Goal: Task Accomplishment & Management: Use online tool/utility

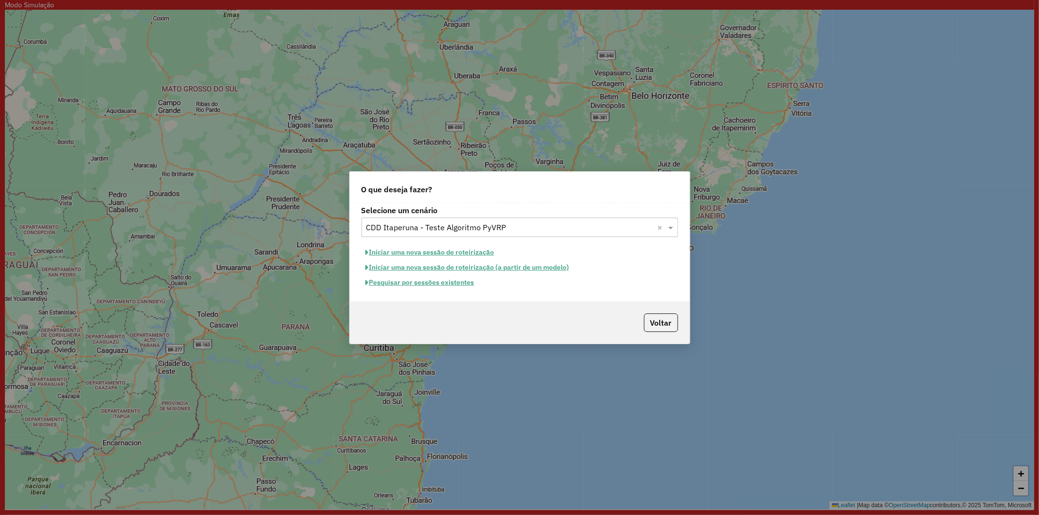
click at [424, 249] on button "Iniciar uma nova sessão de roteirização" at bounding box center [429, 252] width 137 height 15
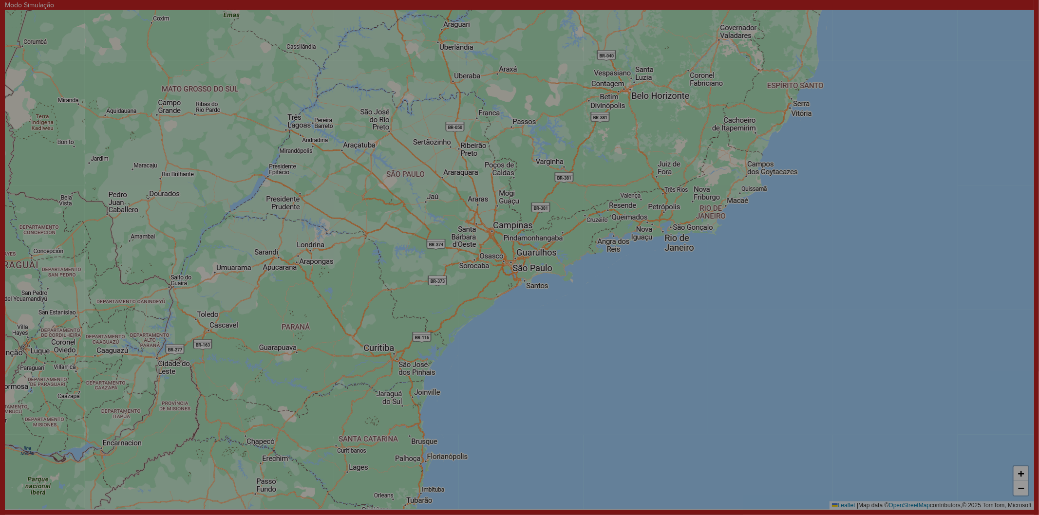
select select "*"
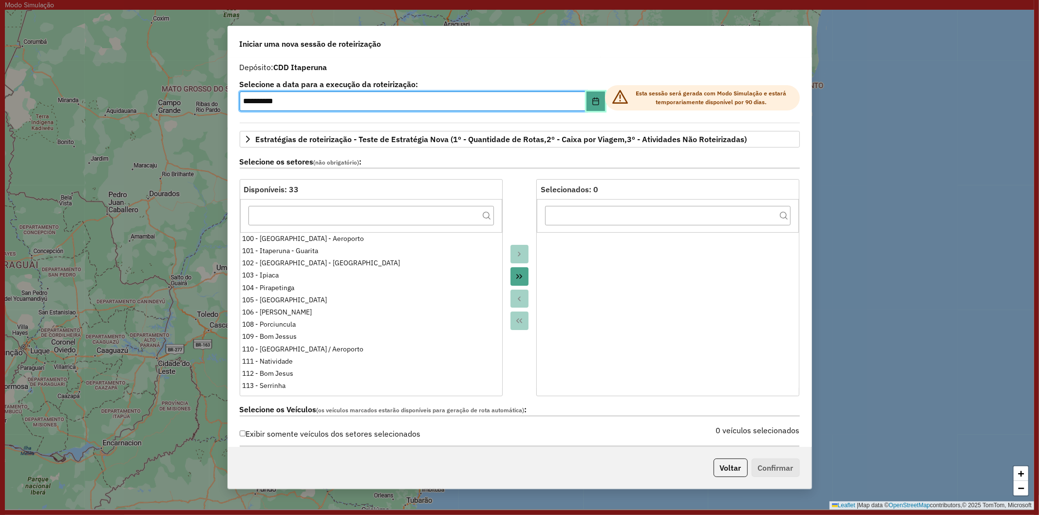
click at [595, 100] on icon "Choose Date" at bounding box center [595, 101] width 6 height 8
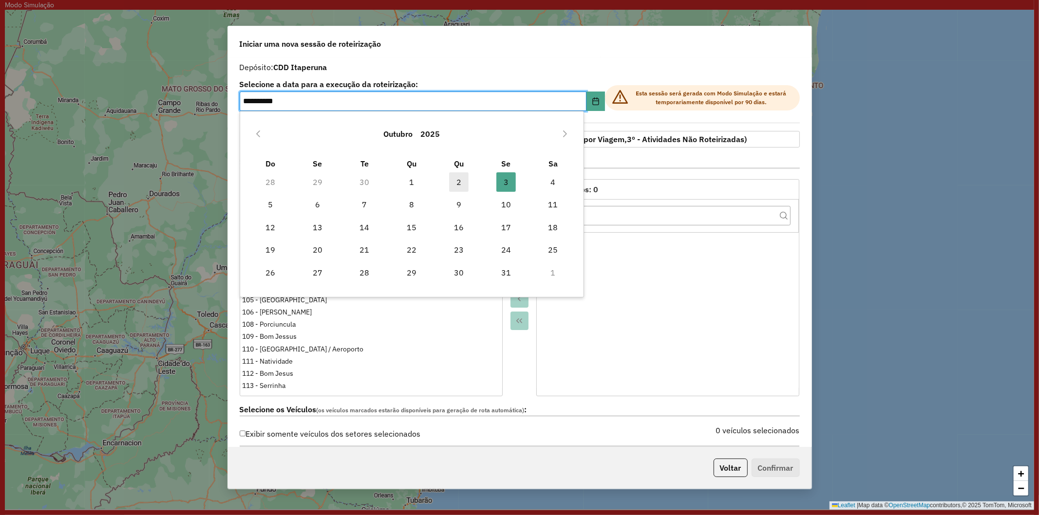
click at [454, 178] on span "2" at bounding box center [458, 181] width 19 height 19
type input "**********"
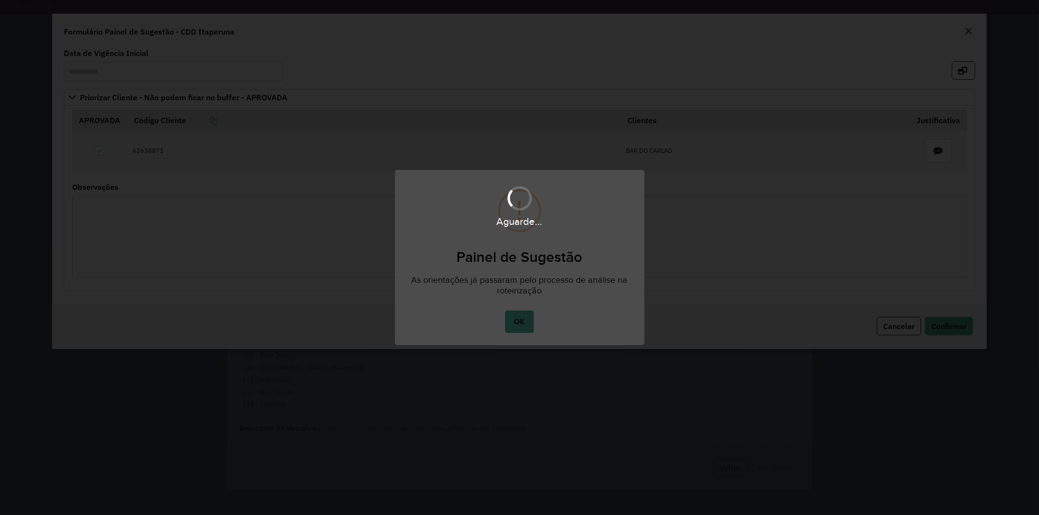
drag, startPoint x: 522, startPoint y: 309, endPoint x: 518, endPoint y: 324, distance: 15.9
click at [522, 310] on div "Aguarde..." at bounding box center [519, 257] width 1039 height 515
click at [518, 324] on div "Aguarde..." at bounding box center [519, 257] width 1039 height 515
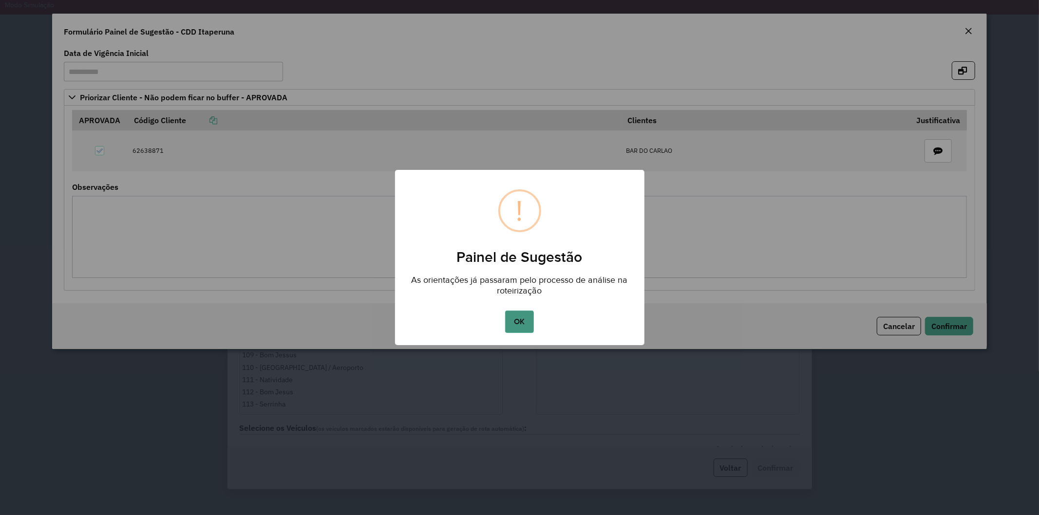
click at [522, 318] on button "OK" at bounding box center [519, 322] width 29 height 22
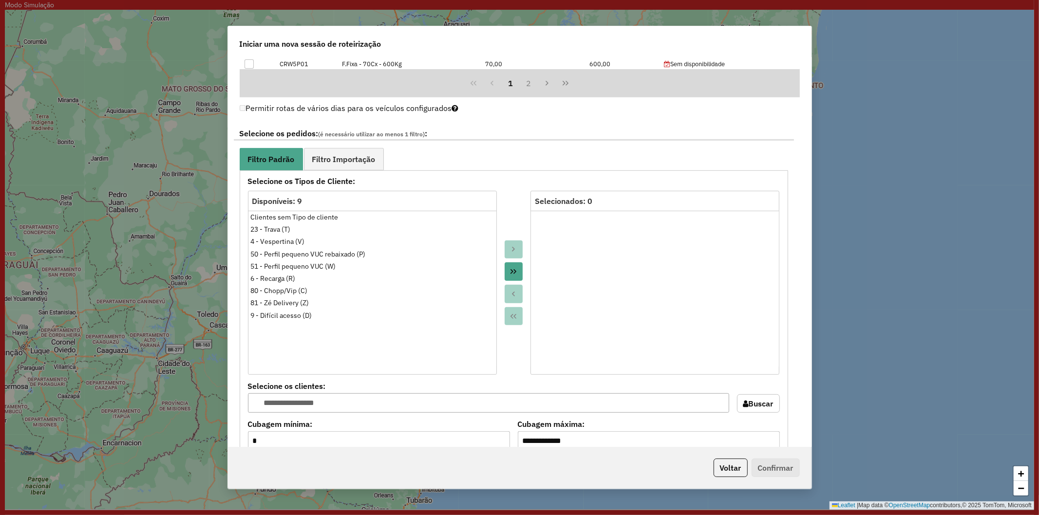
scroll to position [757, 0]
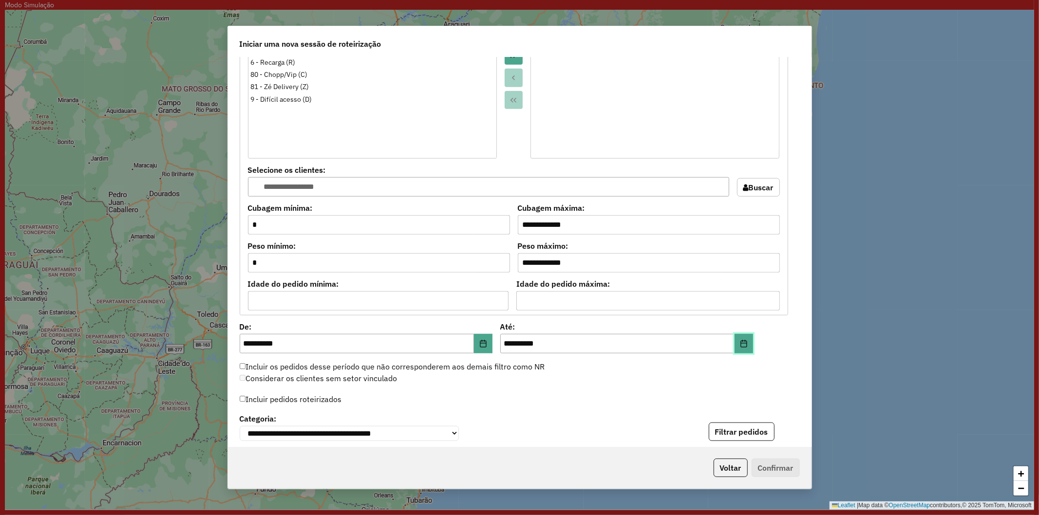
click at [750, 341] on button "Choose Date" at bounding box center [743, 343] width 19 height 19
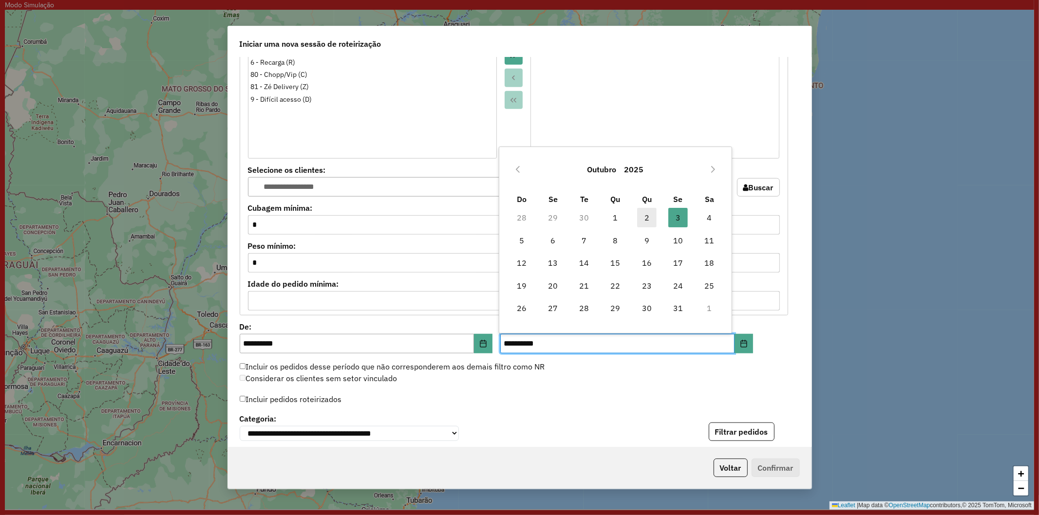
click at [649, 212] on span "2" at bounding box center [646, 217] width 19 height 19
type input "**********"
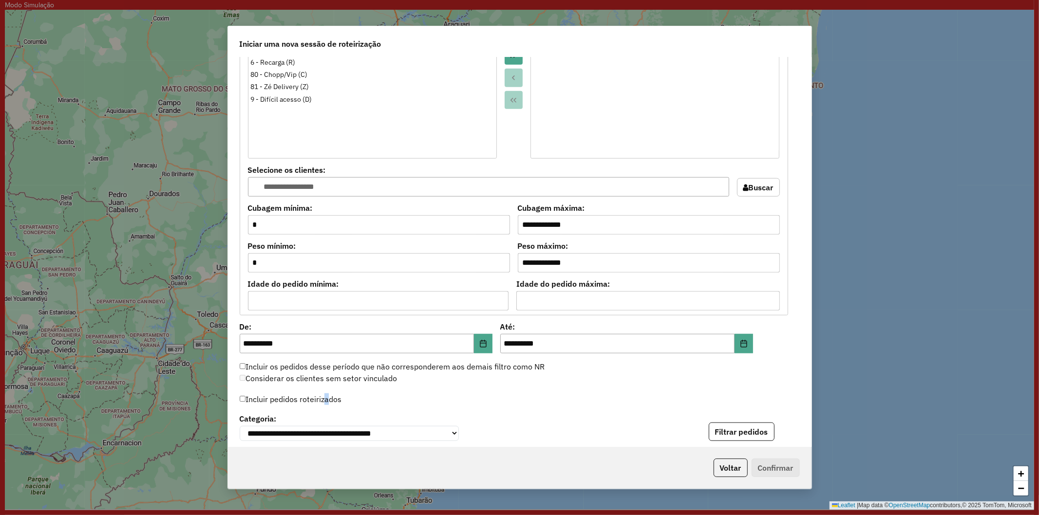
click at [324, 402] on label "Incluir pedidos roteirizados" at bounding box center [291, 399] width 102 height 19
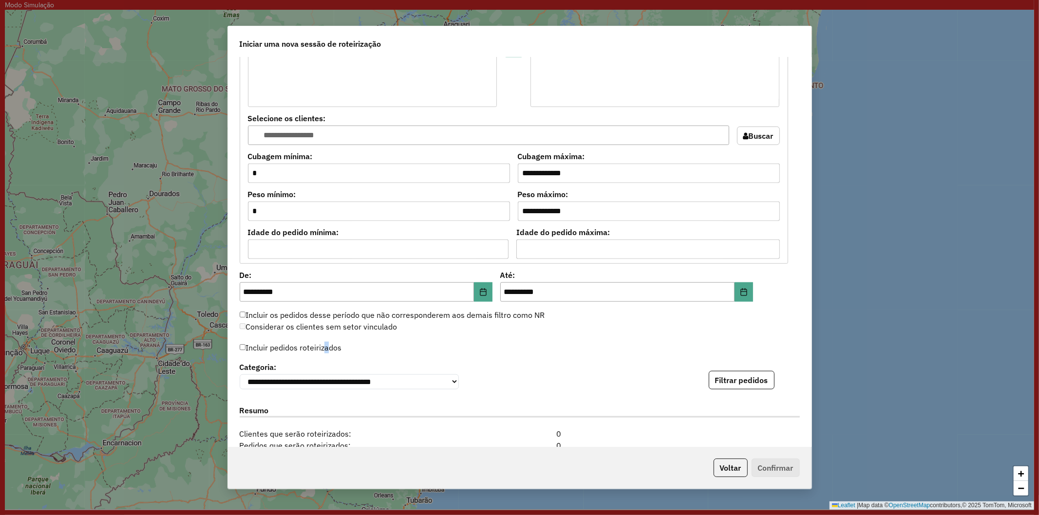
scroll to position [865, 0]
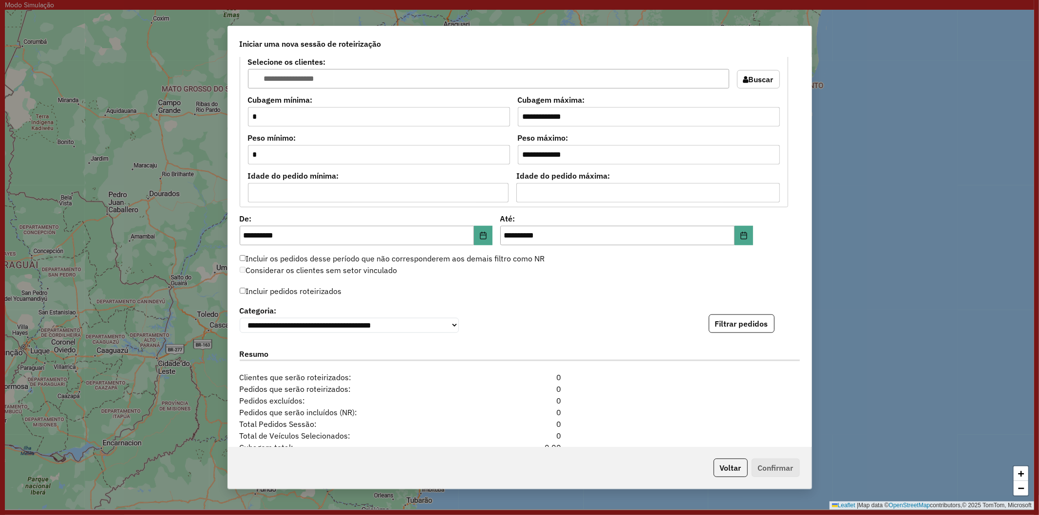
click at [275, 291] on label "Incluir pedidos roteirizados" at bounding box center [291, 291] width 102 height 19
drag, startPoint x: 600, startPoint y: 315, endPoint x: 705, endPoint y: 324, distance: 105.1
click at [601, 315] on div "**********" at bounding box center [520, 318] width 560 height 30
click at [734, 326] on button "Filtrar pedidos" at bounding box center [741, 324] width 66 height 19
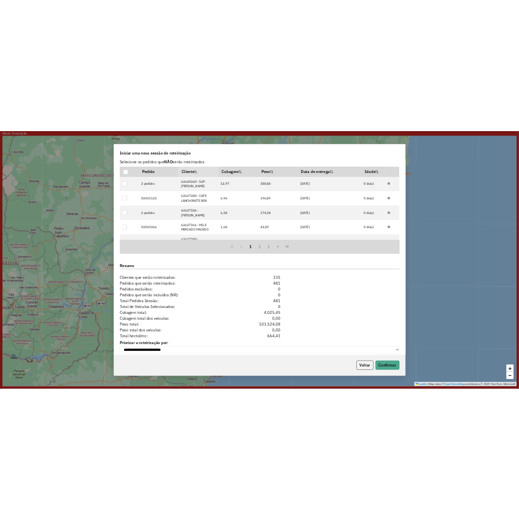
scroll to position [1164, 0]
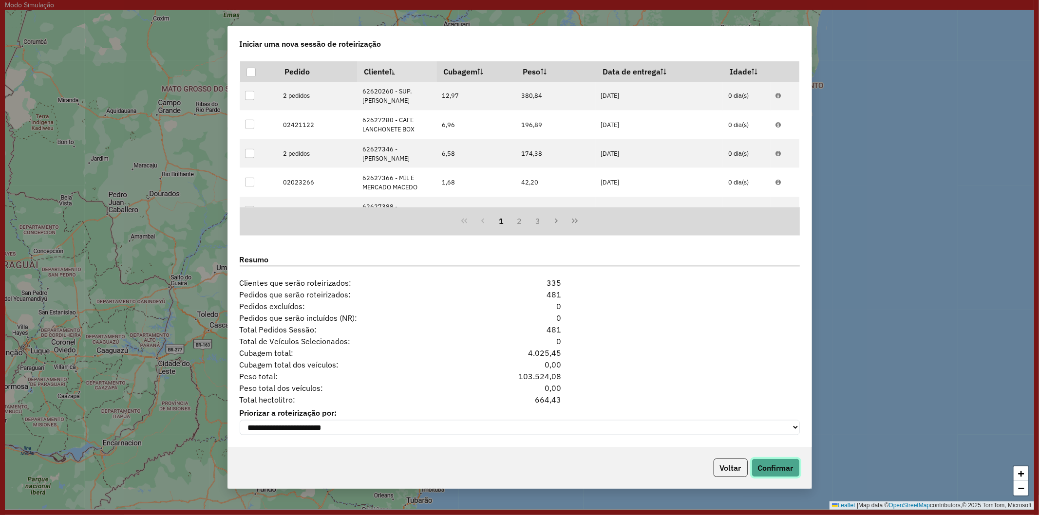
click at [761, 461] on button "Confirmar" at bounding box center [775, 468] width 48 height 19
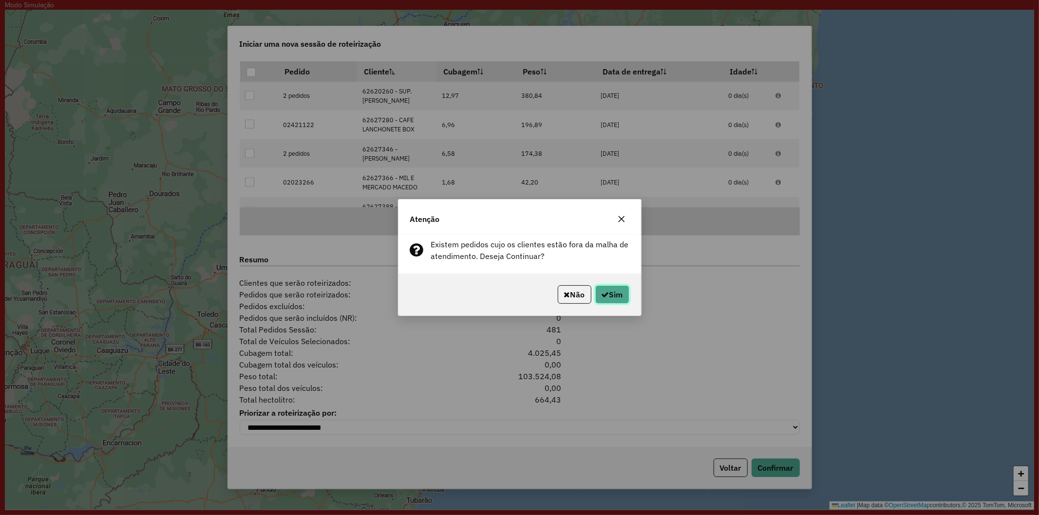
click at [613, 294] on button "Sim" at bounding box center [612, 294] width 34 height 19
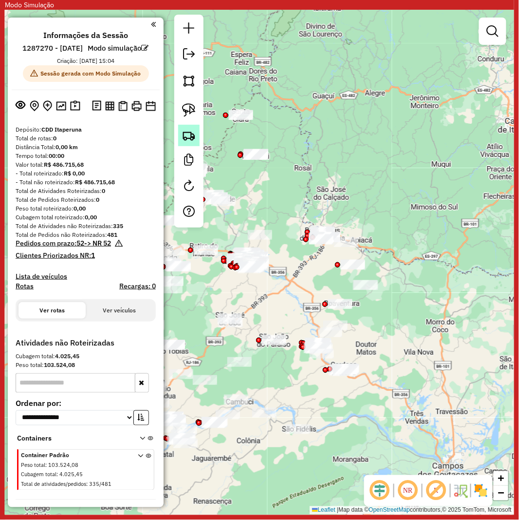
drag, startPoint x: 182, startPoint y: 124, endPoint x: 185, endPoint y: 129, distance: 6.1
click at [183, 124] on div at bounding box center [188, 121] width 29 height 213
click at [186, 132] on img at bounding box center [189, 136] width 14 height 14
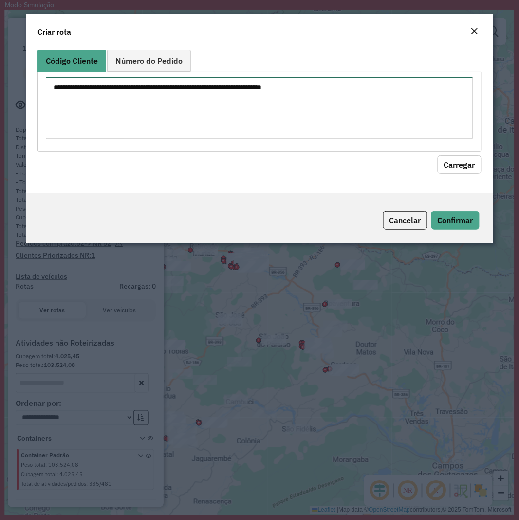
click at [213, 115] on textarea at bounding box center [259, 108] width 427 height 62
paste textarea "******** ******** ******** ******** ******** ******** ******** ******** *******…"
type textarea "******** ******** ******** ******** ******** ******** ******** ******** *******…"
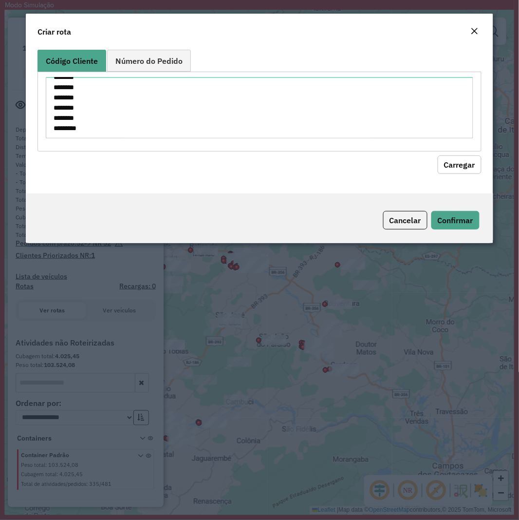
drag, startPoint x: 454, startPoint y: 164, endPoint x: 391, endPoint y: 177, distance: 64.7
click at [451, 166] on button "Carregar" at bounding box center [460, 164] width 44 height 19
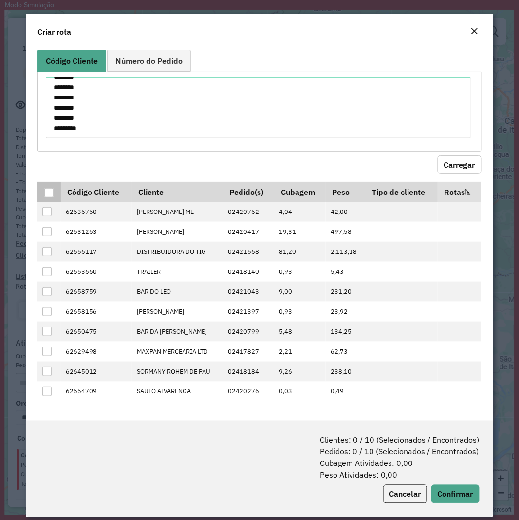
click at [54, 190] on th at bounding box center [48, 192] width 23 height 20
click at [47, 191] on div at bounding box center [48, 192] width 9 height 9
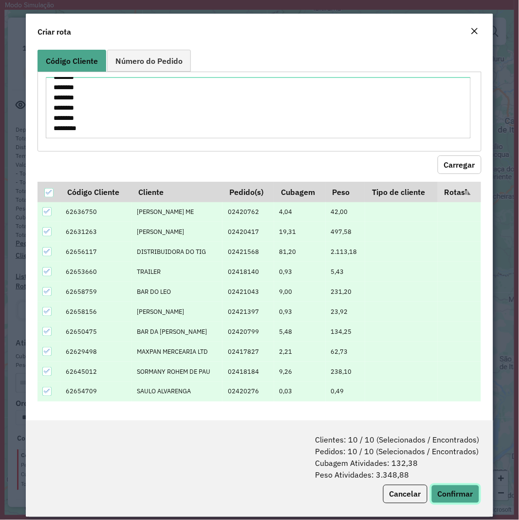
click at [444, 486] on button "Confirmar" at bounding box center [455, 494] width 48 height 19
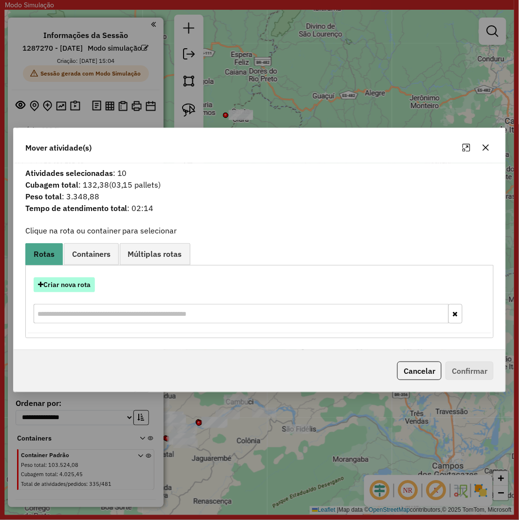
click at [56, 282] on button "Criar nova rota" at bounding box center [64, 284] width 61 height 15
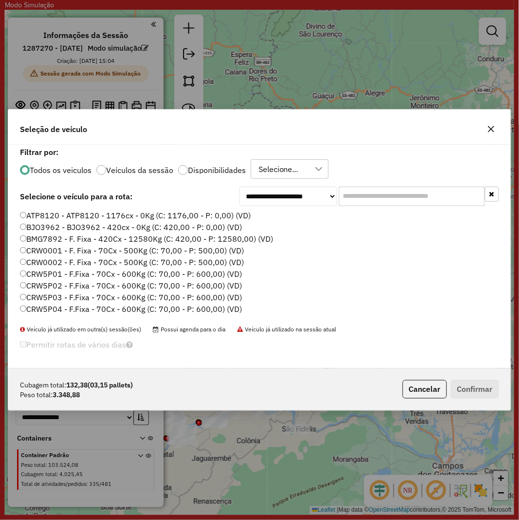
scroll to position [5, 2]
click at [389, 198] on input "text" at bounding box center [412, 195] width 146 height 19
paste input "*******"
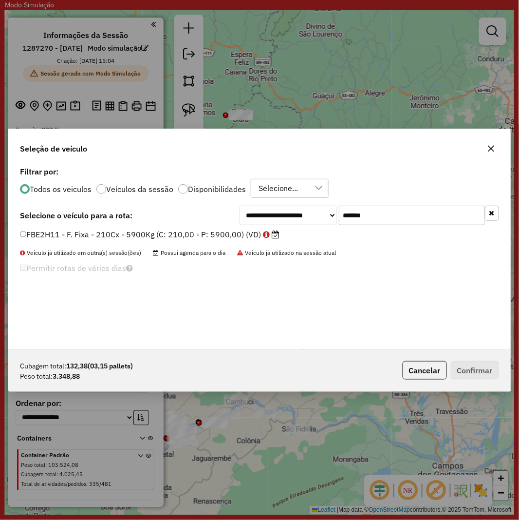
type input "*******"
click at [230, 235] on label "FBE2H11 - F. Fixa - 210Cx - 5900Kg (C: 210,00 - P: 5900,00) (VD)" at bounding box center [150, 234] width 260 height 12
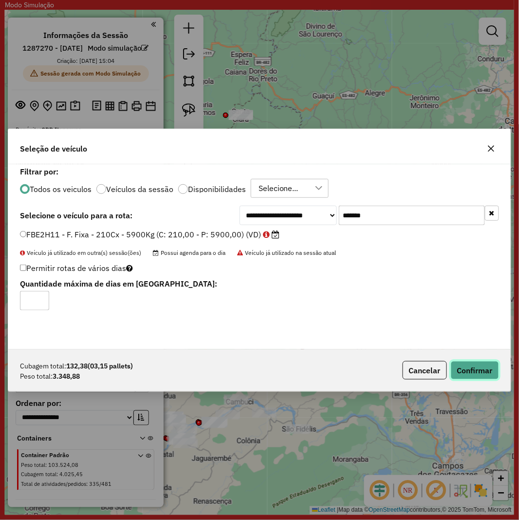
click at [469, 368] on button "Confirmar" at bounding box center [475, 370] width 48 height 19
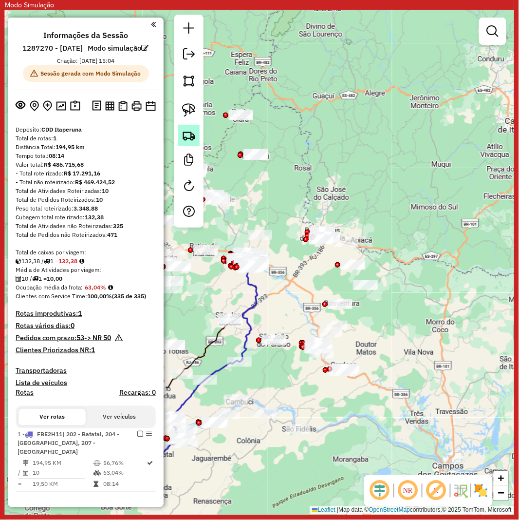
click at [187, 127] on link at bounding box center [188, 135] width 21 height 21
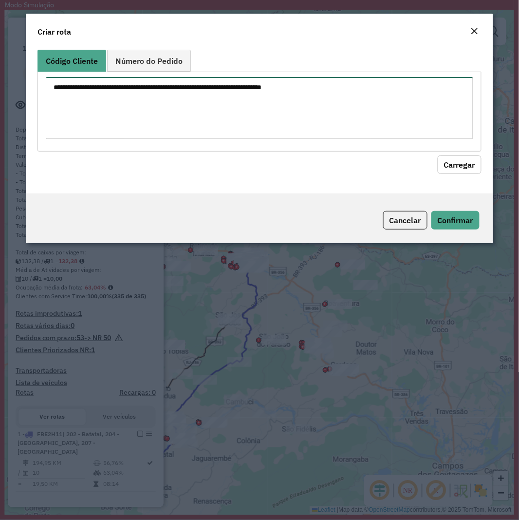
click at [227, 110] on textarea at bounding box center [259, 108] width 427 height 62
paste textarea "******** ******** ******** ******** ******** ******** ******** ******** *******…"
type textarea "******** ******** ******** ******** ******** ******** ******** ******** *******…"
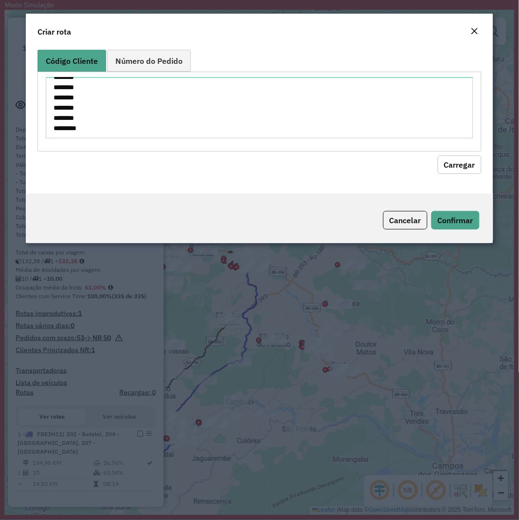
click at [457, 168] on button "Carregar" at bounding box center [460, 164] width 44 height 19
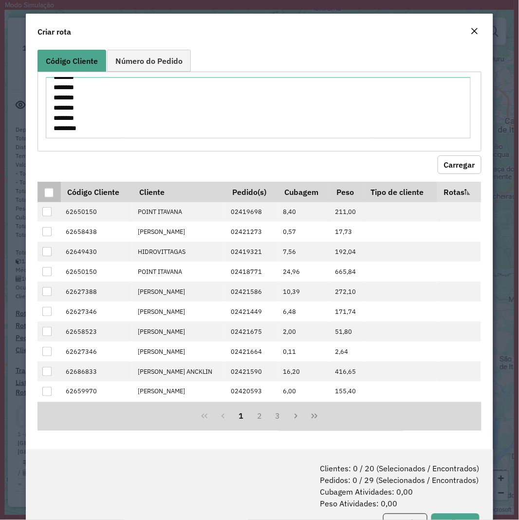
click at [50, 192] on div at bounding box center [48, 192] width 9 height 9
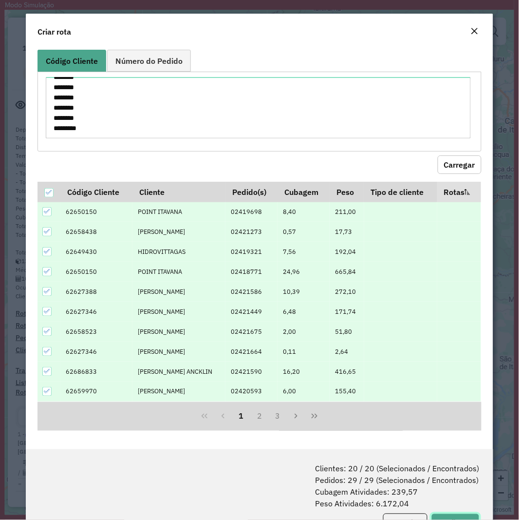
click at [449, 515] on button "Confirmar" at bounding box center [455, 522] width 48 height 19
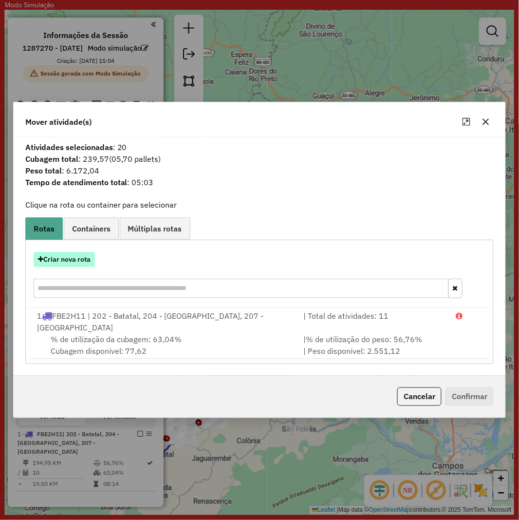
click at [66, 266] on button "Criar nova rota" at bounding box center [64, 259] width 61 height 15
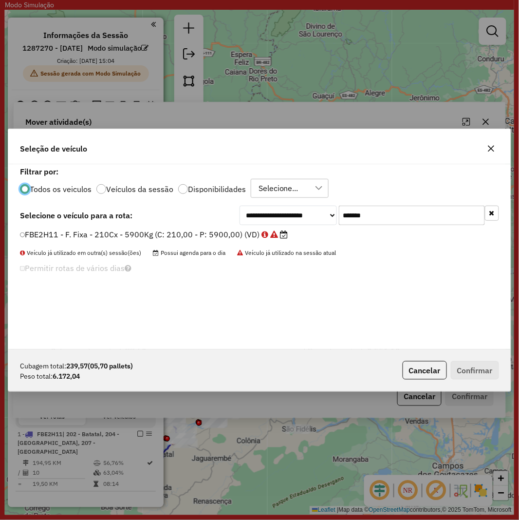
scroll to position [5, 2]
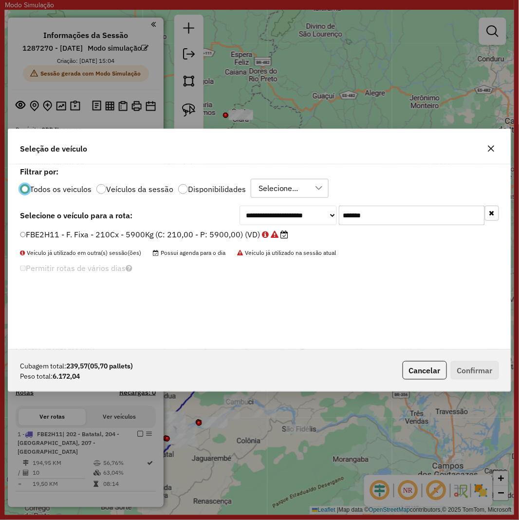
click at [417, 209] on input "*******" at bounding box center [412, 214] width 146 height 19
paste input "text"
type input "*******"
click at [177, 239] on label "RJE5B88 - F. Fixa - 420Cx - 12900Kg (C: 420,00 - P: 12900,00) (VD)" at bounding box center [150, 234] width 260 height 12
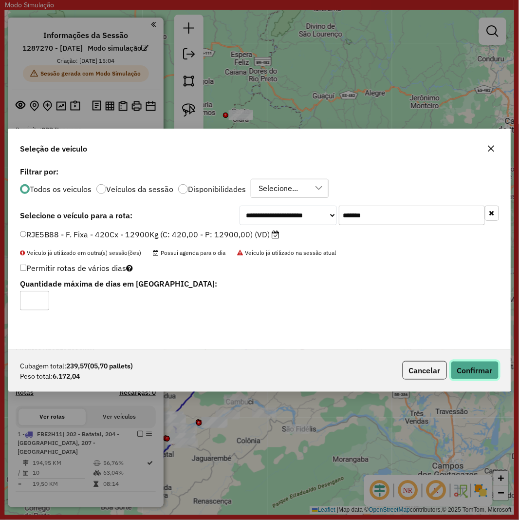
click at [475, 378] on button "Confirmar" at bounding box center [475, 370] width 48 height 19
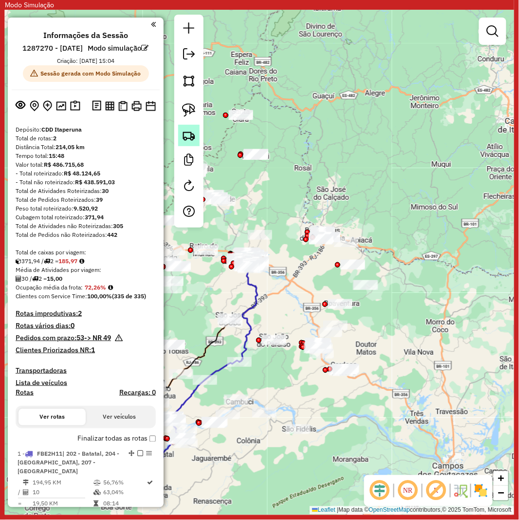
click at [181, 133] on link at bounding box center [188, 135] width 21 height 21
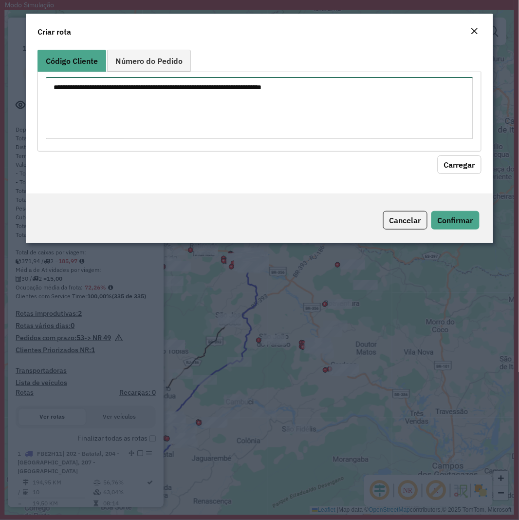
drag, startPoint x: 262, startPoint y: 104, endPoint x: 366, endPoint y: 138, distance: 109.3
click at [262, 104] on textarea at bounding box center [259, 108] width 427 height 62
paste textarea "******** ******** ******** ******** ******** ******** ******** ******** *******…"
type textarea "******** ******** ******** ******** ******** ******** ******** ******** *******…"
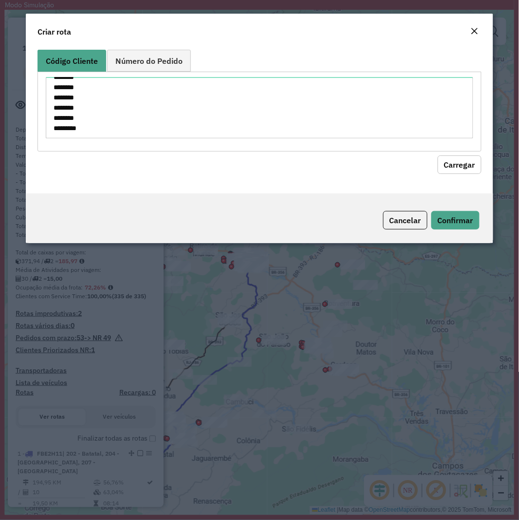
click at [454, 155] on button "Carregar" at bounding box center [460, 164] width 44 height 19
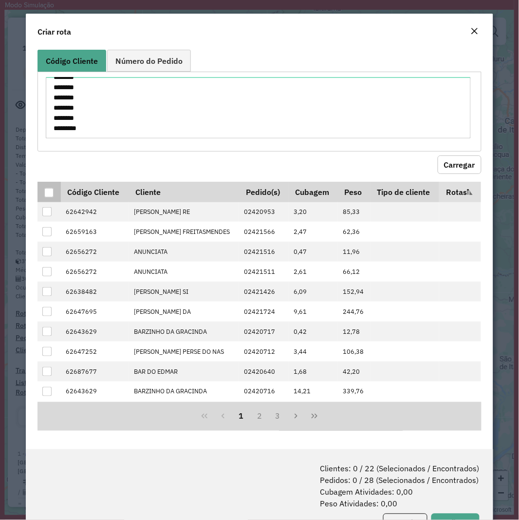
click at [49, 191] on div at bounding box center [48, 192] width 9 height 9
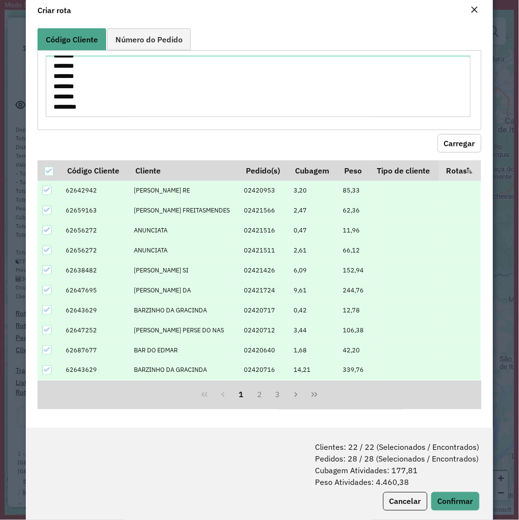
scroll to position [39, 0]
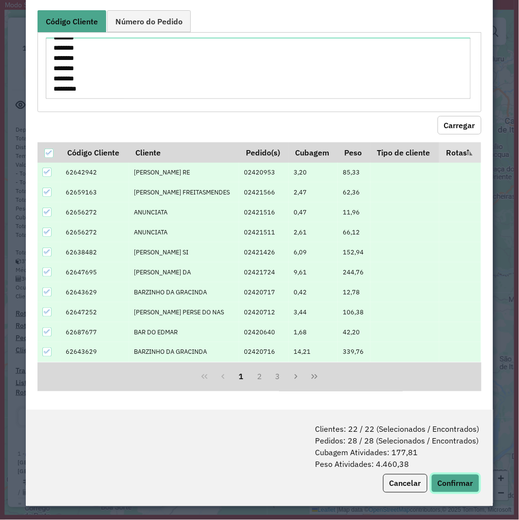
click at [456, 481] on button "Confirmar" at bounding box center [455, 483] width 48 height 19
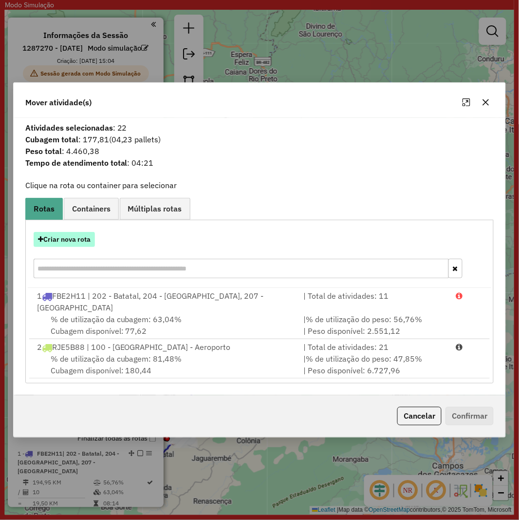
click at [61, 242] on button "Criar nova rota" at bounding box center [64, 239] width 61 height 15
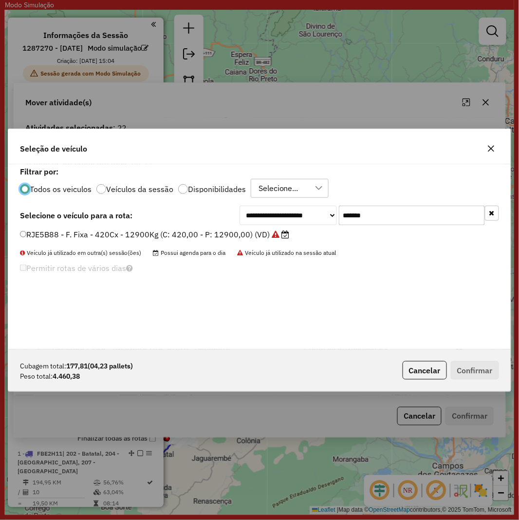
scroll to position [5, 2]
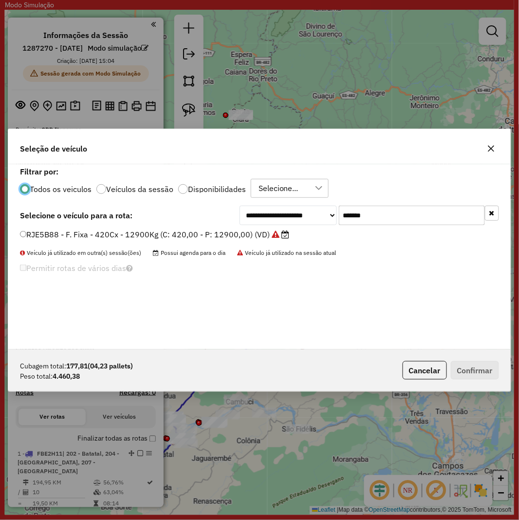
click at [401, 215] on input "*******" at bounding box center [412, 214] width 146 height 19
paste input "text"
type input "*******"
click at [190, 237] on label "RKS1A69 - F. Fixa - 308Cx - 8110Kg (C: 308,00 - P: 8110,00) (VD)" at bounding box center [150, 234] width 260 height 12
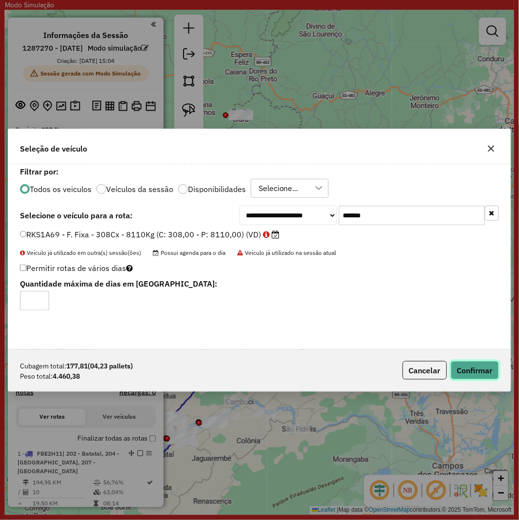
click at [466, 373] on button "Confirmar" at bounding box center [475, 370] width 48 height 19
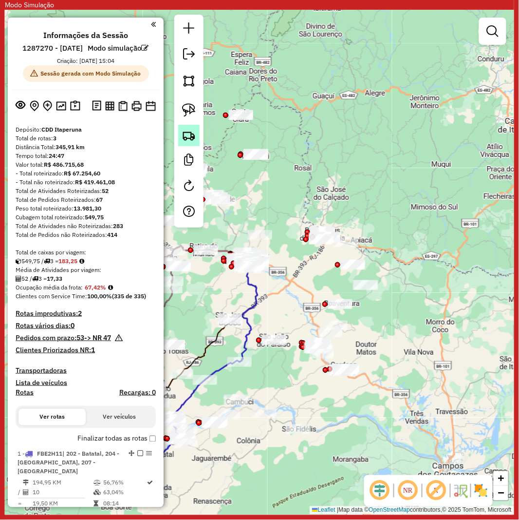
click at [188, 130] on img at bounding box center [189, 136] width 14 height 14
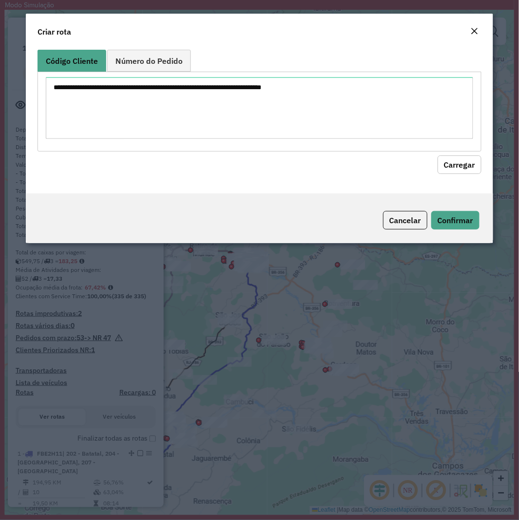
click at [286, 93] on textarea at bounding box center [259, 108] width 427 height 62
type textarea "******** ******** ******** ******** ******** ******** ******** ******** *******…"
click at [464, 156] on button "Carregar" at bounding box center [460, 164] width 44 height 19
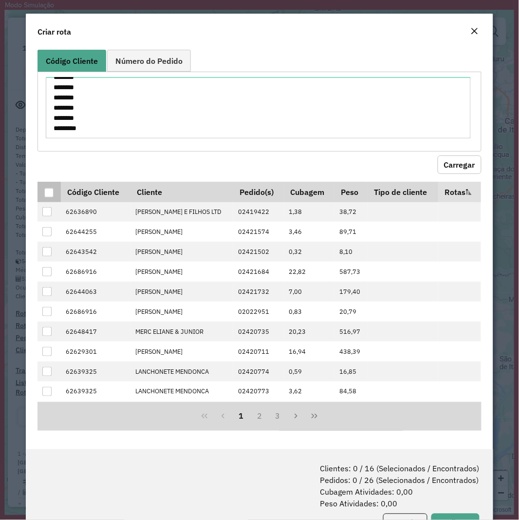
click at [51, 189] on div at bounding box center [48, 192] width 9 height 9
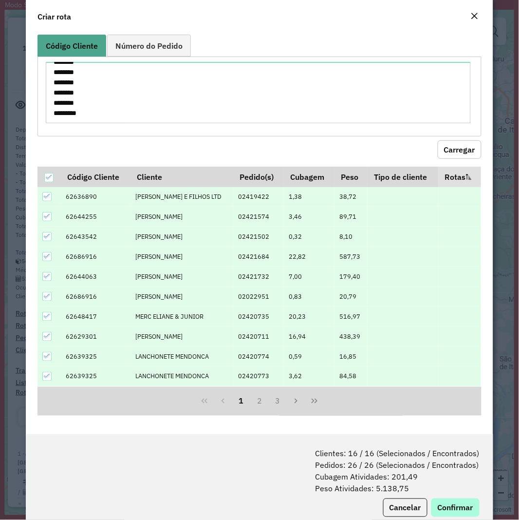
scroll to position [39, 0]
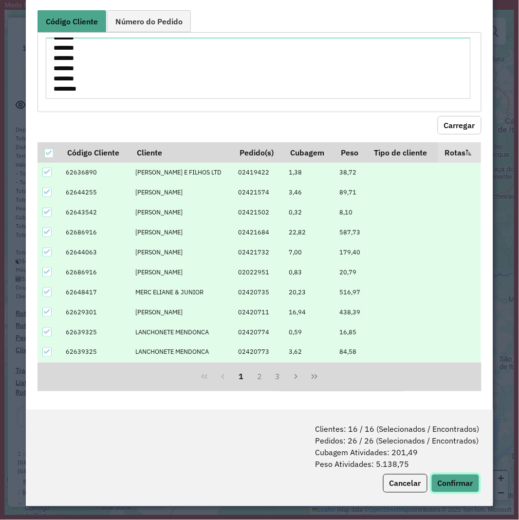
click at [449, 483] on button "Confirmar" at bounding box center [455, 483] width 48 height 19
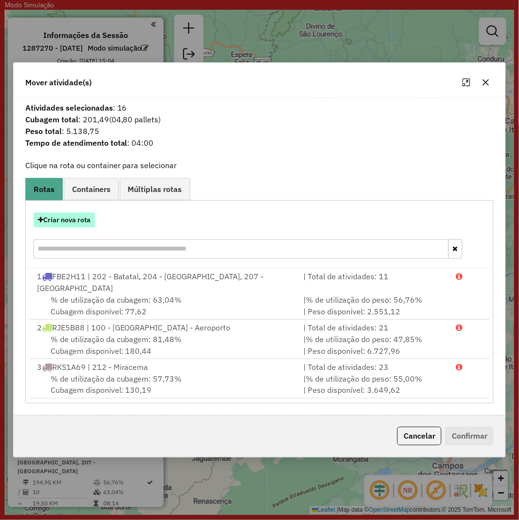
click at [81, 223] on button "Criar nova rota" at bounding box center [64, 219] width 61 height 15
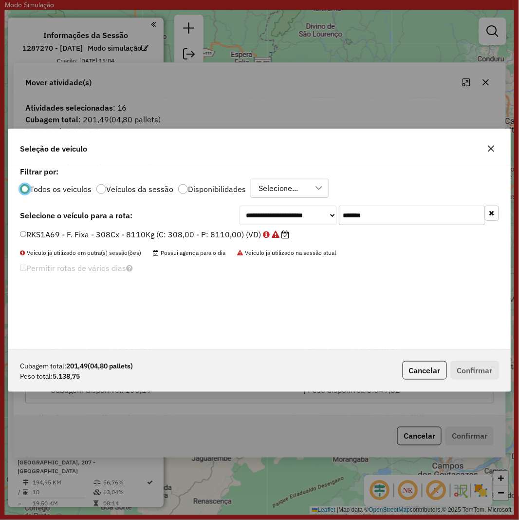
scroll to position [5, 2]
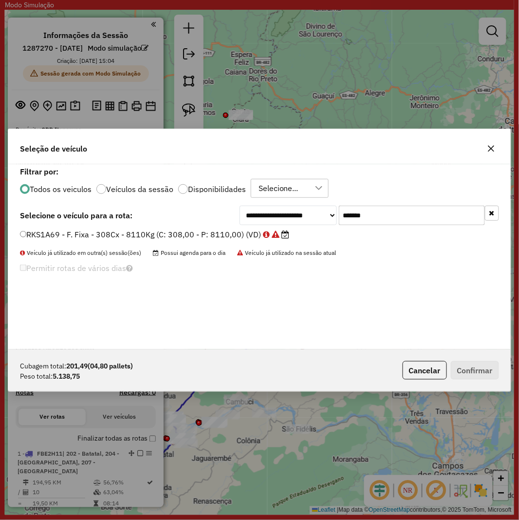
click at [417, 218] on input "*******" at bounding box center [412, 214] width 146 height 19
paste input "text"
type input "*******"
click at [196, 235] on label "RKS1A68 - F. Fixa - 308Cx - 8110Kg (C: 308,00 - P: 8110,00) (VD)" at bounding box center [150, 234] width 260 height 12
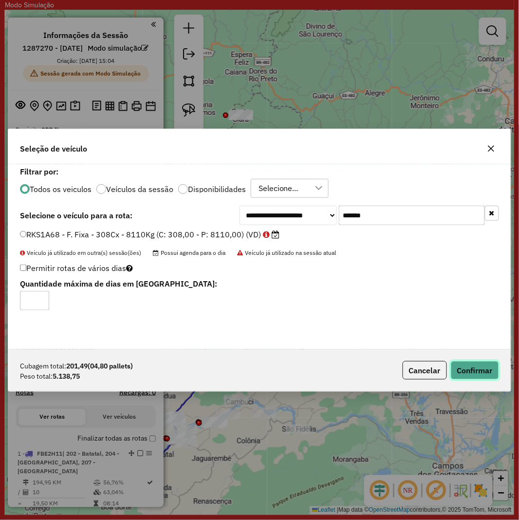
click at [487, 364] on button "Confirmar" at bounding box center [475, 370] width 48 height 19
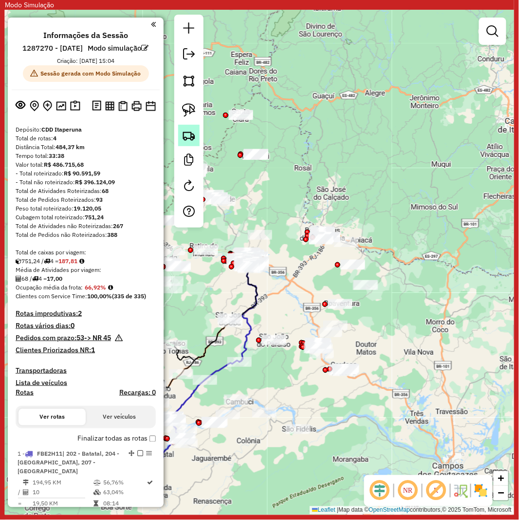
click at [187, 139] on img at bounding box center [189, 136] width 14 height 14
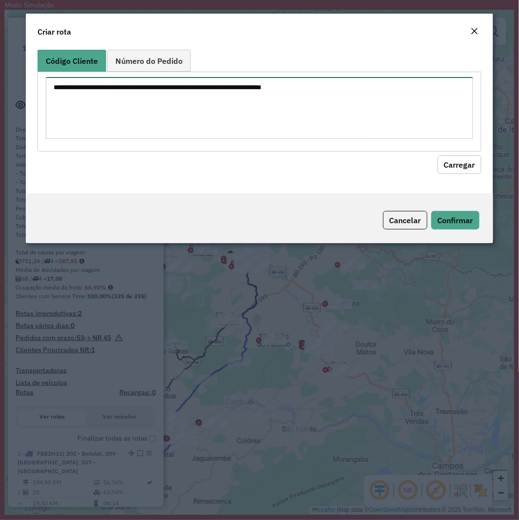
click at [229, 105] on textarea at bounding box center [259, 108] width 427 height 62
paste textarea "******** ******** ******** ******** ******** ******** ******** ******** *******…"
type textarea "******** ******** ******** ******** ******** ******** ******** ******** *******…"
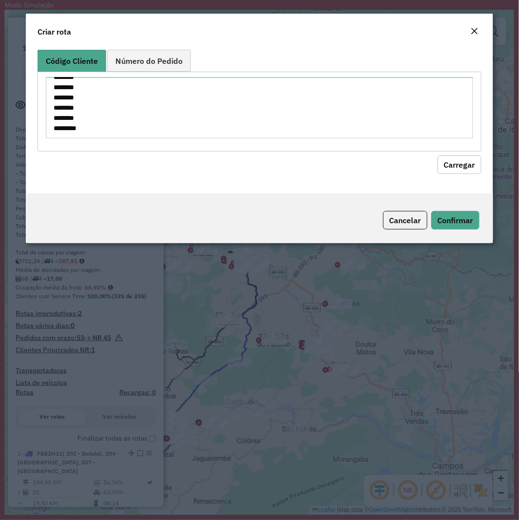
click at [441, 166] on button "Carregar" at bounding box center [460, 164] width 44 height 19
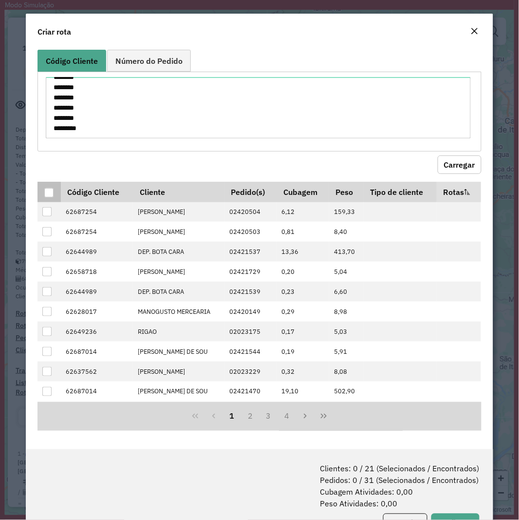
click at [47, 192] on div at bounding box center [48, 192] width 9 height 9
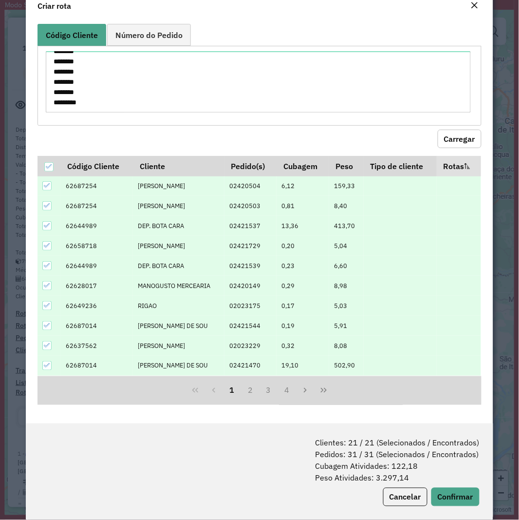
scroll to position [39, 0]
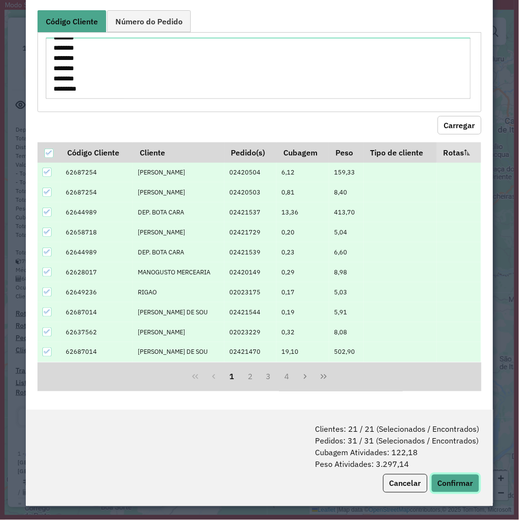
click at [442, 475] on button "Confirmar" at bounding box center [455, 483] width 48 height 19
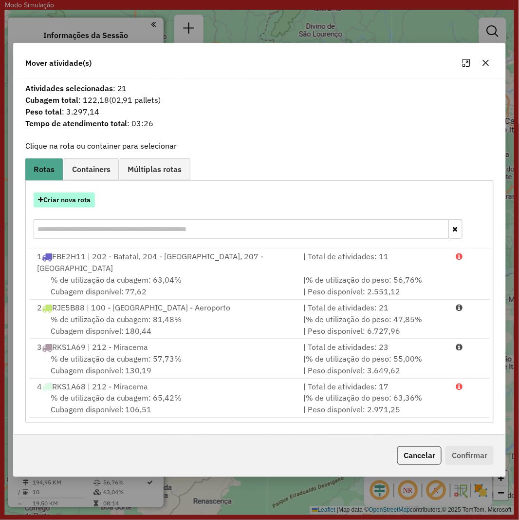
click at [74, 203] on button "Criar nova rota" at bounding box center [64, 199] width 61 height 15
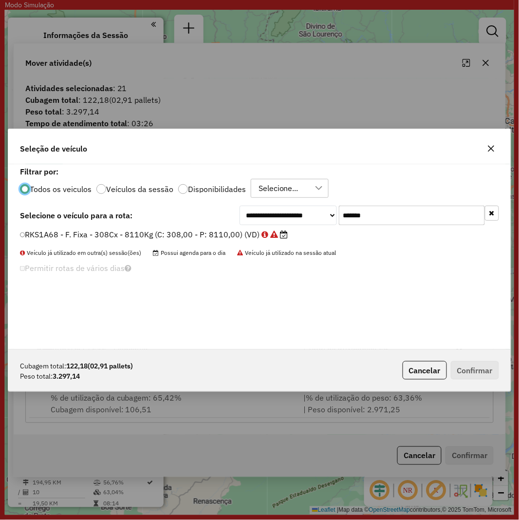
scroll to position [5, 2]
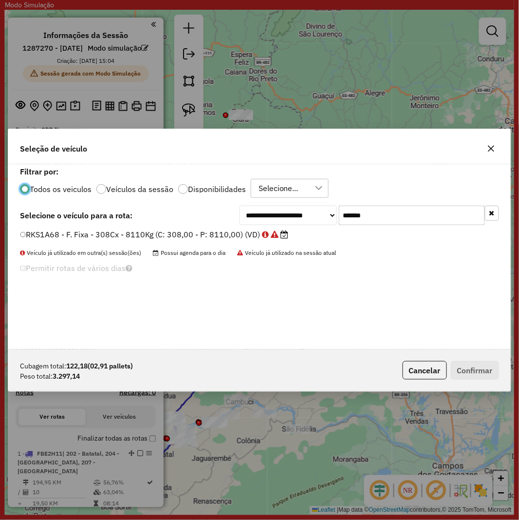
click at [415, 215] on input "*******" at bounding box center [412, 214] width 146 height 19
paste input "text"
type input "*******"
click at [192, 227] on div "**********" at bounding box center [259, 256] width 503 height 185
drag, startPoint x: 192, startPoint y: 229, endPoint x: 236, endPoint y: 249, distance: 48.6
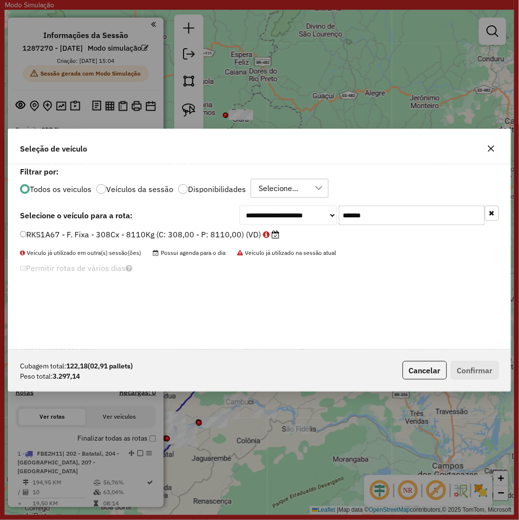
click at [191, 229] on label "RKS1A67 - F. Fixa - 308Cx - 8110Kg (C: 308,00 - P: 8110,00) (VD)" at bounding box center [150, 234] width 260 height 12
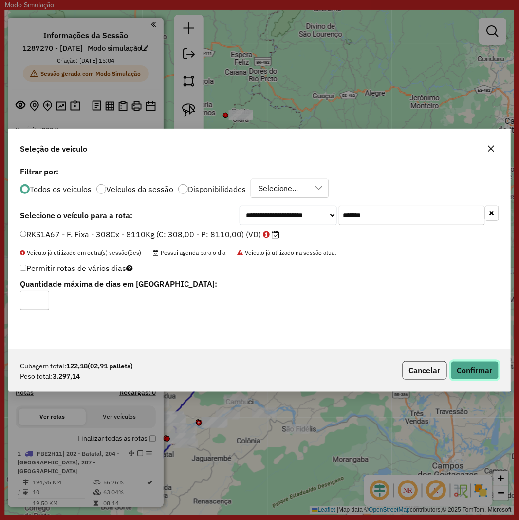
click at [470, 373] on button "Confirmar" at bounding box center [475, 370] width 48 height 19
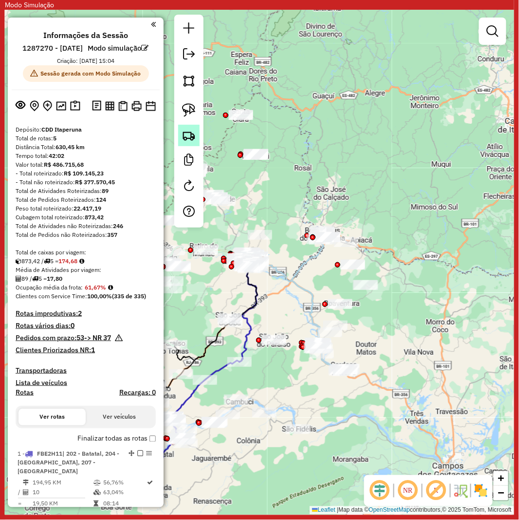
click at [188, 138] on img at bounding box center [189, 136] width 14 height 14
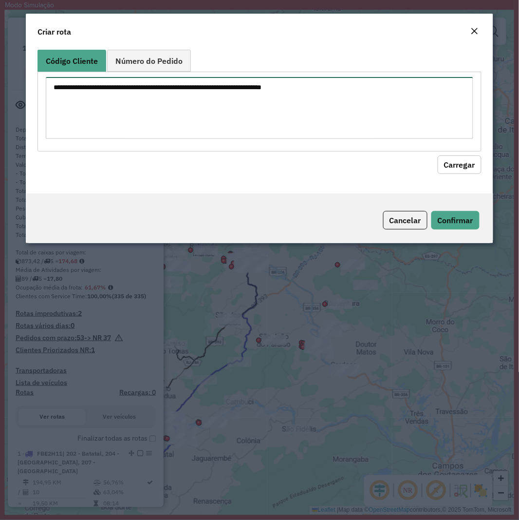
click at [231, 109] on textarea at bounding box center [259, 108] width 427 height 62
paste textarea "******** ******** ******** ******** ******** ******** ******** ******** *******…"
type textarea "******** ******** ******** ******** ******** ******** ******** ******** *******…"
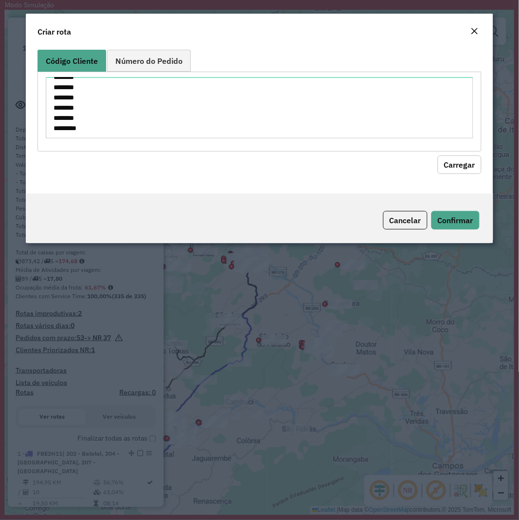
click at [469, 163] on button "Carregar" at bounding box center [460, 164] width 44 height 19
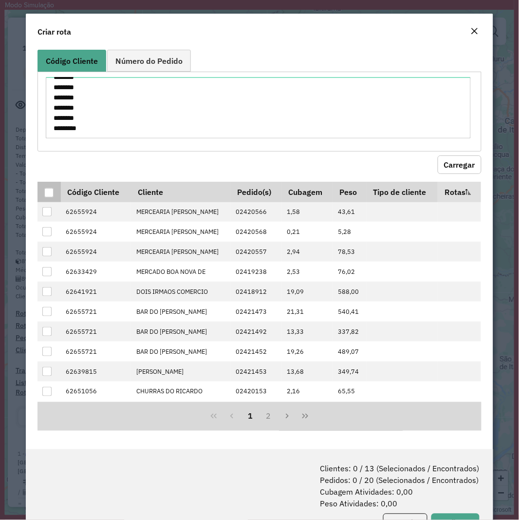
drag, startPoint x: 50, startPoint y: 193, endPoint x: 434, endPoint y: 408, distance: 440.6
click at [49, 193] on div at bounding box center [48, 192] width 9 height 9
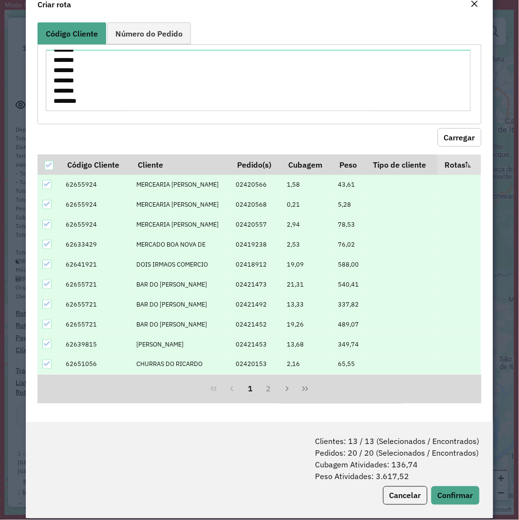
scroll to position [39, 0]
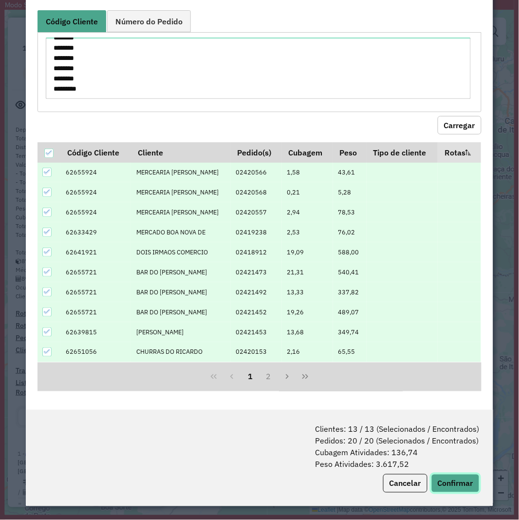
click at [463, 478] on button "Confirmar" at bounding box center [455, 483] width 48 height 19
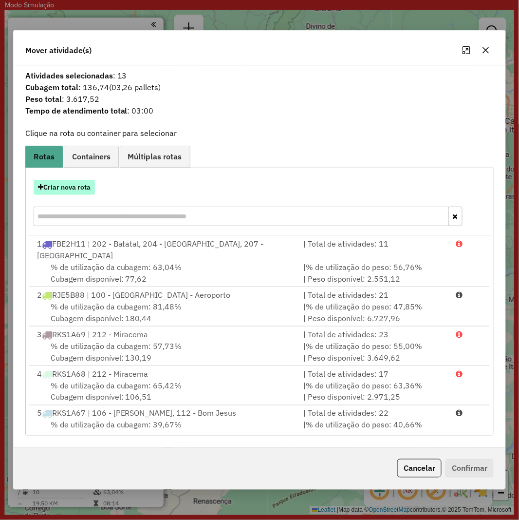
click at [74, 191] on button "Criar nova rota" at bounding box center [64, 187] width 61 height 15
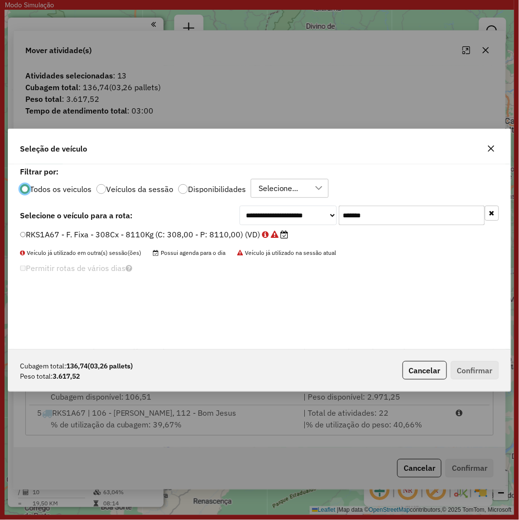
scroll to position [5, 2]
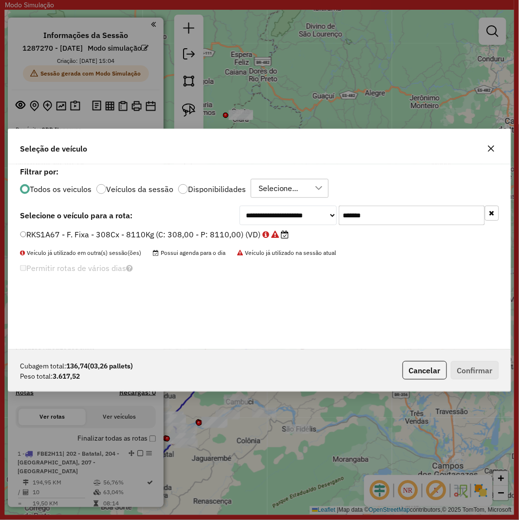
click at [408, 212] on input "*******" at bounding box center [412, 214] width 146 height 19
paste input "text"
type input "*******"
click at [172, 231] on label "RJL5J59 - F. Fixa - 308Cx - 8780Kg (C: 308,00 - P: 8780,00) (VD)" at bounding box center [148, 234] width 257 height 12
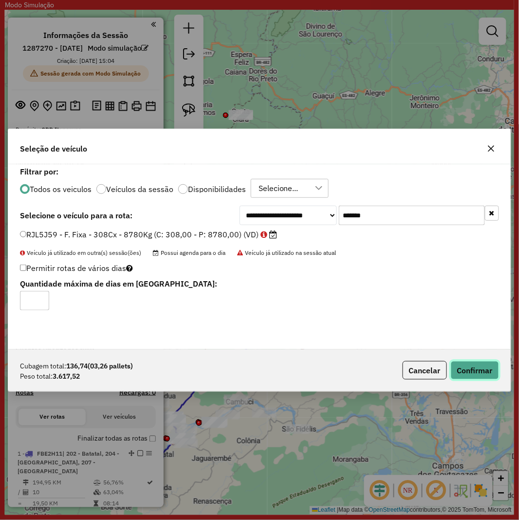
click at [477, 372] on button "Confirmar" at bounding box center [475, 370] width 48 height 19
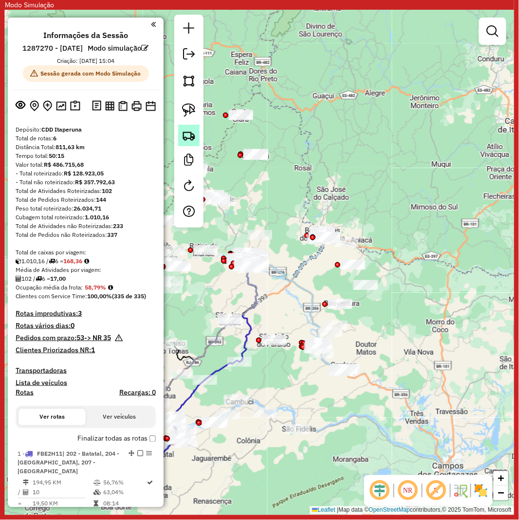
click at [186, 138] on img at bounding box center [189, 136] width 14 height 14
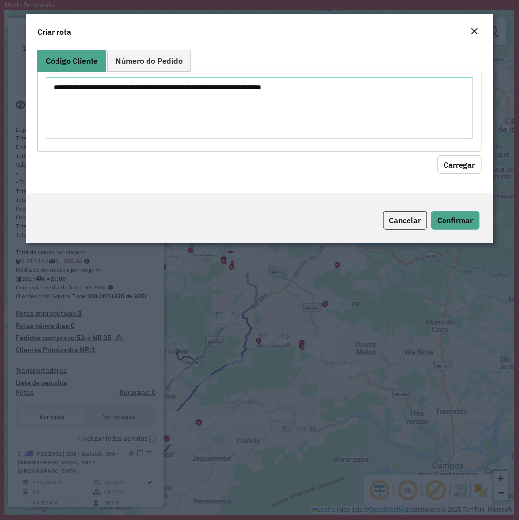
click at [242, 119] on textarea at bounding box center [259, 108] width 427 height 62
type textarea "******** ******** ******** ******** ******** ******** ******** ******** *******…"
click at [445, 163] on button "Carregar" at bounding box center [460, 164] width 44 height 19
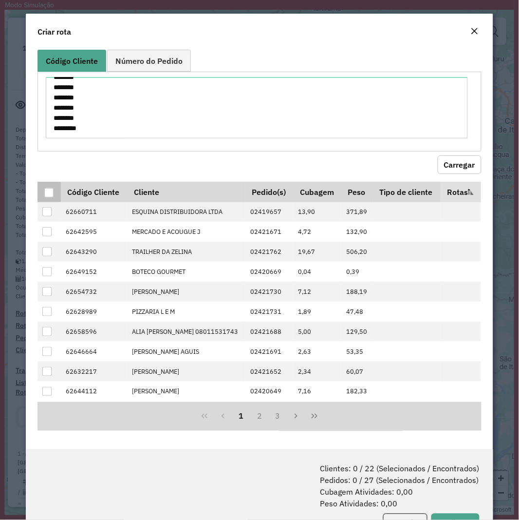
click at [49, 197] on div at bounding box center [48, 192] width 9 height 9
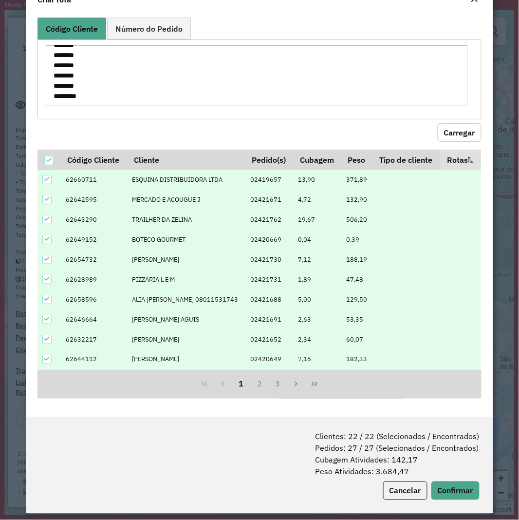
scroll to position [49, 0]
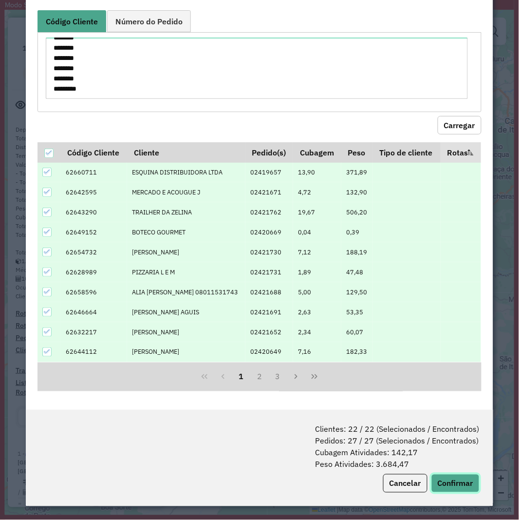
click at [451, 483] on button "Confirmar" at bounding box center [455, 483] width 48 height 19
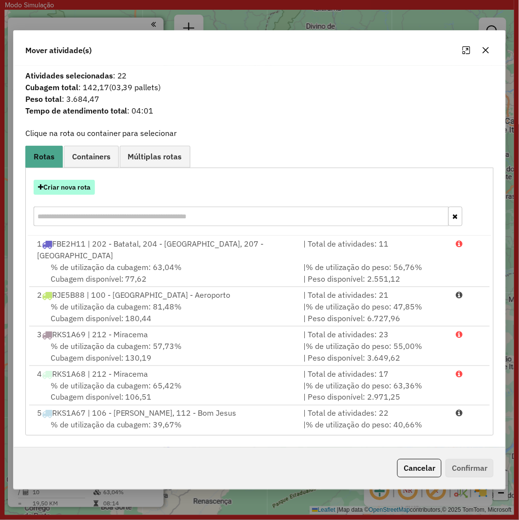
click at [50, 185] on button "Criar nova rota" at bounding box center [64, 187] width 61 height 15
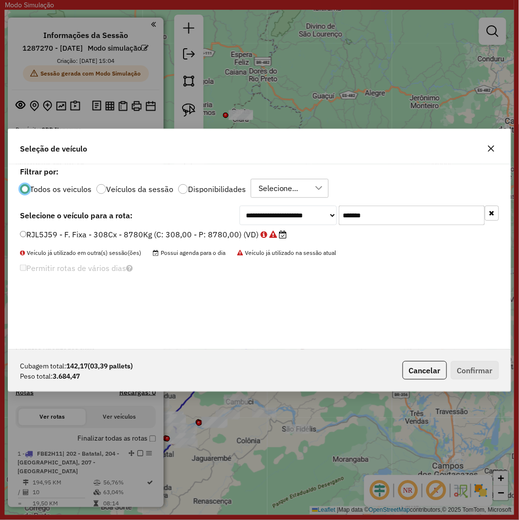
scroll to position [5, 2]
click at [372, 218] on input "*******" at bounding box center [412, 214] width 146 height 19
paste input "text"
type input "*******"
click at [193, 226] on div "**********" at bounding box center [259, 256] width 503 height 185
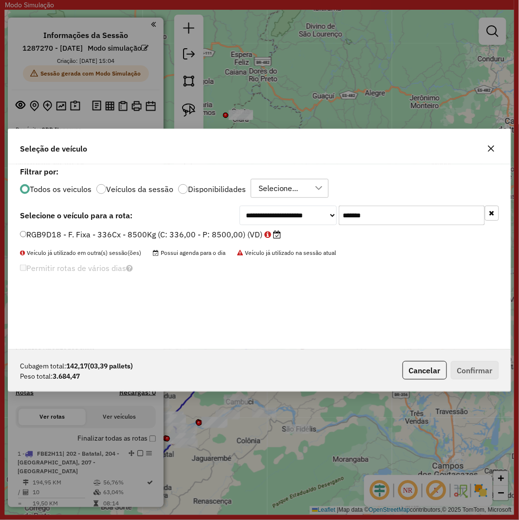
click at [194, 231] on label "RGB9D18 - F. Fixa - 336Cx - 8500Kg (C: 336,00 - P: 8500,00) (VD)" at bounding box center [150, 234] width 261 height 12
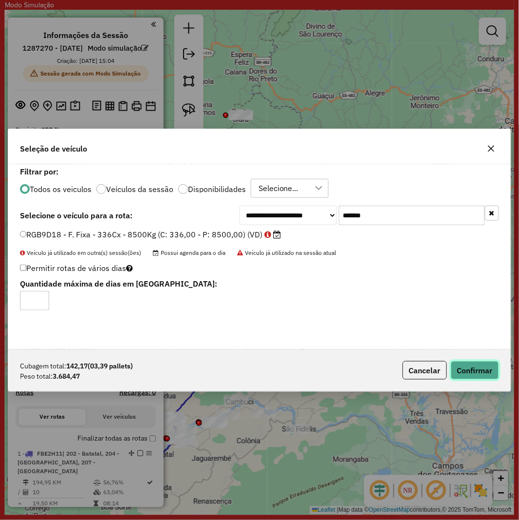
click at [467, 361] on button "Confirmar" at bounding box center [475, 370] width 48 height 19
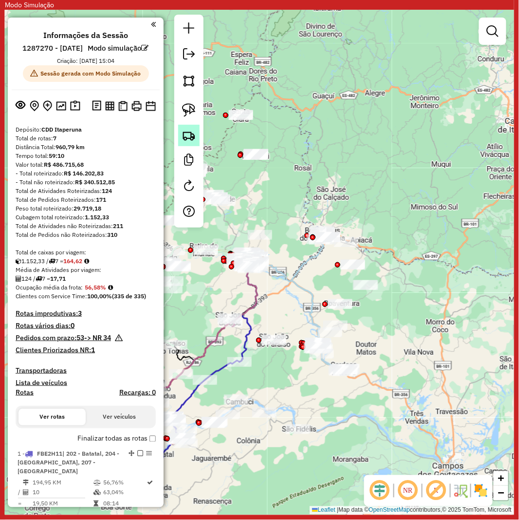
click at [184, 140] on img at bounding box center [189, 136] width 14 height 14
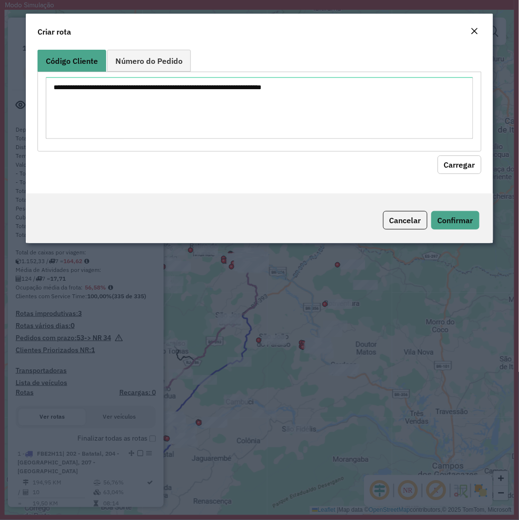
click at [277, 119] on textarea at bounding box center [259, 108] width 427 height 62
type textarea "******** ******** ******** ******** ******** ******** ******** ******** *******…"
click at [444, 158] on button "Carregar" at bounding box center [460, 164] width 44 height 19
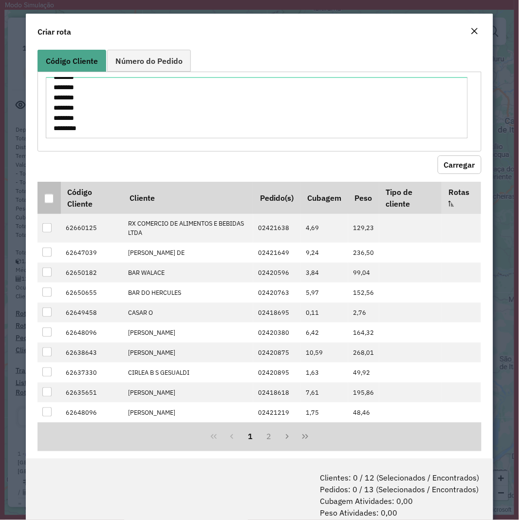
click at [46, 196] on div at bounding box center [48, 198] width 9 height 9
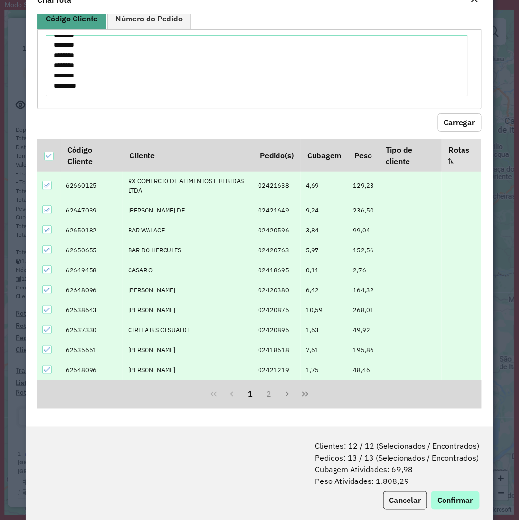
scroll to position [49, 0]
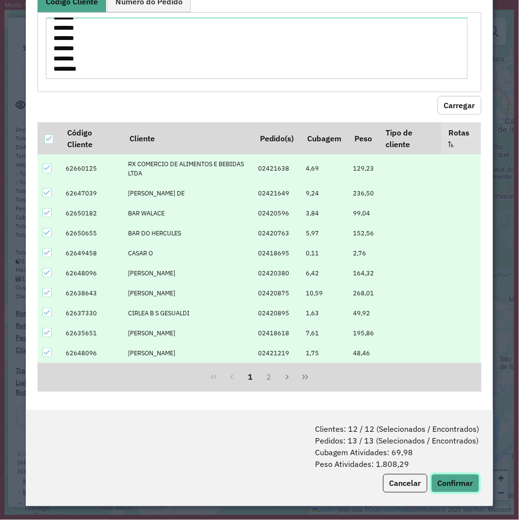
click at [463, 480] on button "Confirmar" at bounding box center [455, 483] width 48 height 19
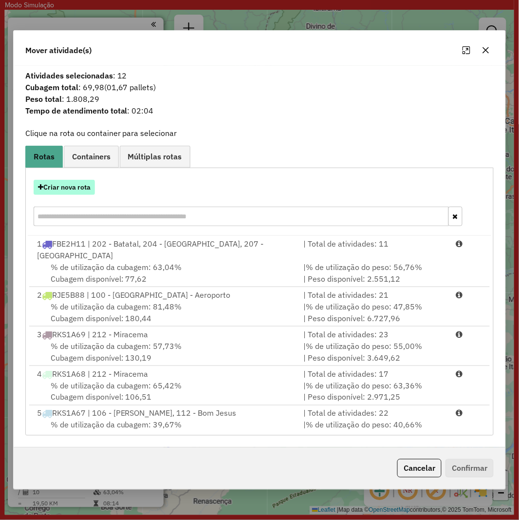
click at [74, 195] on button "Criar nova rota" at bounding box center [64, 187] width 61 height 15
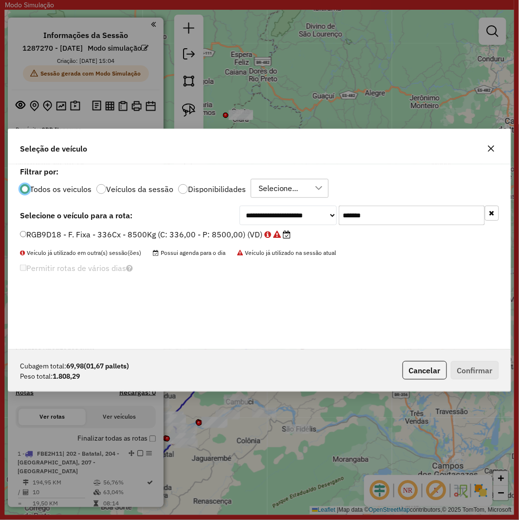
scroll to position [5, 2]
click at [357, 212] on input "*******" at bounding box center [412, 214] width 146 height 19
paste input "text"
type input "*******"
click at [178, 240] on label "RJP3F32 - F. Fixa - 336Cx - 8500Kg (C: 336,00 - P: 8500,00) (VD)" at bounding box center [149, 234] width 259 height 12
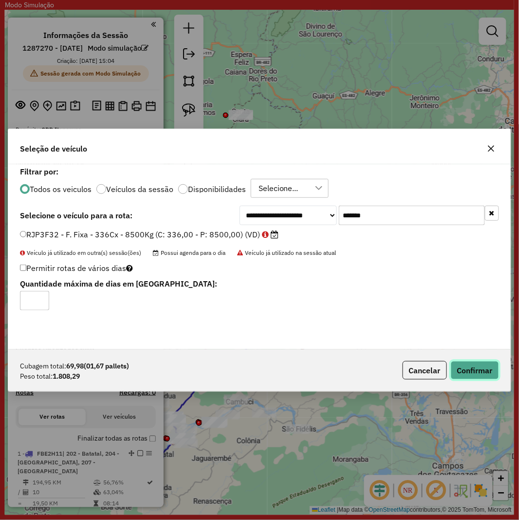
click at [477, 368] on button "Confirmar" at bounding box center [475, 370] width 48 height 19
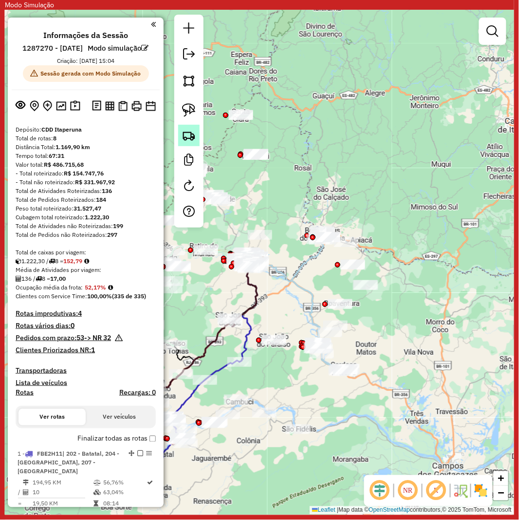
click at [183, 137] on img at bounding box center [189, 136] width 14 height 14
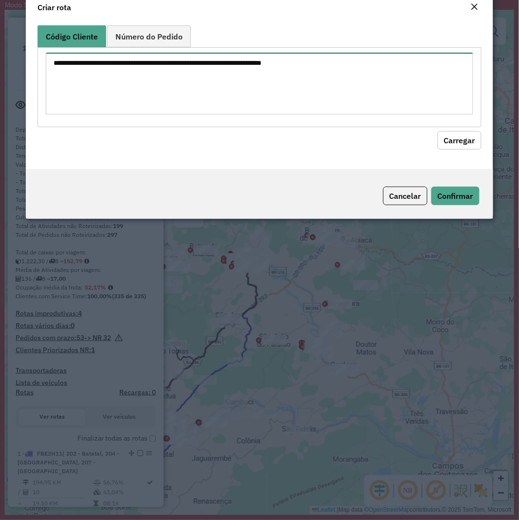
click at [271, 114] on textarea at bounding box center [259, 84] width 427 height 62
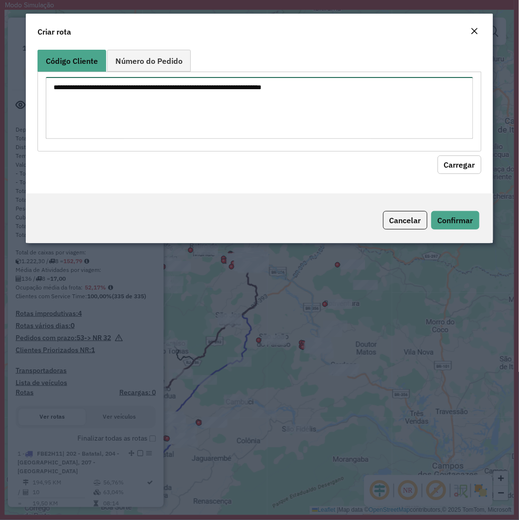
paste textarea "******** ******** ******** ******** ******** ******** ******** ******** *******…"
type textarea "******** ******** ******** ******** ******** ******** ******** ******** *******…"
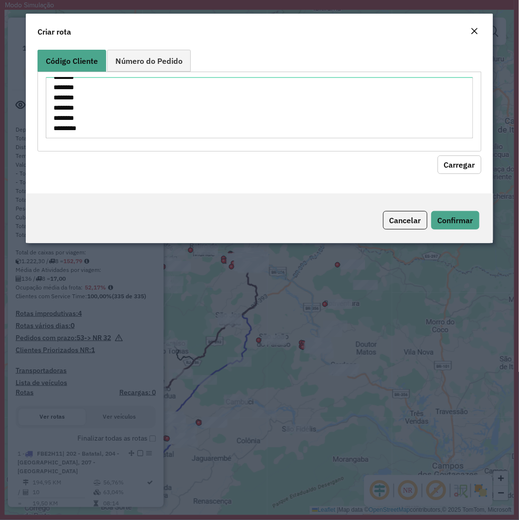
click at [450, 161] on button "Carregar" at bounding box center [460, 164] width 44 height 19
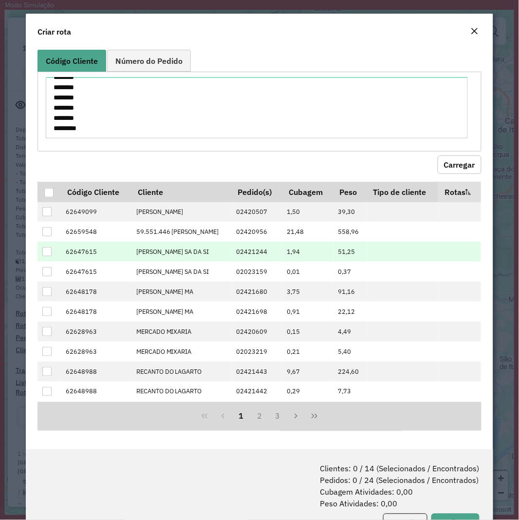
drag, startPoint x: 49, startPoint y: 202, endPoint x: 180, endPoint y: 280, distance: 152.9
click at [49, 197] on div at bounding box center [48, 192] width 9 height 9
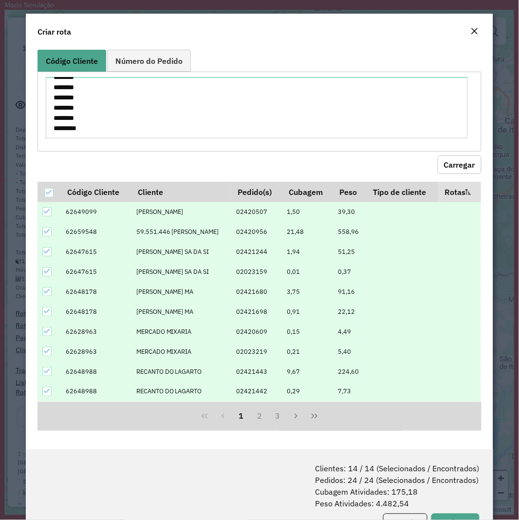
scroll to position [49, 0]
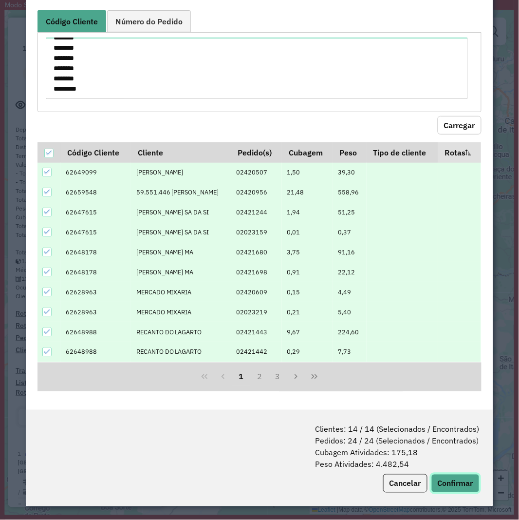
click at [445, 485] on button "Confirmar" at bounding box center [455, 483] width 48 height 19
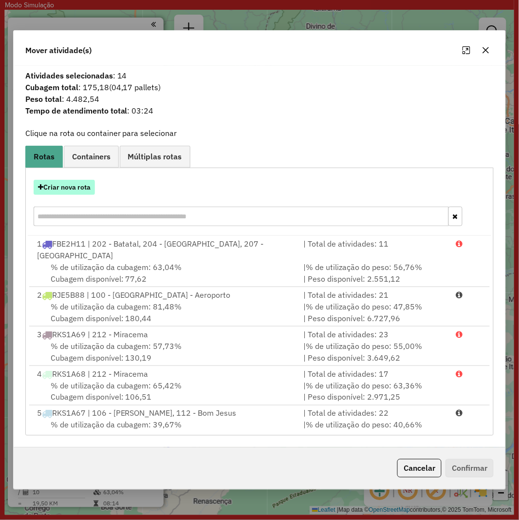
click at [71, 191] on button "Criar nova rota" at bounding box center [64, 187] width 61 height 15
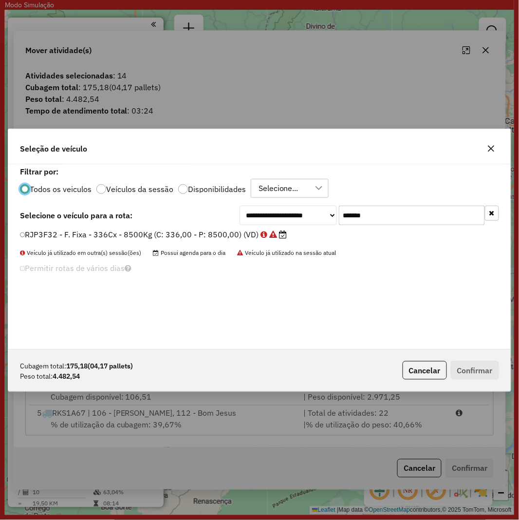
scroll to position [5, 2]
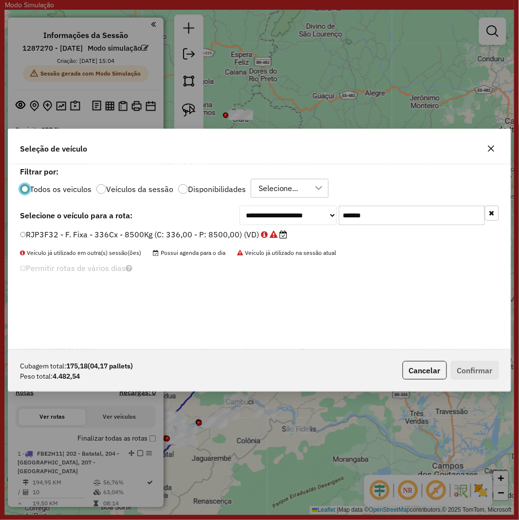
click at [401, 227] on div "**********" at bounding box center [259, 256] width 503 height 185
click at [399, 221] on input "*******" at bounding box center [412, 214] width 146 height 19
click at [396, 218] on input "*******" at bounding box center [412, 214] width 146 height 19
paste input "text"
type input "*******"
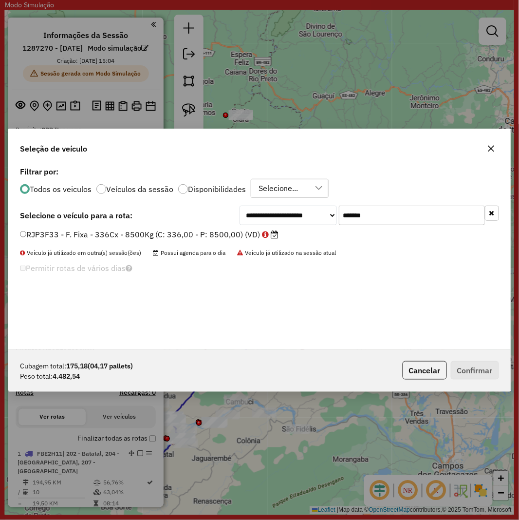
click at [200, 232] on label "RJP3F33 - F. Fixa - 336Cx - 8500Kg (C: 336,00 - P: 8500,00) (VD)" at bounding box center [149, 234] width 259 height 12
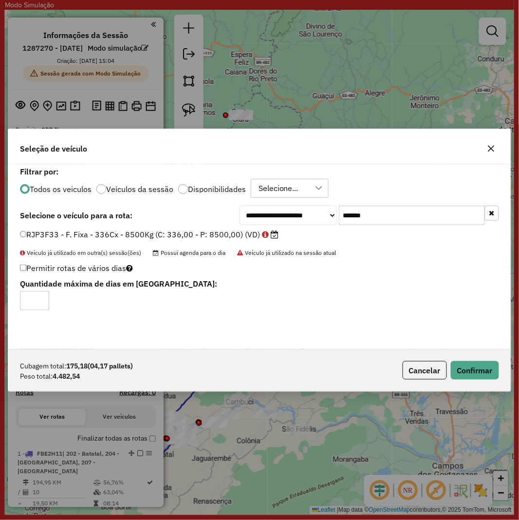
click at [480, 358] on div "Cubagem total: 175,18 (04,17 pallets) Peso total: 4.482,54 Cancelar Confirmar" at bounding box center [259, 370] width 503 height 42
click at [484, 364] on button "Confirmar" at bounding box center [475, 370] width 48 height 19
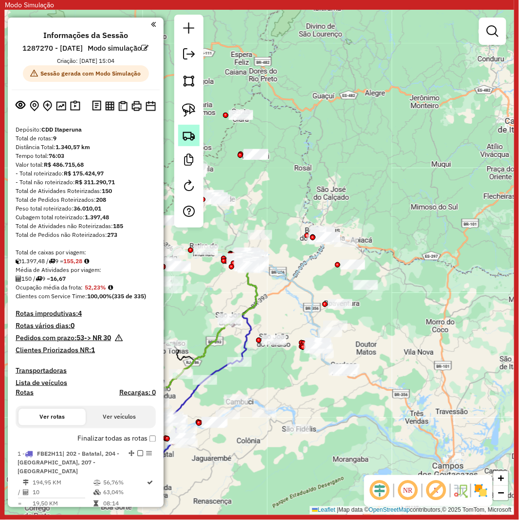
click at [187, 133] on img at bounding box center [189, 136] width 14 height 14
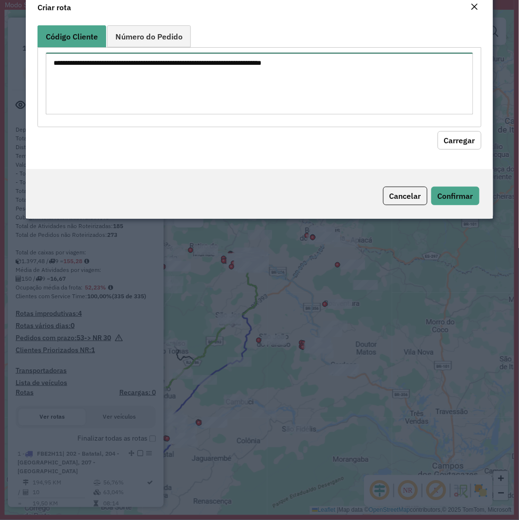
click at [268, 108] on textarea at bounding box center [259, 84] width 427 height 62
paste textarea "******** ******** ******** ******** ******** ******** ******** ******** *******…"
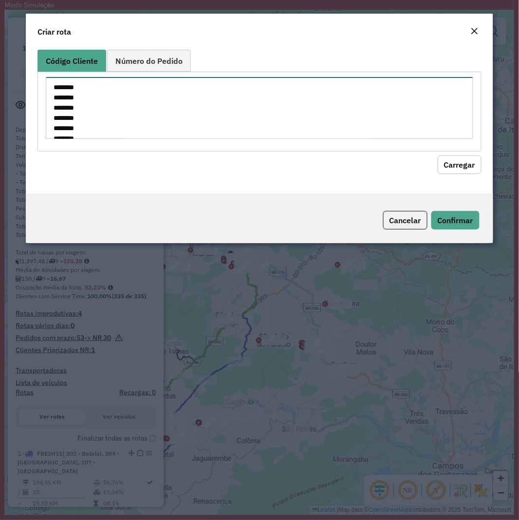
scroll to position [137, 0]
type textarea "******** ******** ******** ******** ******** ******** ******** ******** *******…"
drag, startPoint x: 433, startPoint y: 144, endPoint x: 451, endPoint y: 161, distance: 25.1
click at [436, 147] on div "******** ******** ******** ******** ******** ******** ******** ******** *******…" at bounding box center [259, 111] width 444 height 79
click at [454, 163] on button "Carregar" at bounding box center [460, 164] width 44 height 19
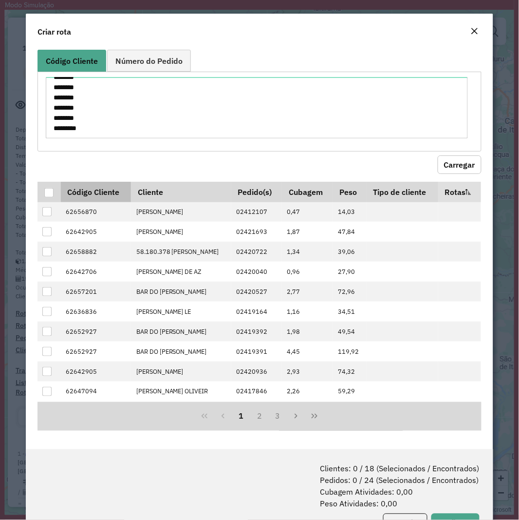
drag, startPoint x: 54, startPoint y: 197, endPoint x: 61, endPoint y: 205, distance: 10.7
click at [52, 197] on th at bounding box center [48, 192] width 23 height 20
click at [48, 197] on div at bounding box center [48, 192] width 9 height 9
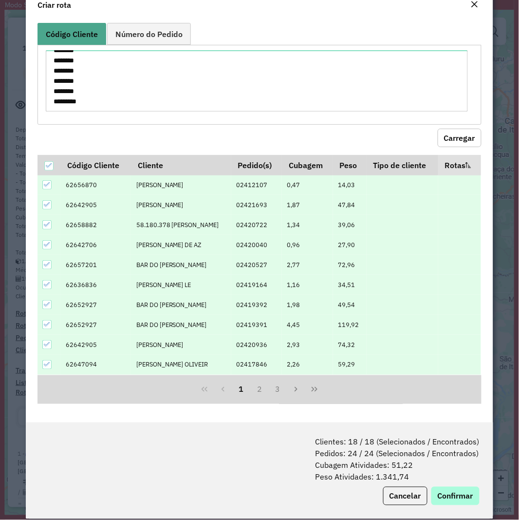
scroll to position [49, 0]
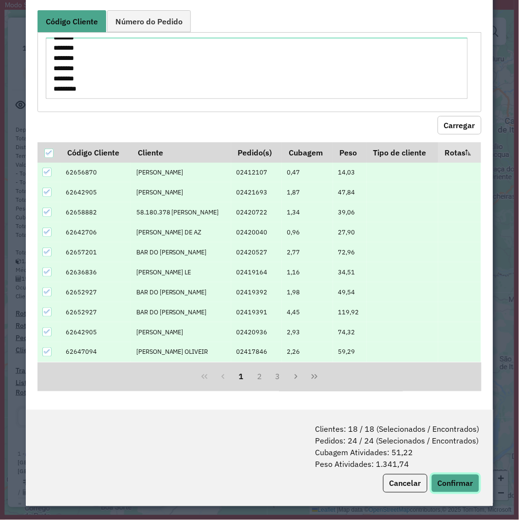
click at [451, 481] on button "Confirmar" at bounding box center [455, 483] width 48 height 19
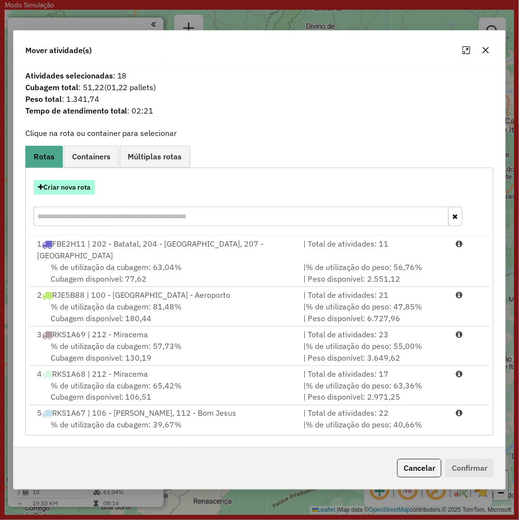
click at [58, 186] on button "Criar nova rota" at bounding box center [64, 187] width 61 height 15
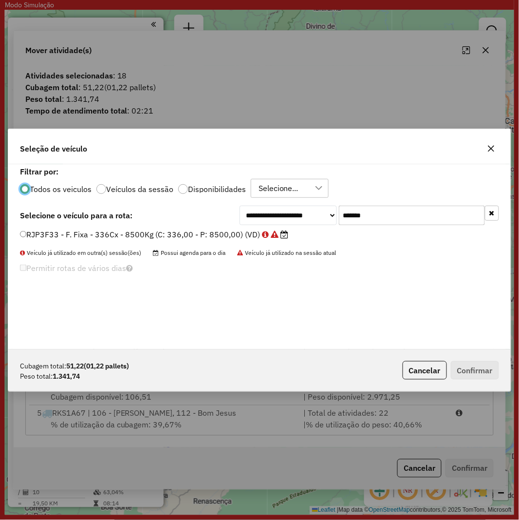
scroll to position [5, 2]
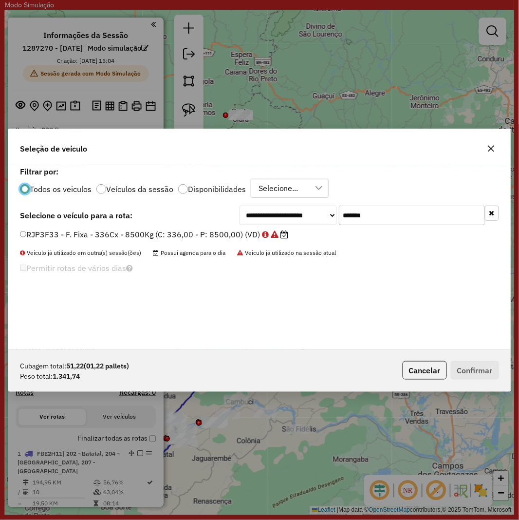
click at [367, 204] on div "**********" at bounding box center [259, 256] width 503 height 185
click at [375, 213] on input "*******" at bounding box center [412, 214] width 146 height 19
paste input "text"
type input "*******"
click at [201, 237] on label "RJF5H53 - F. Fixa - 392Cx - 10100Kg (C: 392,00 - P: 10100,00) (VD)" at bounding box center [150, 234] width 260 height 12
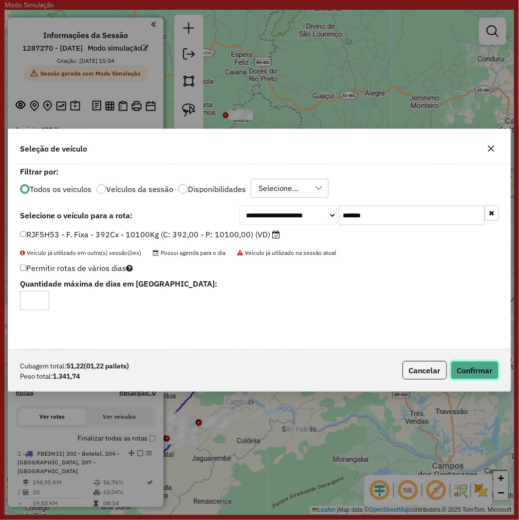
click at [483, 367] on button "Confirmar" at bounding box center [475, 370] width 48 height 19
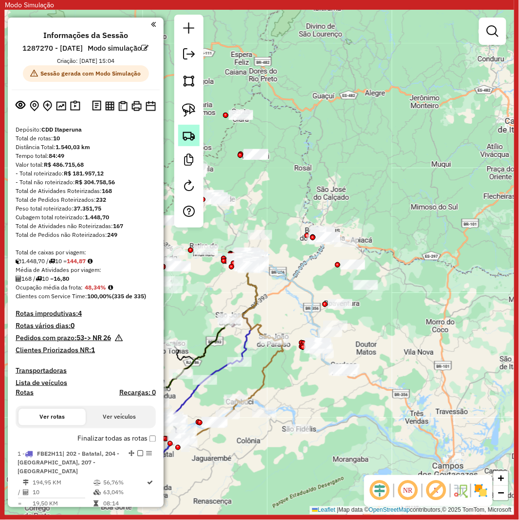
click at [191, 132] on img at bounding box center [189, 136] width 14 height 14
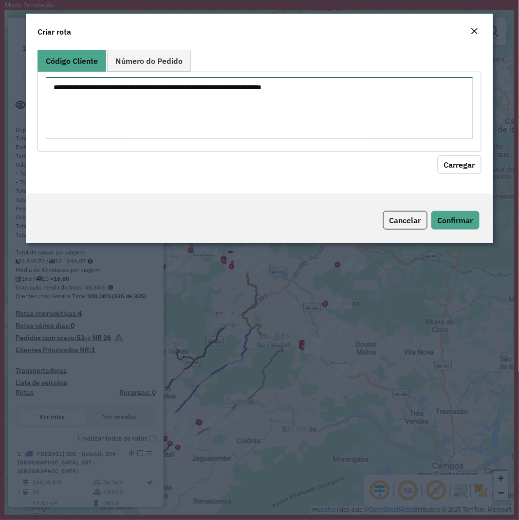
click at [329, 112] on textarea at bounding box center [259, 108] width 427 height 62
paste textarea "******** ******** ******** ******** ******** ******** ******** ******** *******…"
type textarea "******** ******** ******** ******** ******** ******** ******** ******** *******…"
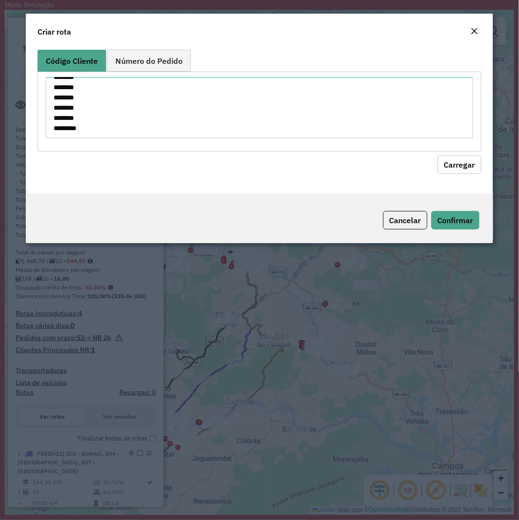
drag, startPoint x: 466, startPoint y: 163, endPoint x: 270, endPoint y: 152, distance: 196.0
click at [465, 162] on button "Carregar" at bounding box center [460, 164] width 44 height 19
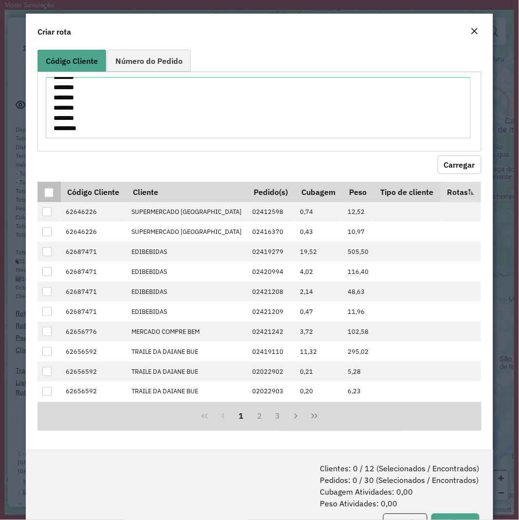
click at [50, 192] on div at bounding box center [48, 192] width 9 height 9
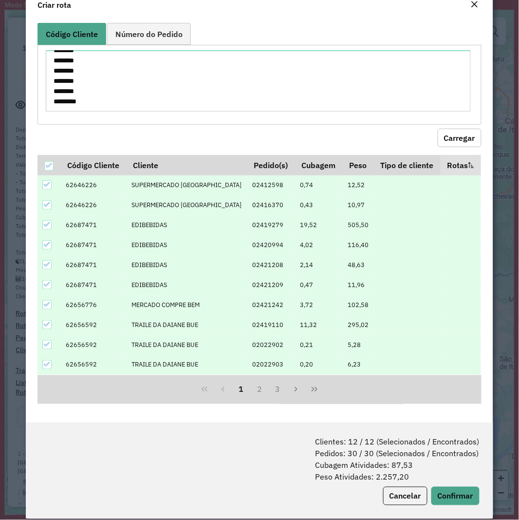
scroll to position [39, 0]
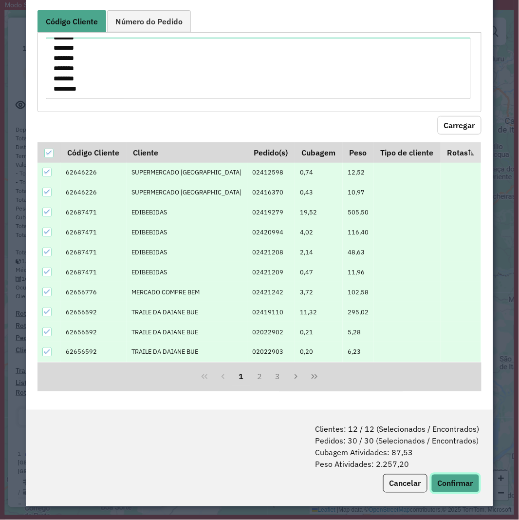
click at [445, 485] on button "Confirmar" at bounding box center [455, 483] width 48 height 19
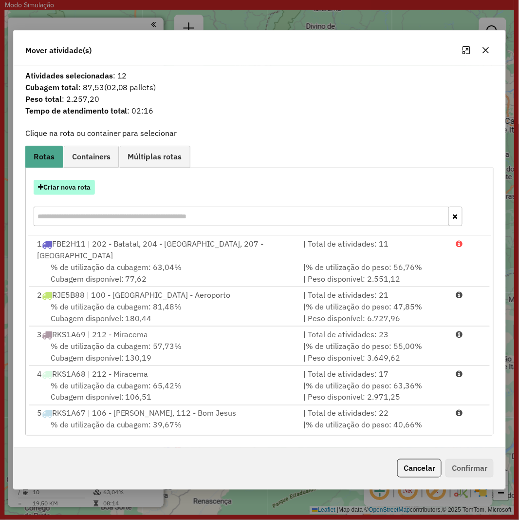
click at [73, 181] on button "Criar nova rota" at bounding box center [64, 187] width 61 height 15
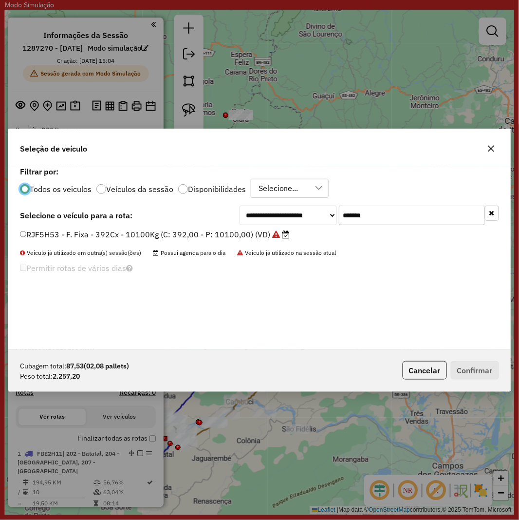
scroll to position [5, 2]
click at [406, 217] on input "*******" at bounding box center [412, 214] width 146 height 19
paste input "text"
type input "*******"
click at [135, 239] on label "RJE5B66 - F. Fixa - 392Cx - 10100Kg (C: 392,00 - P: 10100,00) (VD)" at bounding box center [154, 234] width 268 height 12
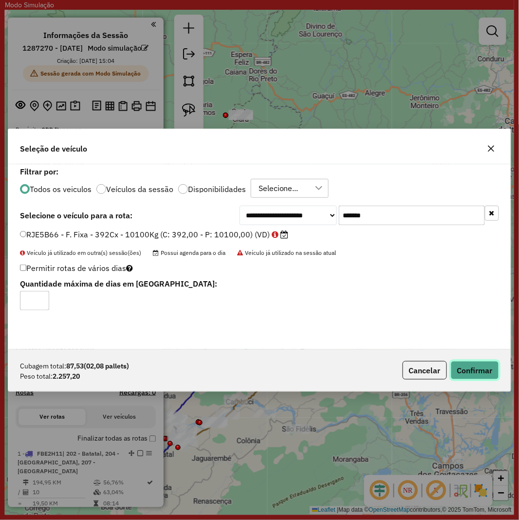
click at [475, 367] on button "Confirmar" at bounding box center [475, 370] width 48 height 19
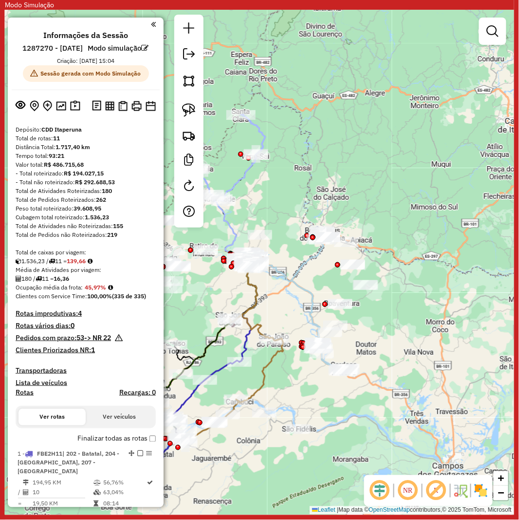
click at [200, 132] on div at bounding box center [188, 121] width 29 height 213
click at [199, 130] on div at bounding box center [188, 121] width 29 height 213
click at [189, 133] on img at bounding box center [189, 136] width 14 height 14
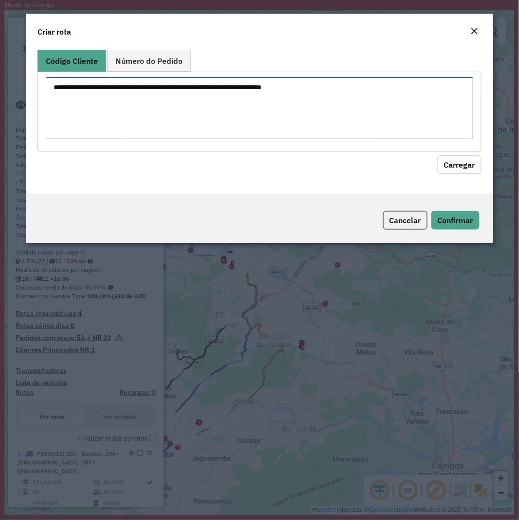
click at [314, 118] on textarea at bounding box center [259, 108] width 427 height 62
paste textarea "******** ******** ******** ******** ******** ******** ******** ******** *******…"
type textarea "******** ******** ******** ******** ******** ******** ******** ******** *******…"
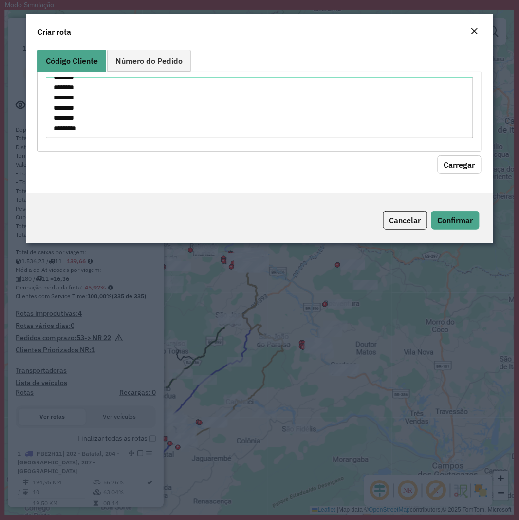
click at [466, 169] on button "Carregar" at bounding box center [460, 164] width 44 height 19
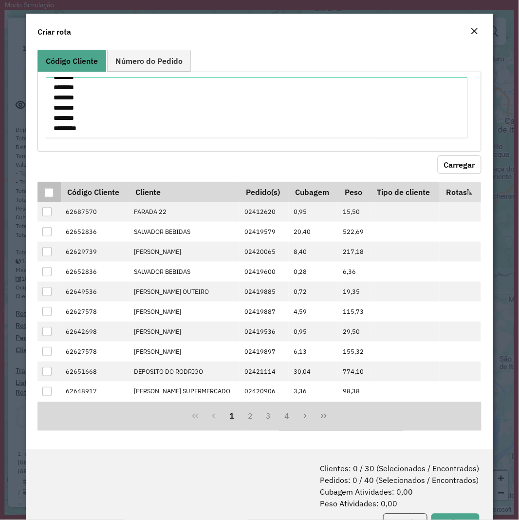
drag, startPoint x: 51, startPoint y: 199, endPoint x: 57, endPoint y: 204, distance: 7.6
click at [51, 197] on div at bounding box center [48, 192] width 9 height 9
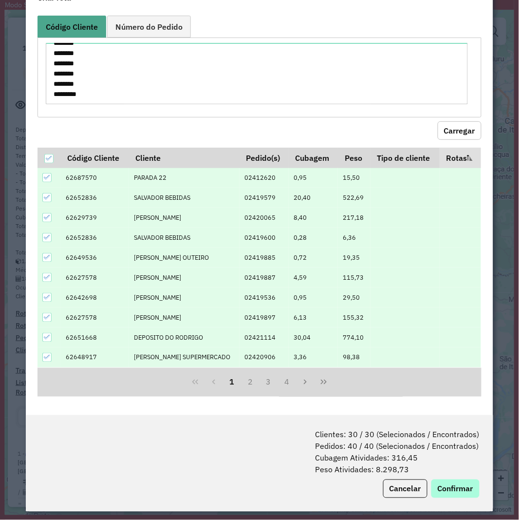
scroll to position [49, 0]
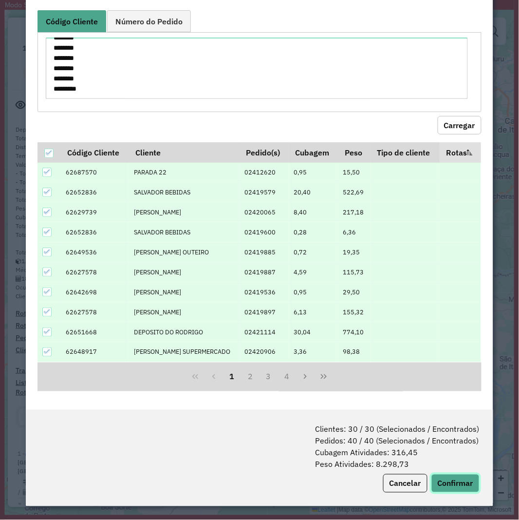
click at [457, 483] on button "Confirmar" at bounding box center [455, 483] width 48 height 19
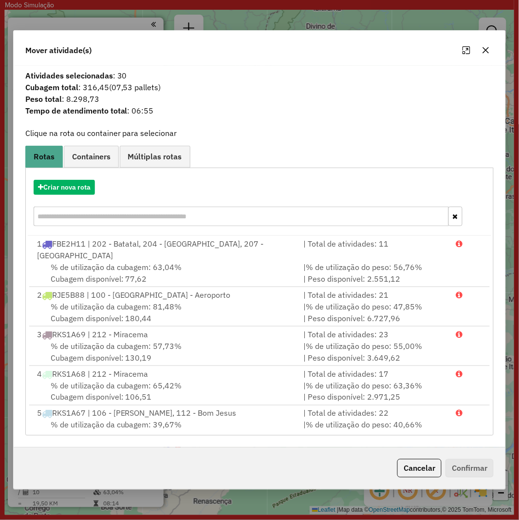
drag, startPoint x: 64, startPoint y: 178, endPoint x: 236, endPoint y: 200, distance: 173.3
click at [64, 178] on div "Criar nova rota" at bounding box center [260, 203] width 464 height 63
click at [76, 187] on button "Criar nova rota" at bounding box center [64, 187] width 61 height 15
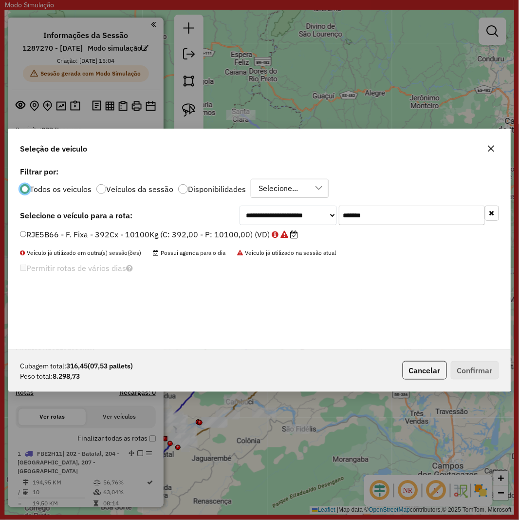
scroll to position [5, 2]
click at [364, 215] on input "*******" at bounding box center [412, 214] width 146 height 19
paste input "text"
type input "*******"
click at [203, 231] on label "RJZ6B95 - F. Fixa - 392Cx - 10100Kg (C: 392,00 - P: 10100,00) (VD)" at bounding box center [154, 234] width 268 height 12
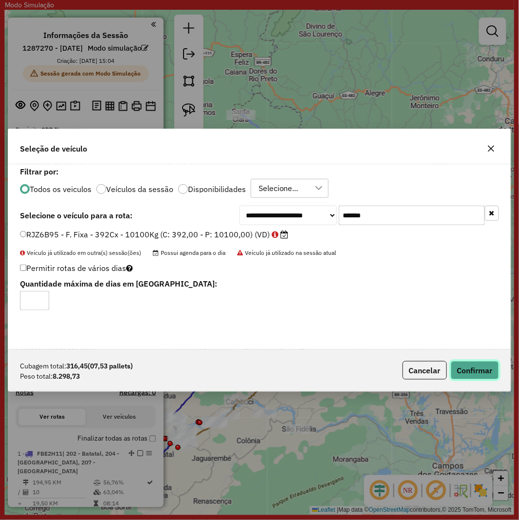
click at [468, 361] on button "Confirmar" at bounding box center [475, 370] width 48 height 19
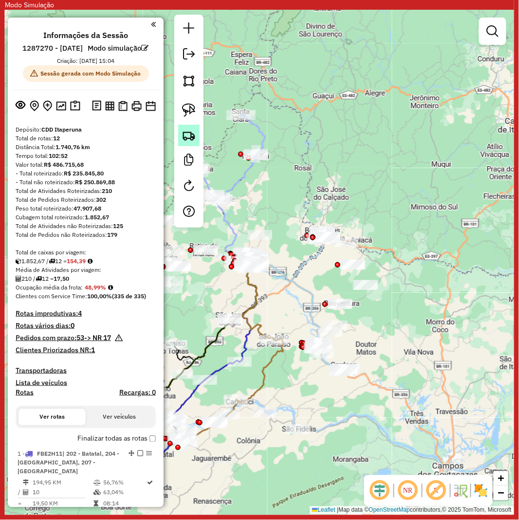
click at [186, 136] on img at bounding box center [189, 136] width 14 height 14
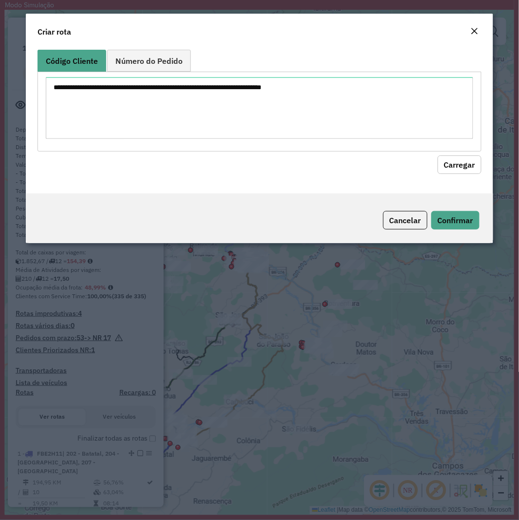
click at [236, 98] on textarea at bounding box center [259, 108] width 427 height 62
type textarea "******** ******** ******** ******** ******** ******** ******** ******** *******…"
click at [468, 159] on button "Carregar" at bounding box center [460, 164] width 44 height 19
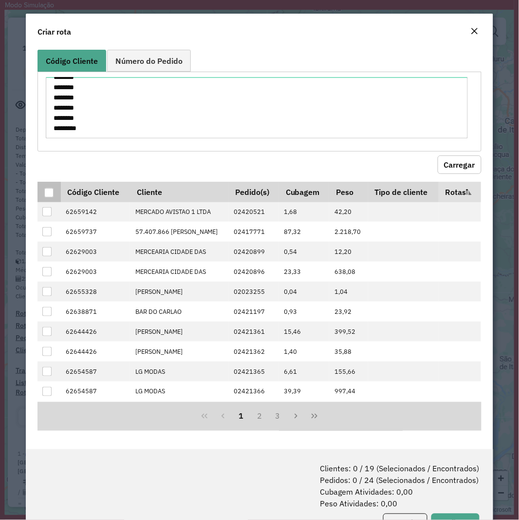
click at [52, 197] on div at bounding box center [48, 192] width 9 height 9
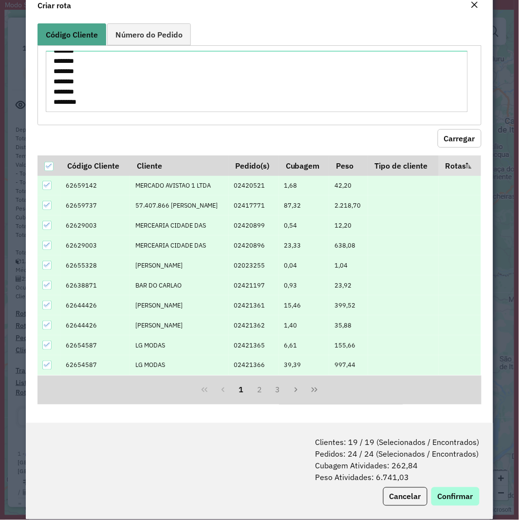
scroll to position [49, 0]
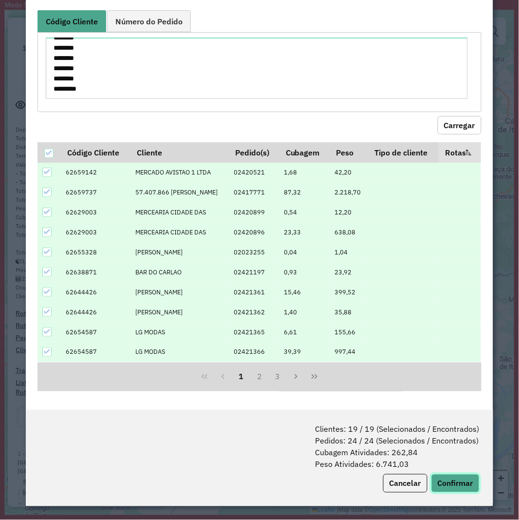
click at [457, 485] on button "Confirmar" at bounding box center [455, 483] width 48 height 19
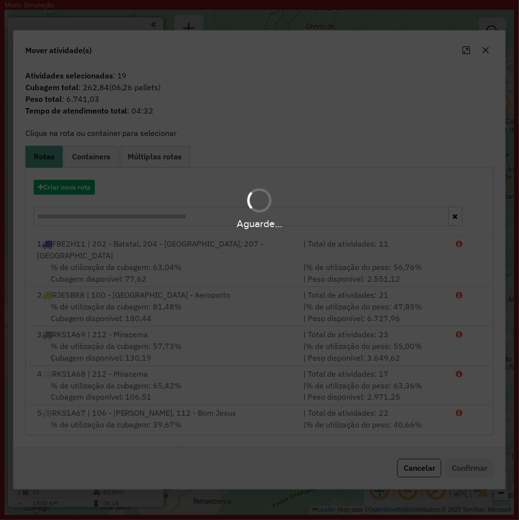
click at [59, 194] on div "Aguarde..." at bounding box center [259, 208] width 519 height 46
click at [59, 190] on div "Aguarde..." at bounding box center [259, 208] width 519 height 46
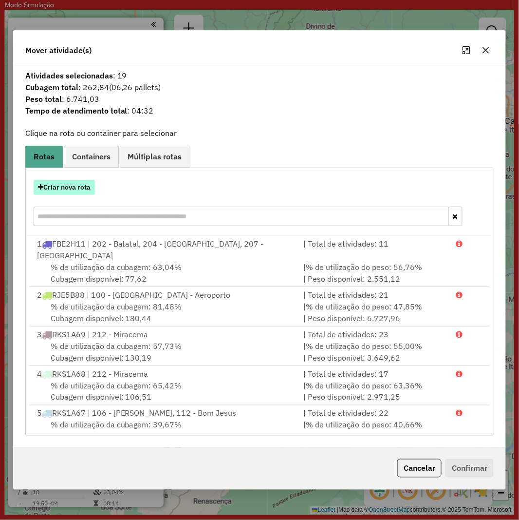
click at [57, 184] on button "Criar nova rota" at bounding box center [64, 187] width 61 height 15
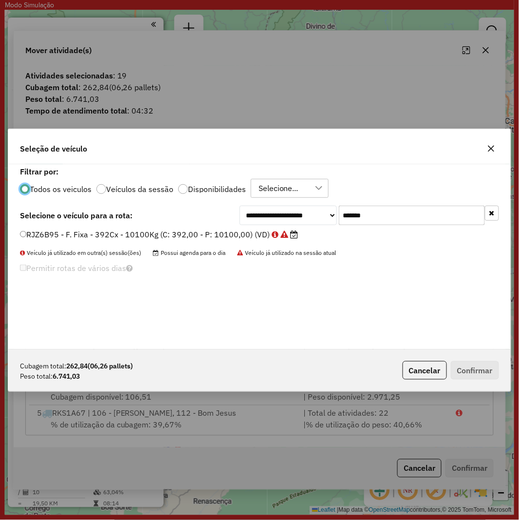
scroll to position [5, 2]
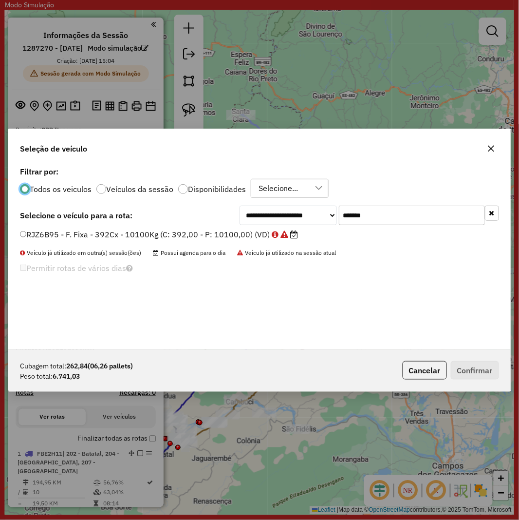
click at [373, 226] on div "**********" at bounding box center [259, 256] width 503 height 185
click at [373, 223] on input "*******" at bounding box center [412, 214] width 146 height 19
paste input "text"
type input "*******"
click at [190, 231] on label "GBJ2G73 - F. Fixa - 392Cx - 13947Kg (C: 392,00 - P: 13947,00) (VD)" at bounding box center [155, 234] width 270 height 12
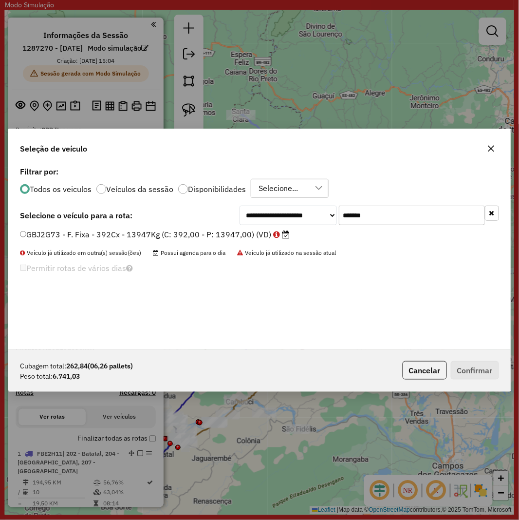
click at [190, 231] on label "GBJ2G73 - F. Fixa - 392Cx - 13947Kg (C: 392,00 - P: 13947,00) (VD)" at bounding box center [155, 234] width 270 height 12
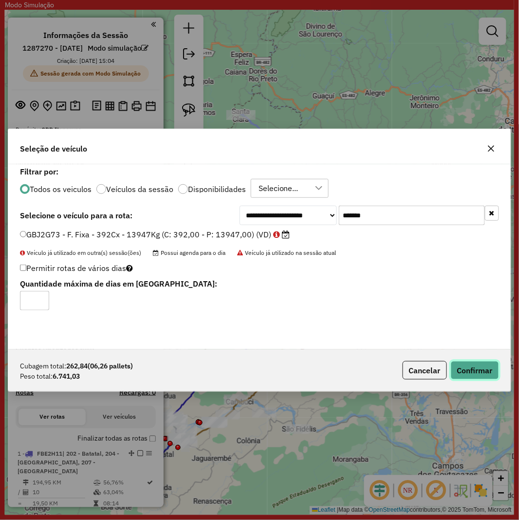
click at [489, 375] on button "Confirmar" at bounding box center [475, 370] width 48 height 19
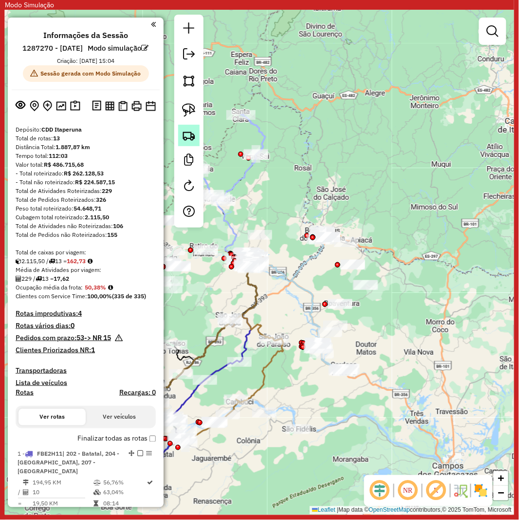
click at [191, 135] on img at bounding box center [189, 136] width 14 height 14
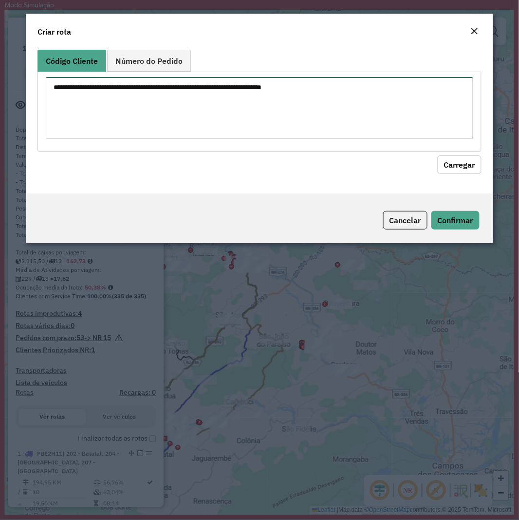
click at [240, 103] on textarea at bounding box center [259, 108] width 427 height 62
paste textarea "******** ******** ******** ******** ******** ******** ******** ******** *******…"
type textarea "******** ******** ******** ******** ******** ******** ******** ******** *******…"
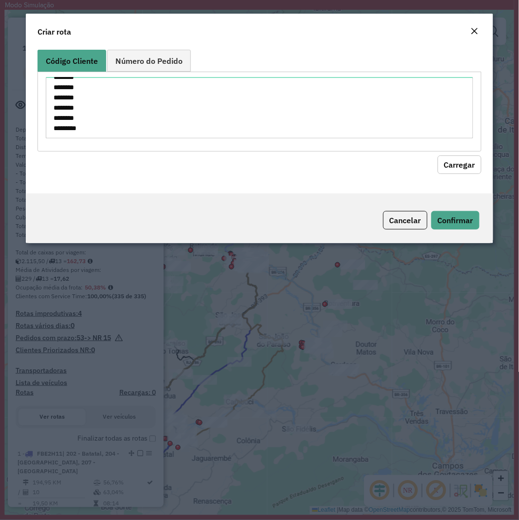
click at [470, 164] on button "Carregar" at bounding box center [460, 164] width 44 height 19
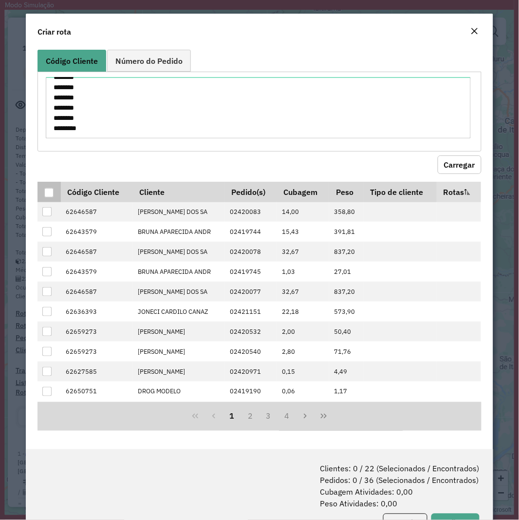
click at [46, 192] on div at bounding box center [48, 192] width 9 height 9
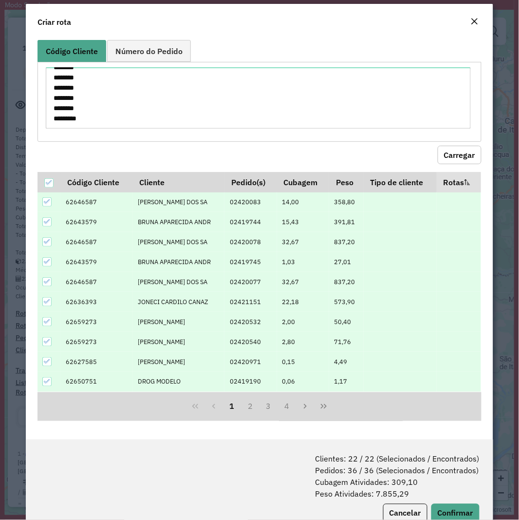
scroll to position [39, 0]
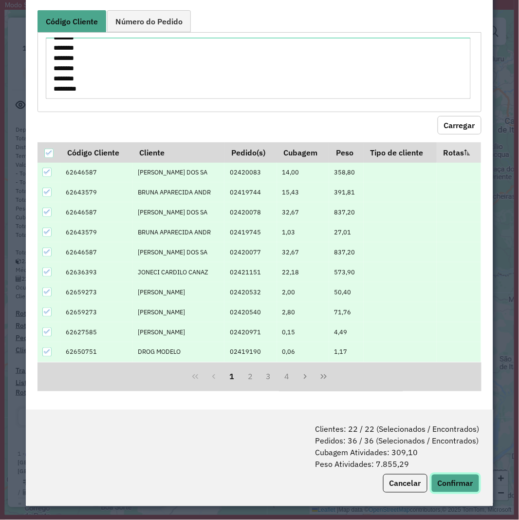
click at [450, 490] on button "Confirmar" at bounding box center [455, 483] width 48 height 19
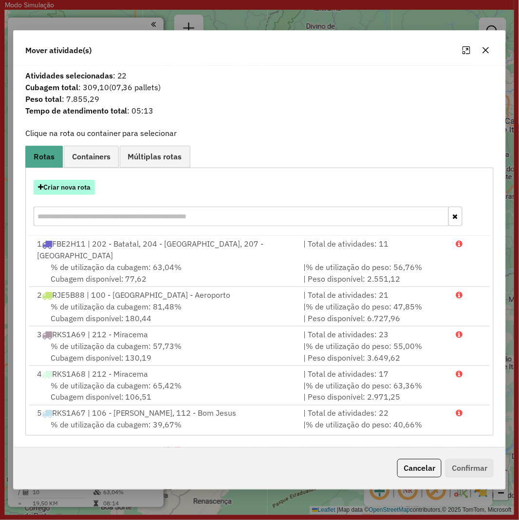
click at [78, 186] on button "Criar nova rota" at bounding box center [64, 187] width 61 height 15
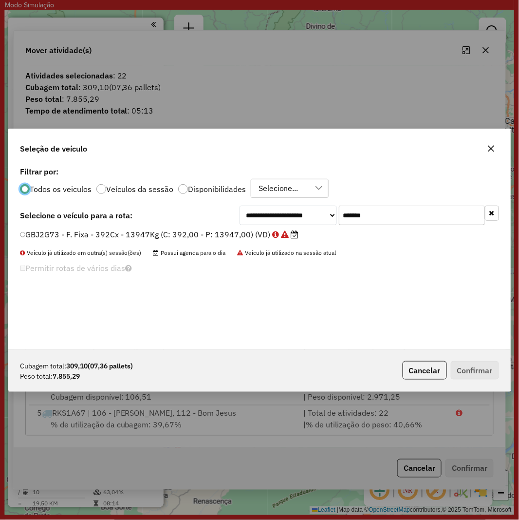
scroll to position [5, 2]
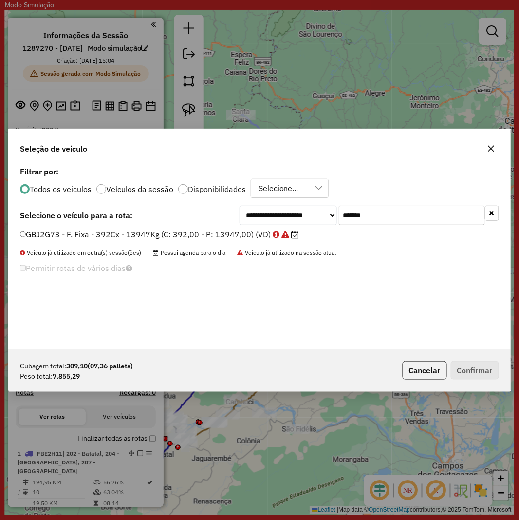
click at [398, 212] on input "*******" at bounding box center [412, 214] width 146 height 19
paste input "text"
type input "*******"
click at [230, 231] on label "RJJ5E39 - F. Fixa - 420Cx - 12500Kg (C: 420,00 - P: 12500,00) (VD)" at bounding box center [153, 234] width 267 height 12
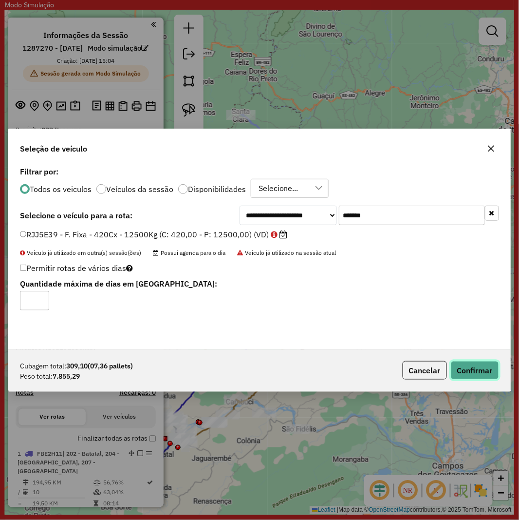
click at [488, 361] on button "Confirmar" at bounding box center [475, 370] width 48 height 19
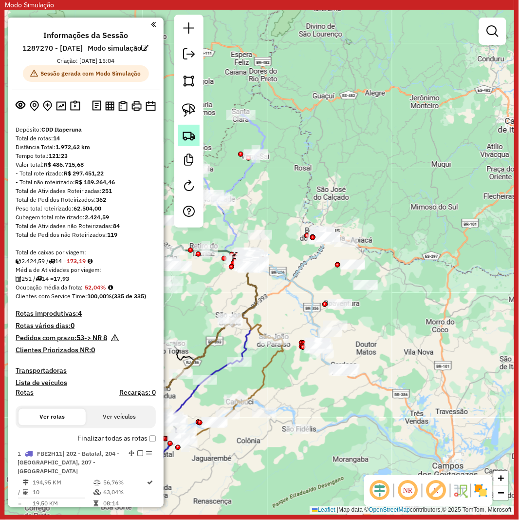
click at [182, 140] on img at bounding box center [189, 136] width 14 height 14
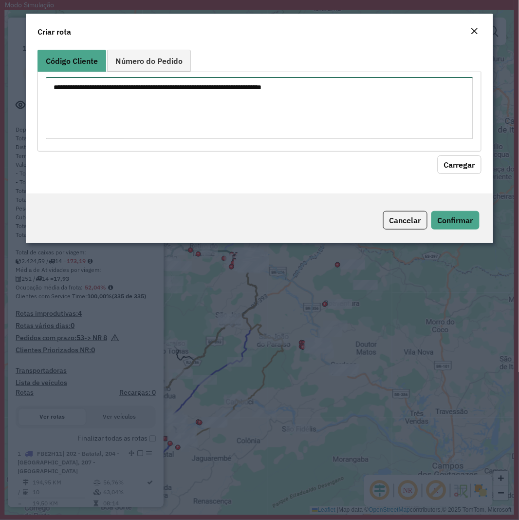
click at [268, 116] on textarea at bounding box center [259, 108] width 427 height 62
paste textarea "******** ******** ******** ******** ******** ******** ******** ******** *******…"
type textarea "******** ******** ******** ******** ******** ******** ******** ******** *******…"
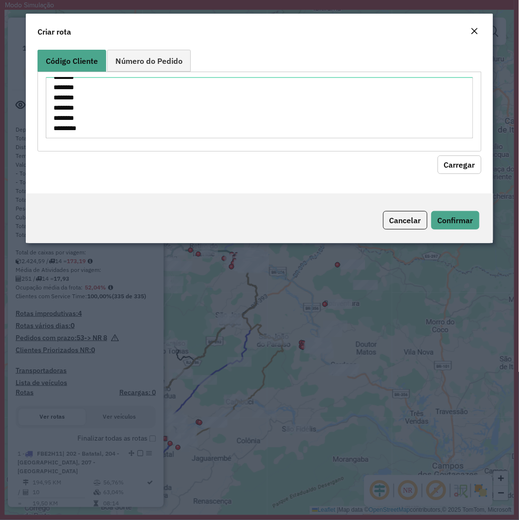
click at [464, 159] on button "Carregar" at bounding box center [460, 164] width 44 height 19
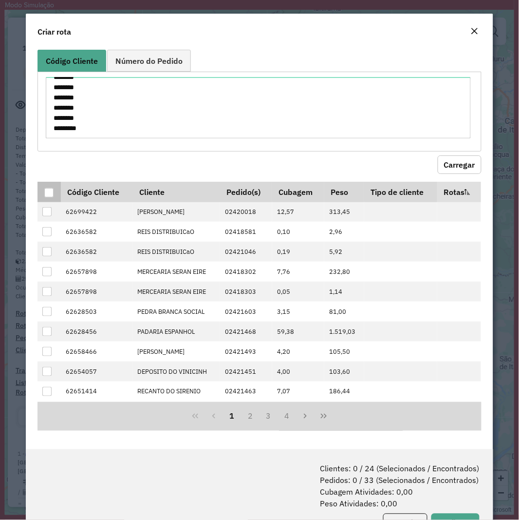
click at [51, 191] on div at bounding box center [48, 192] width 9 height 9
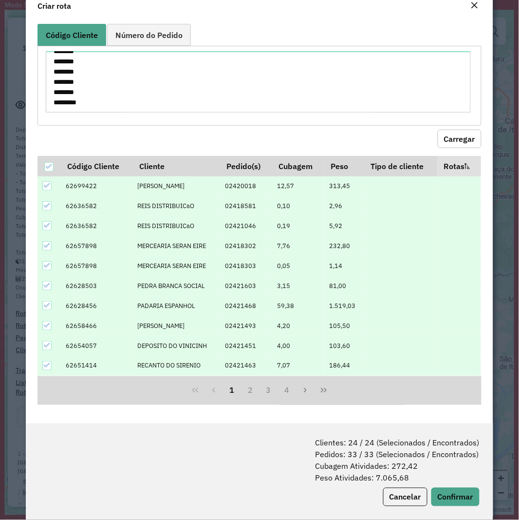
scroll to position [39, 0]
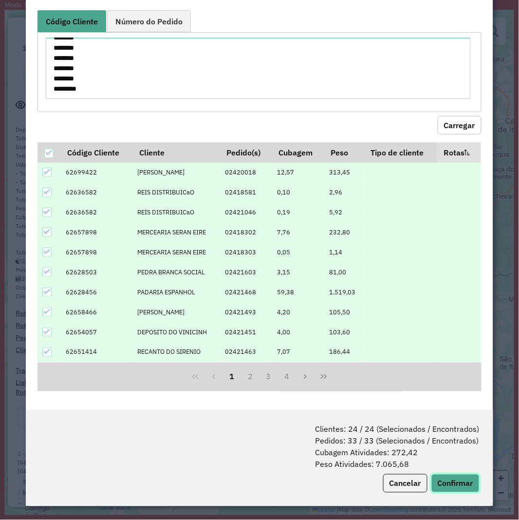
click at [453, 480] on button "Confirmar" at bounding box center [455, 483] width 48 height 19
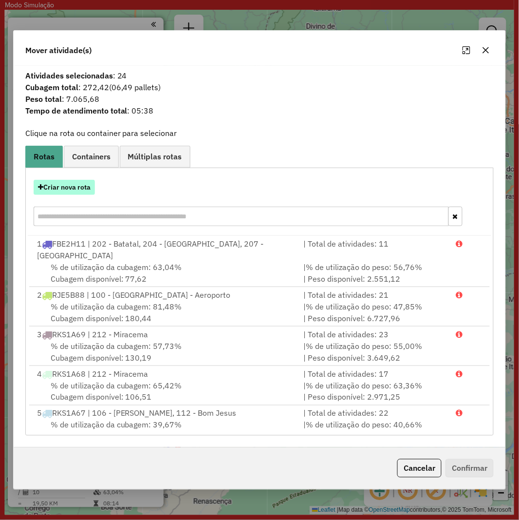
click at [75, 184] on button "Criar nova rota" at bounding box center [64, 187] width 61 height 15
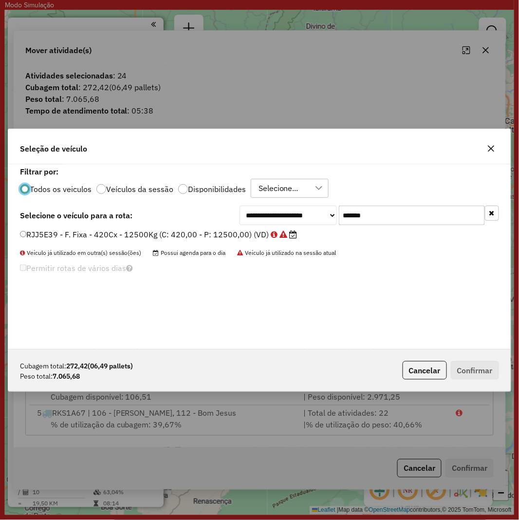
scroll to position [5, 2]
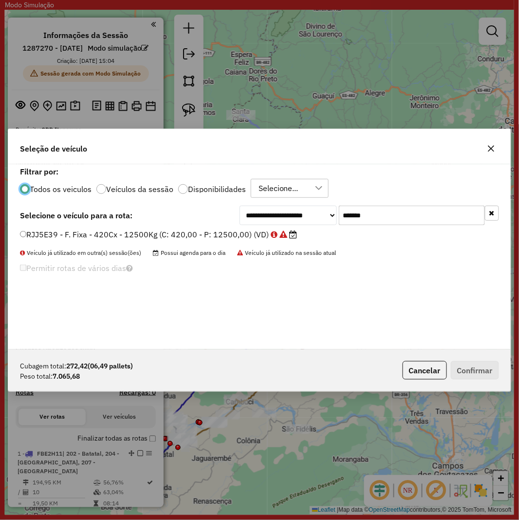
click at [390, 213] on input "*******" at bounding box center [412, 214] width 146 height 19
paste input "text"
type input "*******"
click at [235, 230] on label "RJJ5E49 - F. Fixa - 420Cx - 12500Kg (C: 420,00 - P: 12500,00) (VD)" at bounding box center [153, 234] width 267 height 12
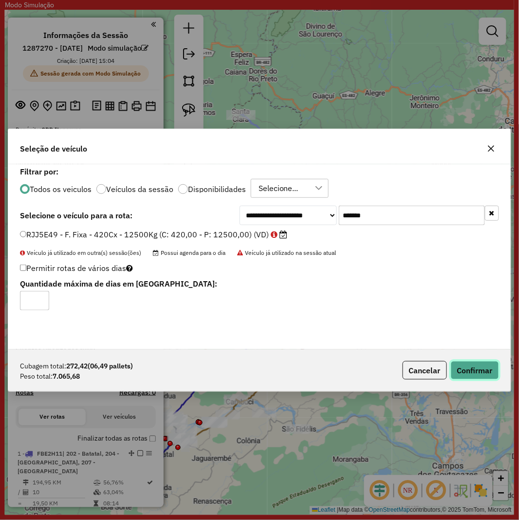
click at [477, 373] on button "Confirmar" at bounding box center [475, 370] width 48 height 19
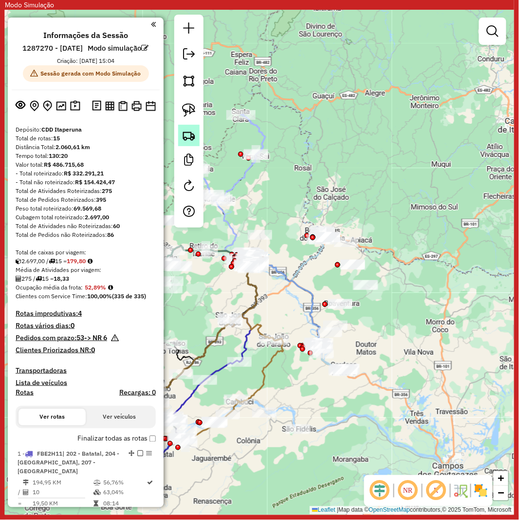
click at [184, 135] on img at bounding box center [189, 136] width 14 height 14
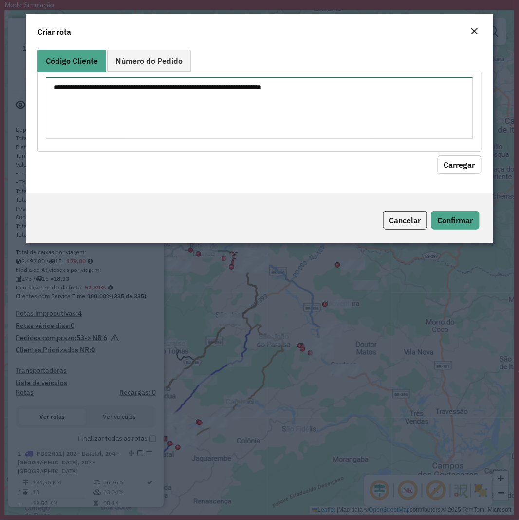
click at [217, 92] on textarea at bounding box center [259, 108] width 427 height 62
paste textarea "******** ******** ******** ******** ******** ******** ******** ******** *******…"
type textarea "******** ******** ******** ******** ******** ******** ******** ******** *******…"
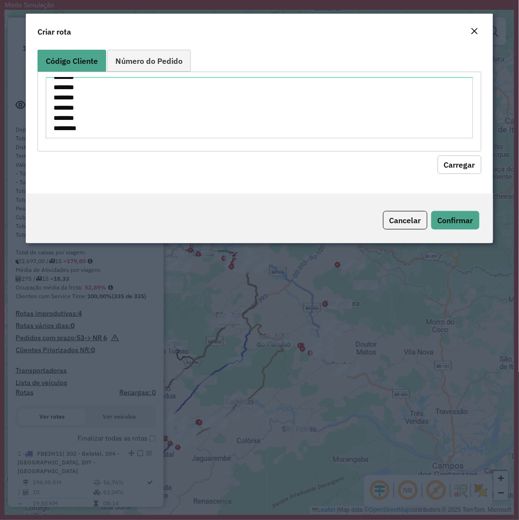
click at [464, 162] on button "Carregar" at bounding box center [460, 164] width 44 height 19
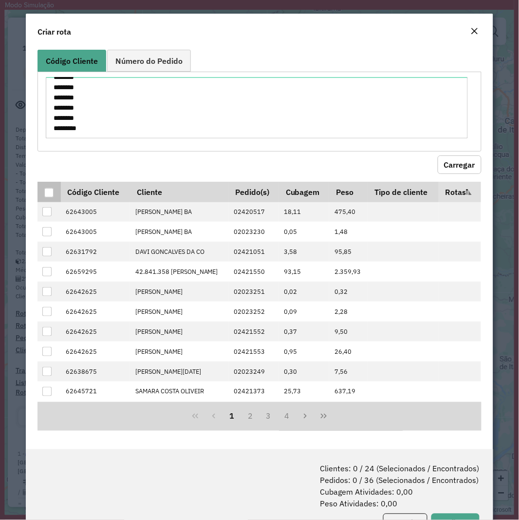
click at [47, 197] on div at bounding box center [48, 192] width 9 height 9
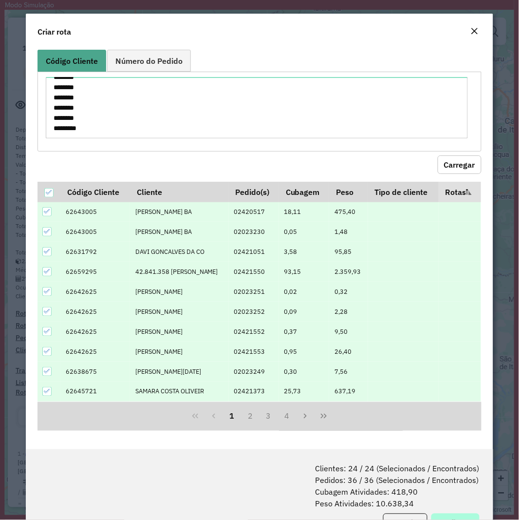
scroll to position [49, 0]
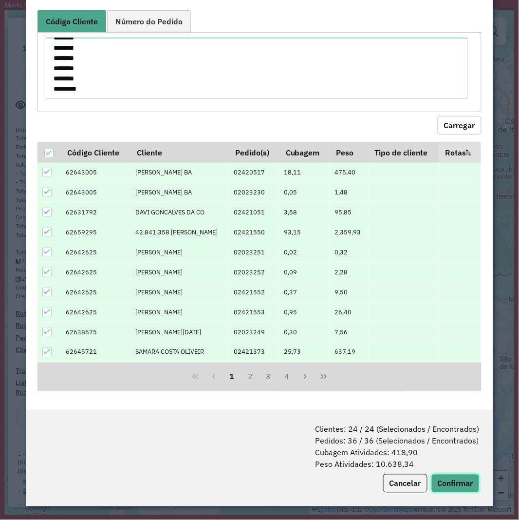
click at [443, 482] on button "Confirmar" at bounding box center [455, 483] width 48 height 19
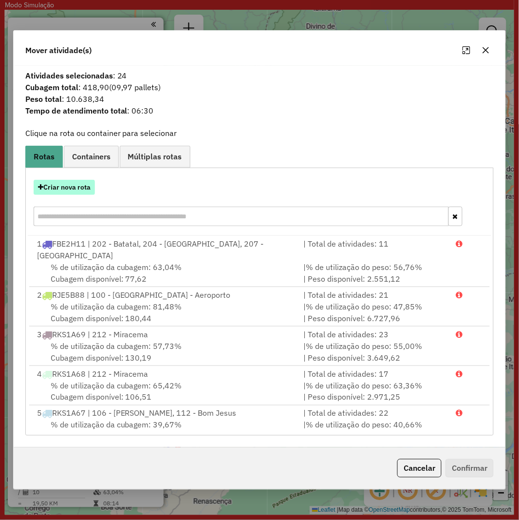
click at [72, 186] on button "Criar nova rota" at bounding box center [64, 187] width 61 height 15
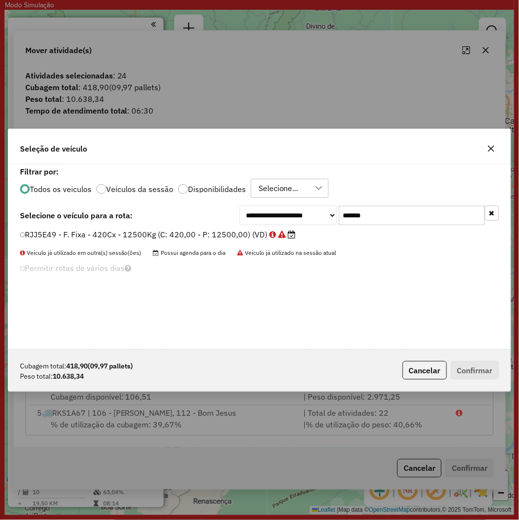
scroll to position [5, 2]
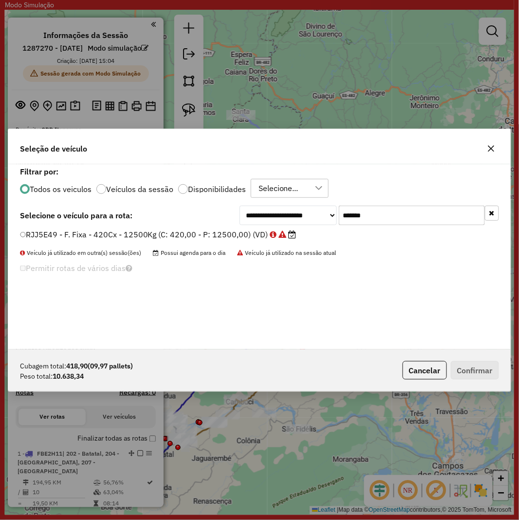
click at [392, 213] on input "*******" at bounding box center [412, 214] width 146 height 19
paste input "text"
type input "*******"
click at [196, 231] on label "EPG4547 - F. Fixa - 420Cx - 12580Kg (C: 420,00 - P: 12580,00) (VD)" at bounding box center [155, 234] width 270 height 12
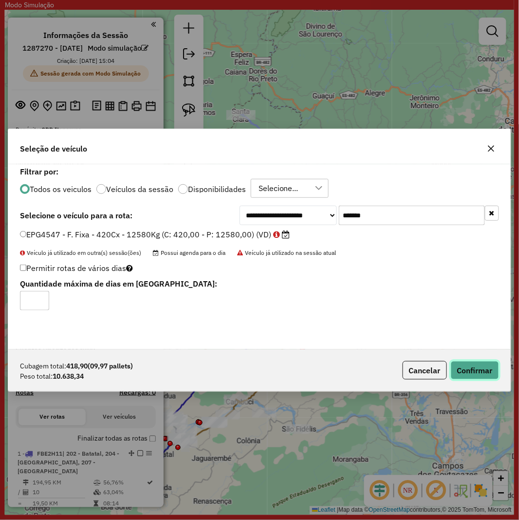
click at [484, 366] on button "Confirmar" at bounding box center [475, 370] width 48 height 19
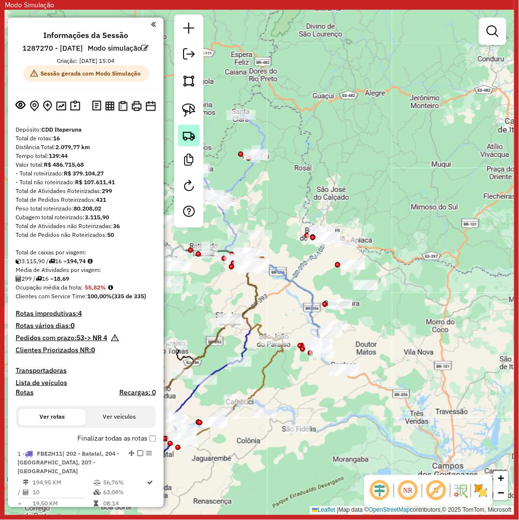
click at [186, 130] on img at bounding box center [189, 136] width 14 height 14
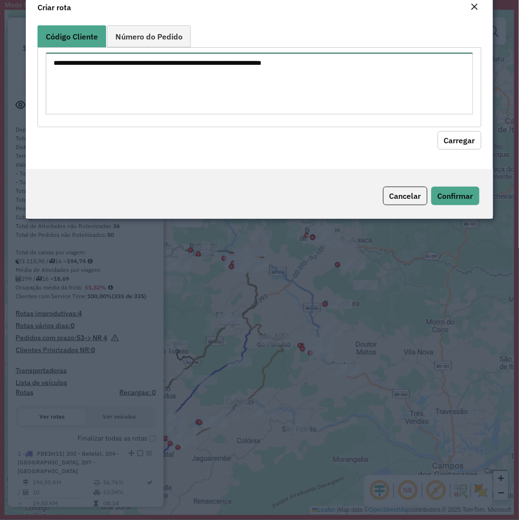
click at [307, 114] on textarea at bounding box center [259, 84] width 427 height 62
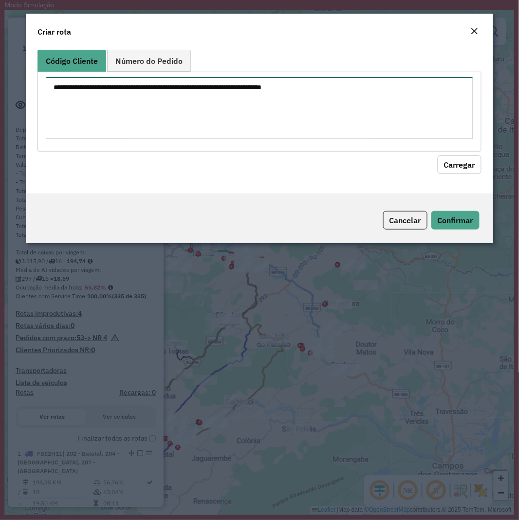
paste textarea "******** ******** ******** ******** ******** ******** ******** ******** *******…"
type textarea "******** ******** ******** ******** ******** ******** ******** ******** *******…"
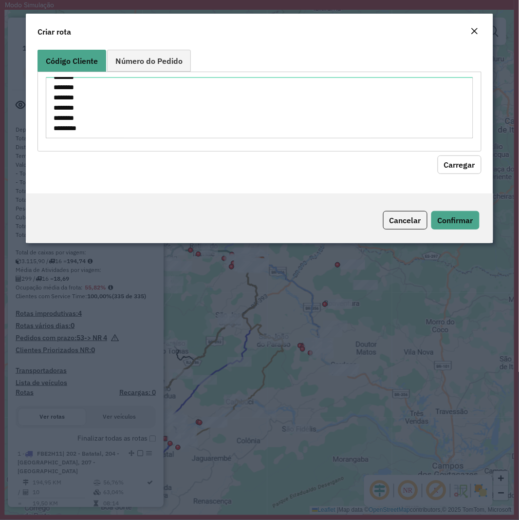
click at [446, 162] on button "Carregar" at bounding box center [460, 164] width 44 height 19
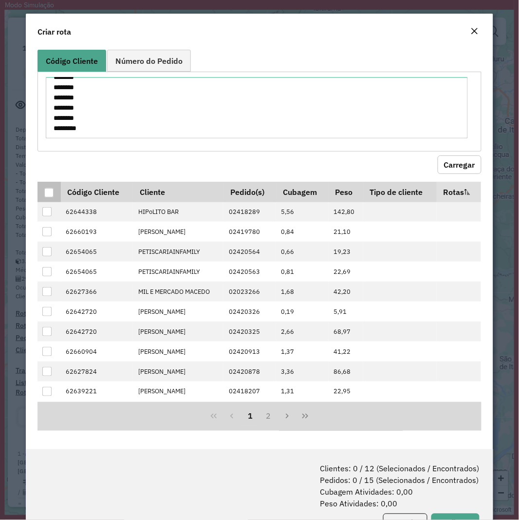
click at [42, 202] on th at bounding box center [48, 192] width 23 height 20
click at [47, 197] on div at bounding box center [48, 192] width 9 height 9
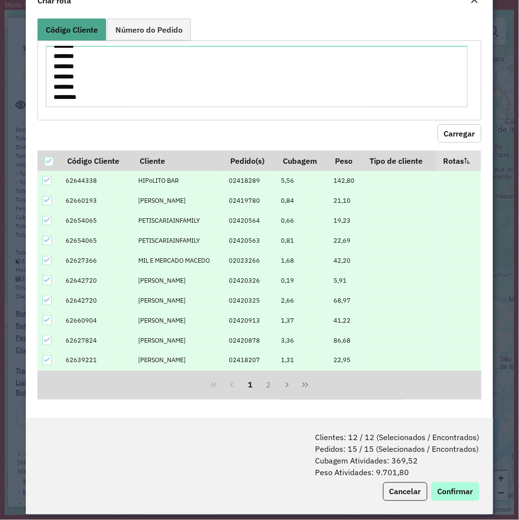
scroll to position [49, 0]
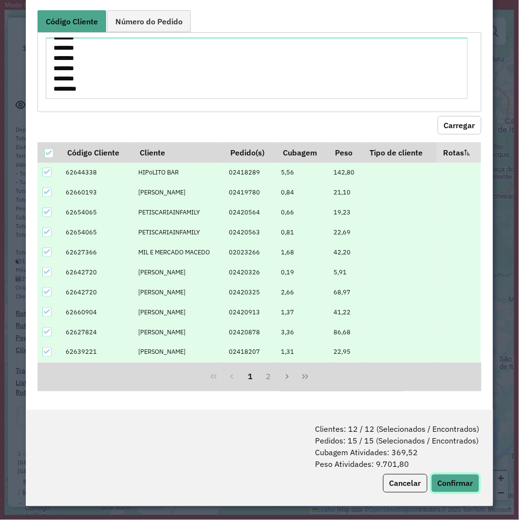
click at [452, 483] on button "Confirmar" at bounding box center [455, 483] width 48 height 19
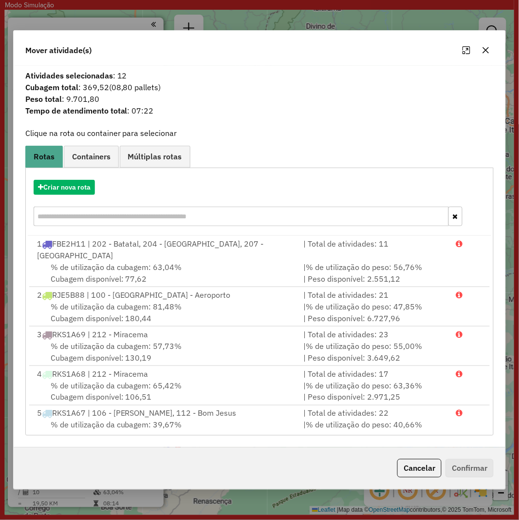
click at [56, 175] on div "Criar nova rota" at bounding box center [260, 203] width 464 height 63
click at [56, 178] on div "Criar nova rota" at bounding box center [260, 203] width 464 height 63
click at [84, 187] on button "Criar nova rota" at bounding box center [64, 187] width 61 height 15
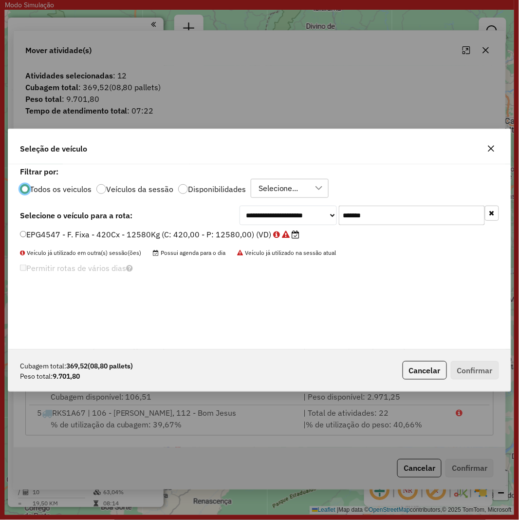
scroll to position [5, 2]
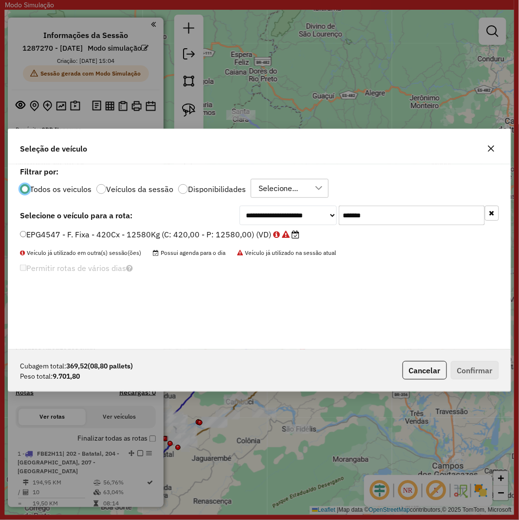
click at [396, 221] on input "*******" at bounding box center [412, 214] width 146 height 19
paste input "text"
type input "*******"
click at [217, 236] on label "OYJ8980 - F. Fixa - 420Cx - 12850Kg (C: 420,00 - P: 12850,00) (VD)" at bounding box center [154, 234] width 268 height 12
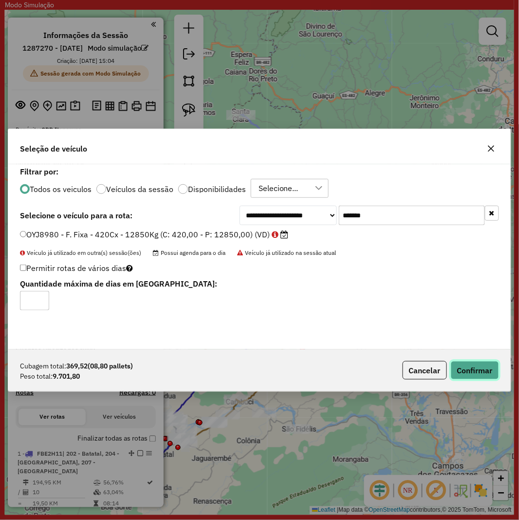
click at [470, 370] on button "Confirmar" at bounding box center [475, 370] width 48 height 19
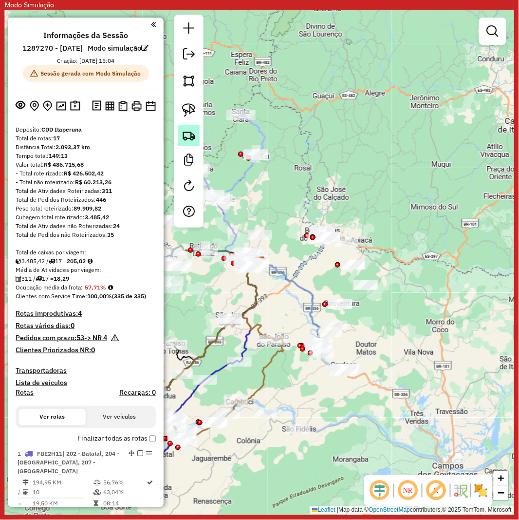
click at [189, 134] on img at bounding box center [189, 136] width 14 height 14
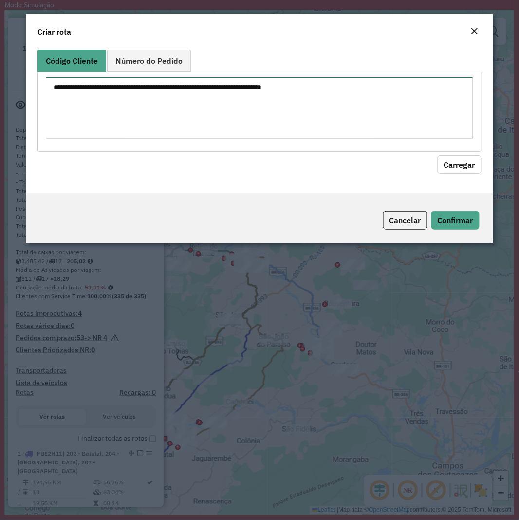
click at [266, 114] on textarea at bounding box center [259, 108] width 427 height 62
paste textarea "******** ******** ******** ******** ******** ******** ******** ******** ********"
type textarea "******** ******** ******** ******** ******** ******** ******** ******** ********"
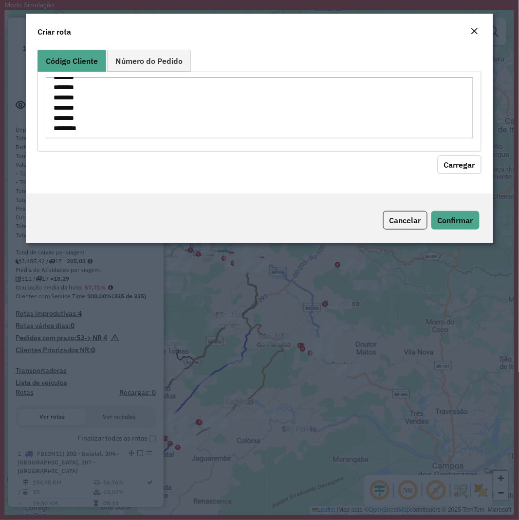
click at [475, 164] on button "Carregar" at bounding box center [460, 164] width 44 height 19
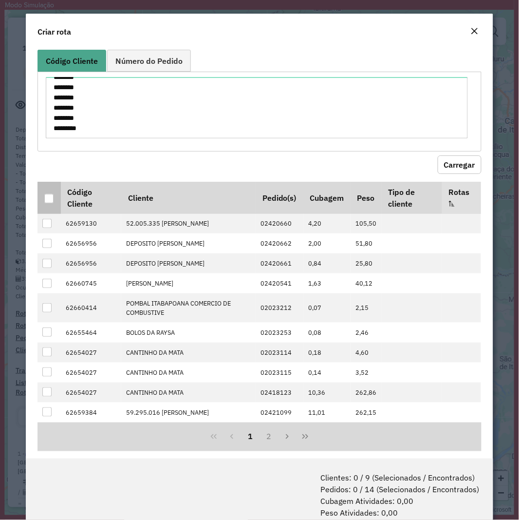
drag, startPoint x: 51, startPoint y: 201, endPoint x: 52, endPoint y: 206, distance: 5.6
click at [50, 201] on div at bounding box center [48, 198] width 9 height 9
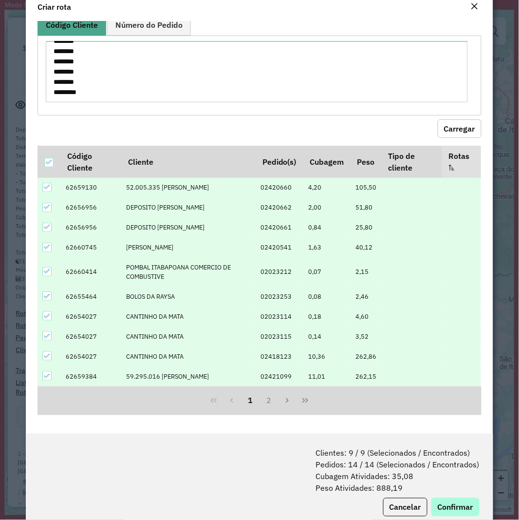
scroll to position [49, 0]
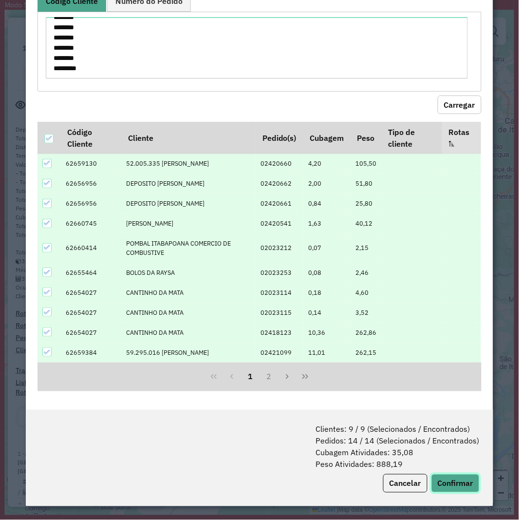
click at [442, 488] on button "Confirmar" at bounding box center [455, 483] width 48 height 19
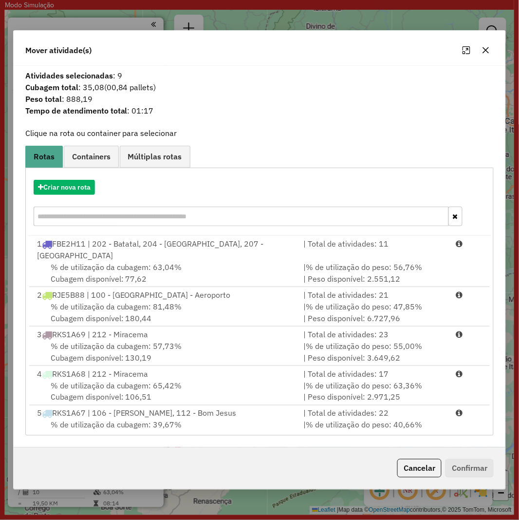
click at [62, 179] on div "Criar nova rota" at bounding box center [260, 203] width 464 height 63
click at [74, 176] on div "Criar nova rota" at bounding box center [260, 203] width 464 height 63
click at [99, 193] on div "Criar nova rota" at bounding box center [260, 187] width 464 height 15
click at [77, 186] on button "Criar nova rota" at bounding box center [64, 187] width 61 height 15
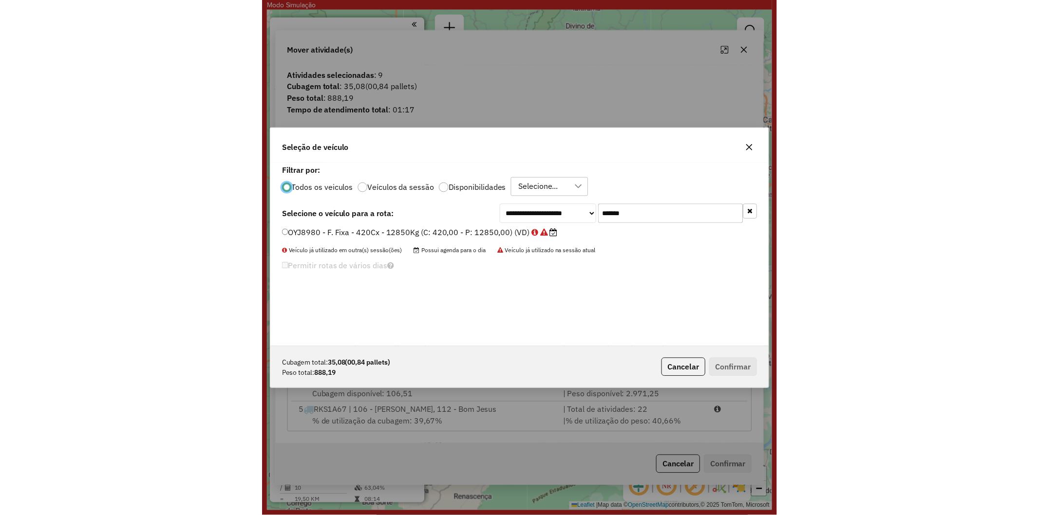
scroll to position [5, 2]
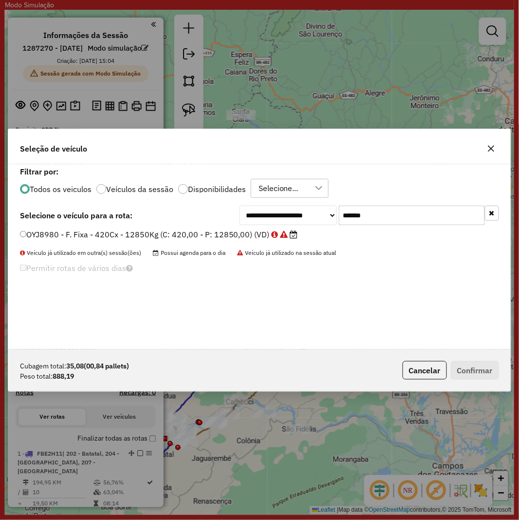
click at [376, 213] on input "*******" at bounding box center [412, 214] width 146 height 19
paste input "text"
type input "*******"
click at [118, 229] on label "RTI1I15 - F. Fixa - 70Cx - 1380Kg (C: 70,00 - P: 1380,00) (VD)" at bounding box center [143, 234] width 246 height 12
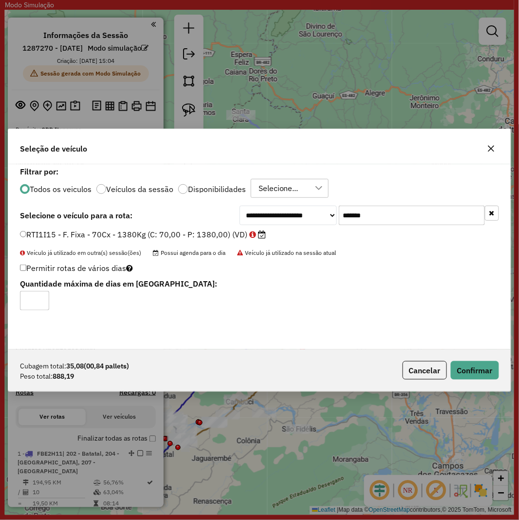
click at [123, 234] on label "RTI1I15 - F. Fixa - 70Cx - 1380Kg (C: 70,00 - P: 1380,00) (VD)" at bounding box center [143, 234] width 246 height 12
click at [475, 372] on button "Confirmar" at bounding box center [475, 370] width 48 height 19
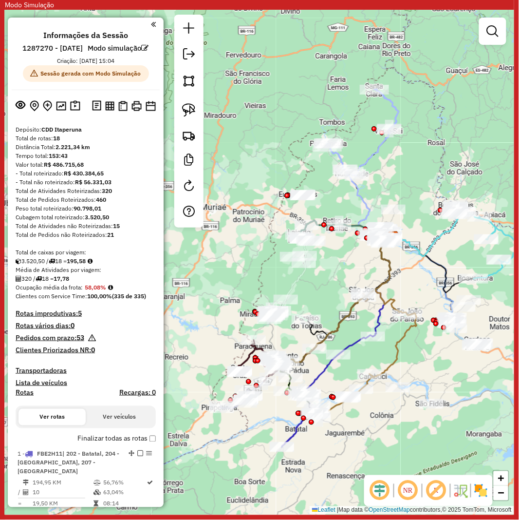
drag, startPoint x: 368, startPoint y: 420, endPoint x: 502, endPoint y: 394, distance: 135.8
click at [502, 394] on div "Janela de atendimento Grade de atendimento Capacidade Transportadoras Veículos …" at bounding box center [259, 262] width 509 height 504
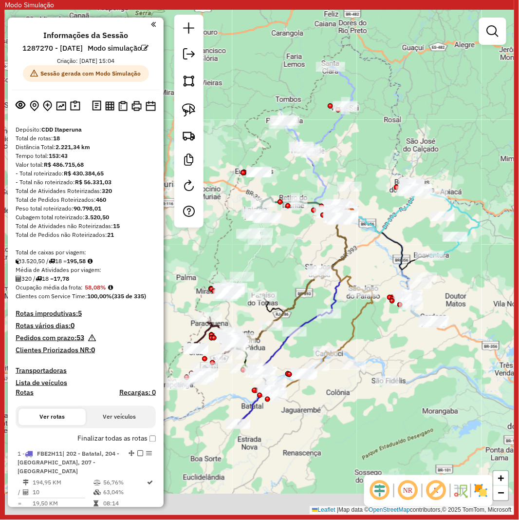
drag, startPoint x: 478, startPoint y: 442, endPoint x: 441, endPoint y: 414, distance: 45.6
click at [434, 419] on div "Janela de atendimento Grade de atendimento Capacidade Transportadoras Veículos …" at bounding box center [259, 262] width 509 height 504
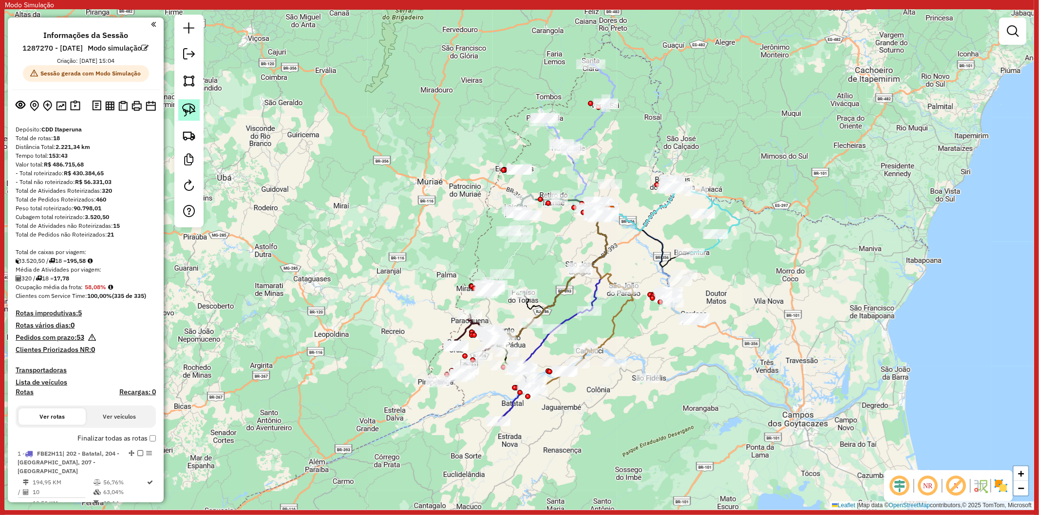
click at [190, 114] on img at bounding box center [189, 110] width 14 height 14
drag, startPoint x: 541, startPoint y: 164, endPoint x: 490, endPoint y: 183, distance: 54.7
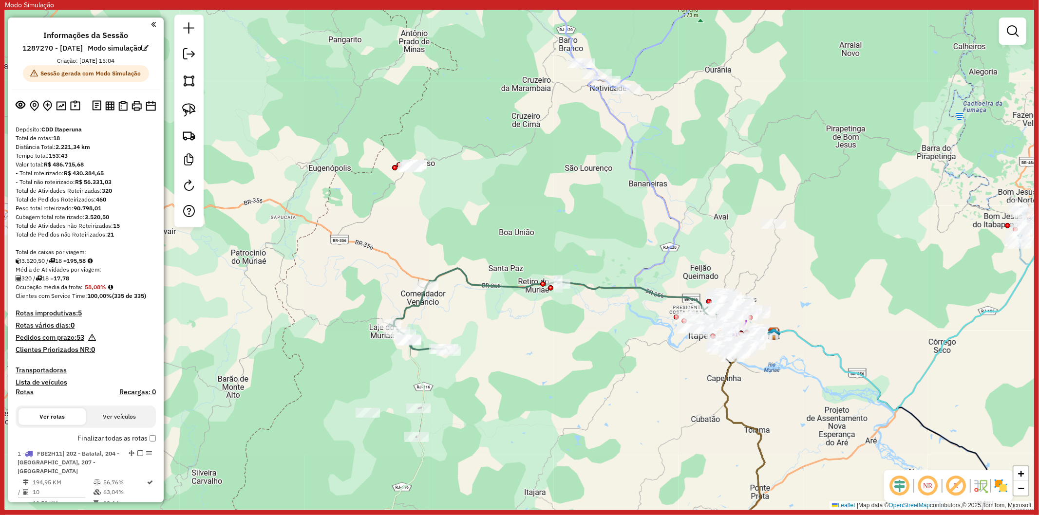
click at [512, 285] on icon at bounding box center [560, 309] width 342 height 83
select select "**********"
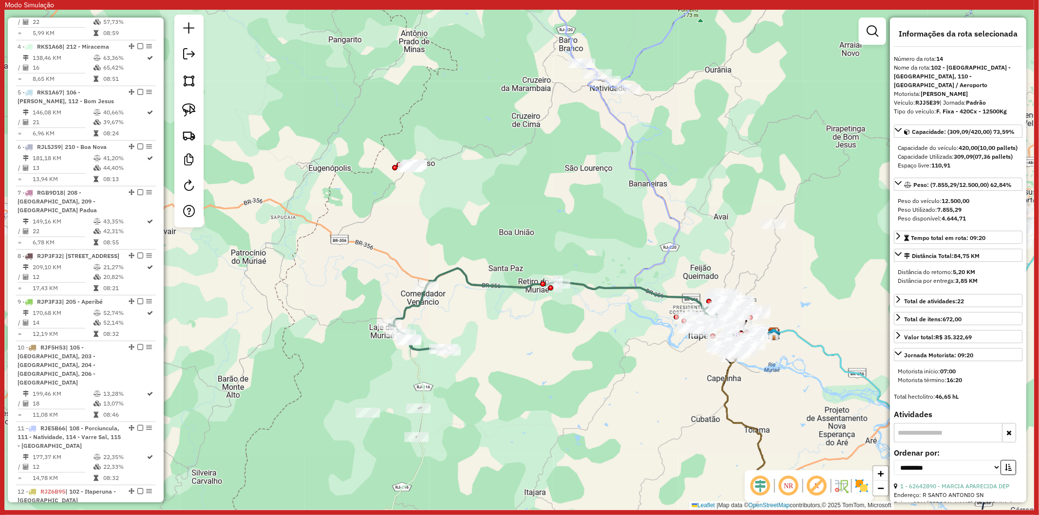
scroll to position [1142, 0]
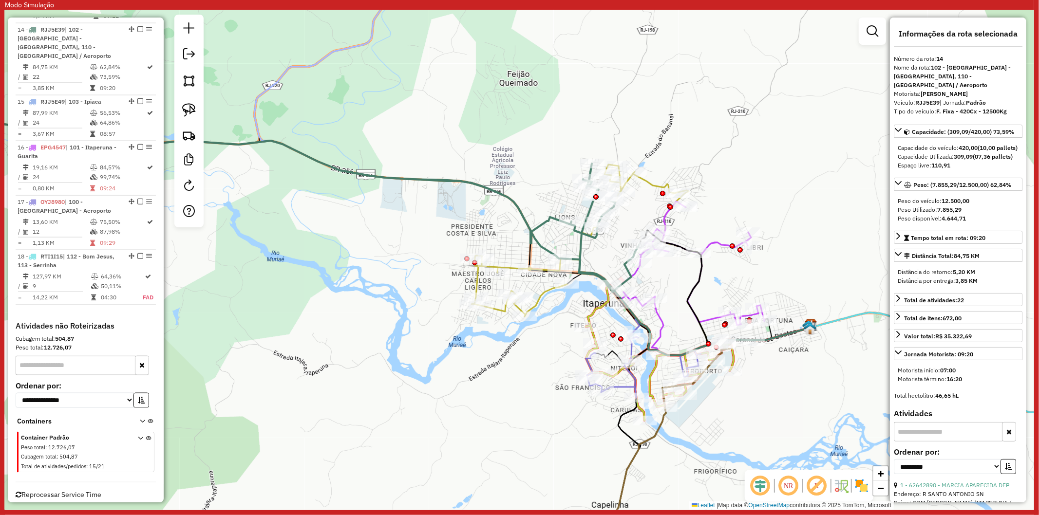
click at [519, 388] on div "Janela de atendimento Grade de atendimento Capacidade Transportadoras Veículos …" at bounding box center [519, 260] width 1029 height 500
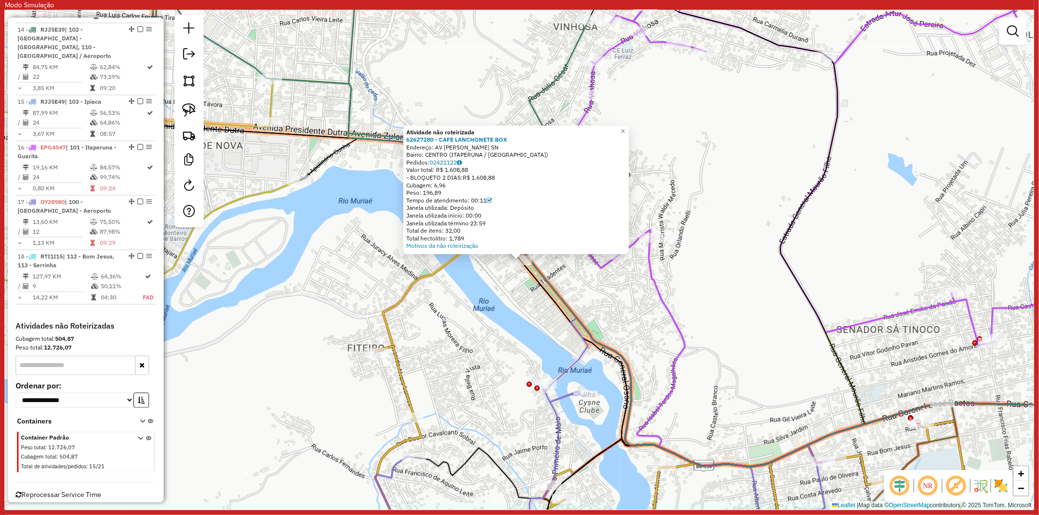
click at [507, 324] on div "Atividade não roteirizada 62627280 - CAFE LANCHONETE BOX Endereço: AV CARDOSO M…" at bounding box center [519, 260] width 1029 height 500
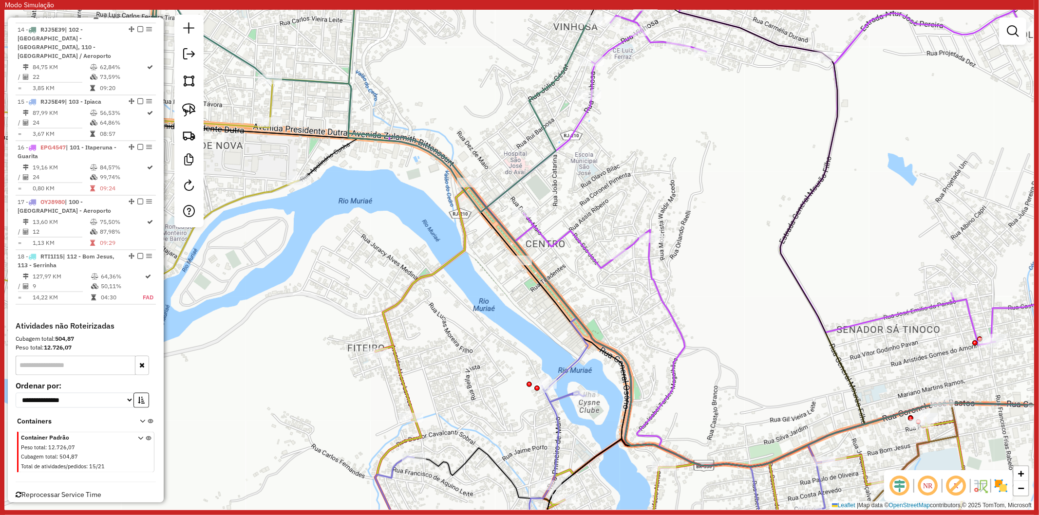
click at [561, 241] on icon at bounding box center [738, 153] width 699 height 386
select select "**********"
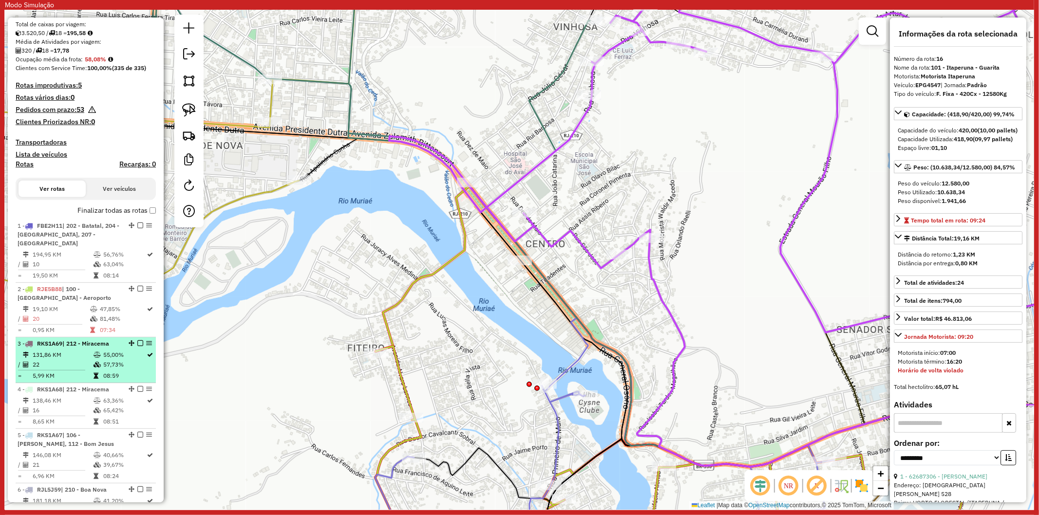
scroll to position [227, 0]
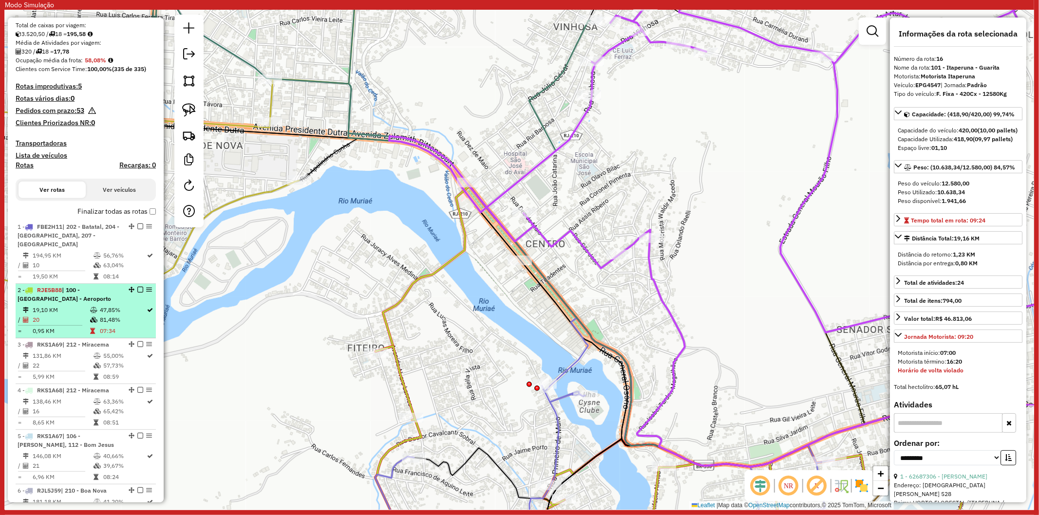
click at [81, 330] on td "0,95 KM" at bounding box center [60, 331] width 57 height 10
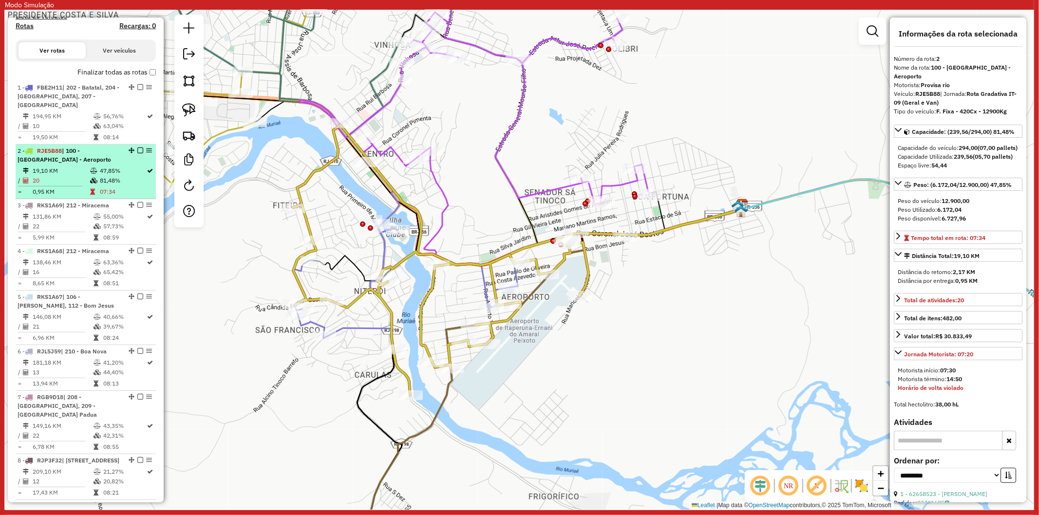
scroll to position [390, 0]
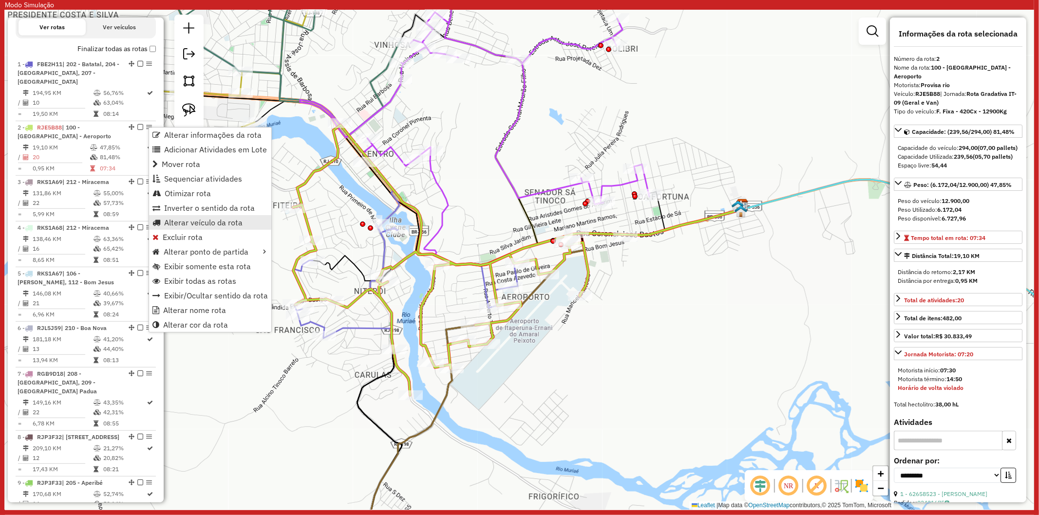
click at [184, 222] on span "Alterar veículo da rota" at bounding box center [203, 223] width 78 height 8
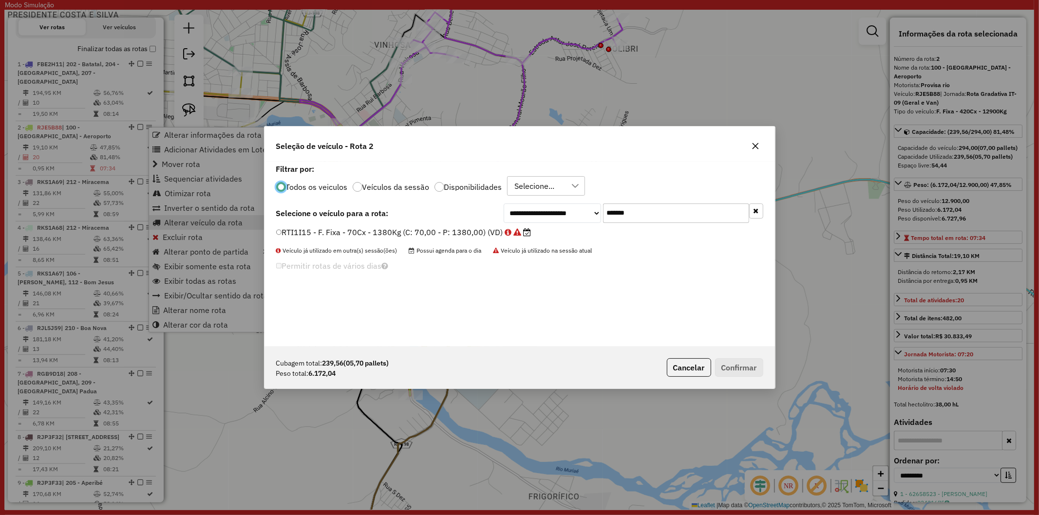
scroll to position [5, 2]
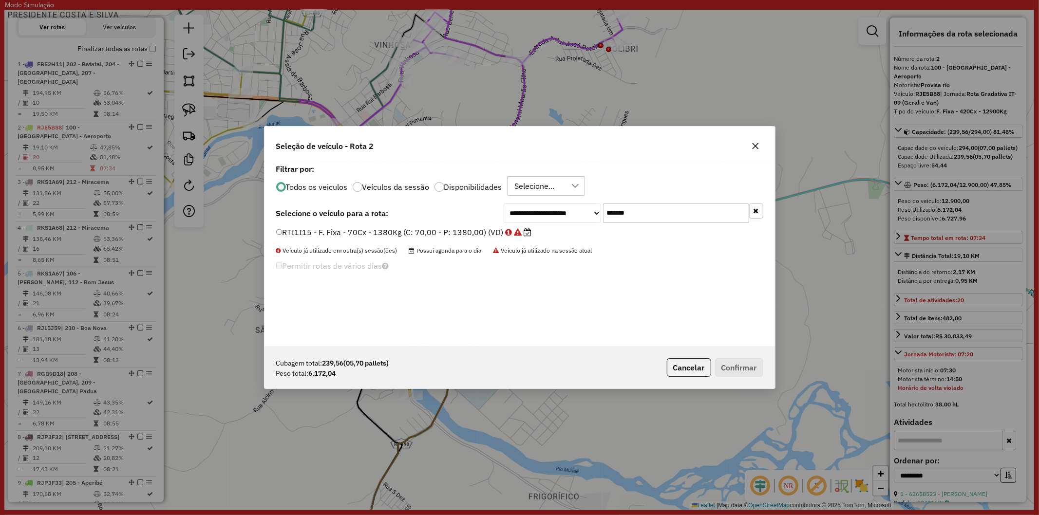
click at [687, 357] on div "Cubagem total: 239,56 (05,70 pallets) Peso total: 6.172,04 Cancelar Confirmar" at bounding box center [519, 368] width 510 height 42
click at [685, 366] on button "Cancelar" at bounding box center [689, 367] width 44 height 19
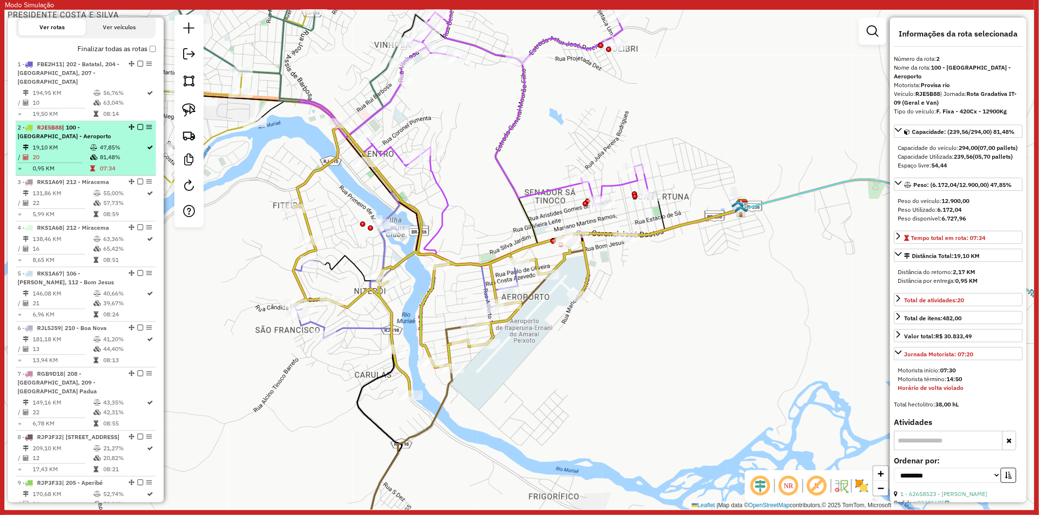
drag, startPoint x: 149, startPoint y: 129, endPoint x: 143, endPoint y: 139, distance: 12.7
click at [138, 145] on li "2 - RJE5B88 | 100 - Itaperuna - Aeroporto 19,10 KM 47,85% / 20 81,48% = 0,95 KM…" at bounding box center [86, 148] width 140 height 55
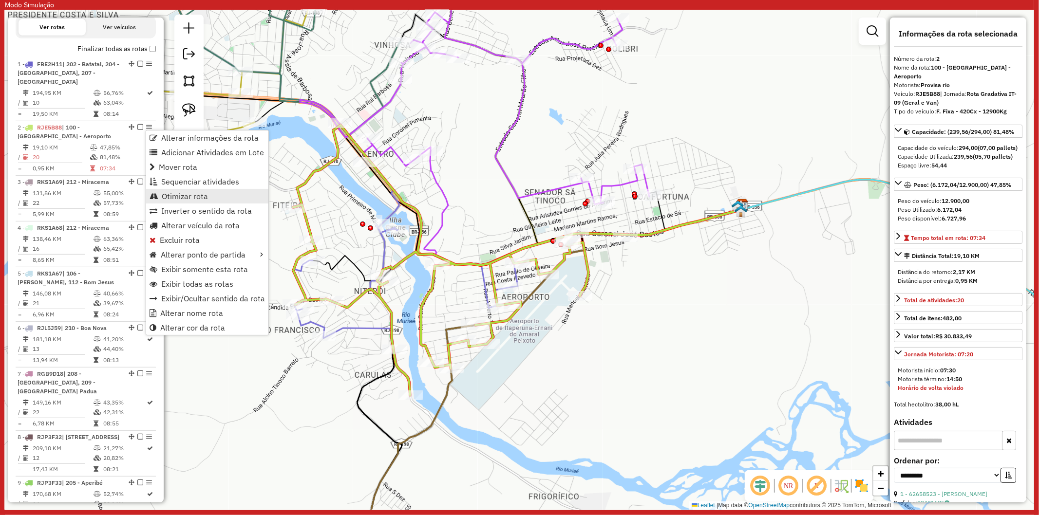
click at [192, 198] on span "Otimizar rota" at bounding box center [185, 196] width 46 height 8
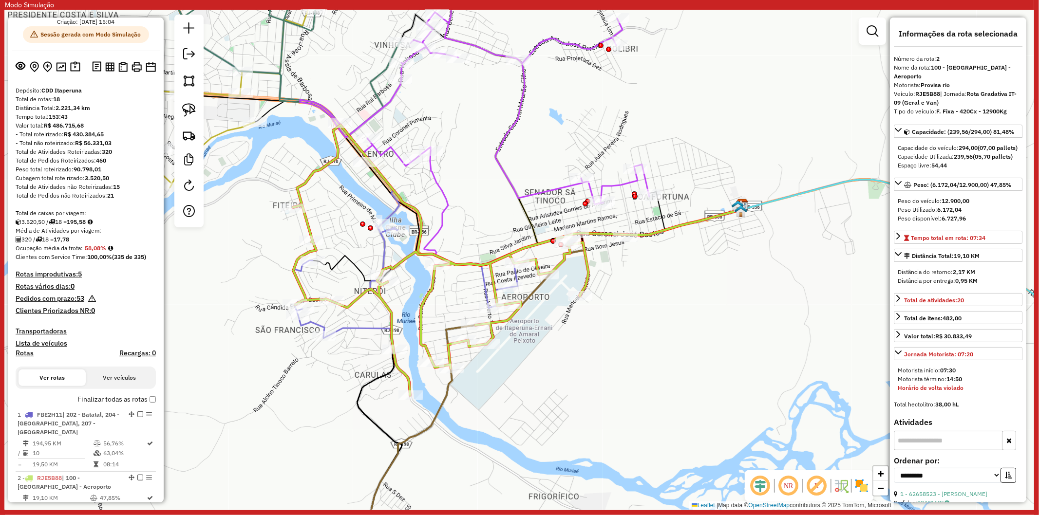
scroll to position [0, 0]
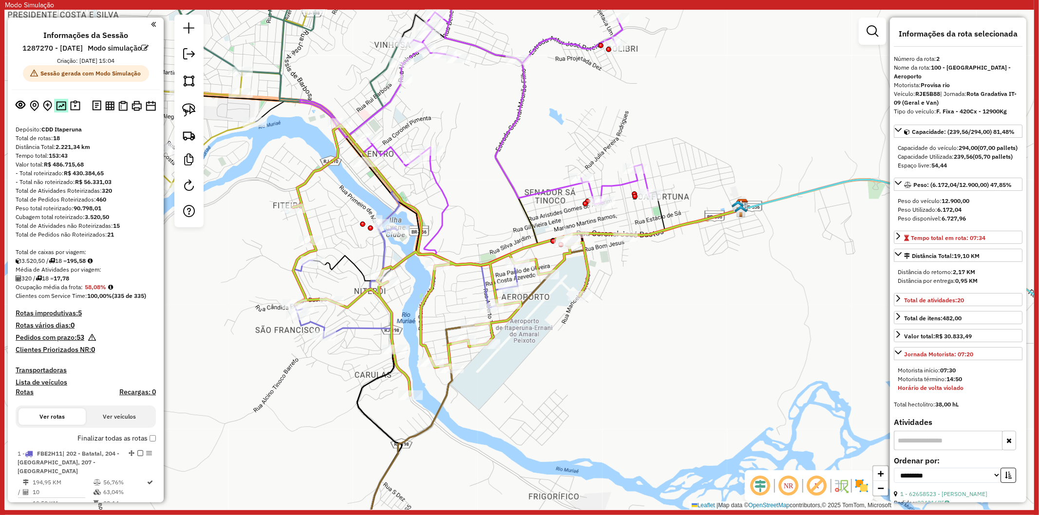
click at [61, 111] on img at bounding box center [61, 105] width 10 height 9
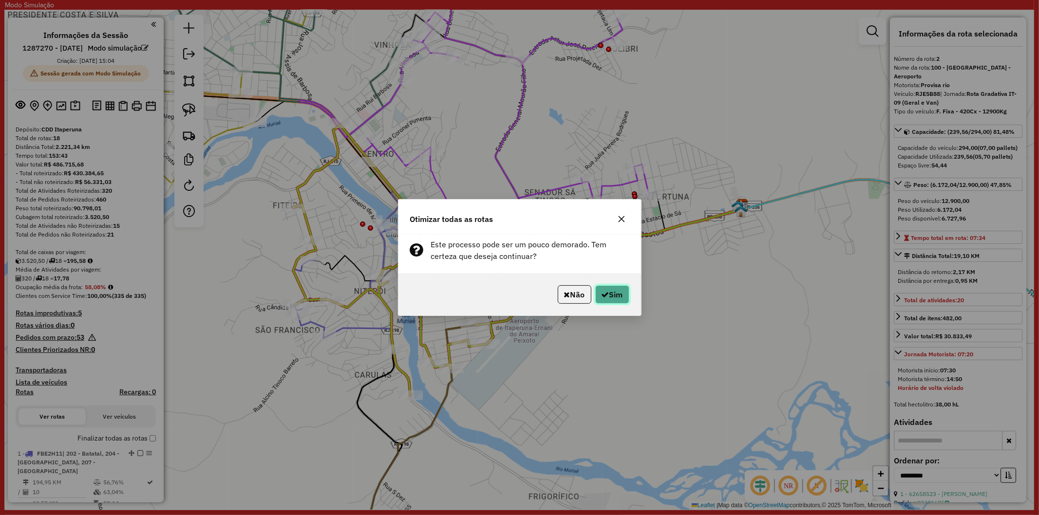
click at [605, 296] on icon "button" at bounding box center [605, 295] width 8 height 8
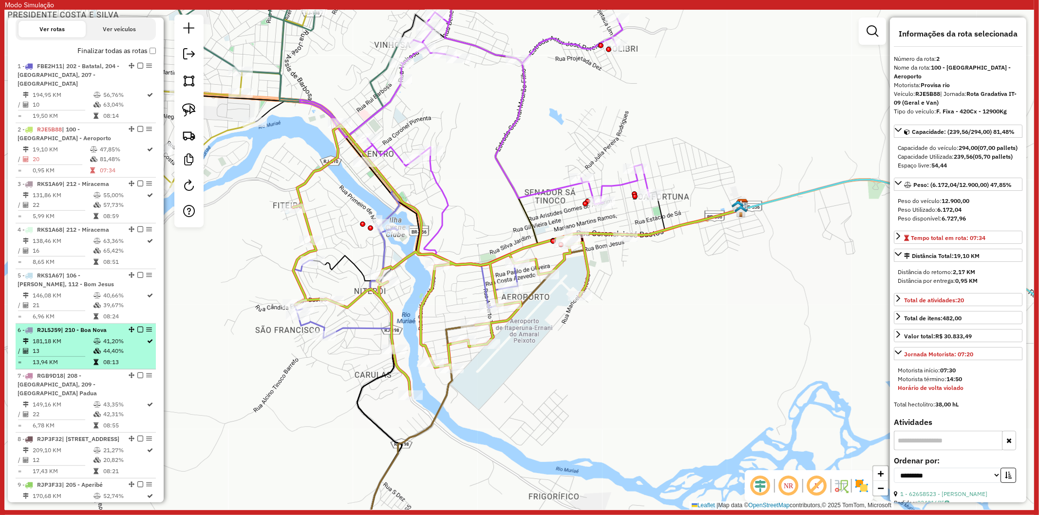
scroll to position [875, 0]
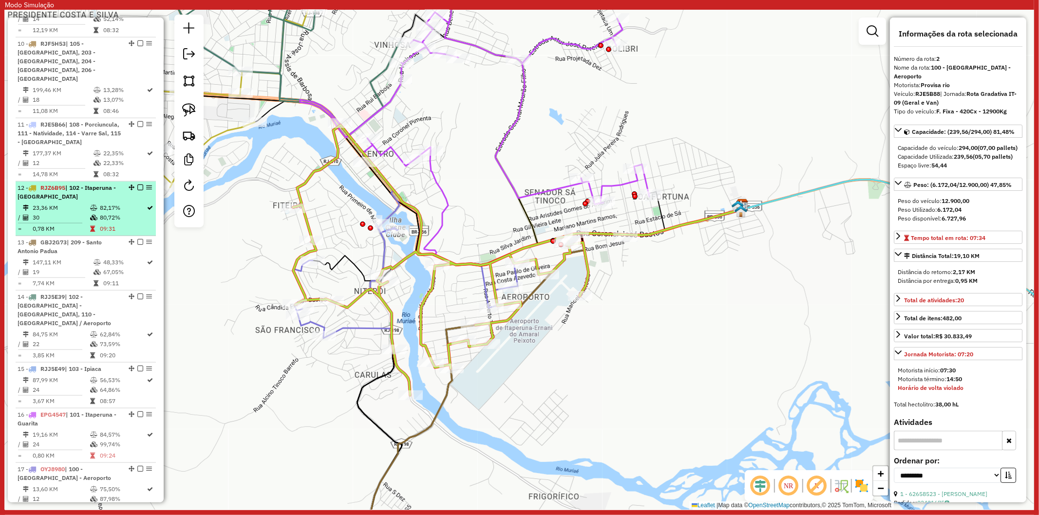
click at [74, 190] on div "12 - RJZ6B95 | 102 - Itaperuna - Cidade Nova" at bounding box center [69, 193] width 103 height 18
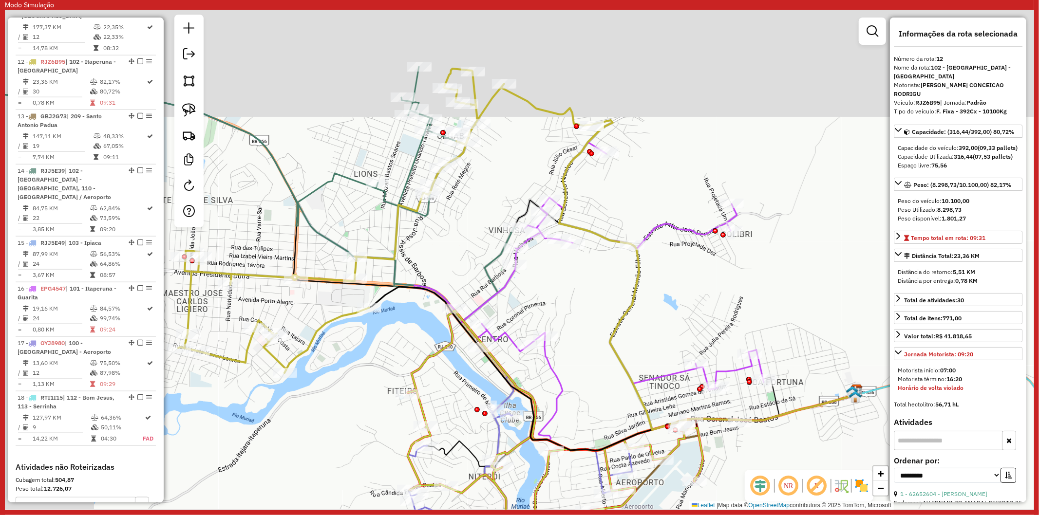
scroll to position [1037, 0]
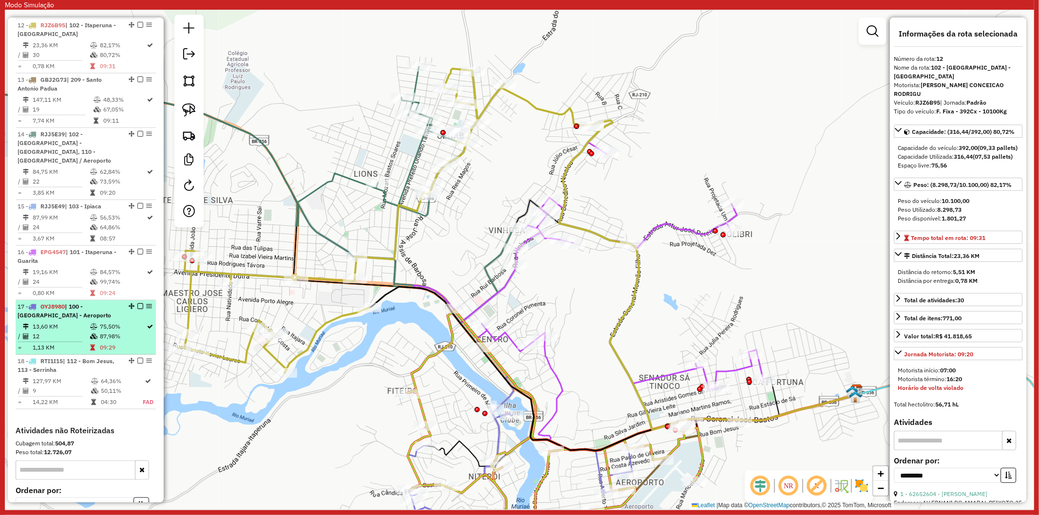
click at [81, 343] on td "1,13 KM" at bounding box center [60, 348] width 57 height 10
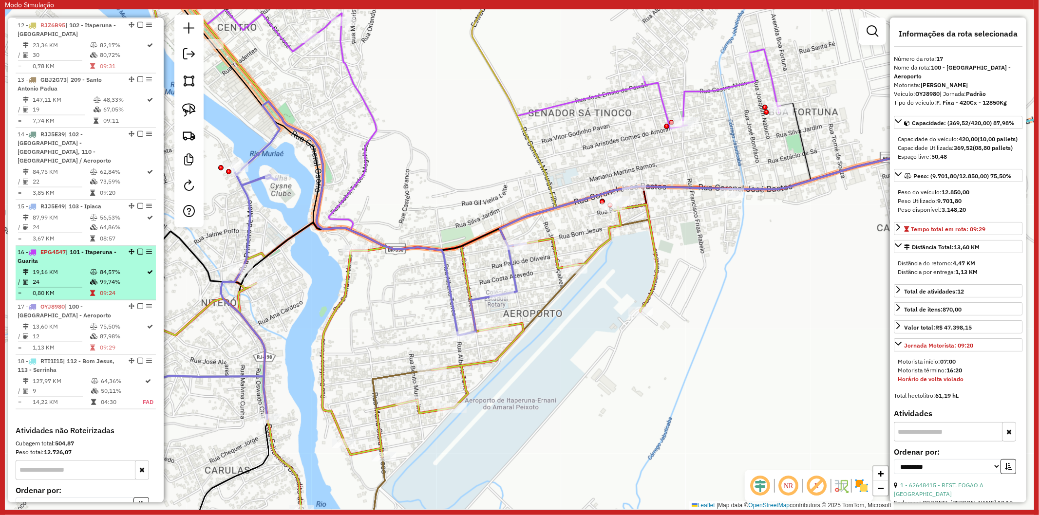
click at [72, 288] on td "0,80 KM" at bounding box center [60, 293] width 57 height 10
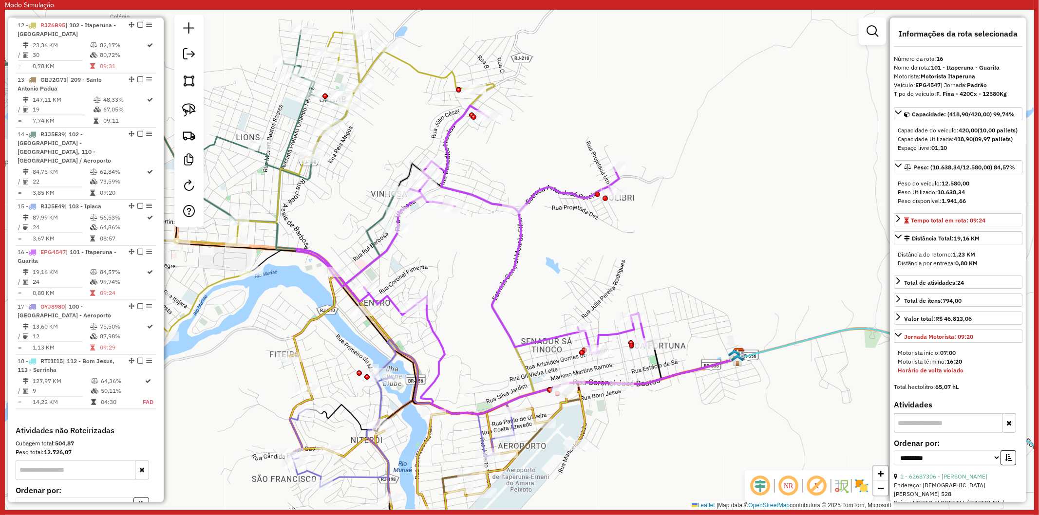
click at [556, 266] on div "Janela de atendimento Grade de atendimento Capacidade Transportadoras Veículos …" at bounding box center [519, 260] width 1029 height 500
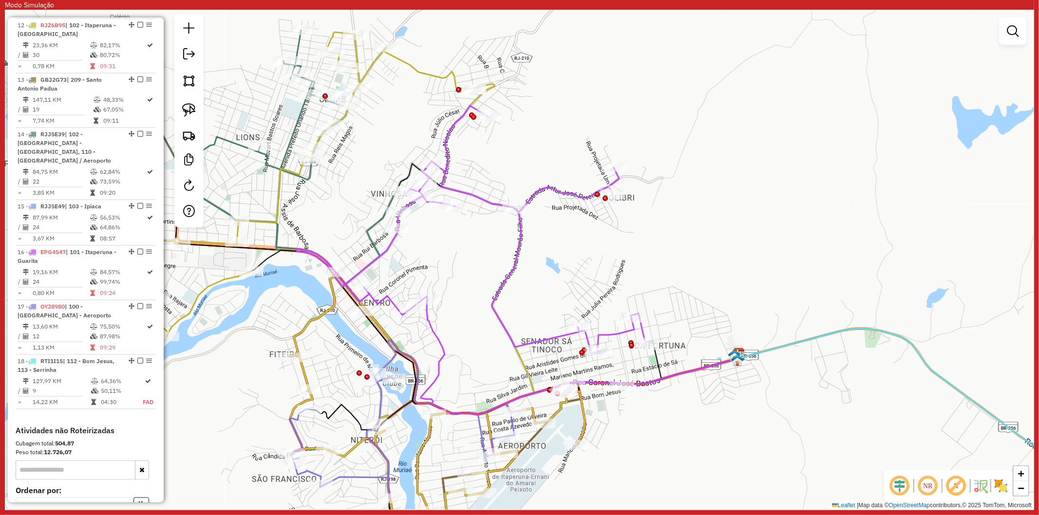
click at [516, 256] on icon at bounding box center [472, 230] width 350 height 248
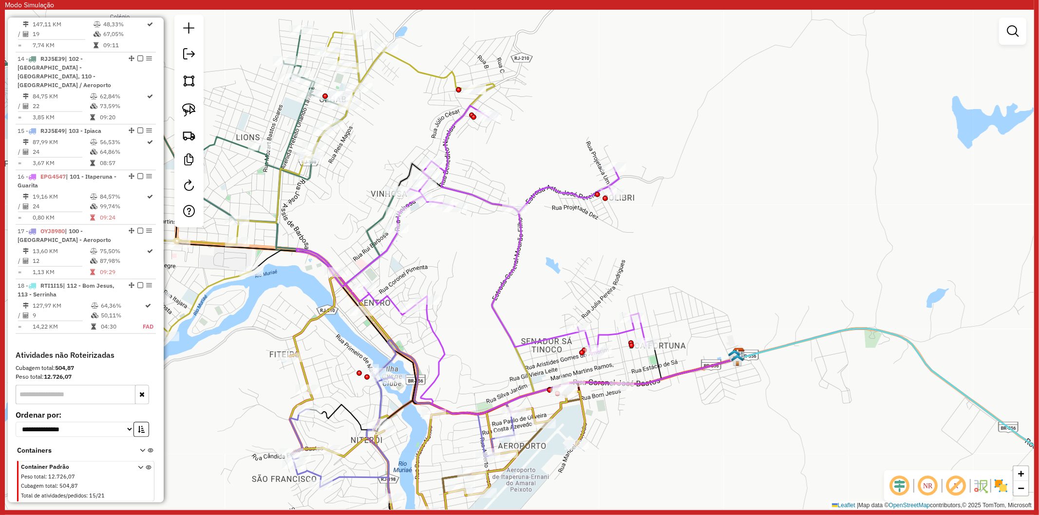
select select "**********"
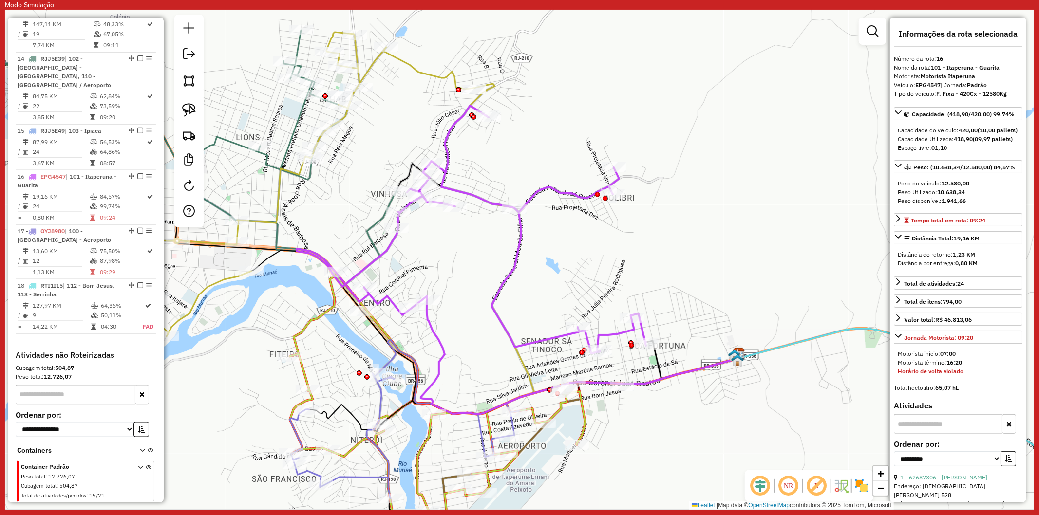
scroll to position [1147, 0]
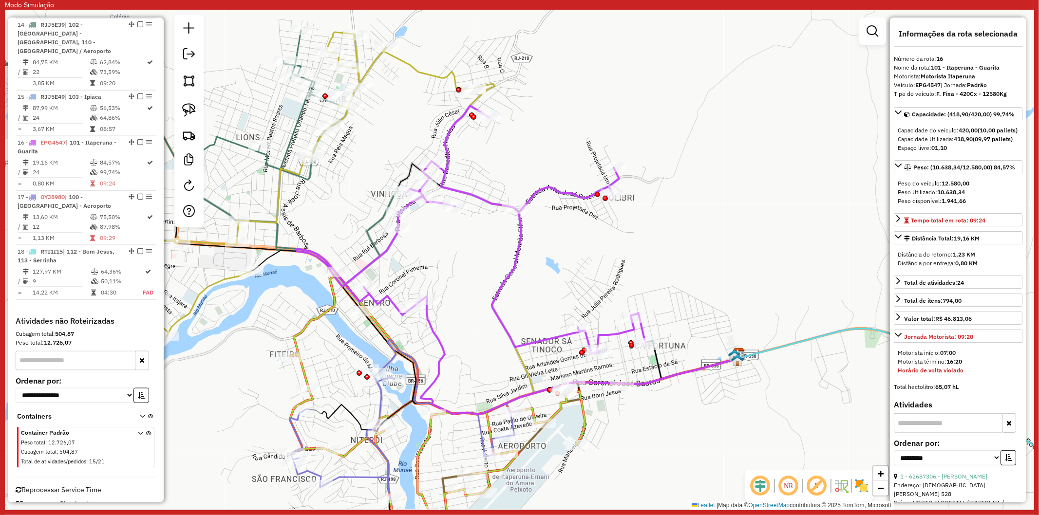
click at [450, 288] on div "Janela de atendimento Grade de atendimento Capacidade Transportadoras Veículos …" at bounding box center [519, 260] width 1029 height 500
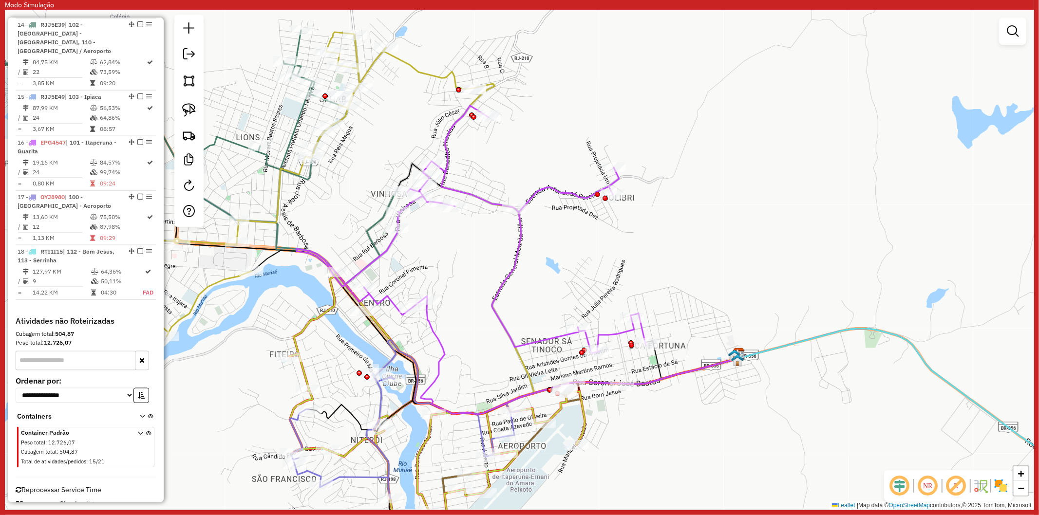
click at [387, 356] on icon at bounding box center [456, 419] width 333 height 159
select select "**********"
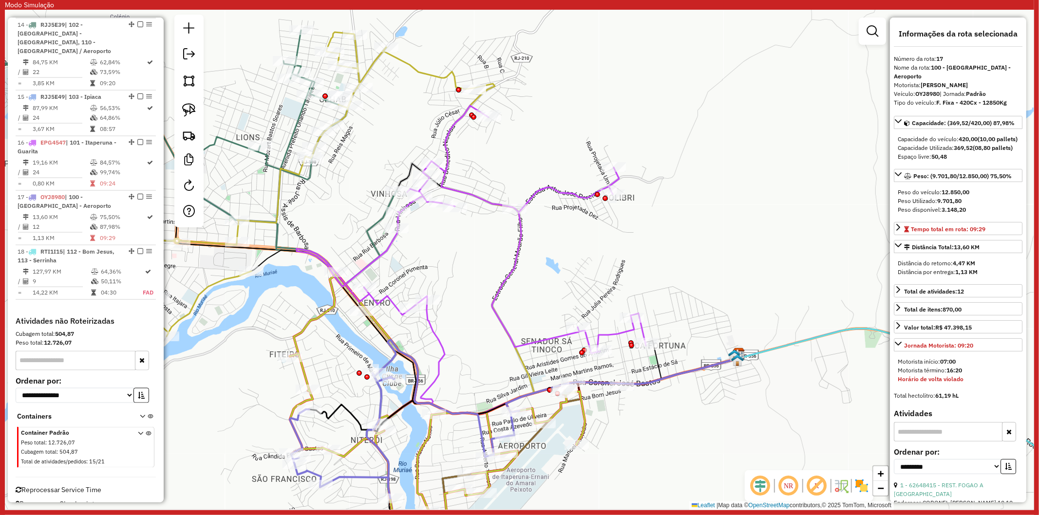
click at [680, 369] on icon at bounding box center [682, 369] width 120 height 31
click at [675, 393] on div "Janela de atendimento Grade de atendimento Capacidade Transportadoras Veículos …" at bounding box center [519, 260] width 1029 height 500
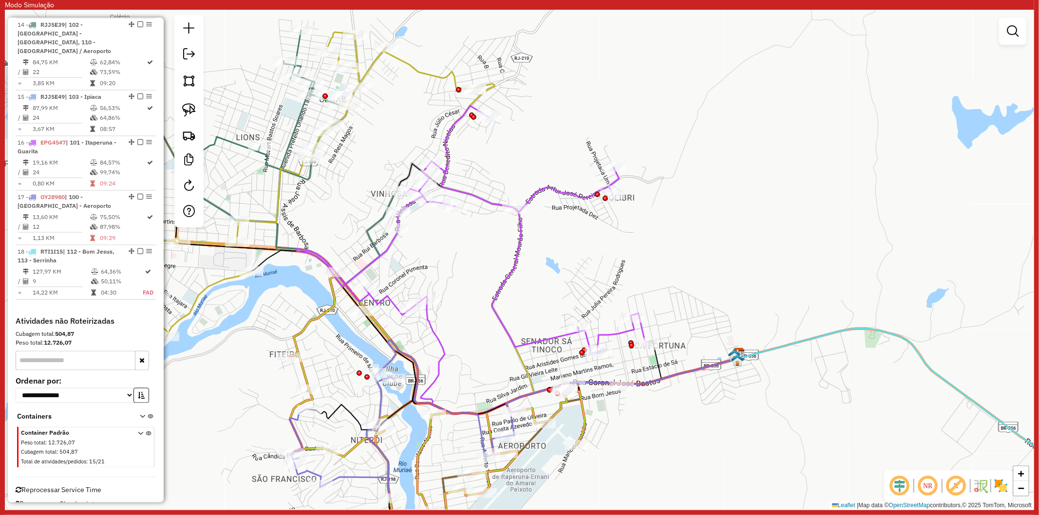
click at [375, 61] on icon at bounding box center [266, 184] width 413 height 304
select select "**********"
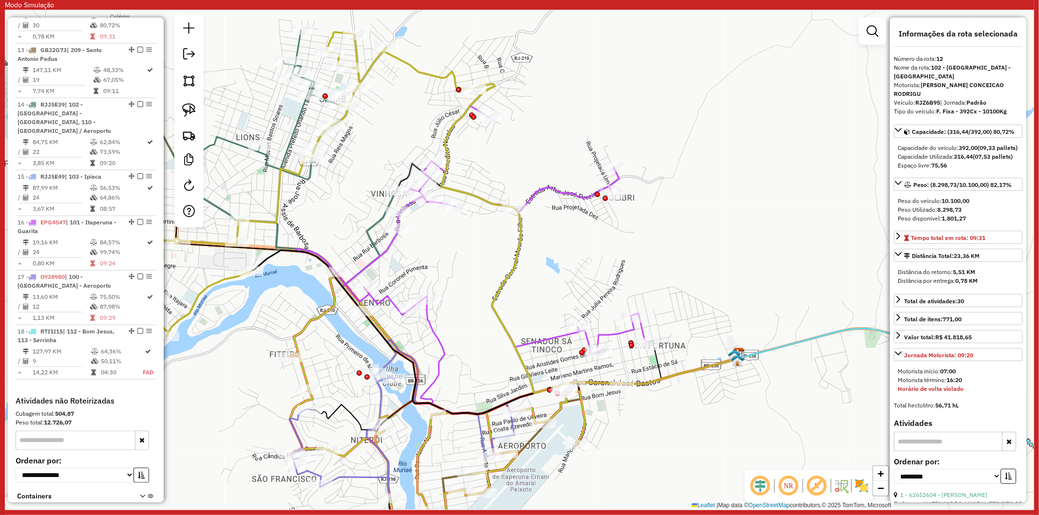
scroll to position [1033, 0]
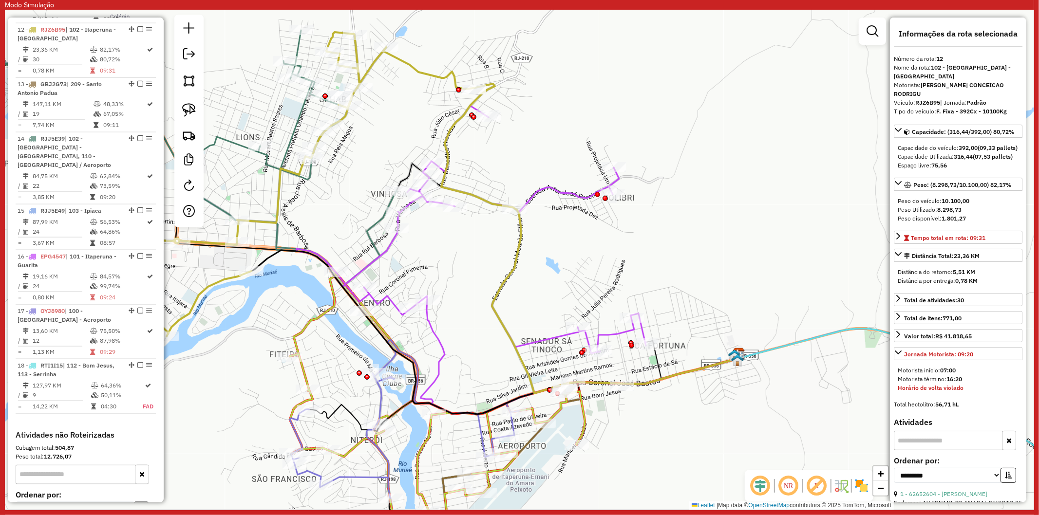
click at [299, 114] on icon at bounding box center [149, 158] width 495 height 257
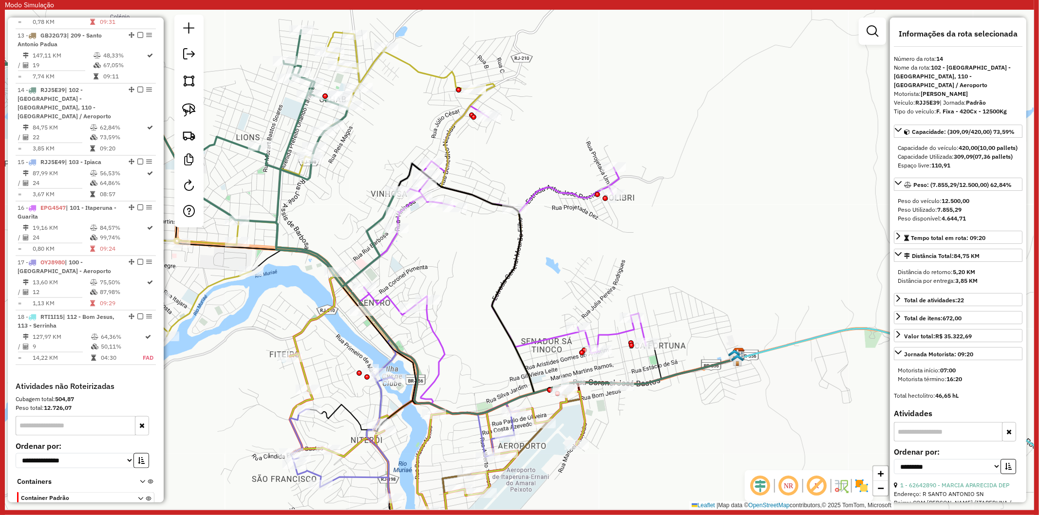
scroll to position [1142, 0]
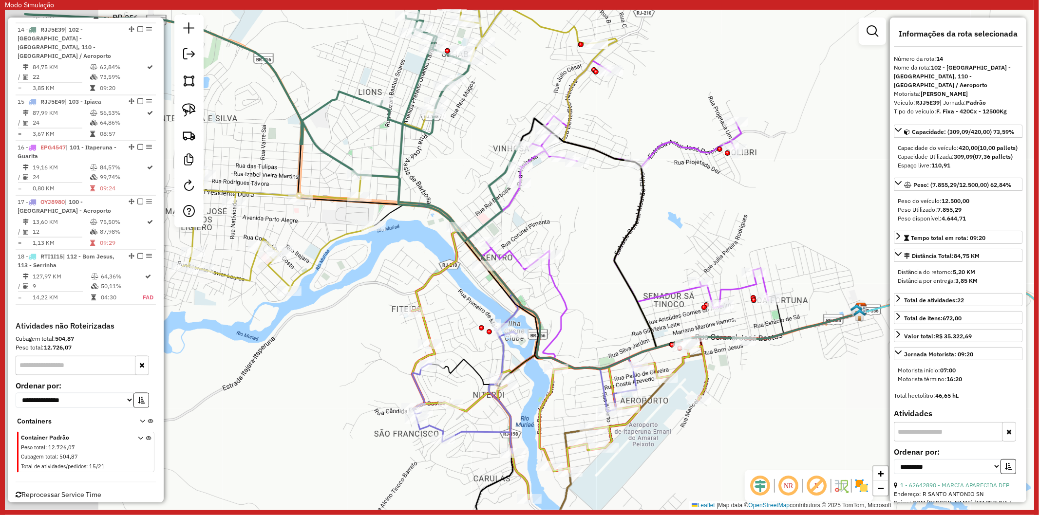
drag, startPoint x: 220, startPoint y: 111, endPoint x: 342, endPoint y: 65, distance: 130.3
click at [342, 65] on div "Janela de atendimento Grade de atendimento Capacidade Transportadoras Veículos …" at bounding box center [519, 260] width 1029 height 500
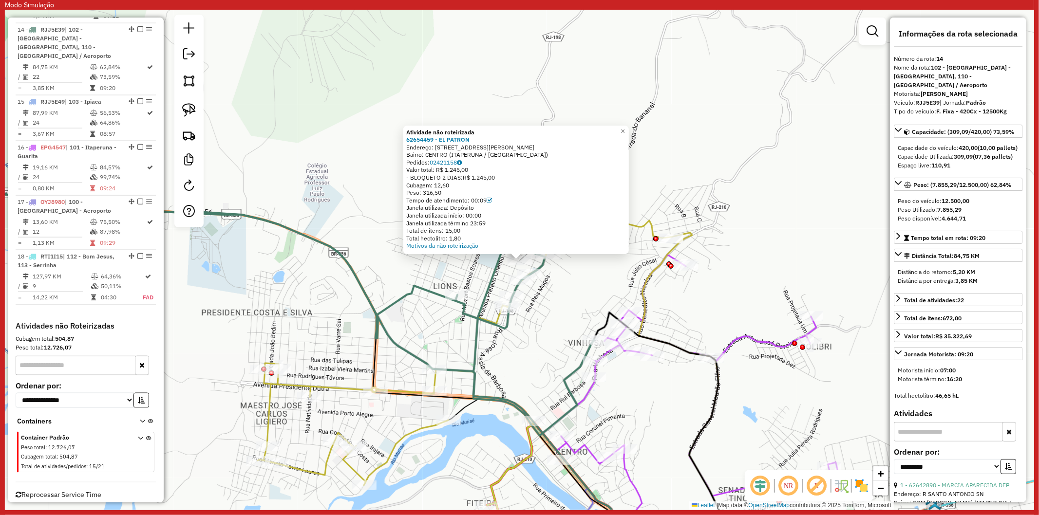
click at [342, 157] on div "Atividade não roteirizada 62654459 - EL PATRON Endereço: RUA FRANCISCO VICENTE …" at bounding box center [519, 260] width 1029 height 500
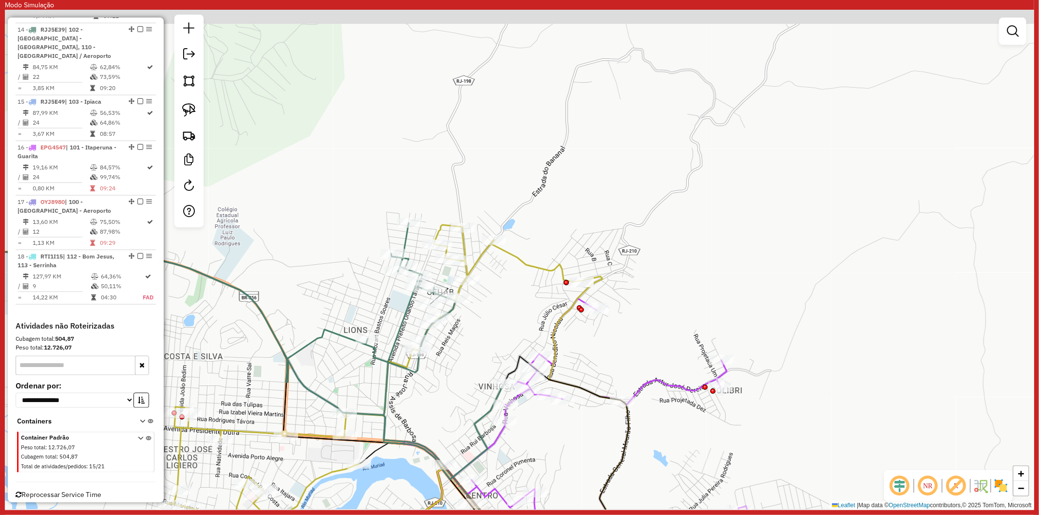
drag, startPoint x: 567, startPoint y: 271, endPoint x: 477, endPoint y: 315, distance: 99.7
click at [477, 315] on div "Janela de atendimento Grade de atendimento Capacidade Transportadoras Veículos …" at bounding box center [519, 260] width 1029 height 500
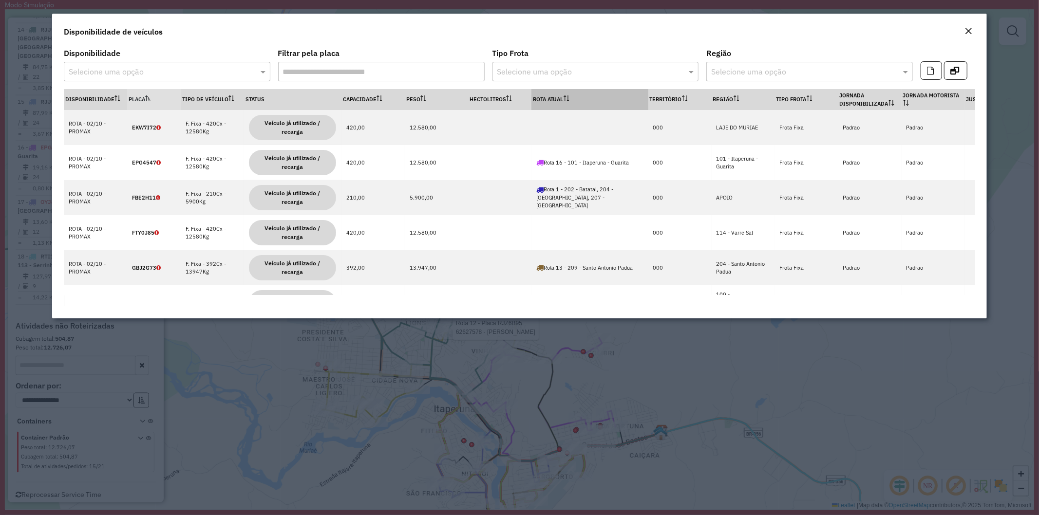
click at [569, 96] on icon at bounding box center [566, 98] width 6 height 6
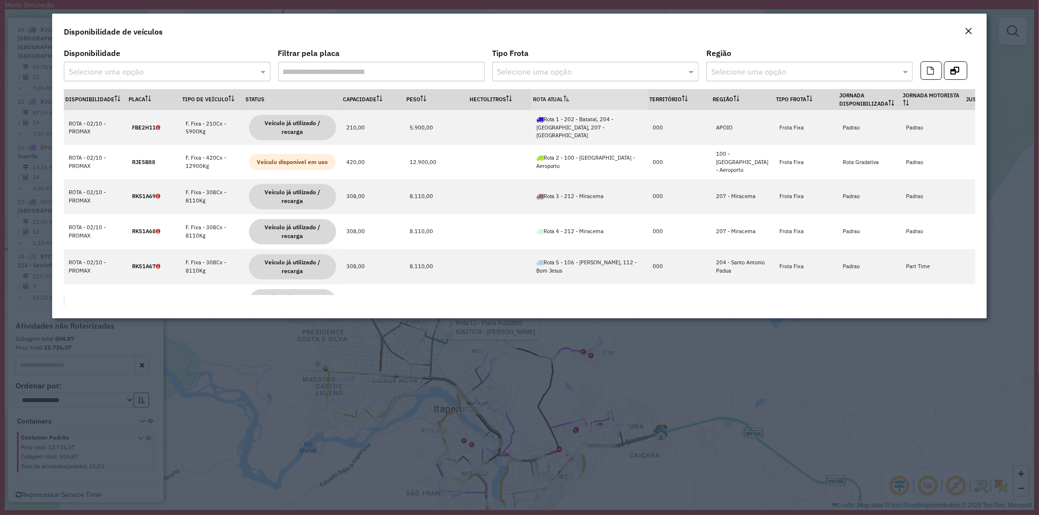
click at [568, 96] on icon at bounding box center [566, 98] width 6 height 6
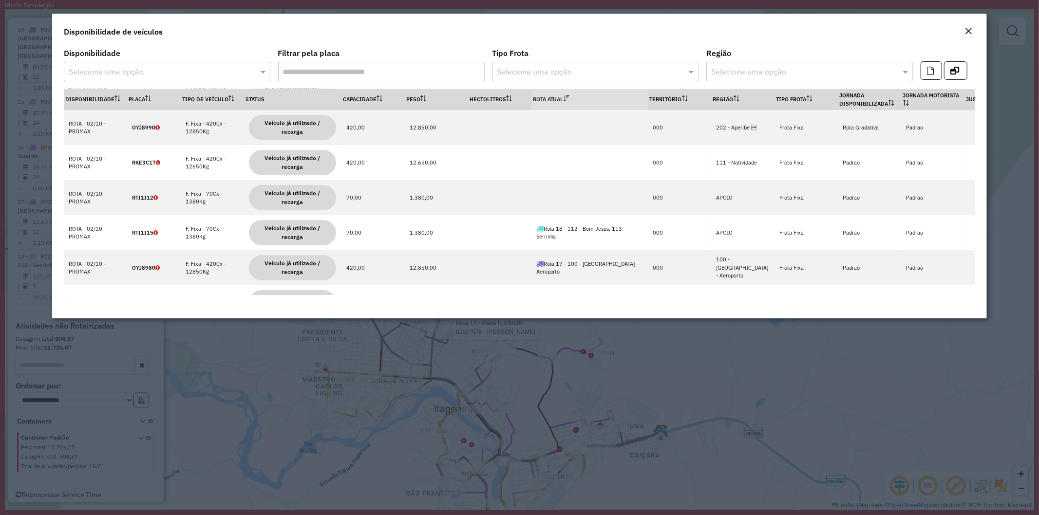
scroll to position [216, 0]
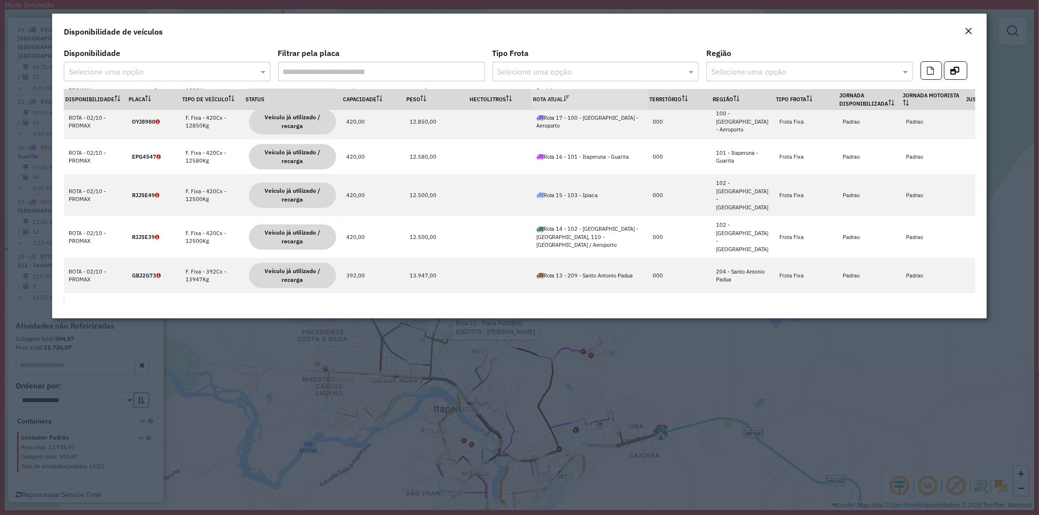
click at [239, 347] on modal-container "Disponibilidade de veículos Disponibilidade Selecione uma opção Filtrar pela pl…" at bounding box center [519, 257] width 1039 height 515
click at [967, 28] on em "Close" at bounding box center [968, 31] width 8 height 8
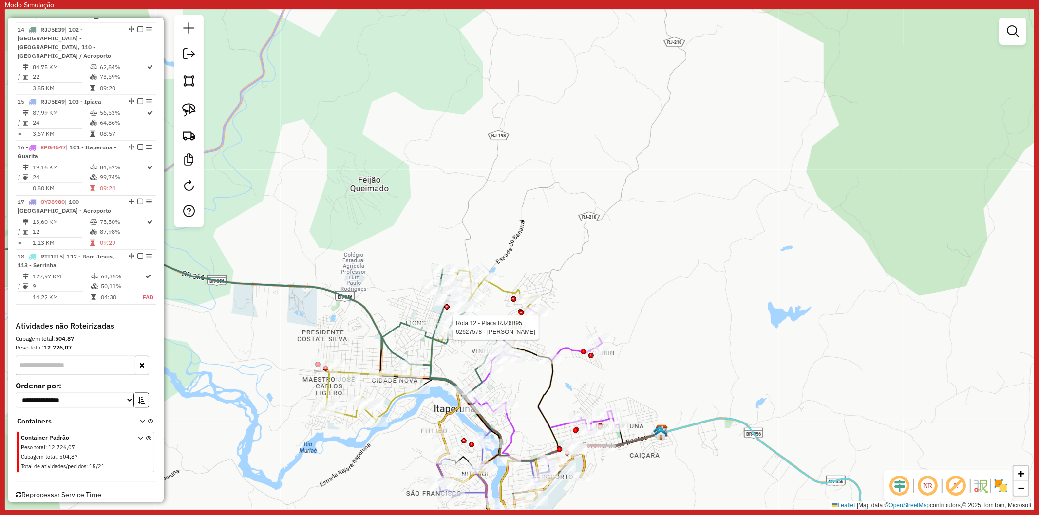
click at [684, 328] on div "Rota 12 - Placa RJZ6B95 62627578 - CARLOS ROBERTO DOMIN Janela de atendimento G…" at bounding box center [519, 260] width 1029 height 500
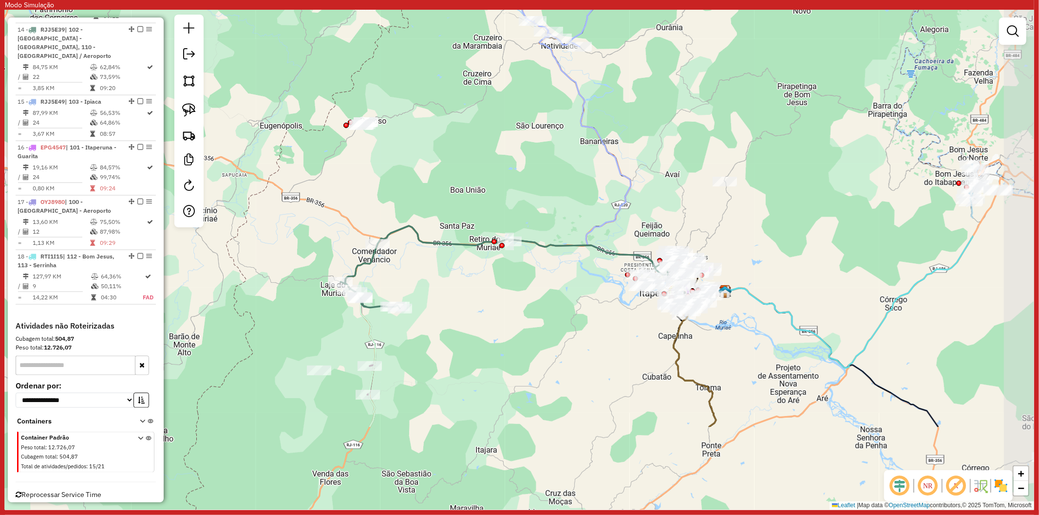
drag, startPoint x: 605, startPoint y: 299, endPoint x: 441, endPoint y: 166, distance: 211.5
click at [441, 166] on div "Janela de atendimento Grade de atendimento Capacidade Transportadoras Veículos …" at bounding box center [519, 260] width 1029 height 500
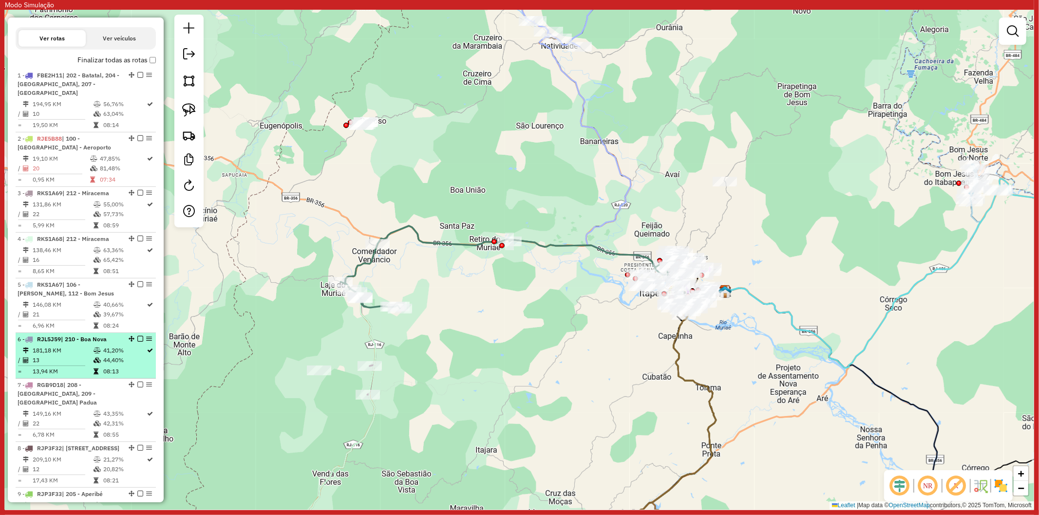
scroll to position [432, 0]
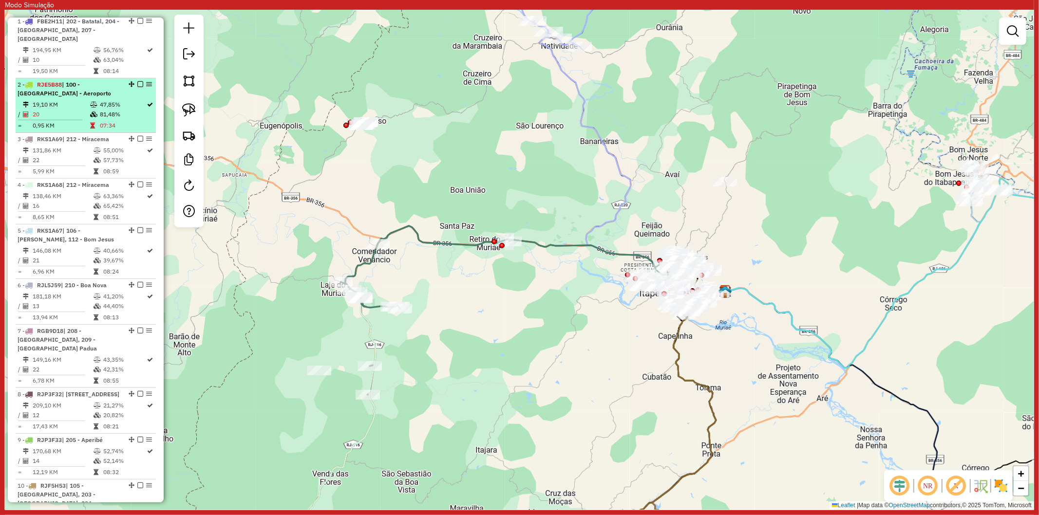
click at [64, 130] on td "0,95 KM" at bounding box center [60, 126] width 57 height 10
select select "**********"
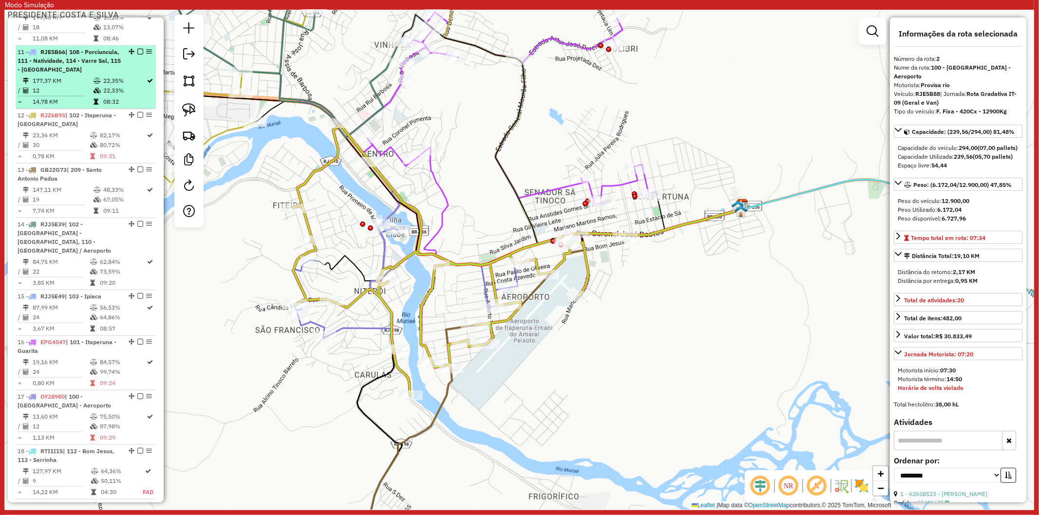
scroll to position [974, 0]
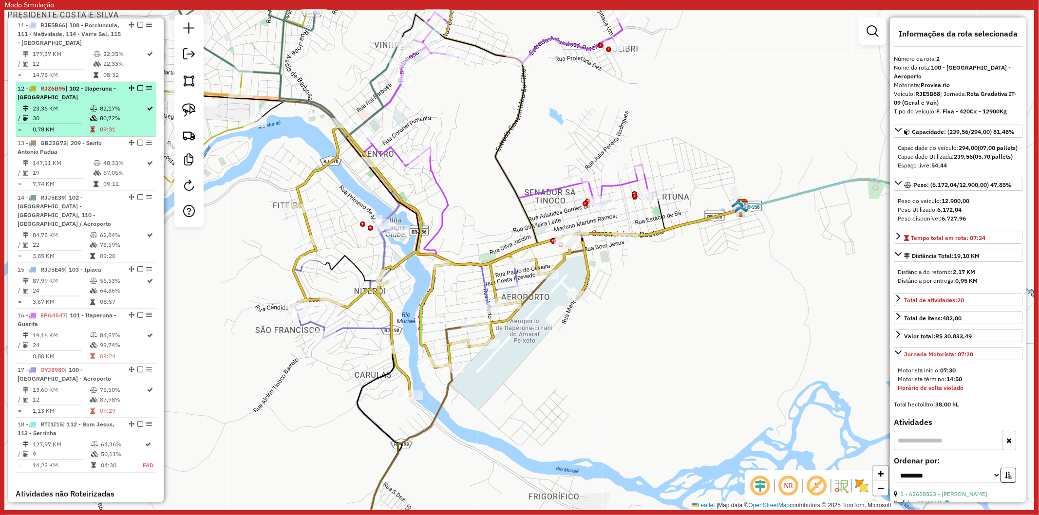
click at [71, 106] on td "23,36 KM" at bounding box center [60, 109] width 57 height 10
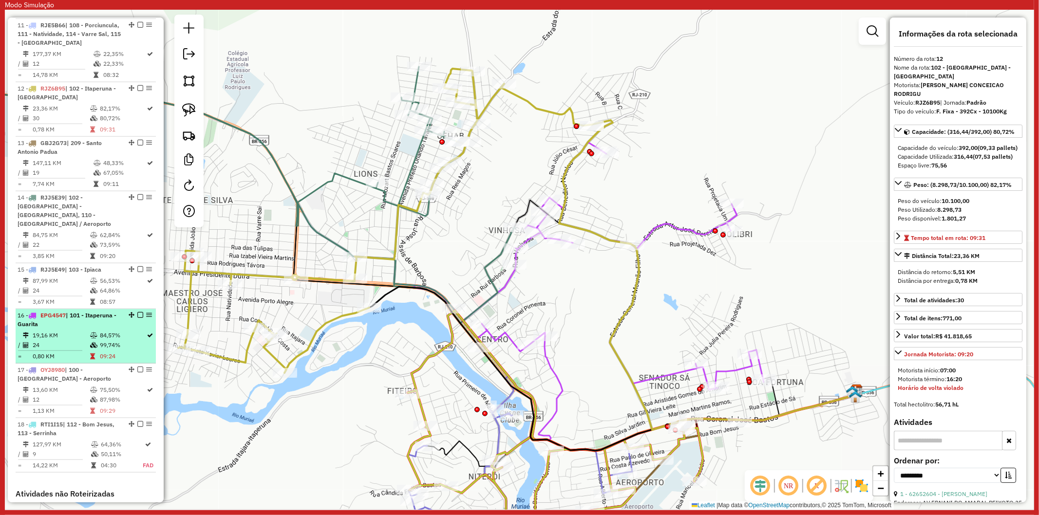
click at [93, 331] on td at bounding box center [95, 336] width 10 height 10
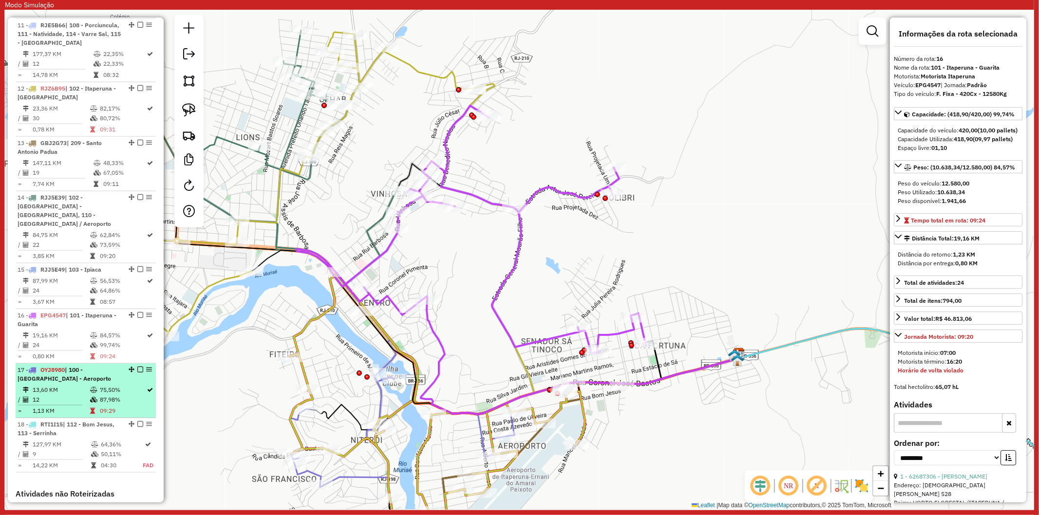
click at [83, 368] on div "17 - OYJ8980 | 100 - Itaperuna - Aeroporto" at bounding box center [69, 375] width 103 height 18
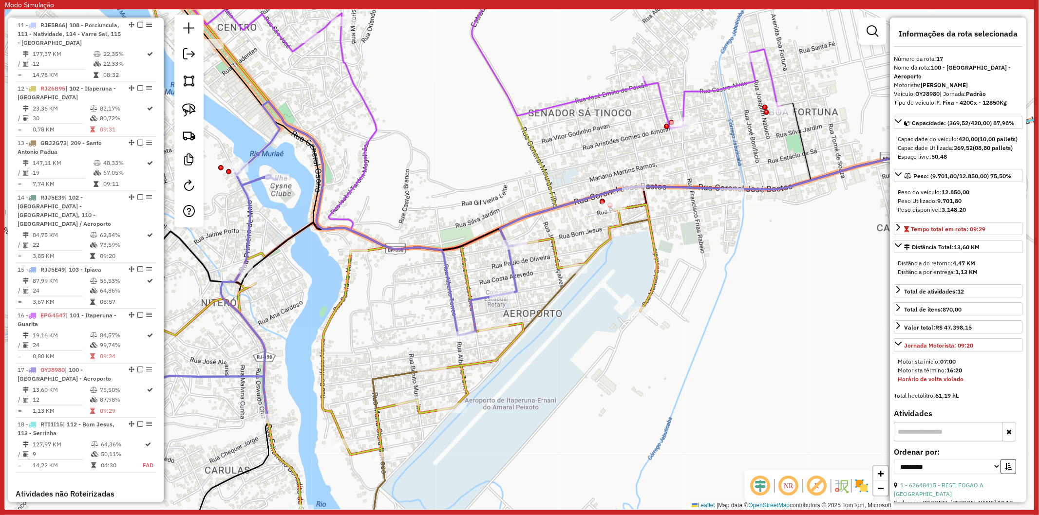
click at [562, 351] on div "Janela de atendimento Grade de atendimento Capacidade Transportadoras Veículos …" at bounding box center [519, 260] width 1029 height 500
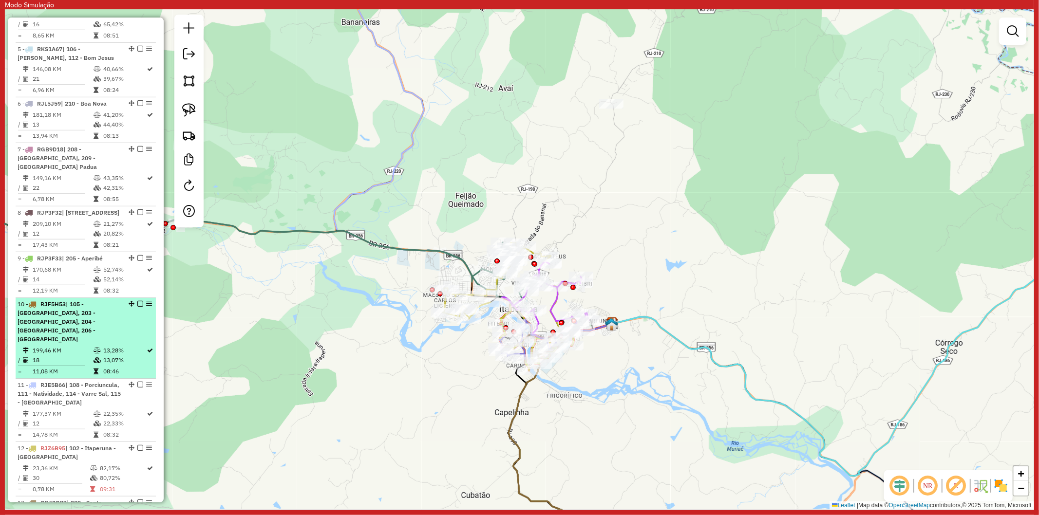
scroll to position [595, 0]
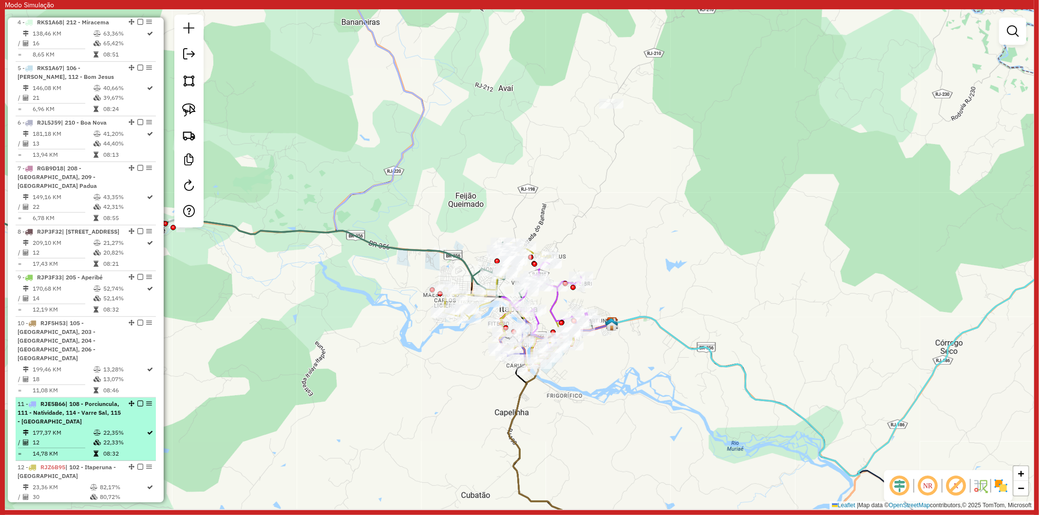
click at [83, 414] on span "| 108 - Porciuncula, 111 - Natividade, 114 - Varre Sal, 115 - Santa Clara" at bounding box center [69, 412] width 103 height 25
select select "**********"
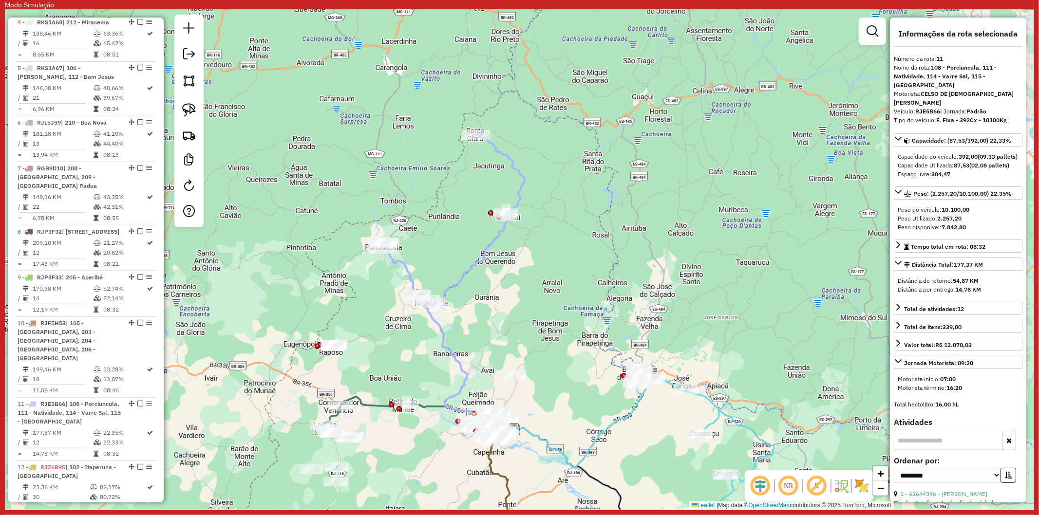
click at [416, 455] on div "Janela de atendimento Grade de atendimento Capacidade Transportadoras Veículos …" at bounding box center [519, 260] width 1029 height 500
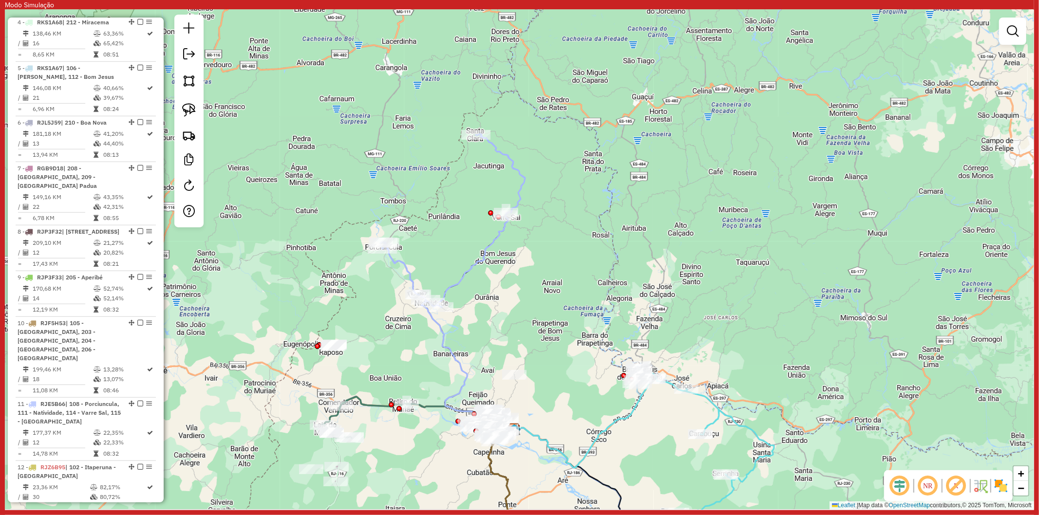
click at [443, 343] on icon at bounding box center [467, 366] width 93 height 133
select select "**********"
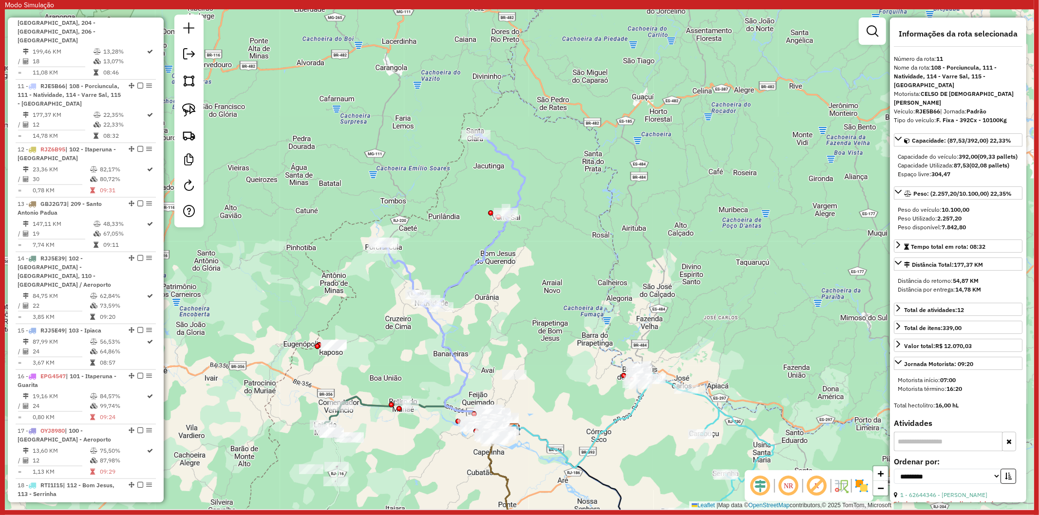
scroll to position [969, 0]
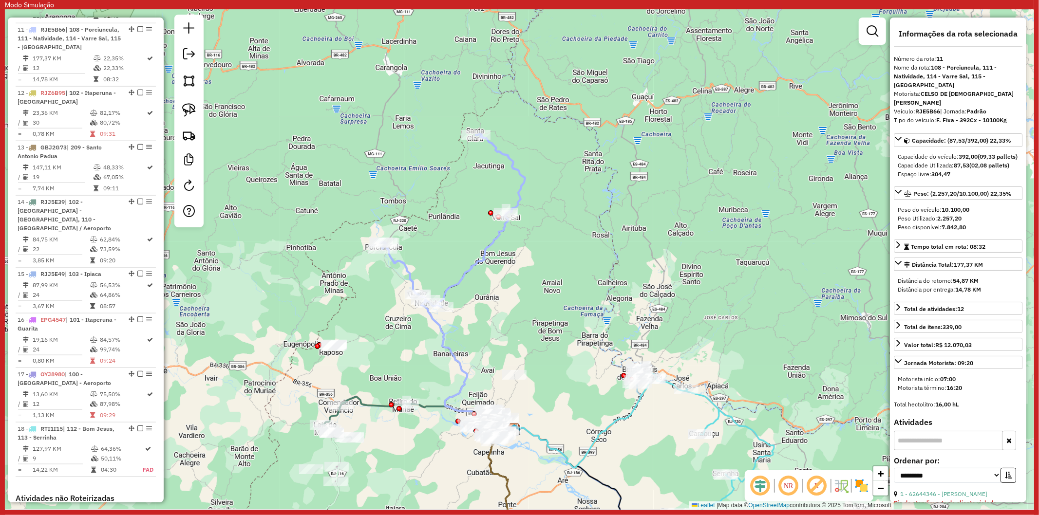
click at [412, 361] on div "Janela de atendimento Grade de atendimento Capacidade Transportadoras Veículos …" at bounding box center [519, 260] width 1029 height 500
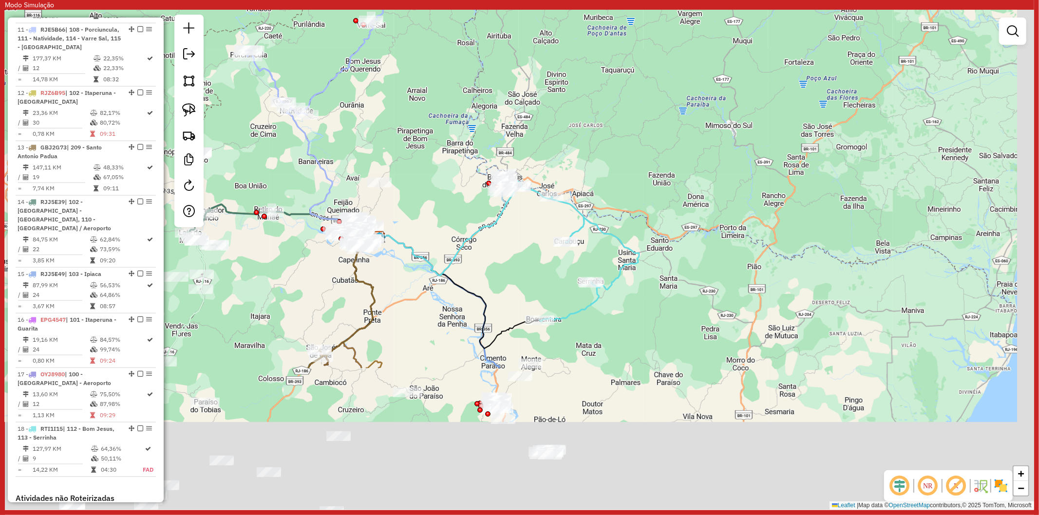
drag, startPoint x: 538, startPoint y: 383, endPoint x: 403, endPoint y: 190, distance: 234.9
click at [403, 190] on div "Janela de atendimento Grade de atendimento Capacidade Transportadoras Veículos …" at bounding box center [519, 260] width 1029 height 500
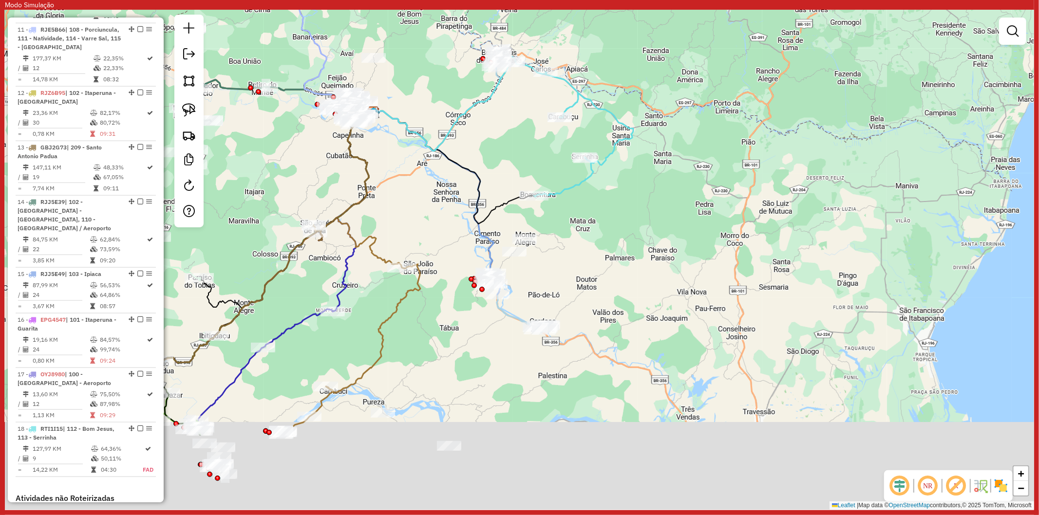
drag, startPoint x: 619, startPoint y: 399, endPoint x: 613, endPoint y: 275, distance: 124.8
click at [613, 275] on div "Janela de atendimento Grade de atendimento Capacidade Transportadoras Veículos …" at bounding box center [519, 260] width 1029 height 500
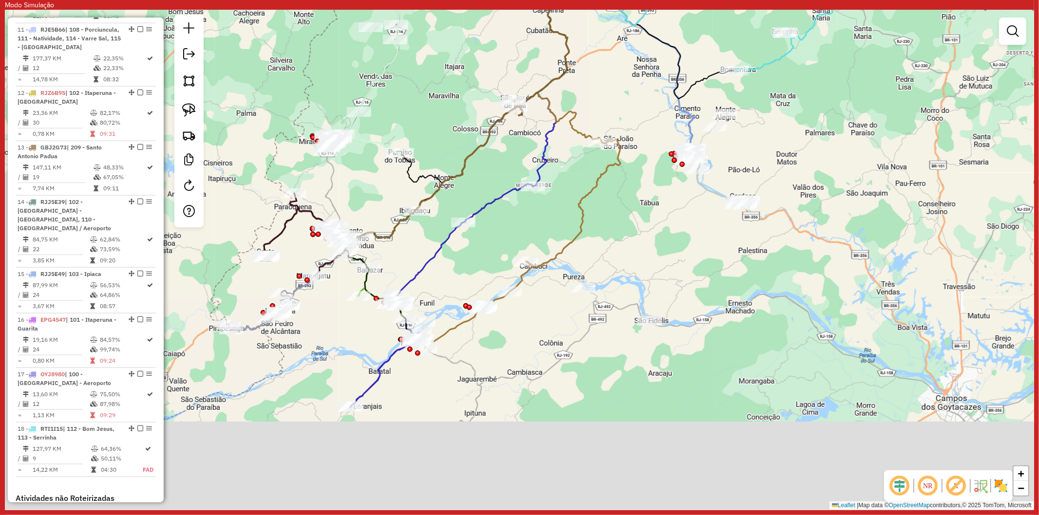
drag, startPoint x: 492, startPoint y: 412, endPoint x: 692, endPoint y: 287, distance: 236.0
click at [692, 287] on div "Janela de atendimento Grade de atendimento Capacidade Transportadoras Veículos …" at bounding box center [519, 260] width 1029 height 500
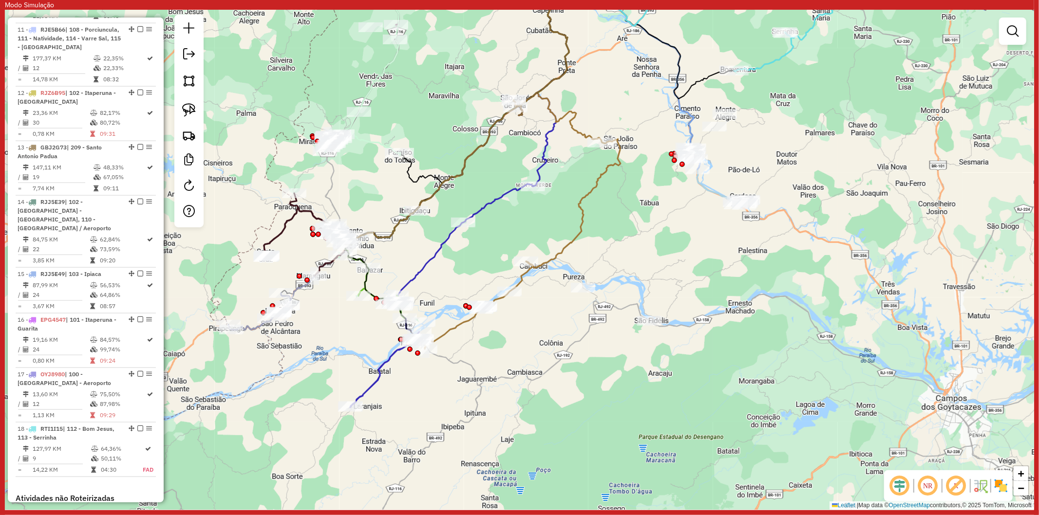
click at [390, 386] on div "Janela de atendimento Grade de atendimento Capacidade Transportadoras Veículos …" at bounding box center [519, 260] width 1029 height 500
click at [378, 373] on icon at bounding box center [441, 296] width 183 height 224
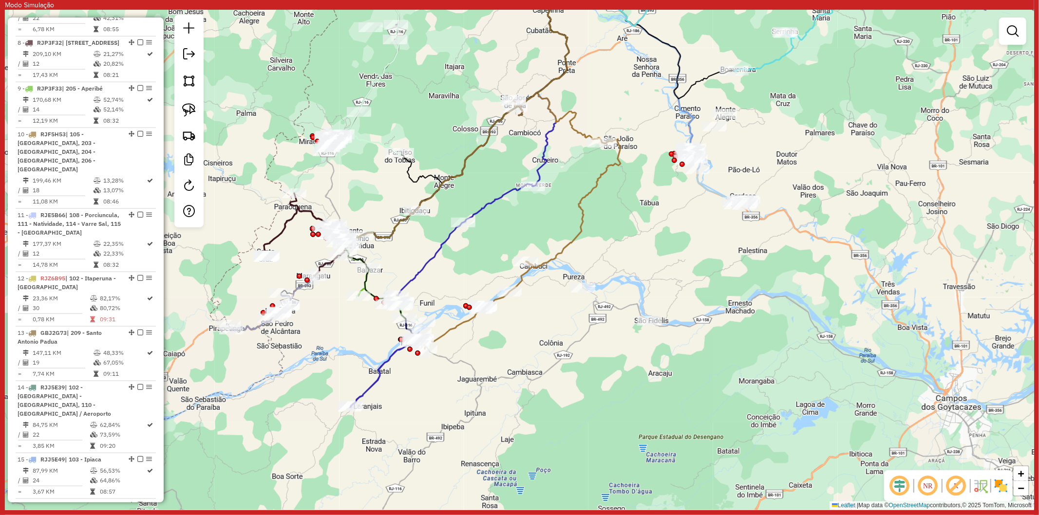
select select "**********"
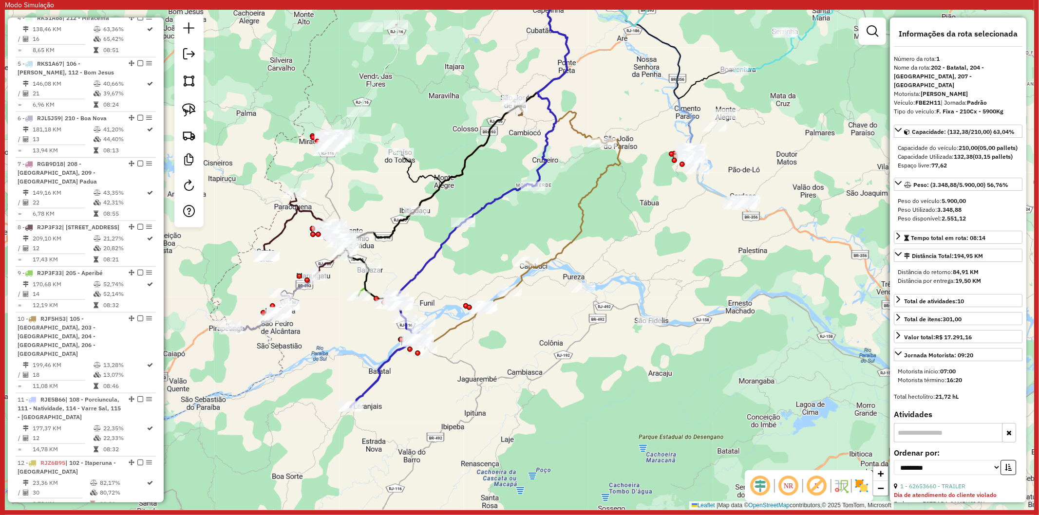
scroll to position [442, 0]
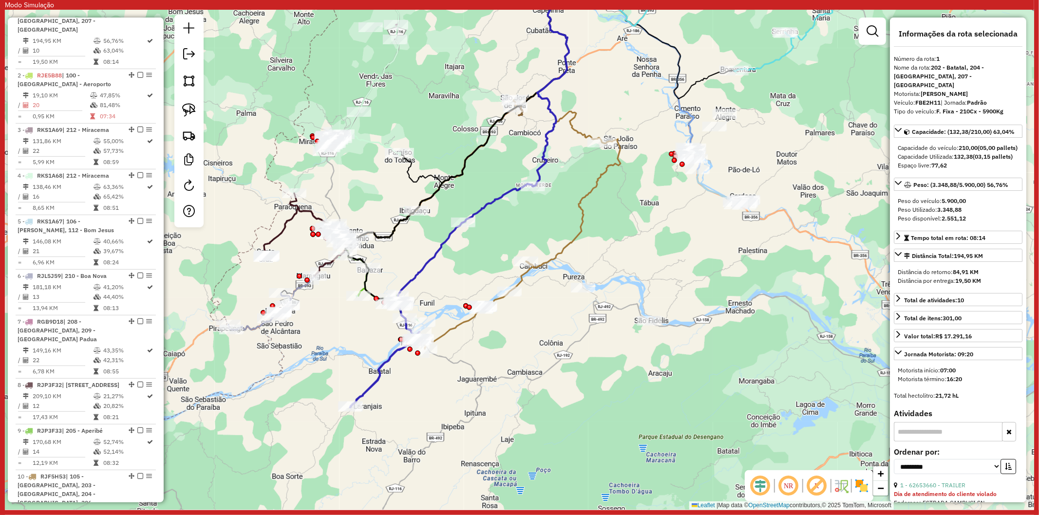
click at [342, 373] on div "Janela de atendimento Grade de atendimento Capacidade Transportadoras Veículos …" at bounding box center [519, 260] width 1029 height 500
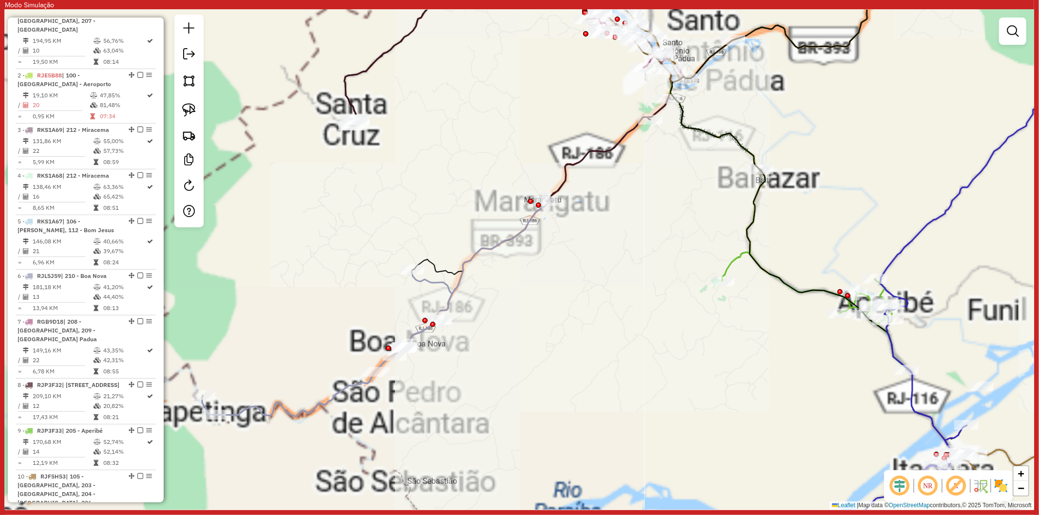
click at [319, 411] on icon at bounding box center [327, 343] width 250 height 147
select select "**********"
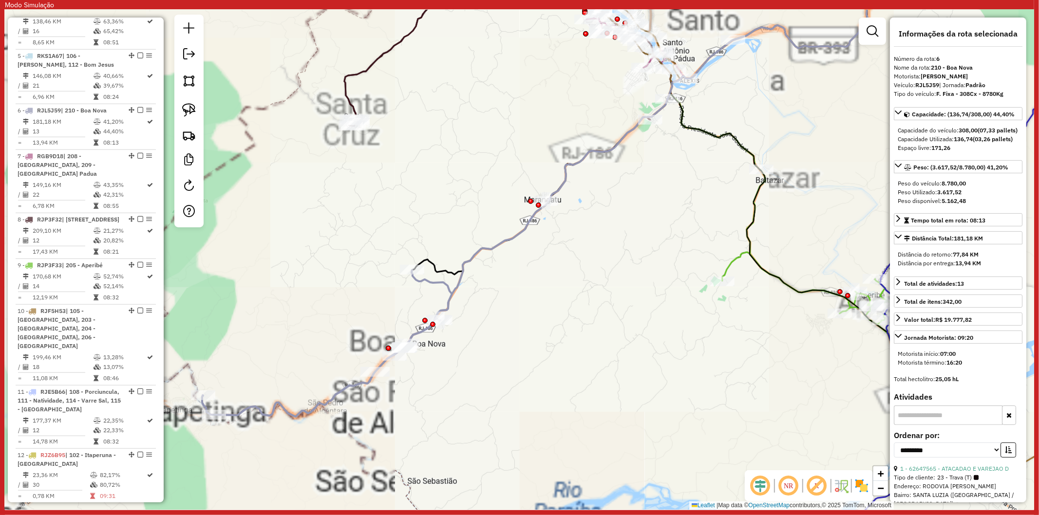
scroll to position [697, 0]
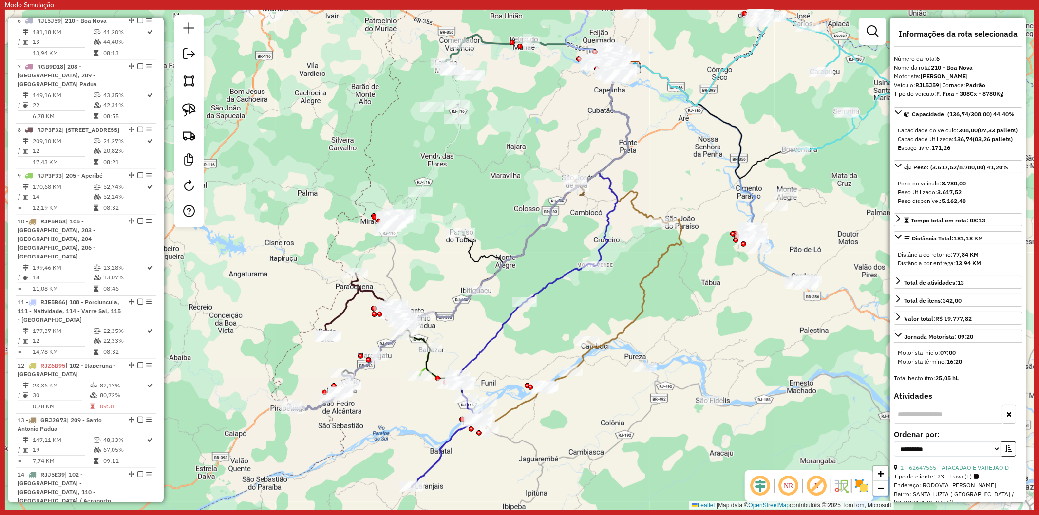
click at [344, 310] on icon at bounding box center [377, 314] width 104 height 83
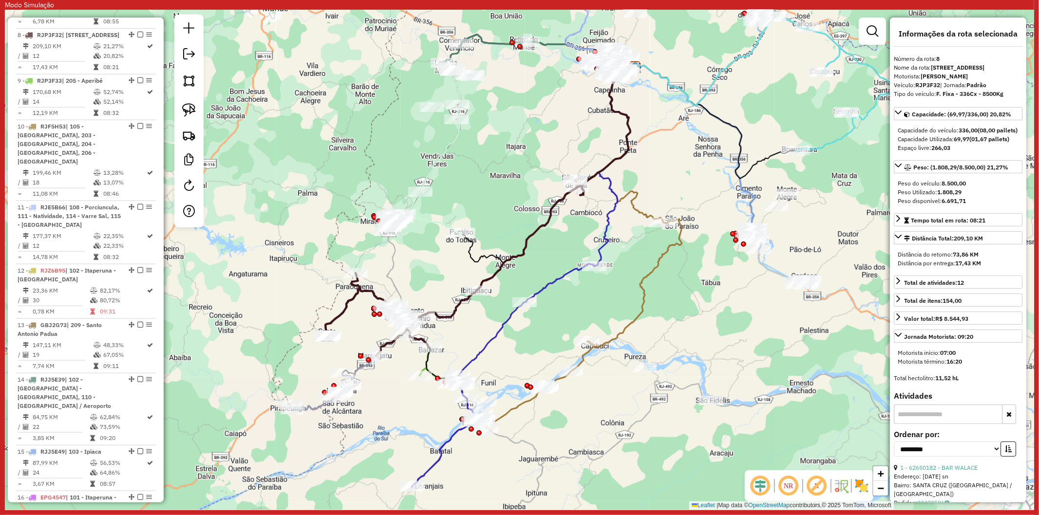
scroll to position [797, 0]
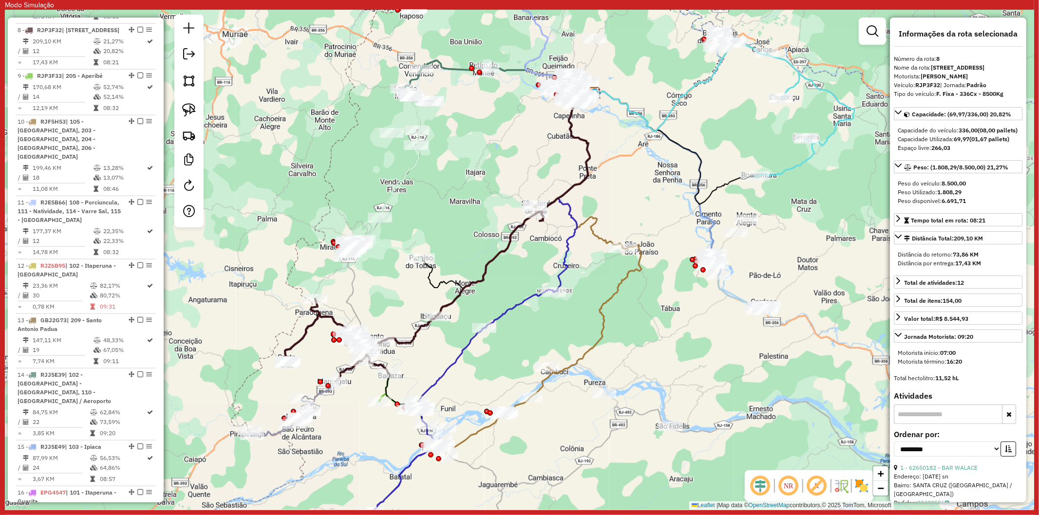
click at [353, 398] on div "Janela de atendimento Grade de atendimento Capacidade Transportadoras Veículos …" at bounding box center [519, 260] width 1029 height 500
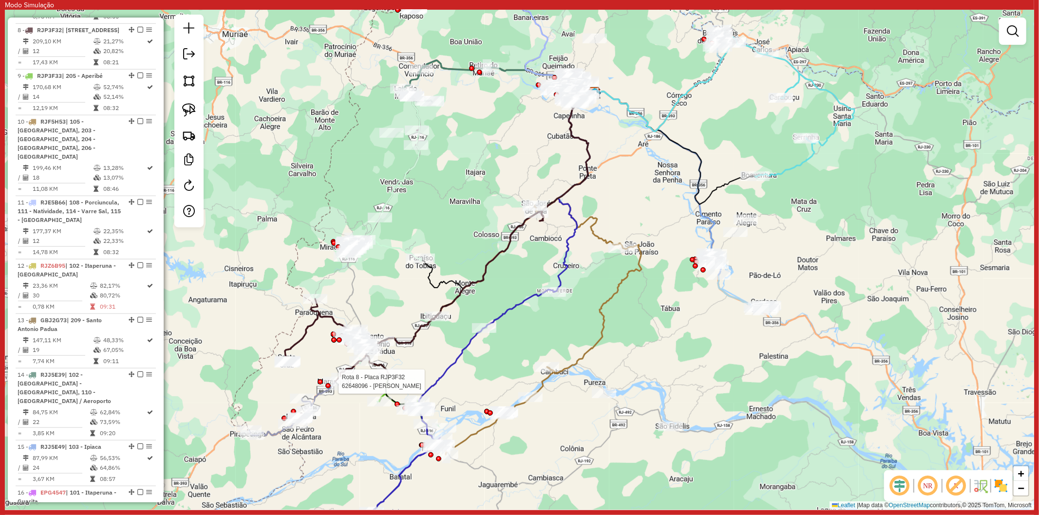
click at [319, 385] on div at bounding box center [319, 381] width 5 height 5
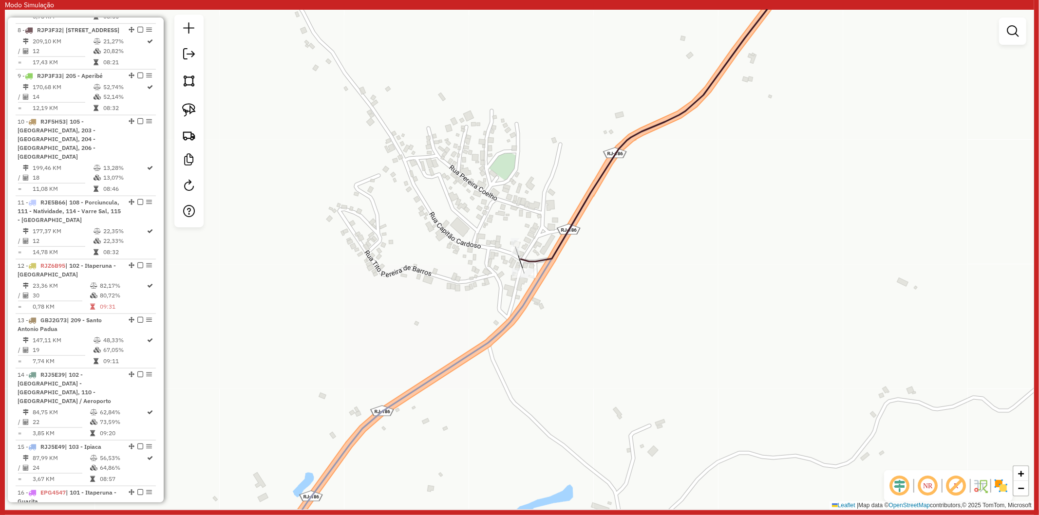
click at [441, 375] on icon at bounding box center [535, 260] width 537 height 601
select select "**********"
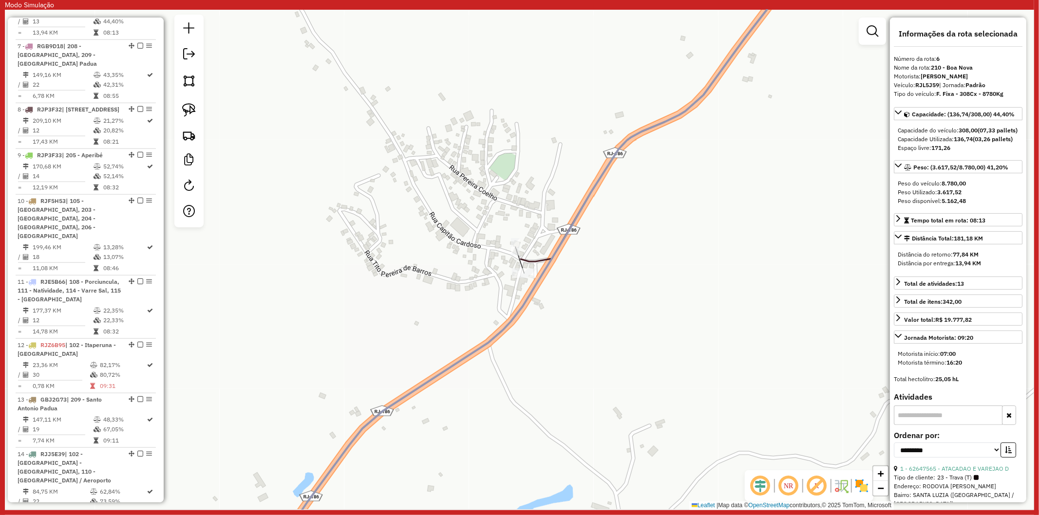
scroll to position [697, 0]
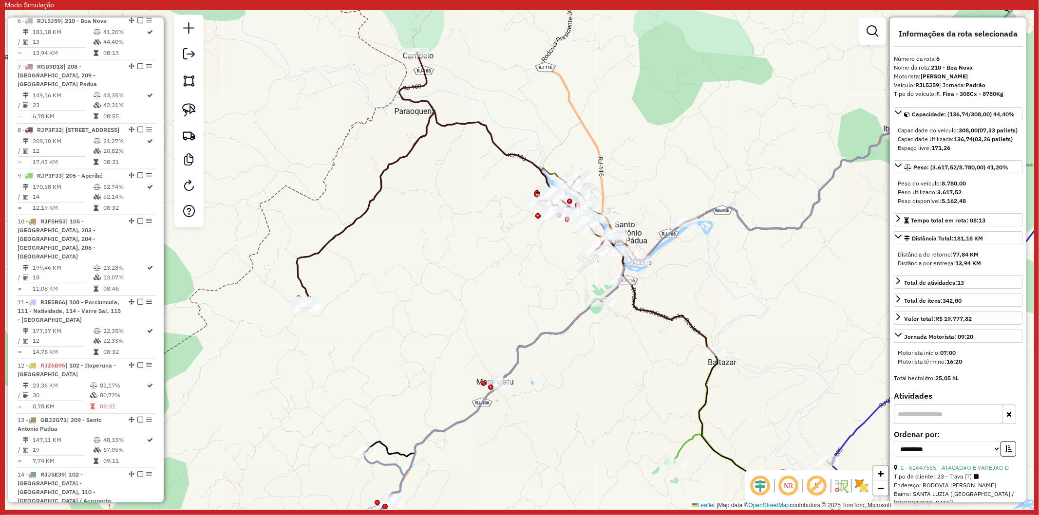
click at [519, 402] on div "Rota 8 - Placa RJP3F32 62648096 - LUIZA RUBACK MARCHIO Janela de atendimento Gr…" at bounding box center [519, 260] width 1029 height 500
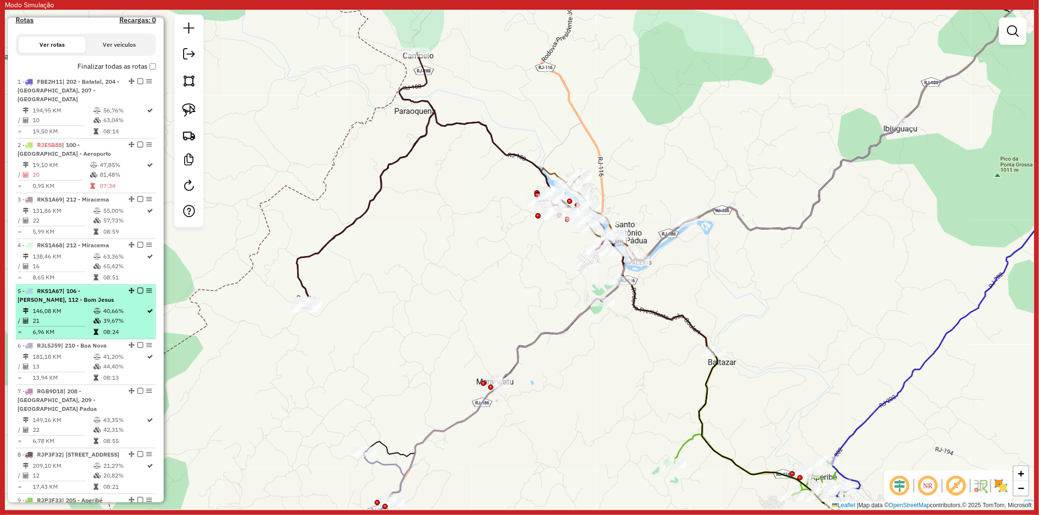
scroll to position [0, 0]
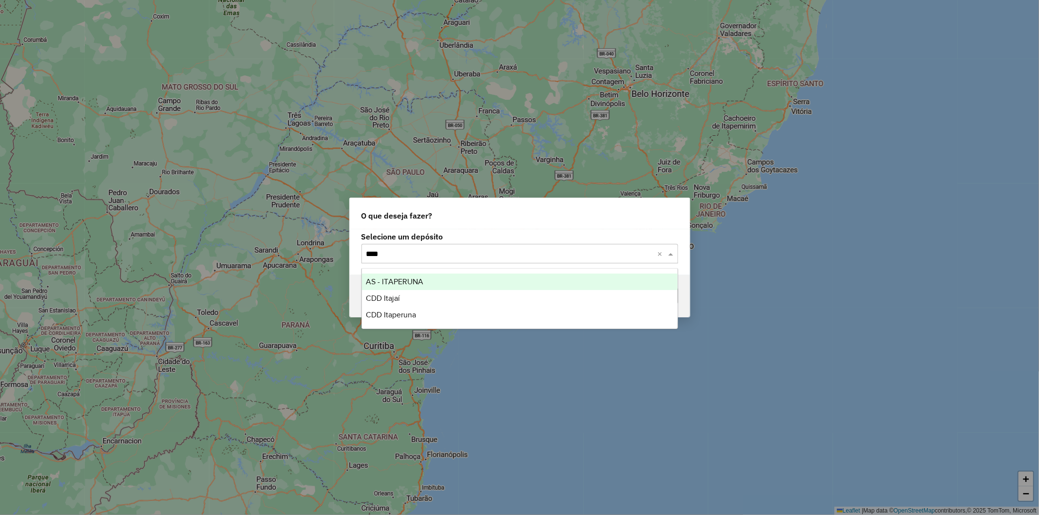
type input "*****"
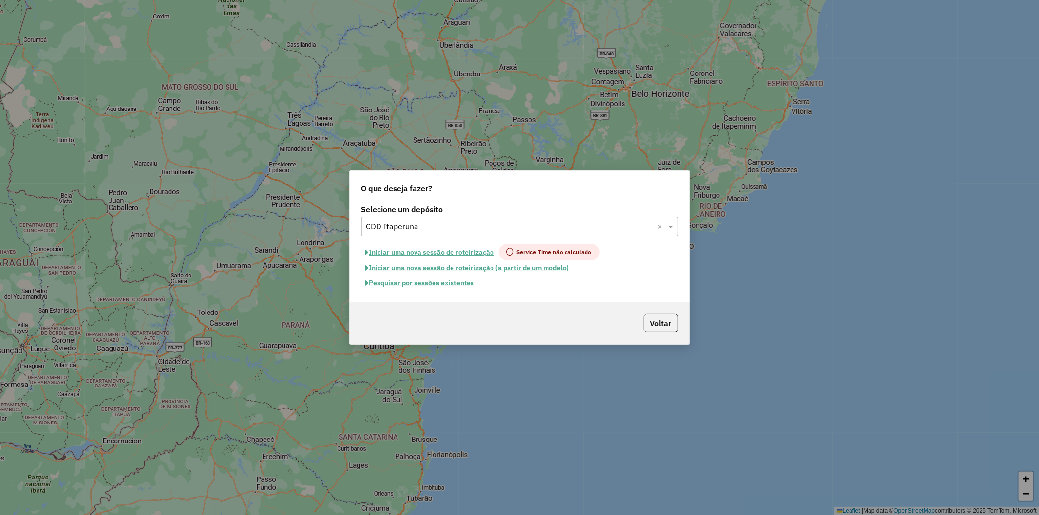
click at [416, 282] on button "Pesquisar por sessões existentes" at bounding box center [419, 283] width 117 height 15
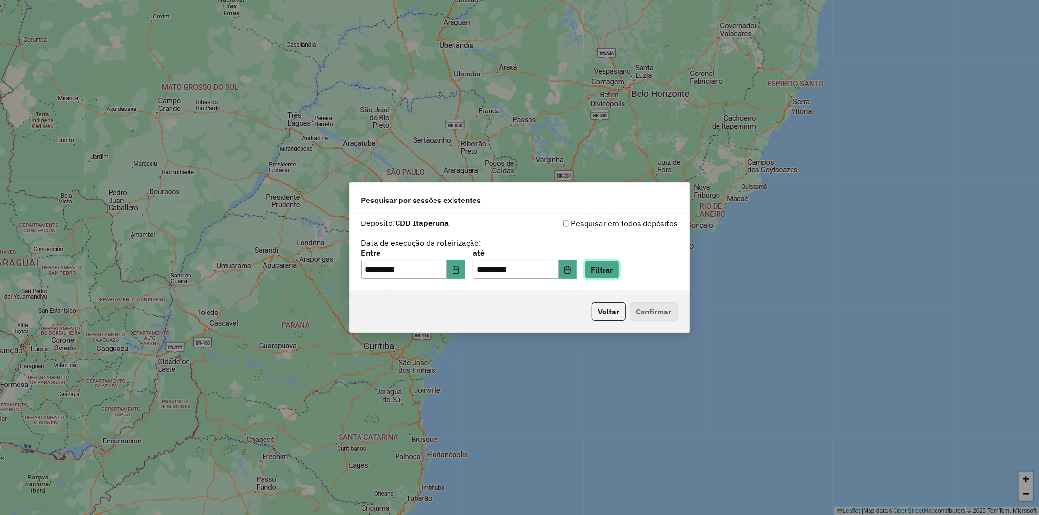
drag, startPoint x: 602, startPoint y: 273, endPoint x: 564, endPoint y: 319, distance: 59.5
click at [602, 274] on button "Filtrar" at bounding box center [601, 270] width 35 height 19
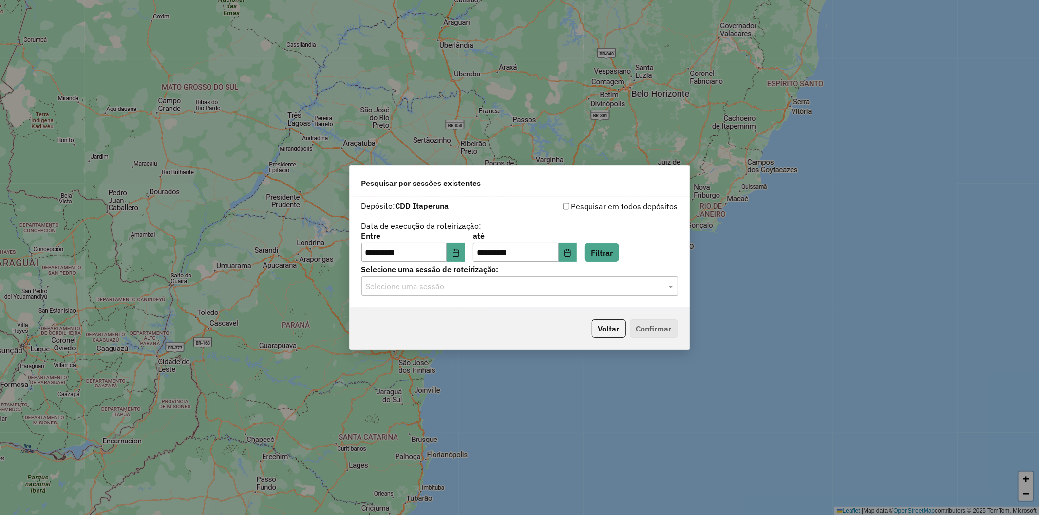
click at [499, 285] on input "text" at bounding box center [509, 287] width 287 height 12
click at [495, 319] on div "1287009 - 02/10/2025 18:42" at bounding box center [520, 315] width 316 height 17
click at [638, 328] on button "Confirmar" at bounding box center [654, 328] width 48 height 19
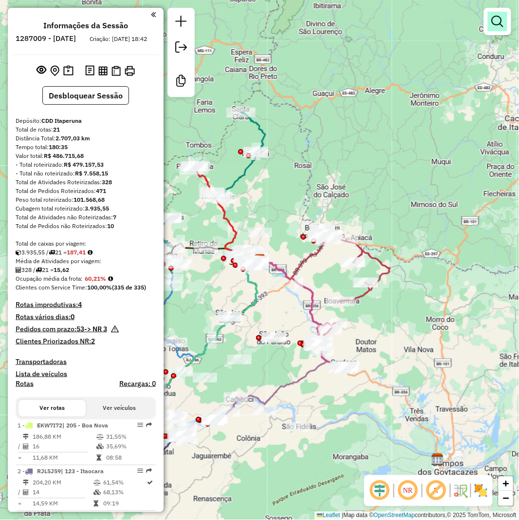
click at [503, 25] on em at bounding box center [498, 22] width 12 height 12
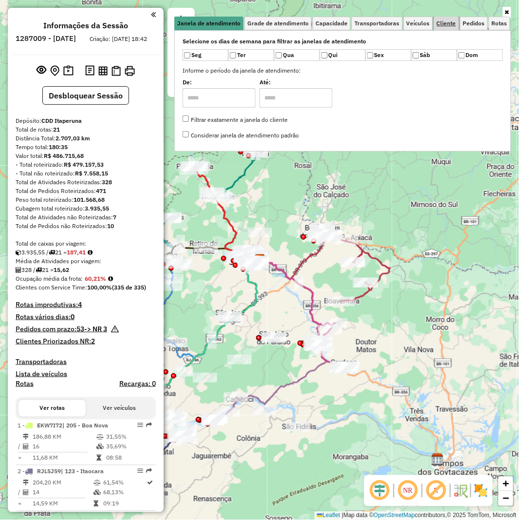
click at [445, 20] on span "Cliente" at bounding box center [446, 23] width 19 height 6
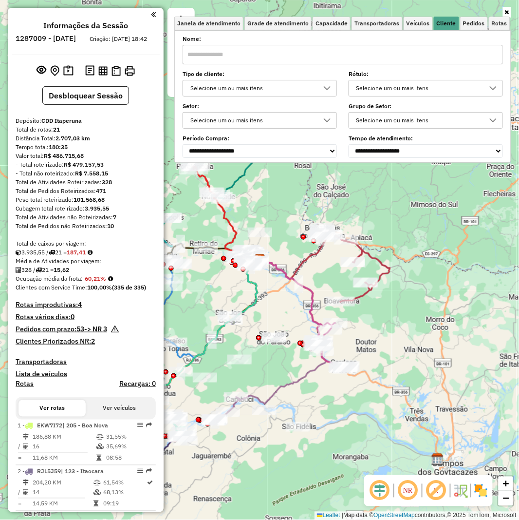
click at [242, 122] on div "Selecione um ou mais itens" at bounding box center [252, 120] width 131 height 16
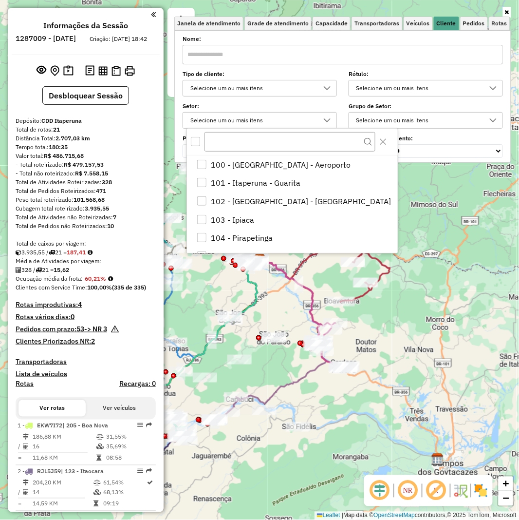
click at [248, 82] on div "Selecione um ou mais itens" at bounding box center [252, 88] width 131 height 16
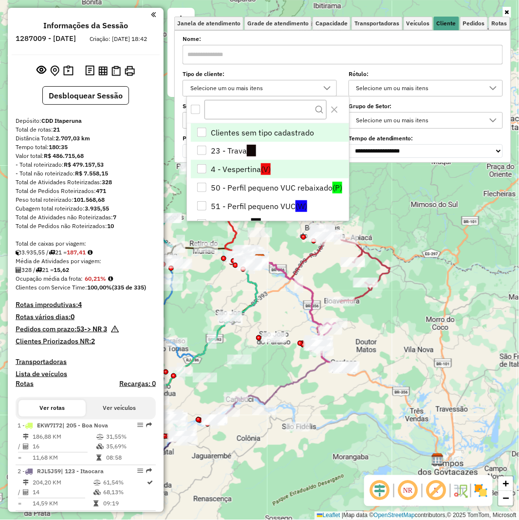
click at [213, 165] on li "4 - Vespertina (V)" at bounding box center [270, 169] width 158 height 19
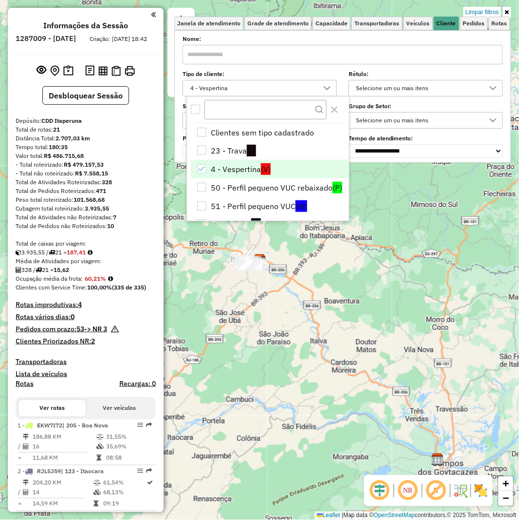
drag, startPoint x: 229, startPoint y: 335, endPoint x: 276, endPoint y: 356, distance: 51.2
click at [276, 357] on div "Limpar filtros Janela de atendimento Grade de atendimento Capacidade Transporta…" at bounding box center [259, 260] width 519 height 520
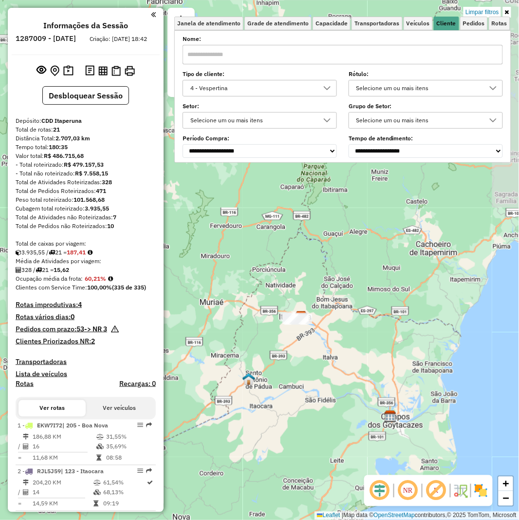
drag, startPoint x: 288, startPoint y: 403, endPoint x: 295, endPoint y: 362, distance: 41.9
click at [295, 362] on div "Limpar filtros Janela de atendimento Grade de atendimento Capacidade Transporta…" at bounding box center [259, 260] width 519 height 520
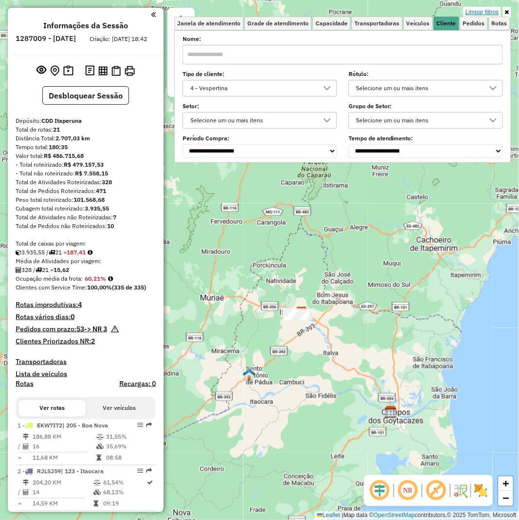
click at [485, 13] on link "Limpar filtros" at bounding box center [482, 12] width 37 height 11
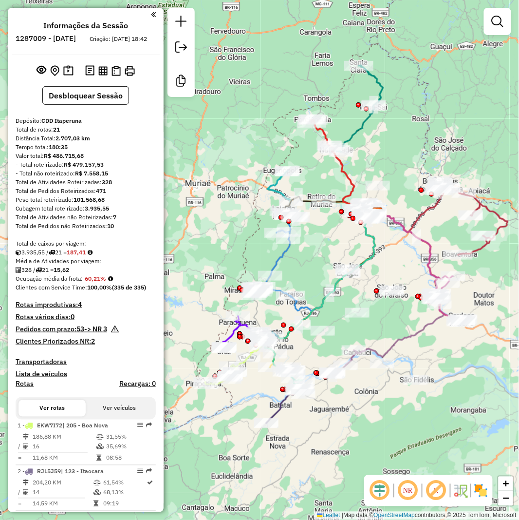
drag, startPoint x: 318, startPoint y: 367, endPoint x: 337, endPoint y: 261, distance: 107.8
click at [337, 261] on div "Janela de atendimento Grade de atendimento Capacidade Transportadoras Veículos …" at bounding box center [259, 260] width 519 height 520
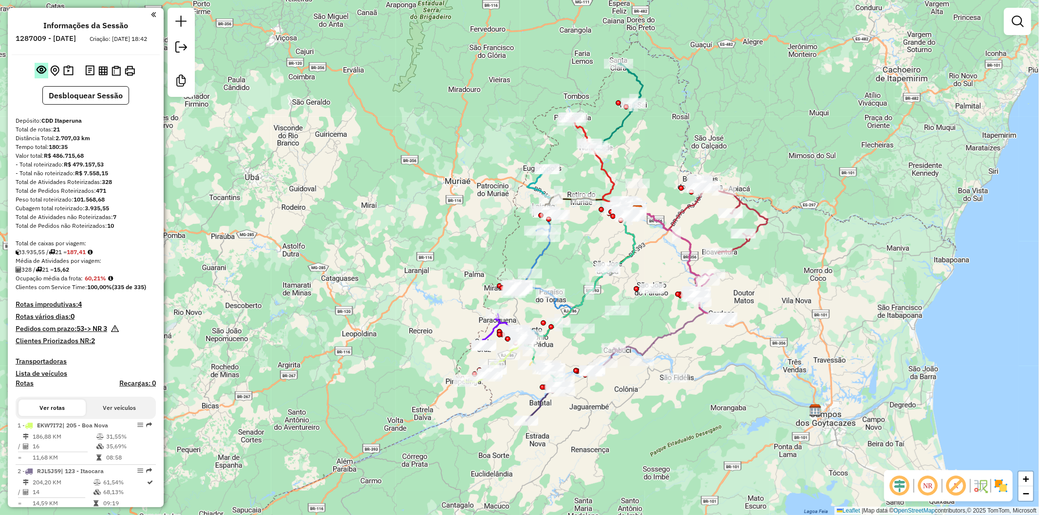
click at [37, 75] on em at bounding box center [42, 70] width 10 height 10
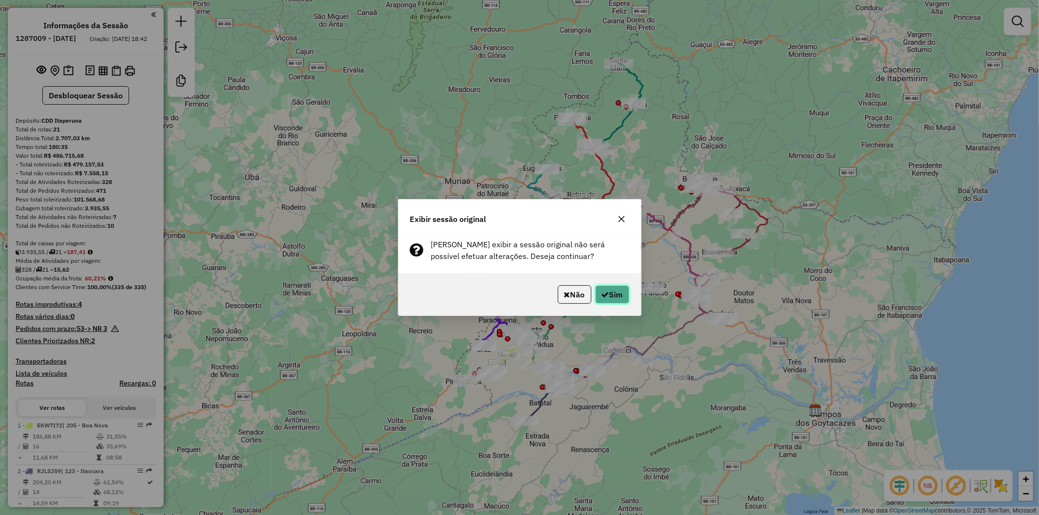
click at [615, 296] on button "Sim" at bounding box center [612, 294] width 34 height 19
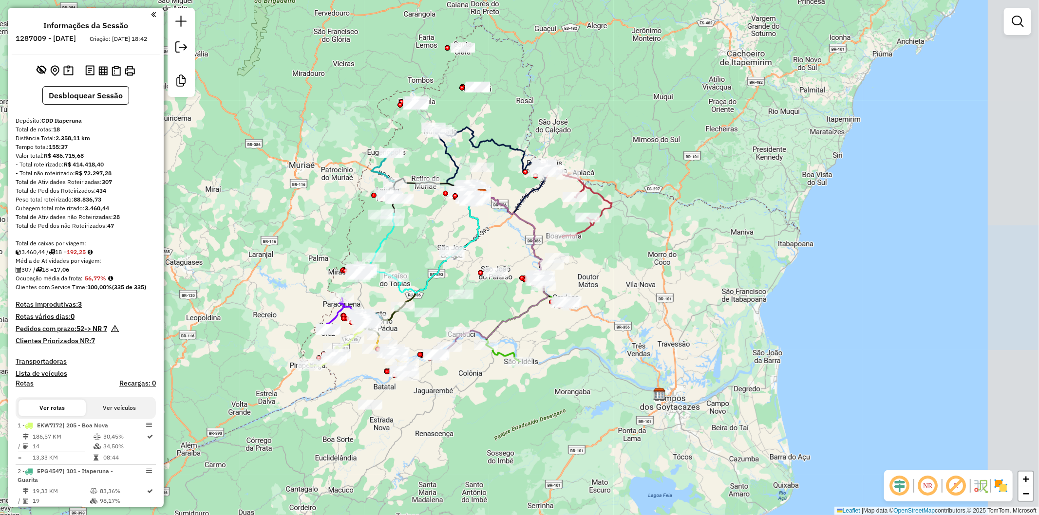
drag, startPoint x: 370, startPoint y: 251, endPoint x: 214, endPoint y: 235, distance: 156.6
click at [214, 235] on div "Janela de atendimento Grade de atendimento Capacidade Transportadoras Veículos …" at bounding box center [519, 257] width 1039 height 515
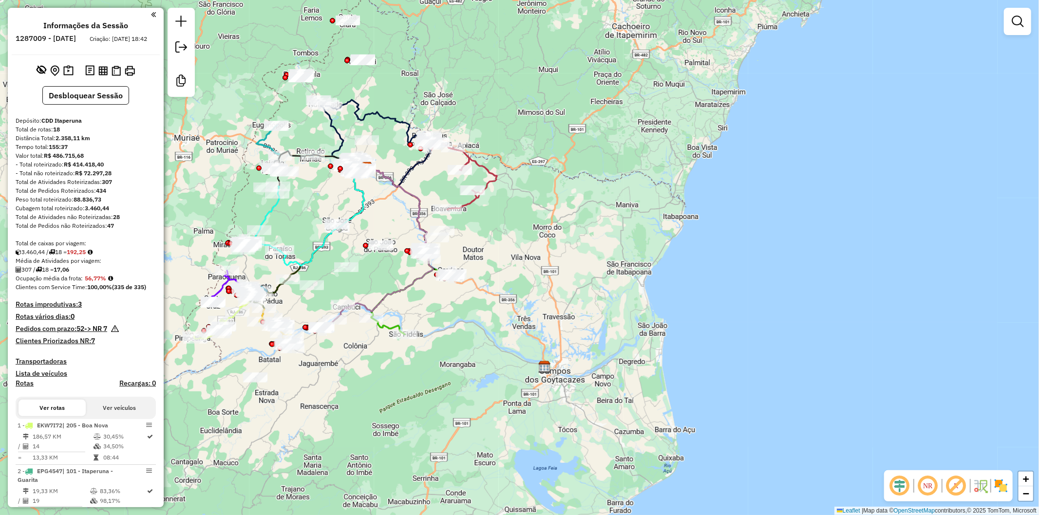
drag, startPoint x: 327, startPoint y: 241, endPoint x: 212, endPoint y: 213, distance: 118.1
click at [212, 213] on div "Janela de atendimento Grade de atendimento Capacidade Transportadoras Veículos …" at bounding box center [519, 257] width 1039 height 515
click at [35, 78] on button at bounding box center [42, 71] width 14 height 16
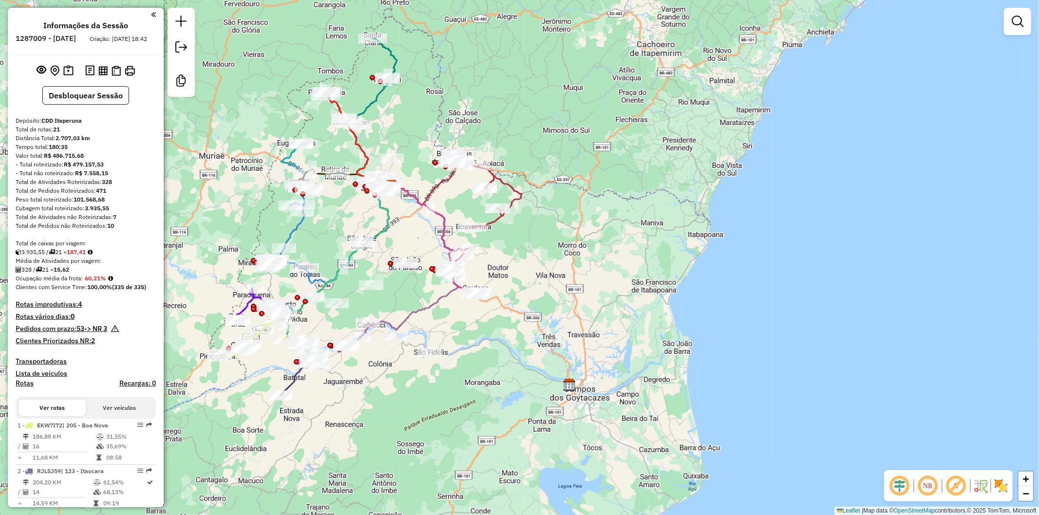
drag, startPoint x: 317, startPoint y: 354, endPoint x: 342, endPoint y: 372, distance: 30.7
click at [342, 372] on div "Janela de atendimento Grade de atendimento Capacidade Transportadoras Veículos …" at bounding box center [519, 257] width 1039 height 515
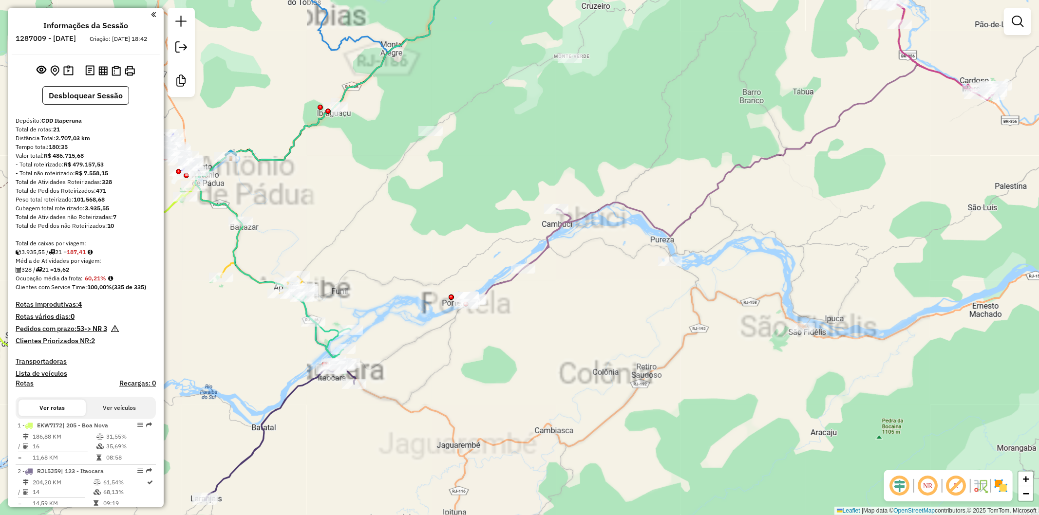
drag, startPoint x: 327, startPoint y: 422, endPoint x: 351, endPoint y: 441, distance: 30.6
click at [351, 441] on div "Janela de atendimento Grade de atendimento Capacidade Transportadoras Veículos …" at bounding box center [519, 257] width 1039 height 515
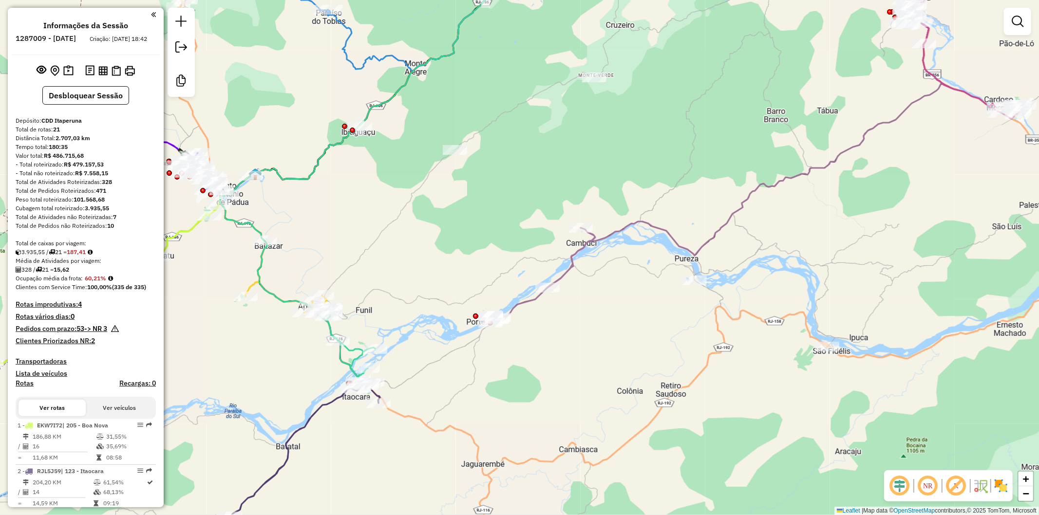
click at [324, 412] on div "Janela de atendimento Grade de atendimento Capacidade Transportadoras Veículos …" at bounding box center [519, 257] width 1039 height 515
click at [319, 408] on icon at bounding box center [304, 450] width 151 height 137
select select "**********"
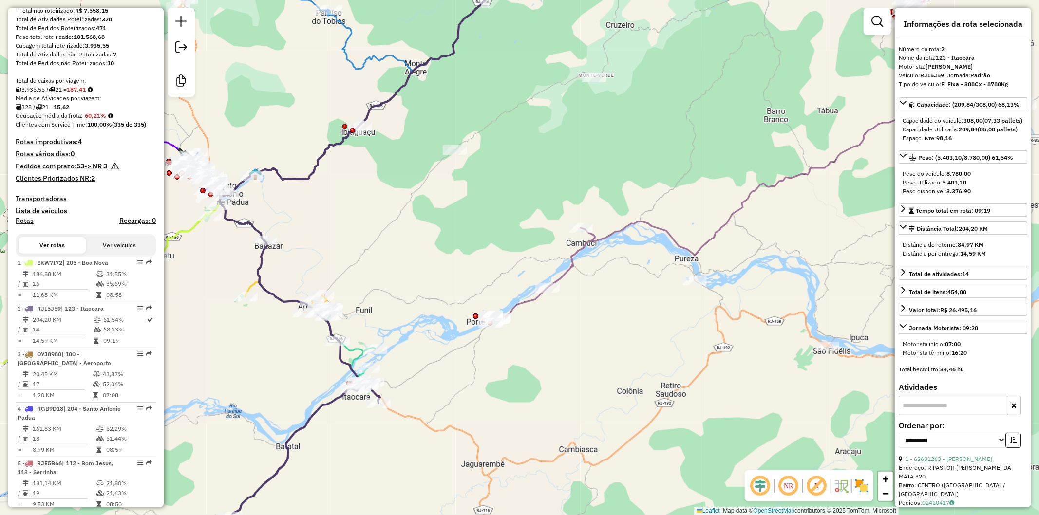
scroll to position [465, 0]
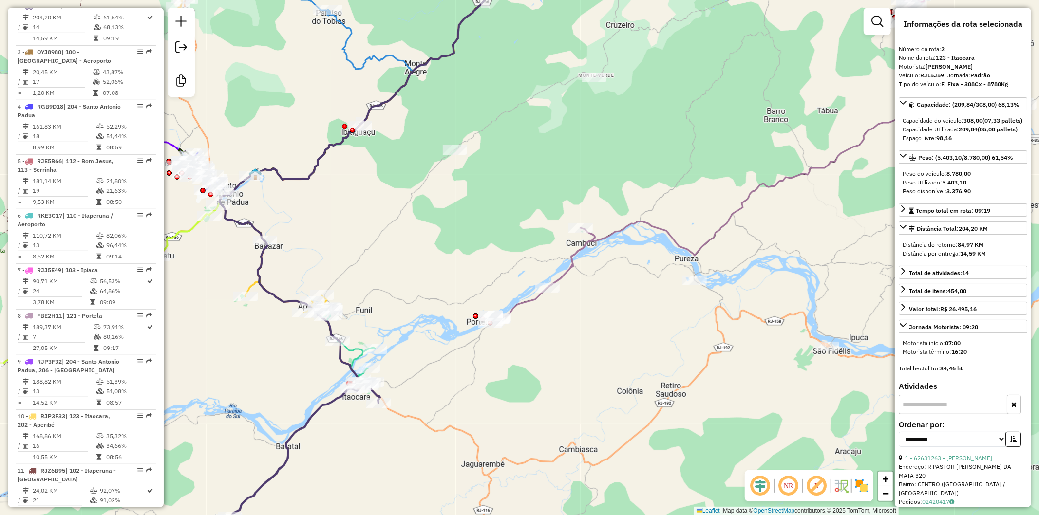
click at [330, 376] on div "Janela de atendimento Grade de atendimento Capacidade Transportadoras Veículos …" at bounding box center [519, 257] width 1039 height 515
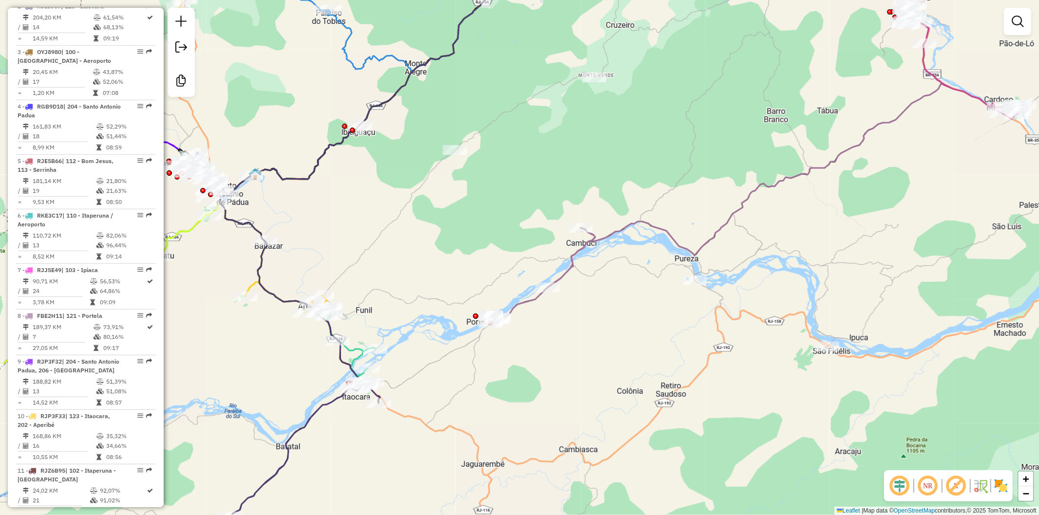
click at [354, 345] on icon at bounding box center [346, 345] width 58 height 75
select select "**********"
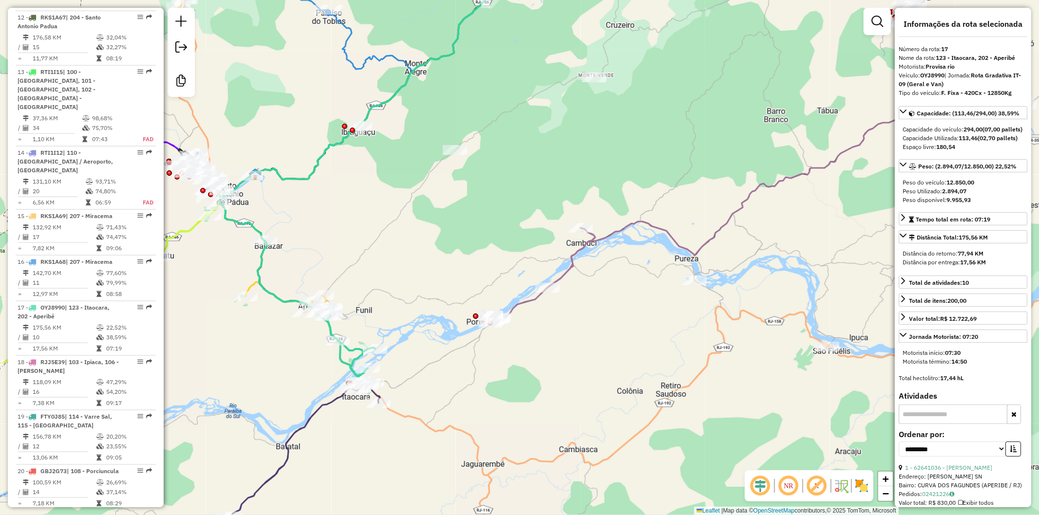
scroll to position [1190, 0]
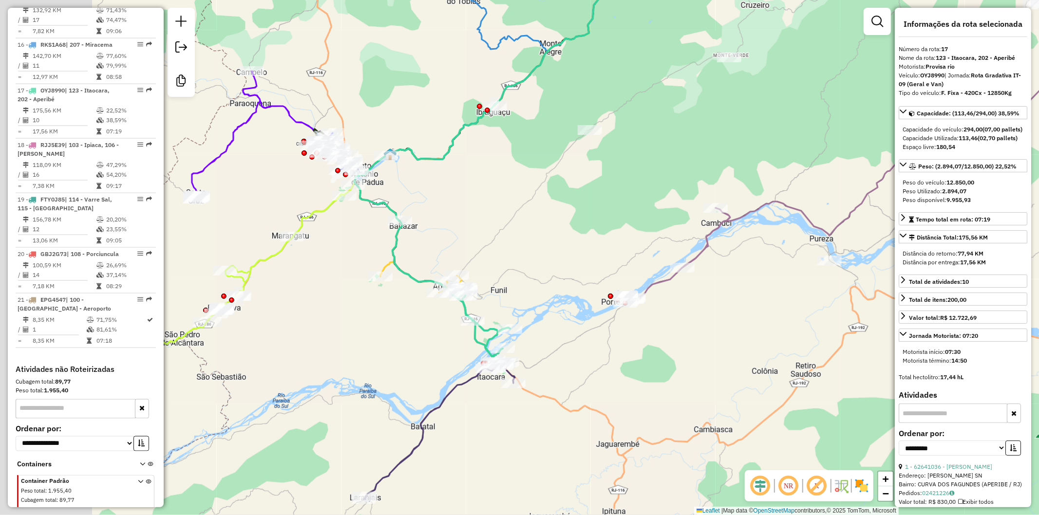
drag, startPoint x: 216, startPoint y: 373, endPoint x: 351, endPoint y: 353, distance: 136.4
click at [351, 353] on div "Janela de atendimento Grade de atendimento Capacidade Transportadoras Veículos …" at bounding box center [519, 257] width 1039 height 515
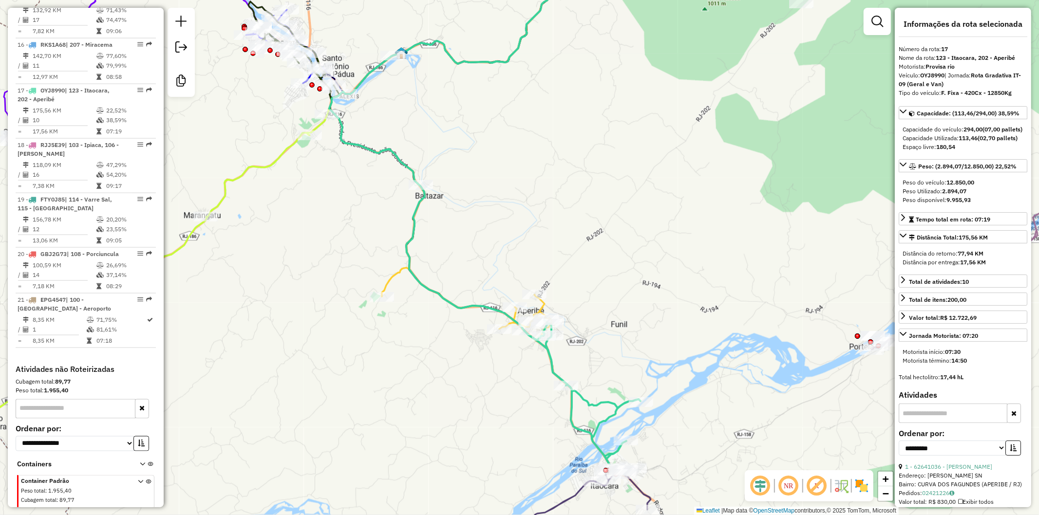
click at [392, 271] on icon at bounding box center [473, 144] width 286 height 392
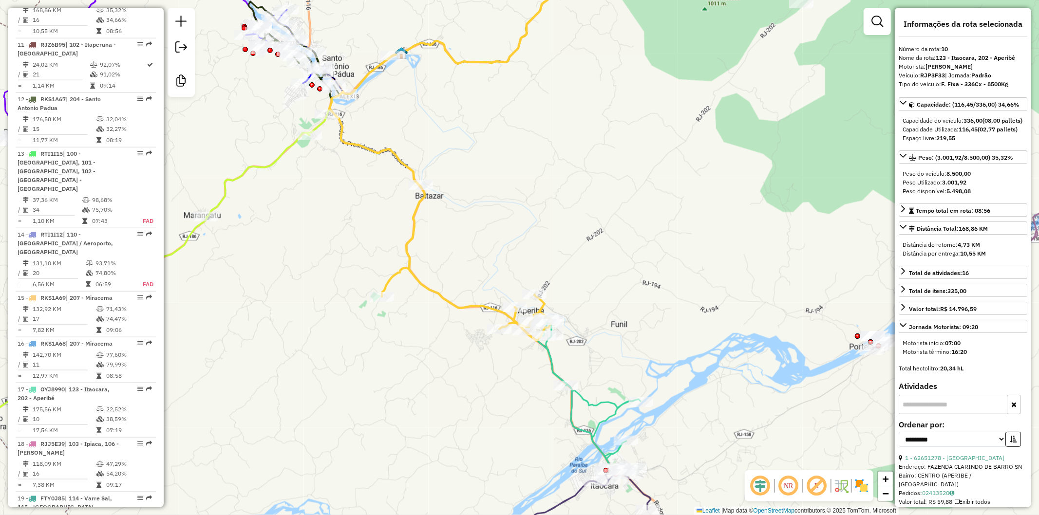
scroll to position [875, 0]
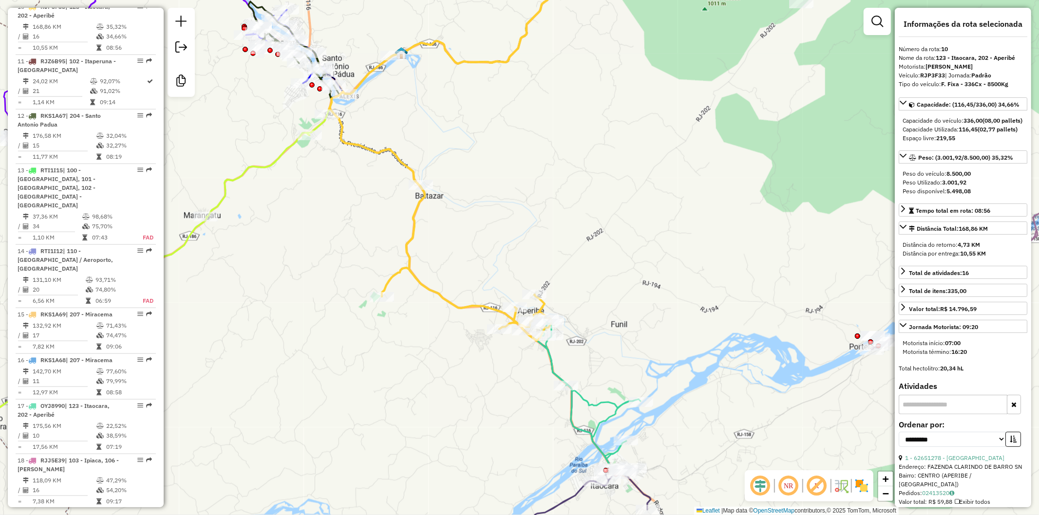
click at [379, 386] on div "Janela de atendimento Grade de atendimento Capacidade Transportadoras Veículos …" at bounding box center [519, 257] width 1039 height 515
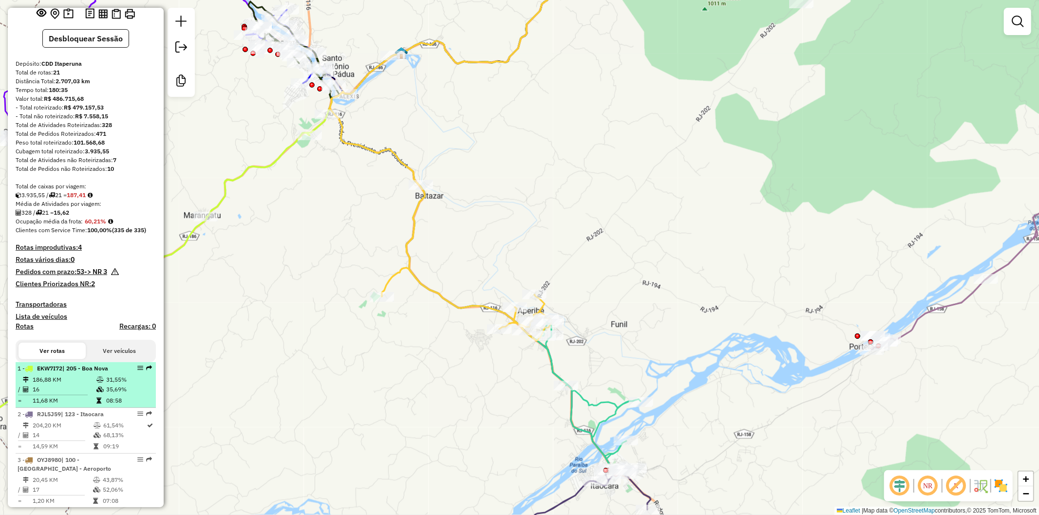
scroll to position [0, 0]
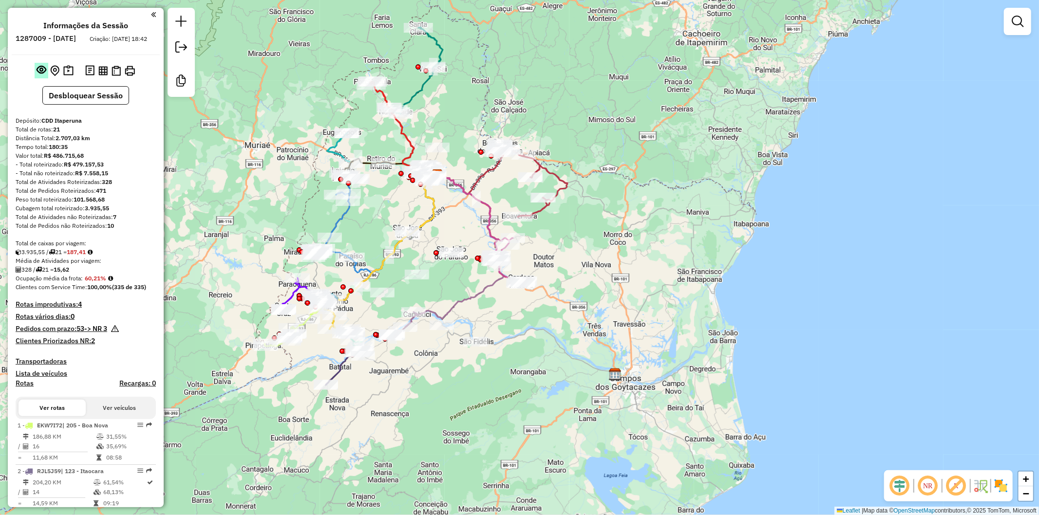
click at [37, 78] on button at bounding box center [42, 71] width 14 height 16
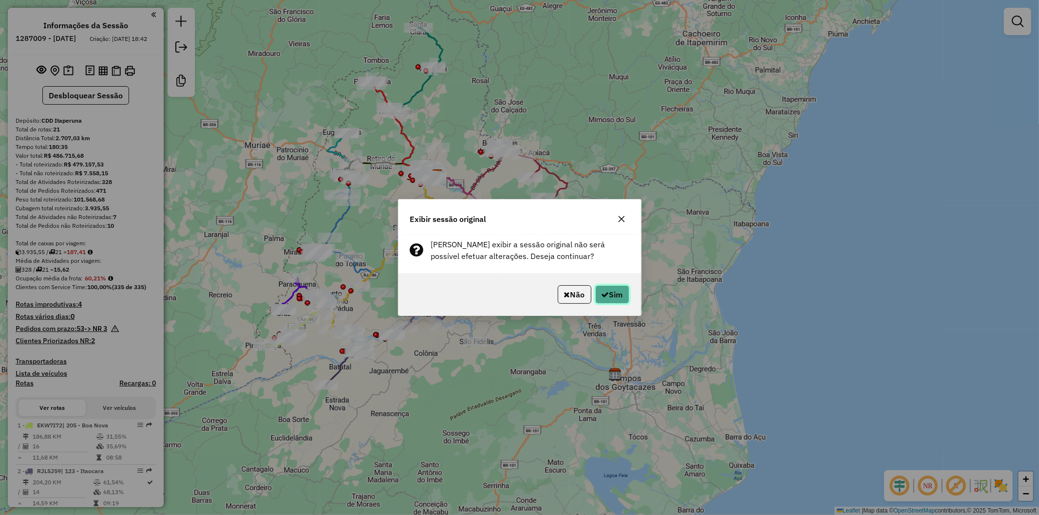
click at [604, 294] on icon "button" at bounding box center [605, 295] width 8 height 8
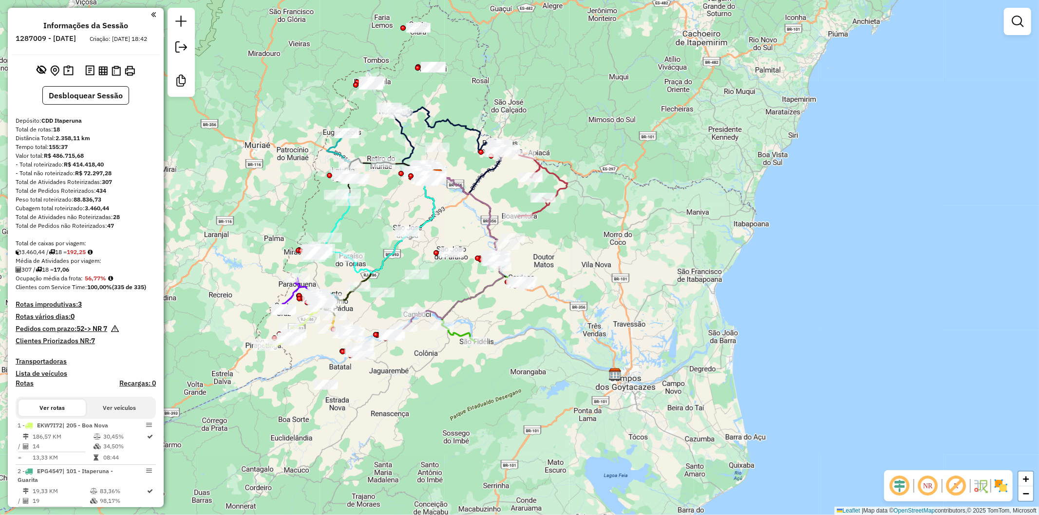
click at [565, 262] on div "Janela de atendimento Grade de atendimento Capacidade Transportadoras Veículos …" at bounding box center [519, 257] width 1039 height 515
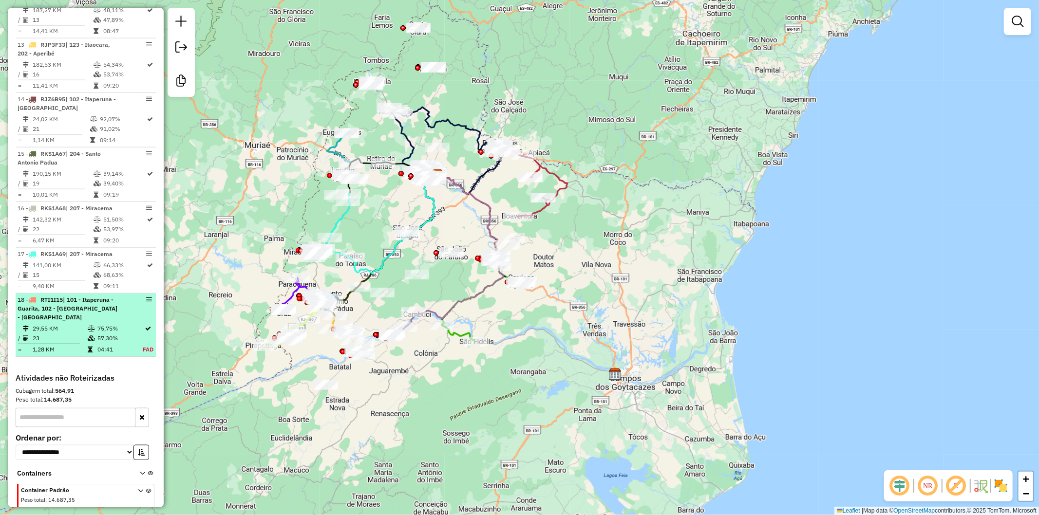
click at [65, 298] on div "18 - RTI1I15 | 101 - Itaperuna - Guarita, 102 - Itaperuna - Cidade Nova" at bounding box center [69, 309] width 103 height 26
select select "**********"
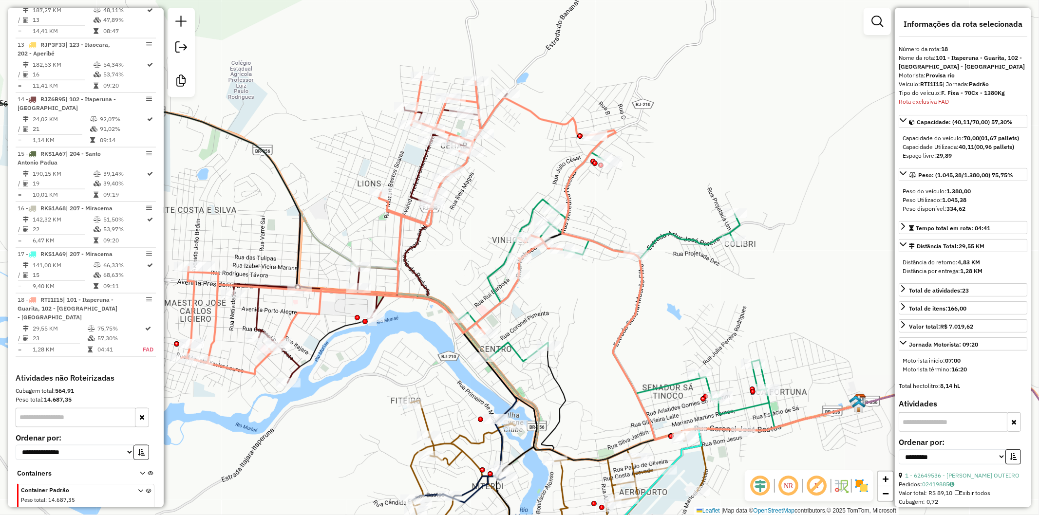
click at [399, 231] on icon at bounding box center [387, 225] width 413 height 298
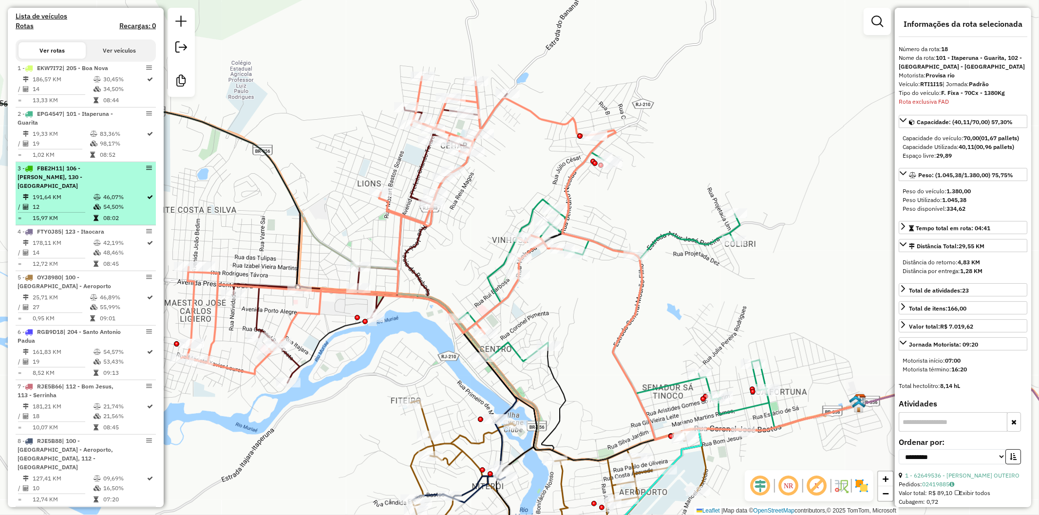
scroll to position [0, 0]
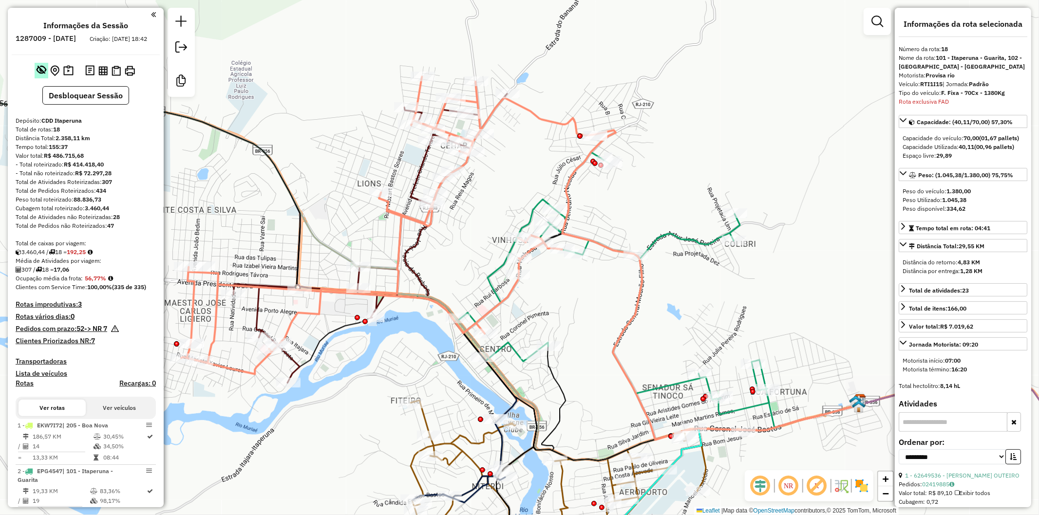
click at [37, 78] on button at bounding box center [42, 71] width 14 height 16
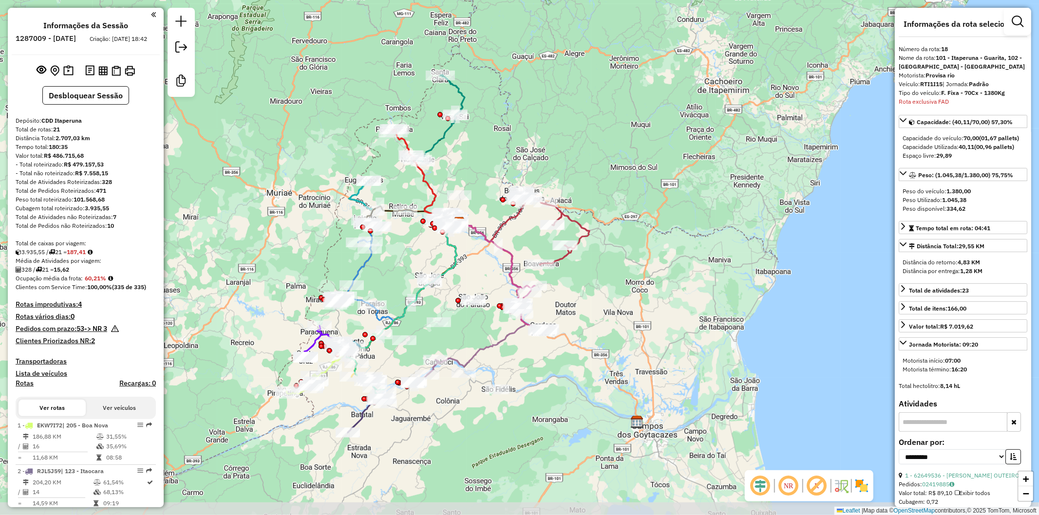
drag, startPoint x: 469, startPoint y: 339, endPoint x: 483, endPoint y: 279, distance: 62.3
click at [483, 279] on div "Janela de atendimento Grade de atendimento Capacidade Transportadoras Veículos …" at bounding box center [519, 257] width 1039 height 515
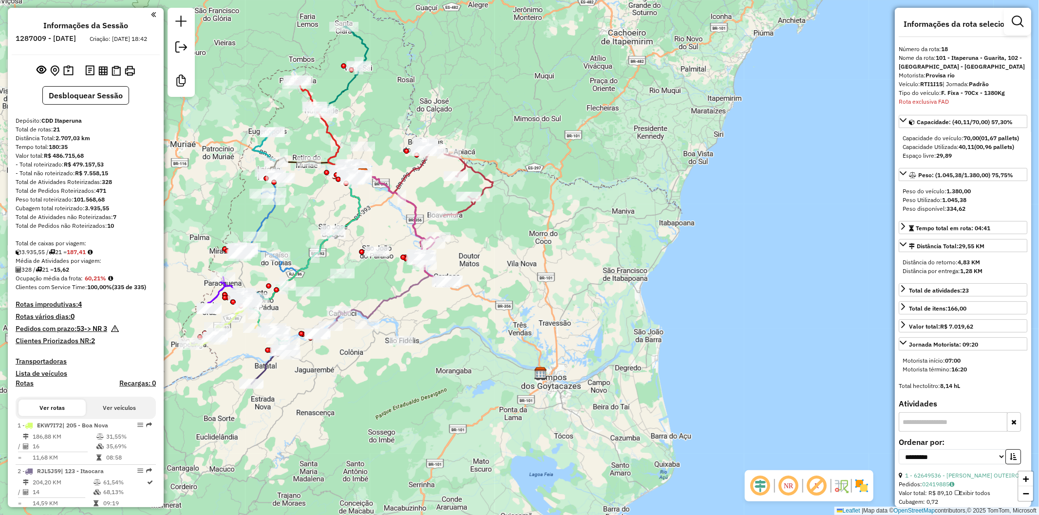
drag, startPoint x: 312, startPoint y: 217, endPoint x: 222, endPoint y: 167, distance: 103.1
click at [222, 167] on div "Janela de atendimento Grade de atendimento Capacidade Transportadoras Veículos …" at bounding box center [519, 257] width 1039 height 515
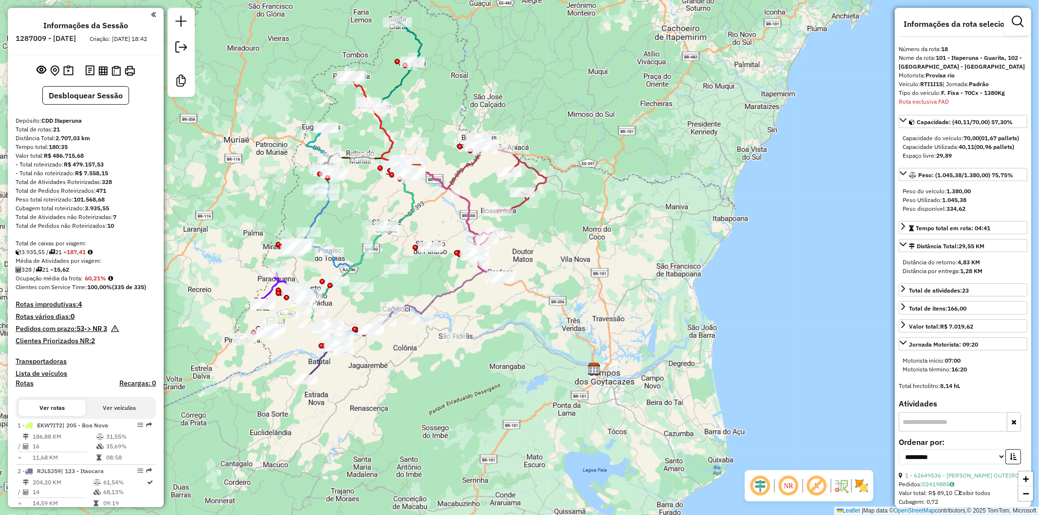
drag, startPoint x: 437, startPoint y: 341, endPoint x: 492, endPoint y: 318, distance: 59.1
click at [492, 335] on div "Janela de atendimento Grade de atendimento Capacidade Transportadoras Veículos …" at bounding box center [519, 257] width 1039 height 515
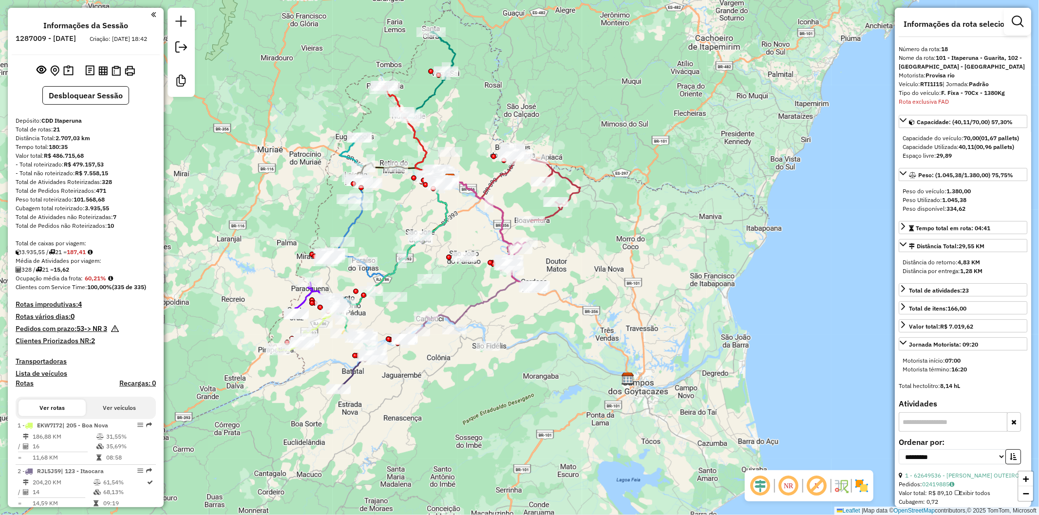
drag, startPoint x: 435, startPoint y: 201, endPoint x: 393, endPoint y: 215, distance: 44.2
click at [393, 215] on div "Janela de atendimento Grade de atendimento Capacidade Transportadoras Veículos …" at bounding box center [519, 257] width 1039 height 515
click at [577, 191] on icon at bounding box center [545, 185] width 69 height 74
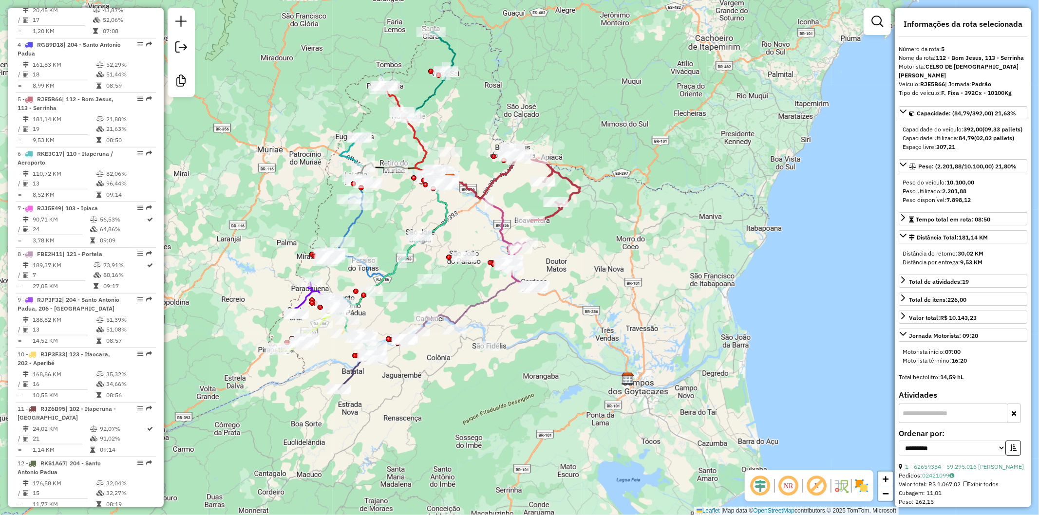
scroll to position [620, 0]
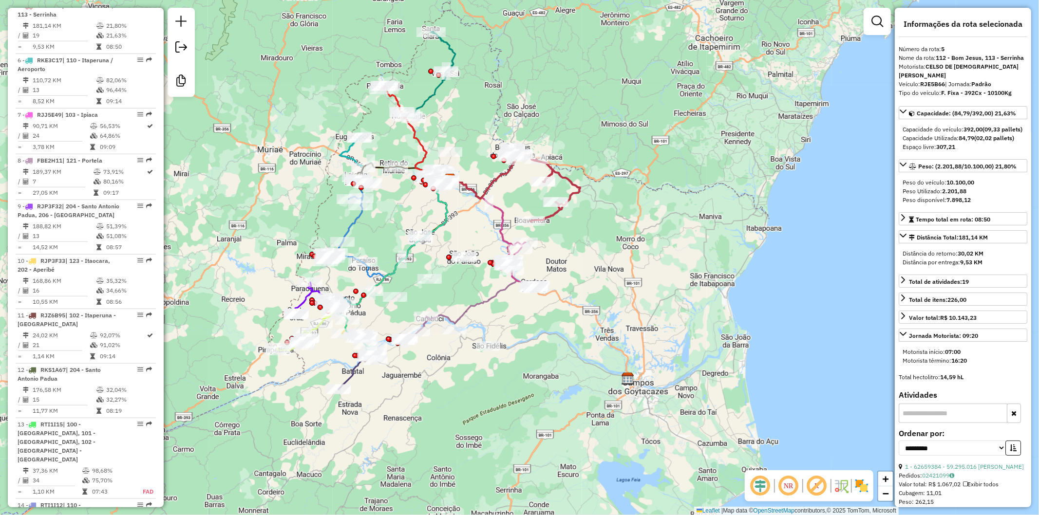
click at [587, 216] on div "Janela de atendimento Grade de atendimento Capacidade Transportadoras Veículos …" at bounding box center [519, 257] width 1039 height 515
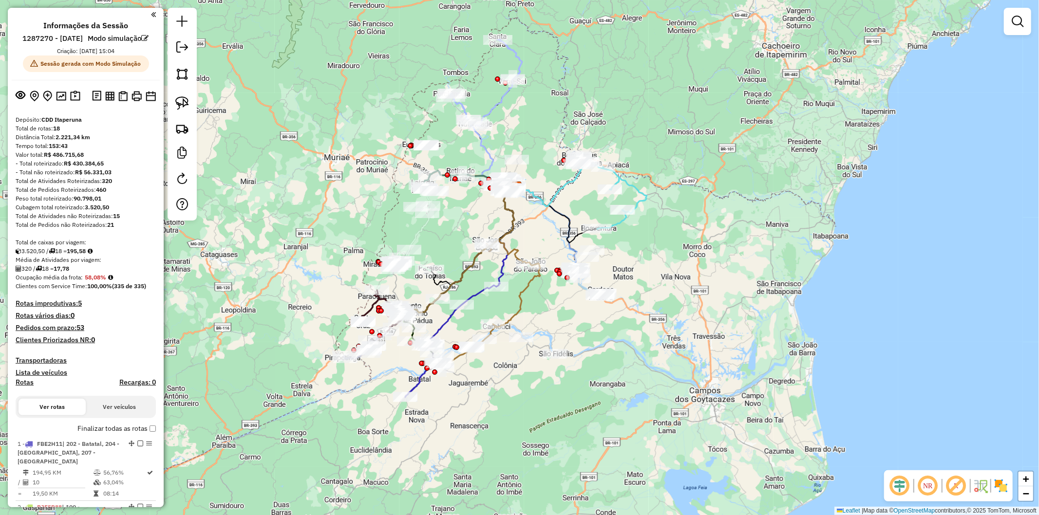
drag, startPoint x: 314, startPoint y: 280, endPoint x: 314, endPoint y: 257, distance: 23.4
click at [314, 257] on div "Janela de atendimento Grade de atendimento Capacidade Transportadoras Veículos …" at bounding box center [519, 257] width 1039 height 515
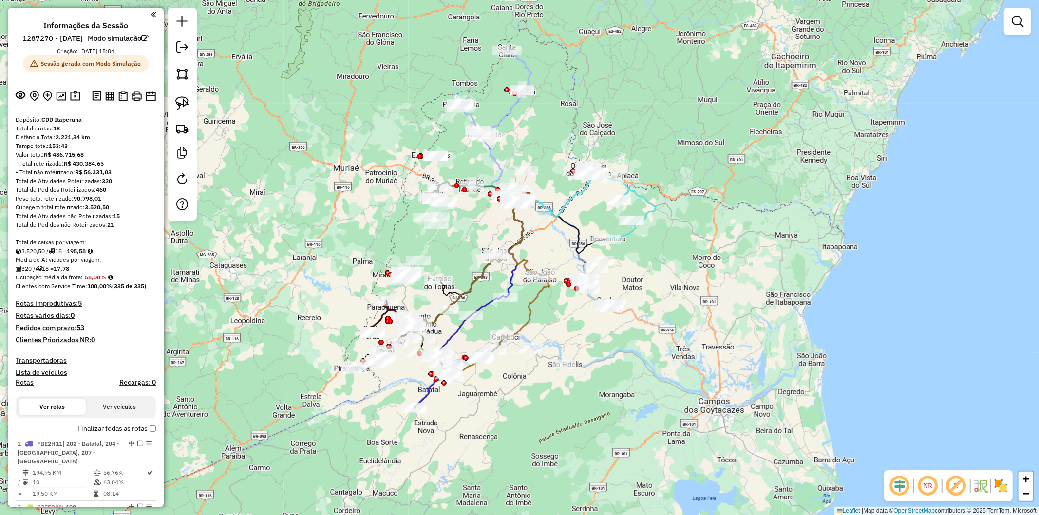
drag, startPoint x: 298, startPoint y: 290, endPoint x: 307, endPoint y: 301, distance: 14.2
click at [307, 301] on div "Janela de atendimento Grade de atendimento Capacidade Transportadoras Veículos …" at bounding box center [519, 257] width 1039 height 515
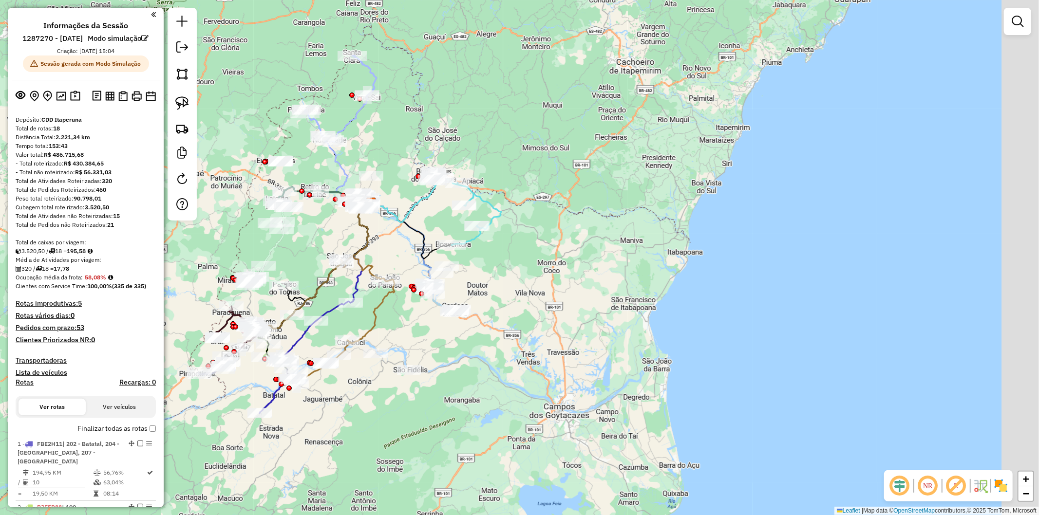
drag, startPoint x: 317, startPoint y: 204, endPoint x: 156, endPoint y: 206, distance: 161.2
click at [156, 206] on hb-router-mapa "Informações da Sessão 1287270 - 02/10/2025 Modo simulação Criação: 02/10/2025 1…" at bounding box center [519, 257] width 1039 height 515
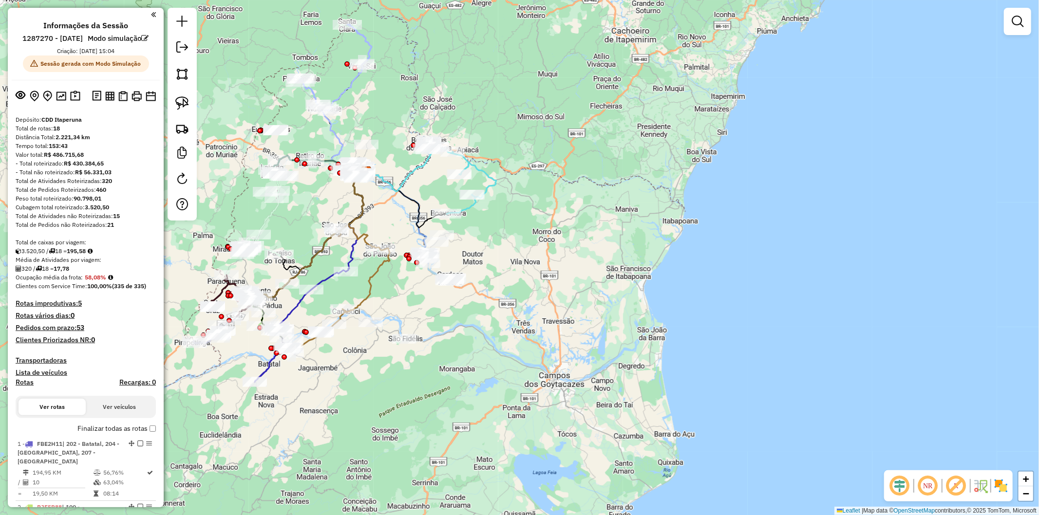
drag, startPoint x: 485, startPoint y: 403, endPoint x: 483, endPoint y: 375, distance: 27.8
click at [483, 375] on div "Janela de atendimento Grade de atendimento Capacidade Transportadoras Veículos …" at bounding box center [519, 257] width 1039 height 515
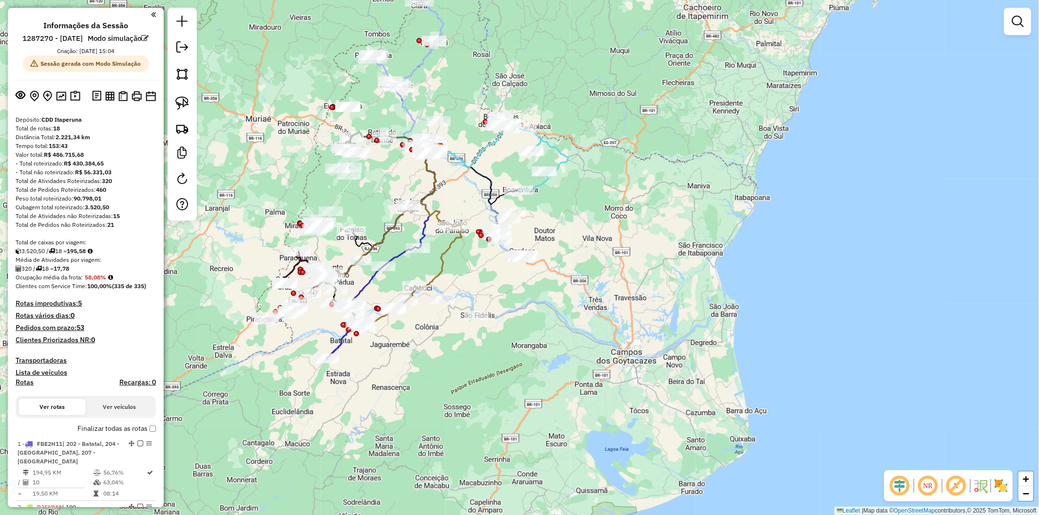
drag, startPoint x: 369, startPoint y: 427, endPoint x: 444, endPoint y: 401, distance: 78.8
click at [444, 401] on div "Janela de atendimento Grade de atendimento Capacidade Transportadoras Veículos …" at bounding box center [519, 257] width 1039 height 515
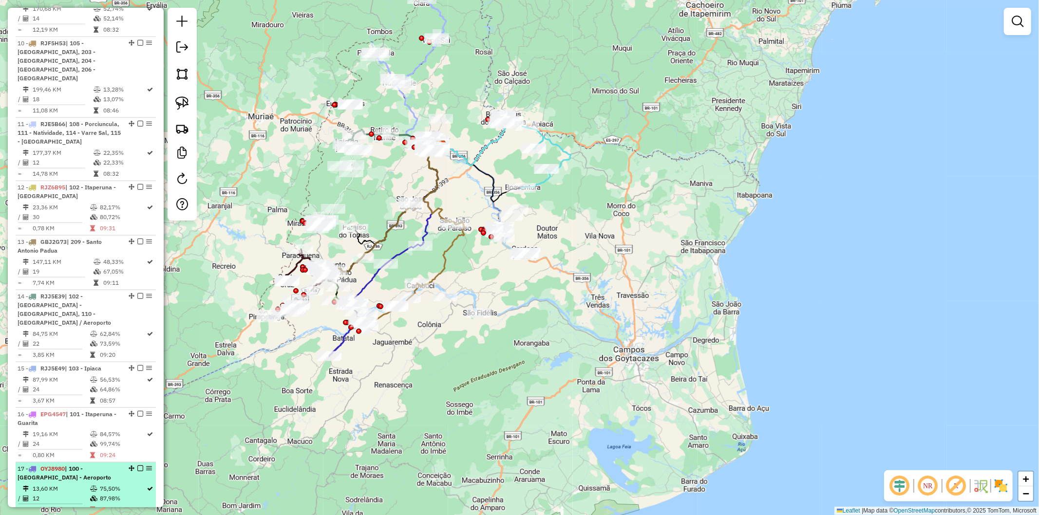
scroll to position [1132, 0]
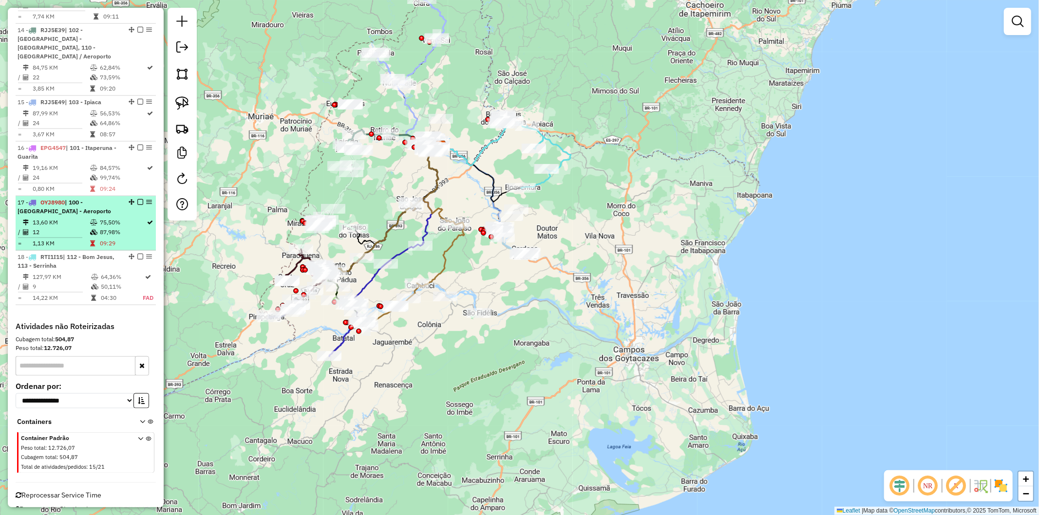
click at [90, 229] on icon at bounding box center [93, 232] width 7 height 6
select select "**********"
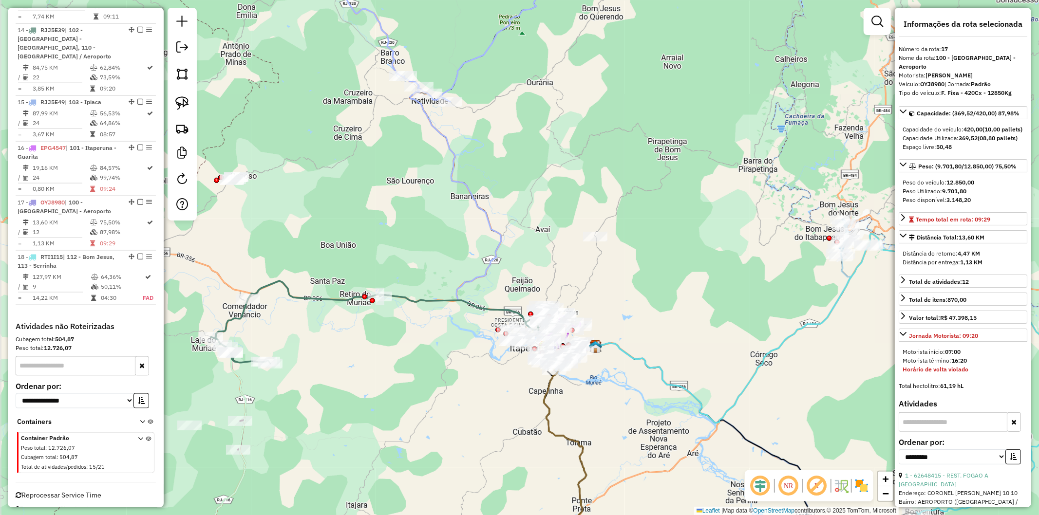
drag, startPoint x: 412, startPoint y: 393, endPoint x: 451, endPoint y: 390, distance: 39.1
click at [451, 390] on div "Janela de atendimento Grade de atendimento Capacidade Transportadoras Veículos …" at bounding box center [519, 257] width 1039 height 515
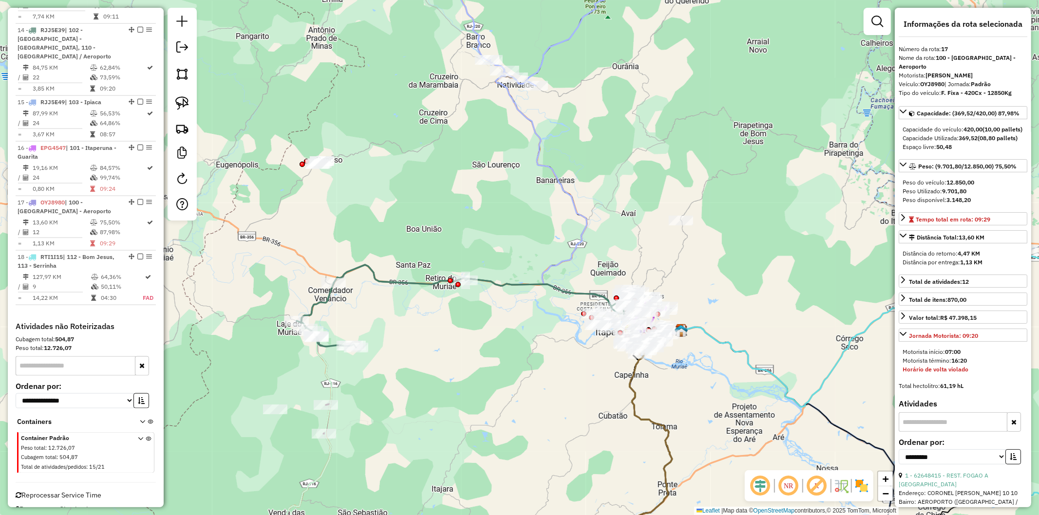
drag, startPoint x: 475, startPoint y: 357, endPoint x: 560, endPoint y: 341, distance: 87.2
click at [560, 341] on div "Janela de atendimento Grade de atendimento Capacidade Transportadoras Veículos …" at bounding box center [519, 257] width 1039 height 515
click at [503, 282] on icon at bounding box center [468, 306] width 342 height 83
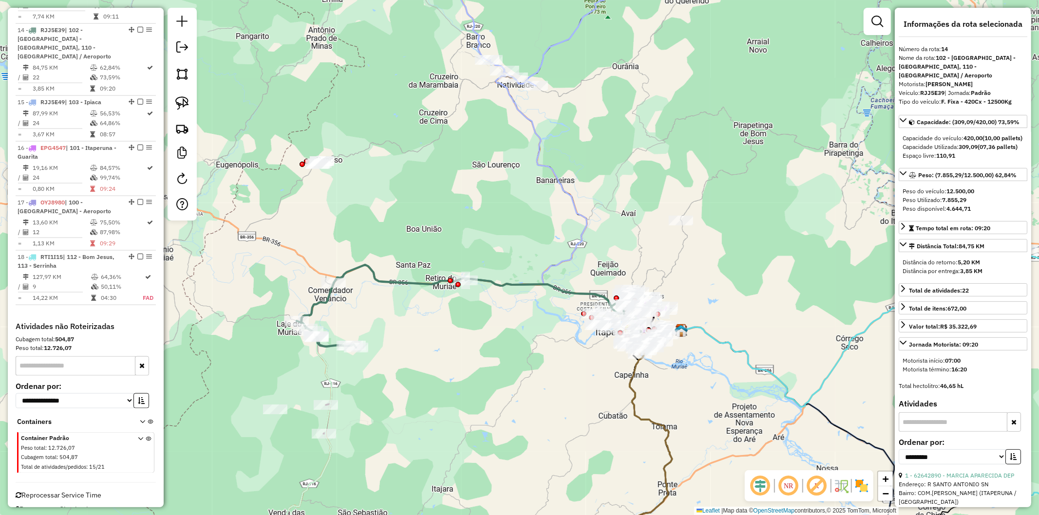
scroll to position [1132, 0]
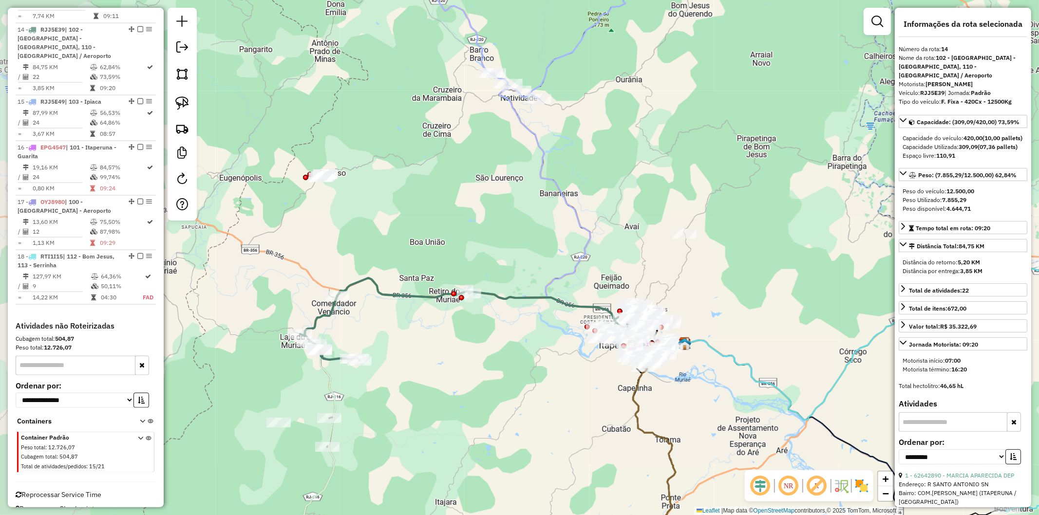
drag, startPoint x: 337, startPoint y: 333, endPoint x: 484, endPoint y: 337, distance: 146.6
click at [484, 337] on div "Janela de atendimento Grade de atendimento Capacidade Transportadoras Veículos …" at bounding box center [519, 257] width 1039 height 515
click at [397, 293] on icon at bounding box center [471, 319] width 342 height 83
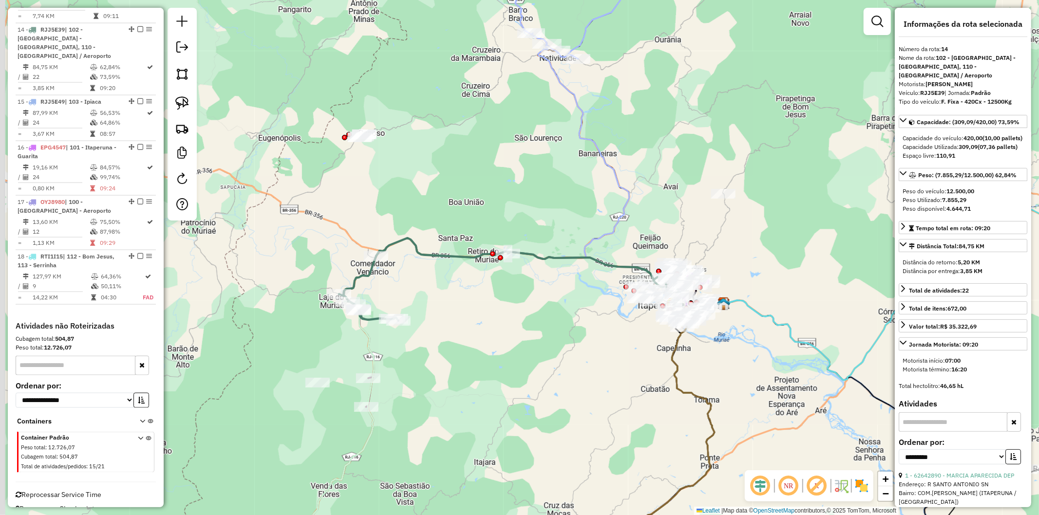
drag, startPoint x: 438, startPoint y: 322, endPoint x: 487, endPoint y: 212, distance: 120.3
click at [487, 212] on div "Janela de atendimento Grade de atendimento Capacidade Transportadoras Veículos …" at bounding box center [519, 257] width 1039 height 515
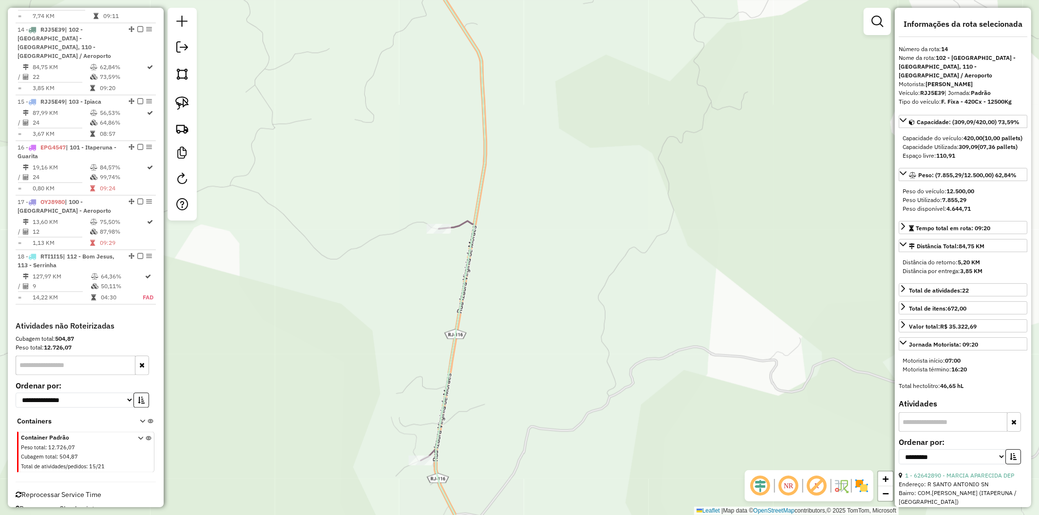
click at [463, 221] on icon at bounding box center [450, 394] width 59 height 346
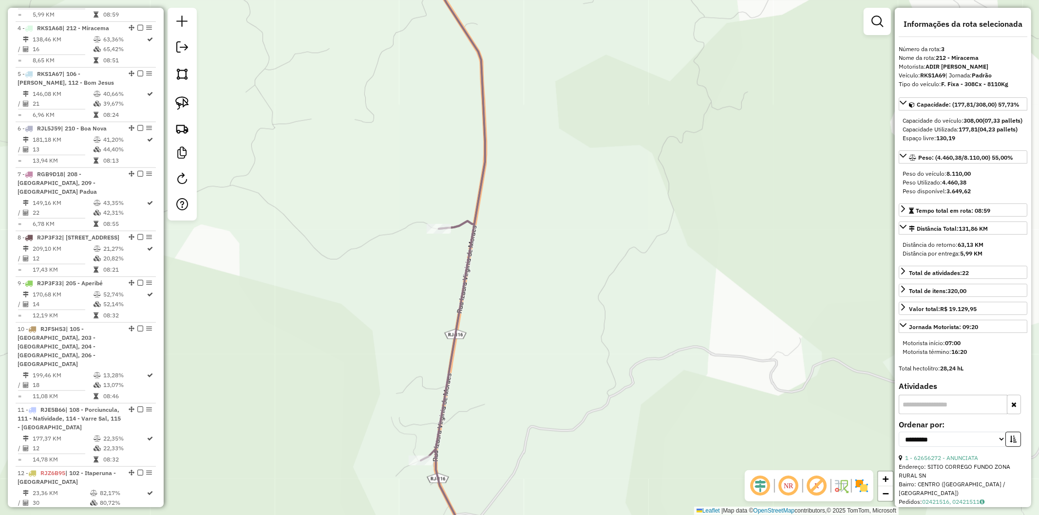
scroll to position [551, 0]
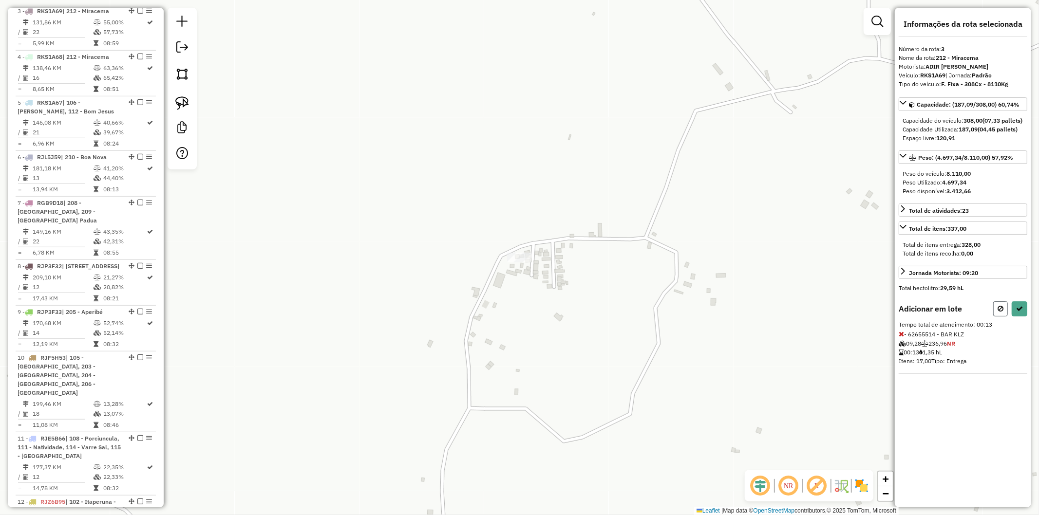
drag, startPoint x: 999, startPoint y: 316, endPoint x: 864, endPoint y: 311, distance: 135.5
click at [999, 312] on icon at bounding box center [1000, 308] width 6 height 7
select select "**********"
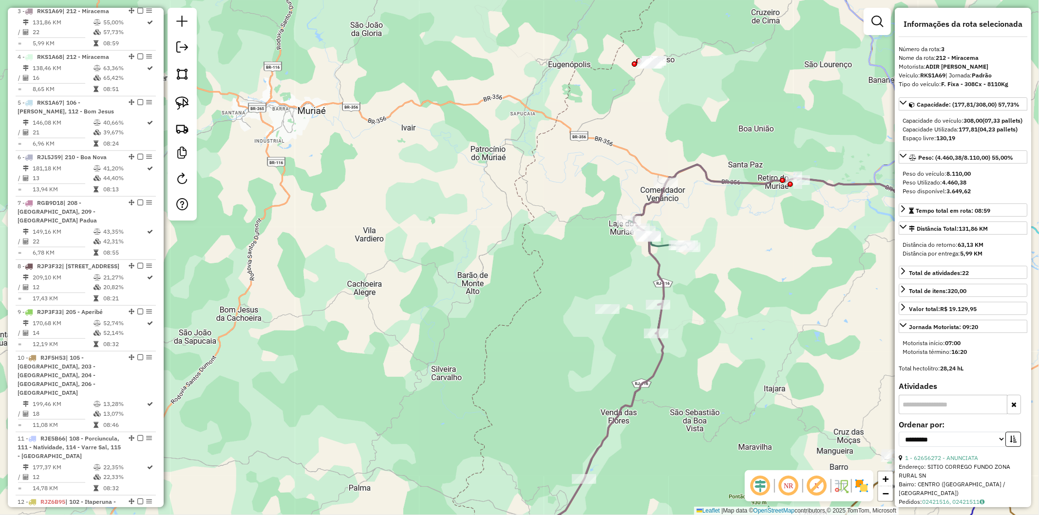
drag, startPoint x: 746, startPoint y: 294, endPoint x: 700, endPoint y: 303, distance: 46.7
click at [700, 303] on div "Janela de atendimento Grade de atendimento Capacidade Transportadoras Veículos …" at bounding box center [519, 257] width 1039 height 515
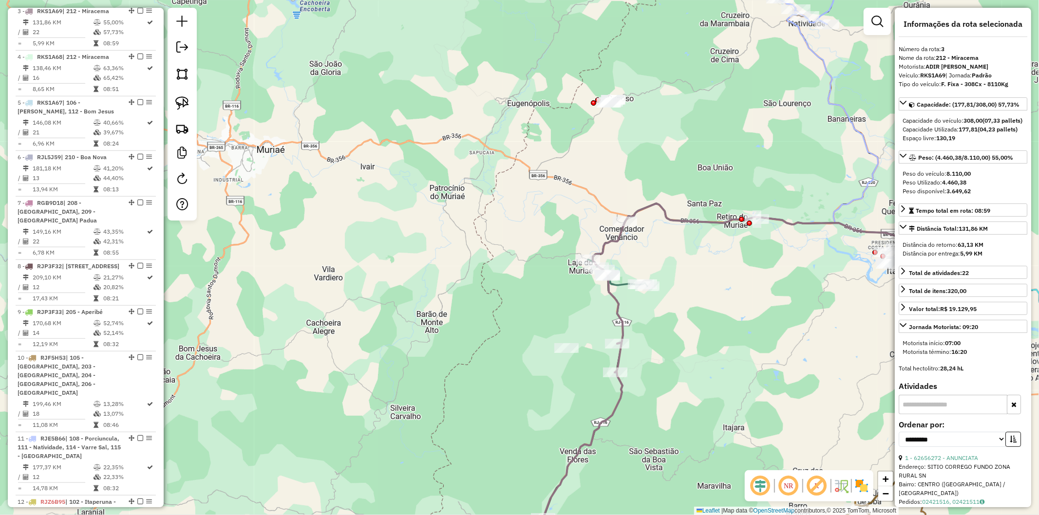
drag, startPoint x: 699, startPoint y: 354, endPoint x: 657, endPoint y: 240, distance: 121.9
click at [657, 240] on div "Janela de atendimento Grade de atendimento Capacidade Transportadoras Veículos …" at bounding box center [519, 257] width 1039 height 515
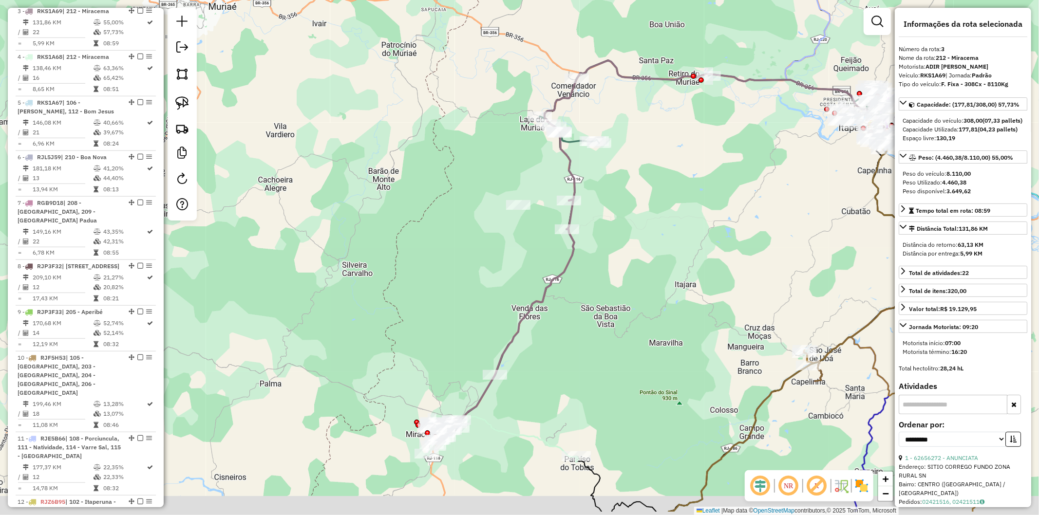
drag, startPoint x: 664, startPoint y: 302, endPoint x: 646, endPoint y: 247, distance: 58.5
click at [646, 247] on div "Janela de atendimento Grade de atendimento Capacidade Transportadoras Veículos …" at bounding box center [519, 257] width 1039 height 515
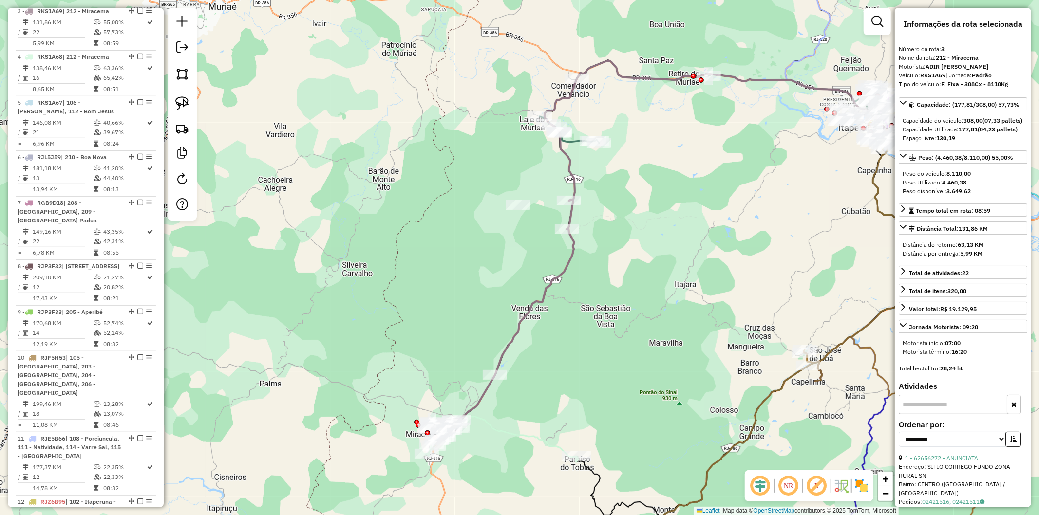
click at [512, 333] on icon at bounding box center [501, 319] width 147 height 239
click at [573, 140] on icon at bounding box center [711, 101] width 342 height 83
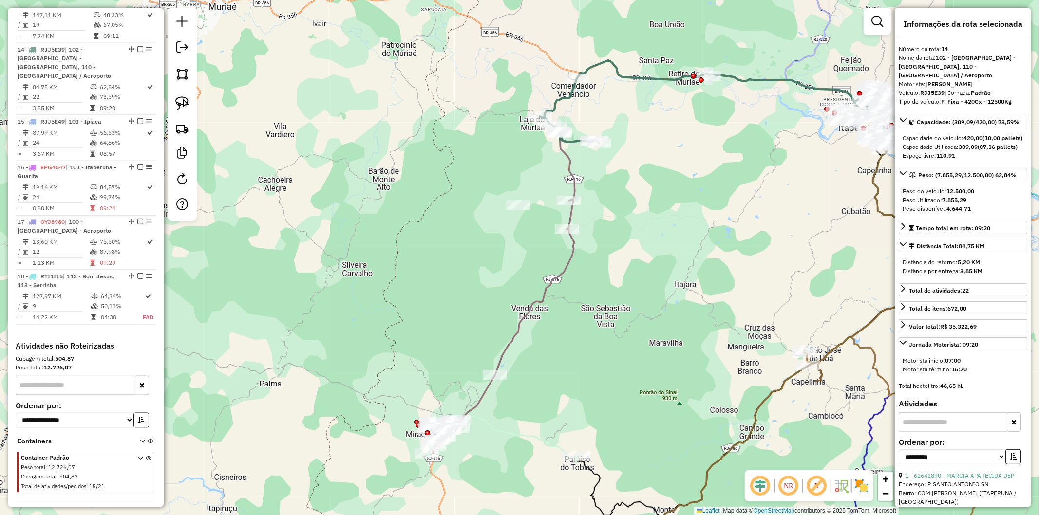
scroll to position [1132, 0]
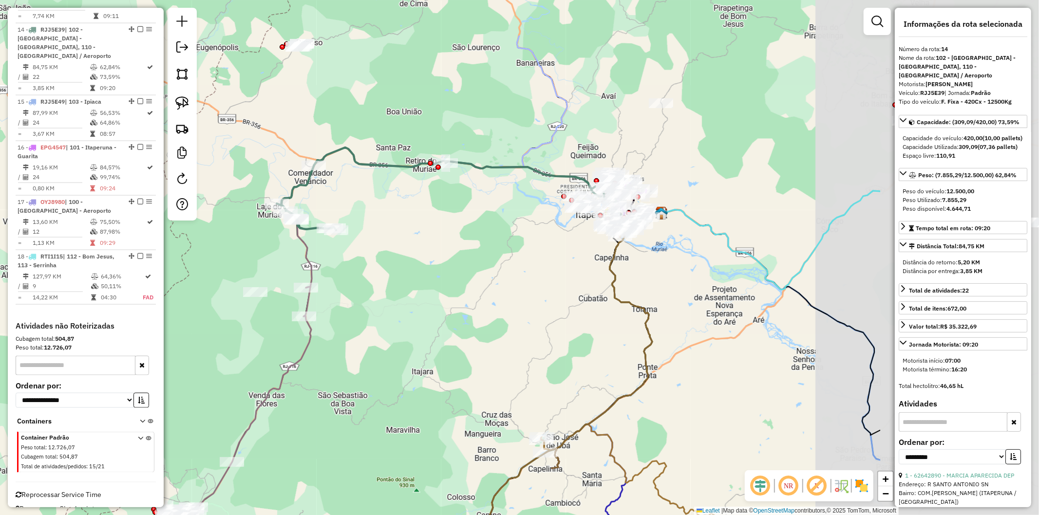
drag, startPoint x: 717, startPoint y: 211, endPoint x: 454, endPoint y: 298, distance: 277.0
click at [454, 298] on div "Janela de atendimento Grade de atendimento Capacidade Transportadoras Veículos …" at bounding box center [519, 257] width 1039 height 515
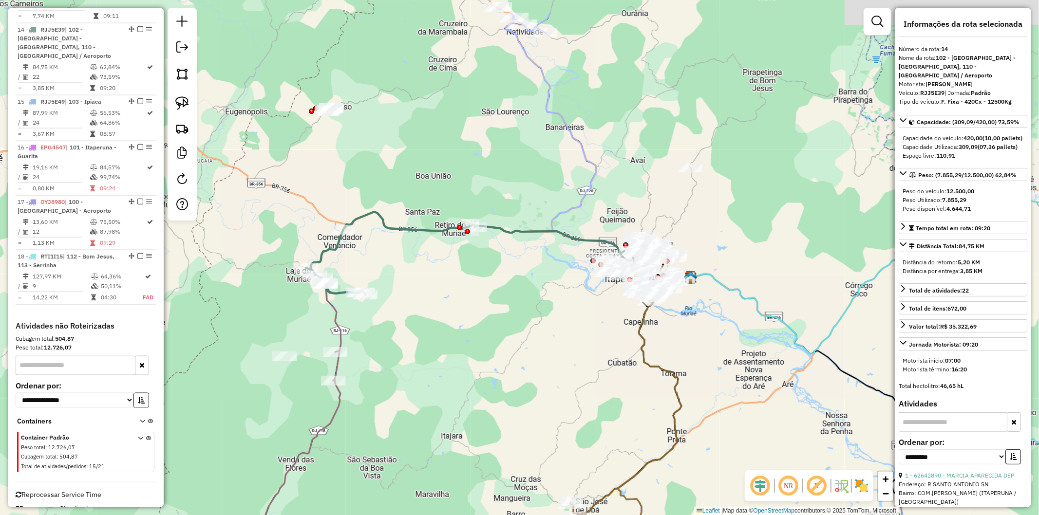
drag, startPoint x: 447, startPoint y: 251, endPoint x: 487, endPoint y: 328, distance: 86.5
click at [487, 328] on div "Janela de atendimento Grade de atendimento Capacidade Transportadoras Veículos …" at bounding box center [519, 257] width 1039 height 515
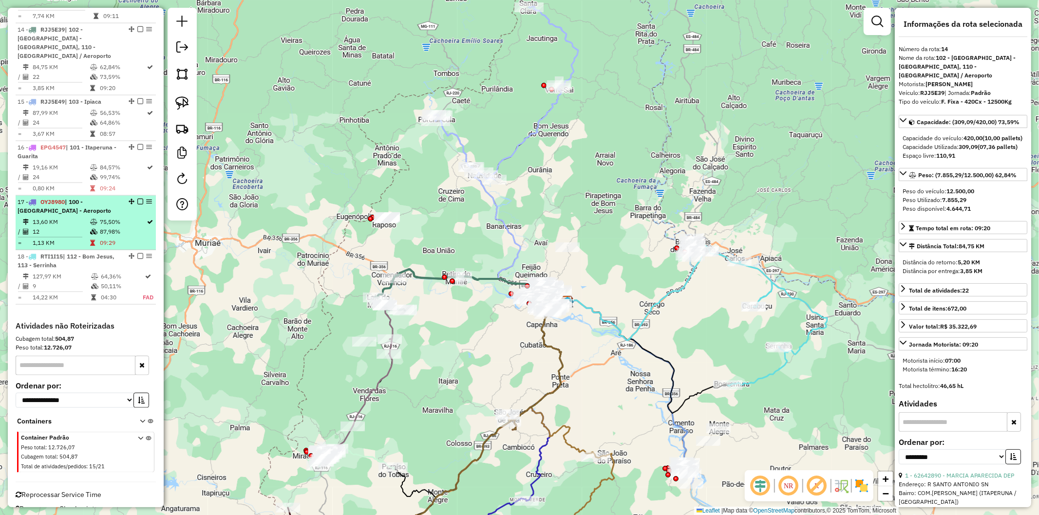
click at [102, 238] on td "09:29" at bounding box center [122, 243] width 47 height 10
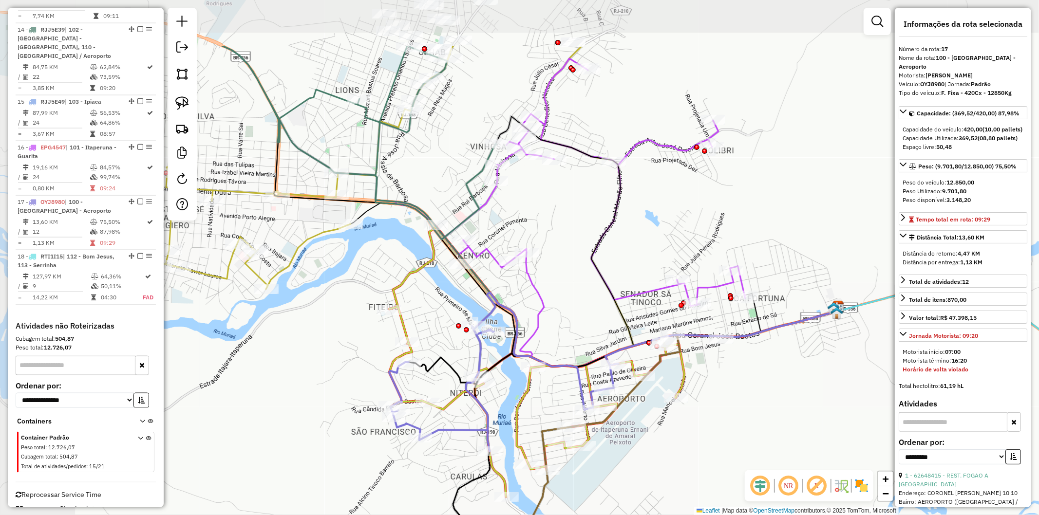
drag, startPoint x: 434, startPoint y: 224, endPoint x: 577, endPoint y: 325, distance: 175.1
click at [577, 325] on div "Janela de atendimento Grade de atendimento Capacidade Transportadoras Veículos …" at bounding box center [519, 257] width 1039 height 515
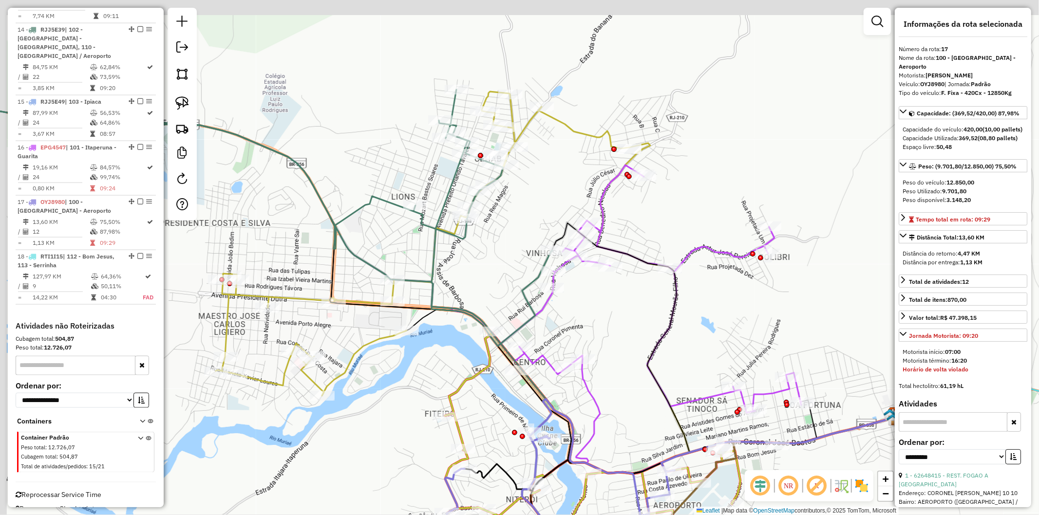
drag, startPoint x: 440, startPoint y: 197, endPoint x: 476, endPoint y: 284, distance: 94.1
click at [476, 284] on div "Janela de atendimento Grade de atendimento Capacidade Transportadoras Veículos …" at bounding box center [519, 257] width 1039 height 515
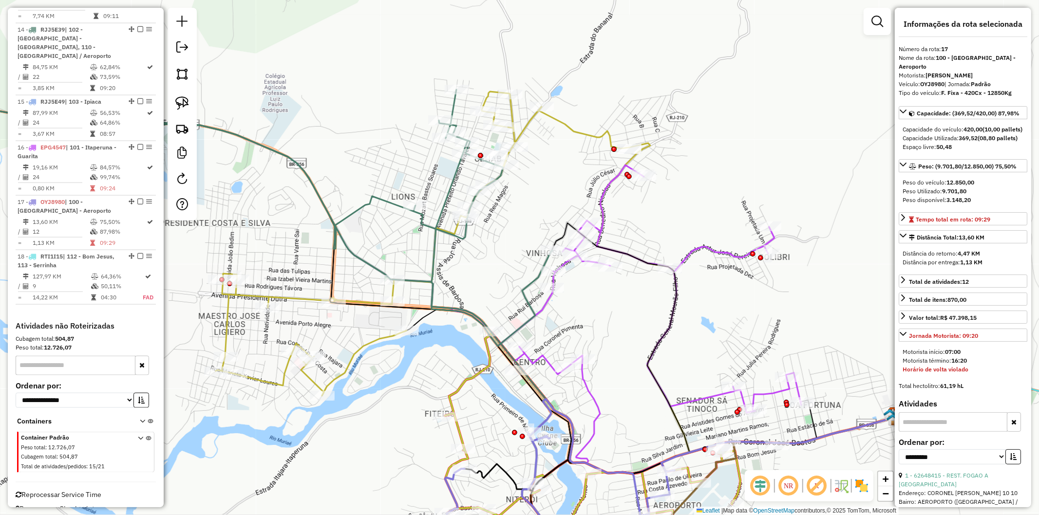
click at [522, 127] on icon at bounding box center [422, 244] width 413 height 304
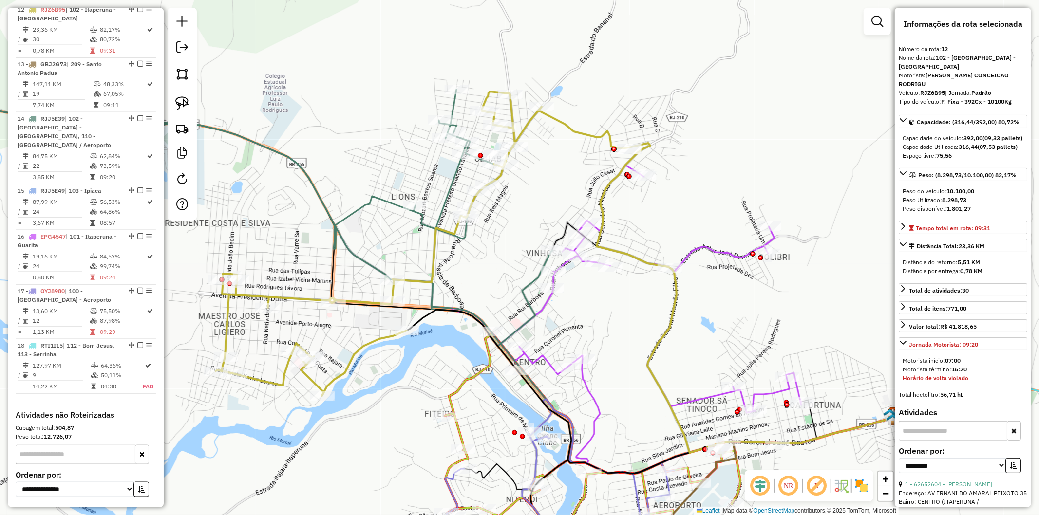
scroll to position [1033, 0]
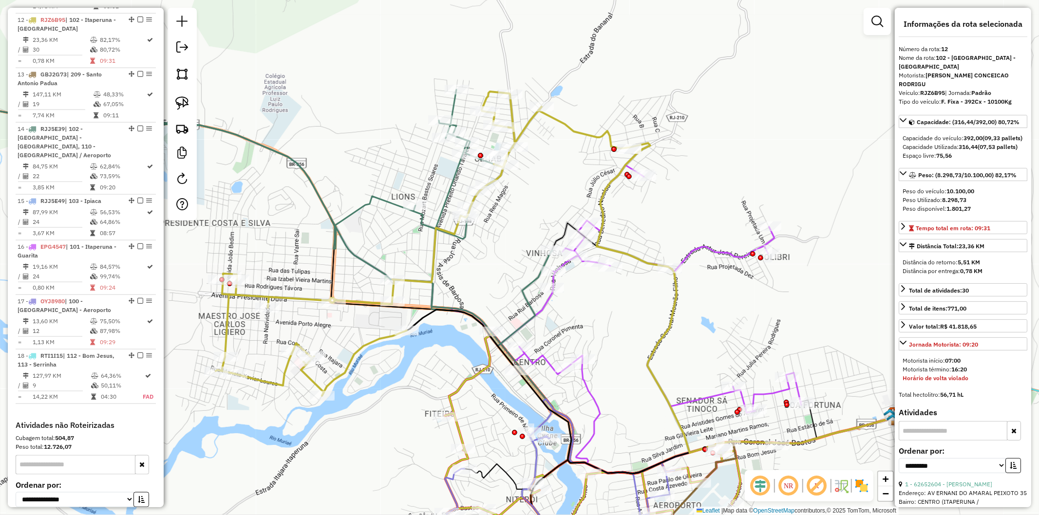
click at [497, 283] on div "Janela de atendimento Grade de atendimento Capacidade Transportadoras Veículos …" at bounding box center [519, 257] width 1039 height 515
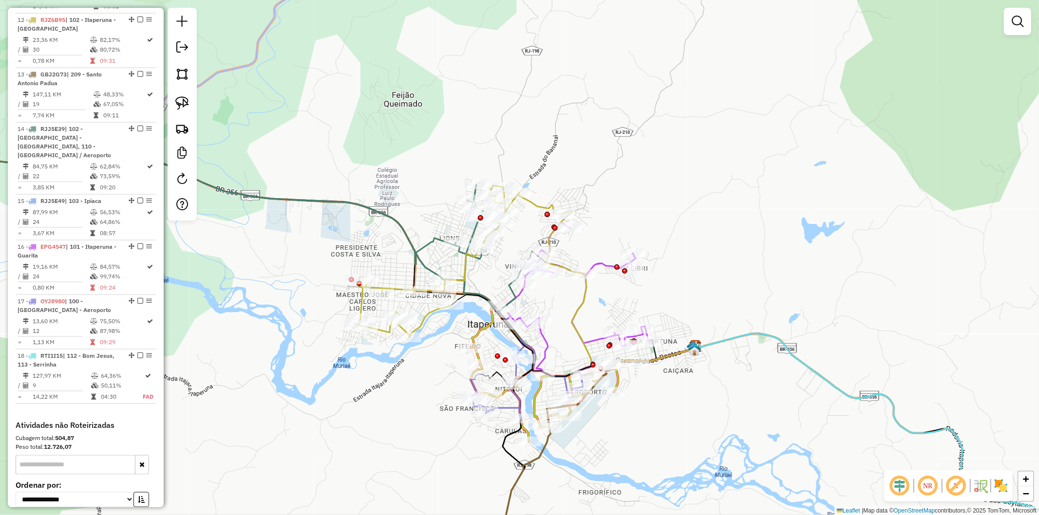
click at [1001, 481] on img at bounding box center [1001, 486] width 16 height 16
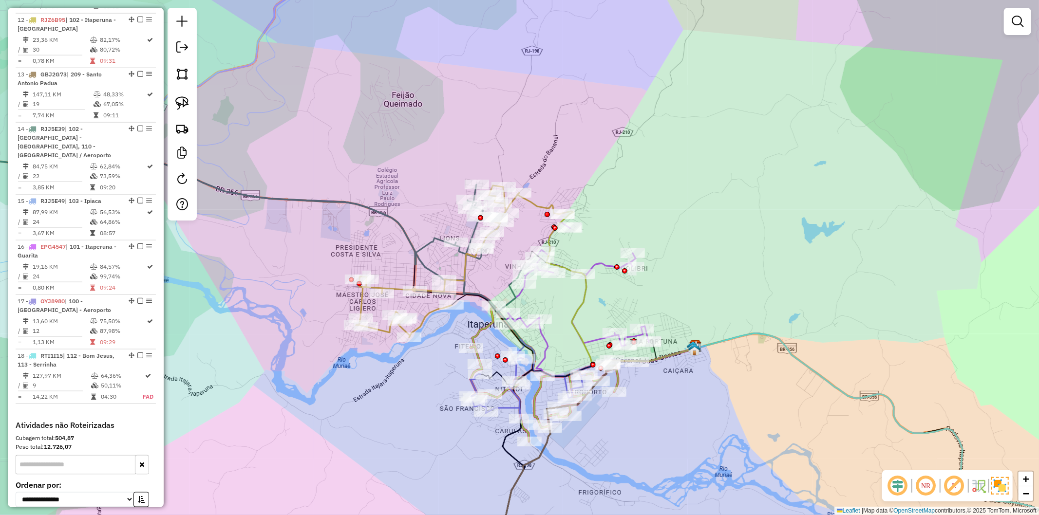
click at [916, 485] on em at bounding box center [925, 485] width 23 height 23
click at [919, 485] on em at bounding box center [925, 485] width 23 height 23
click at [947, 490] on em at bounding box center [953, 485] width 23 height 23
click at [950, 490] on em at bounding box center [953, 485] width 23 height 23
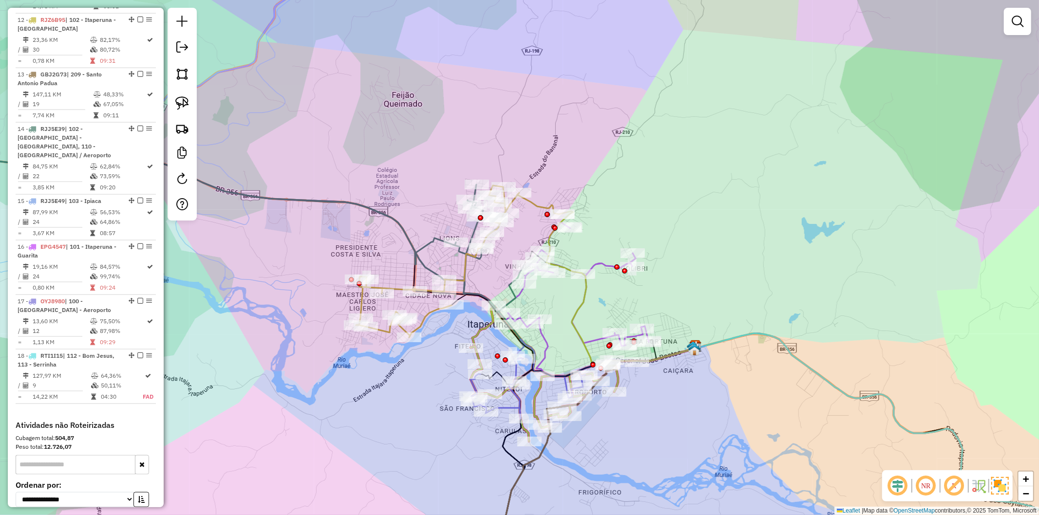
click at [960, 490] on em at bounding box center [953, 485] width 23 height 23
click at [957, 491] on em at bounding box center [953, 485] width 23 height 23
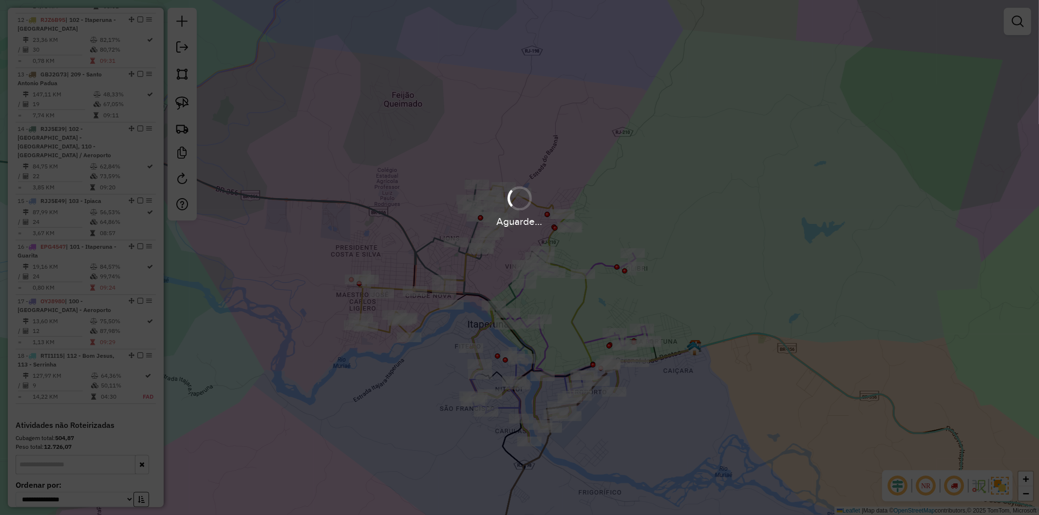
click at [959, 490] on hb-app "Aguarde... Pop-up bloqueado! Seu navegador bloqueou automáticamente a abertura …" at bounding box center [519, 257] width 1039 height 515
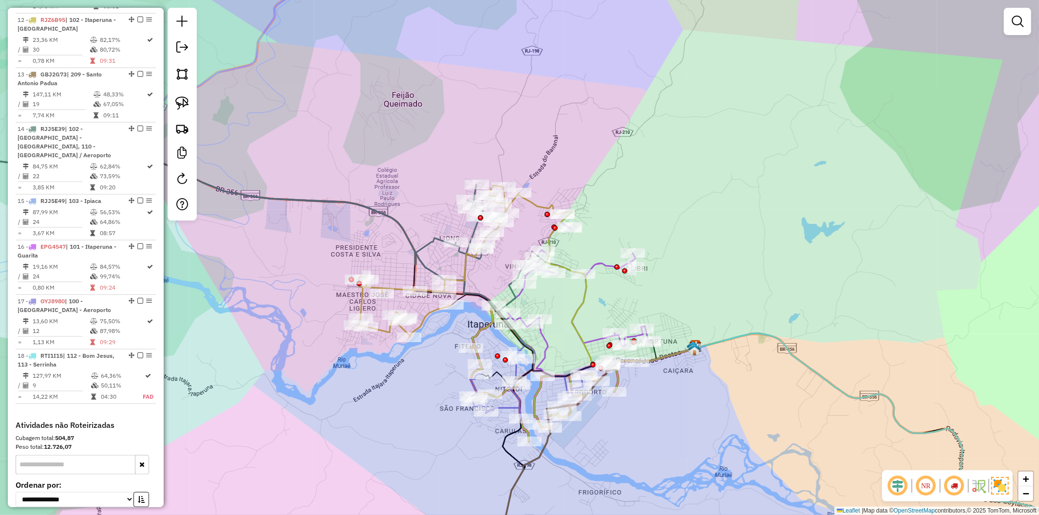
click at [959, 490] on em at bounding box center [953, 485] width 23 height 23
click at [996, 488] on img at bounding box center [1000, 486] width 18 height 18
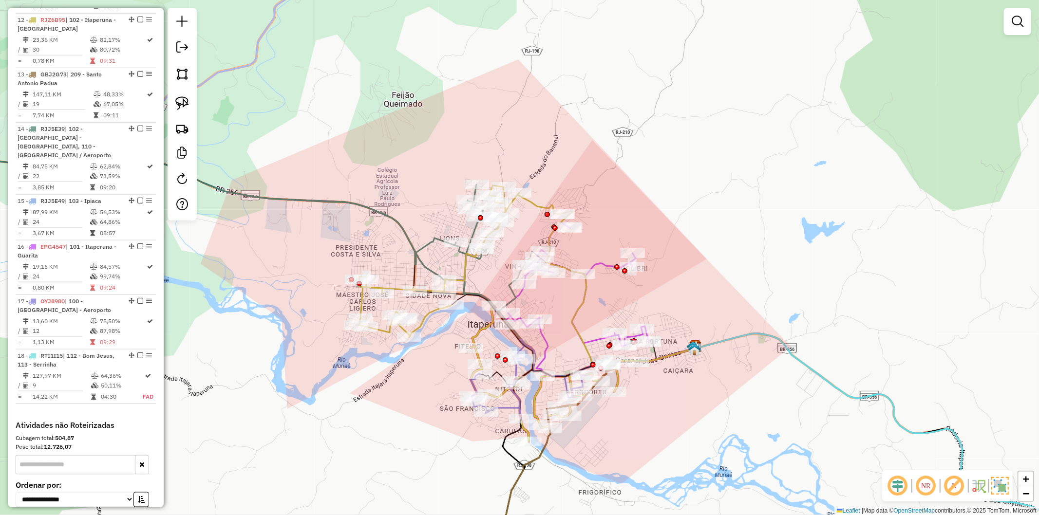
click at [1001, 485] on img at bounding box center [1000, 486] width 18 height 18
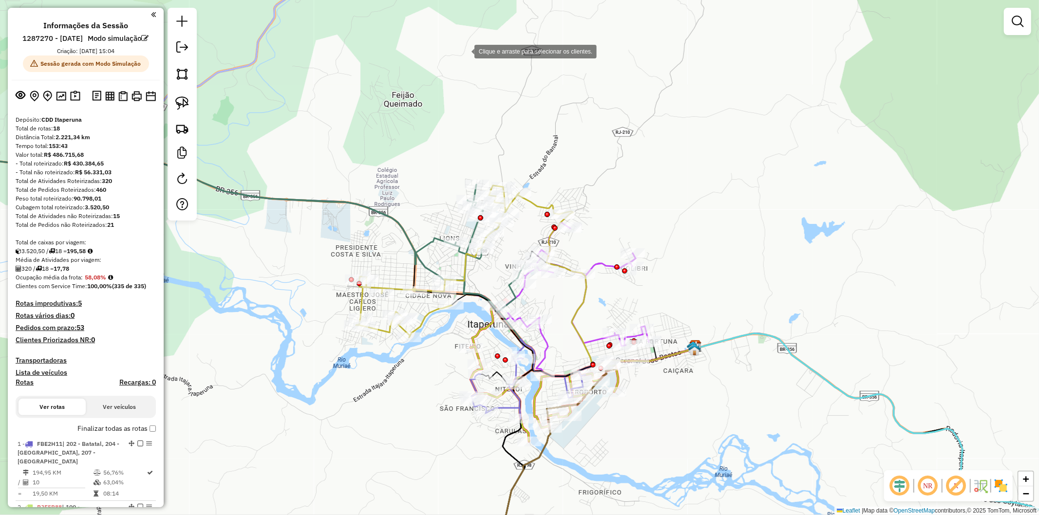
scroll to position [1116, 0]
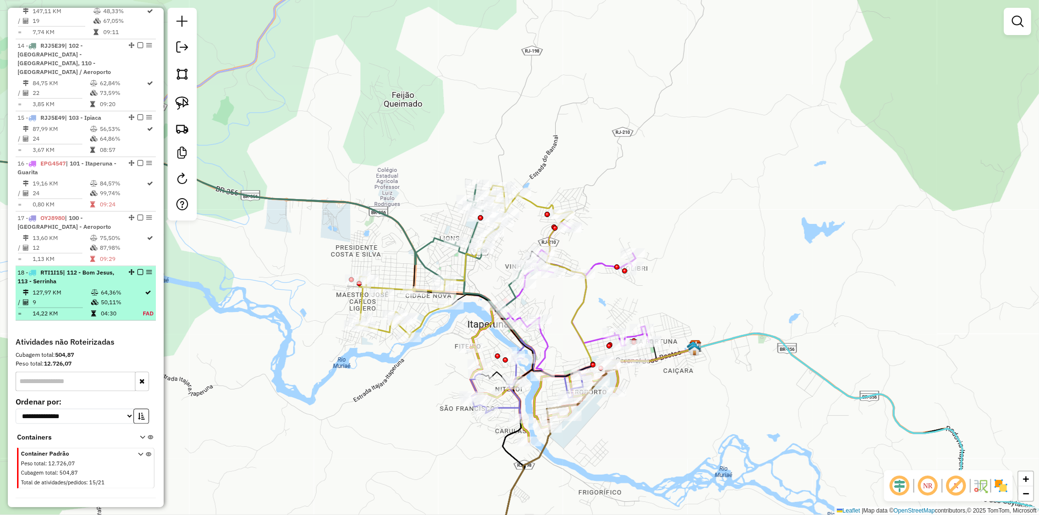
click at [64, 288] on td "127,97 KM" at bounding box center [61, 293] width 58 height 10
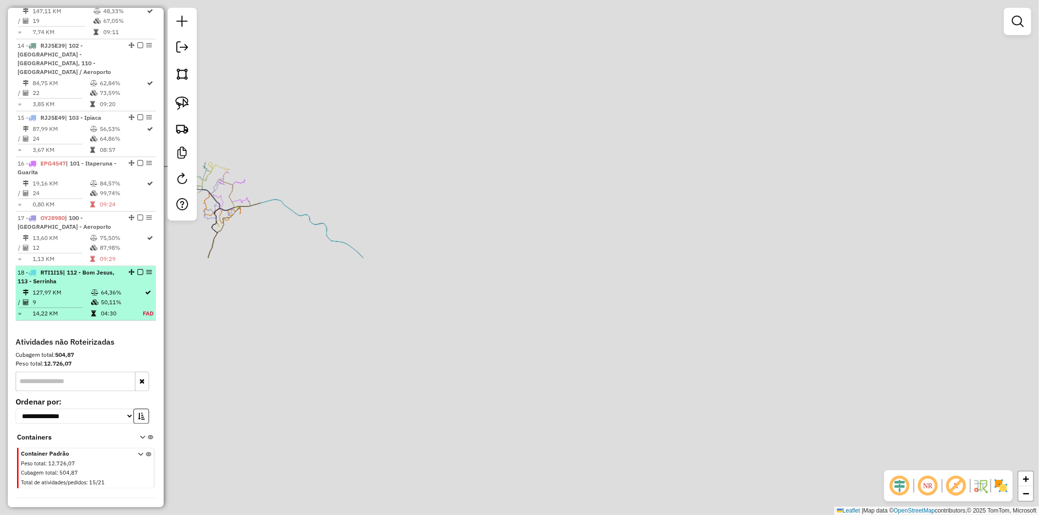
scroll to position [1132, 0]
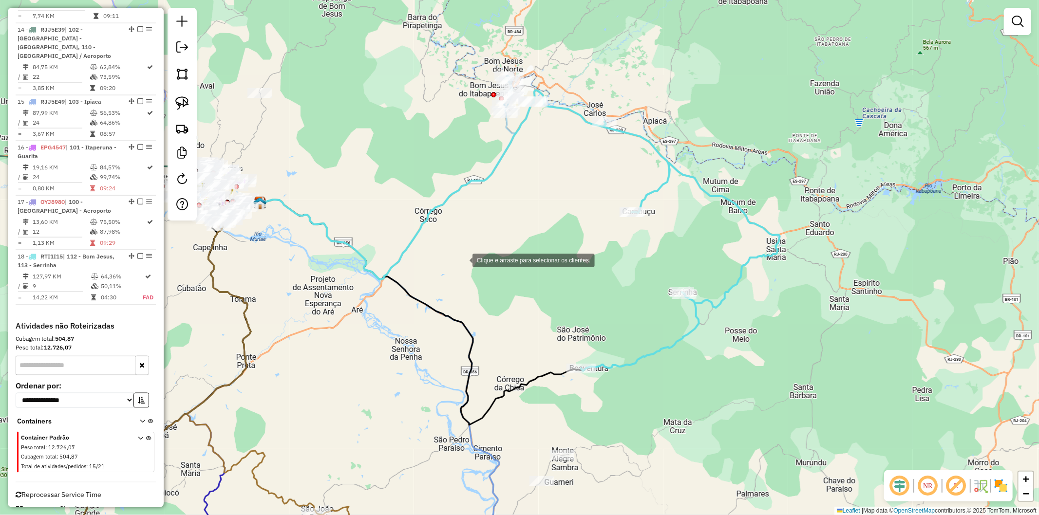
click at [463, 260] on div "Clique e arraste para selecionar os clientes. Janela de atendimento Grade de at…" at bounding box center [519, 257] width 1039 height 515
click at [429, 213] on icon at bounding box center [396, 190] width 273 height 177
click at [498, 247] on div "Janela de atendimento Grade de atendimento Capacidade Transportadoras Veículos …" at bounding box center [519, 257] width 1039 height 515
click at [627, 354] on div "Janela de atendimento Grade de atendimento Capacidade Transportadoras Veículos …" at bounding box center [519, 257] width 1039 height 515
click at [636, 375] on div "Janela de atendimento Grade de atendimento Capacidade Transportadoras Veículos …" at bounding box center [519, 257] width 1039 height 515
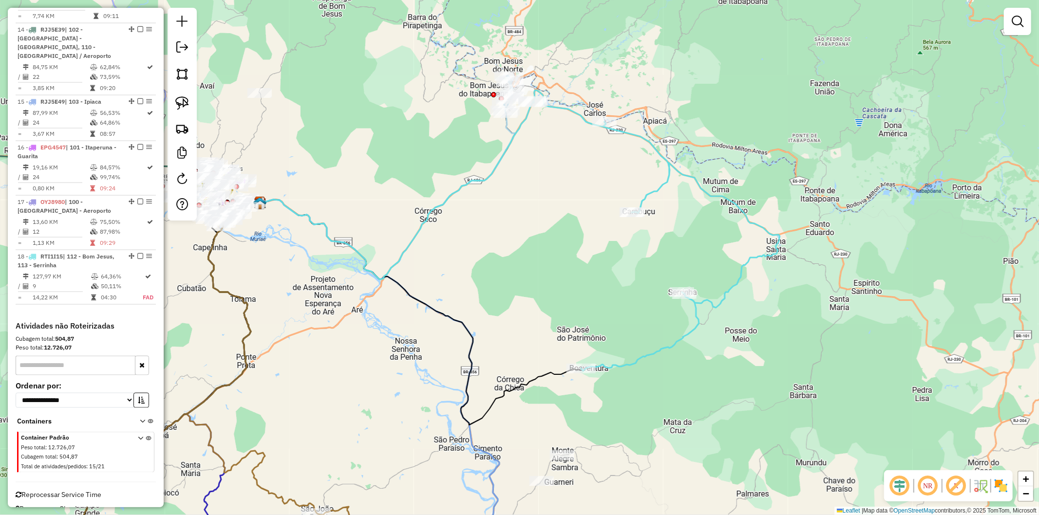
click at [634, 364] on icon at bounding box center [656, 230] width 247 height 281
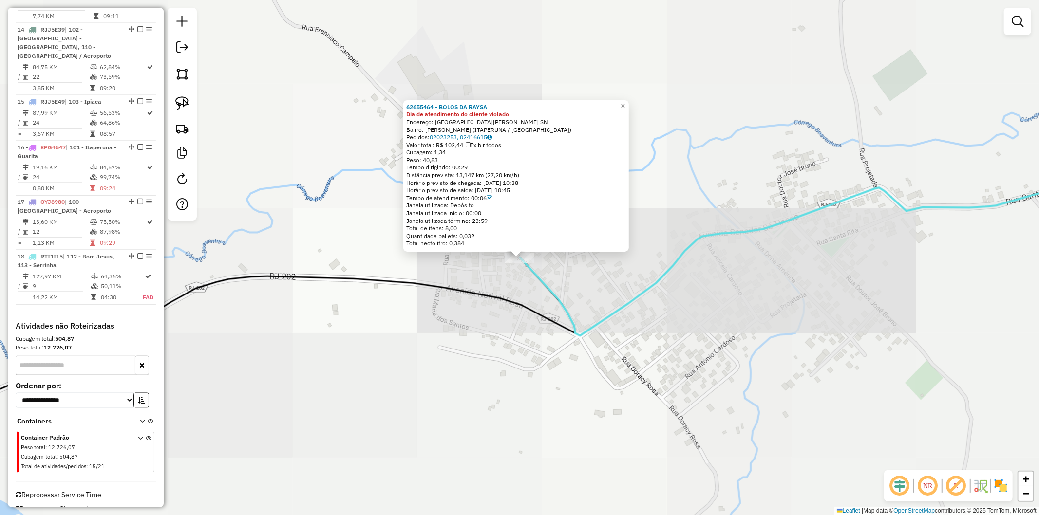
click at [596, 410] on div "62655464 - BOLOS DA RAYSA Dia de atendimento do cliente violado Endereço: RUA F…" at bounding box center [519, 257] width 1039 height 515
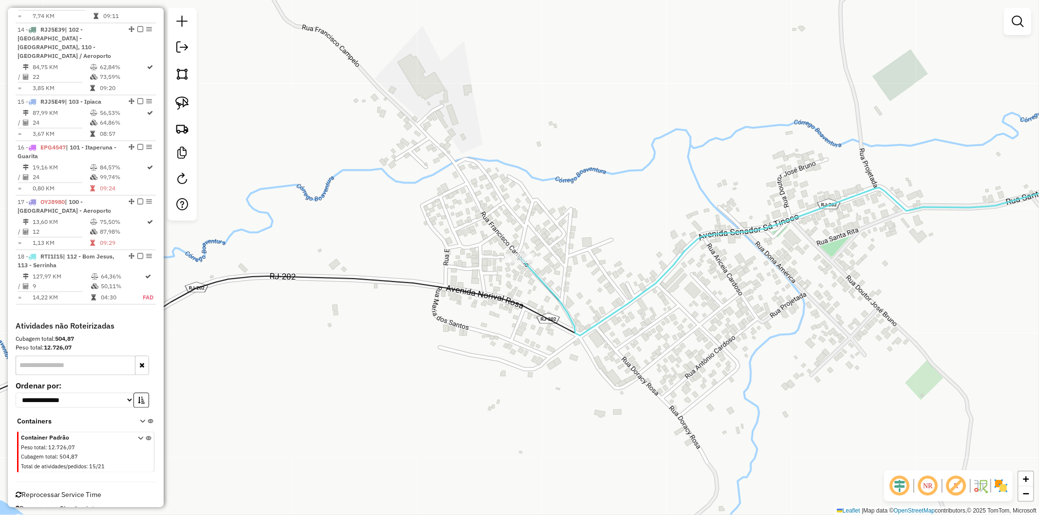
click at [651, 280] on icon at bounding box center [831, 250] width 623 height 171
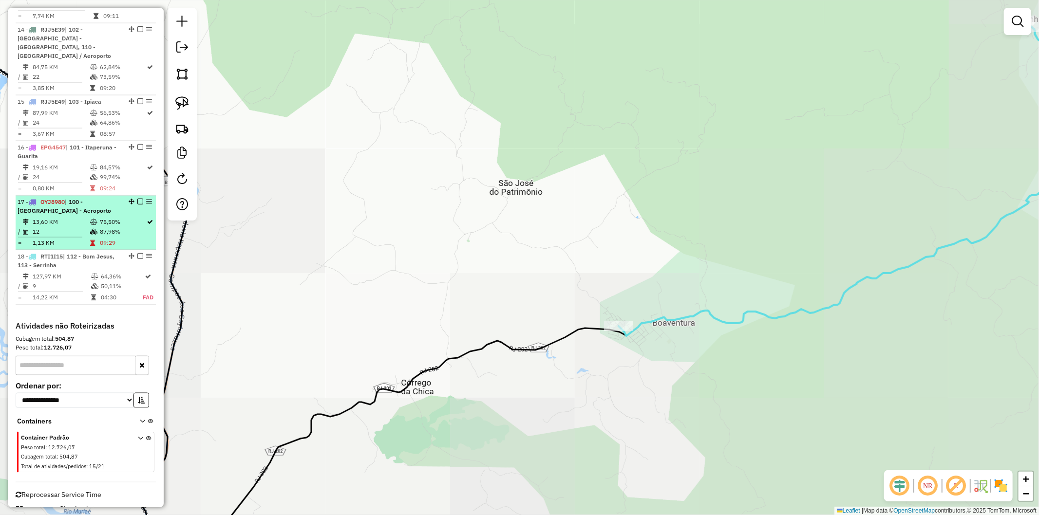
click at [115, 227] on td "87,98%" at bounding box center [122, 232] width 47 height 10
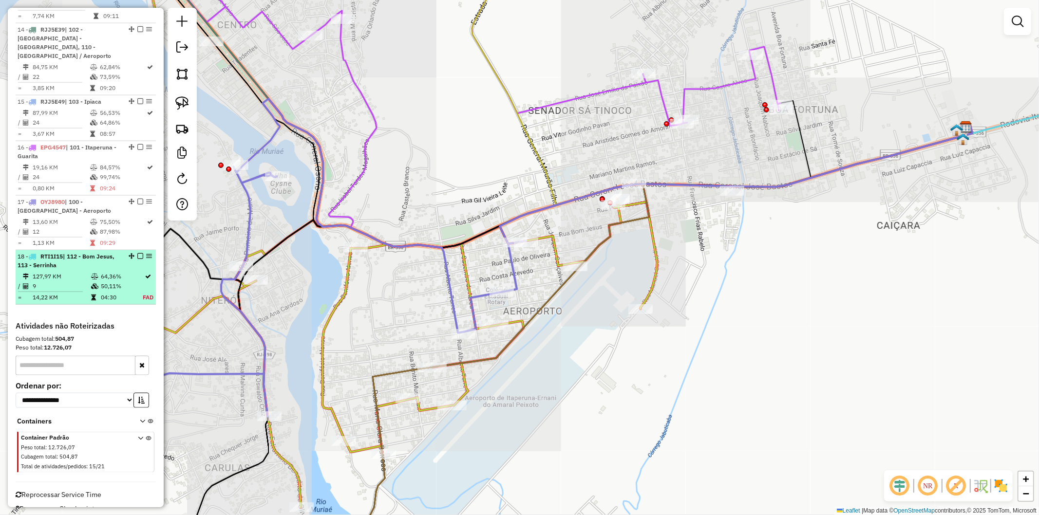
click at [106, 281] on td "50,11%" at bounding box center [121, 286] width 42 height 10
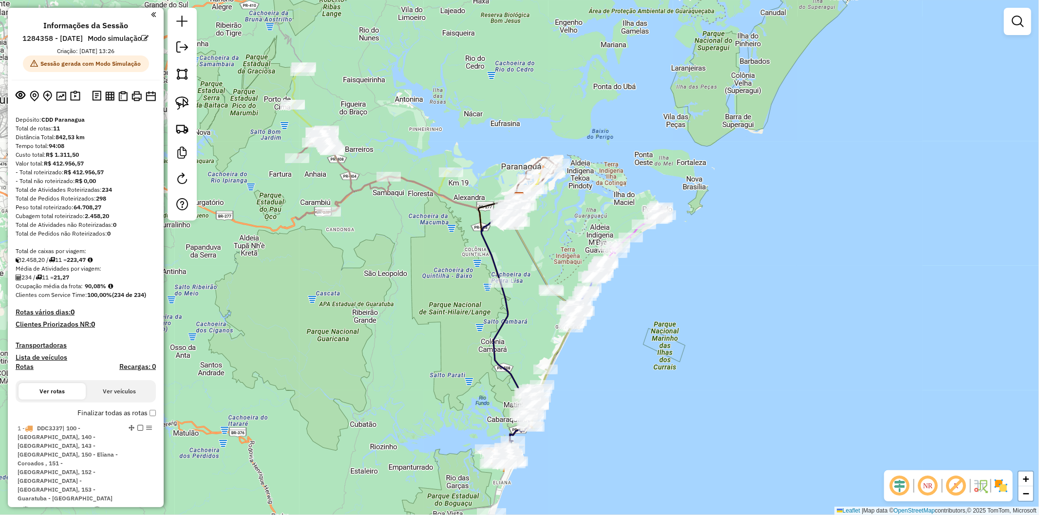
drag, startPoint x: 548, startPoint y: 332, endPoint x: 540, endPoint y: 237, distance: 95.8
click at [540, 237] on div "Janela de atendimento Grade de atendimento Capacidade Transportadoras Veículos …" at bounding box center [519, 257] width 1039 height 515
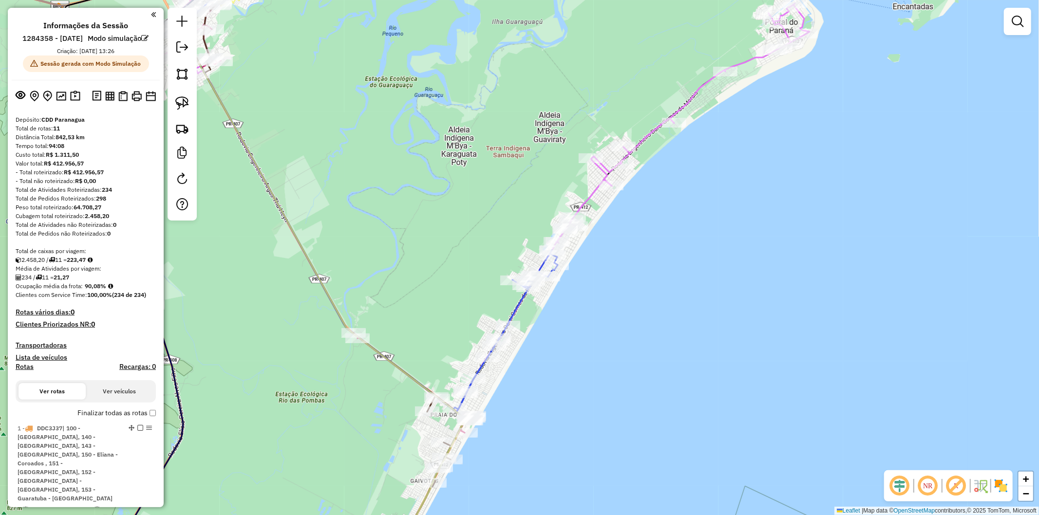
click at [584, 201] on icon at bounding box center [504, 207] width 612 height 409
select select "**********"
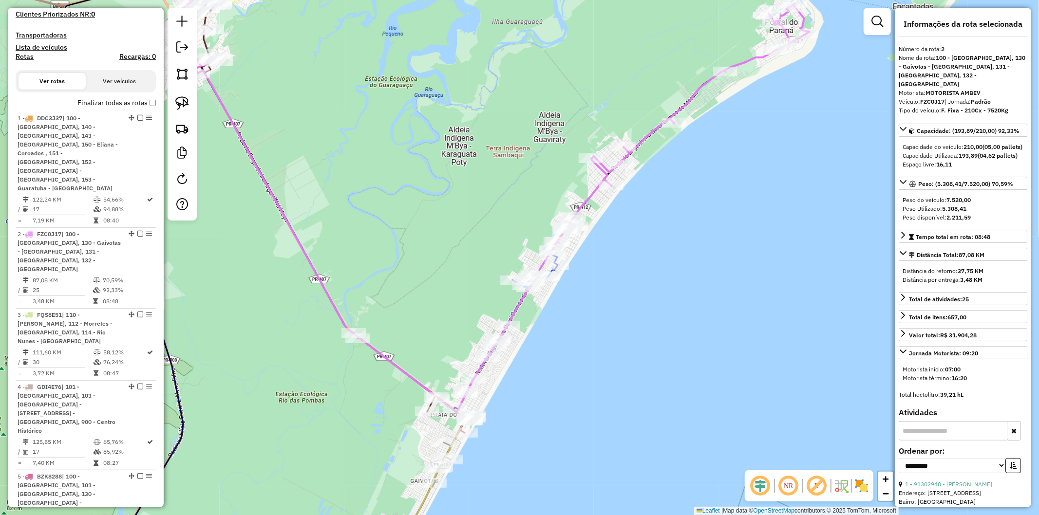
scroll to position [516, 0]
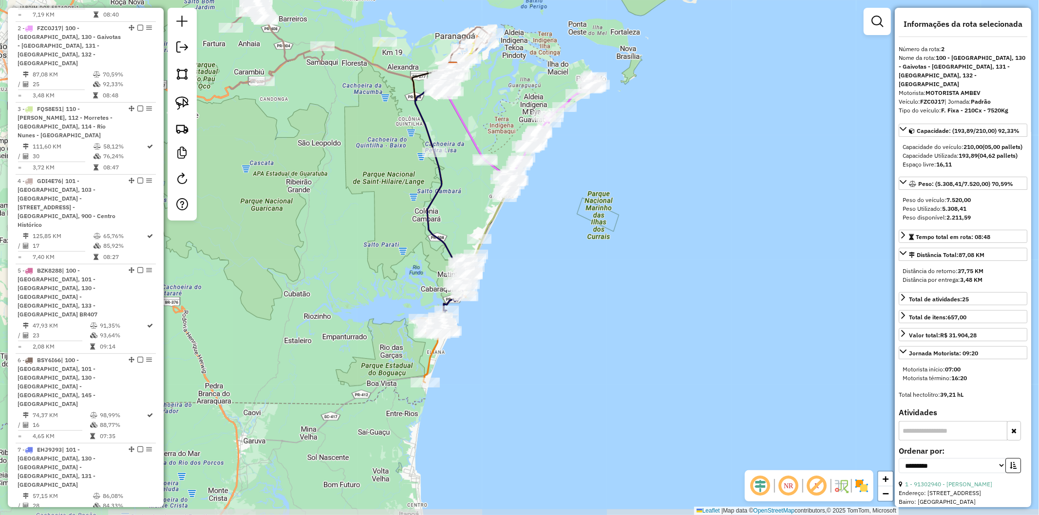
drag, startPoint x: 553, startPoint y: 349, endPoint x: 558, endPoint y: 227, distance: 122.3
click at [558, 227] on div "Janela de atendimento Grade de atendimento Capacidade Transportadoras Veículos …" at bounding box center [519, 257] width 1039 height 515
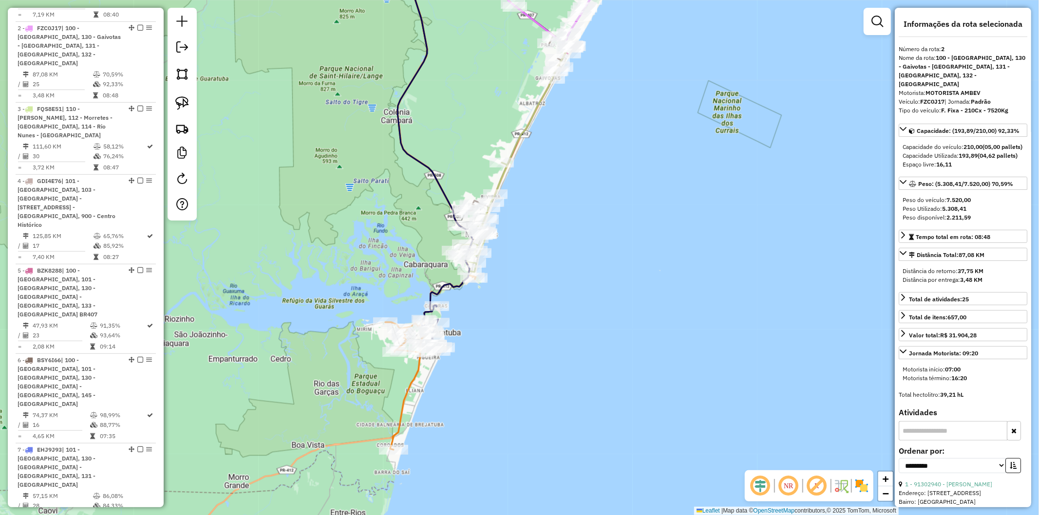
click at [411, 390] on icon at bounding box center [430, 199] width 91 height 502
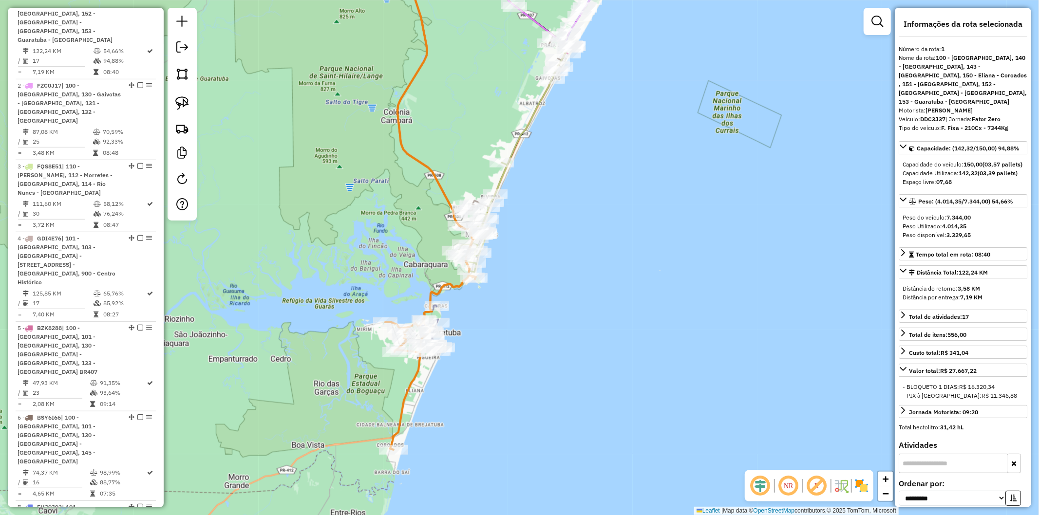
scroll to position [426, 0]
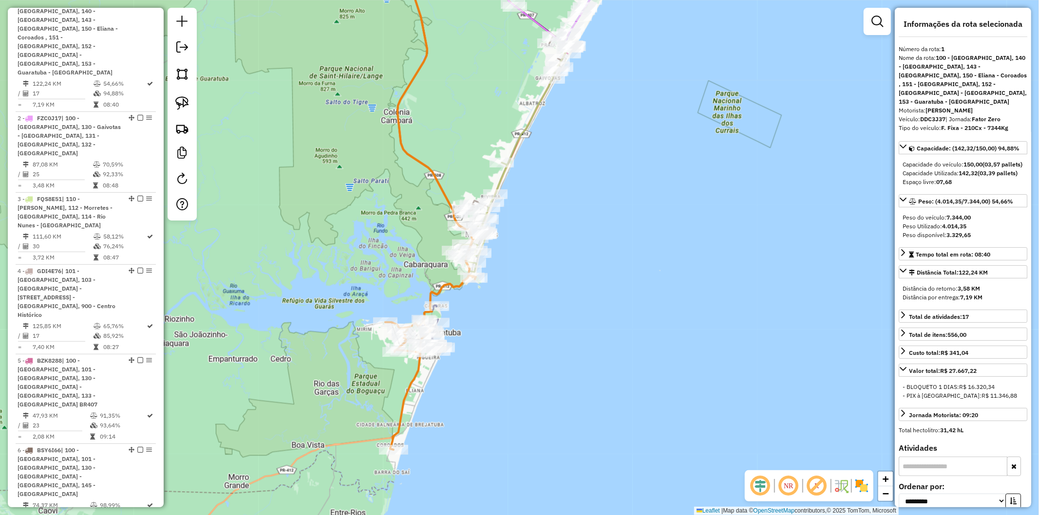
click at [474, 362] on div "Janela de atendimento Grade de atendimento Capacidade Transportadoras Veículos …" at bounding box center [519, 257] width 1039 height 515
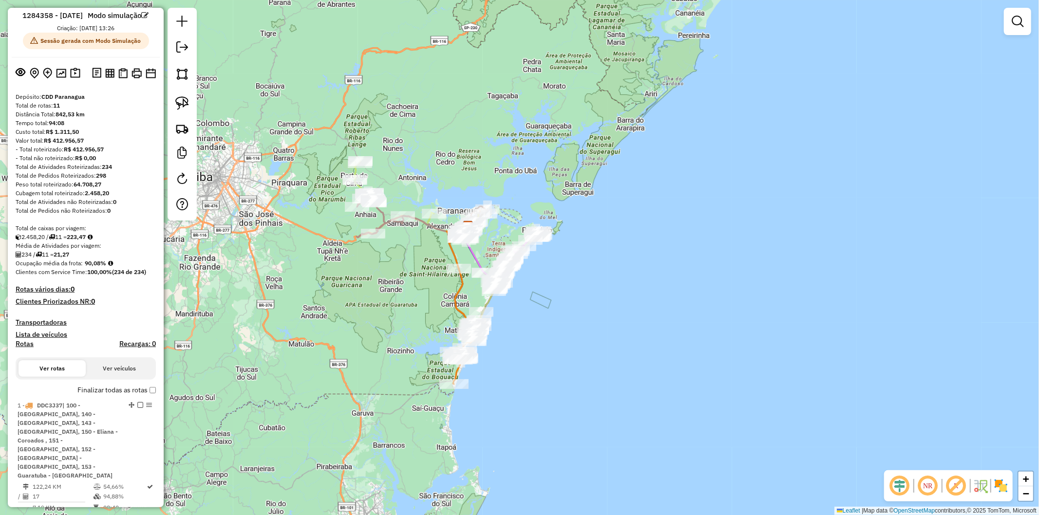
scroll to position [0, 0]
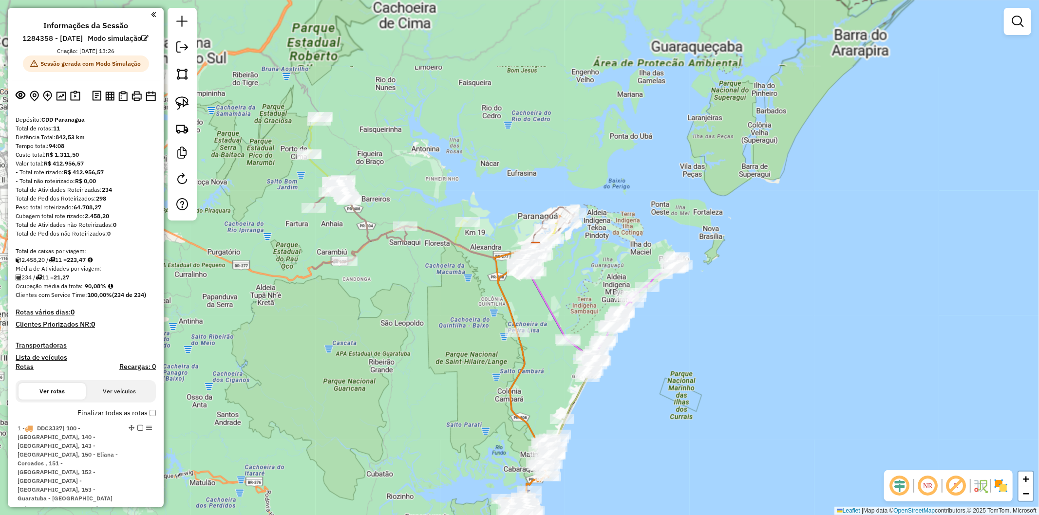
click at [361, 217] on icon at bounding box center [443, 227] width 262 height 83
select select "**********"
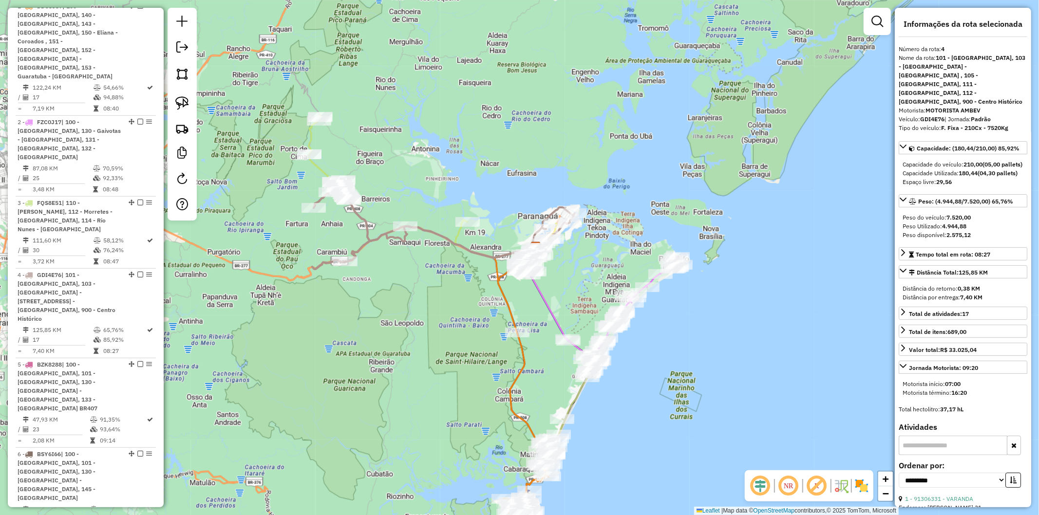
scroll to position [651, 0]
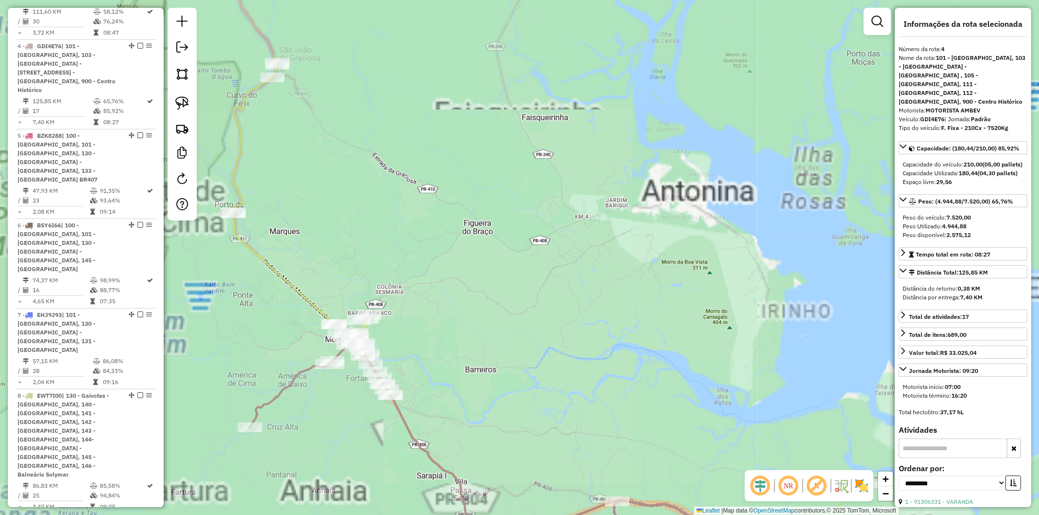
click at [289, 281] on icon at bounding box center [549, 311] width 635 height 513
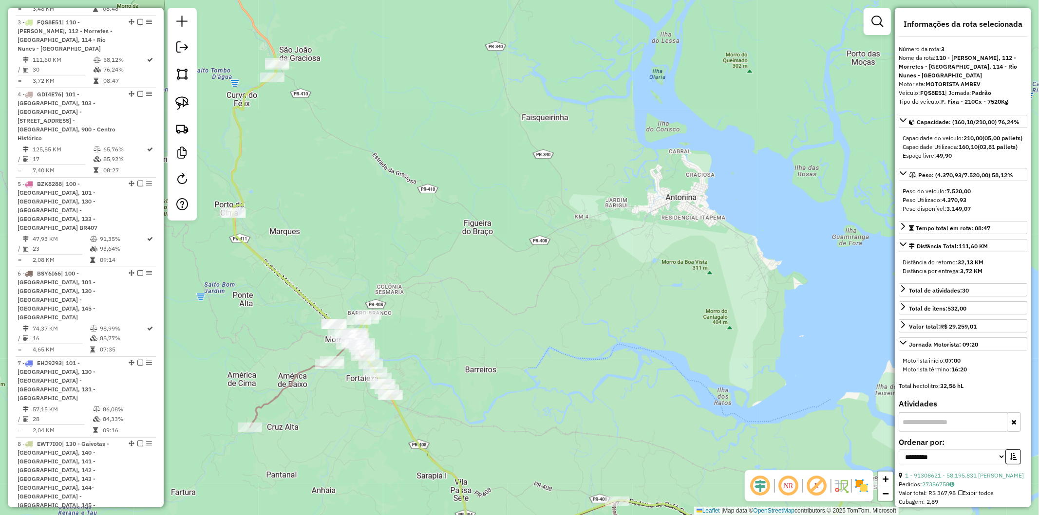
scroll to position [588, 0]
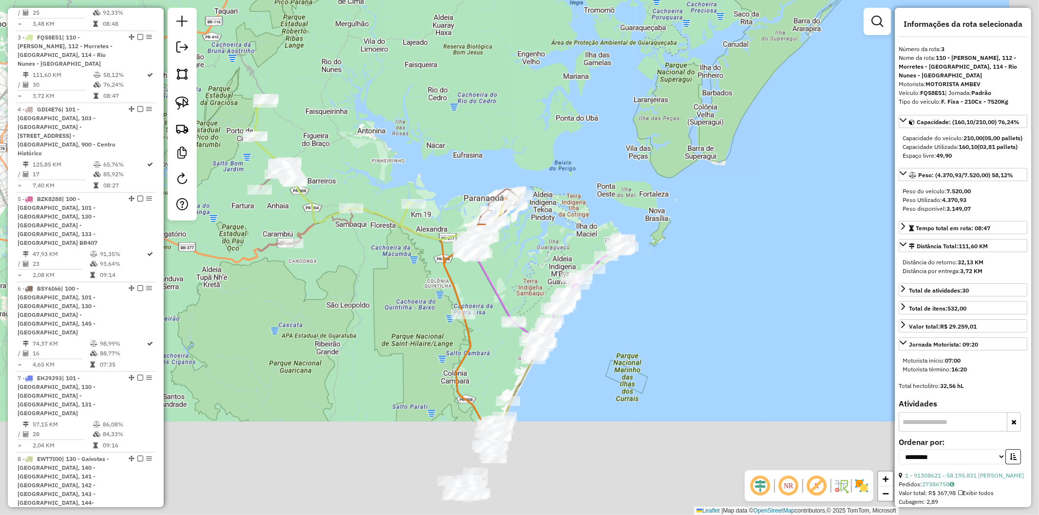
drag, startPoint x: 341, startPoint y: 167, endPoint x: 329, endPoint y: 154, distance: 18.3
click at [329, 154] on div "Janela de atendimento Grade de atendimento Capacidade Transportadoras Veículos …" at bounding box center [519, 257] width 1039 height 515
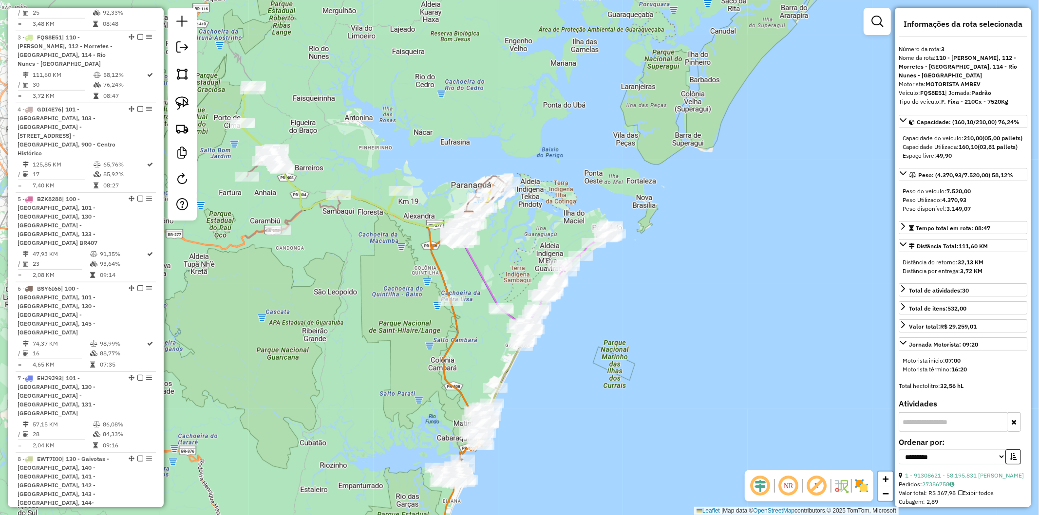
click at [409, 271] on div "Janela de atendimento Grade de atendimento Capacidade Transportadoras Veículos …" at bounding box center [519, 257] width 1039 height 515
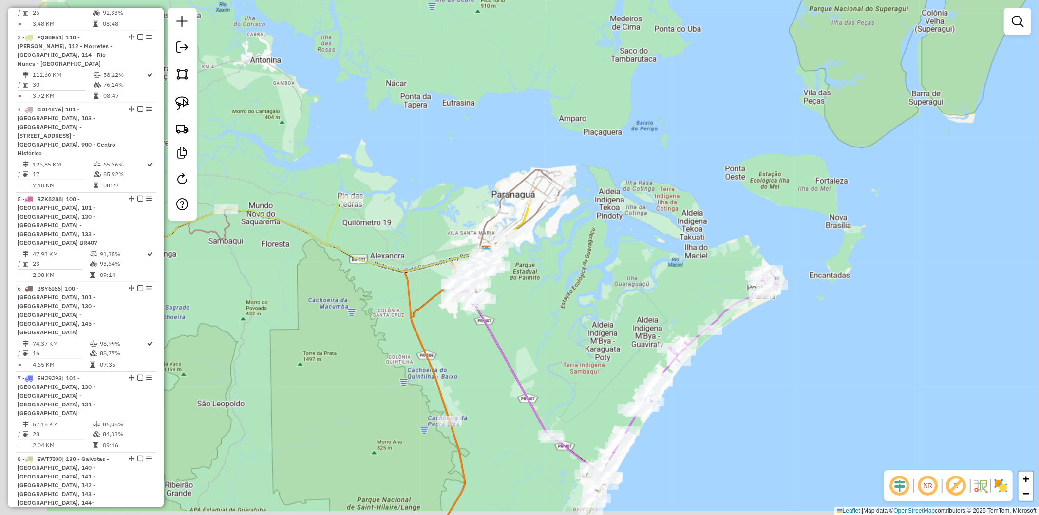
drag, startPoint x: 487, startPoint y: 293, endPoint x: 591, endPoint y: 288, distance: 103.8
click at [591, 288] on div "Janela de atendimento Grade de atendimento Capacidade Transportadoras Veículos …" at bounding box center [519, 257] width 1039 height 515
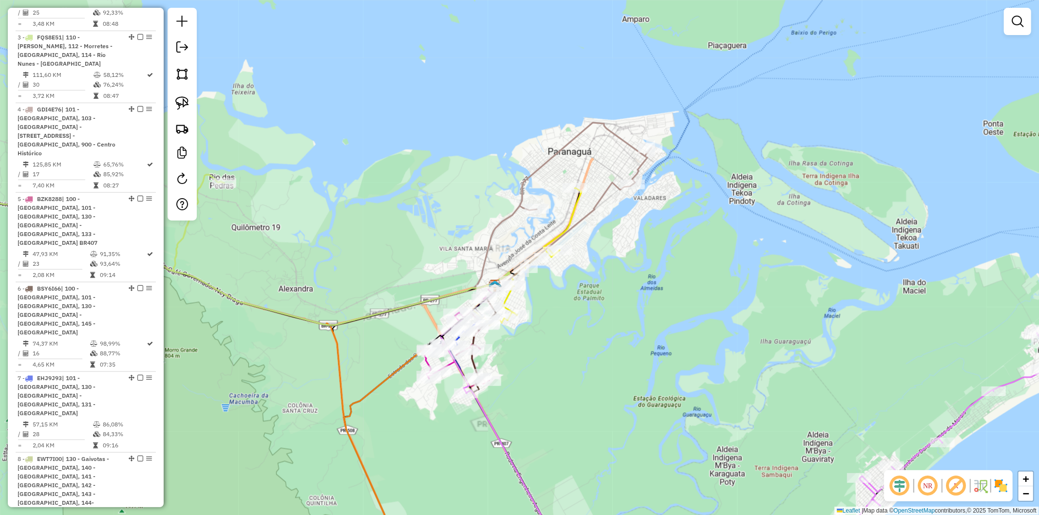
click at [573, 204] on icon at bounding box center [527, 257] width 107 height 138
select select "**********"
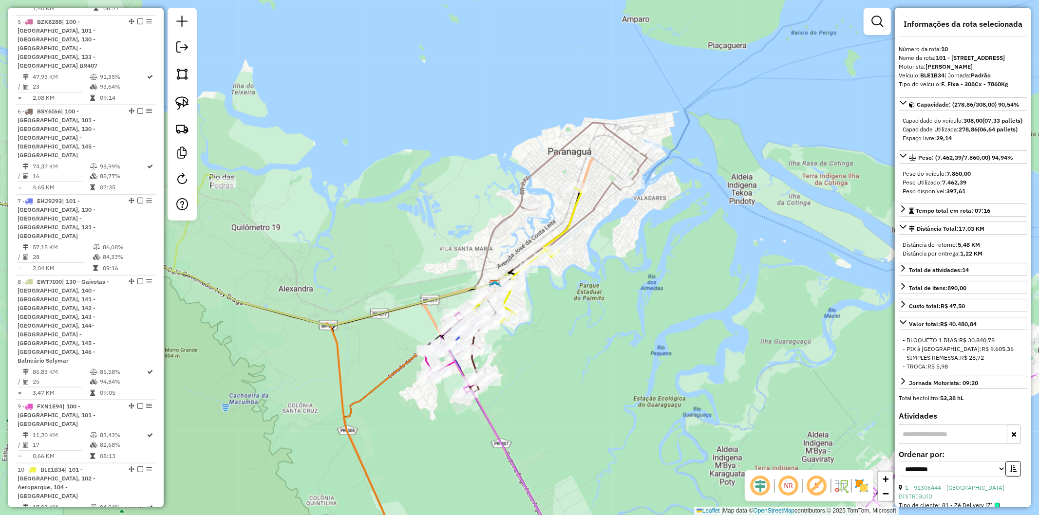
scroll to position [792, 0]
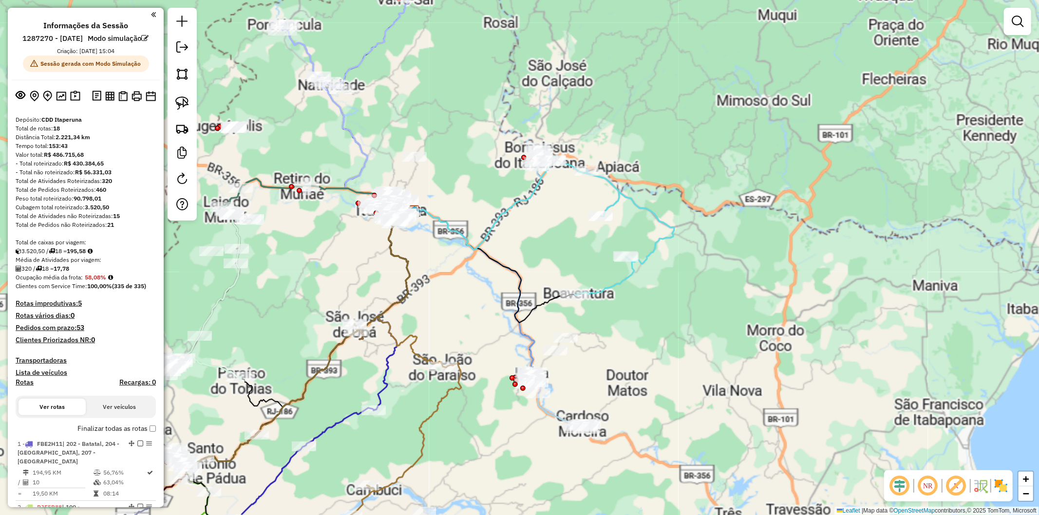
click at [624, 282] on icon at bounding box center [612, 225] width 123 height 140
select select "**********"
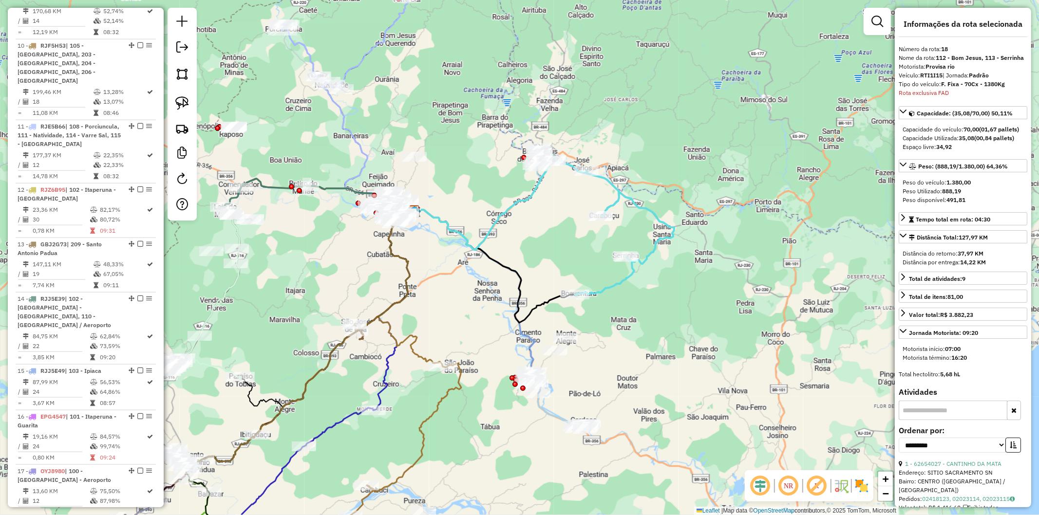
scroll to position [1132, 0]
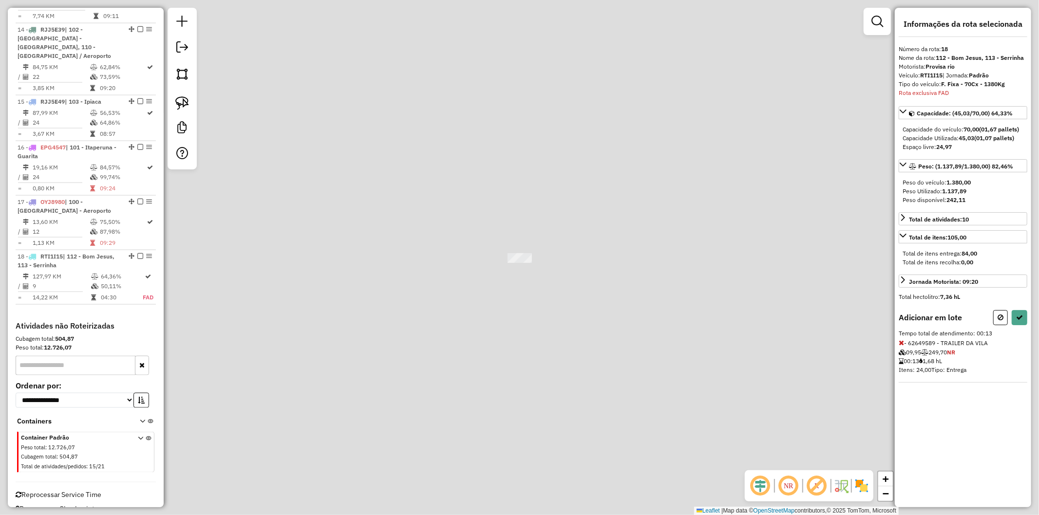
click at [556, 346] on div "Janela de atendimento Grade de atendimento Capacidade Transportadoras Veículos …" at bounding box center [519, 257] width 1039 height 515
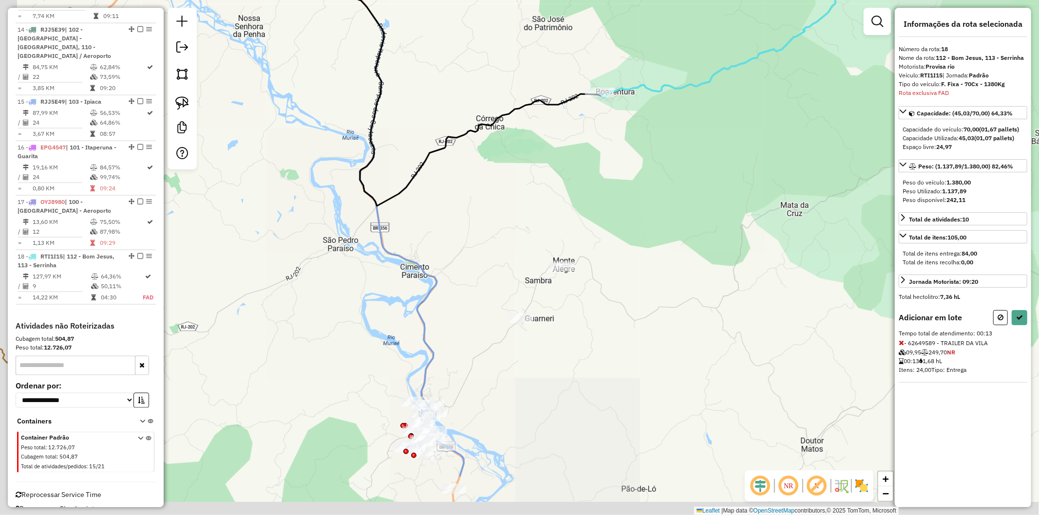
drag, startPoint x: 510, startPoint y: 420, endPoint x: 529, endPoint y: 329, distance: 92.5
click at [529, 329] on div "Janela de atendimento Grade de atendimento Capacidade Transportadoras Veículos …" at bounding box center [519, 257] width 1039 height 515
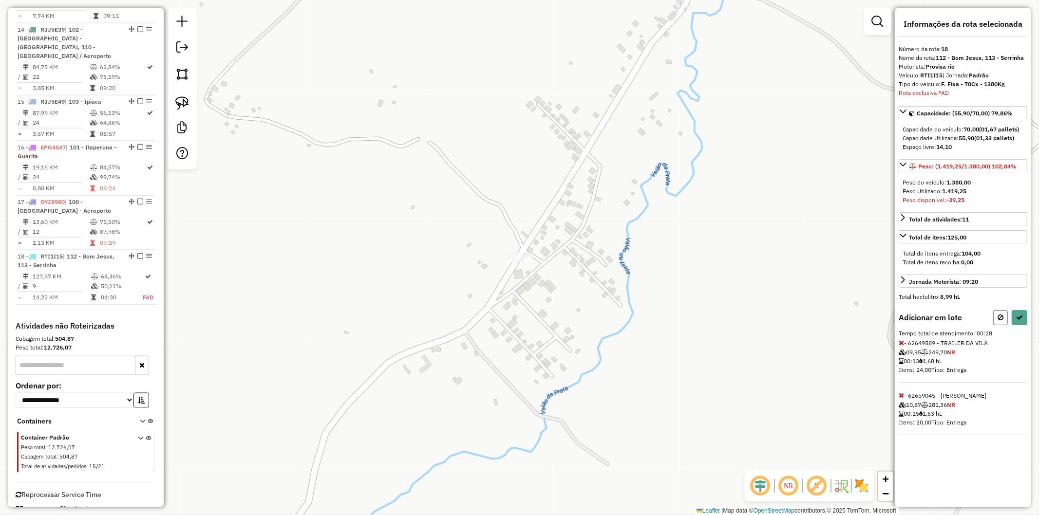
click at [1000, 315] on icon at bounding box center [1000, 317] width 6 height 7
select select "**********"
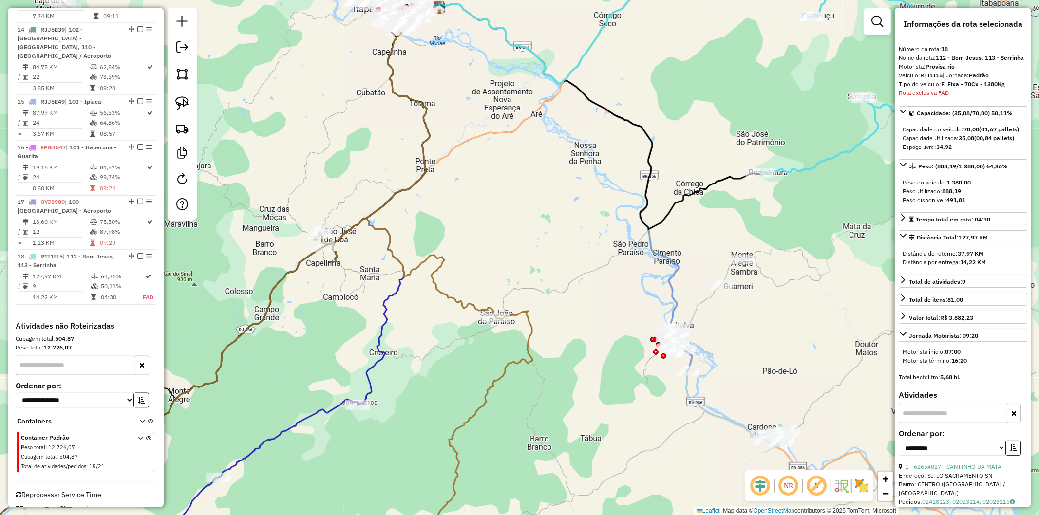
click at [792, 156] on div "Rota 18 - Placa RTI1I15 62655464 - BOLOS DA RAYSA Janela de atendimento Grade d…" at bounding box center [519, 257] width 1039 height 515
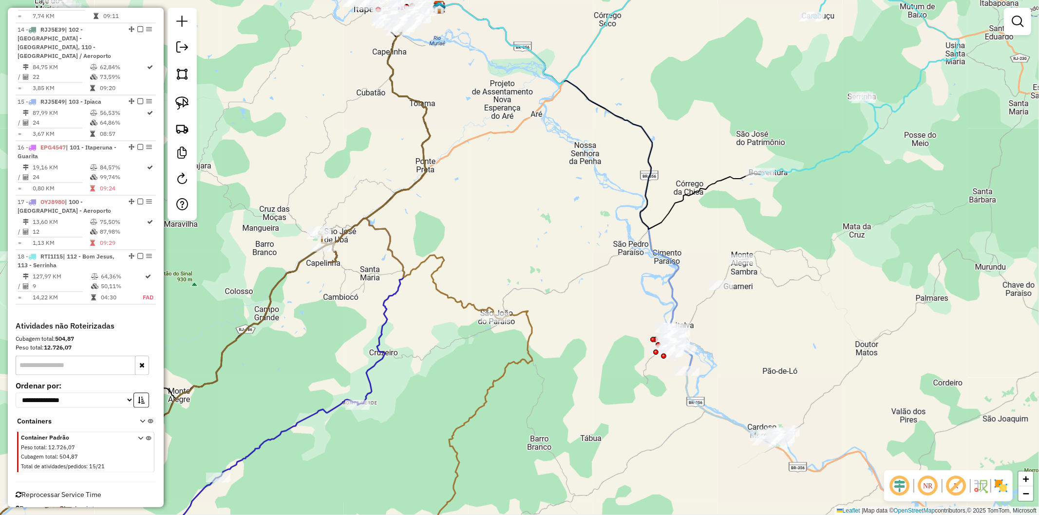
click at [794, 166] on icon at bounding box center [859, 61] width 199 height 227
select select "**********"
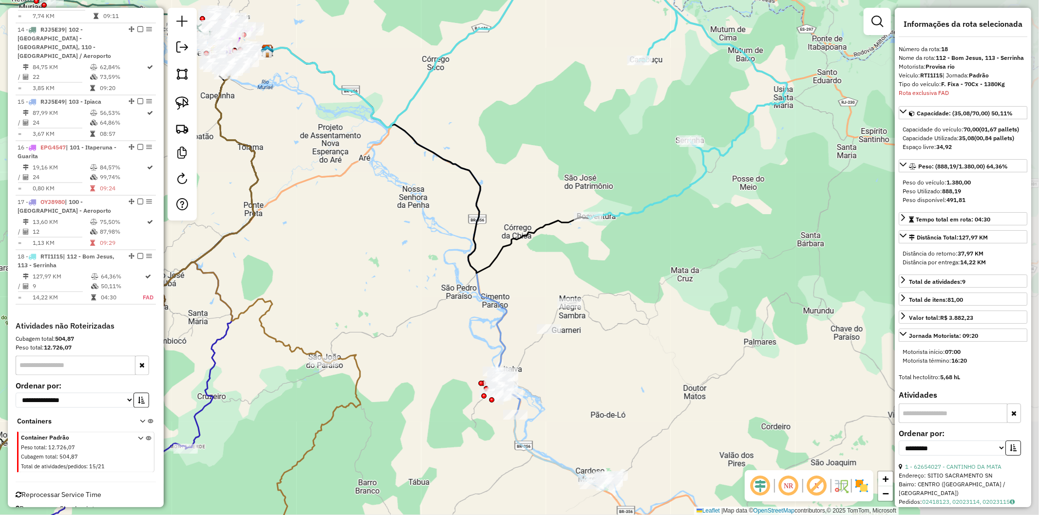
drag, startPoint x: 831, startPoint y: 227, endPoint x: 656, endPoint y: 274, distance: 181.0
click at [656, 274] on div "Janela de atendimento Grade de atendimento Capacidade Transportadoras Veículos …" at bounding box center [519, 257] width 1039 height 515
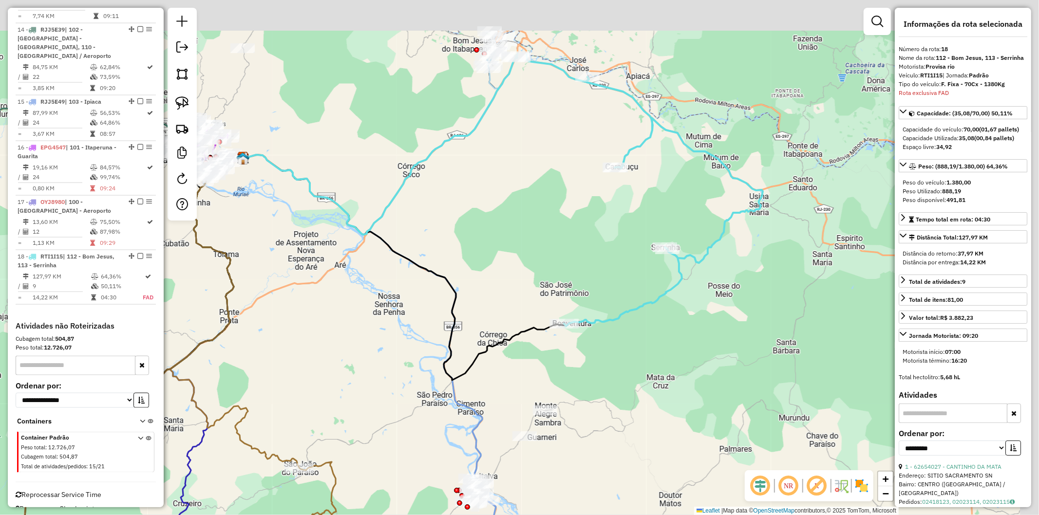
drag, startPoint x: 569, startPoint y: 141, endPoint x: 550, endPoint y: 245, distance: 105.8
click at [550, 252] on div "Janela de atendimento Grade de atendimento Capacidade Transportadoras Veículos …" at bounding box center [519, 257] width 1039 height 515
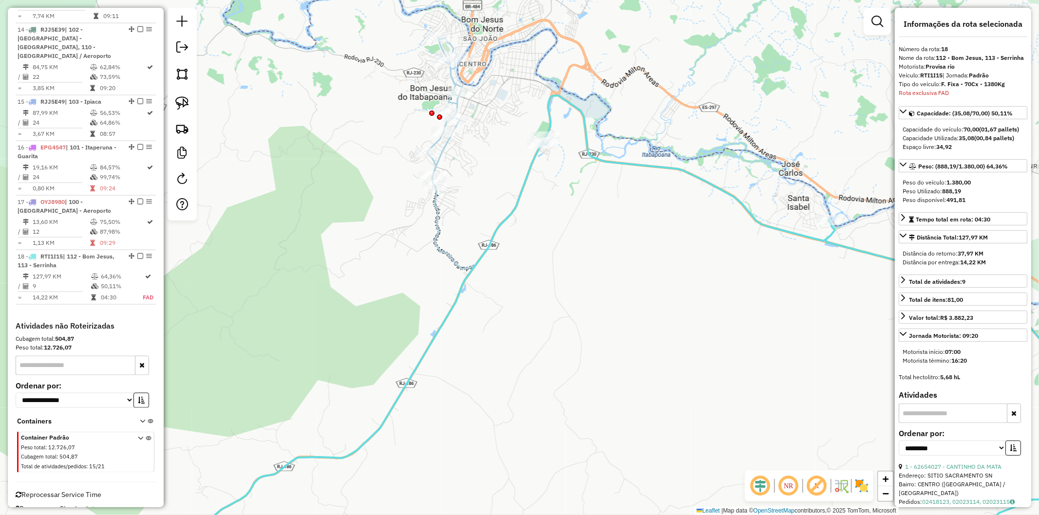
click at [441, 203] on div "Janela de atendimento Grade de atendimento Capacidade Transportadoras Veículos …" at bounding box center [519, 257] width 1039 height 515
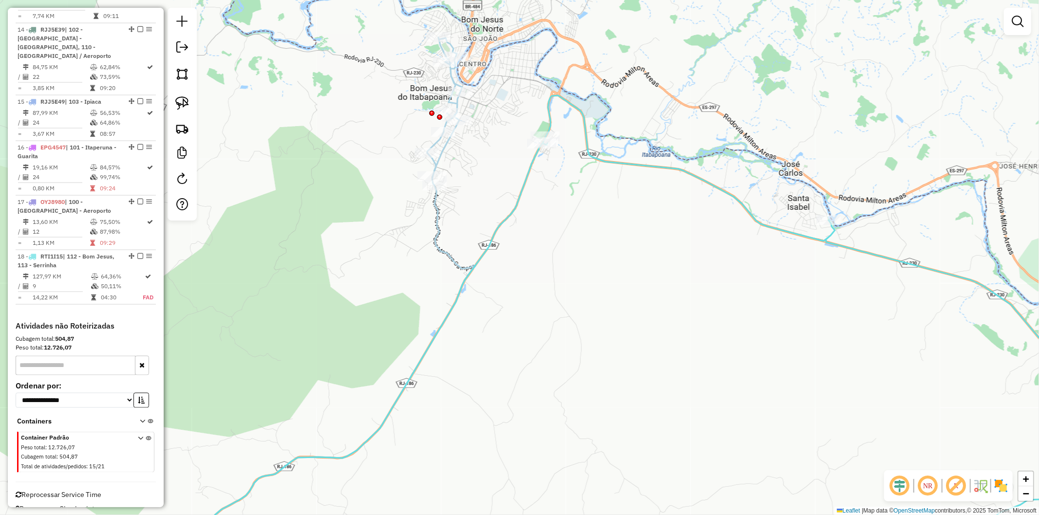
click at [429, 208] on div "Janela de atendimento Grade de atendimento Capacidade Transportadoras Veículos …" at bounding box center [519, 257] width 1039 height 515
click at [431, 208] on icon at bounding box center [312, 302] width 327 height 530
select select "**********"
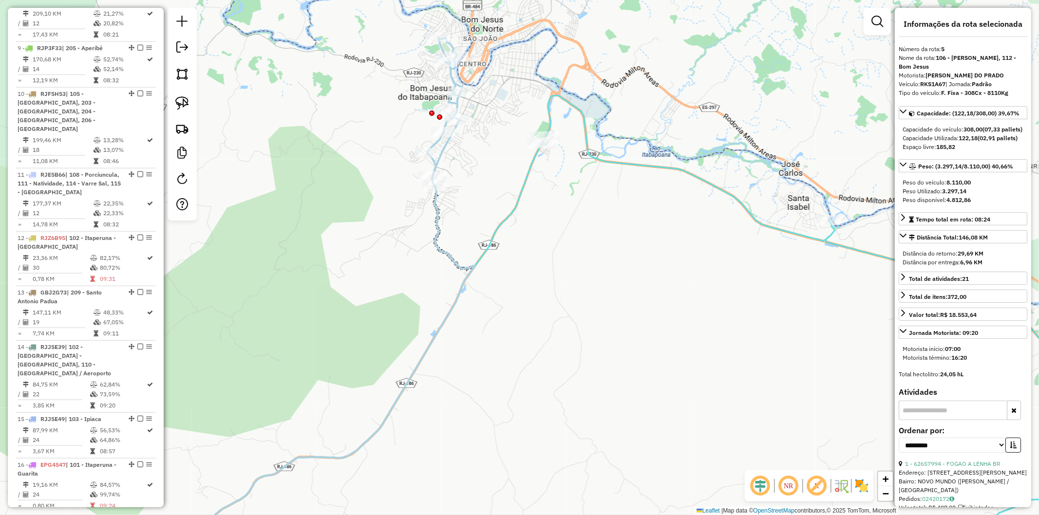
scroll to position [642, 0]
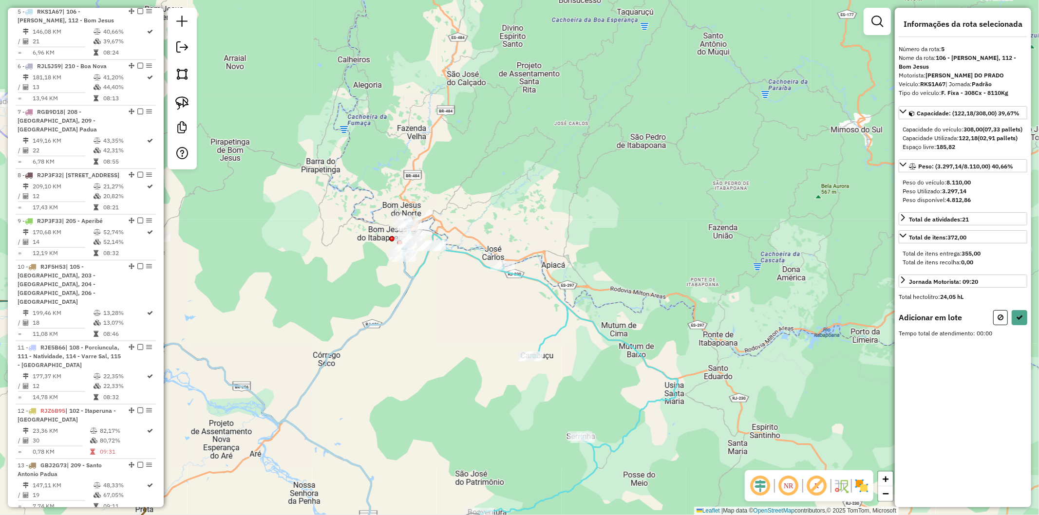
click at [444, 284] on div "Rota 18 - Placa RTI1I15 62654027 - CANTINHO DA MATA Janela de atendimento Grade…" at bounding box center [519, 257] width 1039 height 515
click at [997, 322] on button at bounding box center [1000, 317] width 15 height 15
select select "**********"
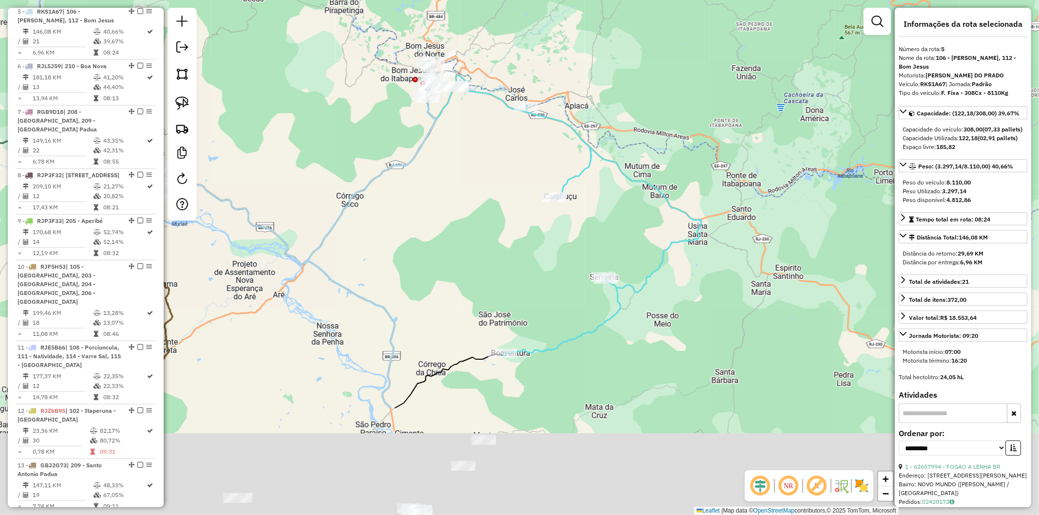
drag, startPoint x: 534, startPoint y: 415, endPoint x: 558, endPoint y: 256, distance: 160.9
click at [558, 256] on div "Janela de atendimento Grade de atendimento Capacidade Transportadoras Veículos …" at bounding box center [519, 257] width 1039 height 515
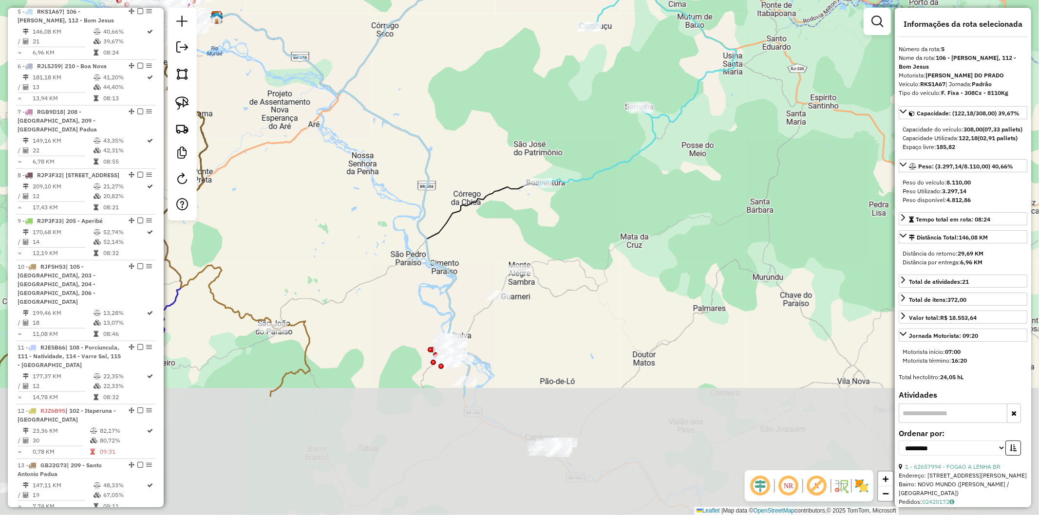
drag, startPoint x: 515, startPoint y: 450, endPoint x: 550, endPoint y: 280, distance: 174.0
click at [550, 280] on div "Janela de atendimento Grade de atendimento Capacidade Transportadoras Veículos …" at bounding box center [519, 257] width 1039 height 515
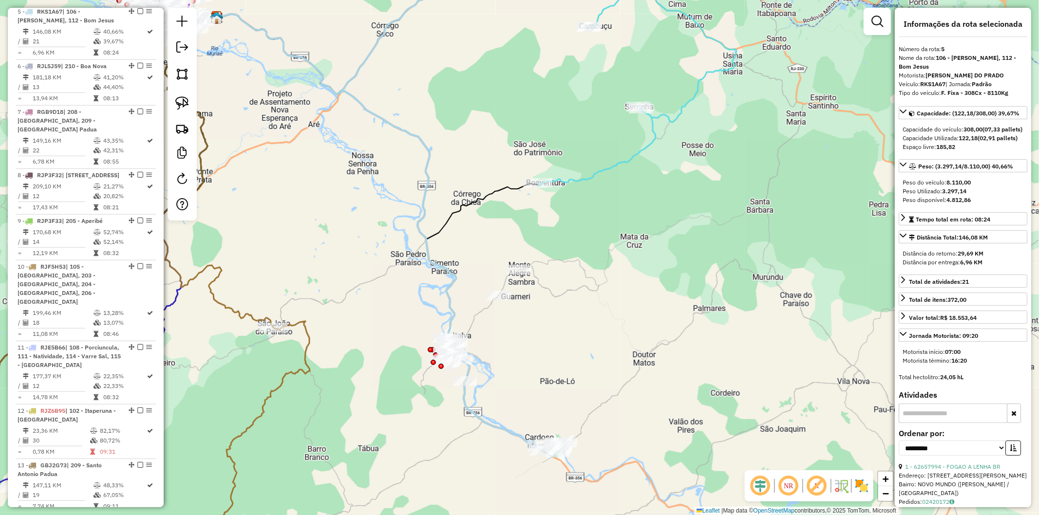
click at [578, 183] on icon at bounding box center [637, 66] width 199 height 237
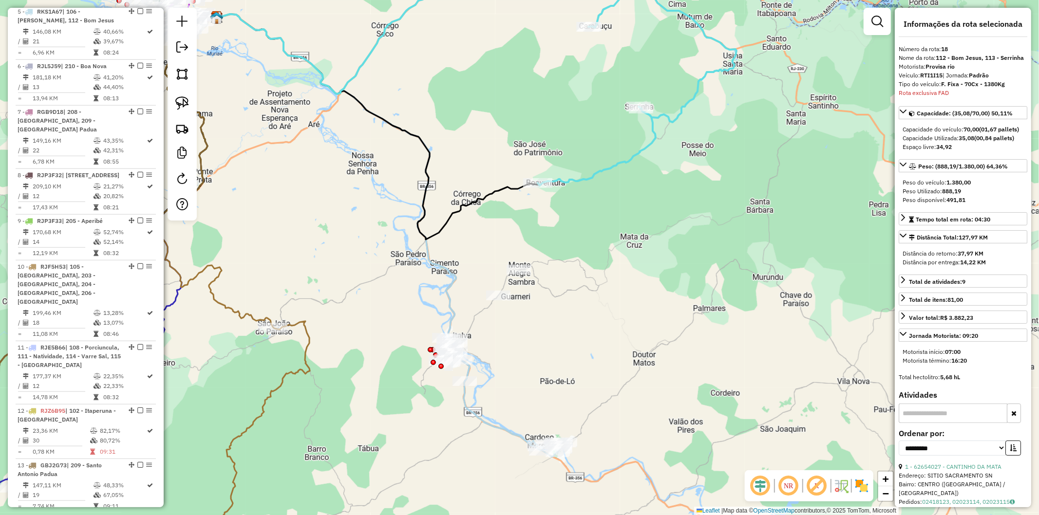
scroll to position [1132, 0]
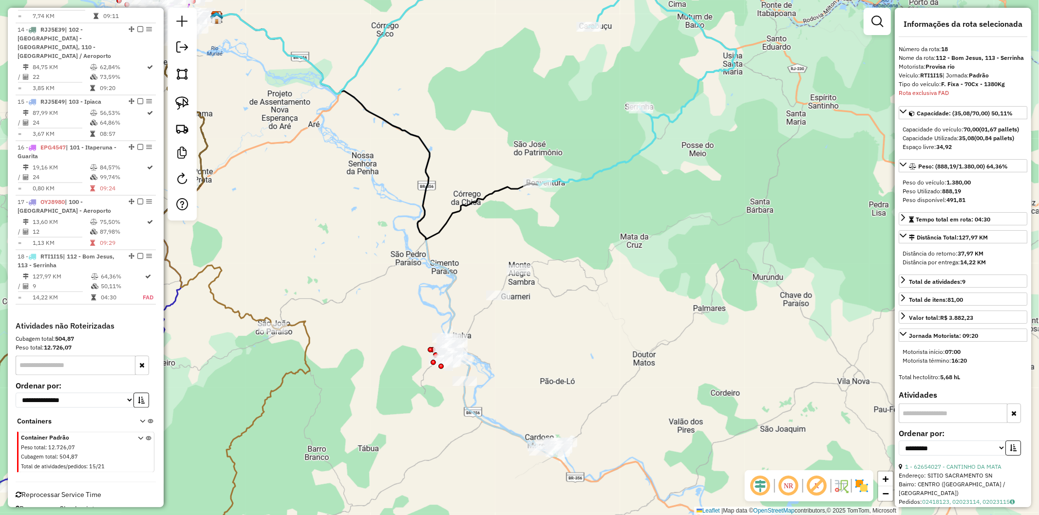
click at [549, 381] on div "Janela de atendimento Grade de atendimento Capacidade Transportadoras Veículos …" at bounding box center [519, 257] width 1039 height 515
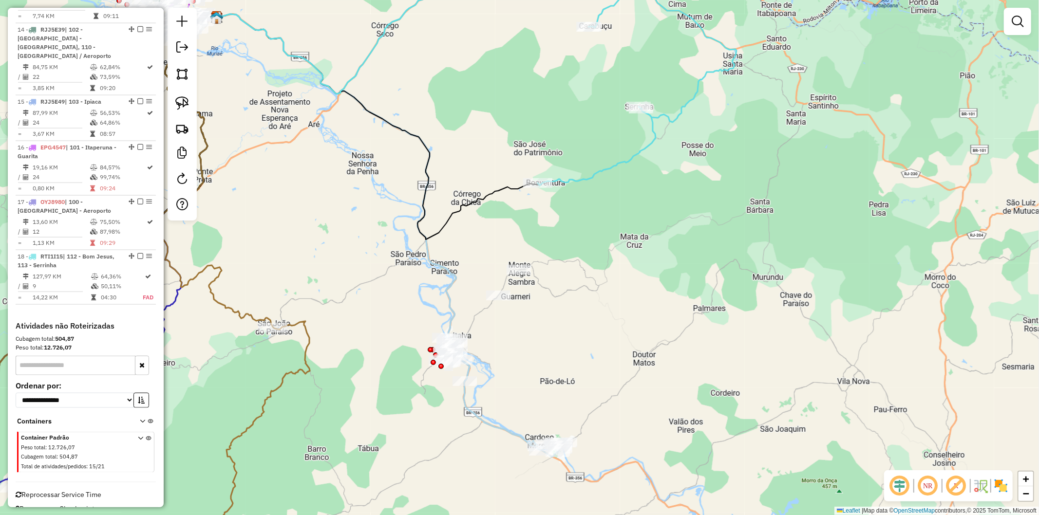
click at [504, 417] on div "Janela de atendimento Grade de atendimento Capacidade Transportadoras Veículos …" at bounding box center [519, 257] width 1039 height 515
click at [496, 429] on icon at bounding box center [454, 202] width 228 height 508
select select "**********"
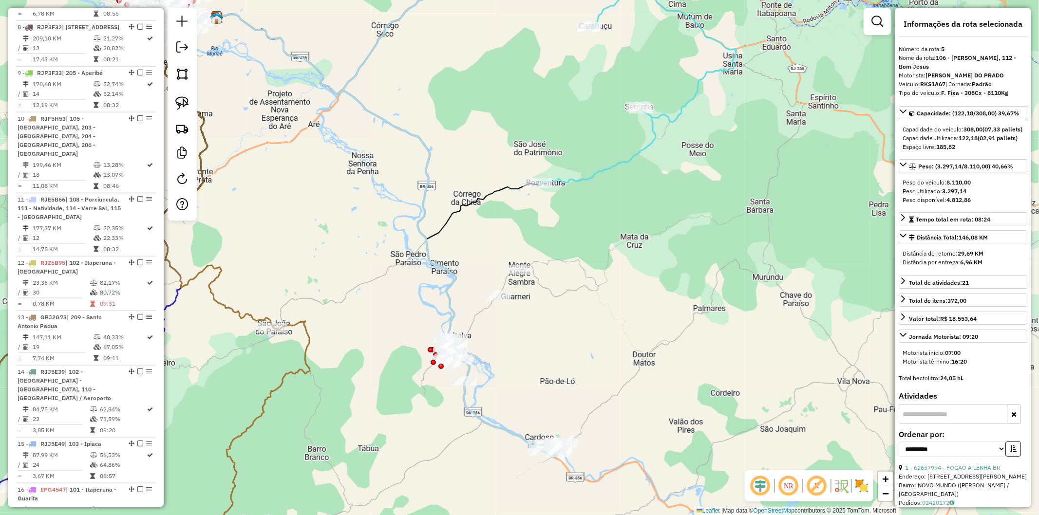
scroll to position [642, 0]
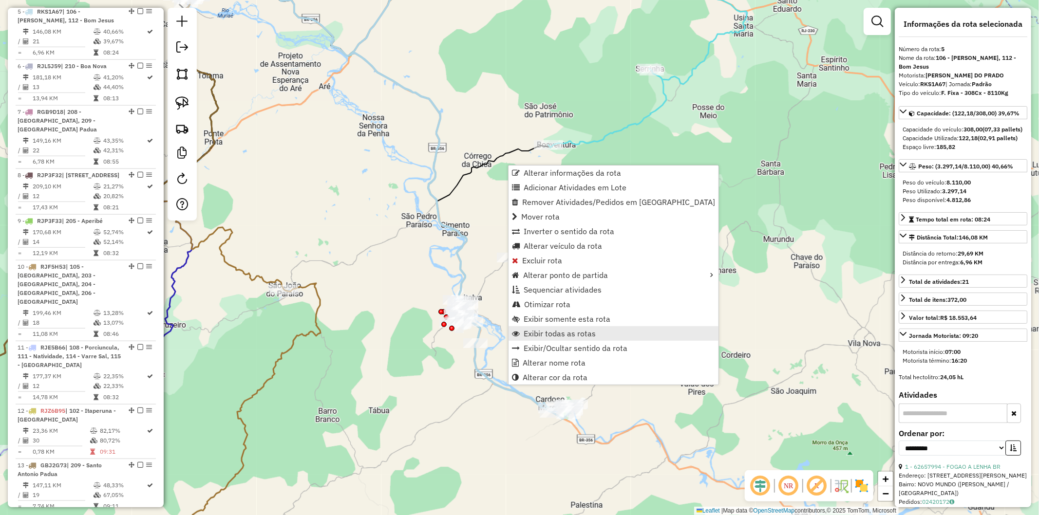
click at [552, 330] on span "Exibir todas as rotas" at bounding box center [559, 334] width 72 height 8
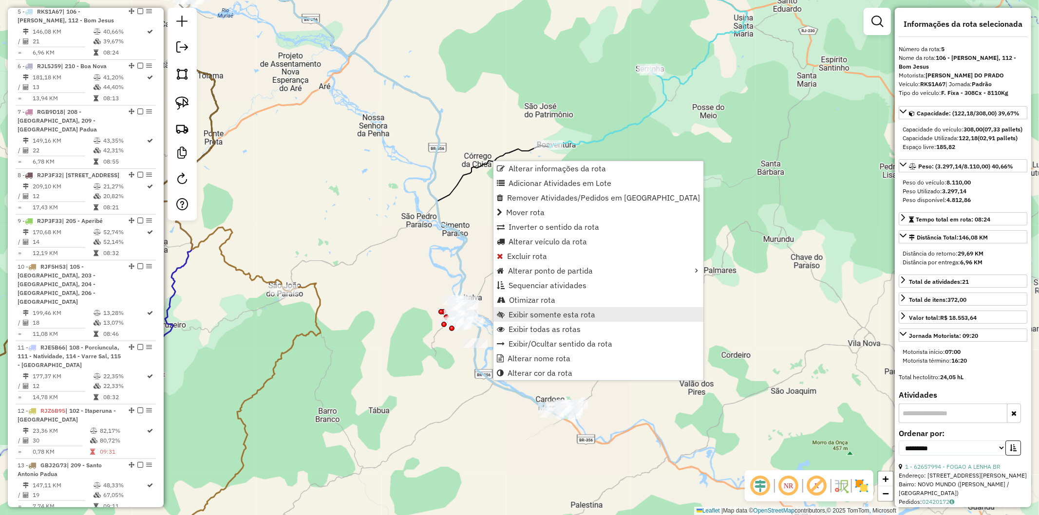
click at [566, 311] on span "Exibir somente esta rota" at bounding box center [551, 315] width 87 height 8
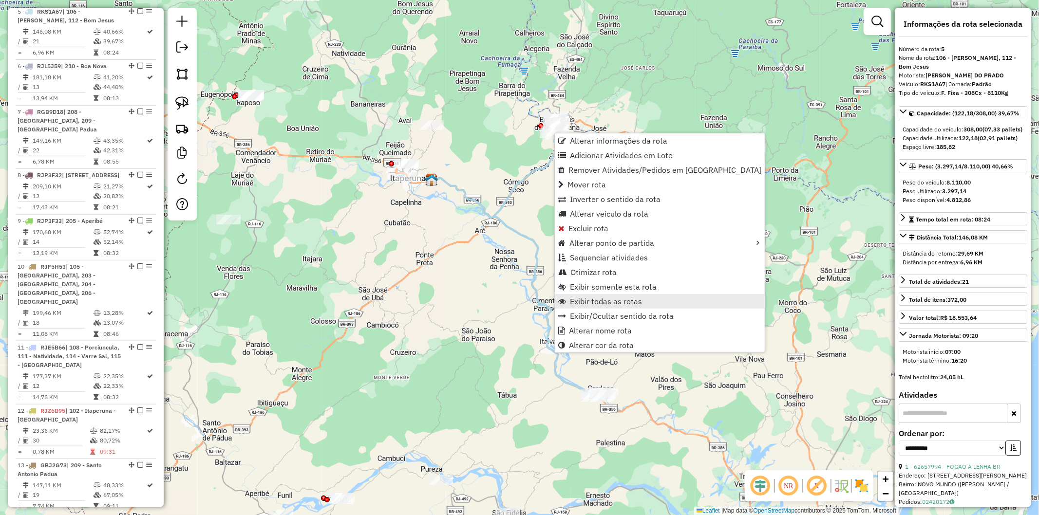
click at [621, 304] on span "Exibir todas as rotas" at bounding box center [606, 302] width 72 height 8
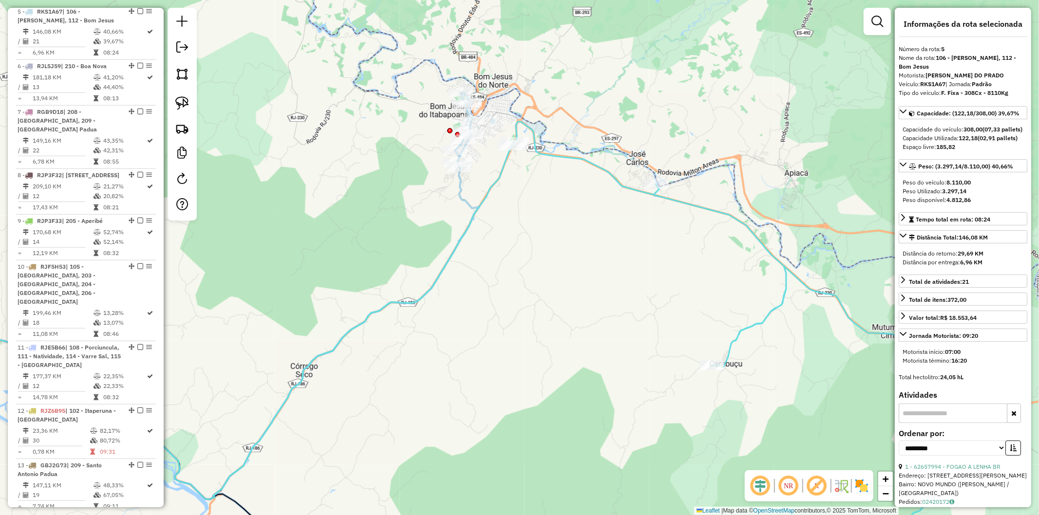
click at [462, 186] on icon at bounding box center [346, 330] width 266 height 475
click at [460, 186] on icon at bounding box center [346, 330] width 266 height 475
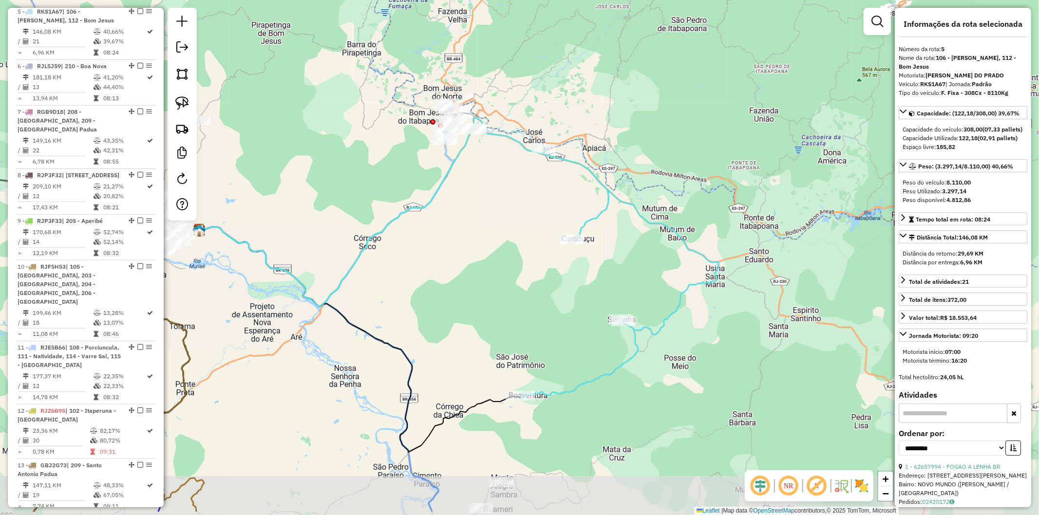
drag, startPoint x: 542, startPoint y: 237, endPoint x: 493, endPoint y: 182, distance: 74.2
click at [493, 182] on div "Janela de atendimento Grade de atendimento Capacidade Transportadoras Veículos …" at bounding box center [519, 257] width 1039 height 515
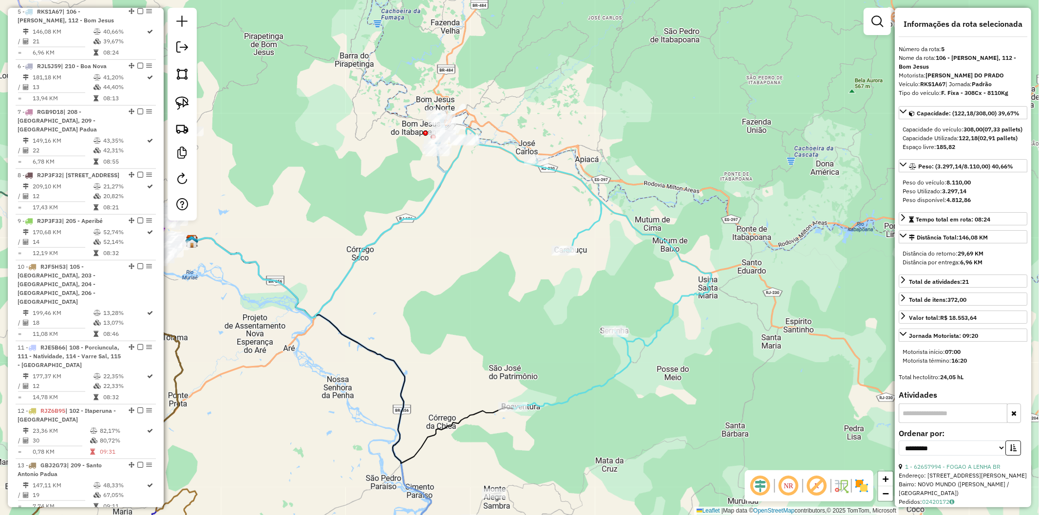
drag, startPoint x: 492, startPoint y: 166, endPoint x: 476, endPoint y: 181, distance: 22.1
click at [476, 181] on div "Janela de atendimento Grade de atendimento Capacidade Transportadoras Veículos …" at bounding box center [519, 257] width 1039 height 515
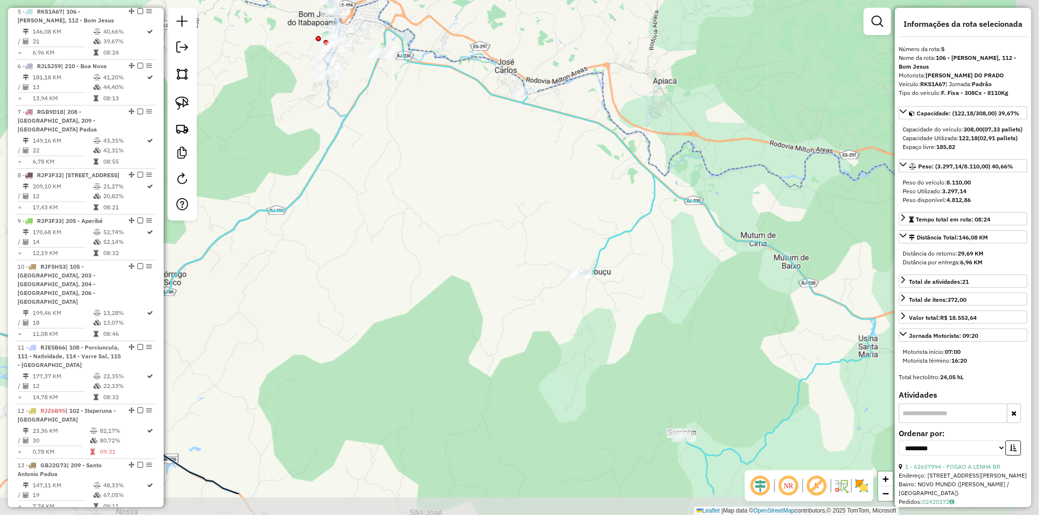
drag, startPoint x: 450, startPoint y: 178, endPoint x: 419, endPoint y: 112, distance: 73.0
click at [419, 112] on div "Janela de atendimento Grade de atendimento Capacidade Transportadoras Veículos …" at bounding box center [519, 257] width 1039 height 515
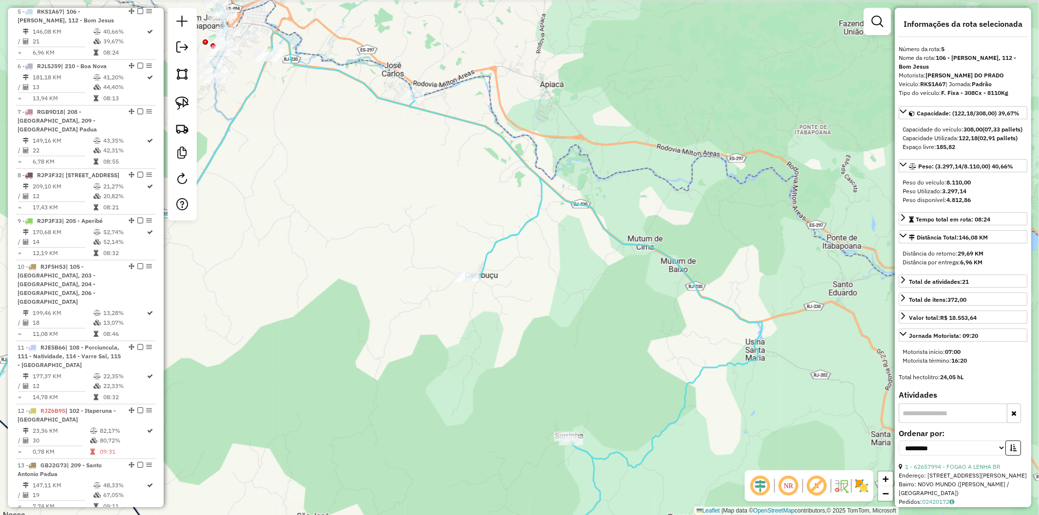
drag, startPoint x: 450, startPoint y: 208, endPoint x: 443, endPoint y: 227, distance: 20.8
click at [447, 233] on div "Janela de atendimento Grade de atendimento Capacidade Transportadoras Veículos …" at bounding box center [519, 257] width 1039 height 515
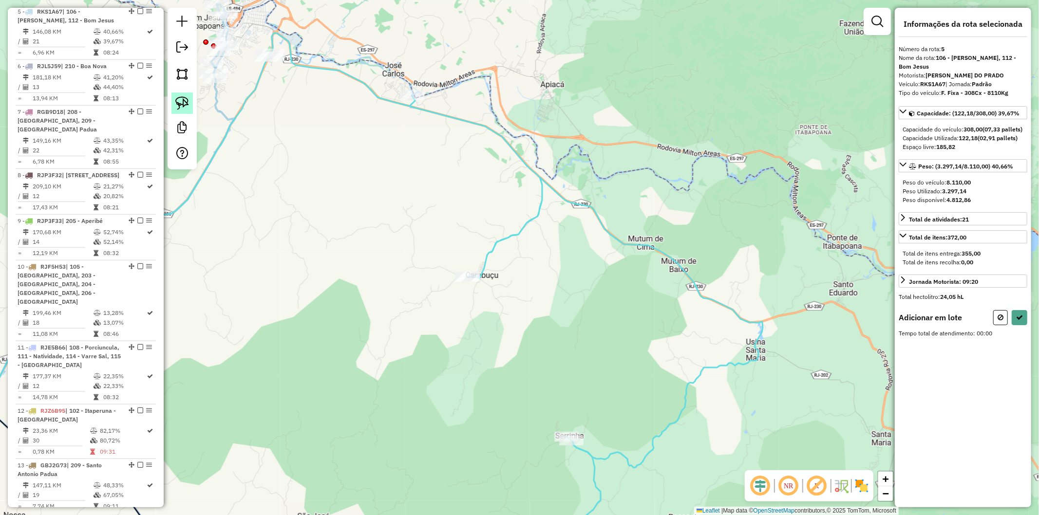
click at [190, 103] on link at bounding box center [181, 103] width 21 height 21
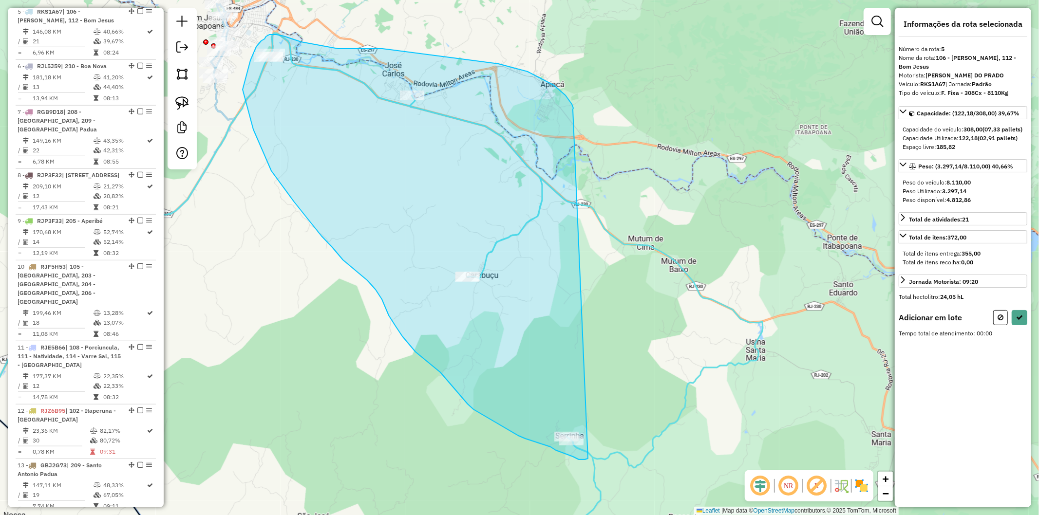
drag, startPoint x: 573, startPoint y: 108, endPoint x: 605, endPoint y: 451, distance: 344.3
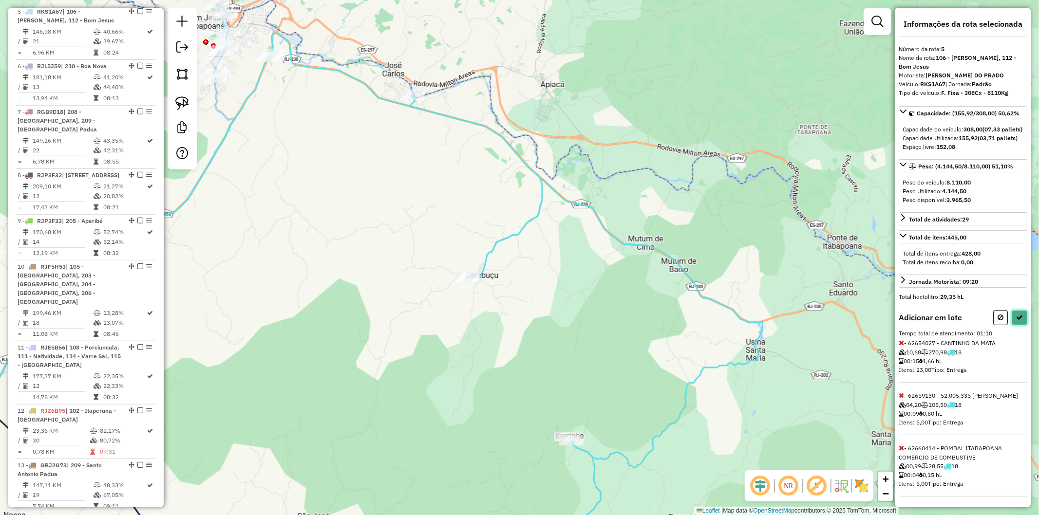
click at [1021, 325] on button at bounding box center [1019, 317] width 16 height 15
select select "**********"
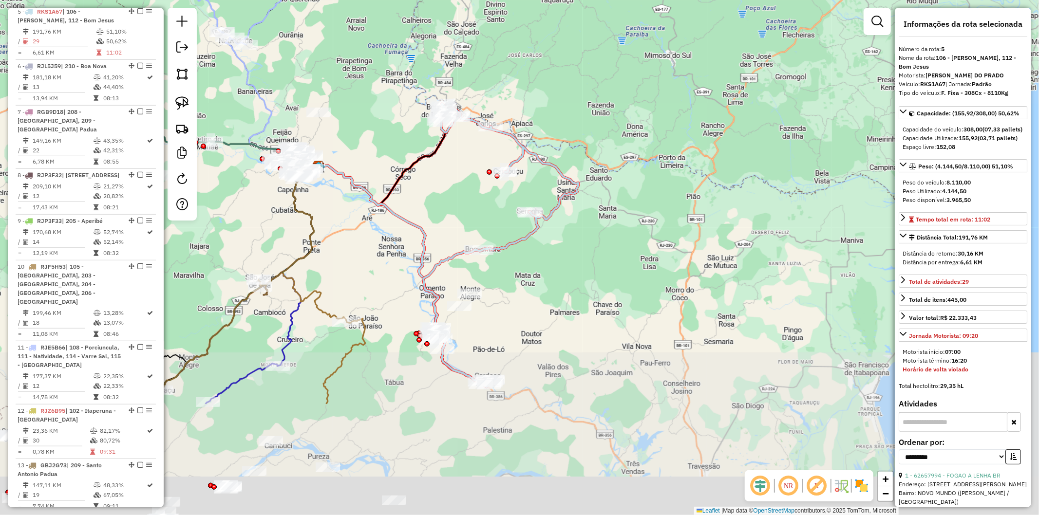
drag, startPoint x: 490, startPoint y: 270, endPoint x: 492, endPoint y: 209, distance: 60.9
click at [492, 209] on div "Rota 5 - Placa RKS1A67 62659384 - 59.295.016 [PERSON_NAME] de atendimento Grade…" at bounding box center [519, 257] width 1039 height 515
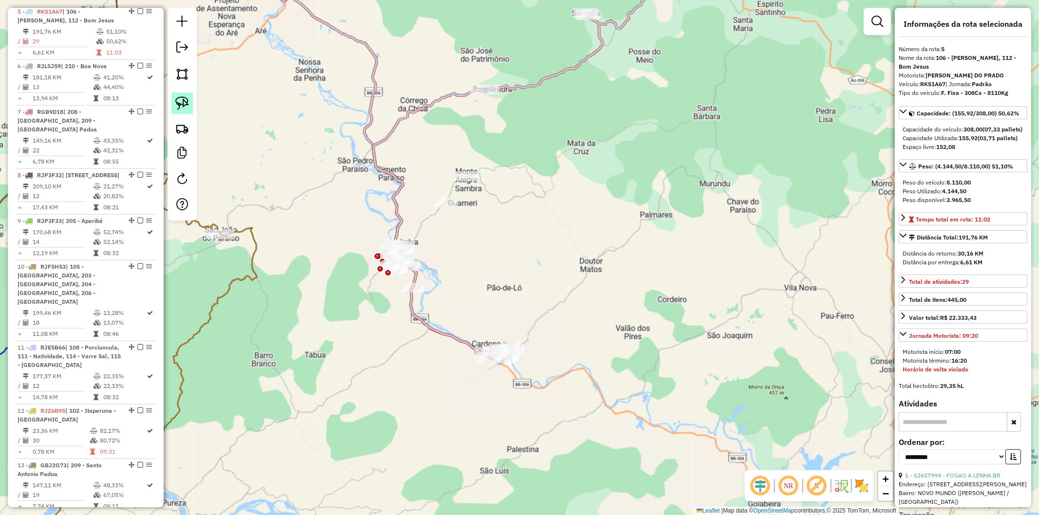
click at [175, 103] on img at bounding box center [182, 103] width 14 height 14
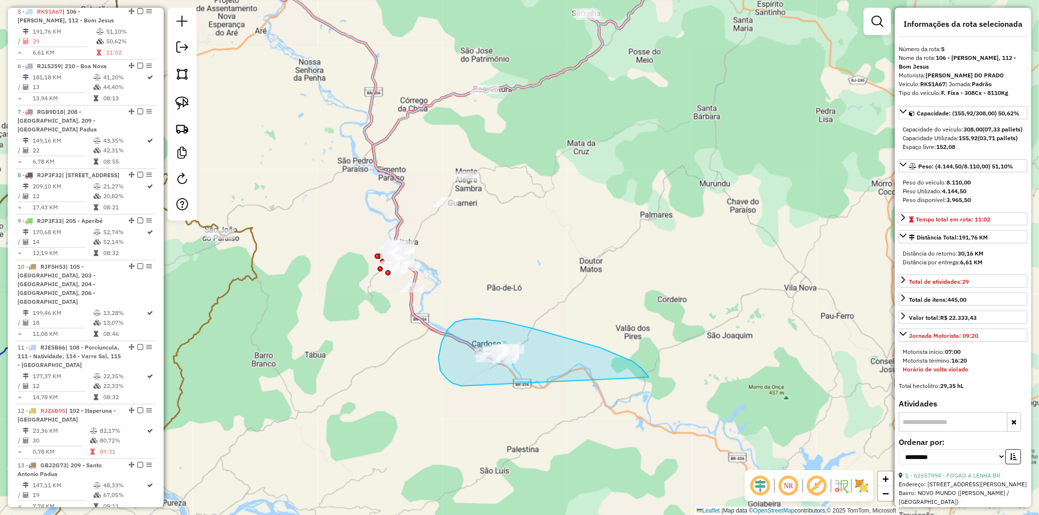
drag, startPoint x: 633, startPoint y: 362, endPoint x: 476, endPoint y: 387, distance: 159.3
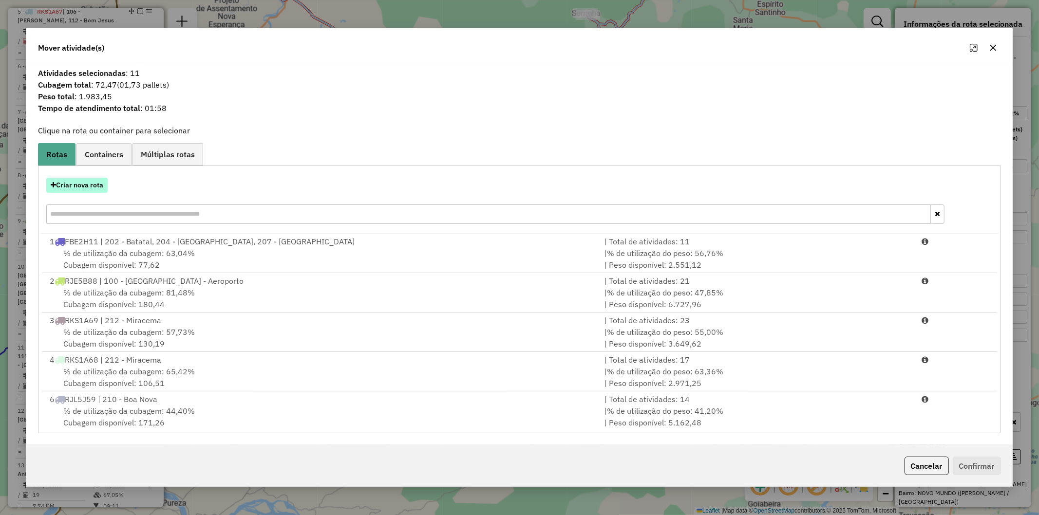
click at [86, 189] on button "Criar nova rota" at bounding box center [76, 185] width 61 height 15
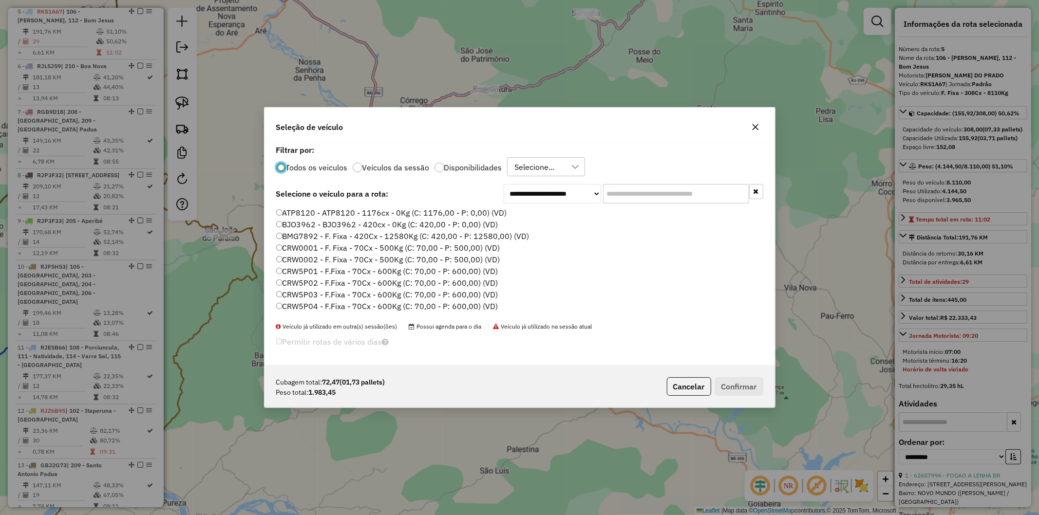
scroll to position [5, 2]
click at [441, 167] on div at bounding box center [439, 168] width 10 height 10
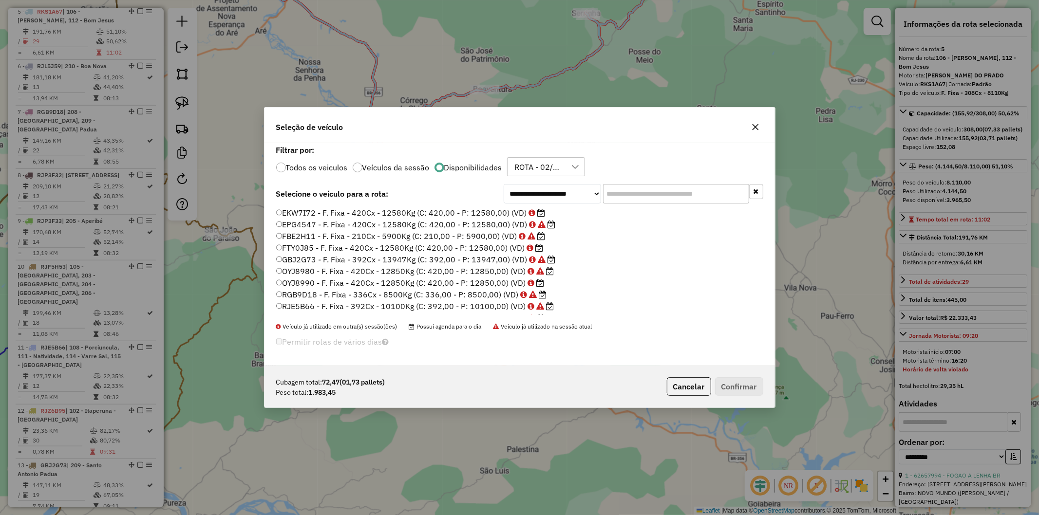
click at [464, 246] on label "FTY0J85 - F. Fixa - 420Cx - 12580Kg (C: 420,00 - P: 12580,00) (VD)" at bounding box center [409, 248] width 267 height 12
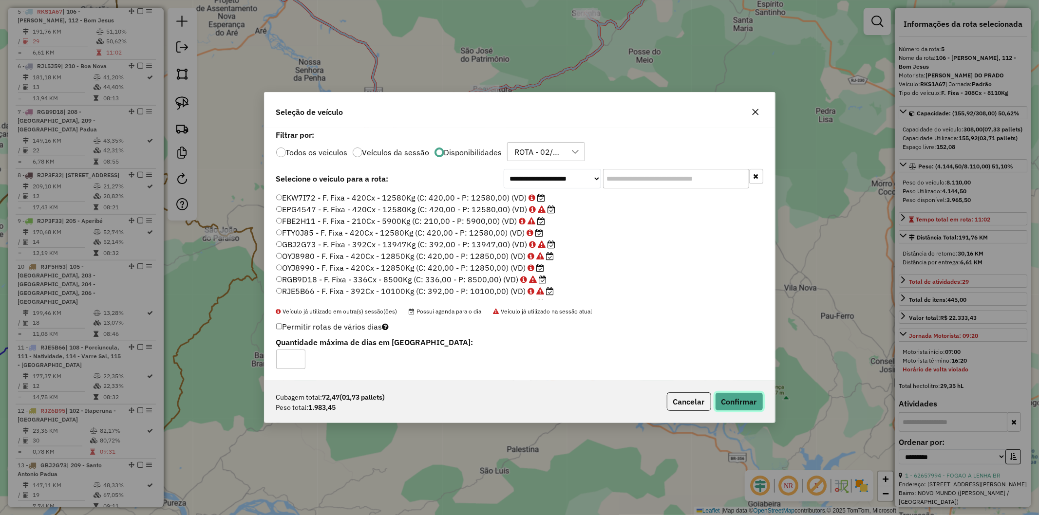
click at [746, 400] on button "Confirmar" at bounding box center [739, 401] width 48 height 19
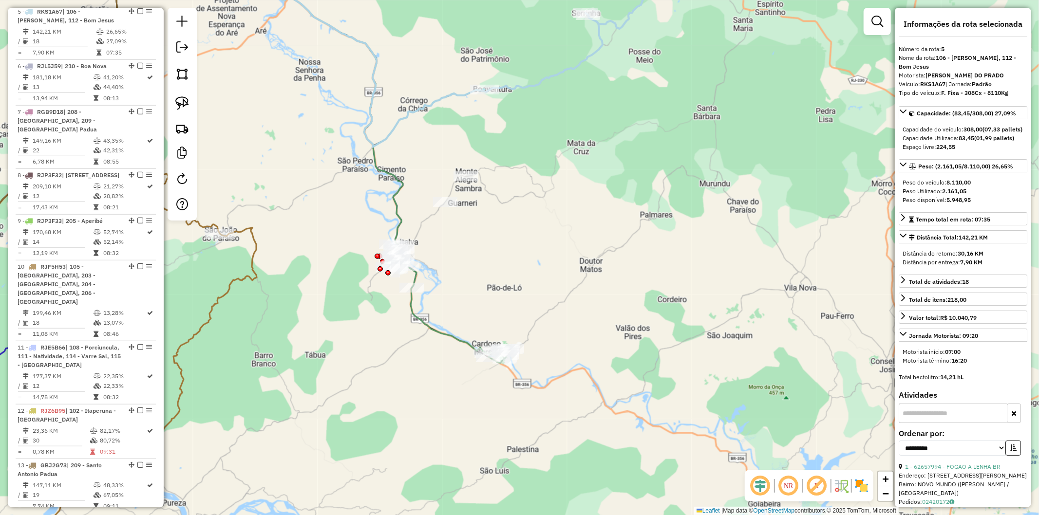
click at [520, 283] on div "Janela de atendimento Grade de atendimento Capacidade Transportadoras Veículos …" at bounding box center [519, 257] width 1039 height 515
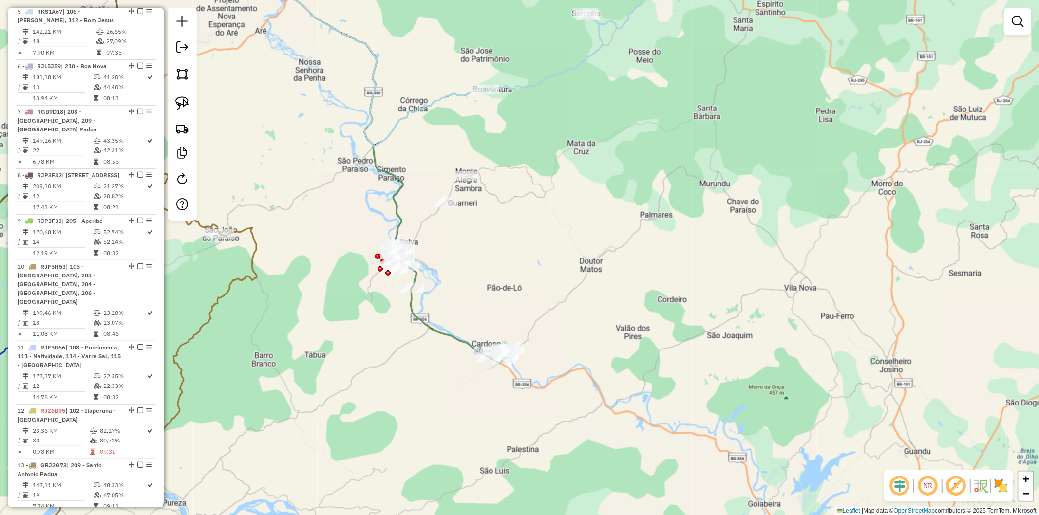
click at [533, 83] on icon at bounding box center [416, 47] width 373 height 199
select select "**********"
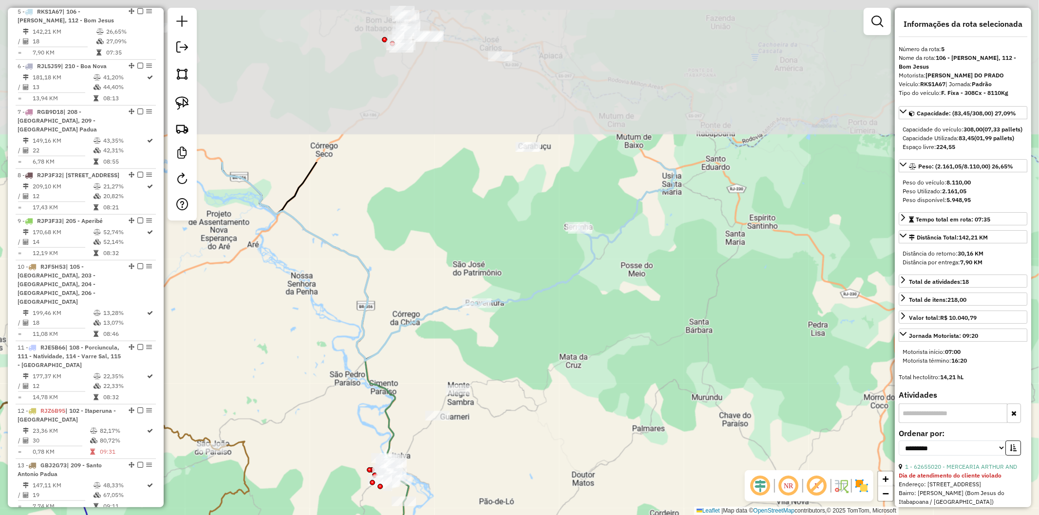
drag, startPoint x: 576, startPoint y: 129, endPoint x: 572, endPoint y: 314, distance: 185.6
click at [572, 314] on div "Janela de atendimento Grade de atendimento Capacidade Transportadoras Veículos …" at bounding box center [519, 257] width 1039 height 515
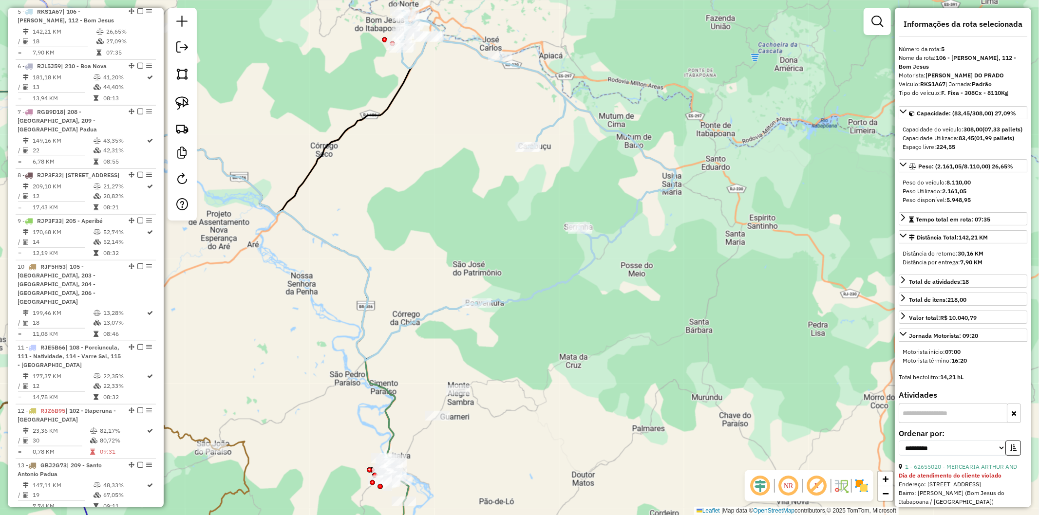
click at [573, 319] on div "Janela de atendimento Grade de atendimento Capacidade Transportadoras Veículos …" at bounding box center [519, 257] width 1039 height 515
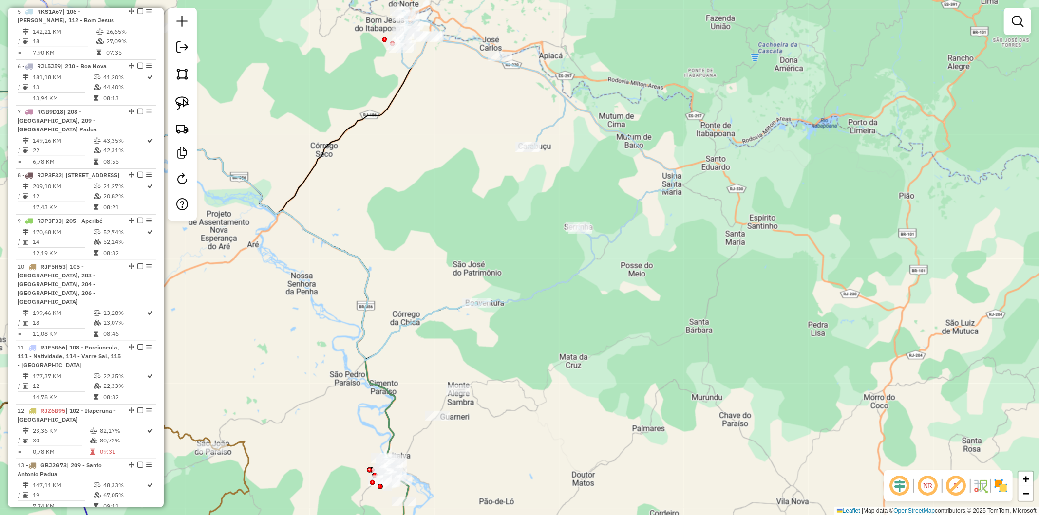
click at [561, 279] on icon at bounding box center [375, 247] width 438 height 226
select select "**********"
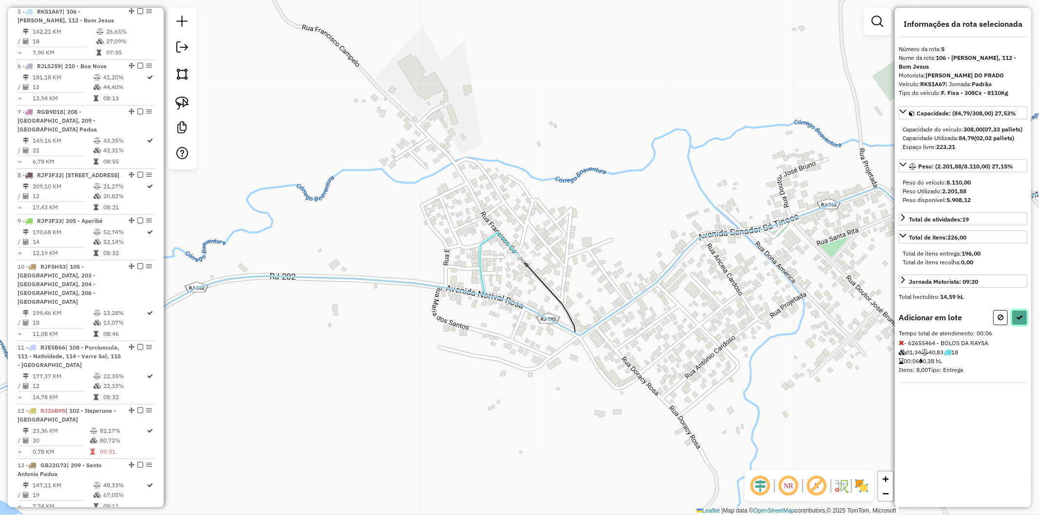
click at [1015, 318] on button at bounding box center [1019, 317] width 16 height 15
select select "**********"
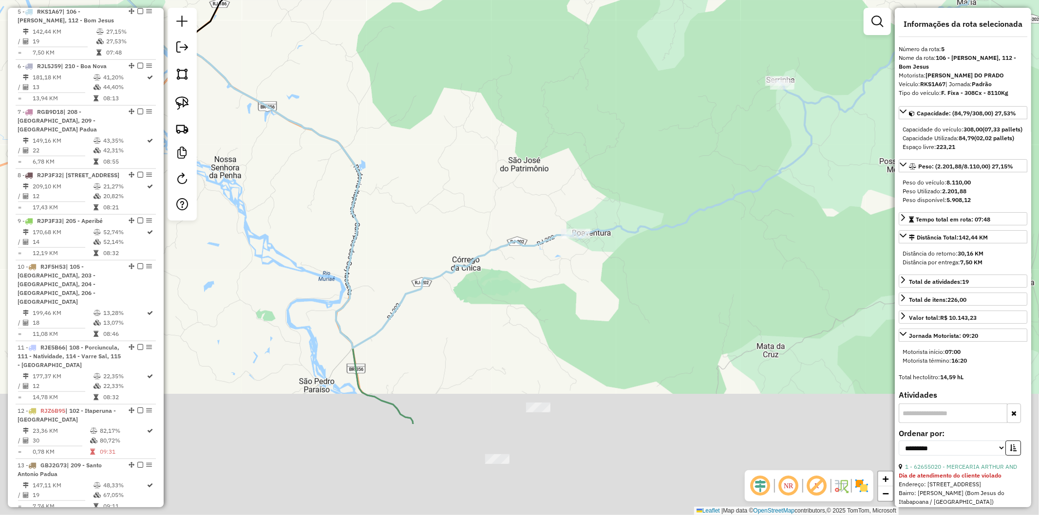
drag, startPoint x: 556, startPoint y: 322, endPoint x: 578, endPoint y: 271, distance: 56.0
click at [578, 271] on div "Janela de atendimento Grade de atendimento Capacidade Transportadoras Veículos …" at bounding box center [519, 257] width 1039 height 515
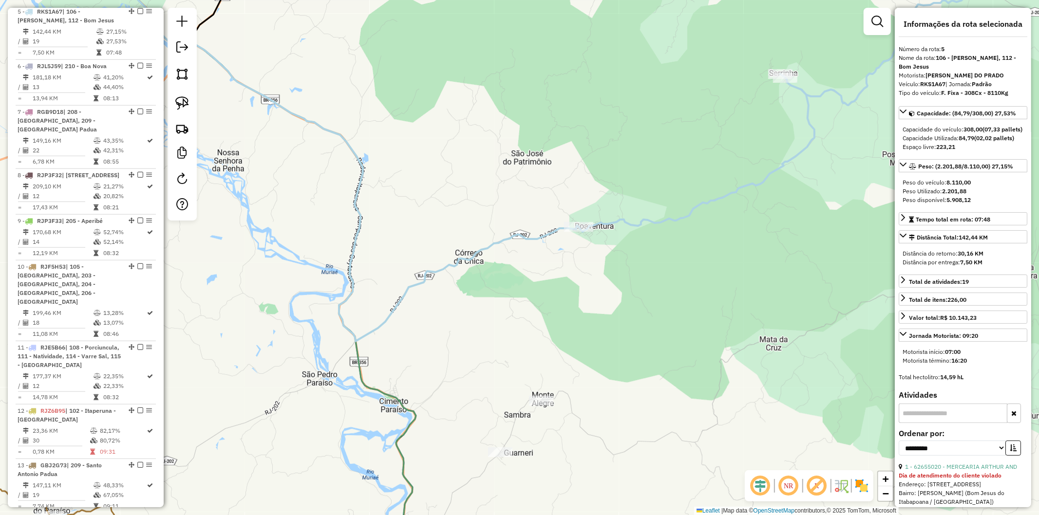
click at [488, 250] on icon at bounding box center [324, 144] width 508 height 393
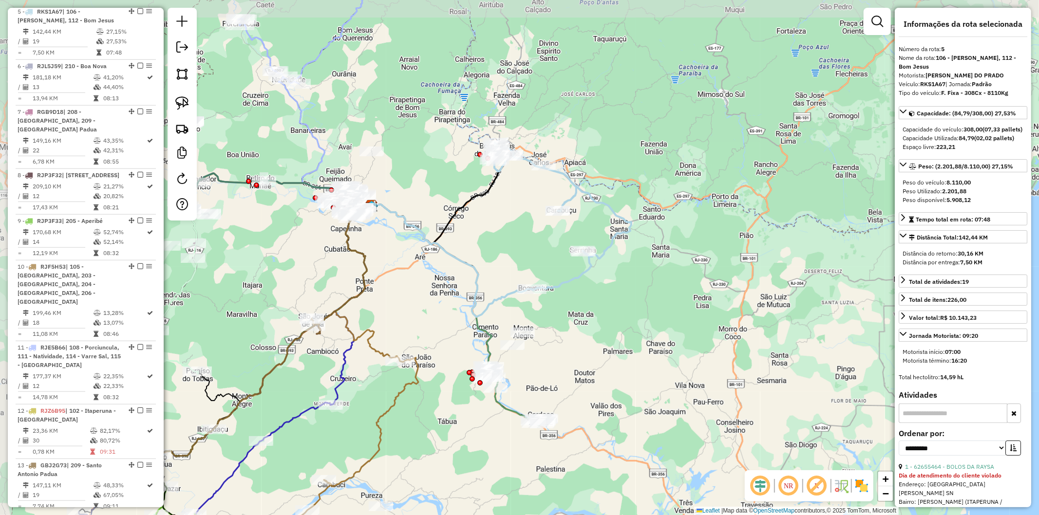
drag, startPoint x: 462, startPoint y: 216, endPoint x: 483, endPoint y: 260, distance: 48.8
click at [483, 260] on div "Janela de atendimento Grade de atendimento Capacidade Transportadoras Veículos …" at bounding box center [519, 257] width 1039 height 515
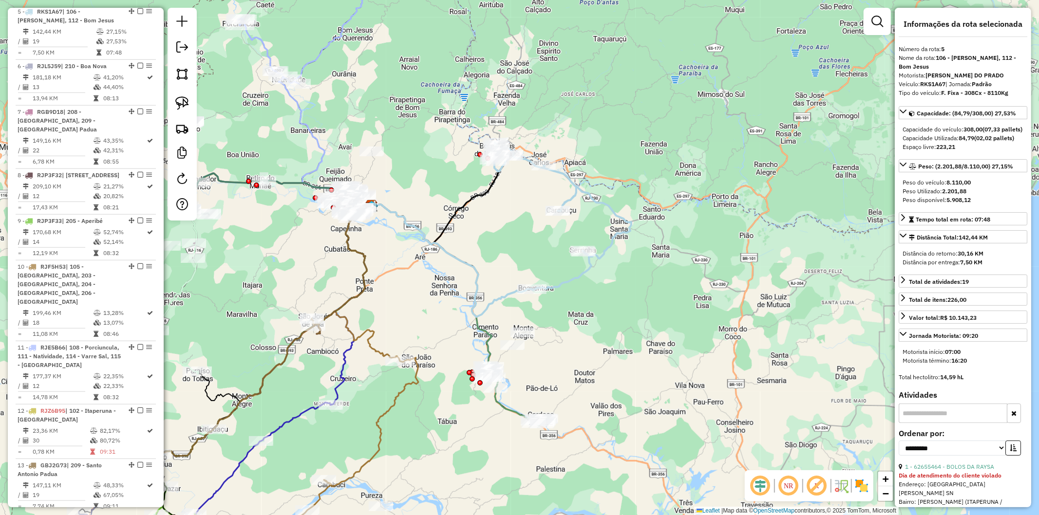
click at [565, 280] on icon at bounding box center [562, 217] width 138 height 148
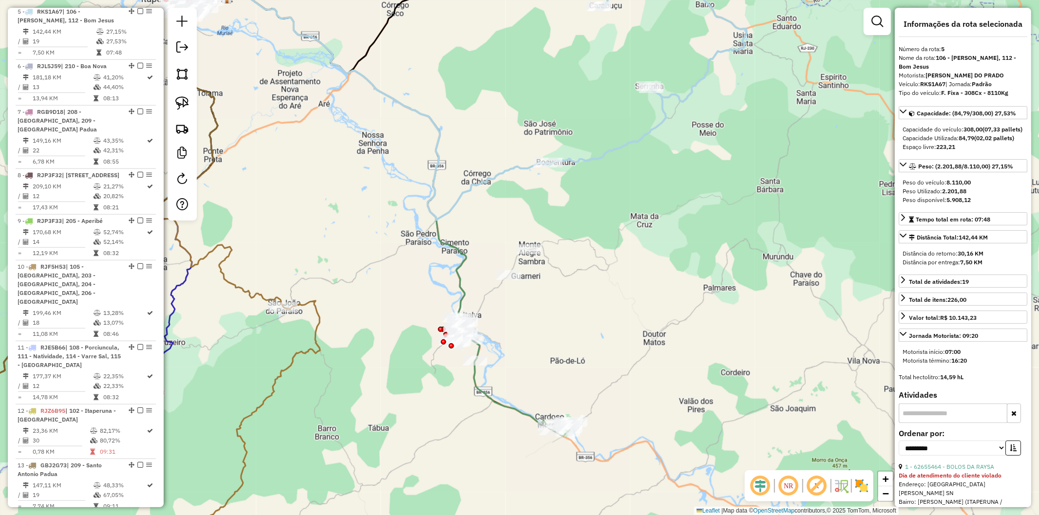
click at [511, 410] on icon at bounding box center [388, 210] width 322 height 433
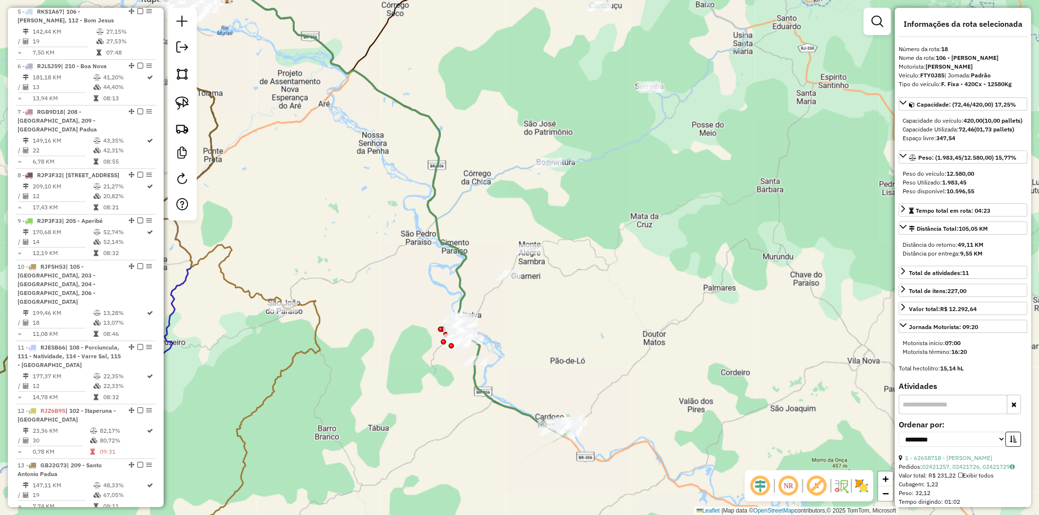
scroll to position [1132, 0]
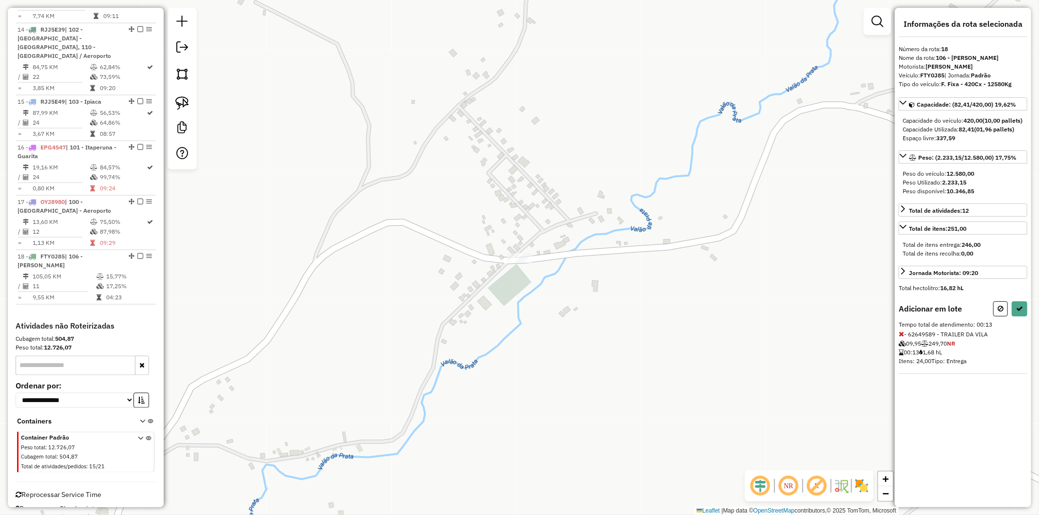
click at [509, 278] on div "Janela de atendimento Grade de atendimento Capacidade Transportadoras Veículos …" at bounding box center [519, 257] width 1039 height 515
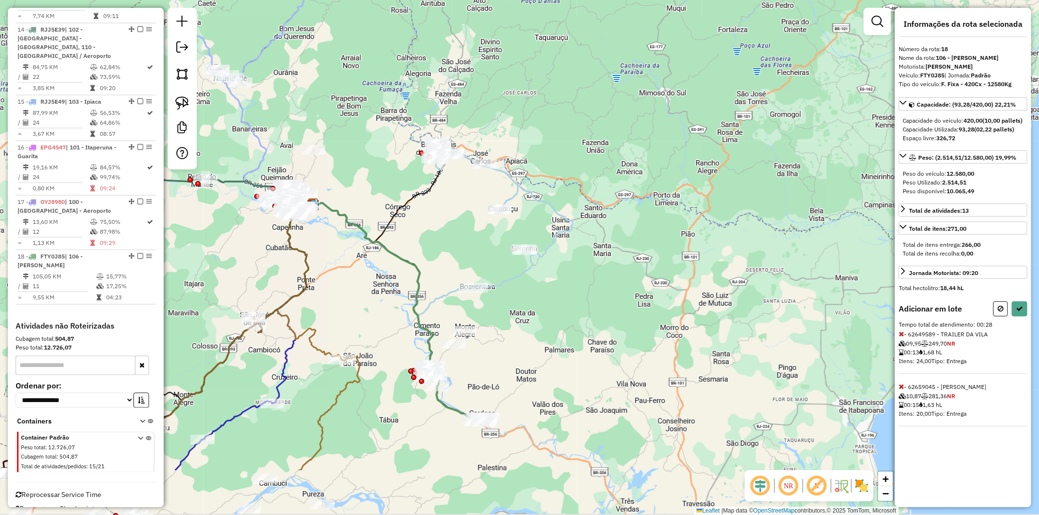
drag, startPoint x: 520, startPoint y: 332, endPoint x: 526, endPoint y: 295, distance: 37.5
click at [526, 295] on div "Janela de atendimento Grade de atendimento Capacidade Transportadoras Veículos …" at bounding box center [519, 257] width 1039 height 515
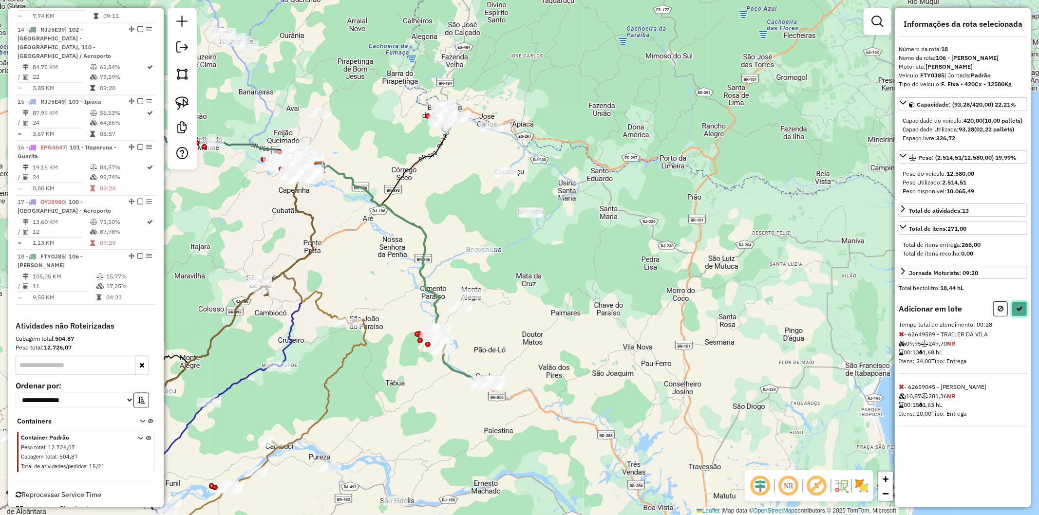
click at [1023, 313] on button at bounding box center [1019, 308] width 16 height 15
select select "**********"
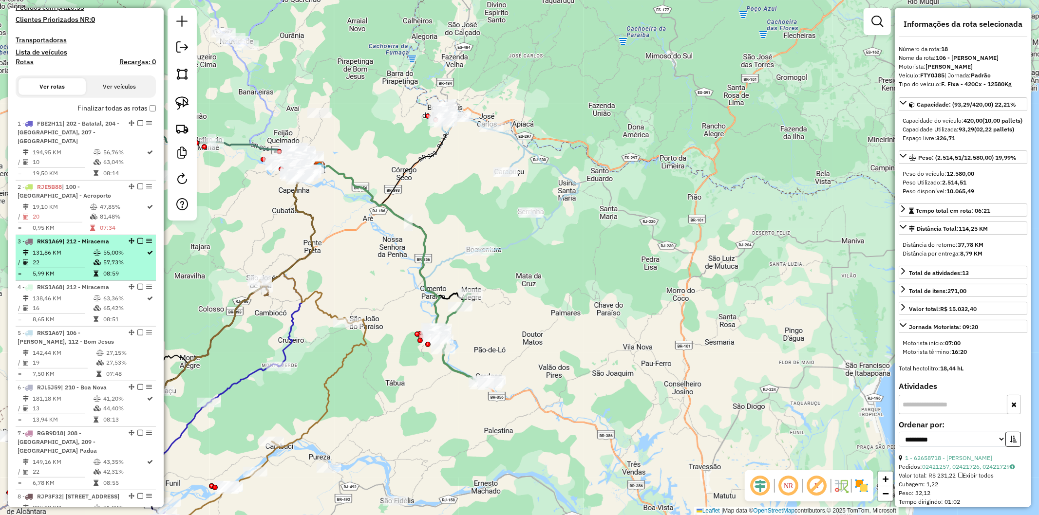
scroll to position [0, 0]
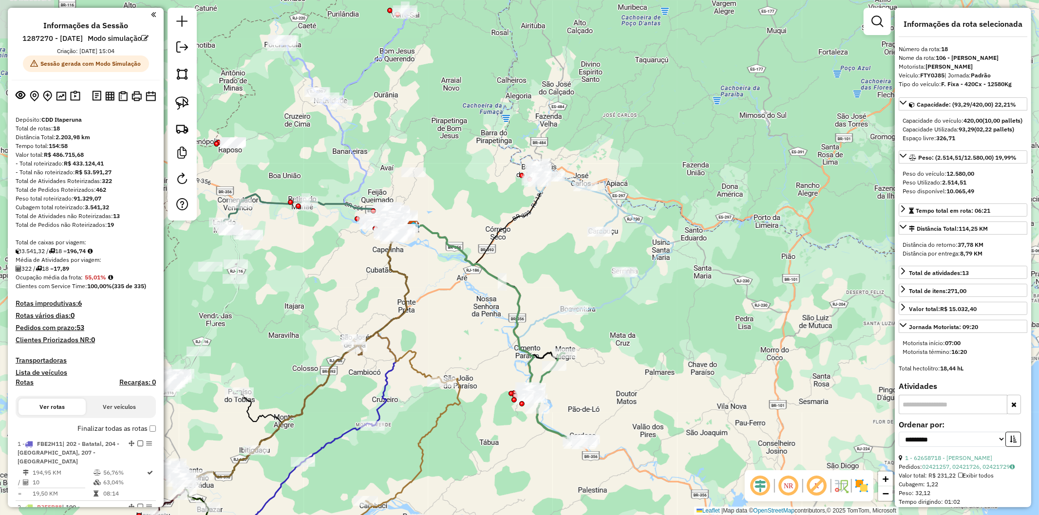
drag, startPoint x: 450, startPoint y: 211, endPoint x: 544, endPoint y: 273, distance: 112.9
click at [544, 273] on div "Janela de atendimento Grade de atendimento Capacidade Transportadoras Veículos …" at bounding box center [519, 257] width 1039 height 515
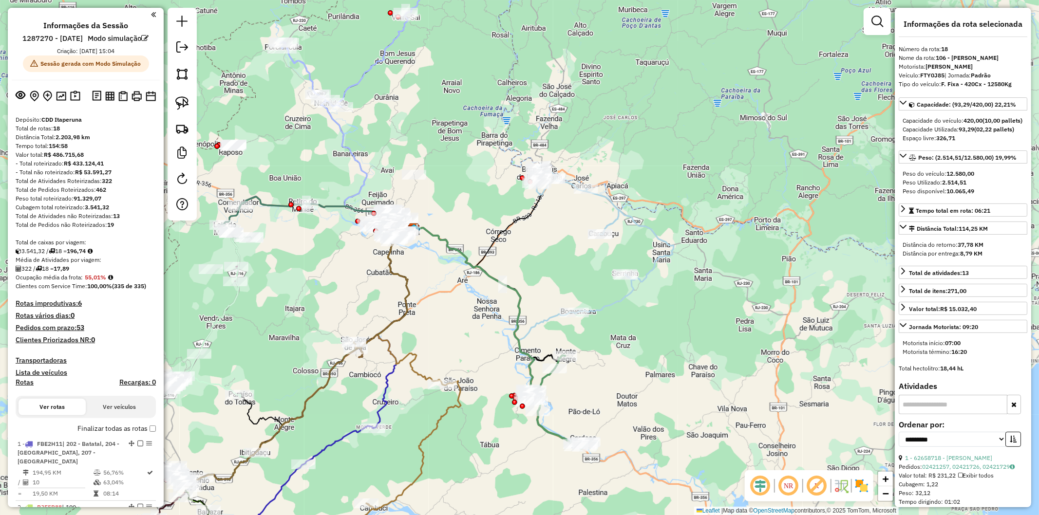
click at [612, 300] on icon at bounding box center [605, 240] width 138 height 148
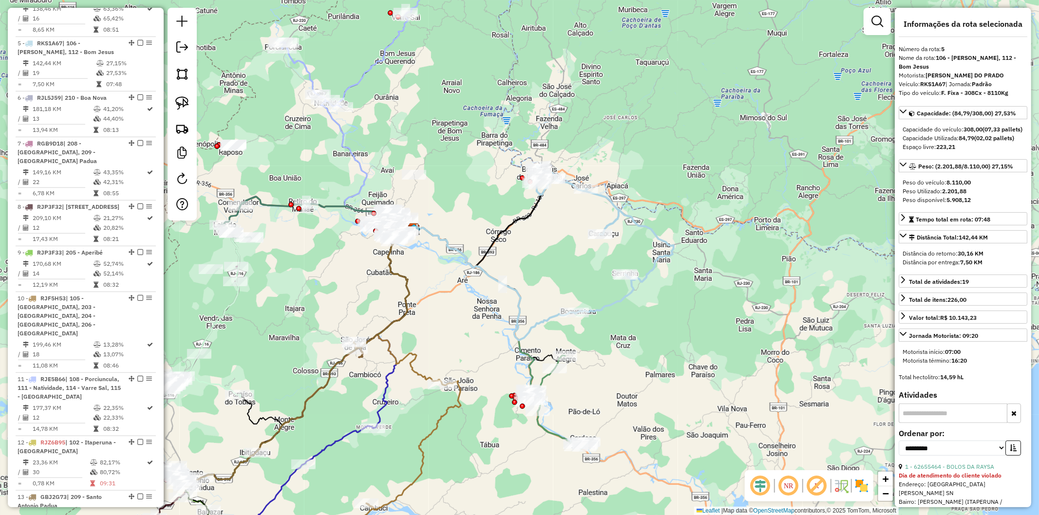
scroll to position [642, 0]
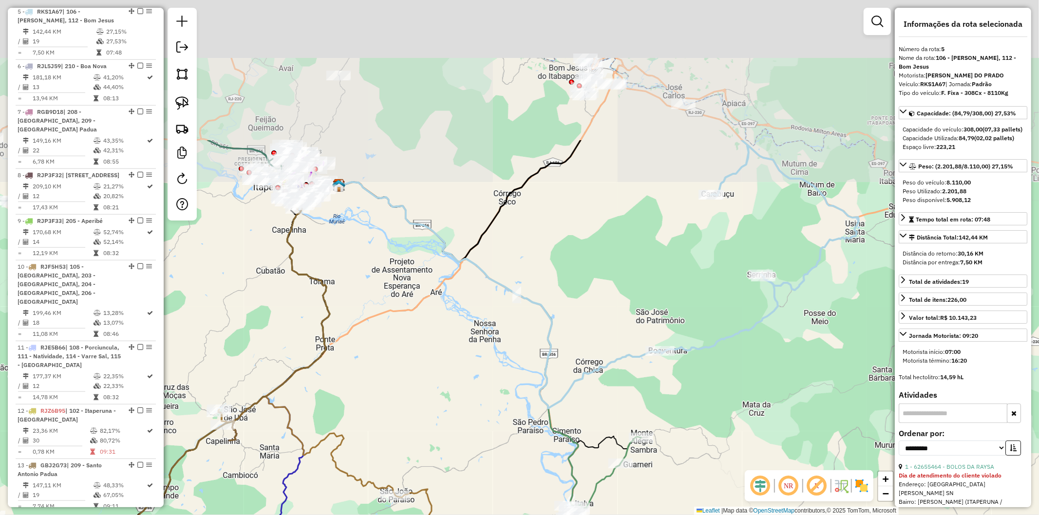
drag, startPoint x: 402, startPoint y: 253, endPoint x: 459, endPoint y: 386, distance: 144.6
click at [465, 400] on div "Janela de atendimento Grade de atendimento Capacidade Transportadoras Veículos …" at bounding box center [519, 257] width 1039 height 515
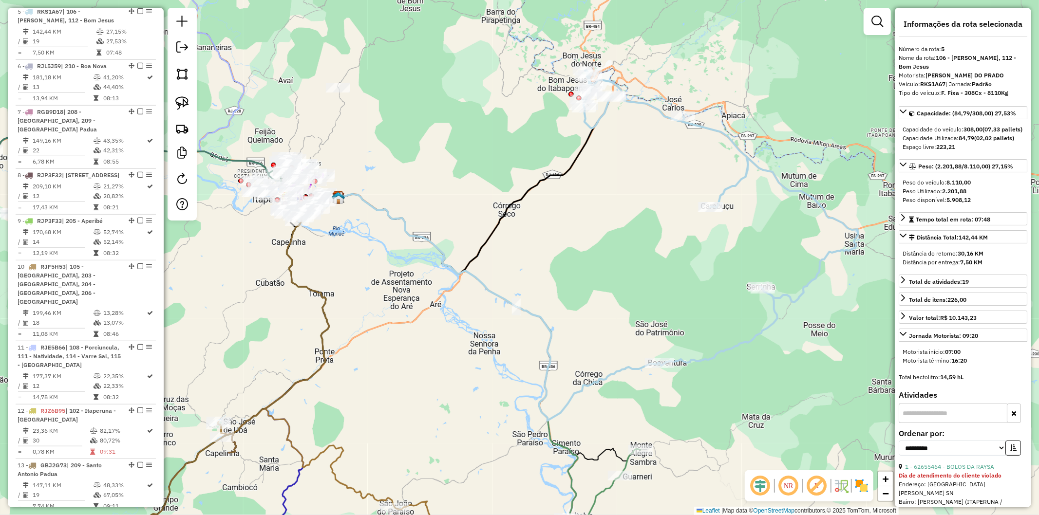
drag, startPoint x: 377, startPoint y: 269, endPoint x: 416, endPoint y: 317, distance: 62.0
click at [416, 317] on div "Janela de atendimento Grade de atendimento Capacidade Transportadoras Veículos …" at bounding box center [519, 257] width 1039 height 515
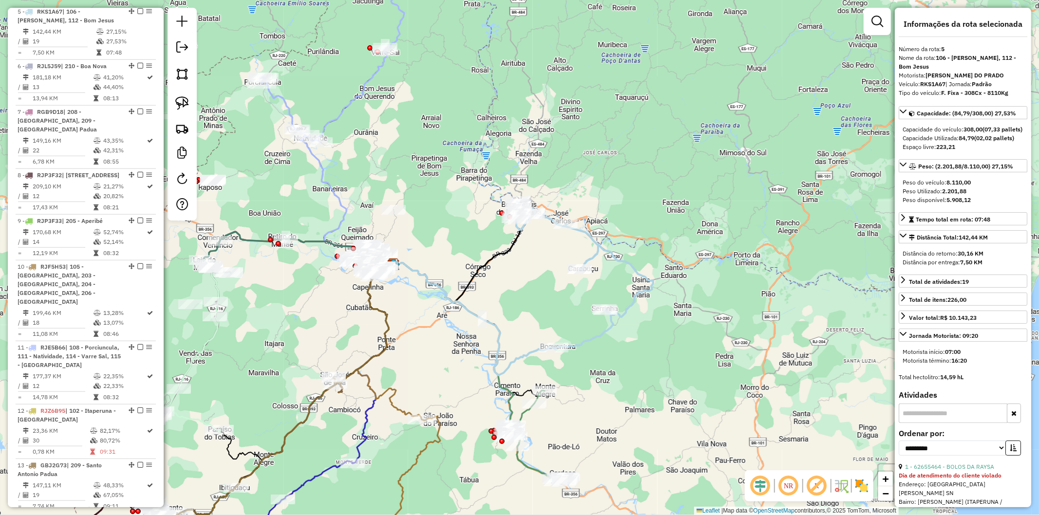
click at [567, 307] on div "Janela de atendimento Grade de atendimento Capacidade Transportadoras Veículos …" at bounding box center [519, 257] width 1039 height 515
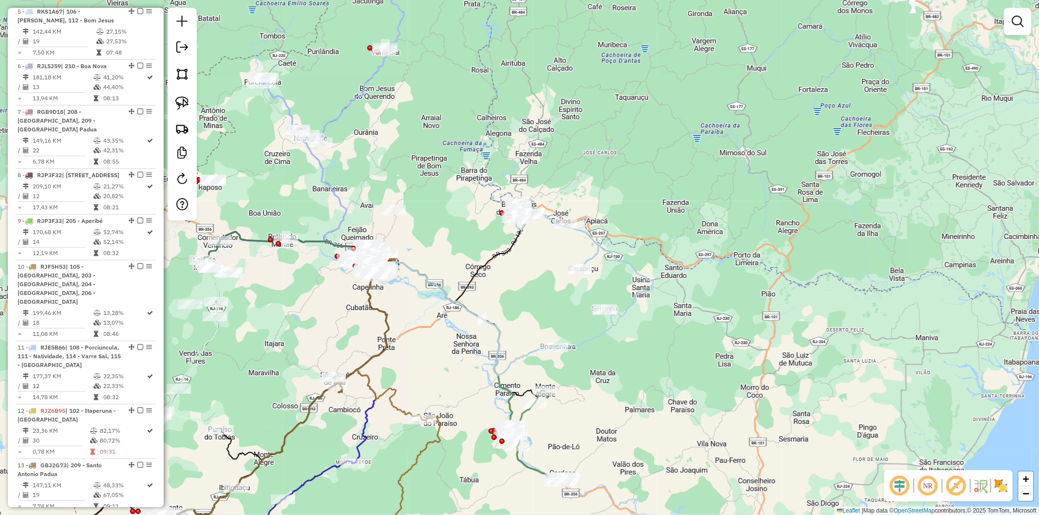
click at [587, 338] on icon at bounding box center [584, 275] width 138 height 148
select select "**********"
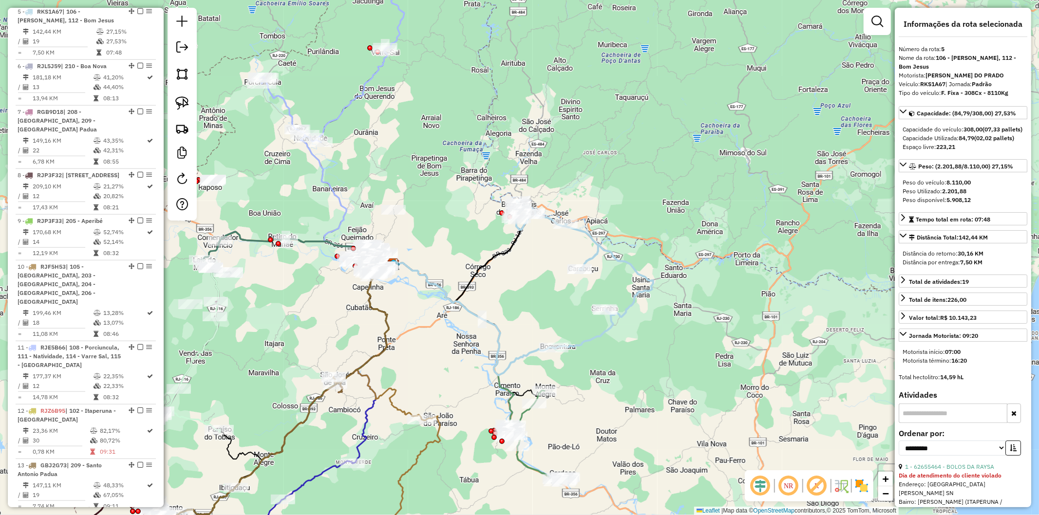
click at [512, 400] on icon at bounding box center [473, 371] width 161 height 216
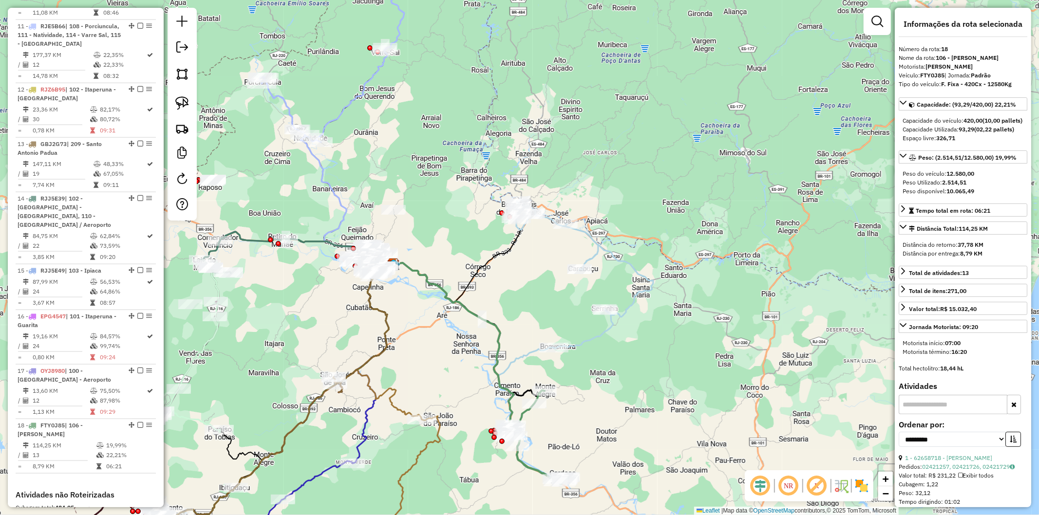
scroll to position [1132, 0]
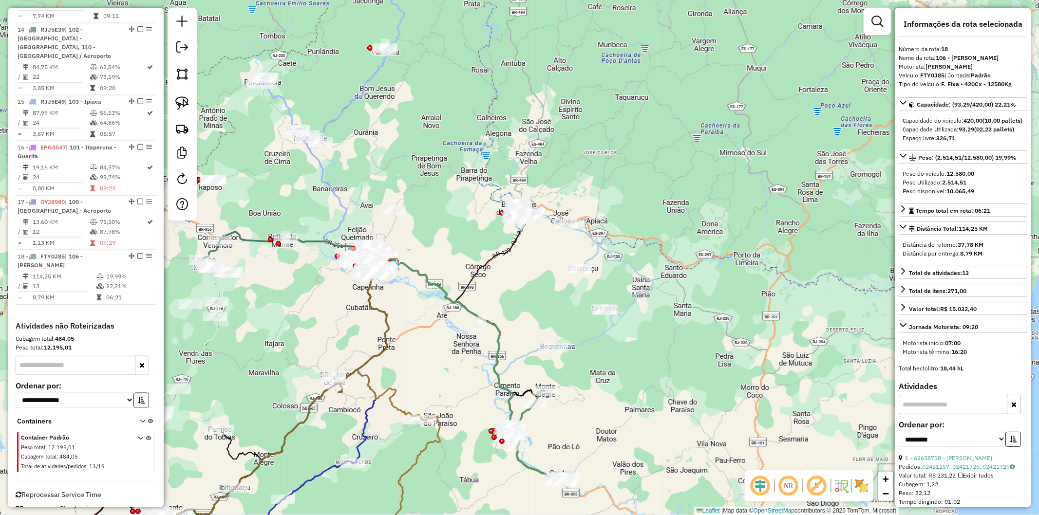
click at [507, 405] on icon at bounding box center [473, 371] width 161 height 216
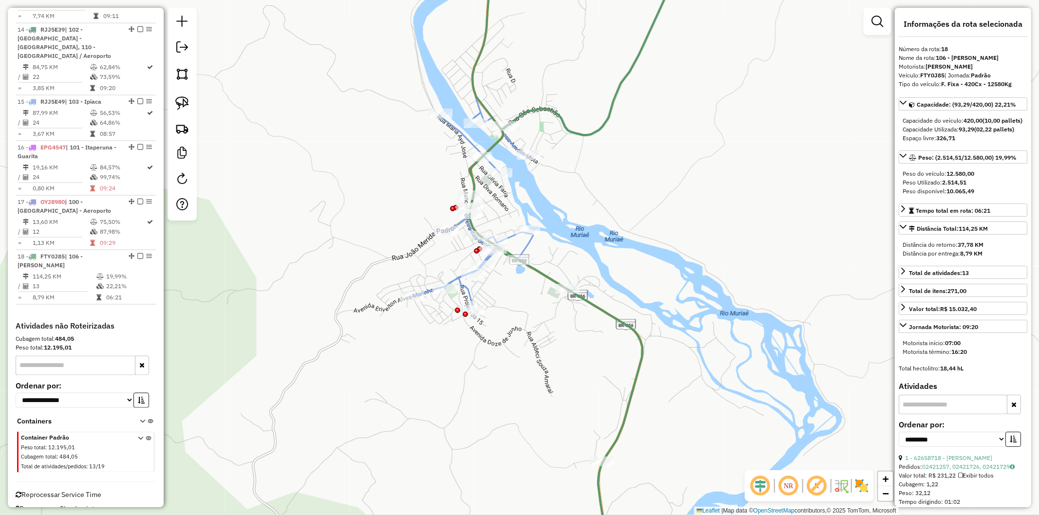
click at [469, 293] on icon at bounding box center [527, 287] width 230 height 350
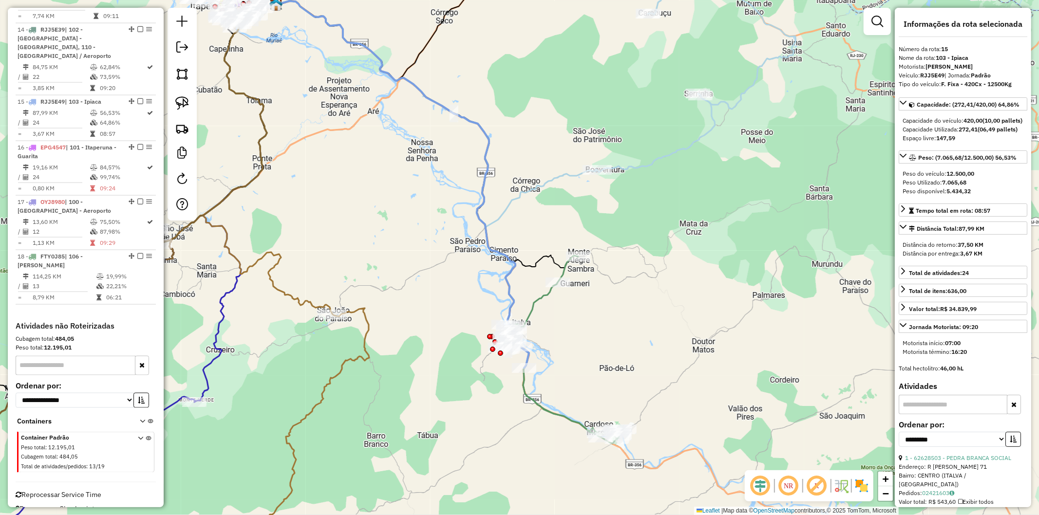
click at [535, 402] on icon at bounding box center [567, 350] width 120 height 188
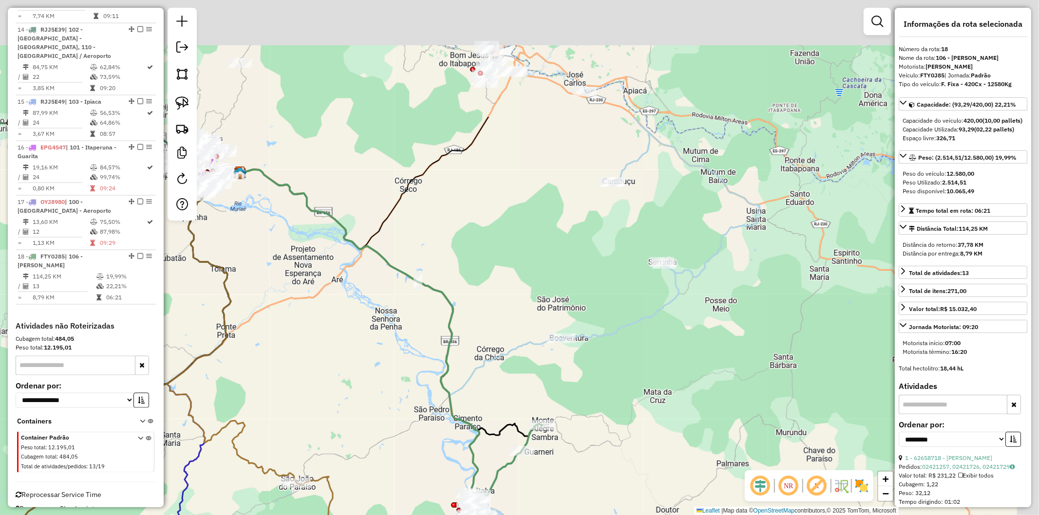
drag, startPoint x: 621, startPoint y: 302, endPoint x: 588, endPoint y: 440, distance: 141.3
click at [588, 440] on div "Janela de atendimento Grade de atendimento Capacidade Transportadoras Veículos …" at bounding box center [519, 257] width 1039 height 515
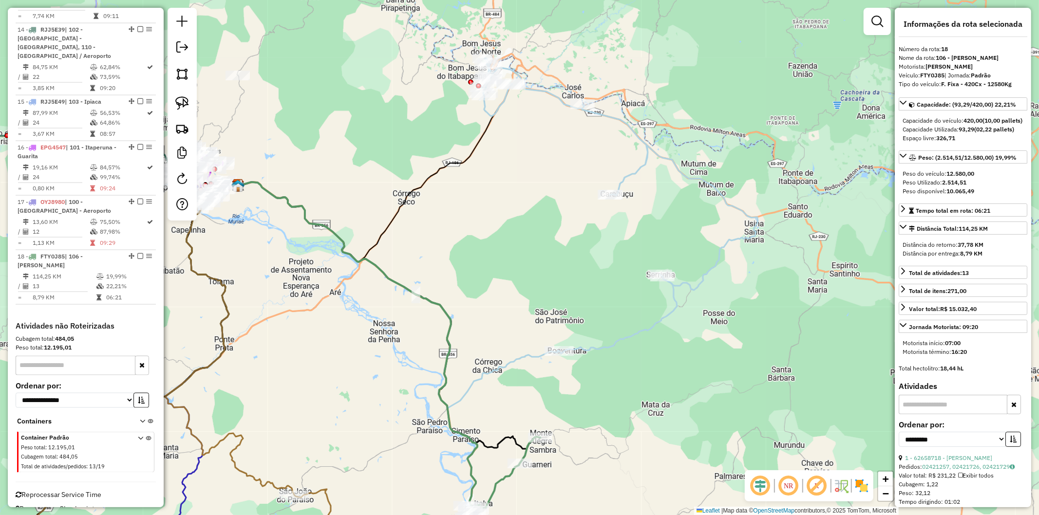
click at [612, 336] on div "Janela de atendimento Grade de atendimento Capacidade Transportadoras Veículos …" at bounding box center [519, 257] width 1039 height 515
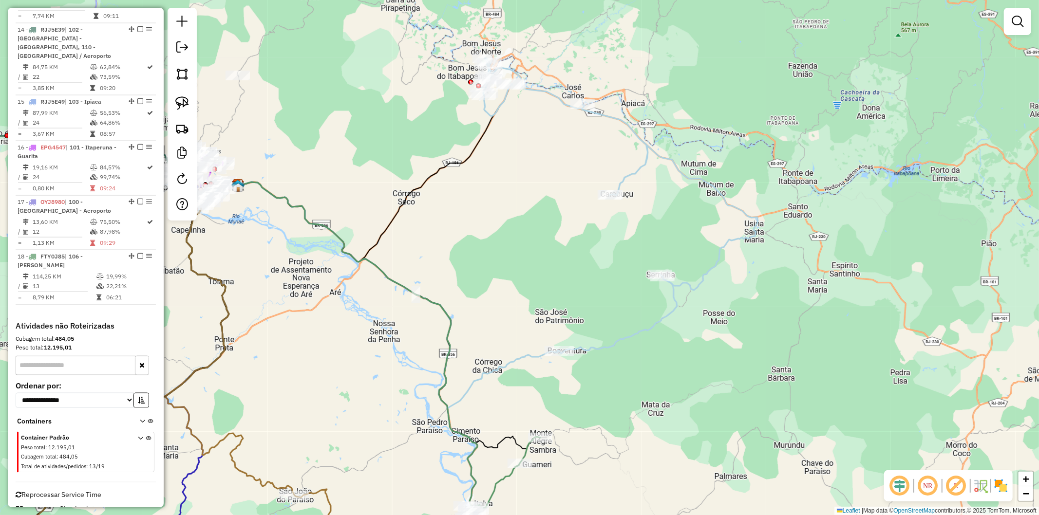
click at [612, 342] on icon at bounding box center [620, 205] width 276 height 295
select select "**********"
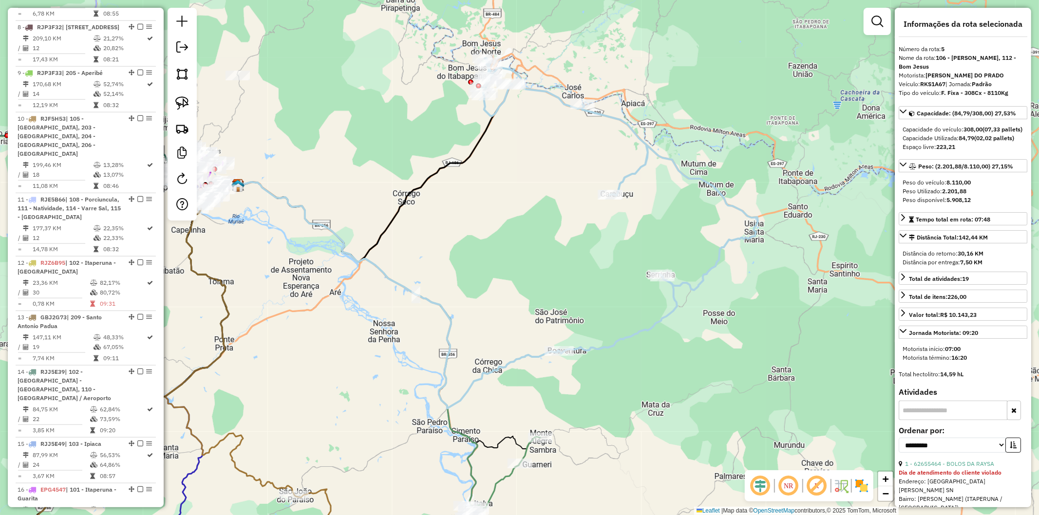
scroll to position [642, 0]
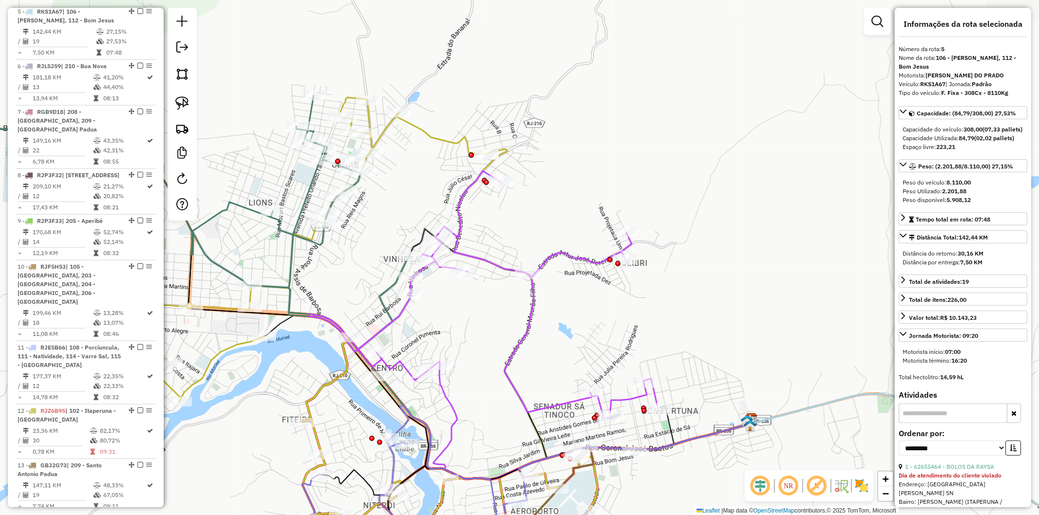
drag, startPoint x: 361, startPoint y: 308, endPoint x: 333, endPoint y: 33, distance: 276.5
click at [333, 33] on div "Janela de atendimento Grade de atendimento Capacidade Transportadoras Veículos …" at bounding box center [519, 257] width 1039 height 515
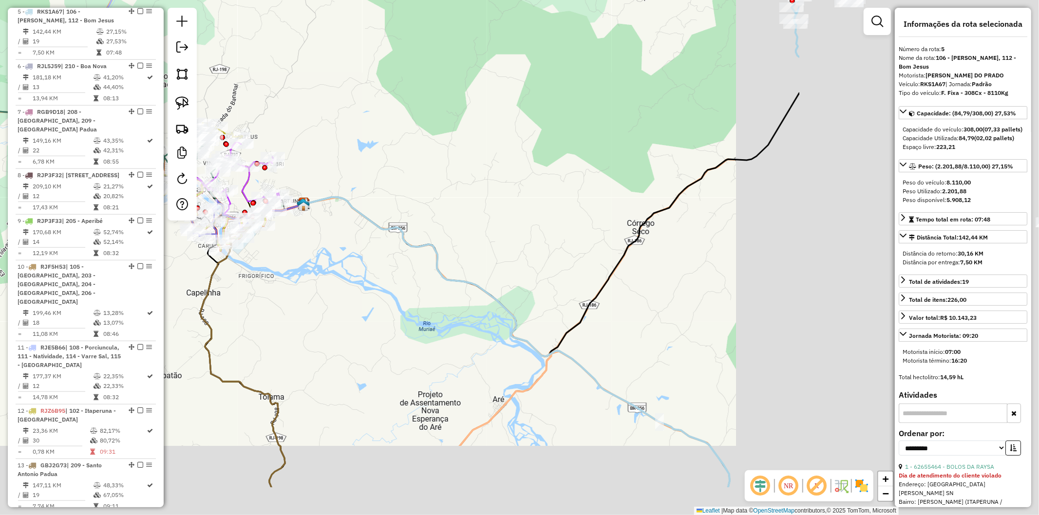
drag, startPoint x: 678, startPoint y: 355, endPoint x: 335, endPoint y: 276, distance: 352.9
click at [335, 276] on div "Janela de atendimento Grade de atendimento Capacidade Transportadoras Veículos …" at bounding box center [519, 257] width 1039 height 515
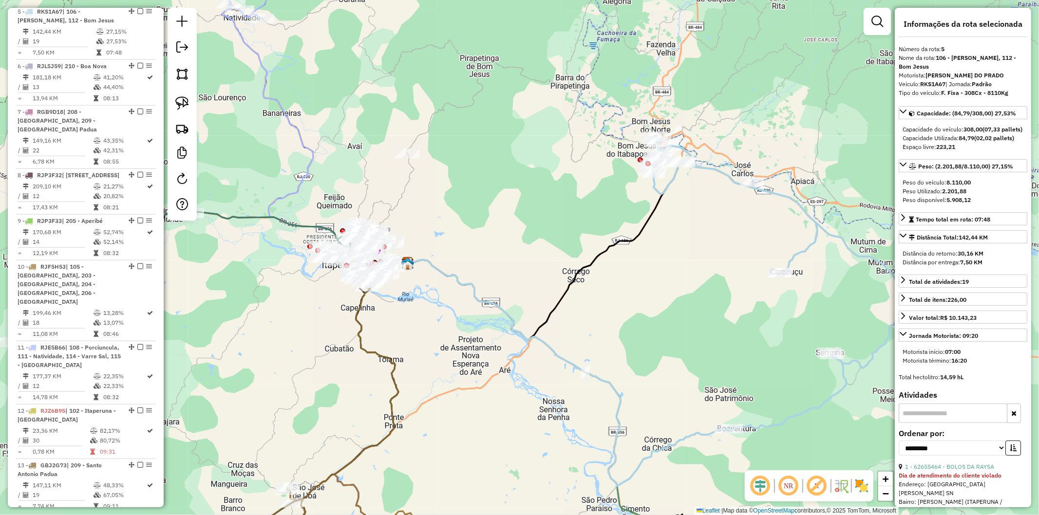
click at [580, 311] on div "Janela de atendimento Grade de atendimento Capacidade Transportadoras Veículos …" at bounding box center [519, 257] width 1039 height 515
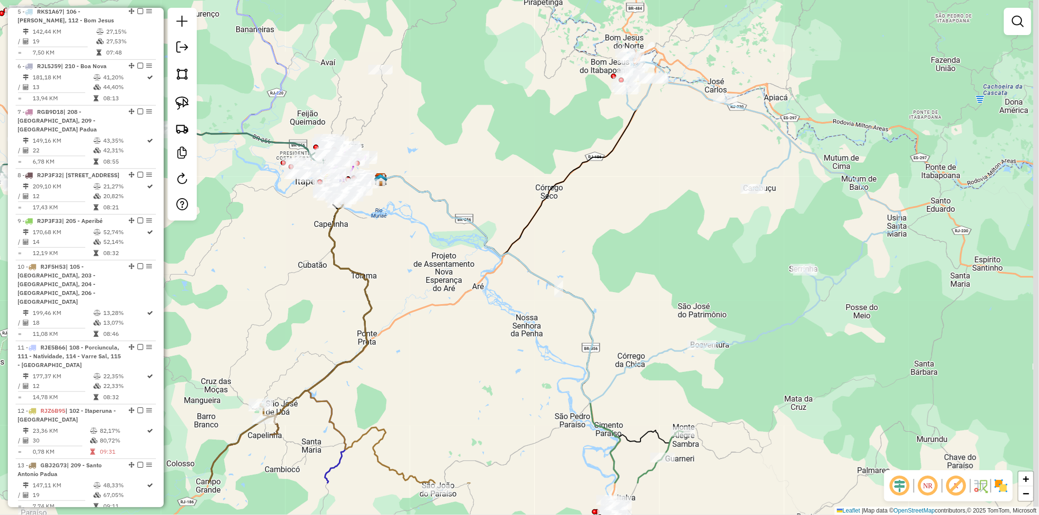
drag, startPoint x: 590, startPoint y: 304, endPoint x: 571, endPoint y: 264, distance: 44.7
click at [571, 264] on div "Janela de atendimento Grade de atendimento Capacidade Transportadoras Veículos …" at bounding box center [519, 257] width 1039 height 515
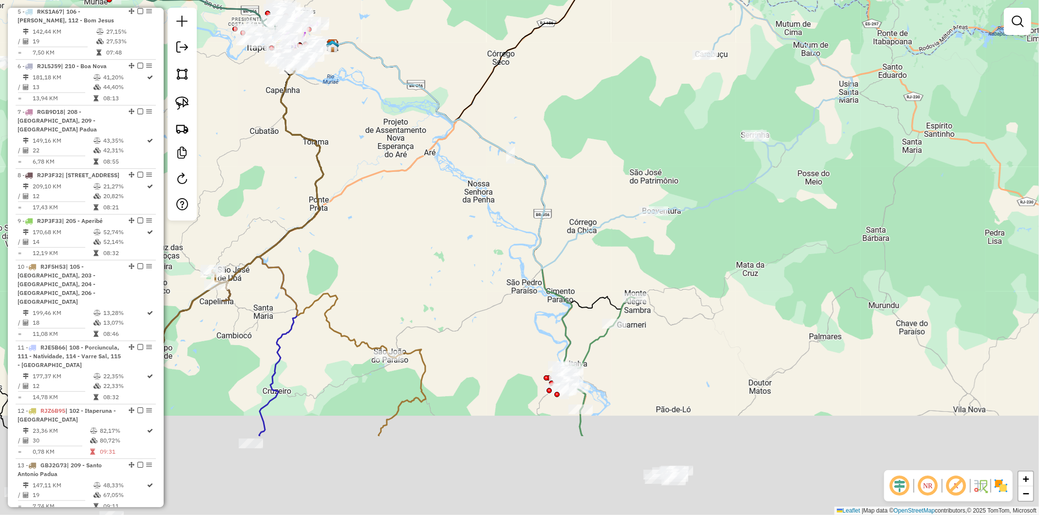
drag, startPoint x: 650, startPoint y: 409, endPoint x: 598, endPoint y: 252, distance: 165.5
click at [598, 252] on div "Janela de atendimento Grade de atendimento Capacidade Transportadoras Veículos …" at bounding box center [519, 257] width 1039 height 515
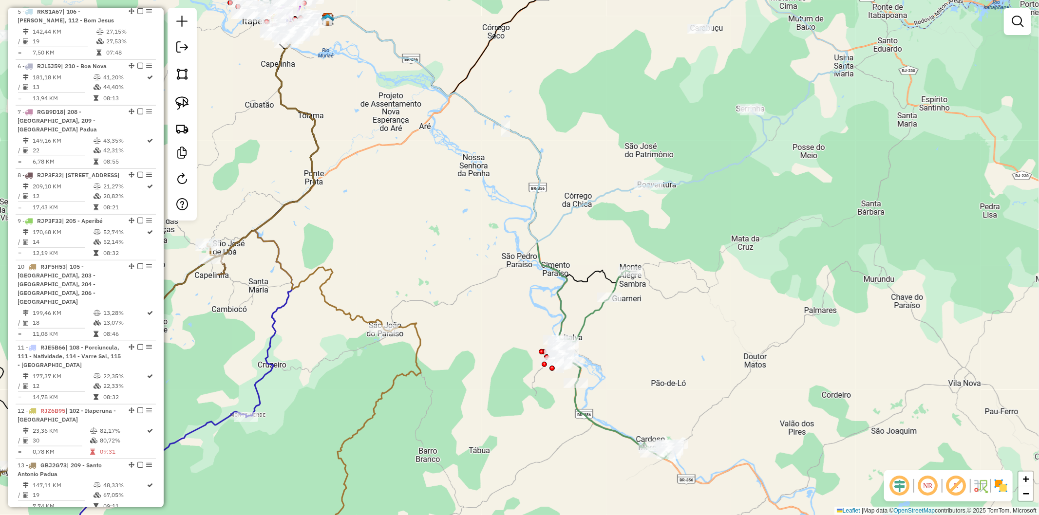
click at [588, 324] on icon at bounding box center [619, 365] width 120 height 188
select select "**********"
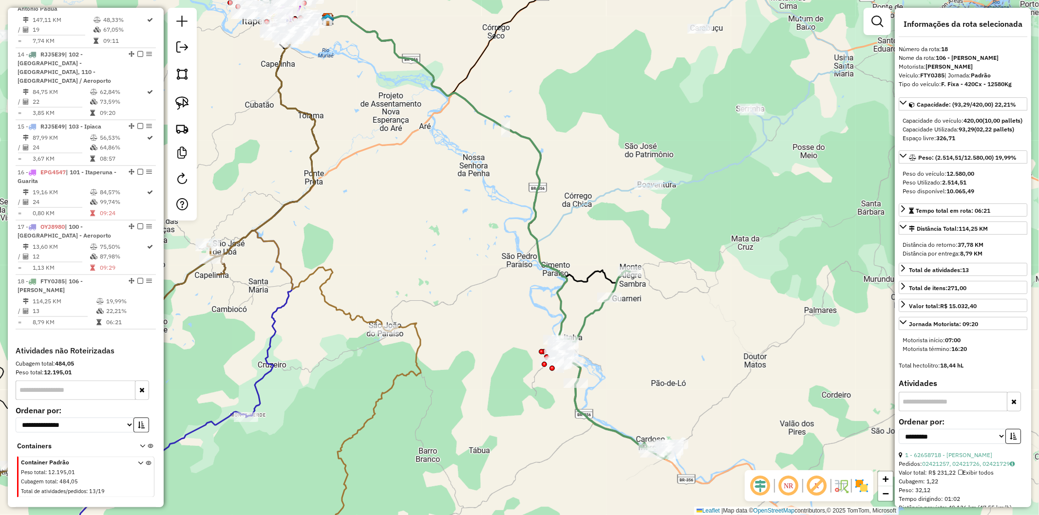
scroll to position [1132, 0]
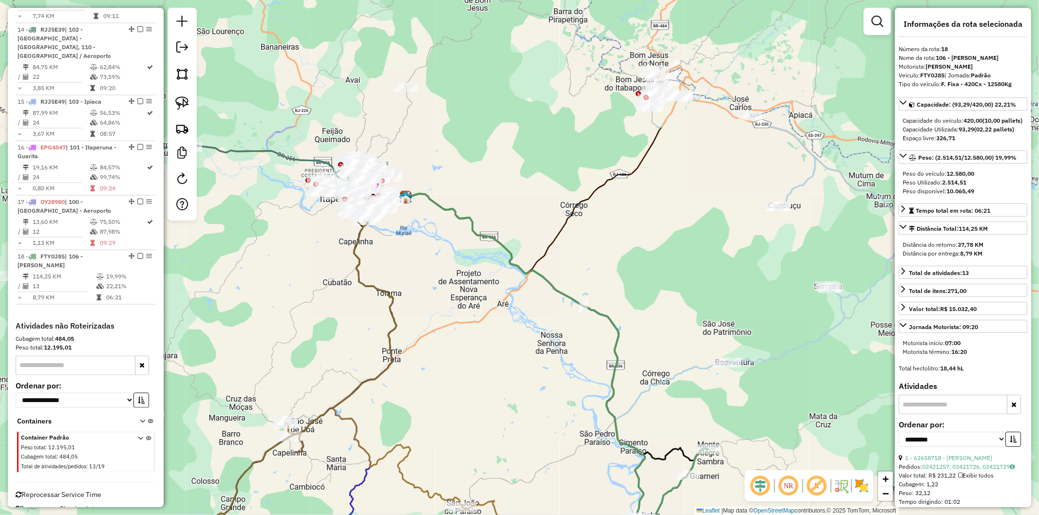
drag, startPoint x: 502, startPoint y: 396, endPoint x: 520, endPoint y: 435, distance: 43.4
click at [522, 441] on div "Janela de atendimento Grade de atendimento Capacidade Transportadoras Veículos …" at bounding box center [519, 257] width 1039 height 515
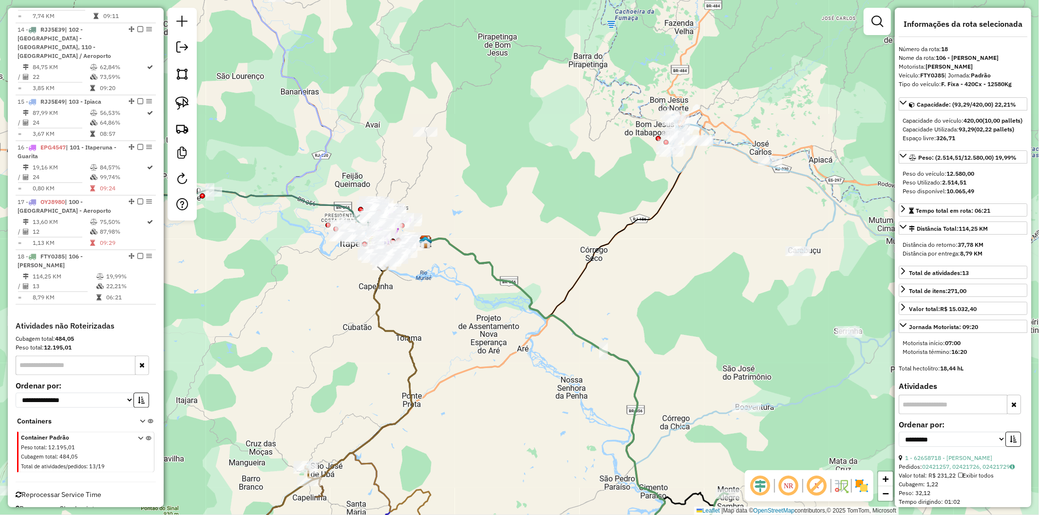
drag, startPoint x: 416, startPoint y: 307, endPoint x: 423, endPoint y: 312, distance: 8.7
click at [423, 312] on div "Janela de atendimento Grade de atendimento Capacidade Transportadoras Veículos …" at bounding box center [519, 257] width 1039 height 515
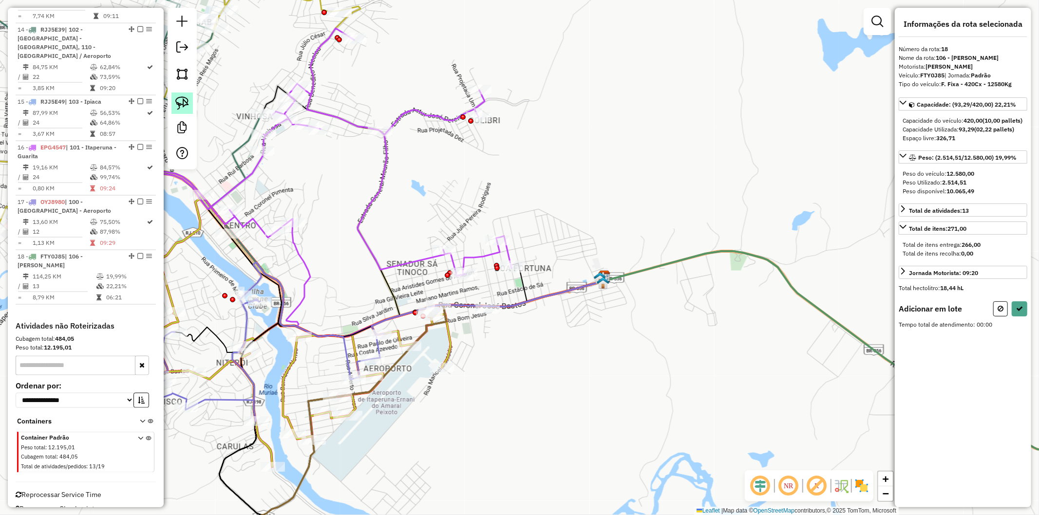
click at [186, 103] on img at bounding box center [182, 103] width 14 height 14
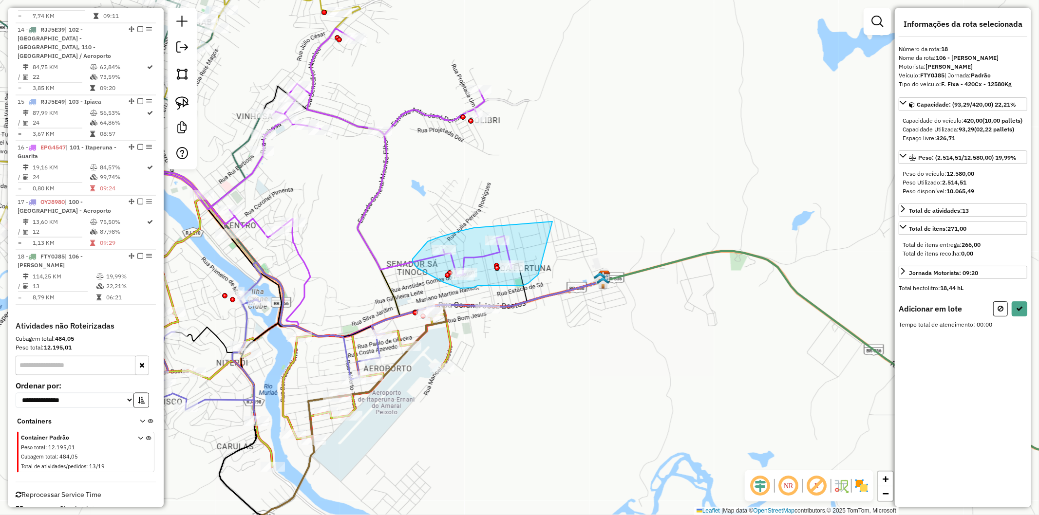
drag, startPoint x: 547, startPoint y: 222, endPoint x: 539, endPoint y: 275, distance: 53.2
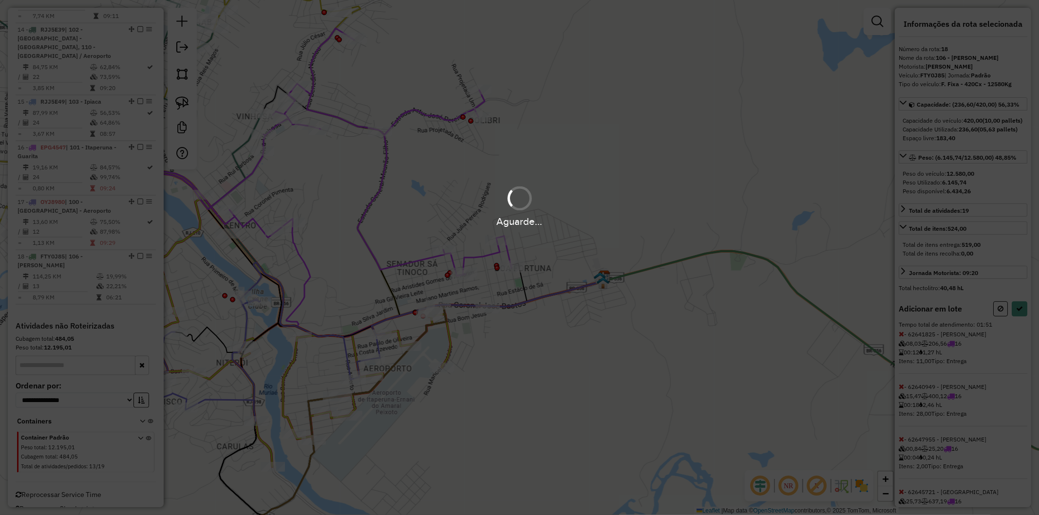
click at [1023, 329] on div "Aguarde..." at bounding box center [519, 257] width 1039 height 515
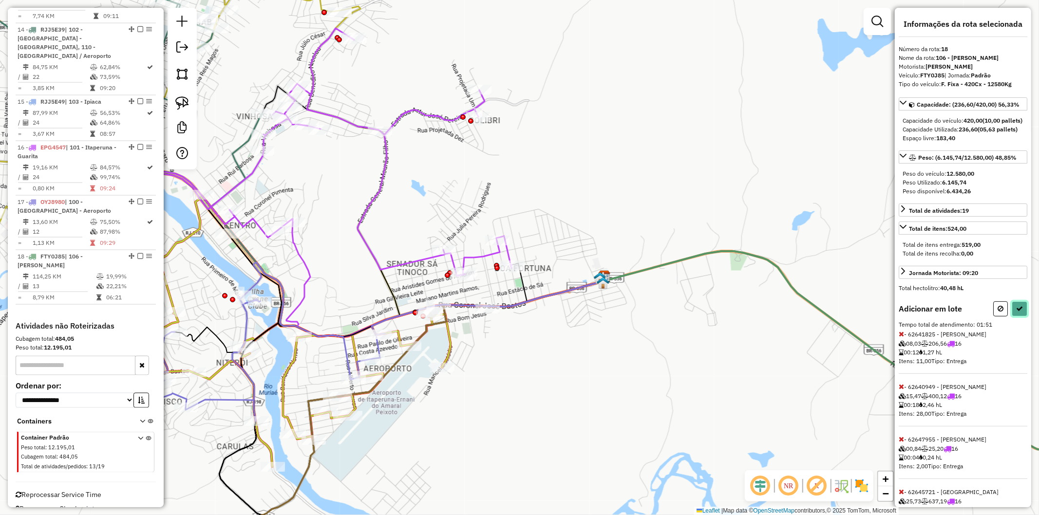
click at [1019, 312] on icon at bounding box center [1019, 308] width 7 height 7
select select "**********"
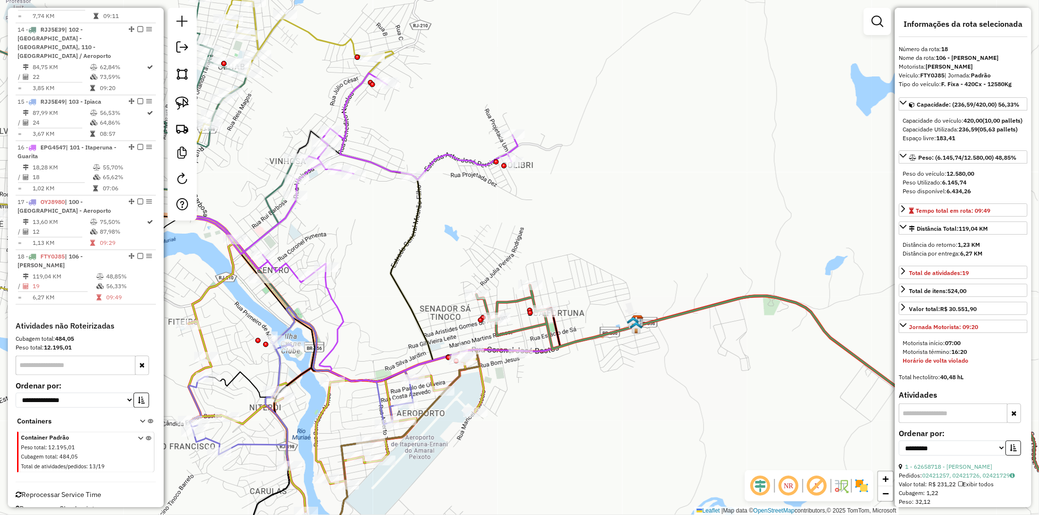
click at [484, 378] on icon at bounding box center [335, 416] width 295 height 190
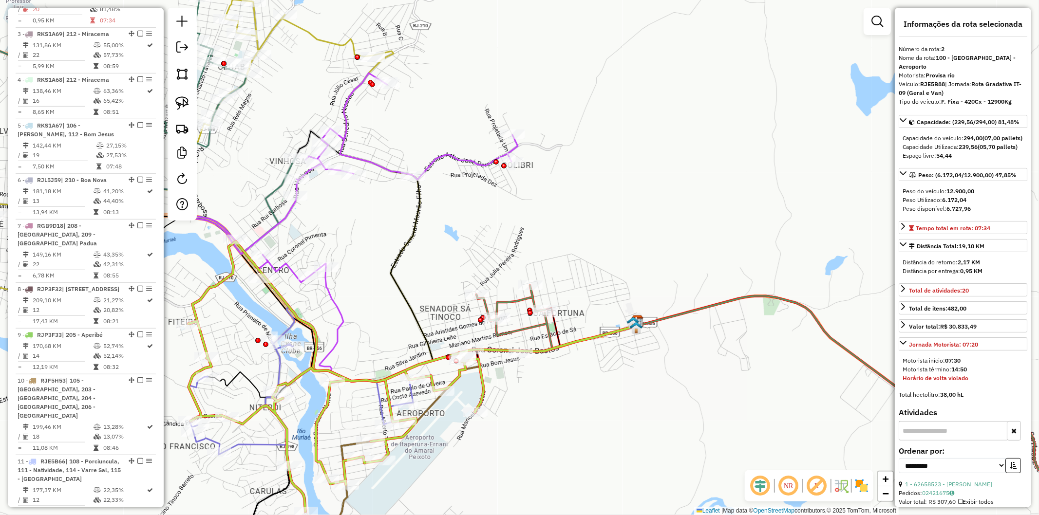
scroll to position [496, 0]
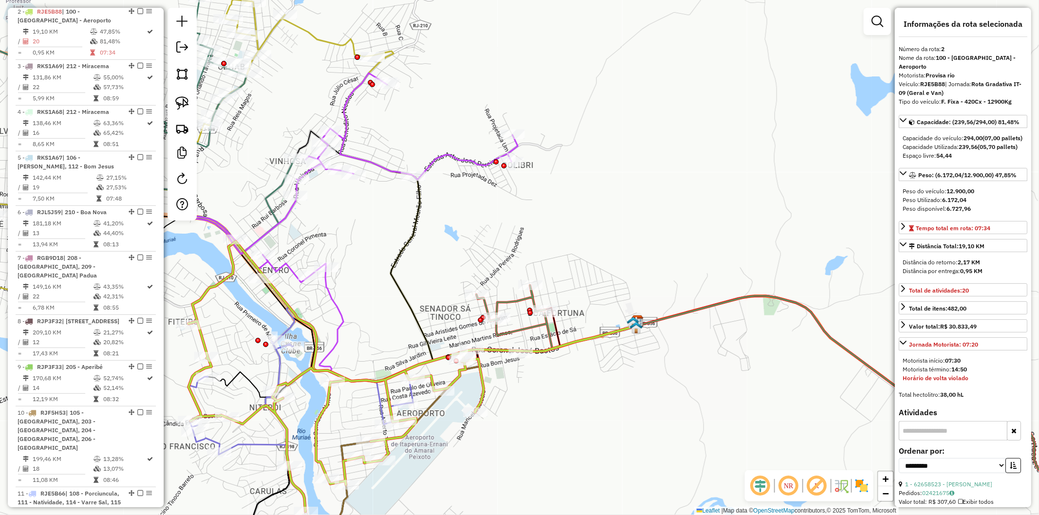
click at [534, 388] on div "Janela de atendimento Grade de atendimento Capacidade Transportadoras Veículos …" at bounding box center [519, 257] width 1039 height 515
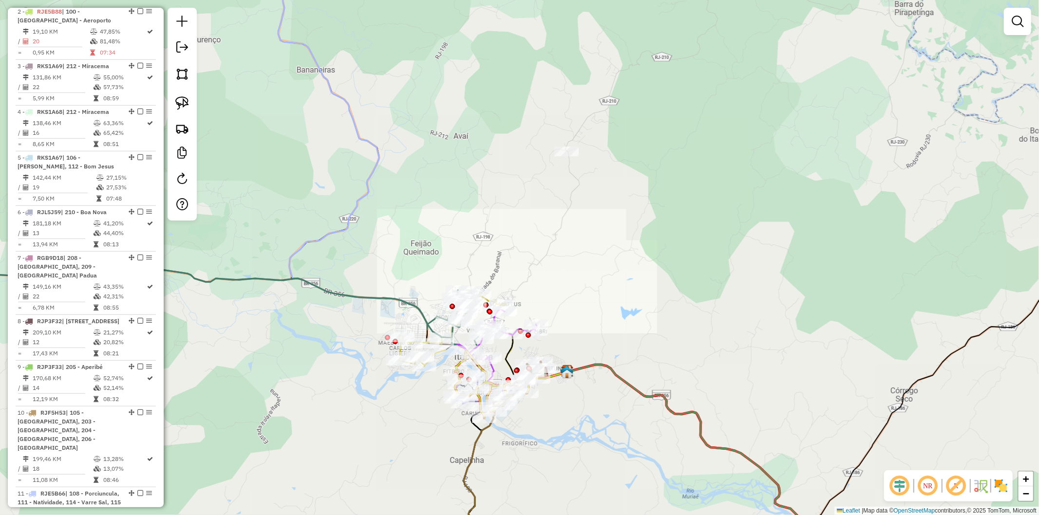
drag, startPoint x: 635, startPoint y: 420, endPoint x: 424, endPoint y: 242, distance: 275.8
click at [424, 242] on div "Janela de atendimento Grade de atendimento Capacidade Transportadoras Veículos …" at bounding box center [519, 257] width 1039 height 515
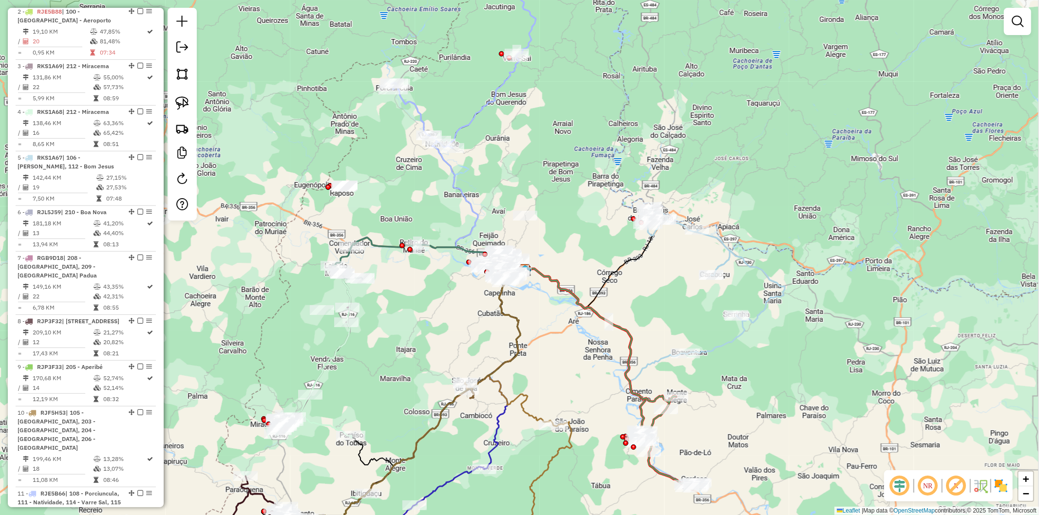
click at [729, 348] on icon at bounding box center [716, 281] width 138 height 148
select select "**********"
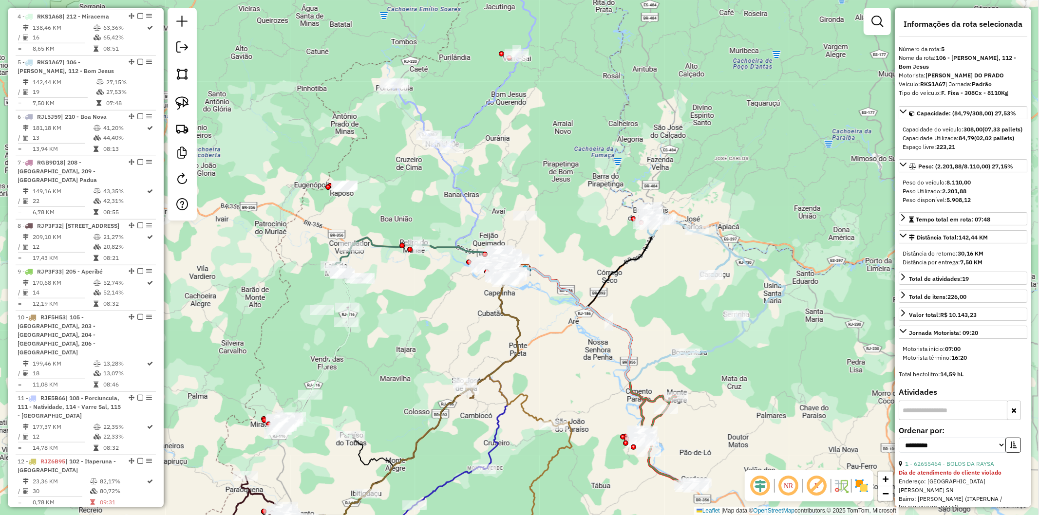
scroll to position [642, 0]
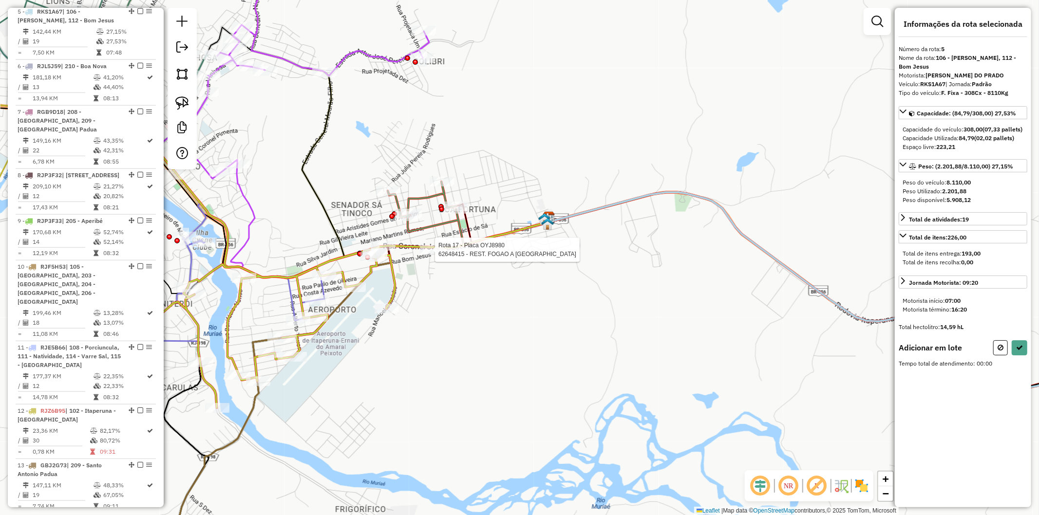
click at [431, 255] on div at bounding box center [432, 250] width 24 height 10
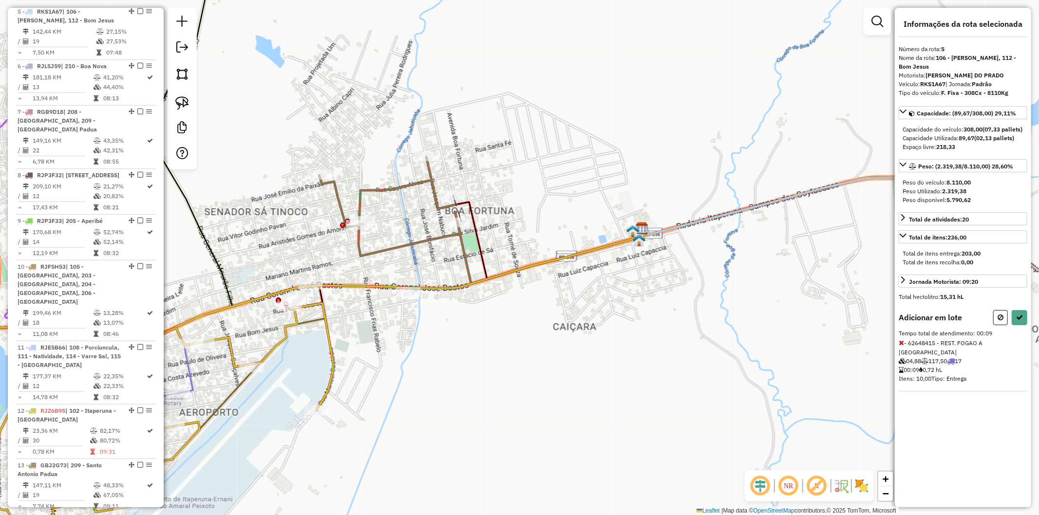
click at [456, 213] on icon at bounding box center [731, 252] width 824 height 191
click at [458, 227] on div at bounding box center [458, 223] width 24 height 10
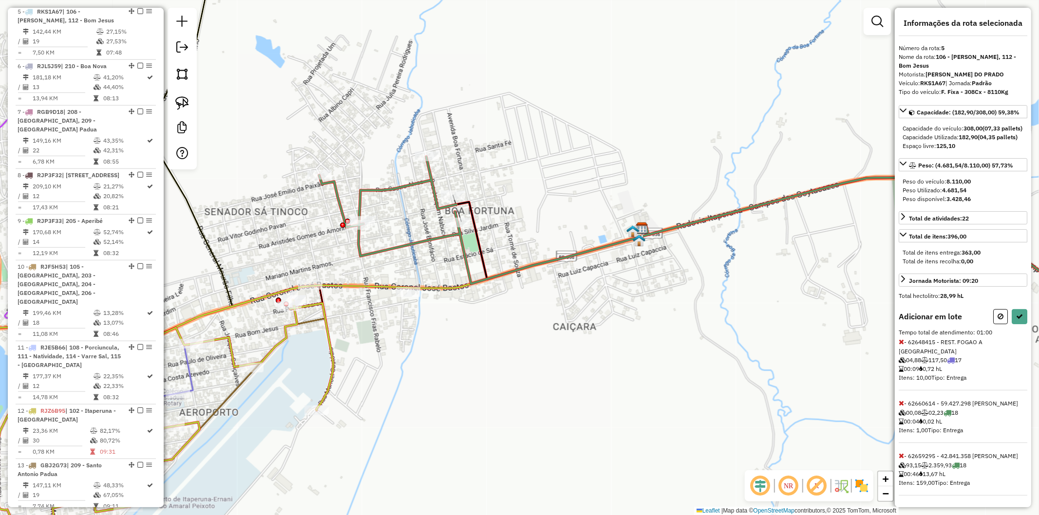
scroll to position [26, 0]
click at [898, 452] on icon at bounding box center [900, 455] width 5 height 7
click at [903, 346] on icon at bounding box center [900, 342] width 5 height 7
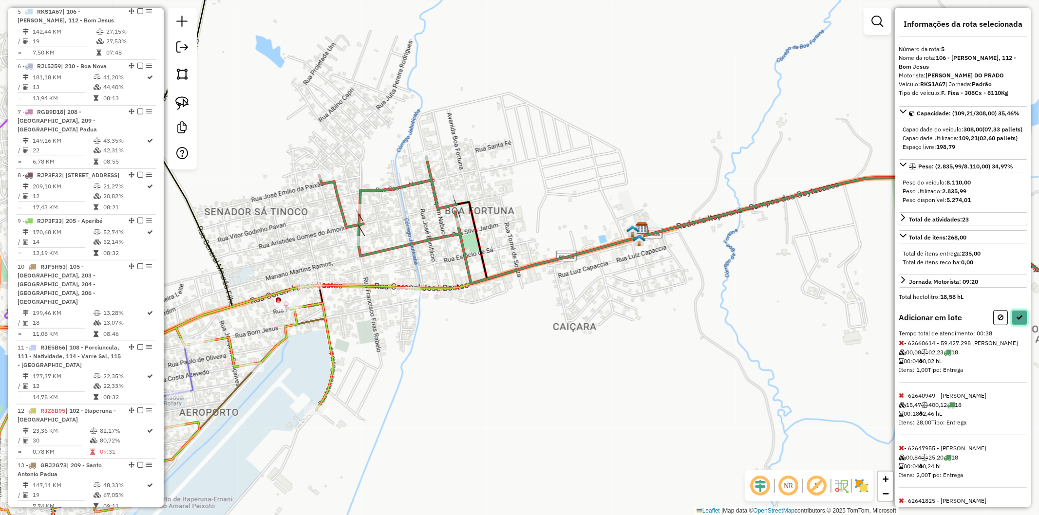
click at [1024, 325] on button at bounding box center [1019, 317] width 16 height 15
select select "**********"
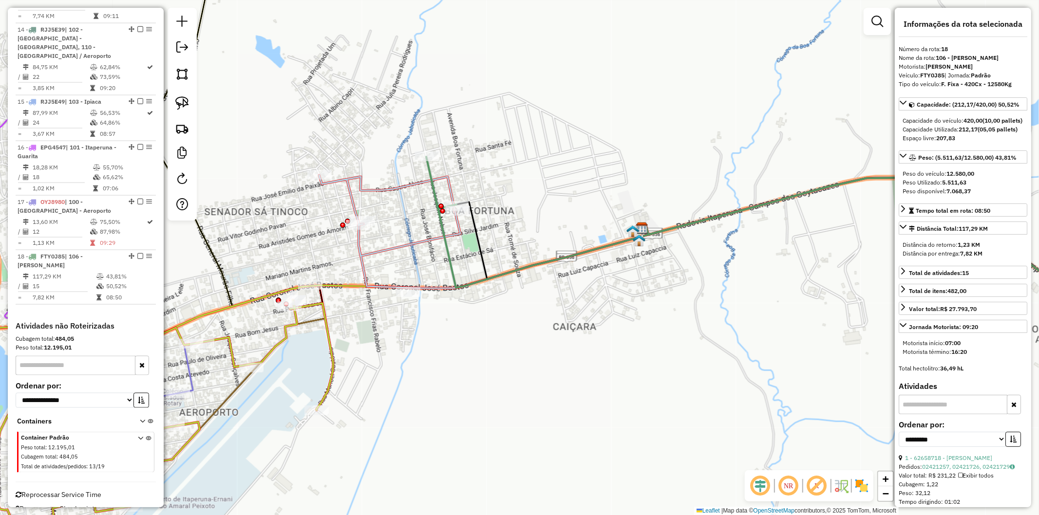
click at [362, 249] on icon at bounding box center [731, 261] width 824 height 172
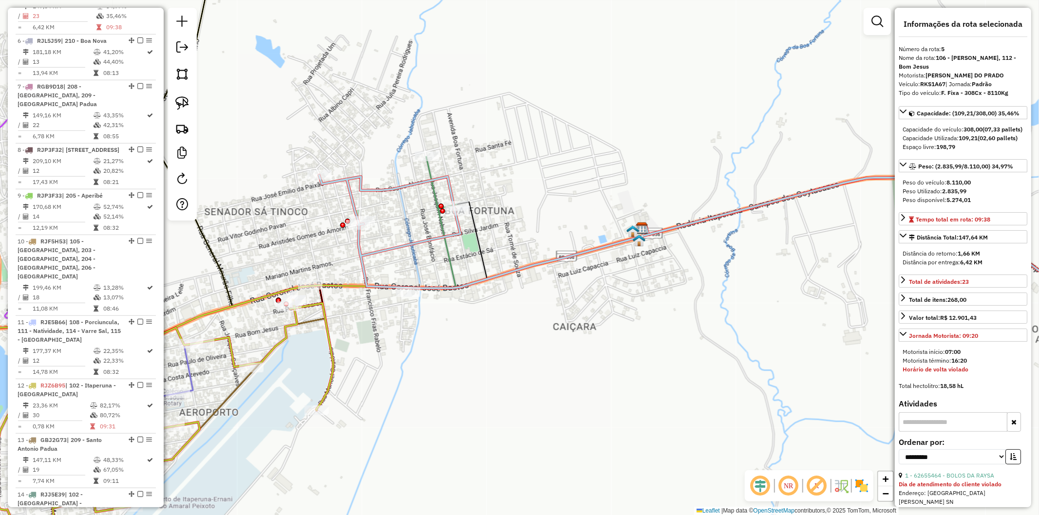
scroll to position [642, 0]
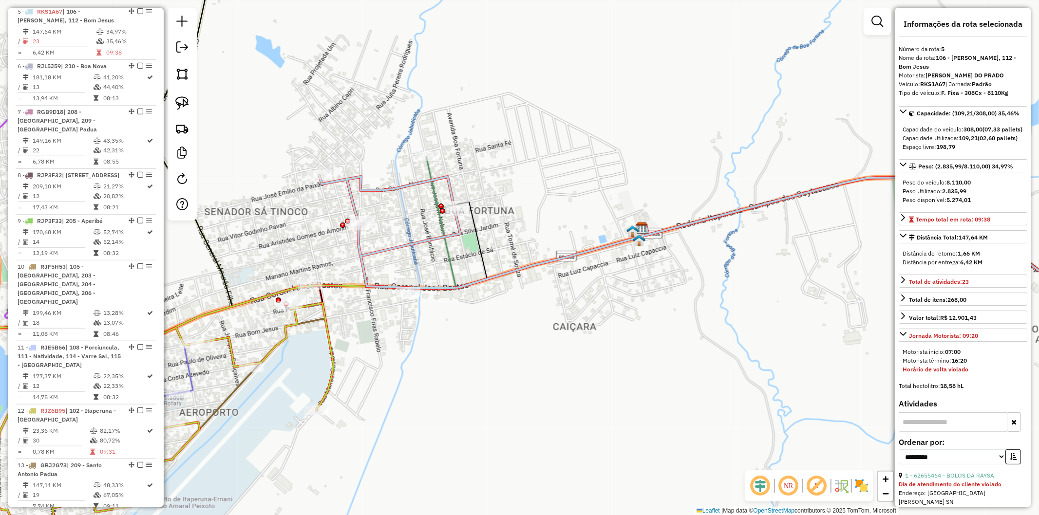
click at [432, 189] on icon at bounding box center [784, 252] width 717 height 191
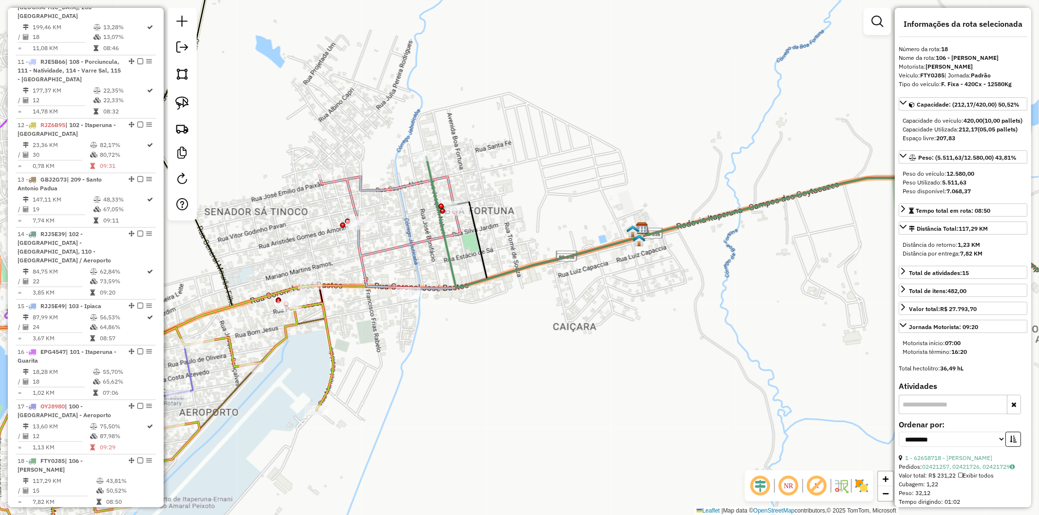
scroll to position [1132, 0]
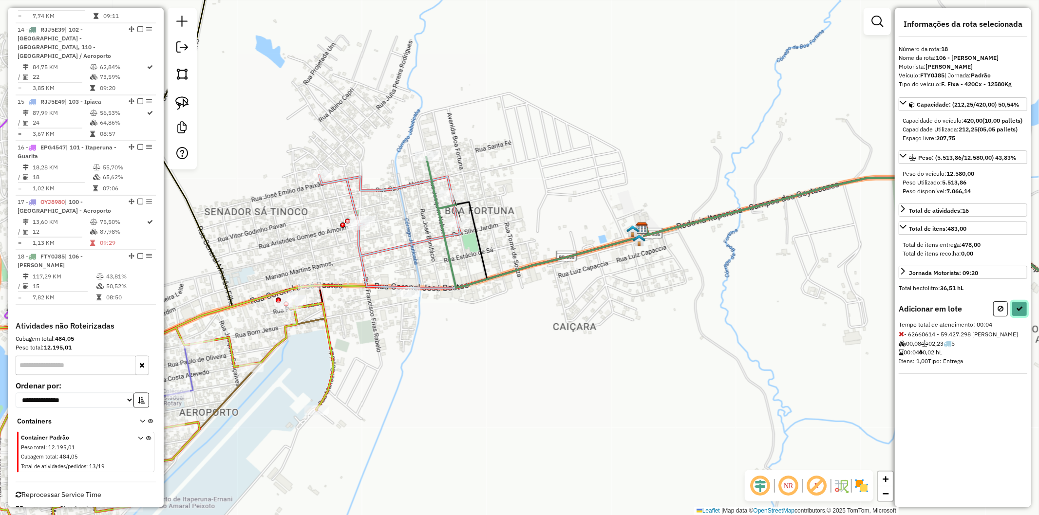
click at [1015, 317] on button at bounding box center [1019, 308] width 16 height 15
select select "**********"
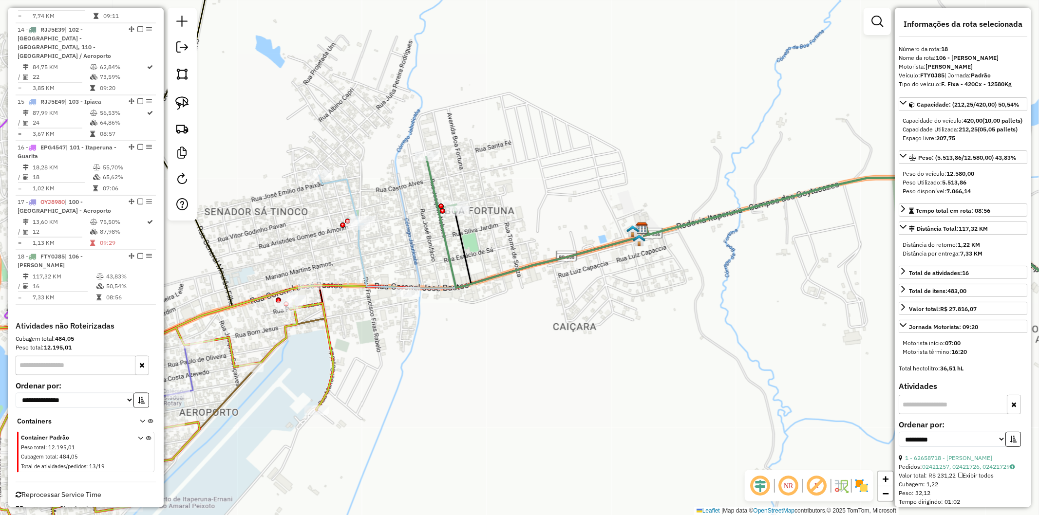
click at [362, 257] on icon at bounding box center [731, 261] width 824 height 172
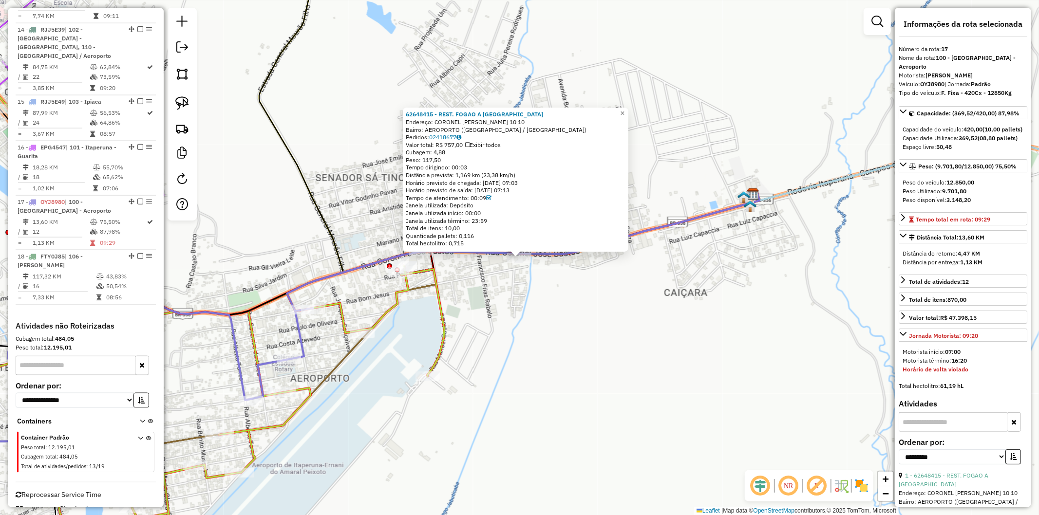
click at [446, 304] on div "62648415 - REST. FOGAO A LENHA Endereço: CORONEL JOSE BASTOS 10 10 Bairro: AERO…" at bounding box center [519, 257] width 1039 height 515
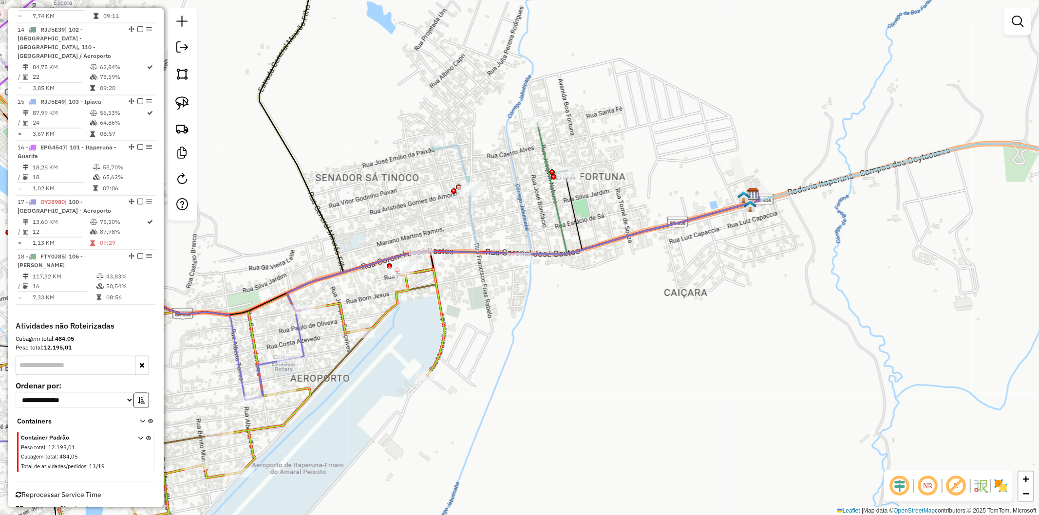
click at [440, 304] on icon at bounding box center [170, 416] width 548 height 301
select select "**********"
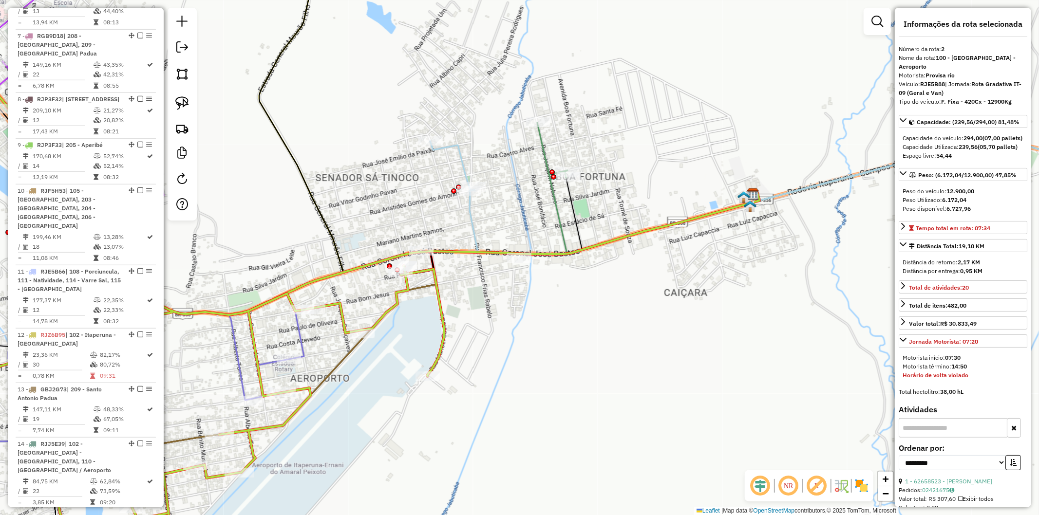
scroll to position [496, 0]
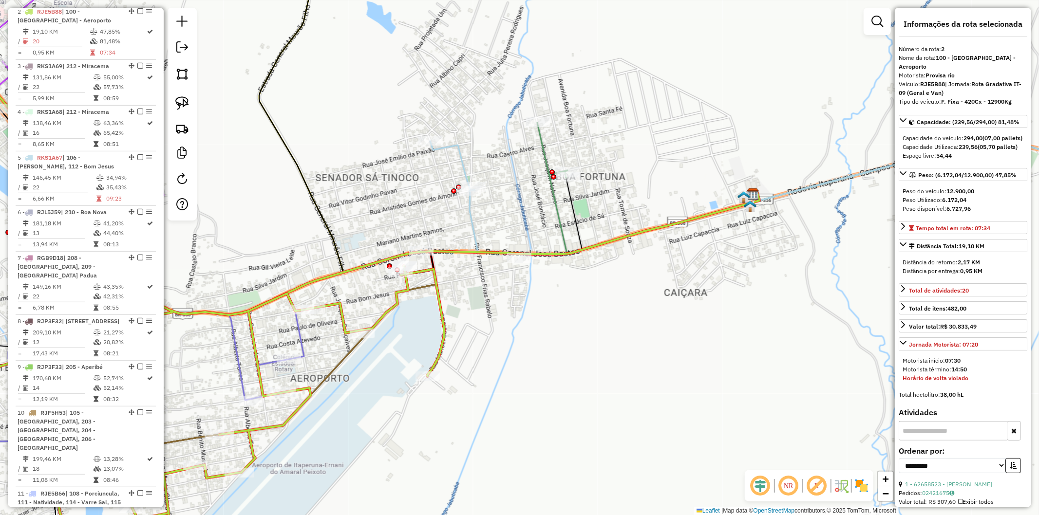
click at [502, 314] on div "Janela de atendimento Grade de atendimento Capacidade Transportadoras Veículos …" at bounding box center [519, 257] width 1039 height 515
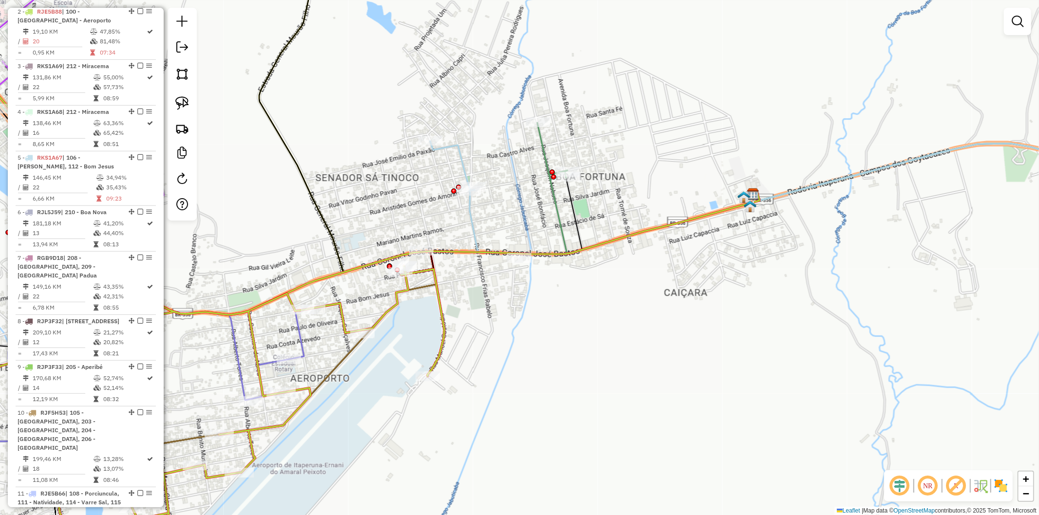
click at [436, 315] on icon at bounding box center [170, 416] width 548 height 301
select select "**********"
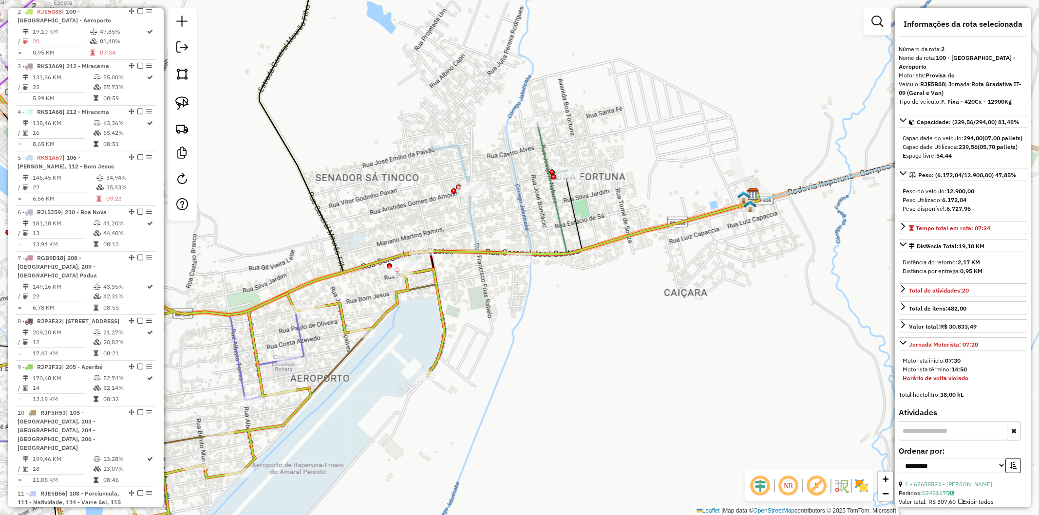
click at [490, 288] on div "Janela de atendimento Grade de atendimento Capacidade Transportadoras Veículos …" at bounding box center [519, 257] width 1039 height 515
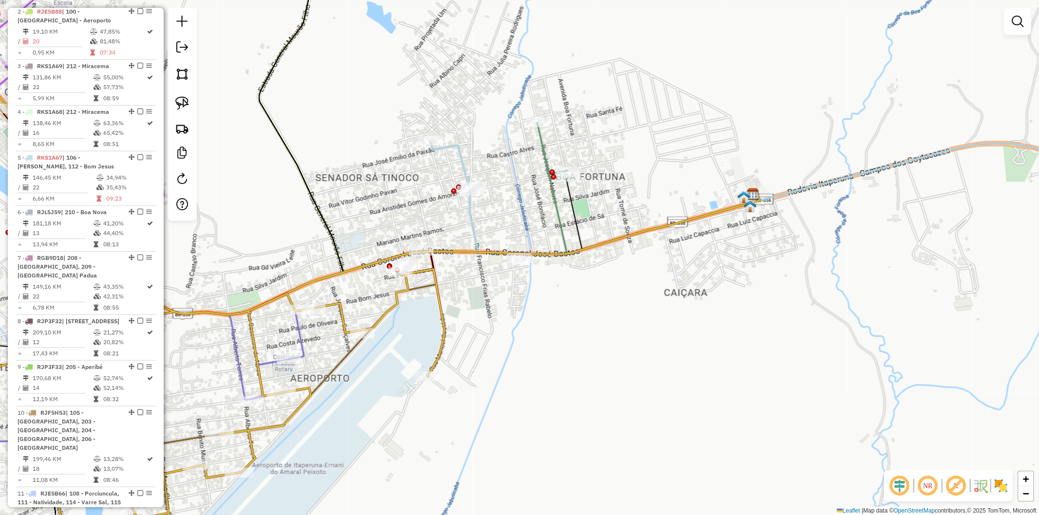
click at [556, 221] on icon at bounding box center [840, 188] width 606 height 131
select select "**********"
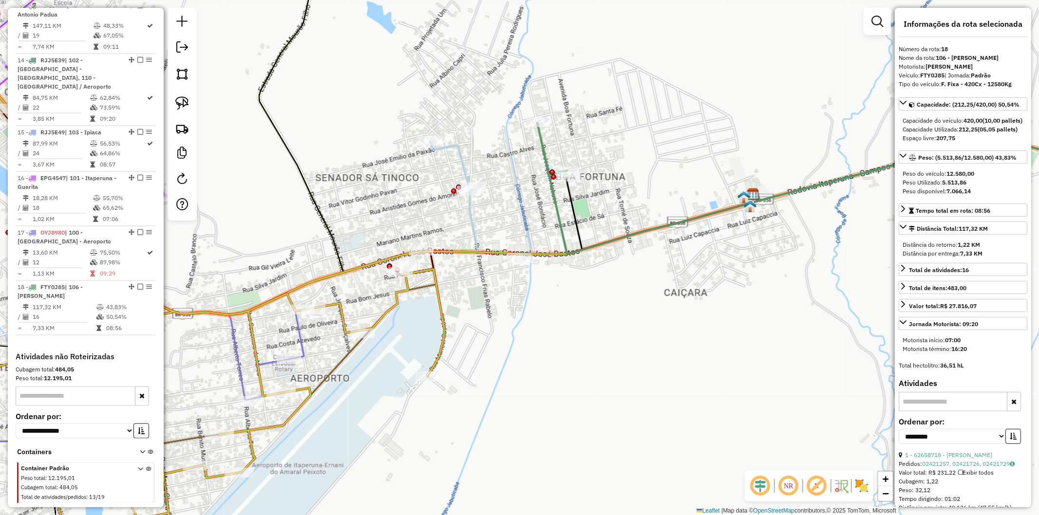
scroll to position [1132, 0]
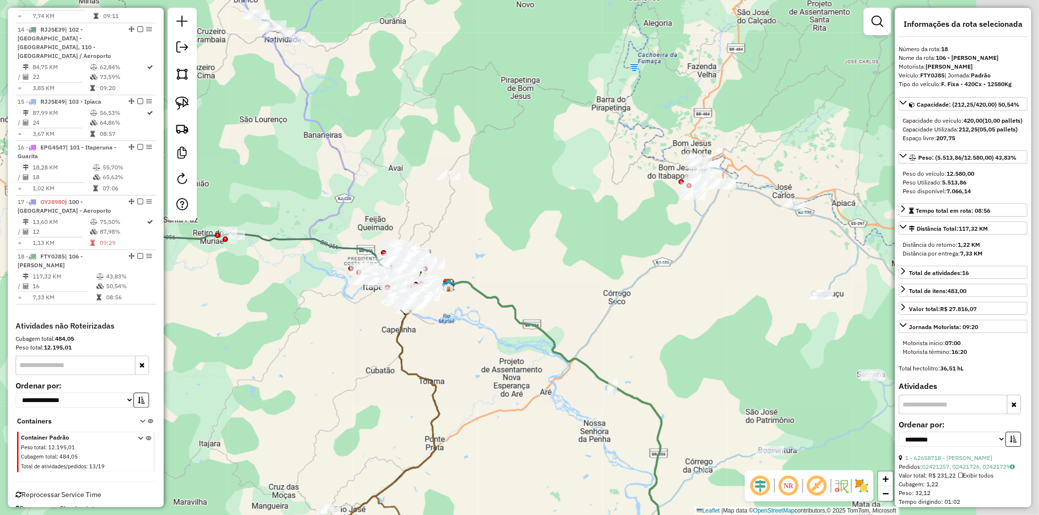
click at [490, 355] on div "Janela de atendimento Grade de atendimento Capacidade Transportadoras Veículos …" at bounding box center [519, 257] width 1039 height 515
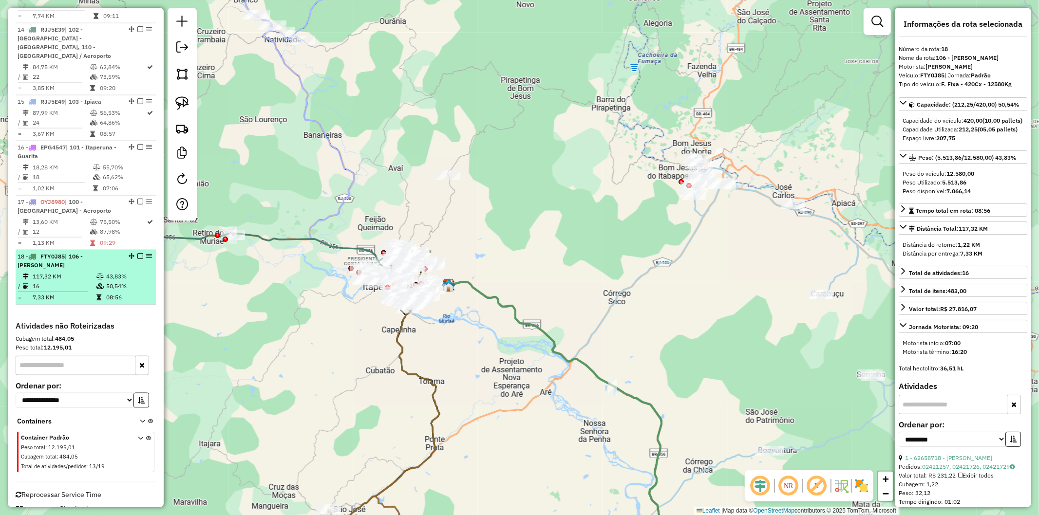
click at [138, 253] on em at bounding box center [140, 256] width 6 height 6
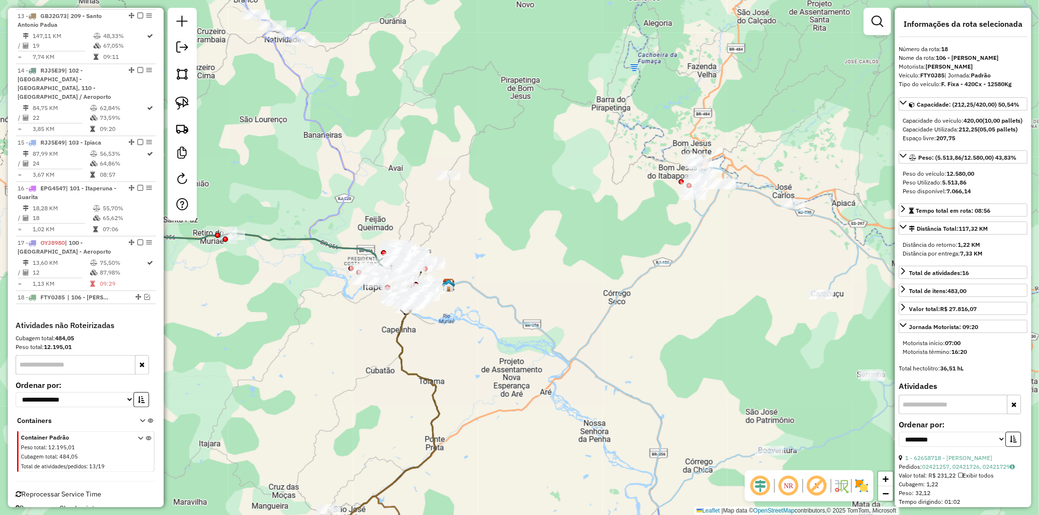
click at [606, 312] on icon at bounding box center [699, 305] width 540 height 295
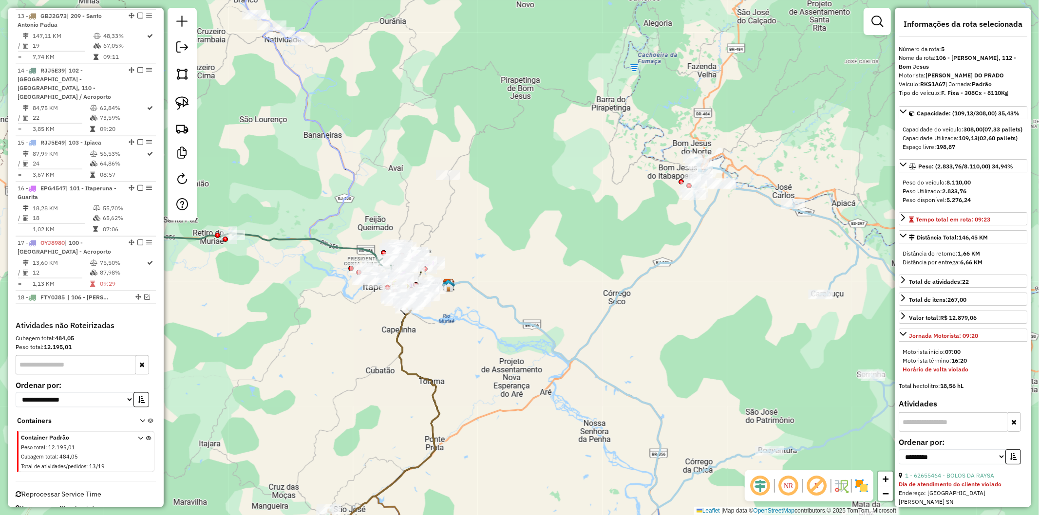
scroll to position [642, 0]
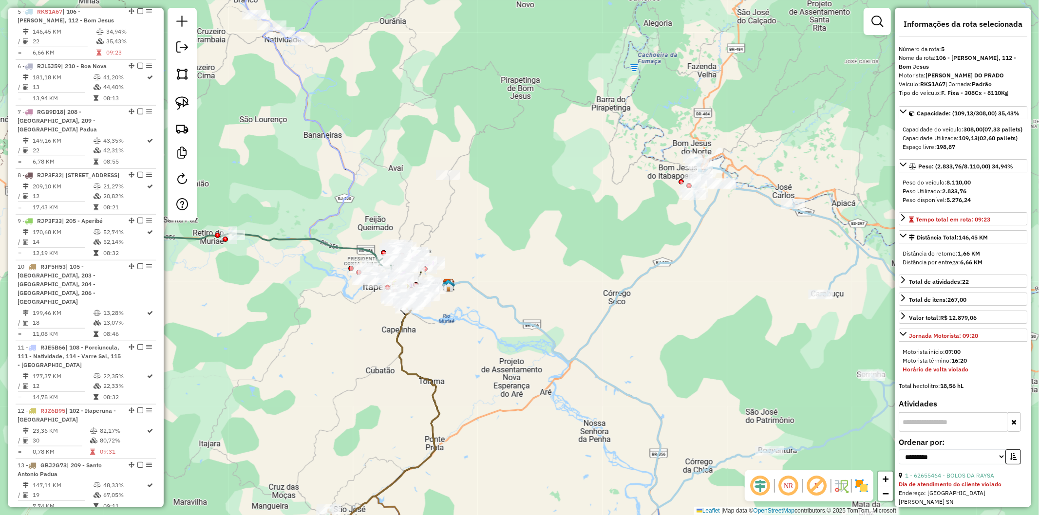
click at [646, 319] on div "Janela de atendimento Grade de atendimento Capacidade Transportadoras Veículos …" at bounding box center [519, 257] width 1039 height 515
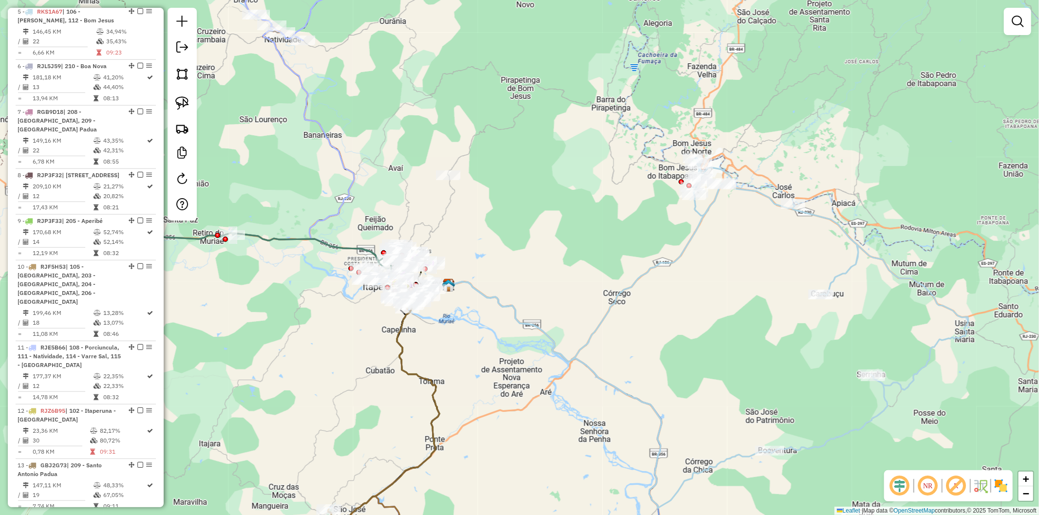
click at [624, 299] on div "Janela de atendimento Grade de atendimento Capacidade Transportadoras Veículos …" at bounding box center [519, 257] width 1039 height 515
select select "**********"
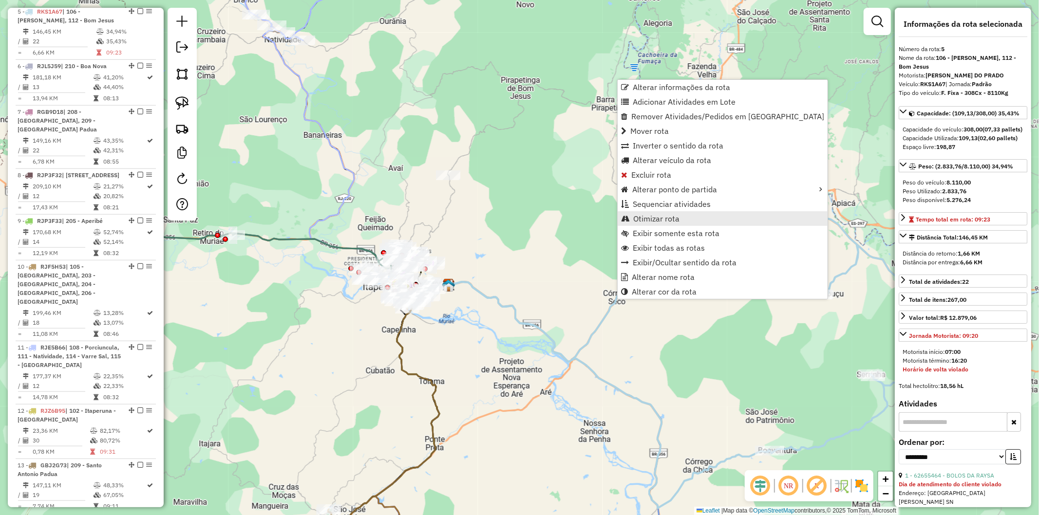
click at [652, 211] on link "Otimizar rota" at bounding box center [722, 218] width 210 height 15
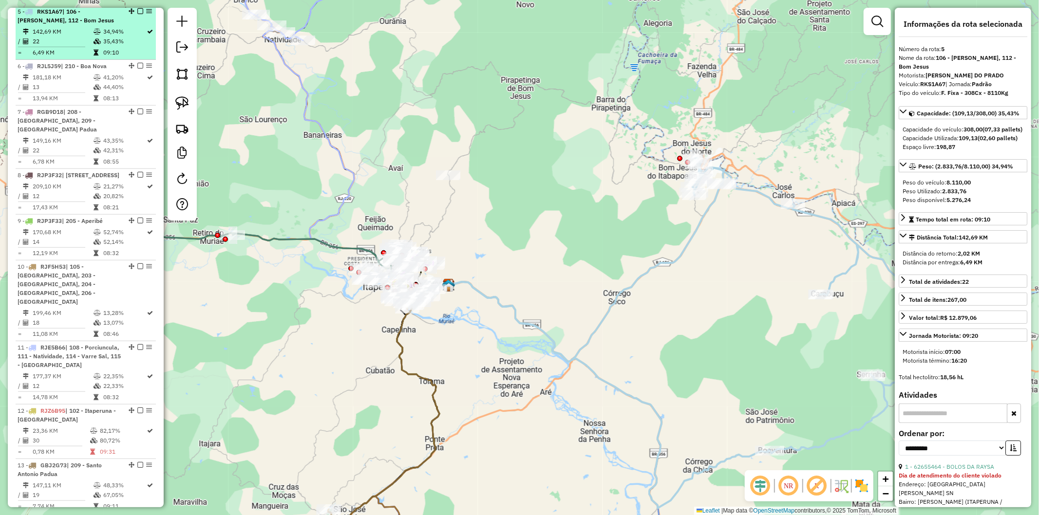
click at [137, 13] on em at bounding box center [140, 11] width 6 height 6
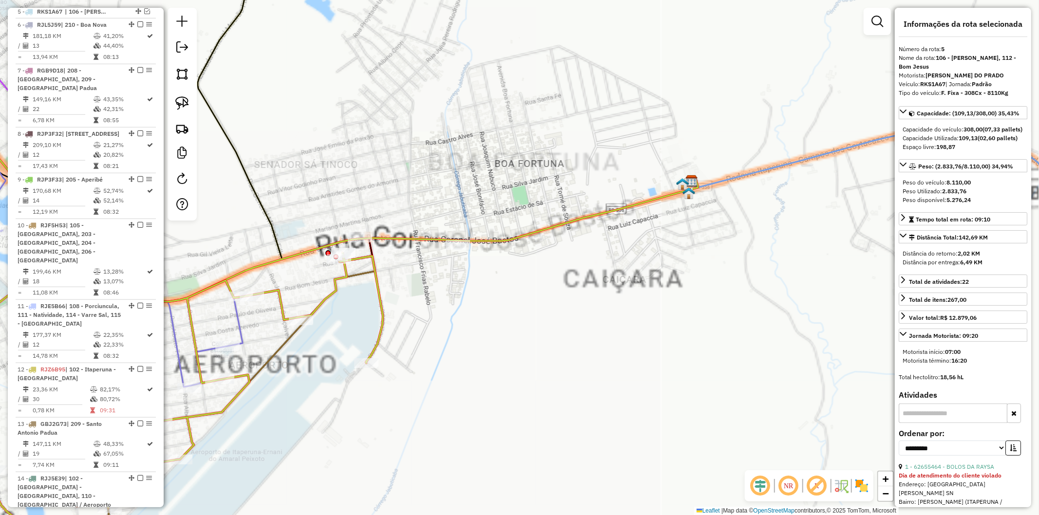
drag, startPoint x: 280, startPoint y: 182, endPoint x: 382, endPoint y: 276, distance: 138.2
click at [382, 276] on div "Janela de atendimento Grade de atendimento Capacidade Transportadoras Veículos …" at bounding box center [519, 257] width 1039 height 515
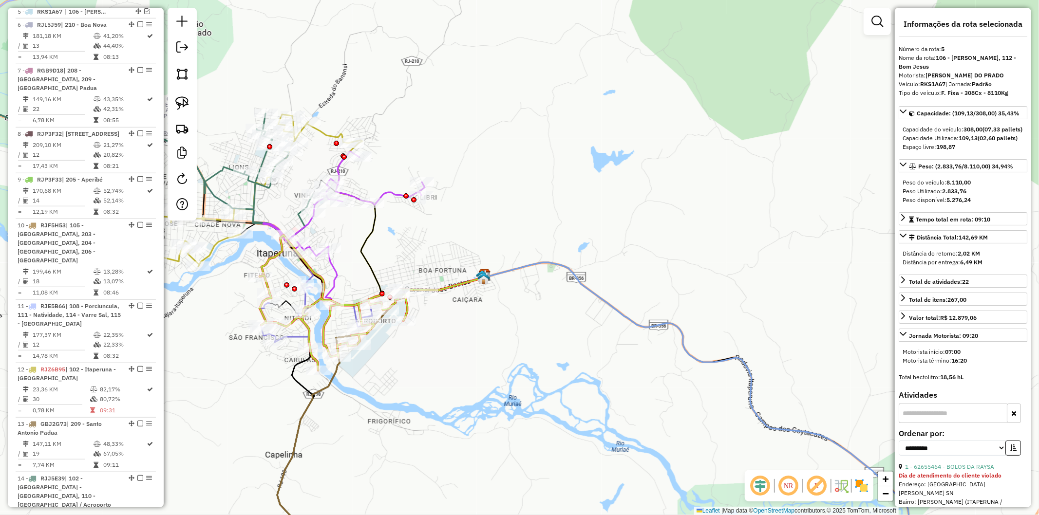
click at [339, 283] on icon at bounding box center [405, 276] width 161 height 57
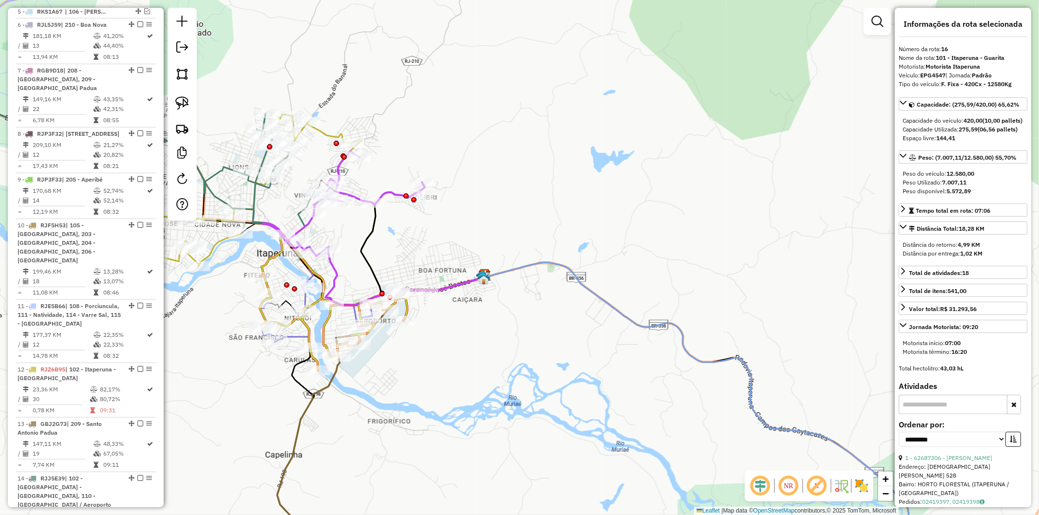
scroll to position [1049, 0]
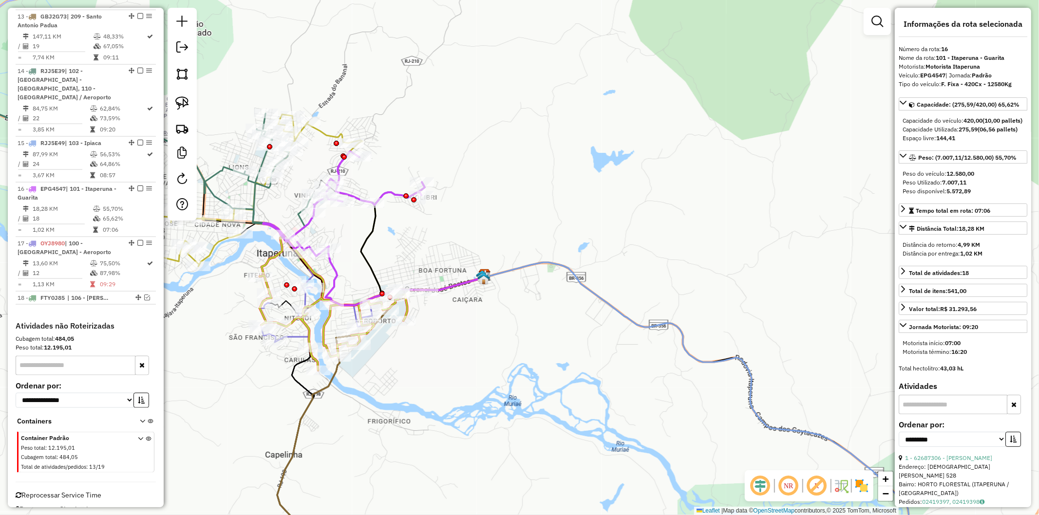
drag, startPoint x: 356, startPoint y: 237, endPoint x: 361, endPoint y: 281, distance: 44.6
click at [361, 281] on div "Janela de atendimento Grade de atendimento Capacidade Transportadoras Veículos …" at bounding box center [519, 257] width 1039 height 515
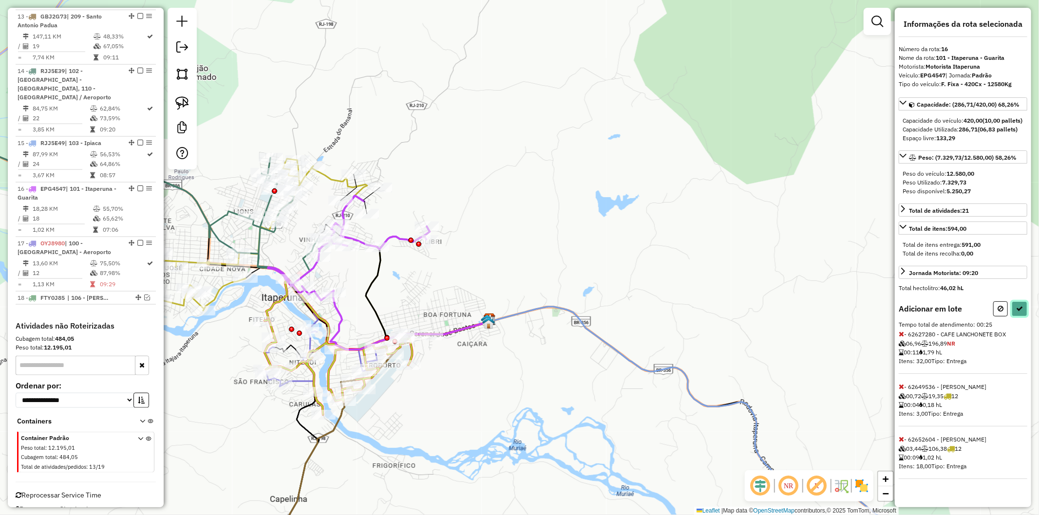
click at [1018, 317] on button at bounding box center [1019, 308] width 16 height 15
select select "**********"
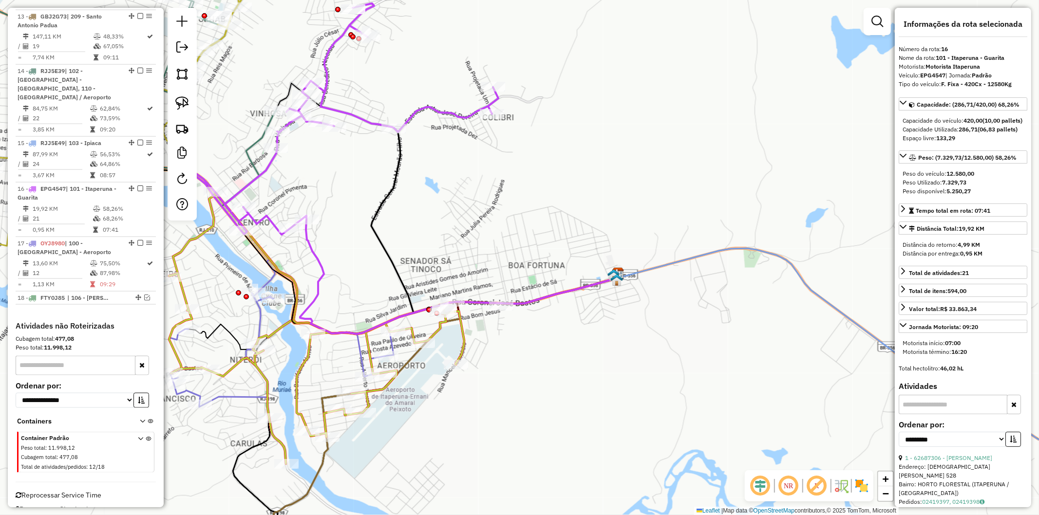
click at [310, 299] on icon at bounding box center [460, 277] width 321 height 114
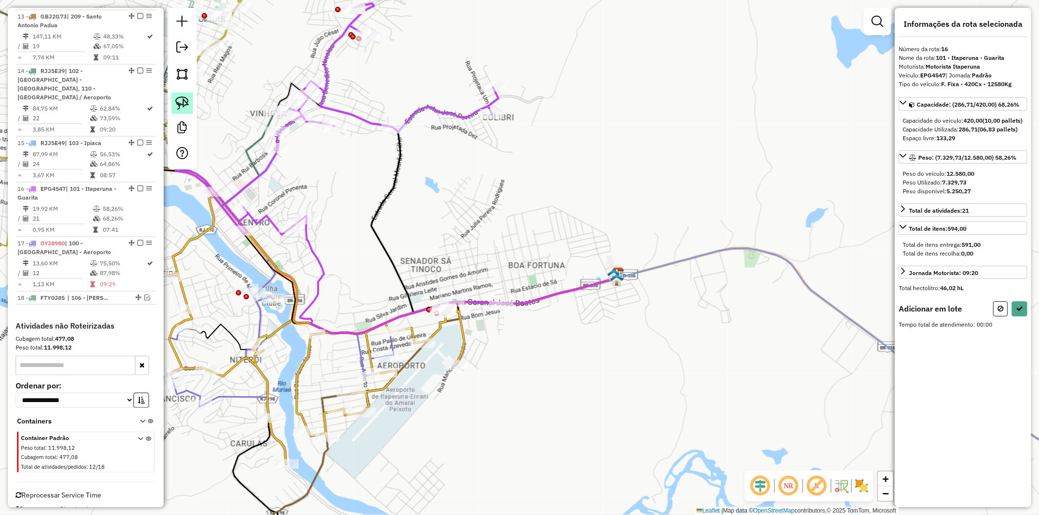
click at [181, 100] on img at bounding box center [182, 103] width 14 height 14
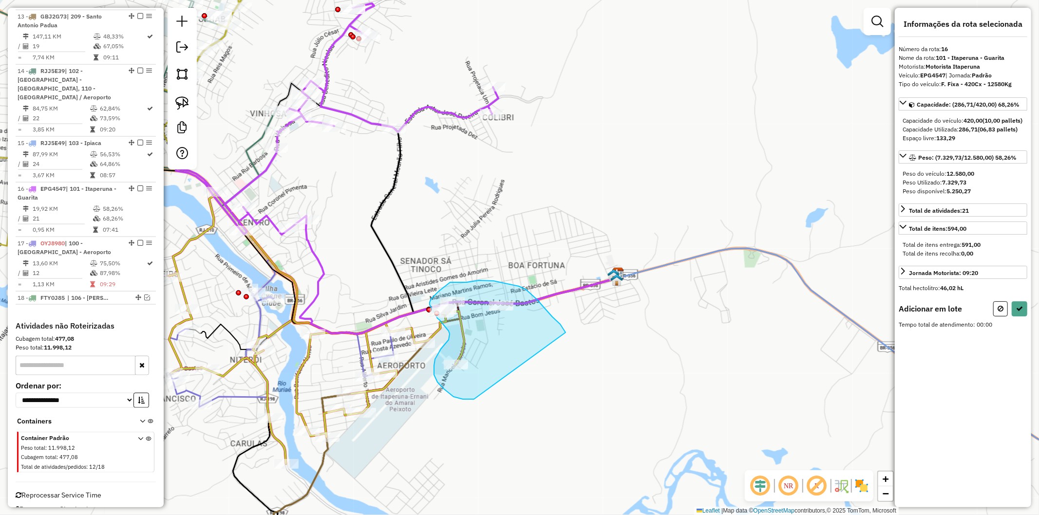
drag, startPoint x: 552, startPoint y: 317, endPoint x: 571, endPoint y: 389, distance: 73.9
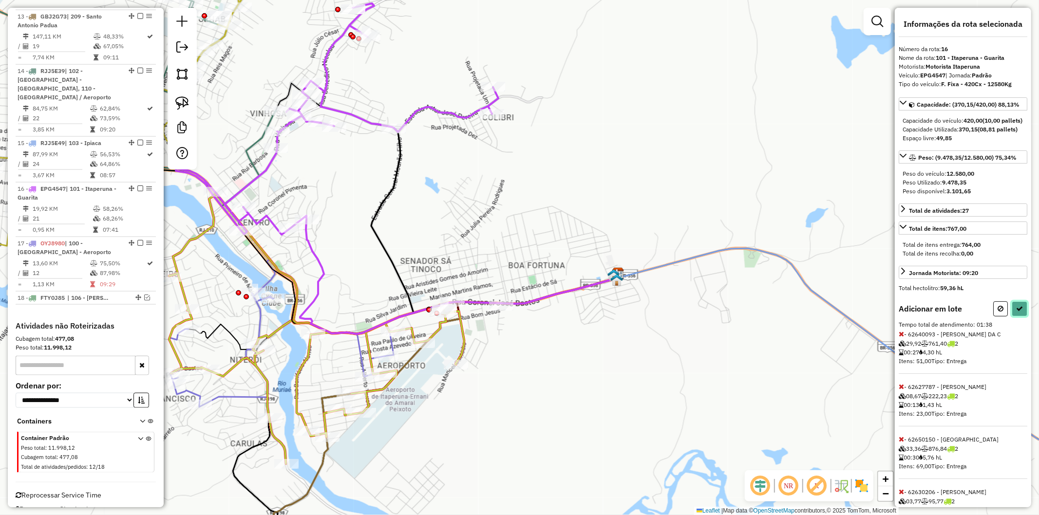
click at [1020, 317] on button at bounding box center [1019, 308] width 16 height 15
select select "**********"
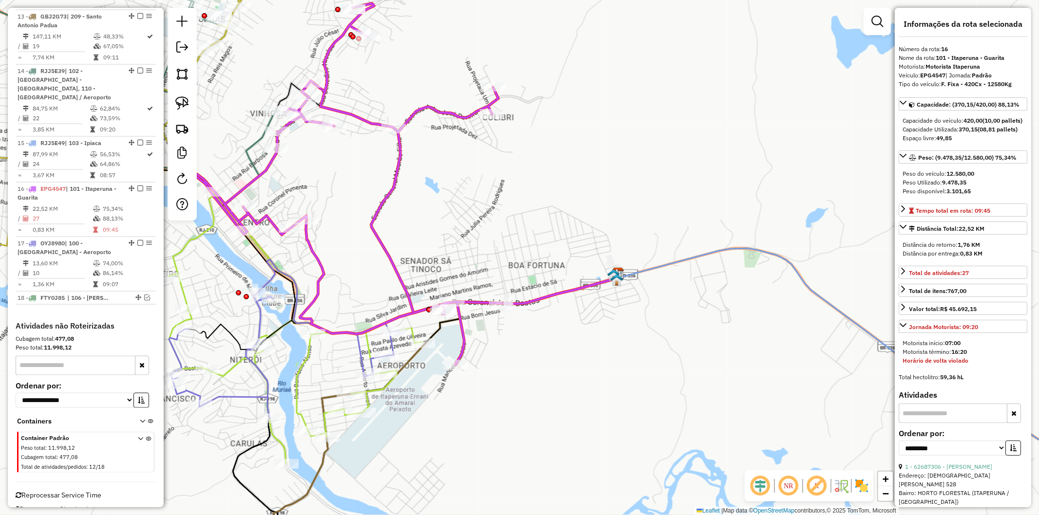
click at [464, 346] on icon at bounding box center [339, 183] width 326 height 361
click at [387, 383] on icon at bounding box center [296, 369] width 254 height 190
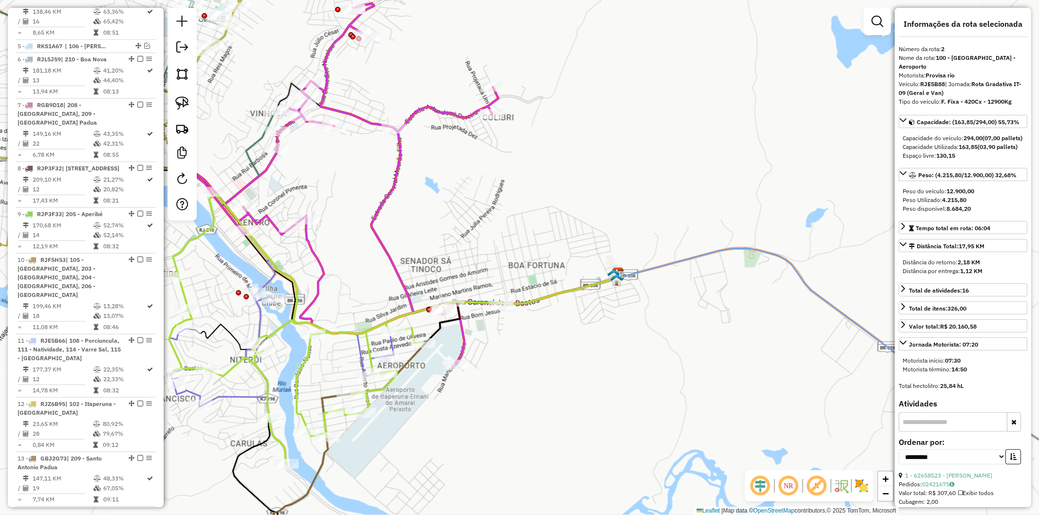
scroll to position [496, 0]
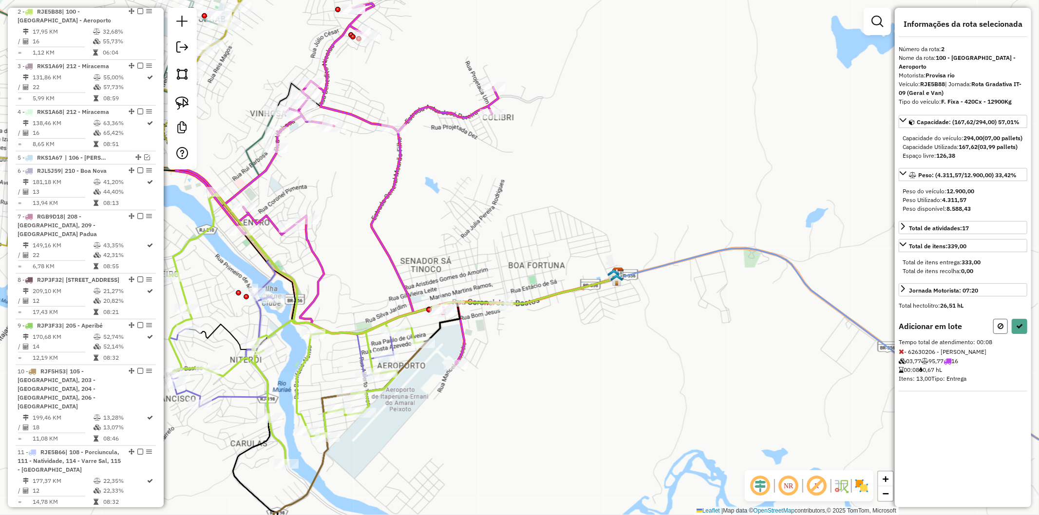
click at [995, 327] on button at bounding box center [1000, 326] width 15 height 15
select select "**********"
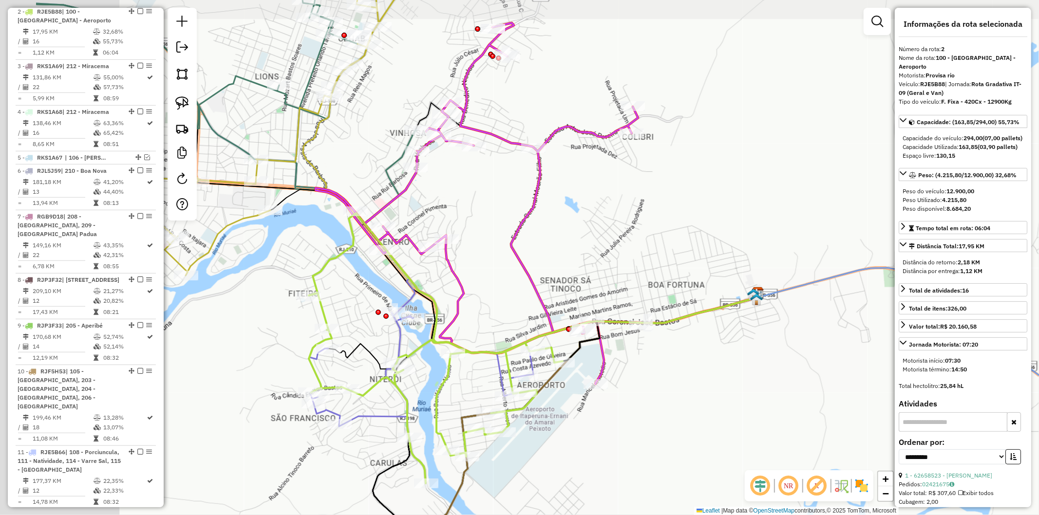
drag, startPoint x: 506, startPoint y: 359, endPoint x: 648, endPoint y: 380, distance: 142.7
click at [648, 380] on div "Janela de atendimento Grade de atendimento Capacidade Transportadoras Veículos …" at bounding box center [519, 257] width 1039 height 515
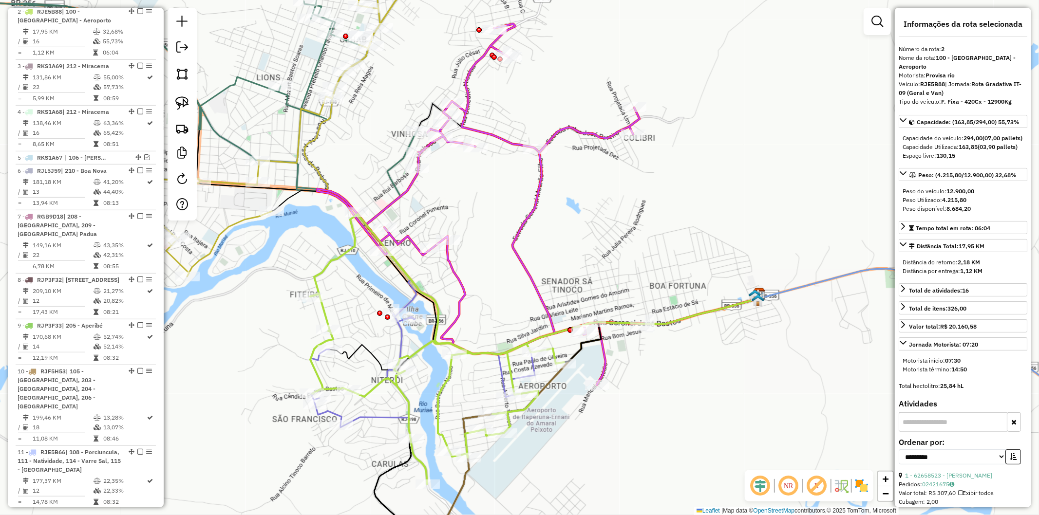
click at [479, 295] on div "Janela de atendimento Grade de atendimento Capacidade Transportadoras Veículos …" at bounding box center [519, 257] width 1039 height 515
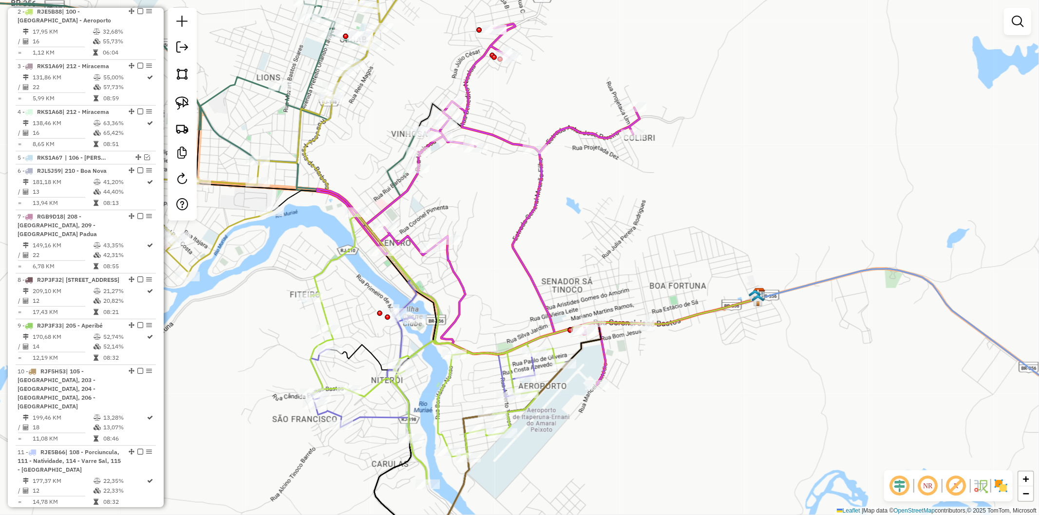
click at [421, 349] on icon at bounding box center [437, 389] width 254 height 190
select select "**********"
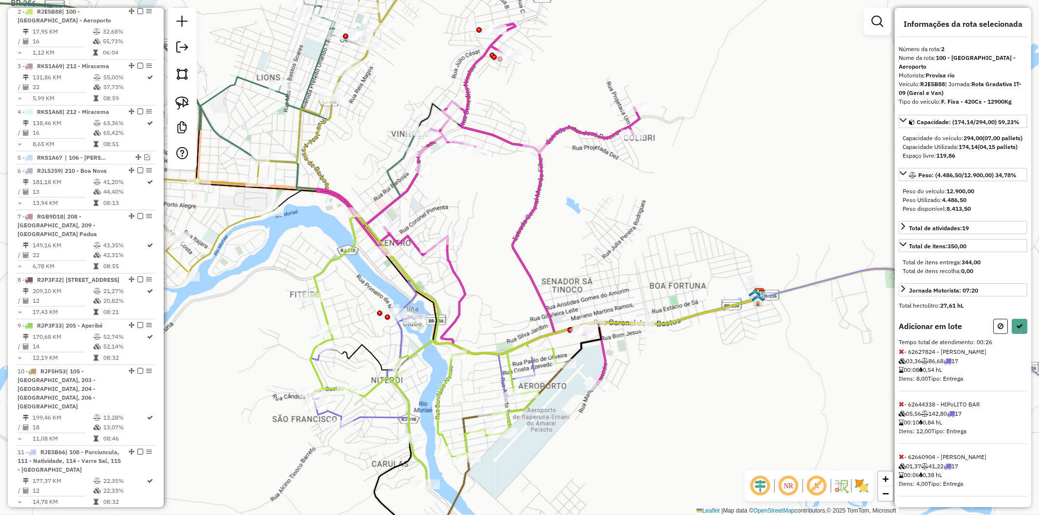
click at [1018, 342] on div "Adicionar em lote Tempo total de atendimento: 00:26 - 62627824 - MARCO ANTONIO …" at bounding box center [962, 408] width 129 height 178
click at [1017, 334] on button at bounding box center [1019, 326] width 16 height 15
select select "**********"
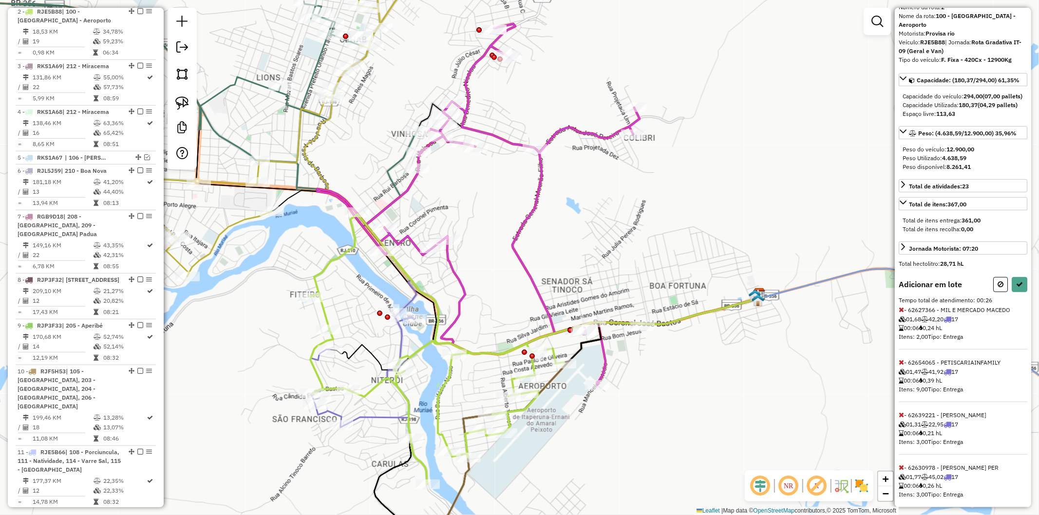
scroll to position [61, 0]
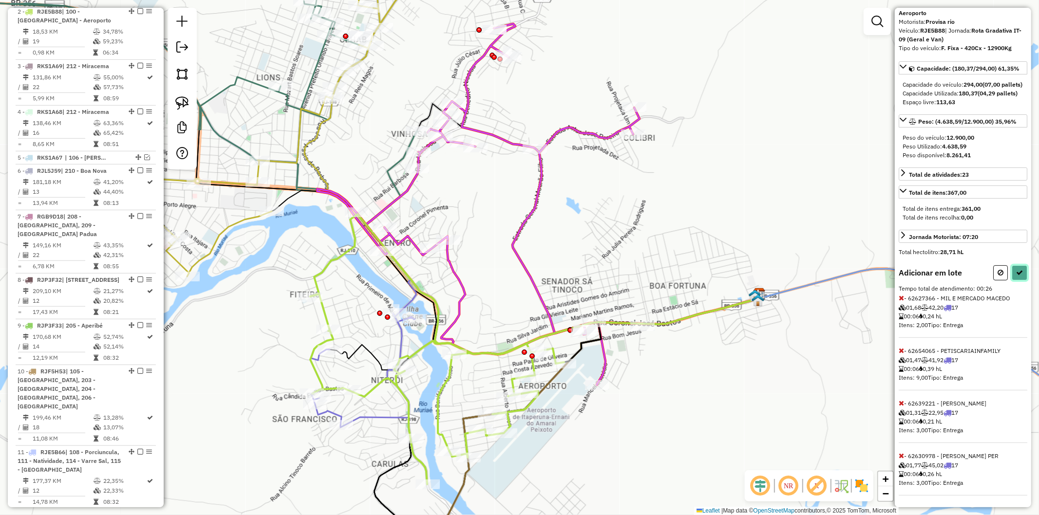
click at [1012, 277] on button at bounding box center [1019, 272] width 16 height 15
select select "**********"
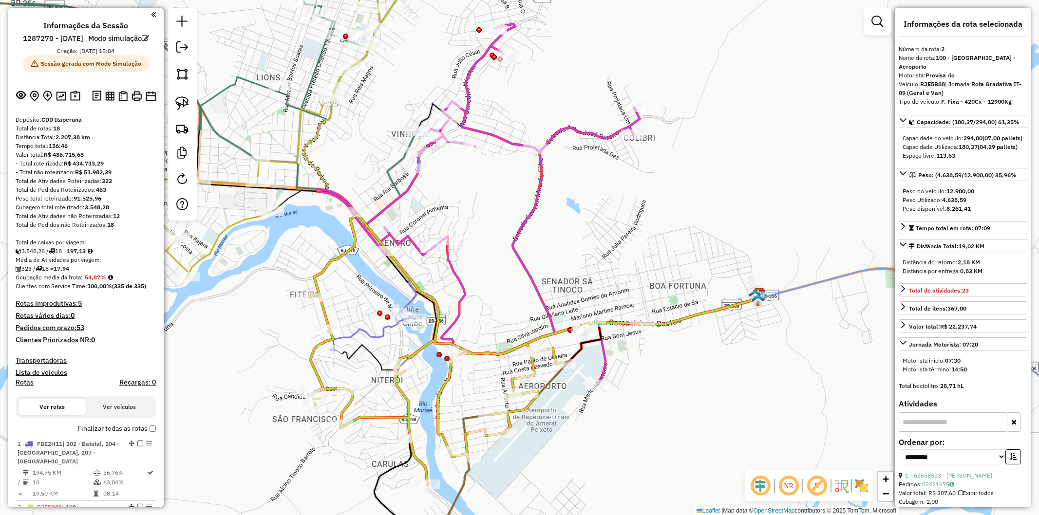
select select "**********"
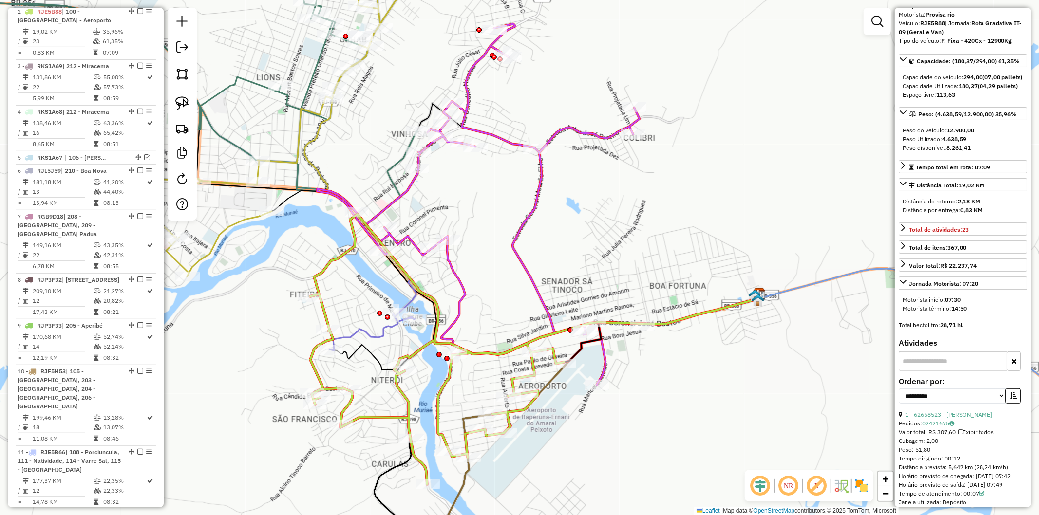
click at [375, 333] on icon at bounding box center [372, 332] width 85 height 37
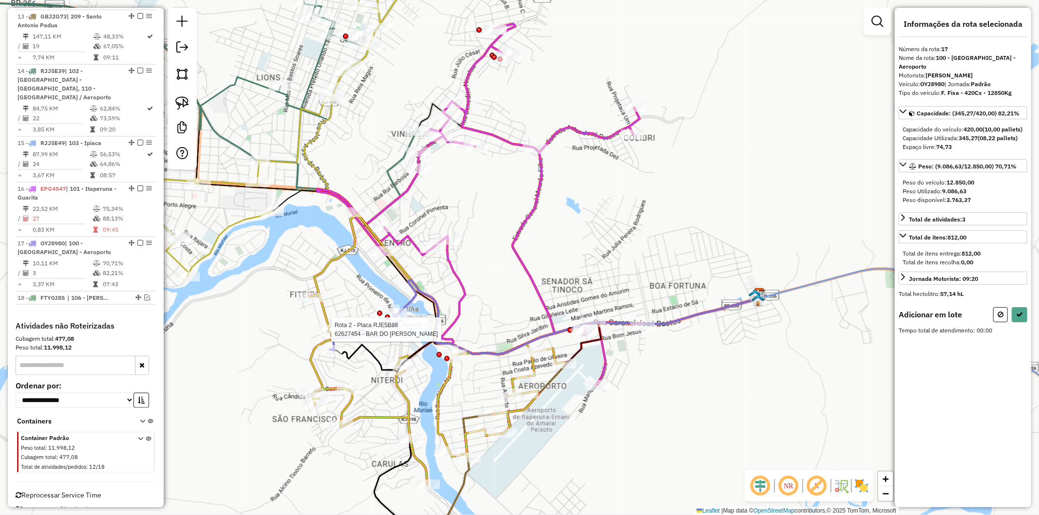
scroll to position [0, 0]
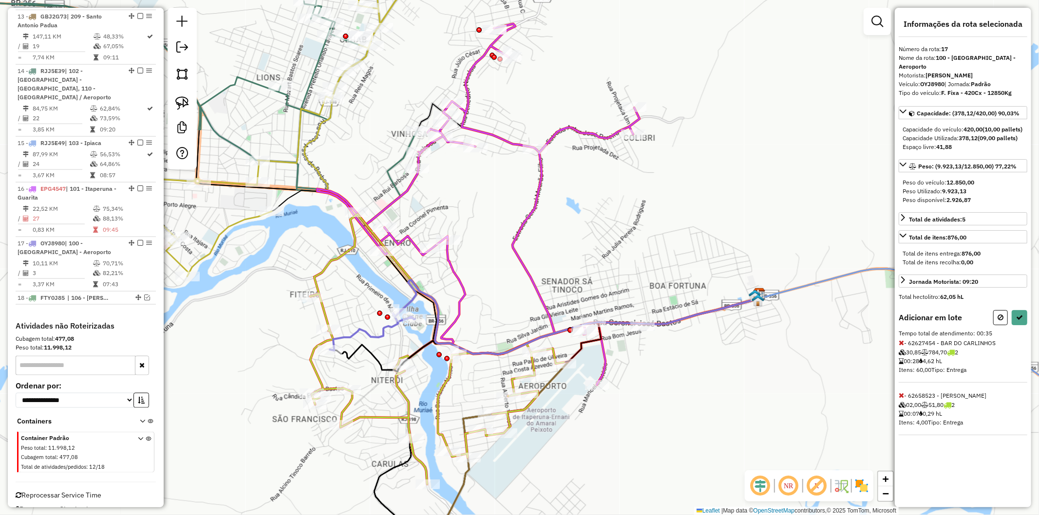
click at [392, 357] on div "Janela de atendimento Grade de atendimento Capacidade Transportadoras Veículos …" at bounding box center [519, 257] width 1039 height 515
click at [901, 346] on icon at bounding box center [900, 342] width 5 height 7
click at [1017, 321] on icon at bounding box center [1019, 317] width 7 height 7
select select "**********"
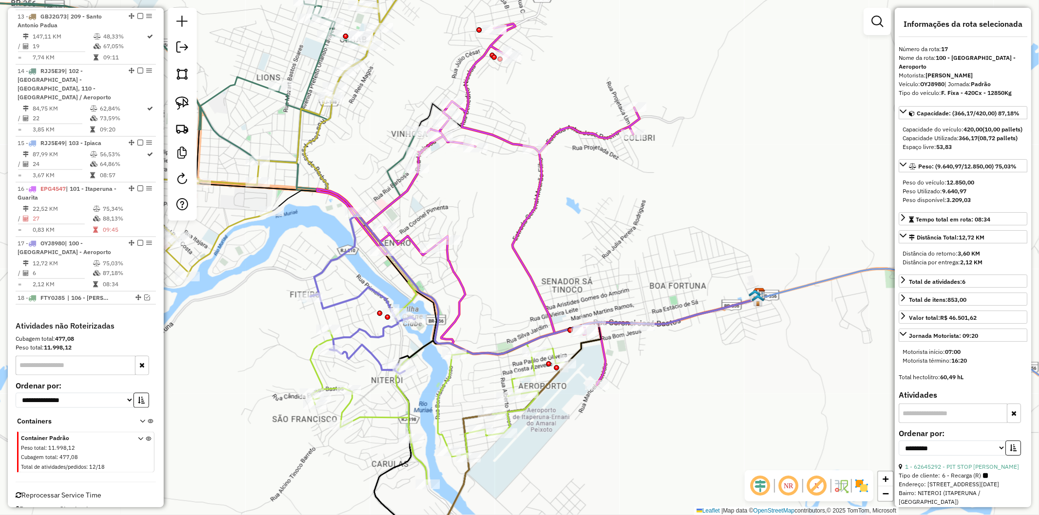
click at [373, 416] on icon at bounding box center [437, 408] width 254 height 154
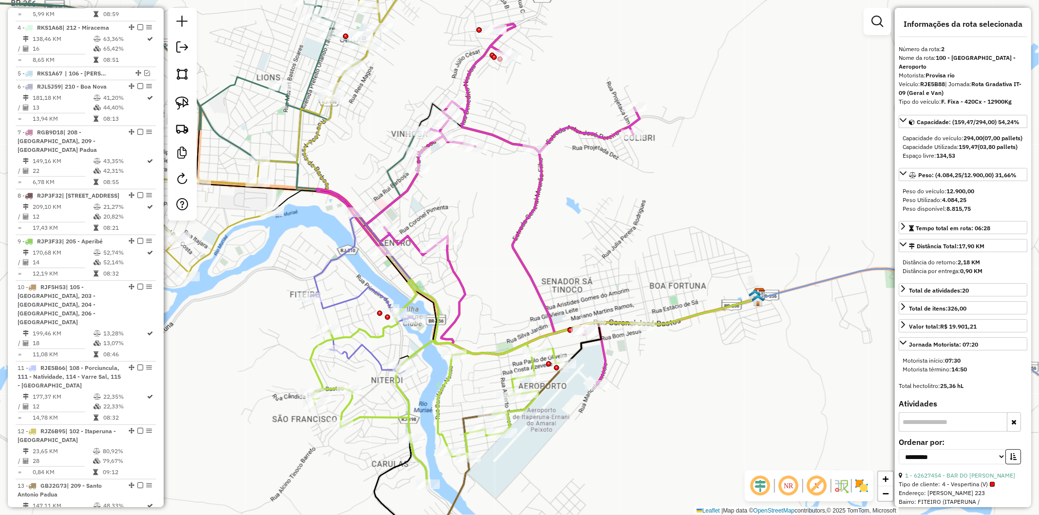
scroll to position [496, 0]
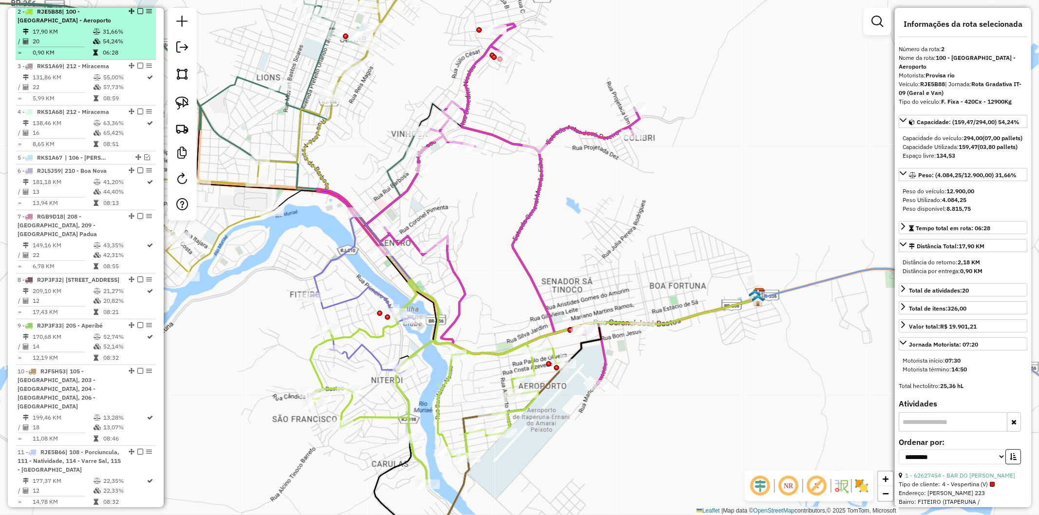
click at [138, 14] on em at bounding box center [140, 11] width 6 height 6
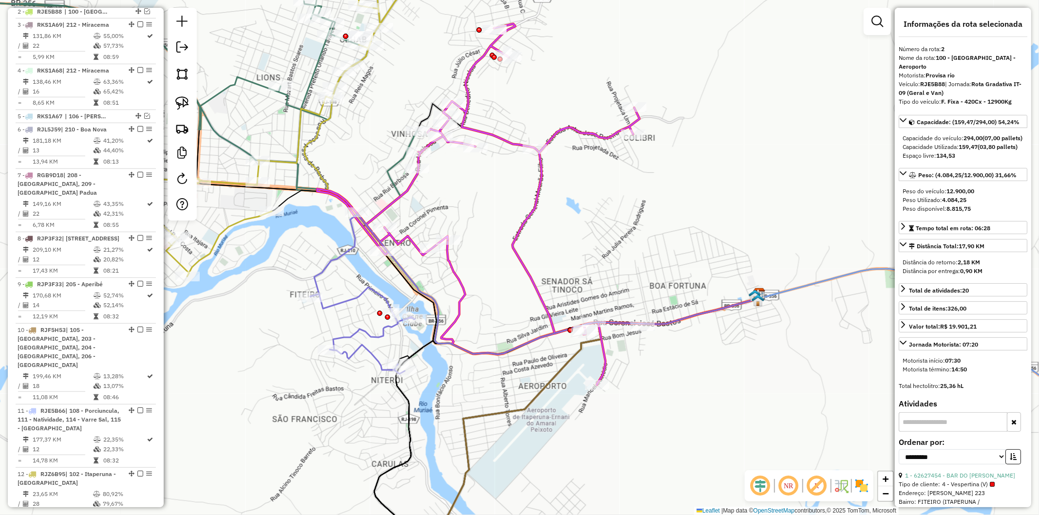
click at [373, 358] on icon at bounding box center [362, 330] width 105 height 87
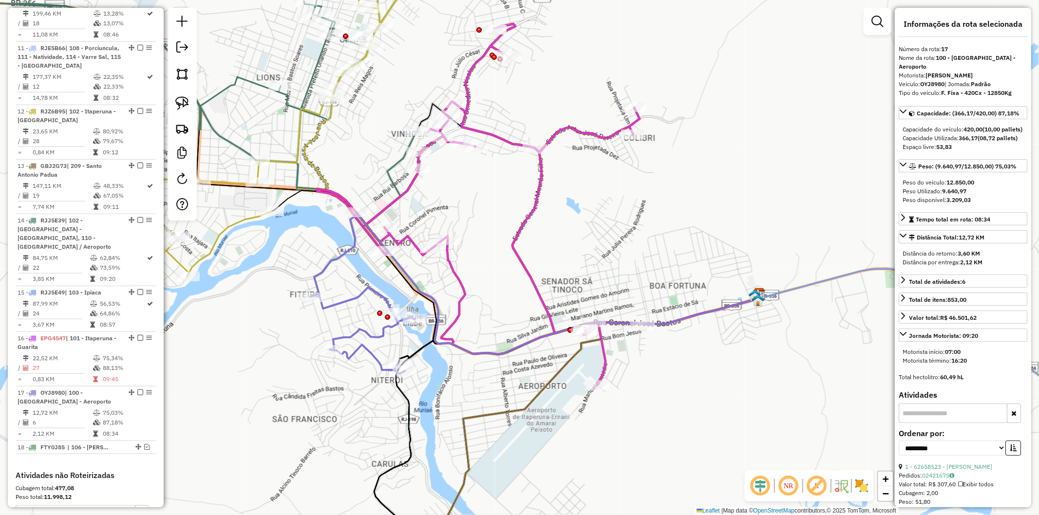
scroll to position [1008, 0]
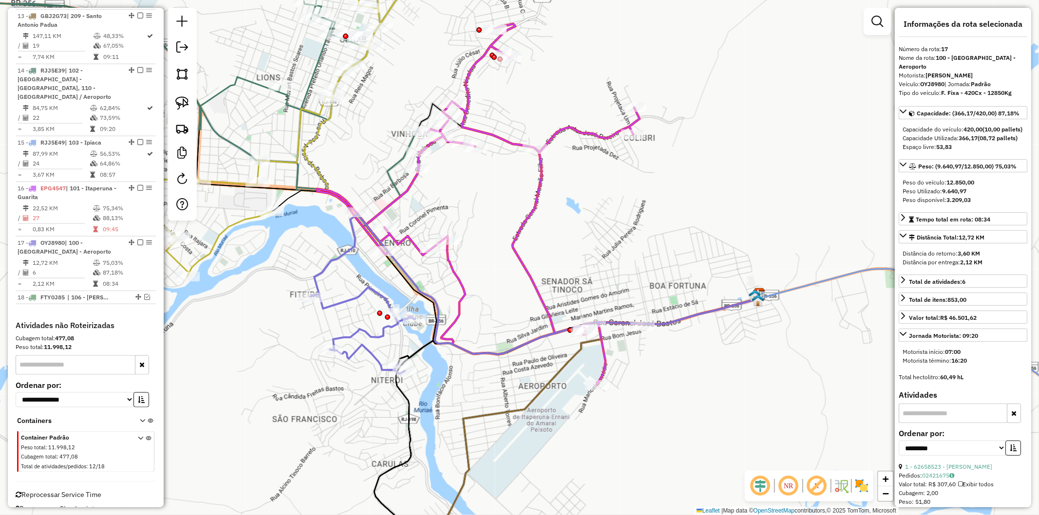
click at [605, 349] on icon at bounding box center [480, 204] width 326 height 361
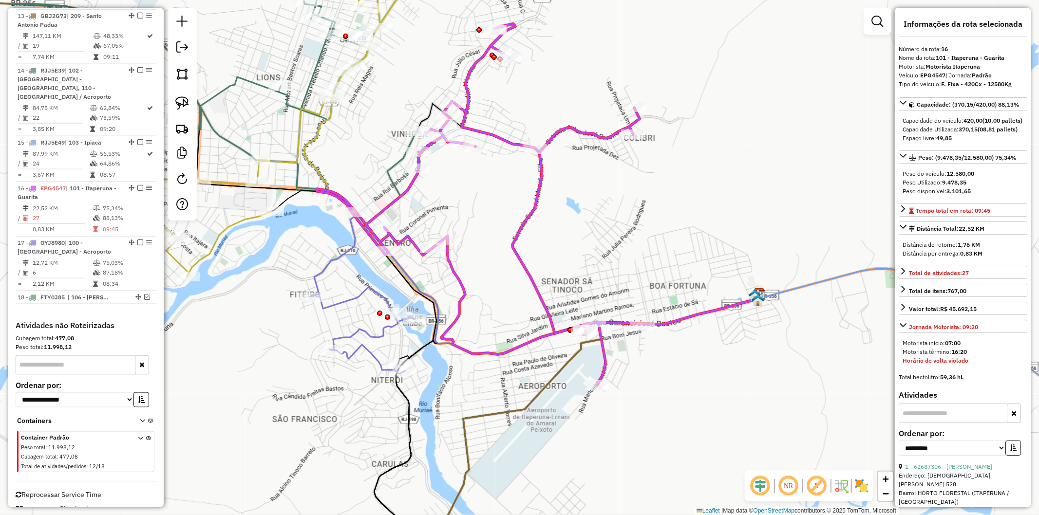
click at [360, 353] on icon at bounding box center [362, 330] width 105 height 87
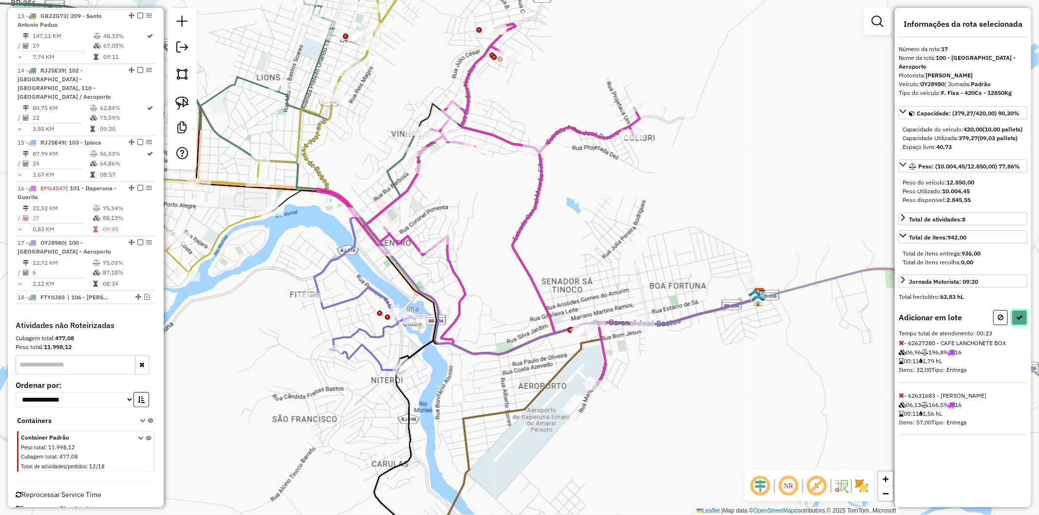
click at [1019, 318] on icon at bounding box center [1019, 317] width 7 height 7
select select "**********"
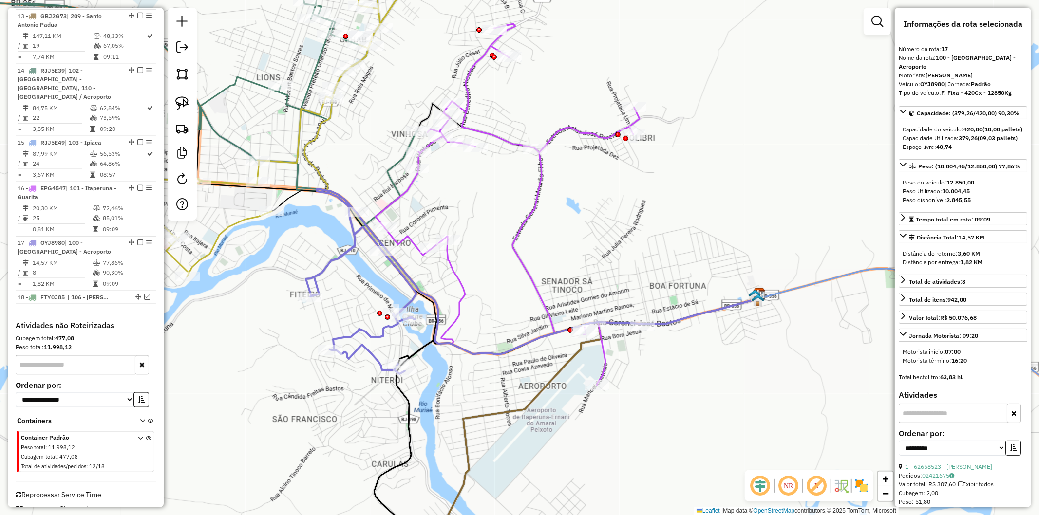
click at [604, 359] on icon at bounding box center [508, 204] width 267 height 361
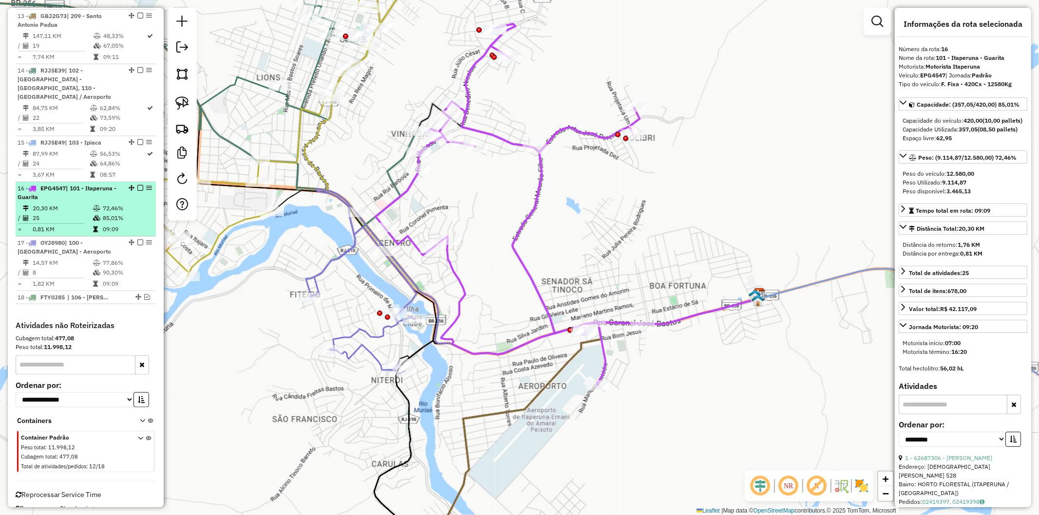
click at [137, 185] on em at bounding box center [140, 188] width 6 height 6
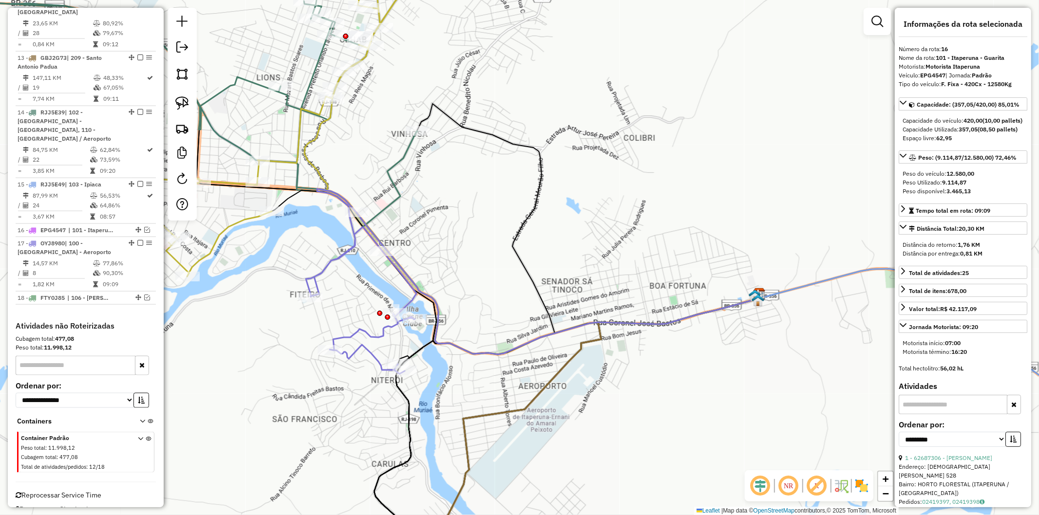
click at [389, 334] on icon at bounding box center [361, 281] width 111 height 185
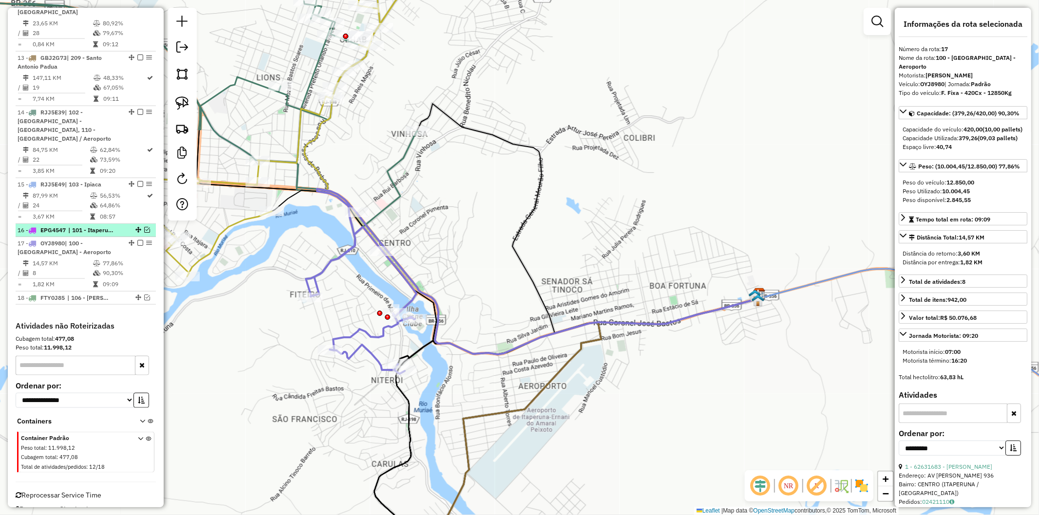
click at [144, 227] on em at bounding box center [147, 230] width 6 height 6
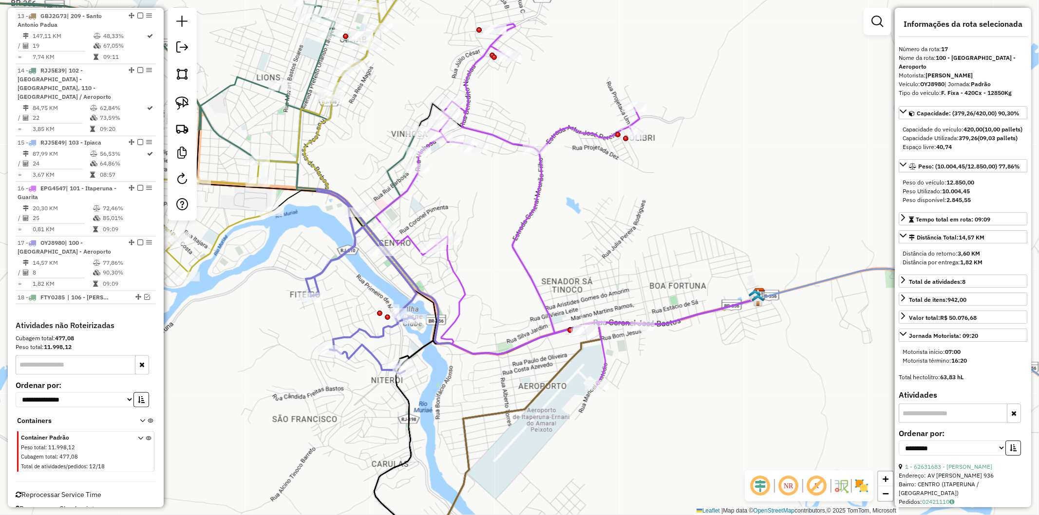
click at [413, 188] on icon at bounding box center [508, 204] width 267 height 361
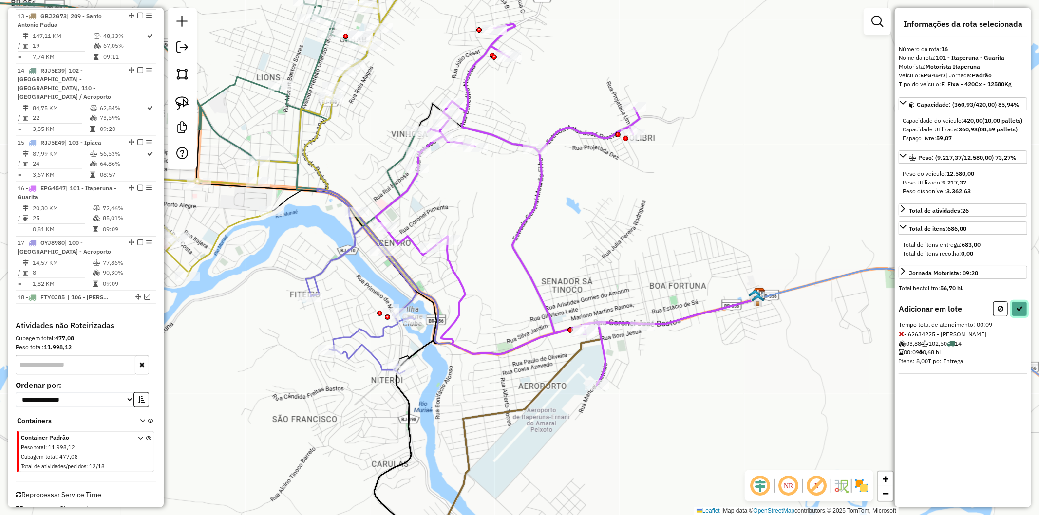
click at [1020, 312] on icon at bounding box center [1019, 308] width 7 height 7
select select "**********"
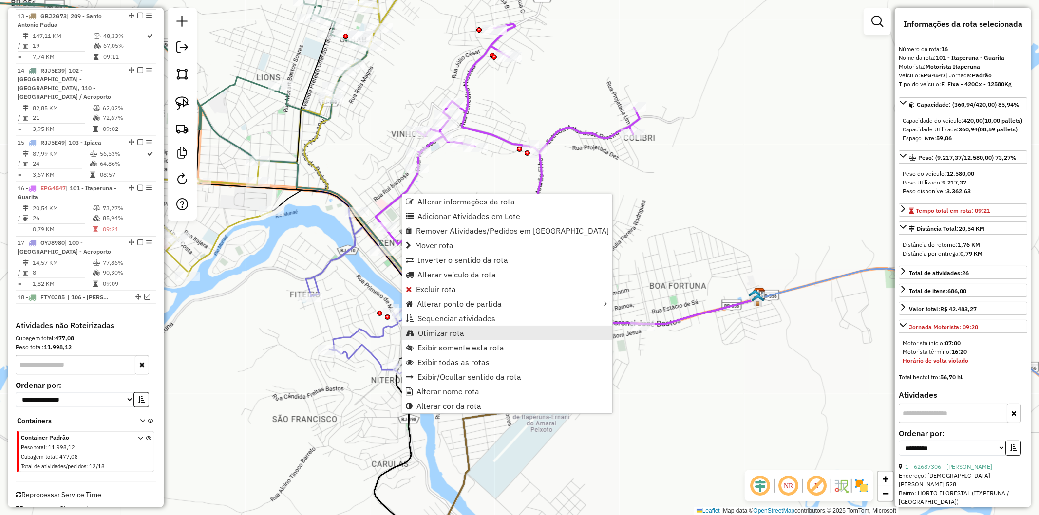
click at [452, 333] on span "Otimizar rota" at bounding box center [441, 333] width 46 height 8
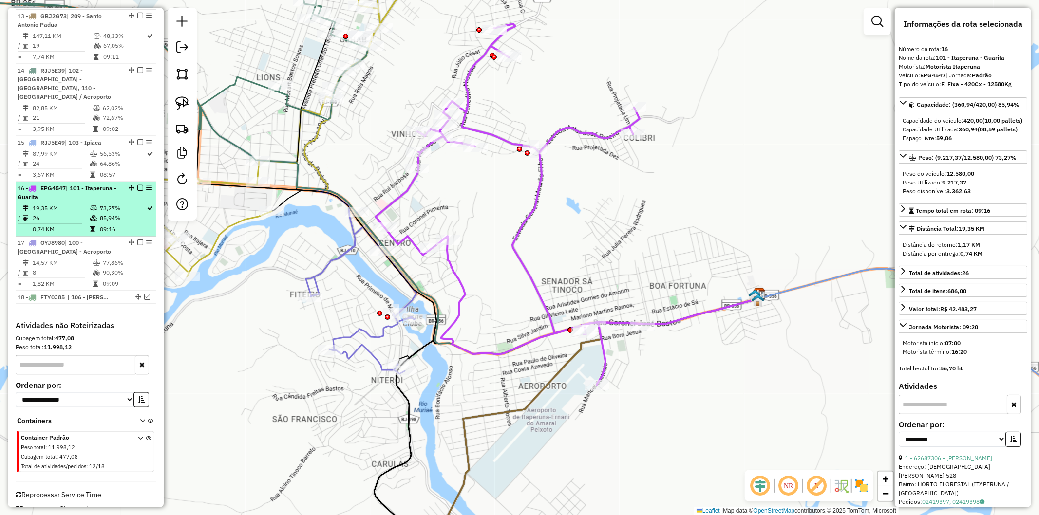
click at [137, 185] on em at bounding box center [140, 188] width 6 height 6
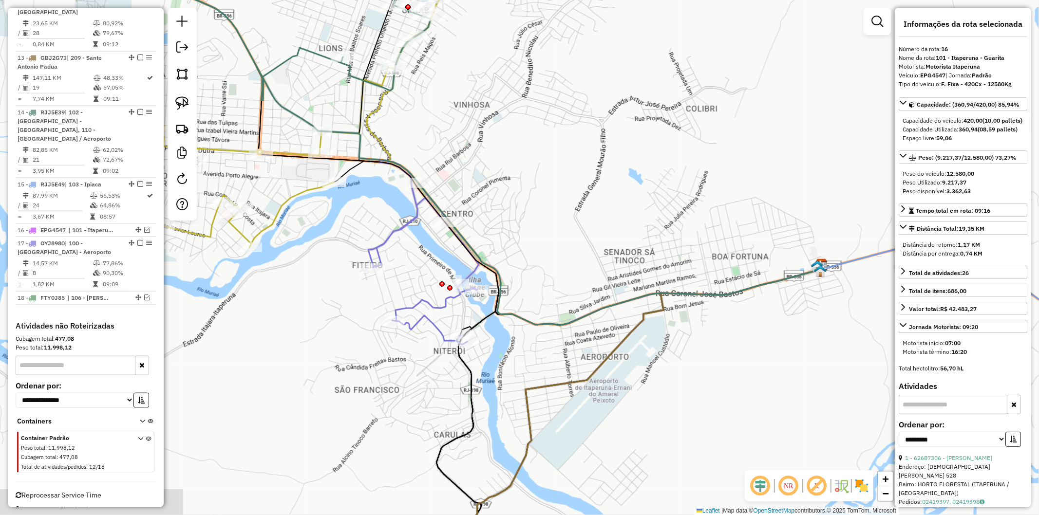
drag, startPoint x: 274, startPoint y: 313, endPoint x: 336, endPoint y: 284, distance: 68.8
click at [336, 284] on div "Janela de atendimento Grade de atendimento Capacidade Transportadoras Veículos …" at bounding box center [519, 257] width 1039 height 515
click at [400, 240] on div "Janela de atendimento Grade de atendimento Capacidade Transportadoras Veículos …" at bounding box center [519, 257] width 1039 height 515
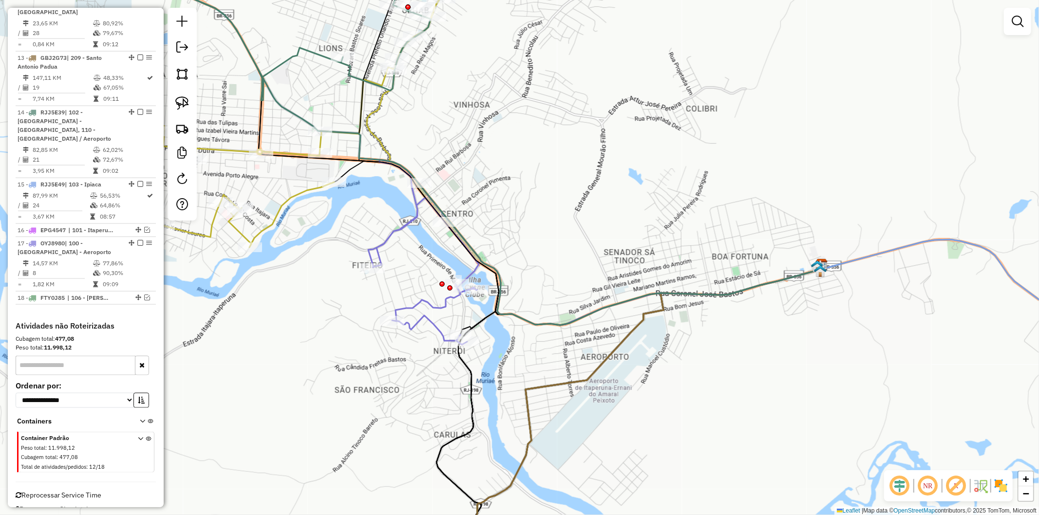
click at [393, 235] on icon at bounding box center [423, 252] width 111 height 185
select select "**********"
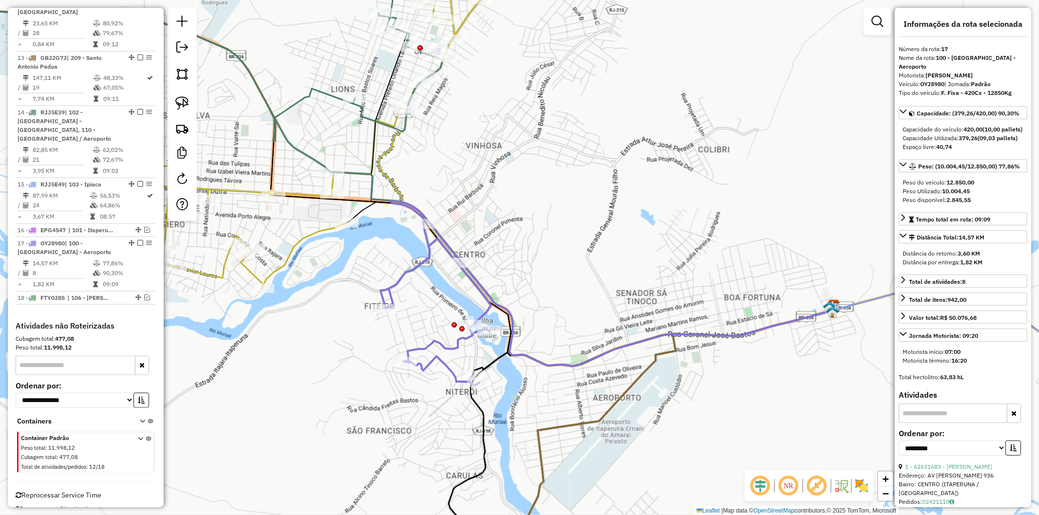
drag, startPoint x: 344, startPoint y: 215, endPoint x: 356, endPoint y: 256, distance: 43.1
click at [356, 256] on div "Janela de atendimento Grade de atendimento Capacidade Transportadoras Veículos …" at bounding box center [519, 257] width 1039 height 515
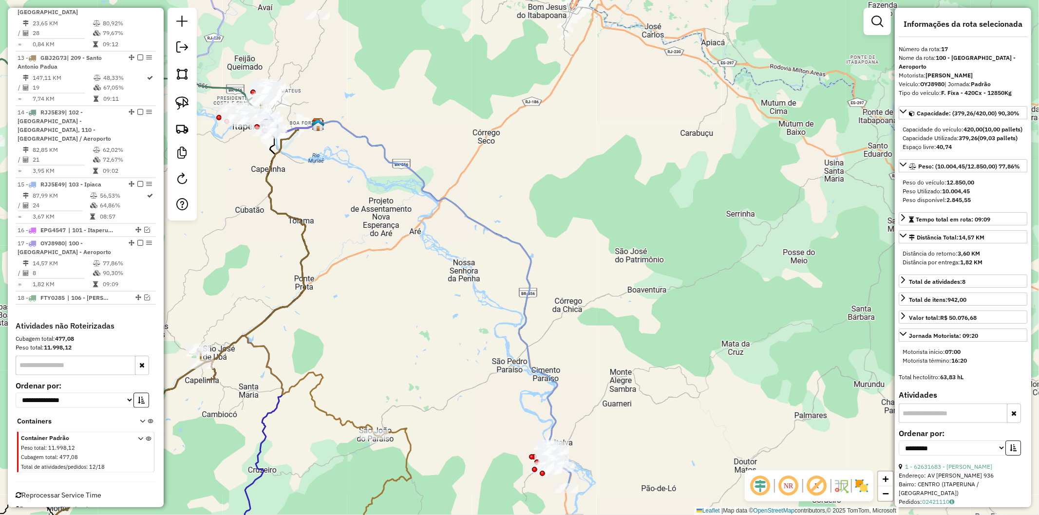
click at [419, 223] on div "Janela de atendimento Grade de atendimento Capacidade Transportadoras Veículos …" at bounding box center [519, 257] width 1039 height 515
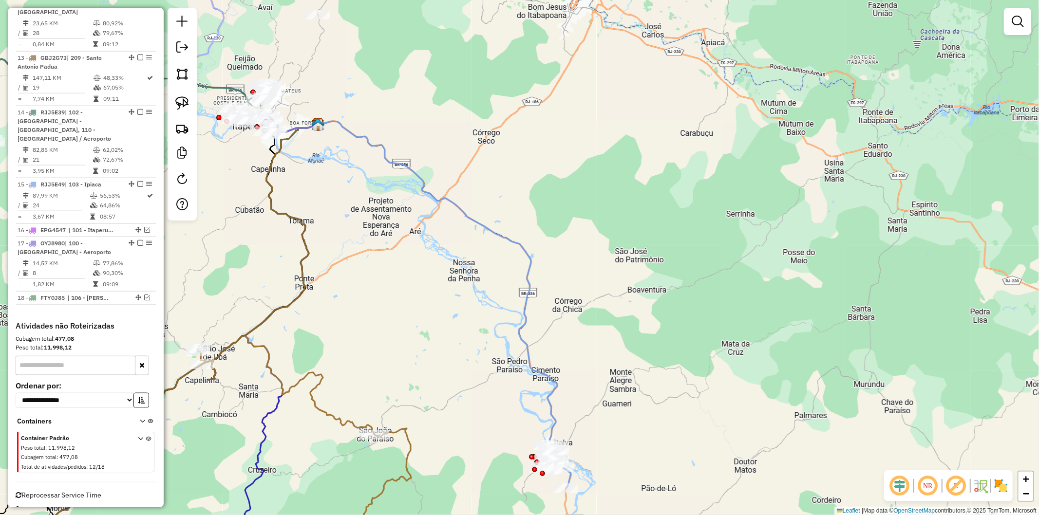
click at [481, 212] on div "Janela de atendimento Grade de atendimento Capacidade Transportadoras Veículos …" at bounding box center [519, 257] width 1039 height 515
click at [478, 220] on icon at bounding box center [437, 283] width 239 height 324
select select "**********"
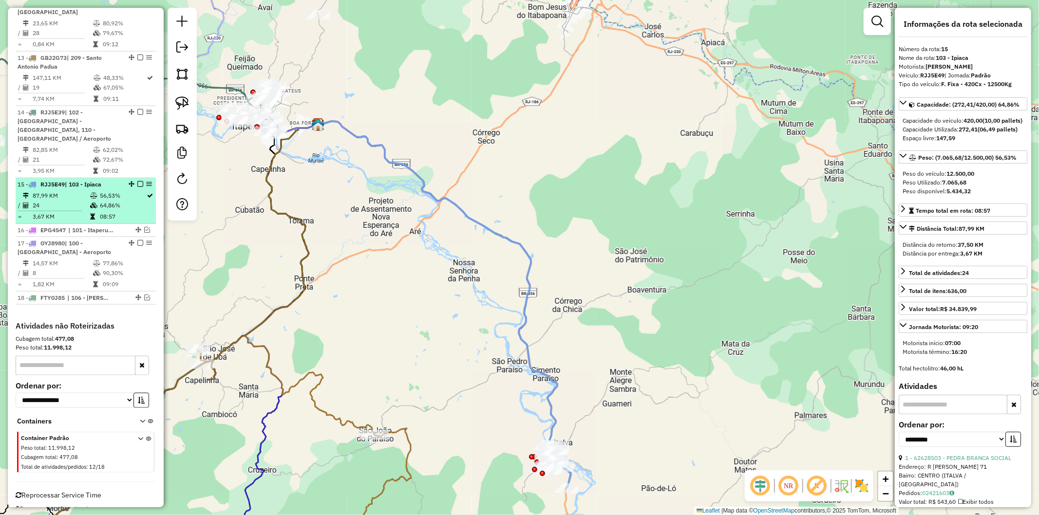
click at [138, 181] on em at bounding box center [140, 184] width 6 height 6
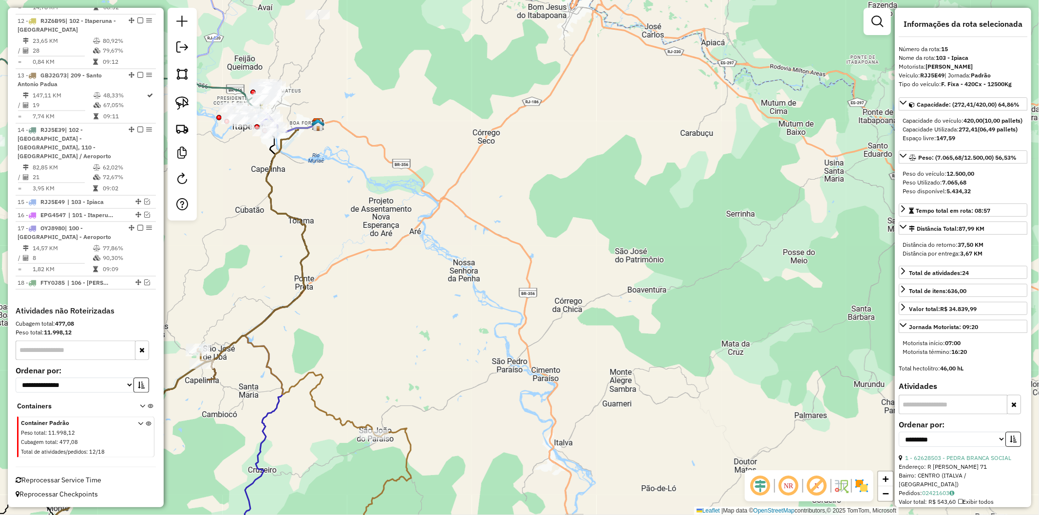
scroll to position [934, 0]
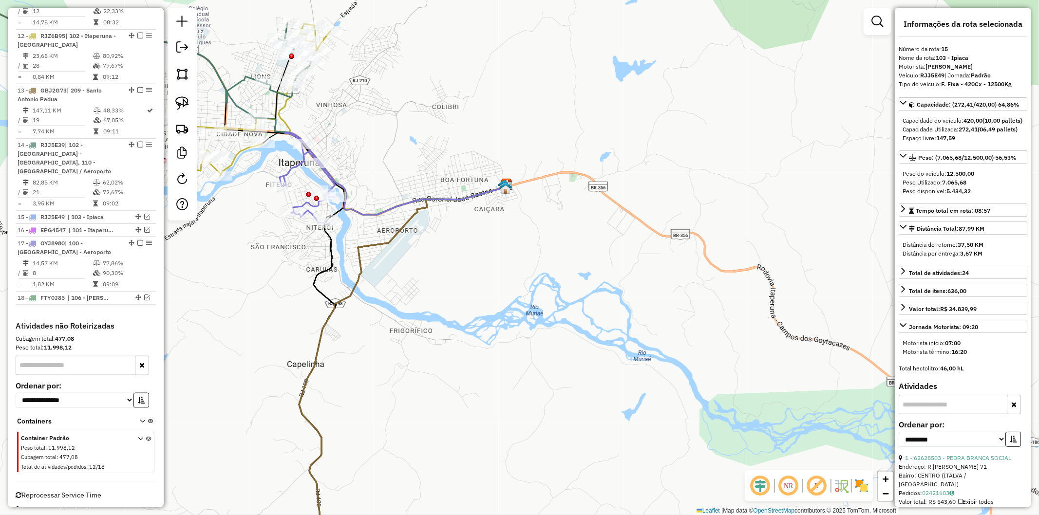
click at [293, 169] on icon at bounding box center [308, 178] width 56 height 92
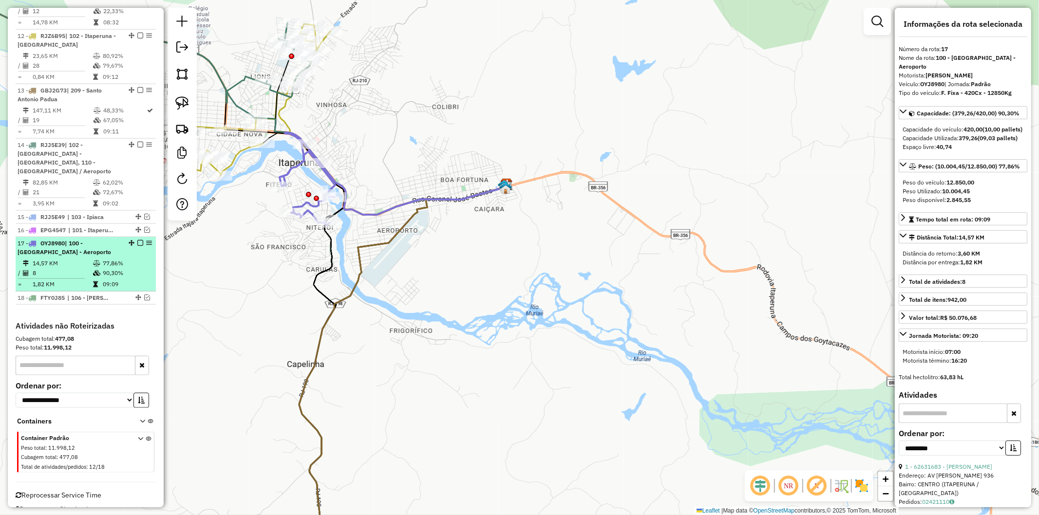
click at [137, 240] on em at bounding box center [140, 243] width 6 height 6
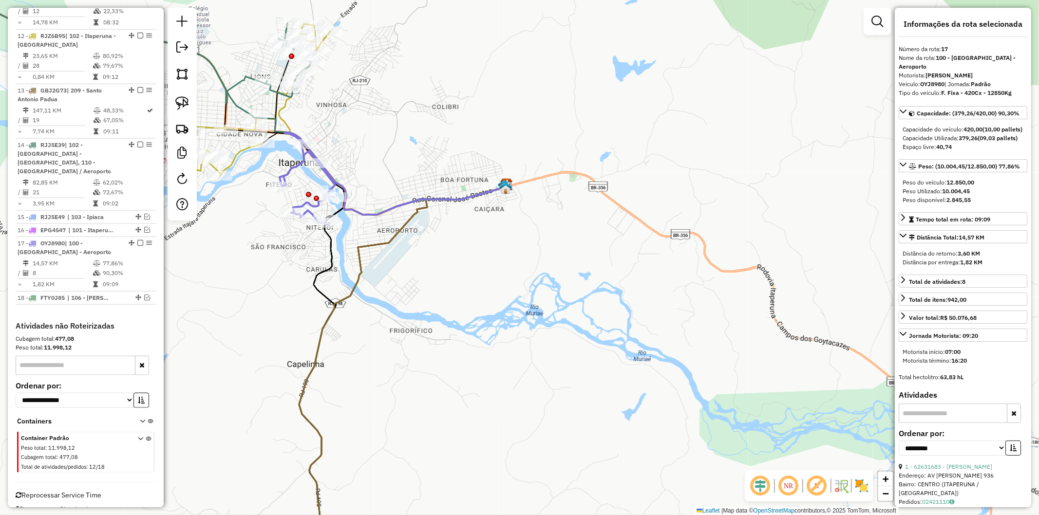
scroll to position [893, 0]
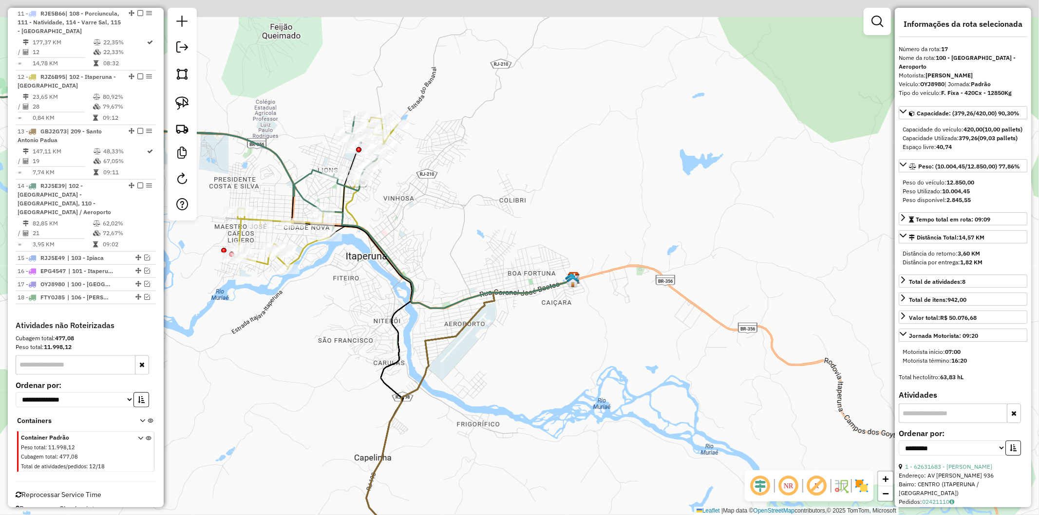
drag, startPoint x: 318, startPoint y: 273, endPoint x: 327, endPoint y: 282, distance: 13.1
click at [327, 282] on div "Janela de atendimento Grade de atendimento Capacidade Transportadoras Veículos …" at bounding box center [519, 257] width 1039 height 515
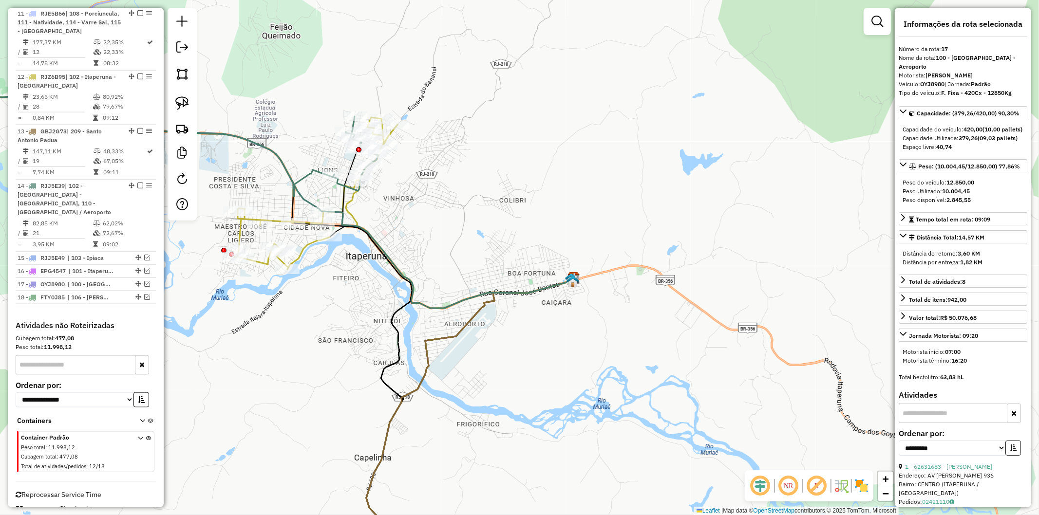
click at [235, 231] on icon at bounding box center [315, 193] width 163 height 152
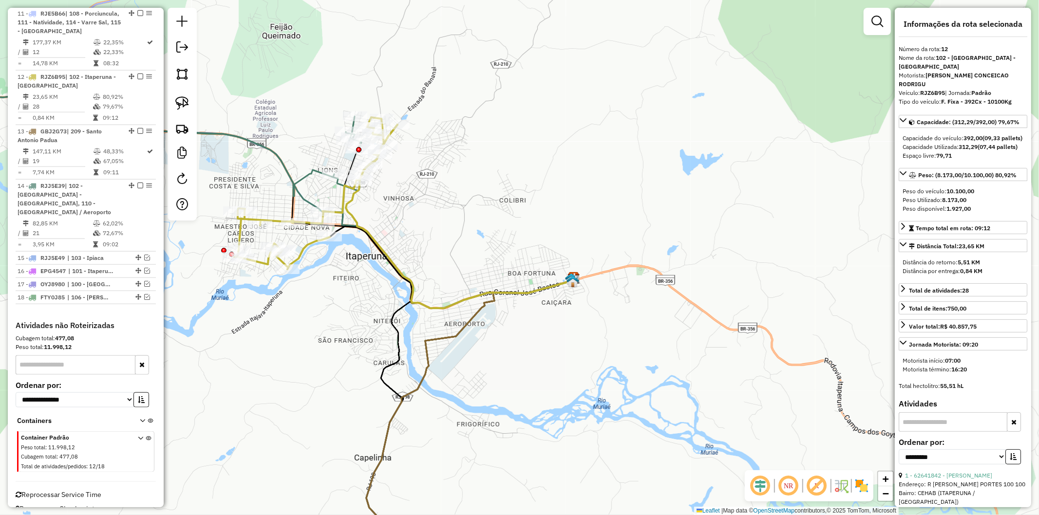
click at [307, 172] on icon at bounding box center [137, 144] width 482 height 103
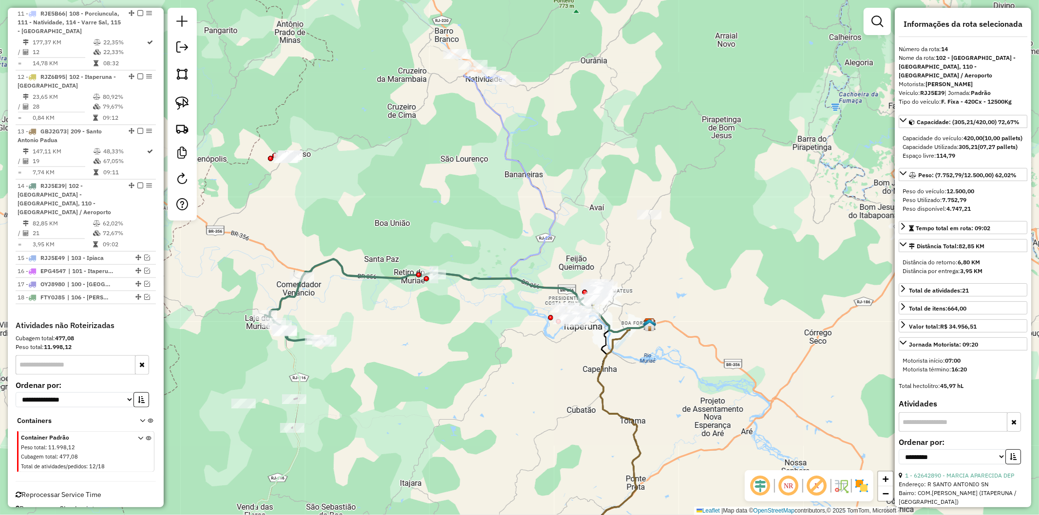
drag, startPoint x: 359, startPoint y: 156, endPoint x: 634, endPoint y: 282, distance: 303.1
click at [634, 282] on div "Janela de atendimento Grade de atendimento Capacidade Transportadoras Veículos …" at bounding box center [519, 257] width 1039 height 515
click at [549, 232] on icon at bounding box center [557, 198] width 186 height 267
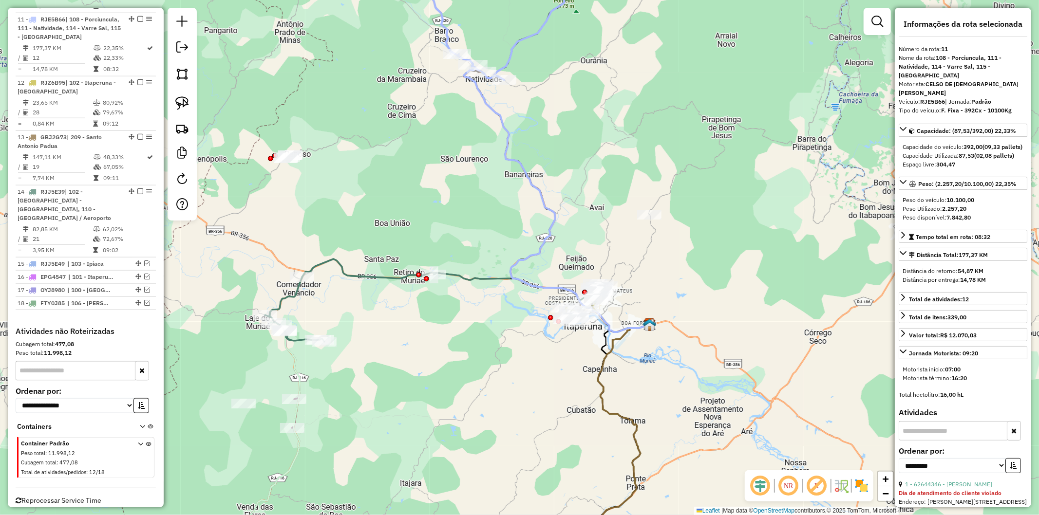
scroll to position [887, 0]
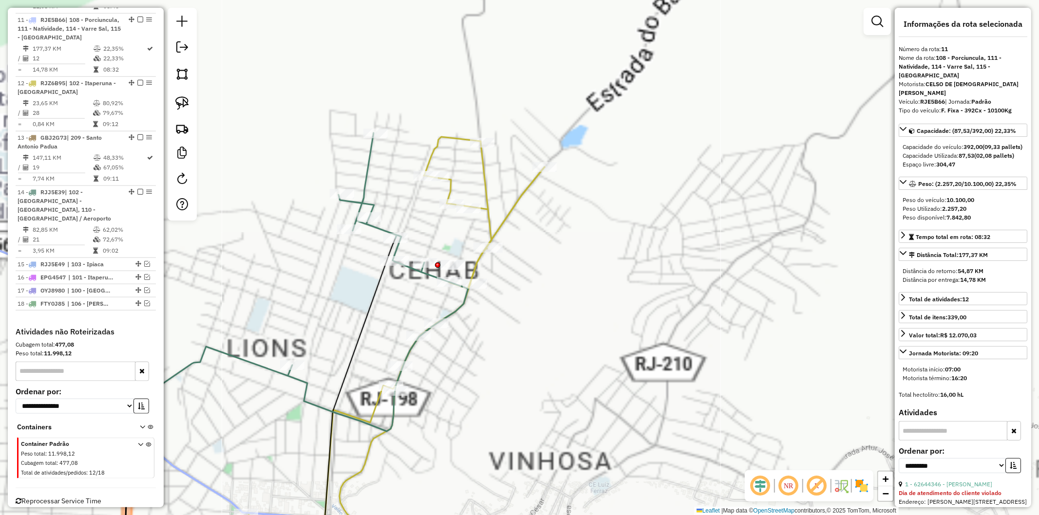
click at [513, 203] on icon at bounding box center [225, 352] width 638 height 430
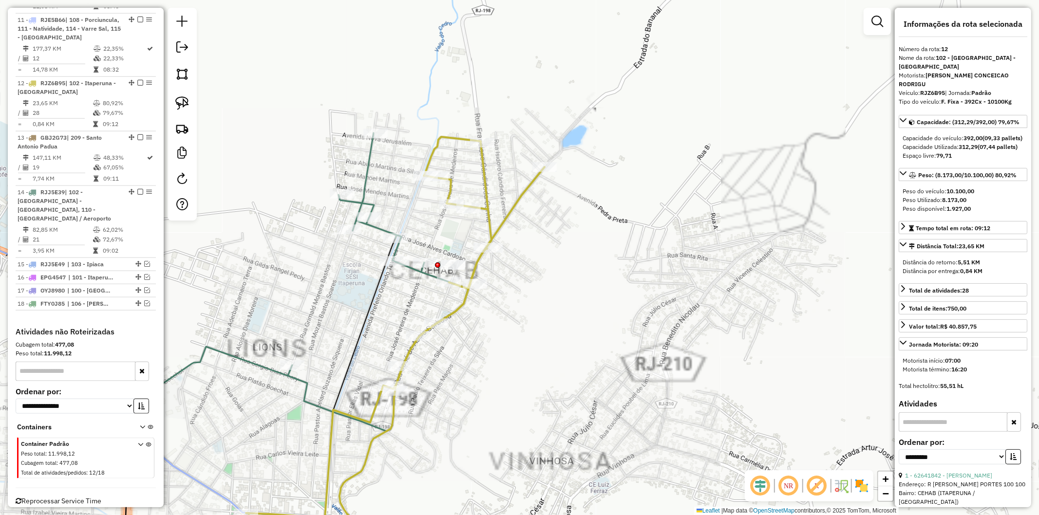
scroll to position [893, 0]
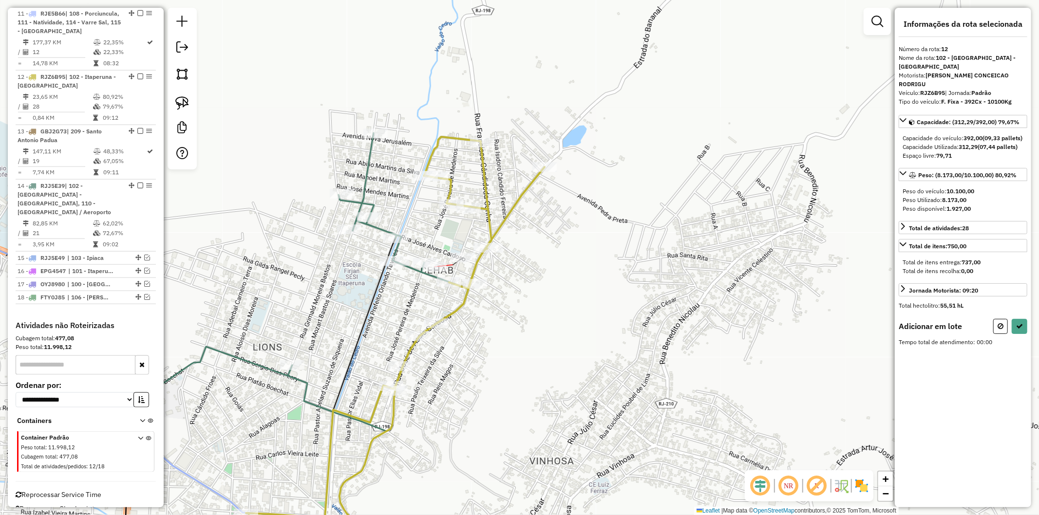
click at [439, 272] on div at bounding box center [434, 267] width 24 height 10
click at [997, 326] on icon at bounding box center [1000, 326] width 6 height 7
select select "**********"
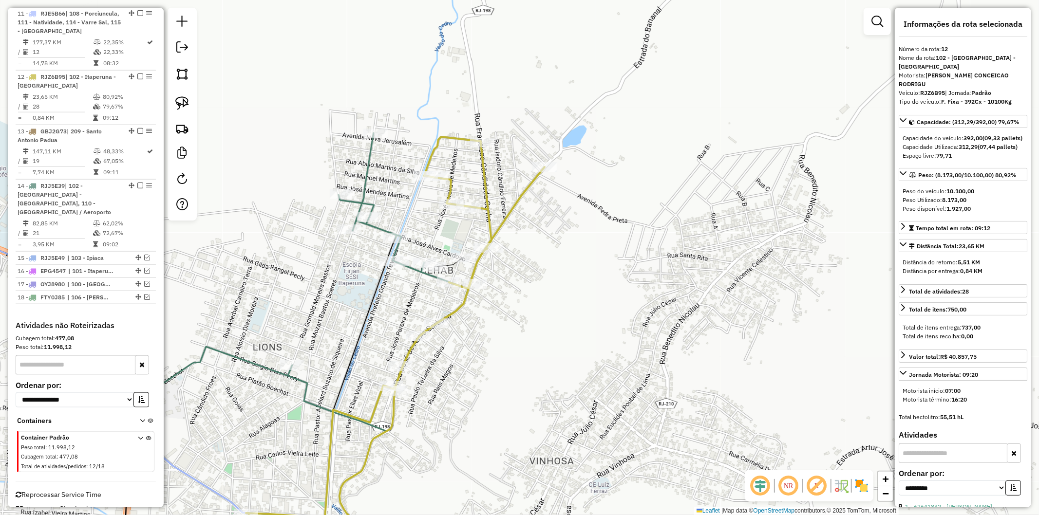
click at [545, 329] on div "Janela de atendimento Grade de atendimento Capacidade Transportadoras Veículos …" at bounding box center [519, 257] width 1039 height 515
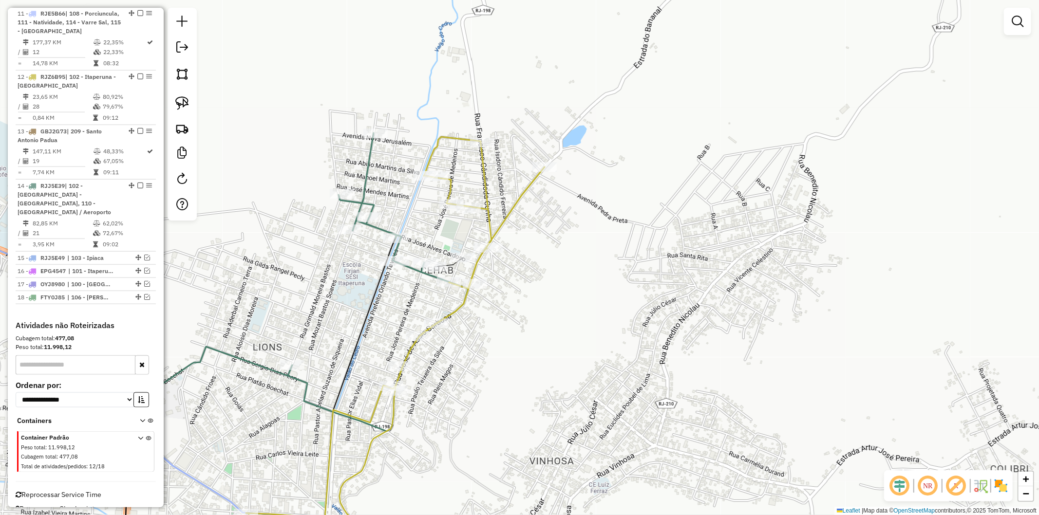
click at [466, 308] on icon at bounding box center [225, 352] width 638 height 430
select select "**********"
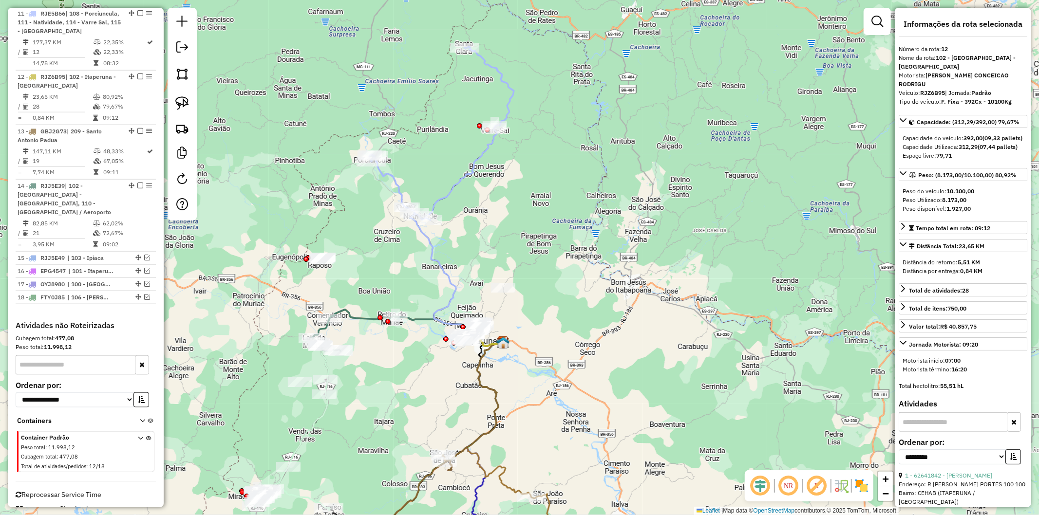
click at [443, 289] on div "Janela de atendimento Grade de atendimento Capacidade Transportadoras Veículos …" at bounding box center [519, 257] width 1039 height 515
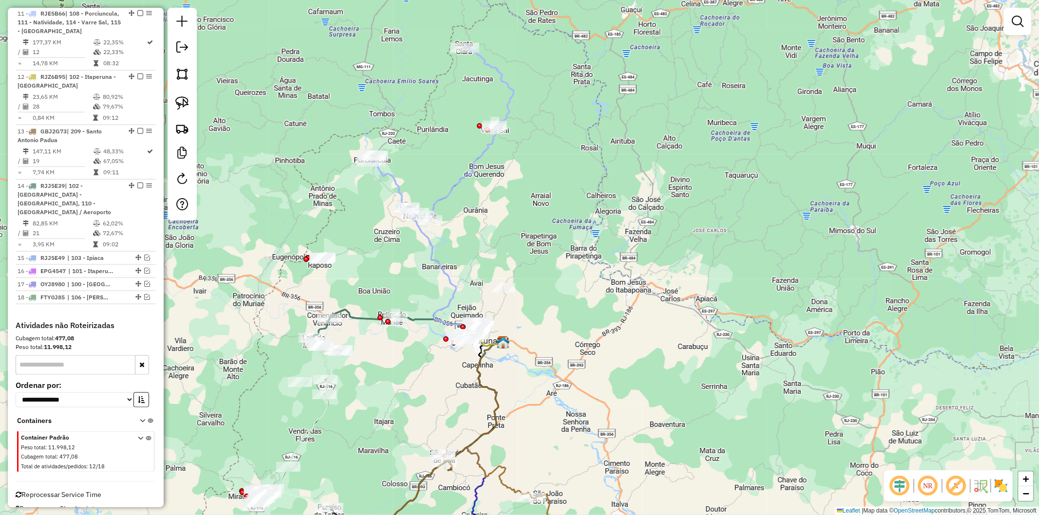
click at [451, 289] on icon at bounding box center [456, 279] width 93 height 133
select select "**********"
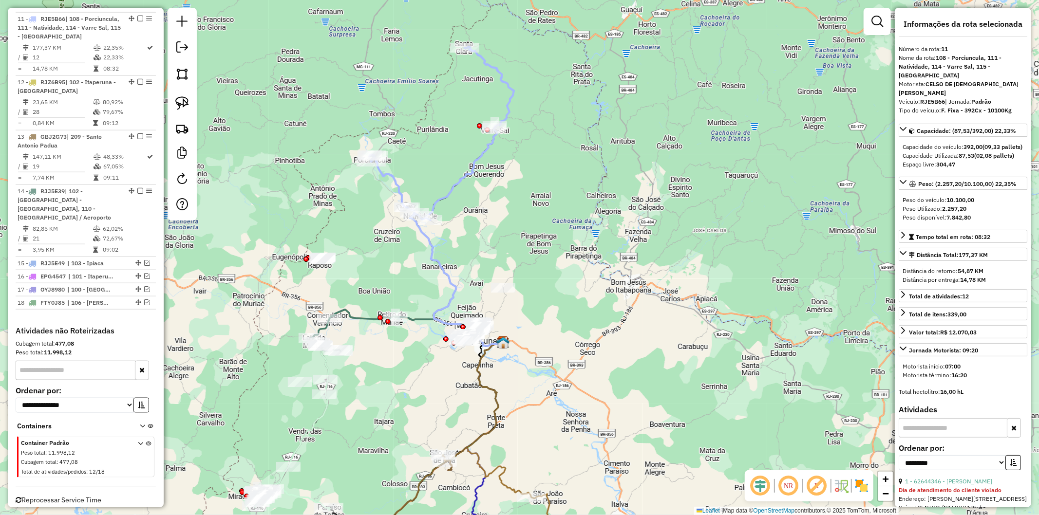
scroll to position [887, 0]
click at [356, 319] on icon at bounding box center [395, 330] width 168 height 41
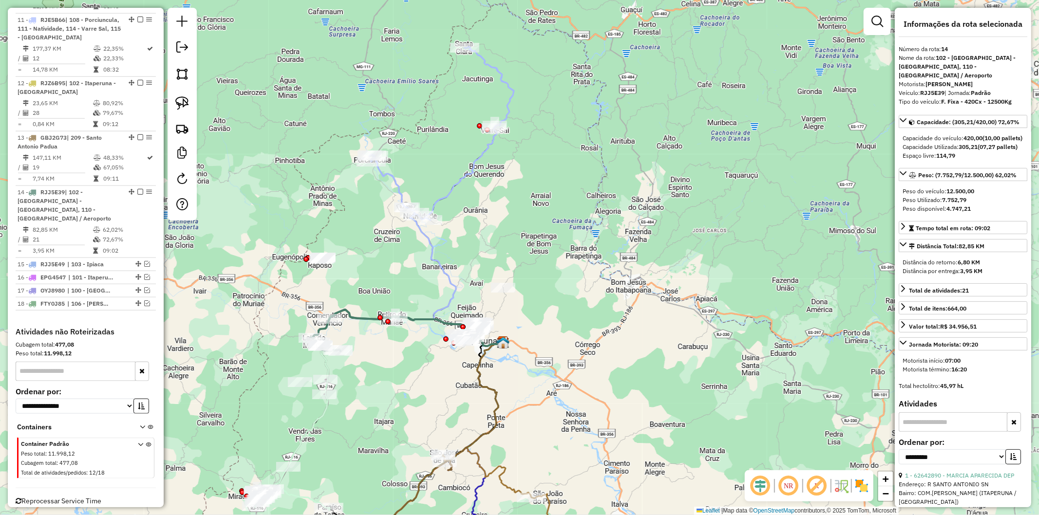
scroll to position [893, 0]
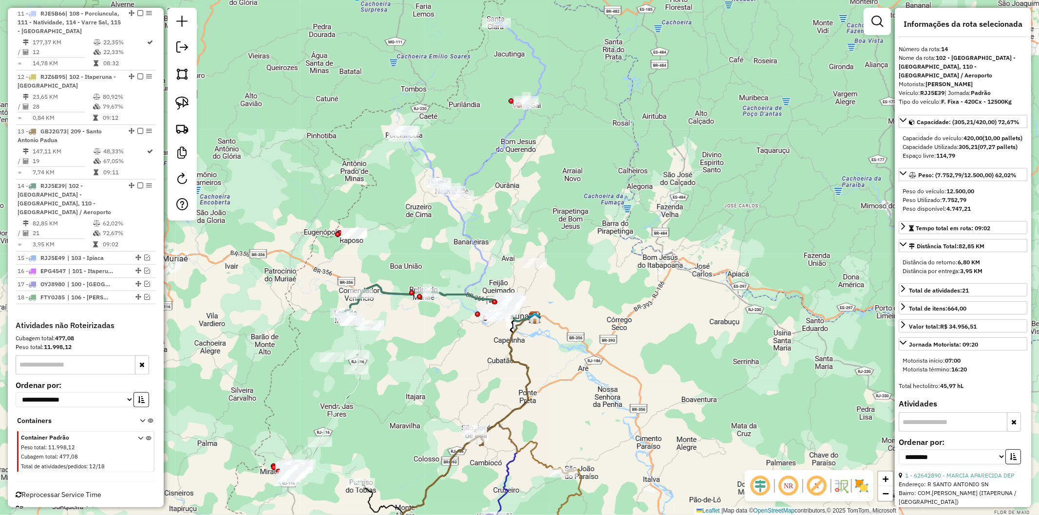
drag, startPoint x: 363, startPoint y: 338, endPoint x: 394, endPoint y: 314, distance: 40.2
click at [394, 314] on div "Janela de atendimento Grade de atendimento Capacidade Transportadoras Veículos …" at bounding box center [519, 257] width 1039 height 515
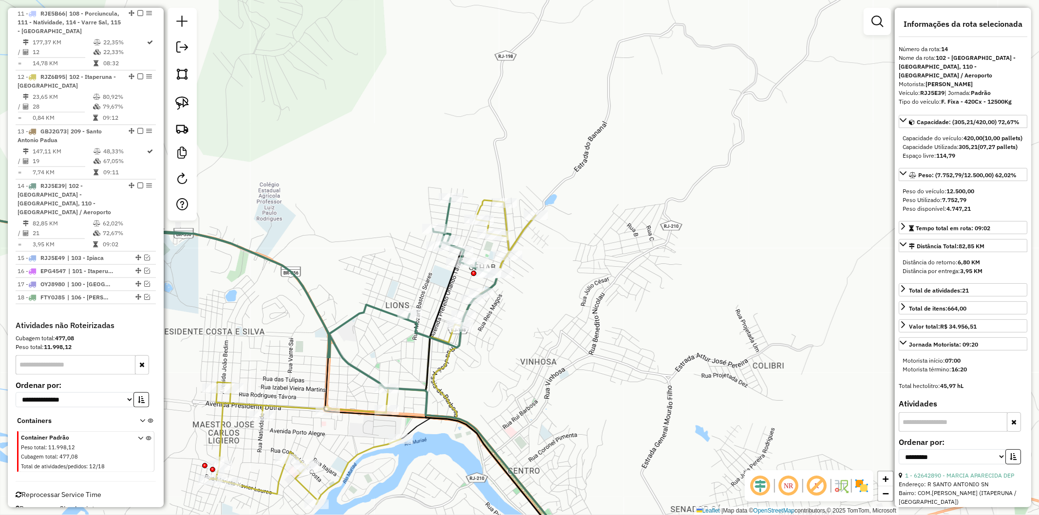
click at [377, 308] on icon at bounding box center [196, 274] width 601 height 167
click at [519, 233] on icon at bounding box center [373, 352] width 326 height 304
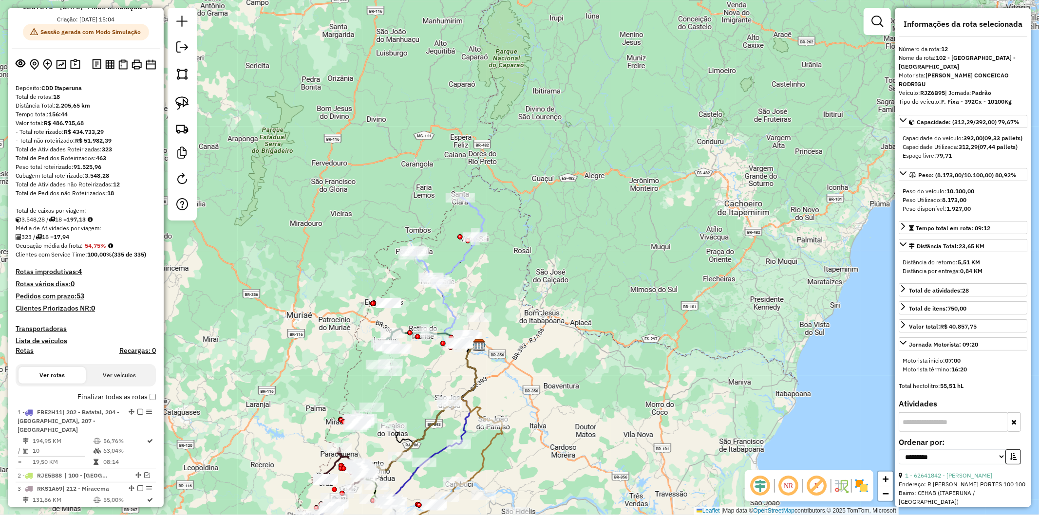
scroll to position [0, 0]
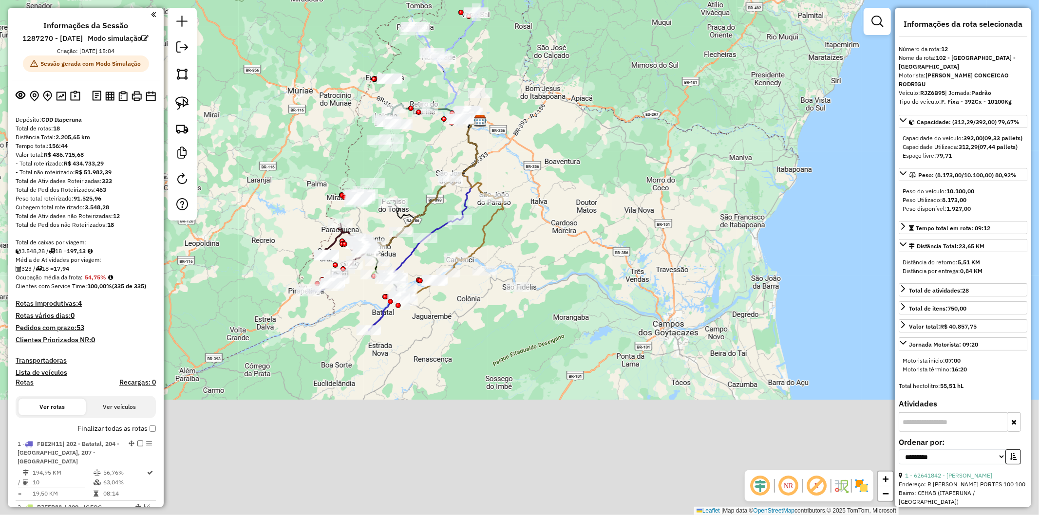
drag, startPoint x: 554, startPoint y: 368, endPoint x: 512, endPoint y: 278, distance: 99.5
click at [545, 164] on div "Janela de atendimento Grade de atendimento Capacidade Transportadoras Veículos …" at bounding box center [519, 257] width 1039 height 515
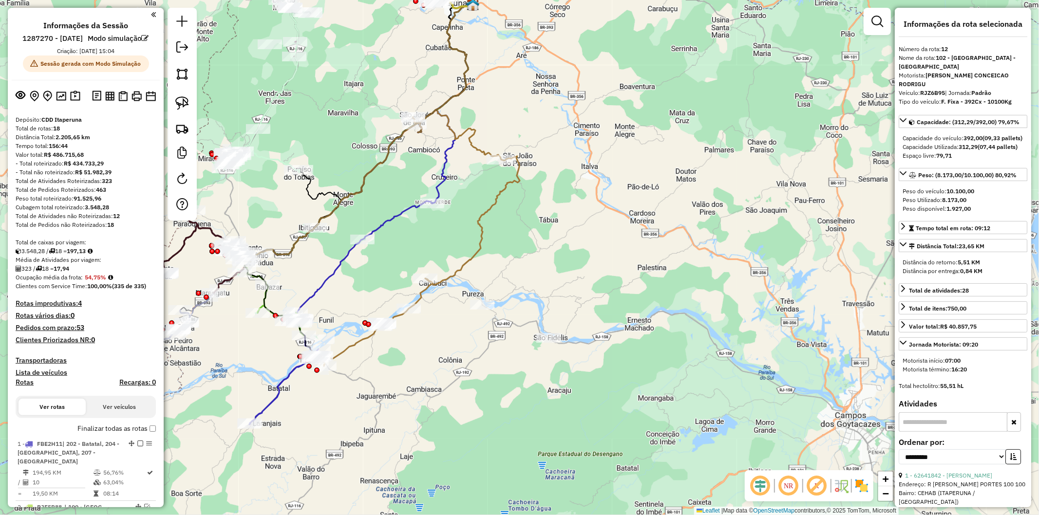
click at [463, 264] on icon at bounding box center [417, 238] width 205 height 256
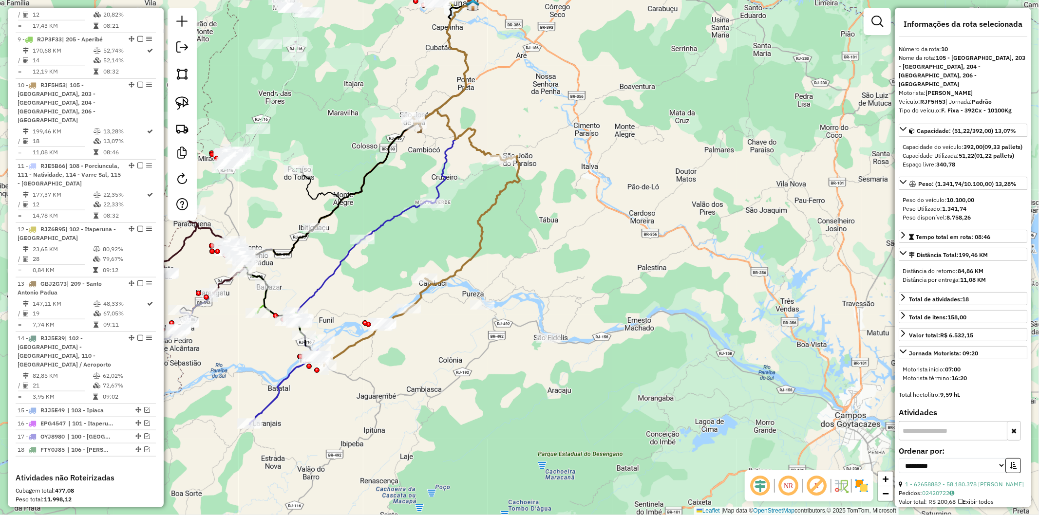
scroll to position [823, 0]
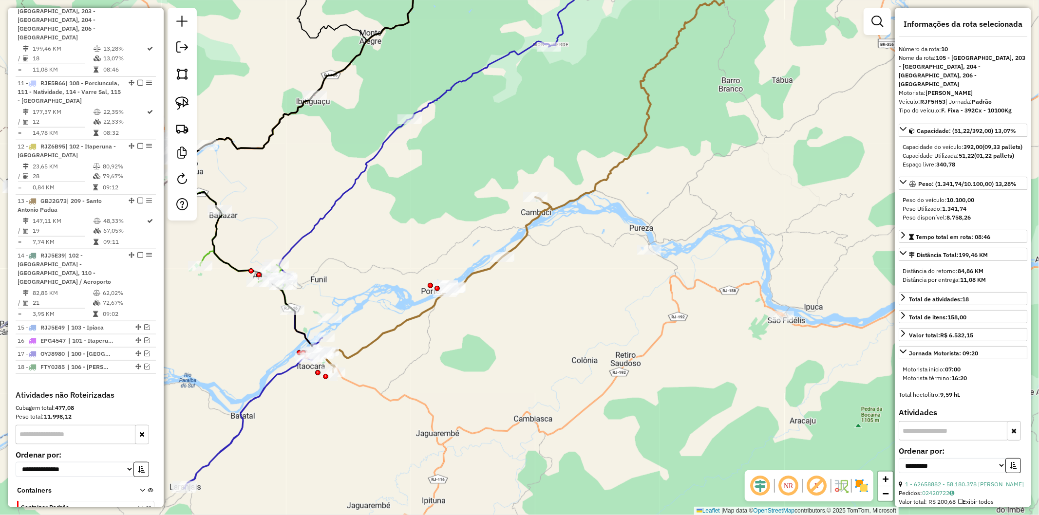
click at [281, 373] on icon at bounding box center [367, 264] width 366 height 447
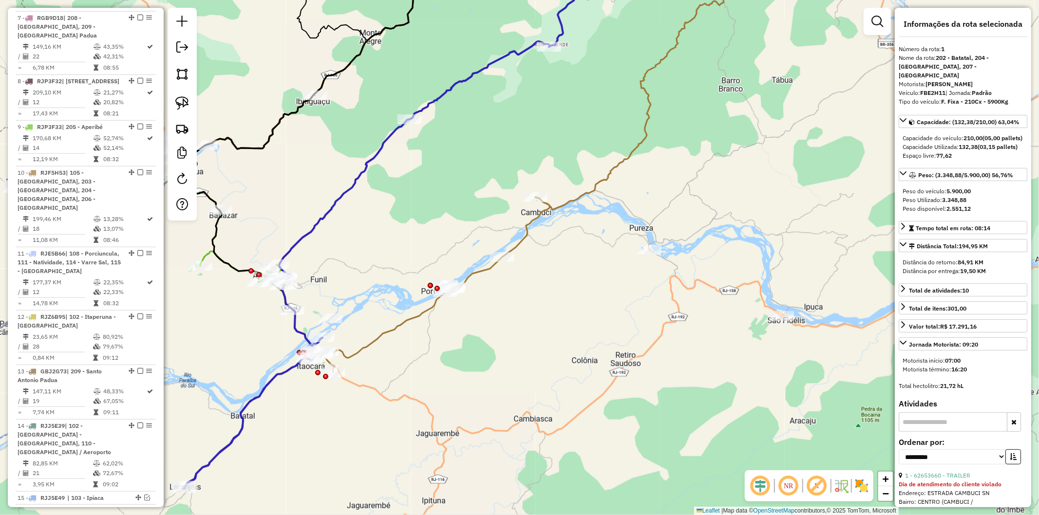
scroll to position [442, 0]
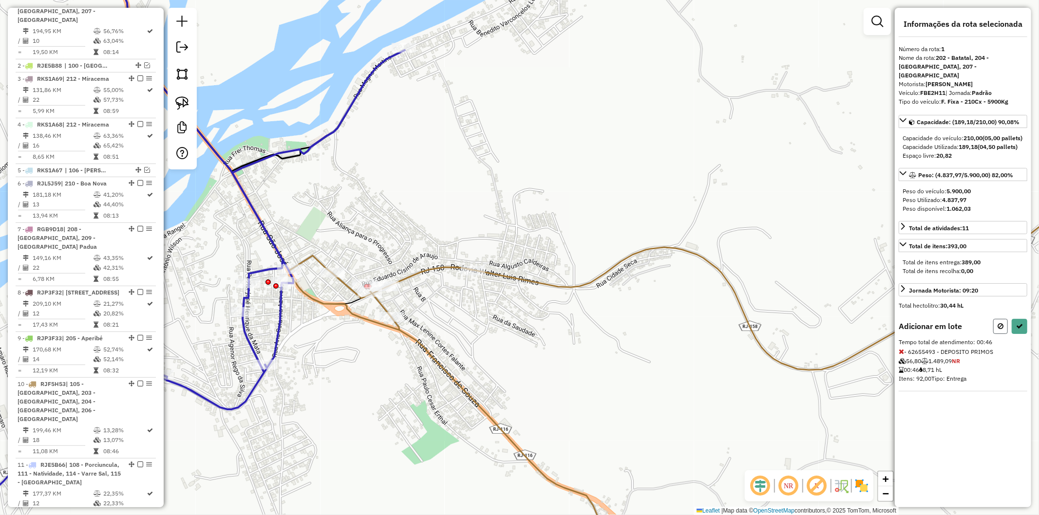
click at [1004, 325] on button at bounding box center [1000, 326] width 15 height 15
select select "**********"
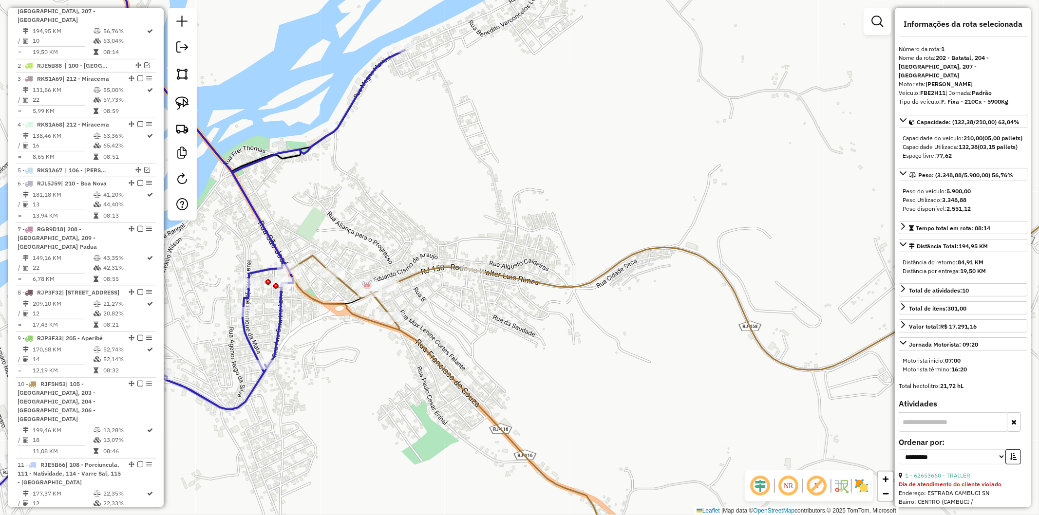
click at [261, 385] on icon at bounding box center [150, 245] width 508 height 594
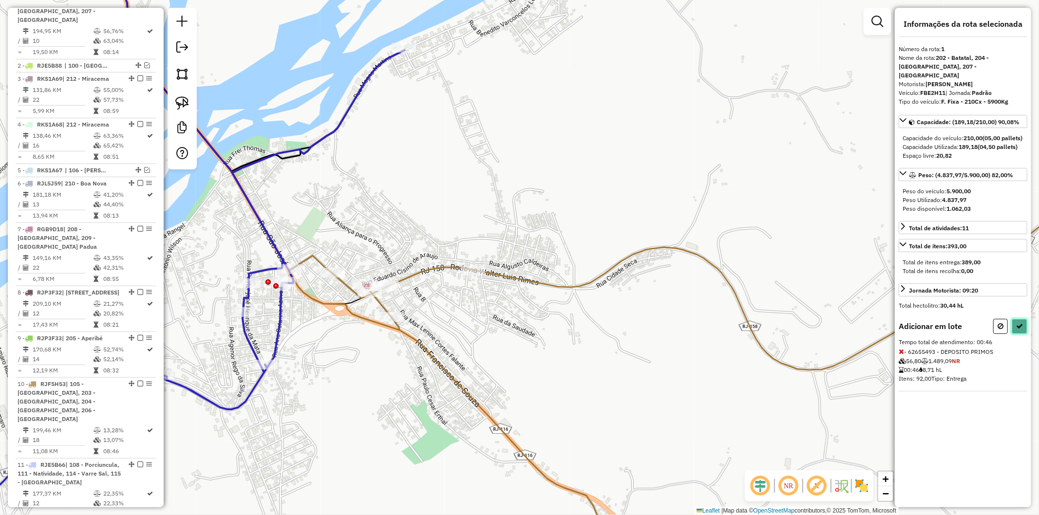
click at [1024, 325] on button at bounding box center [1019, 326] width 16 height 15
select select "**********"
click at [1021, 331] on button at bounding box center [1019, 326] width 16 height 15
select select "**********"
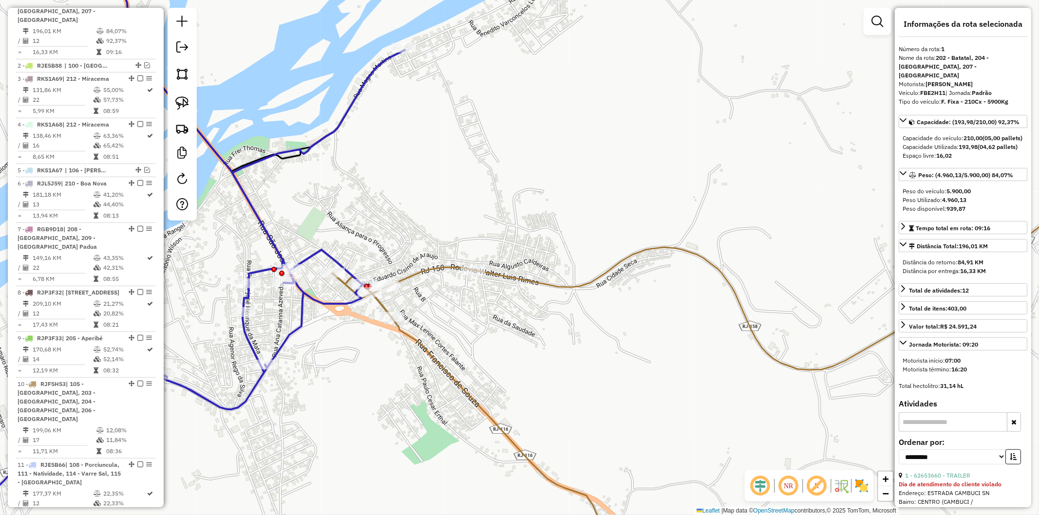
click at [298, 323] on icon at bounding box center [150, 245] width 508 height 594
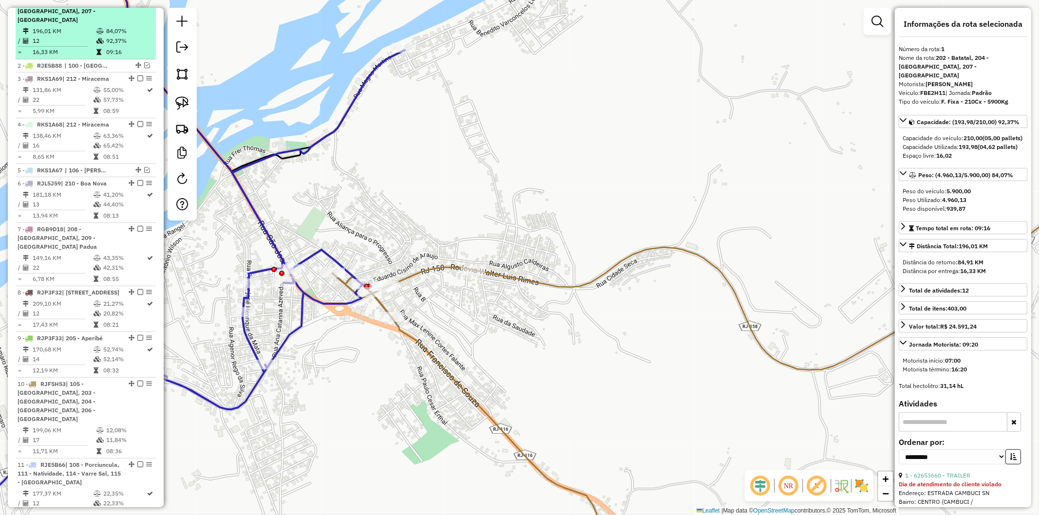
click at [137, 5] on em at bounding box center [140, 2] width 6 height 6
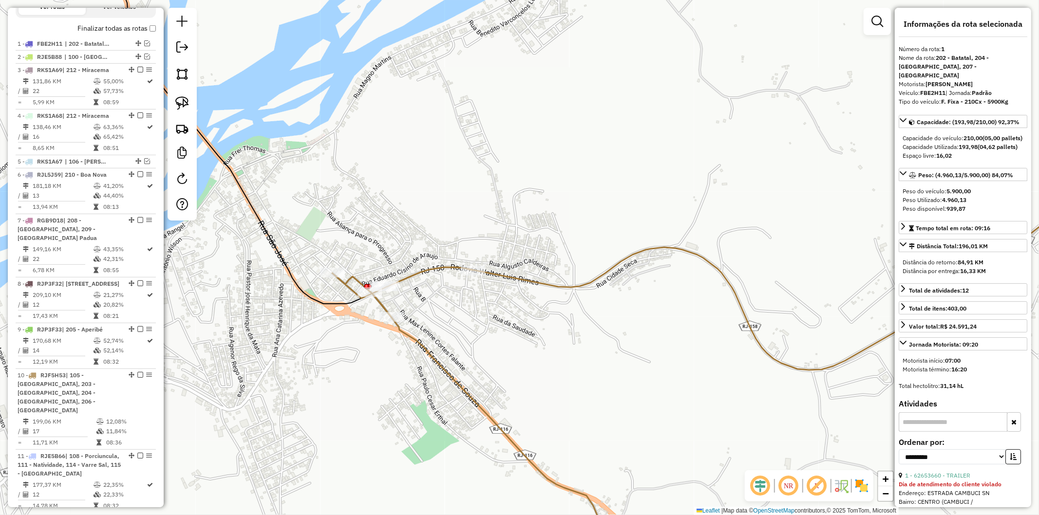
click at [426, 271] on icon at bounding box center [737, 368] width 811 height 397
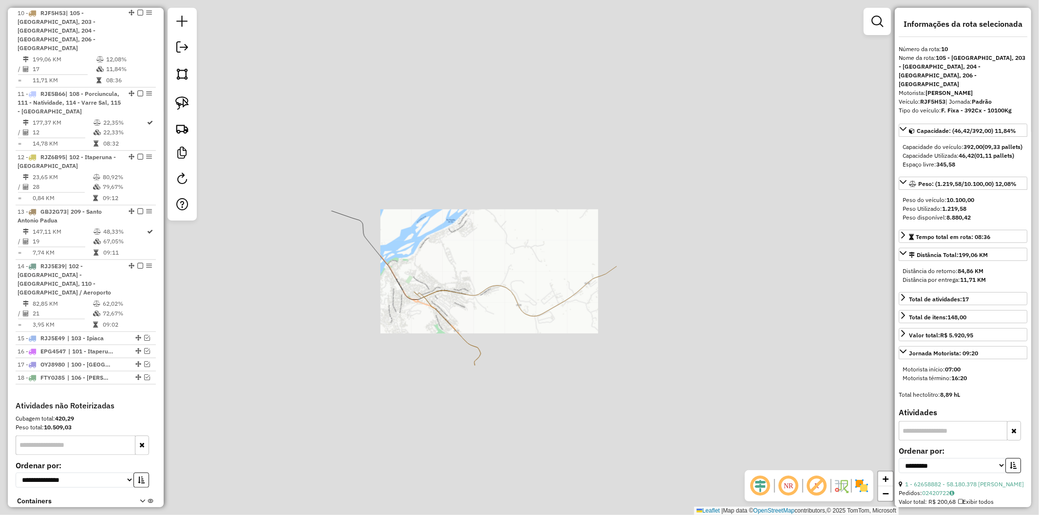
scroll to position [782, 0]
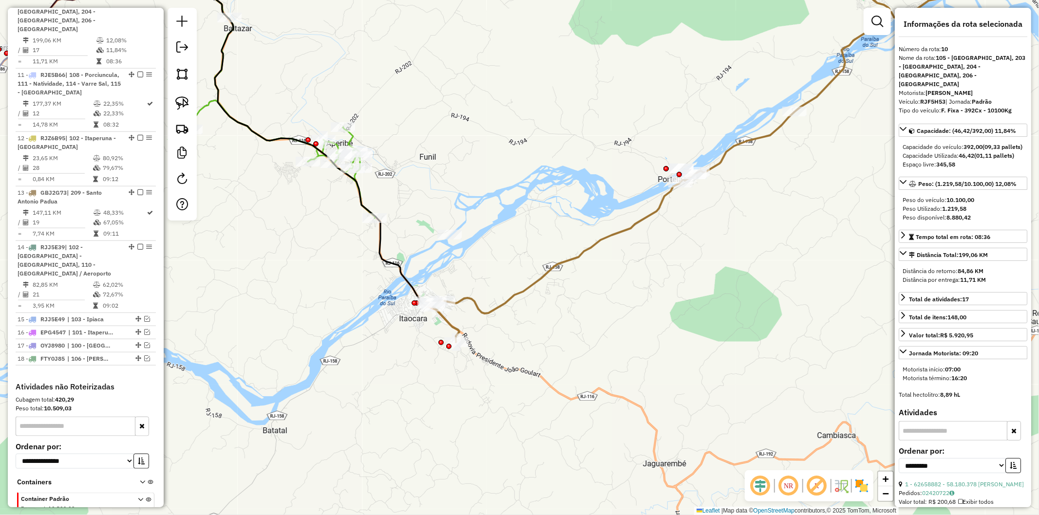
drag, startPoint x: 638, startPoint y: 275, endPoint x: 452, endPoint y: 352, distance: 201.3
click at [452, 352] on div "Janela de atendimento Grade de atendimento Capacidade Transportadoras Veículos …" at bounding box center [519, 257] width 1039 height 515
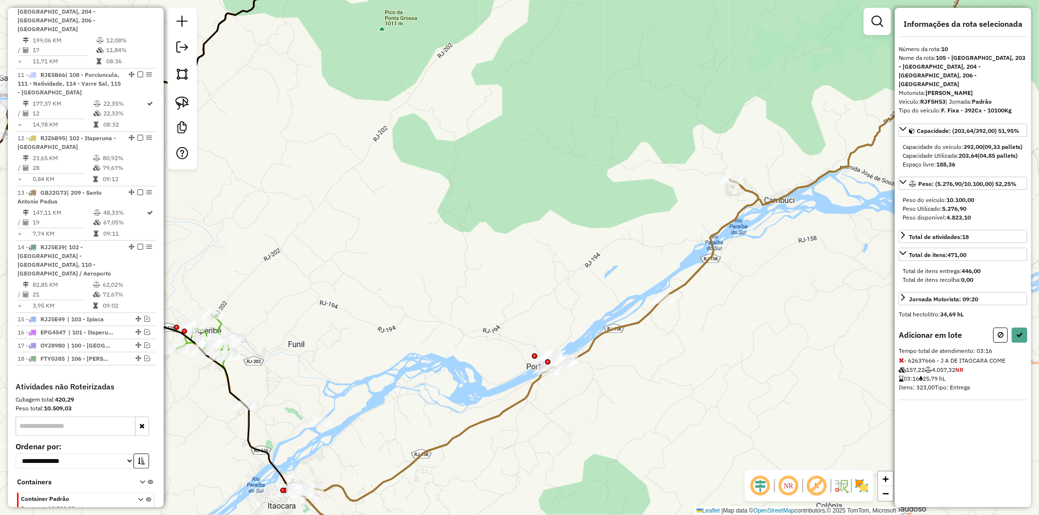
click at [899, 357] on icon at bounding box center [900, 360] width 5 height 7
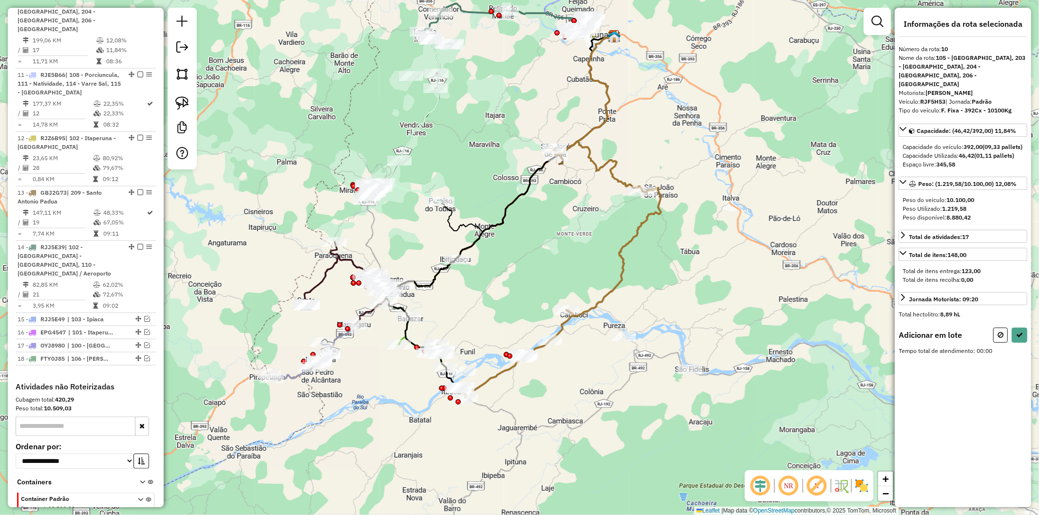
drag, startPoint x: 694, startPoint y: 407, endPoint x: 576, endPoint y: 386, distance: 120.3
click at [576, 386] on div "Janela de atendimento Grade de atendimento Capacidade Transportadoras Veículos …" at bounding box center [519, 257] width 1039 height 515
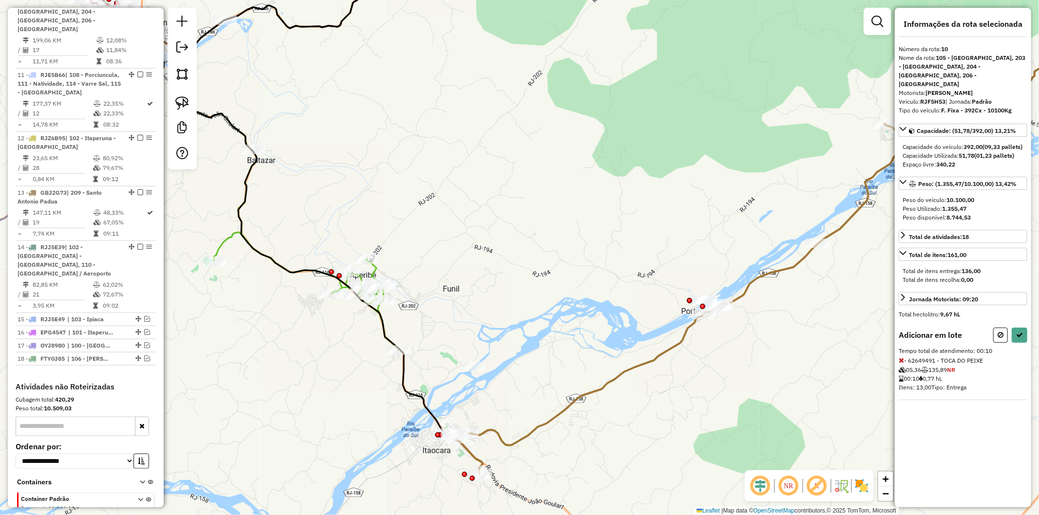
click at [525, 430] on icon at bounding box center [780, 211] width 662 height 526
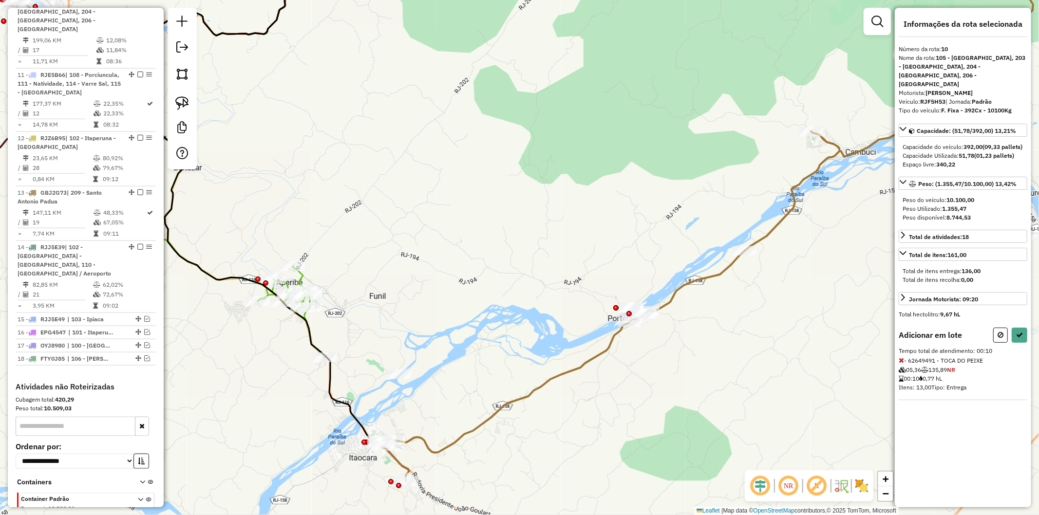
drag, startPoint x: 536, startPoint y: 395, endPoint x: 463, endPoint y: 403, distance: 73.9
click at [463, 403] on div "Janela de atendimento Grade de atendimento Capacidade Transportadoras Veículos …" at bounding box center [519, 257] width 1039 height 515
select select "**********"
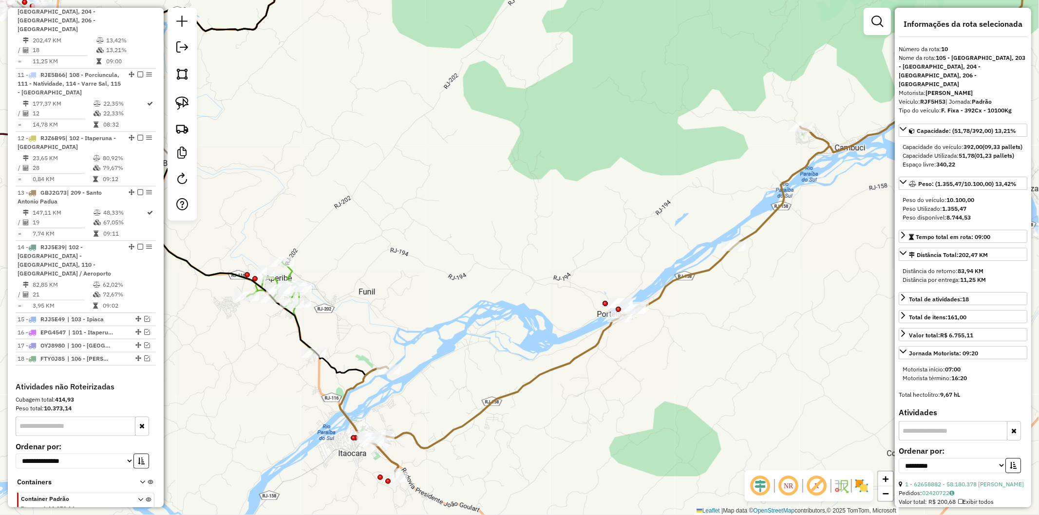
drag, startPoint x: 808, startPoint y: 307, endPoint x: 798, endPoint y: 302, distance: 11.6
click at [798, 302] on div "Janela de atendimento Grade de atendimento Capacidade Transportadoras Veículos …" at bounding box center [519, 257] width 1039 height 515
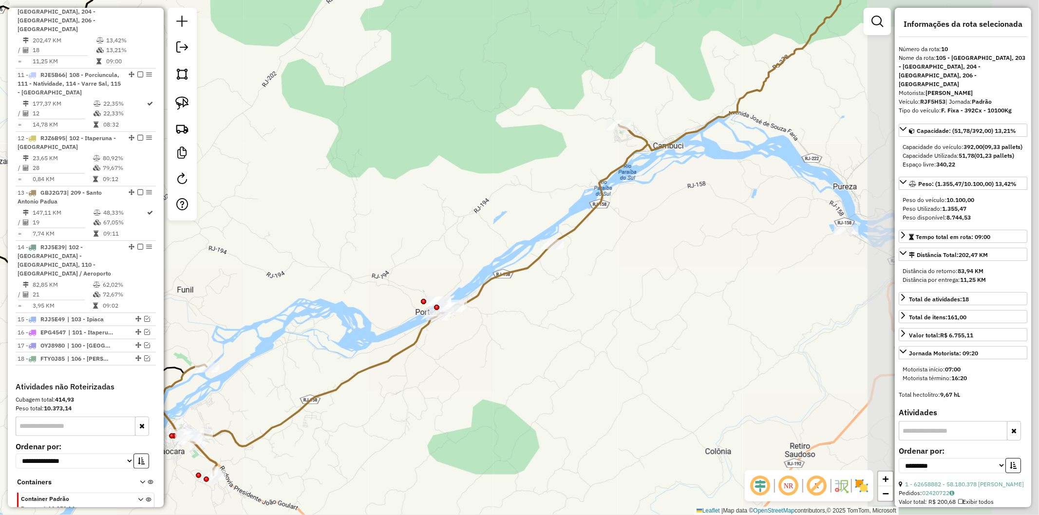
drag, startPoint x: 572, startPoint y: 343, endPoint x: 546, endPoint y: 337, distance: 26.5
click at [546, 337] on div "Janela de atendimento Grade de atendimento Capacidade Transportadoras Veículos …" at bounding box center [519, 257] width 1039 height 515
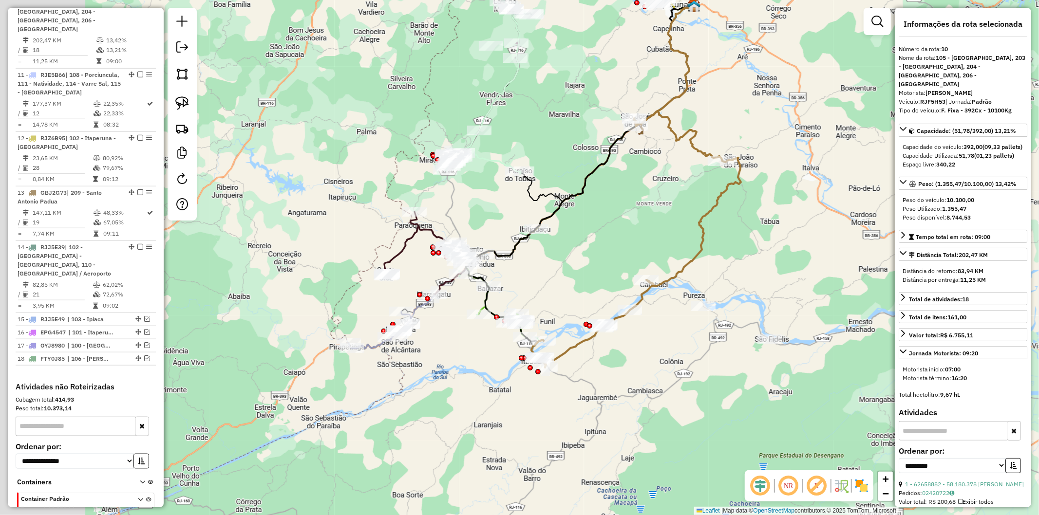
drag, startPoint x: 547, startPoint y: 250, endPoint x: 635, endPoint y: 247, distance: 87.7
click at [635, 247] on div "Janela de atendimento Grade de atendimento Capacidade Transportadoras Veículos …" at bounding box center [519, 257] width 1039 height 515
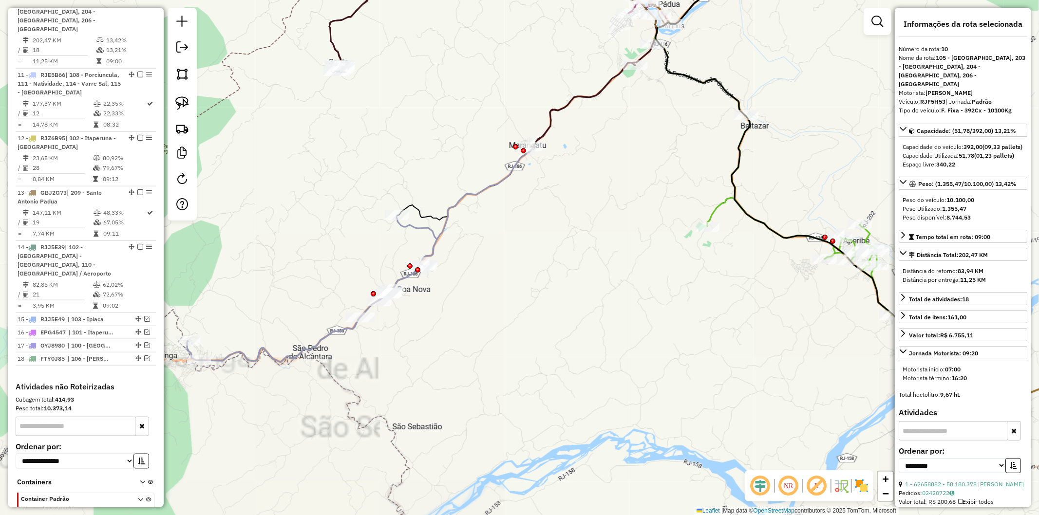
click at [310, 337] on div "Janela de atendimento Grade de atendimento Capacidade Transportadoras Veículos …" at bounding box center [519, 257] width 1039 height 515
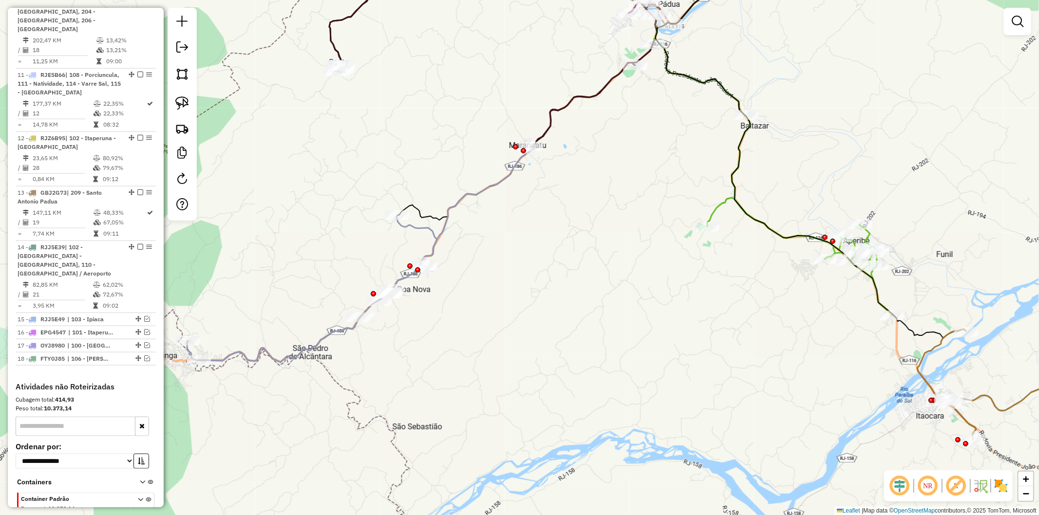
click at [312, 342] on icon at bounding box center [312, 289] width 250 height 147
select select "**********"
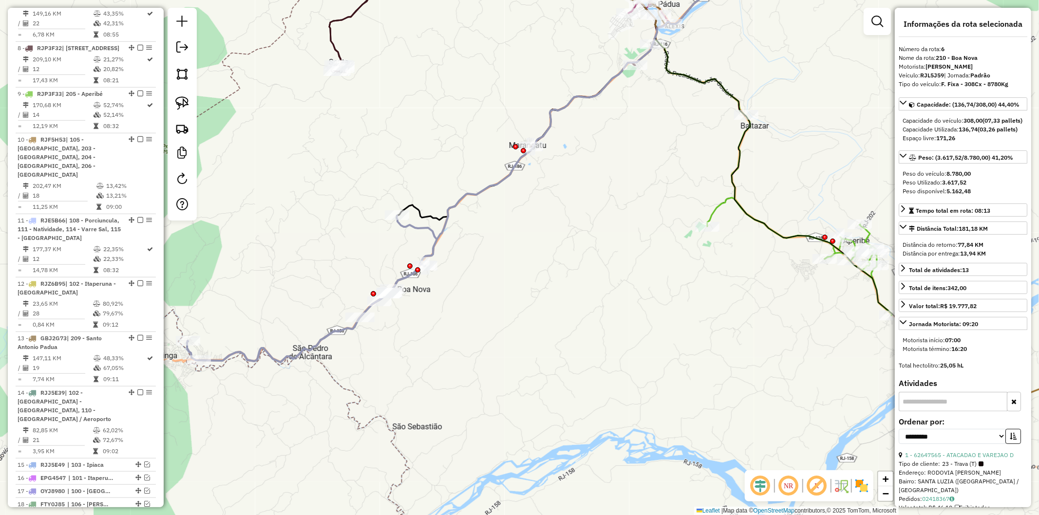
scroll to position [573, 0]
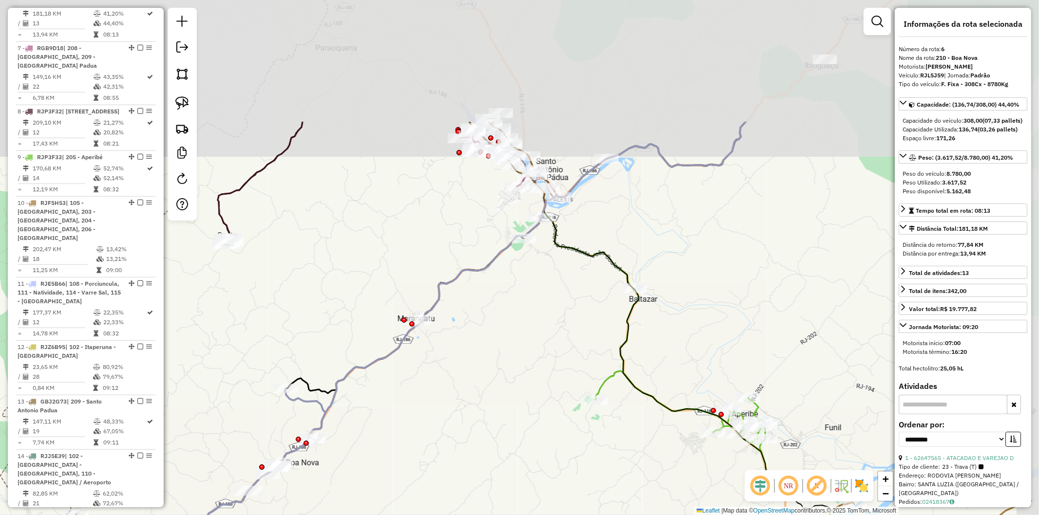
drag, startPoint x: 583, startPoint y: 149, endPoint x: 449, endPoint y: 324, distance: 220.2
click at [471, 324] on div "Janela de atendimento Grade de atendimento Capacidade Transportadoras Veículos …" at bounding box center [519, 257] width 1039 height 515
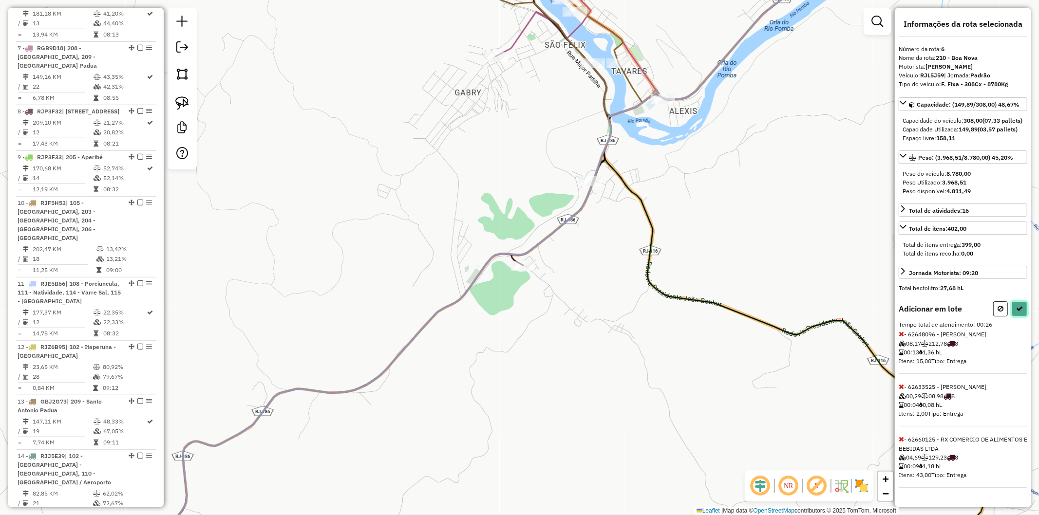
click at [1023, 317] on button at bounding box center [1019, 308] width 16 height 15
select select "**********"
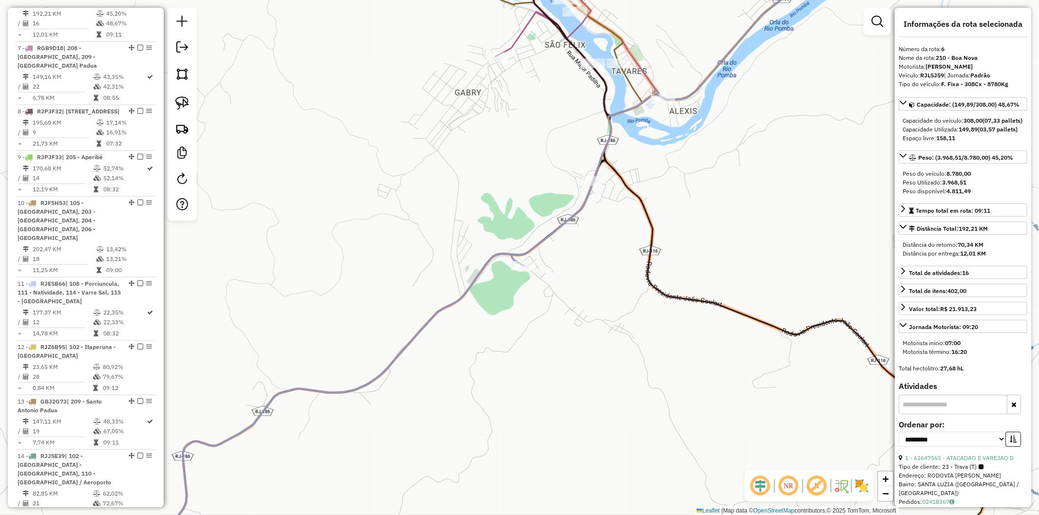
click at [409, 347] on icon at bounding box center [361, 374] width 464 height 385
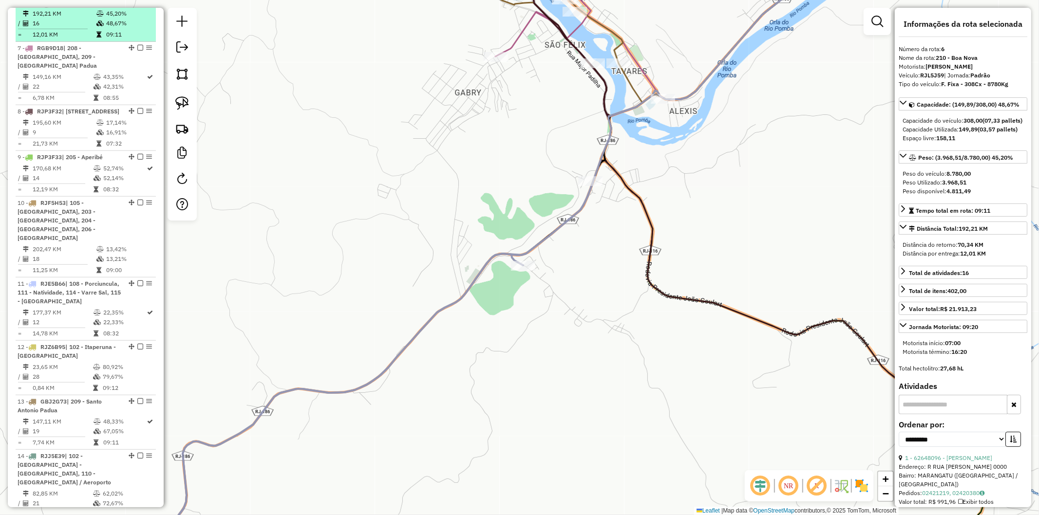
click at [138, 7] on div "6 - RJL5J59 | 210 - Boa Nova" at bounding box center [86, 2] width 136 height 9
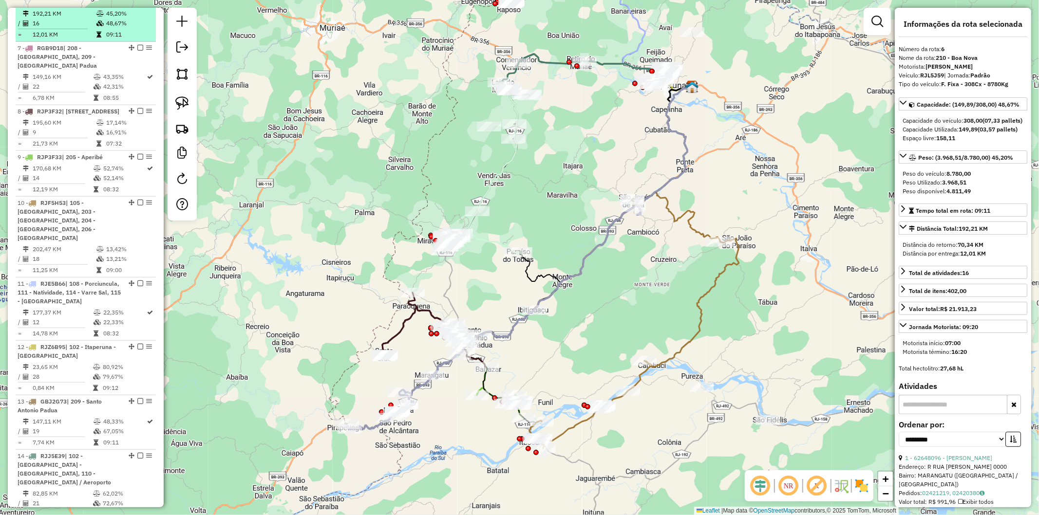
click at [138, 5] on em at bounding box center [140, 2] width 6 height 6
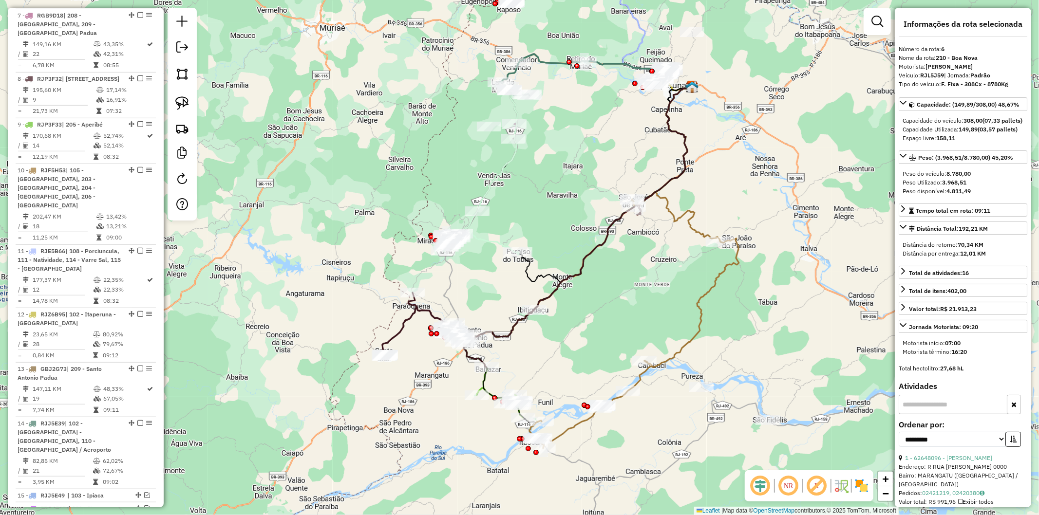
click at [396, 333] on icon at bounding box center [434, 330] width 104 height 75
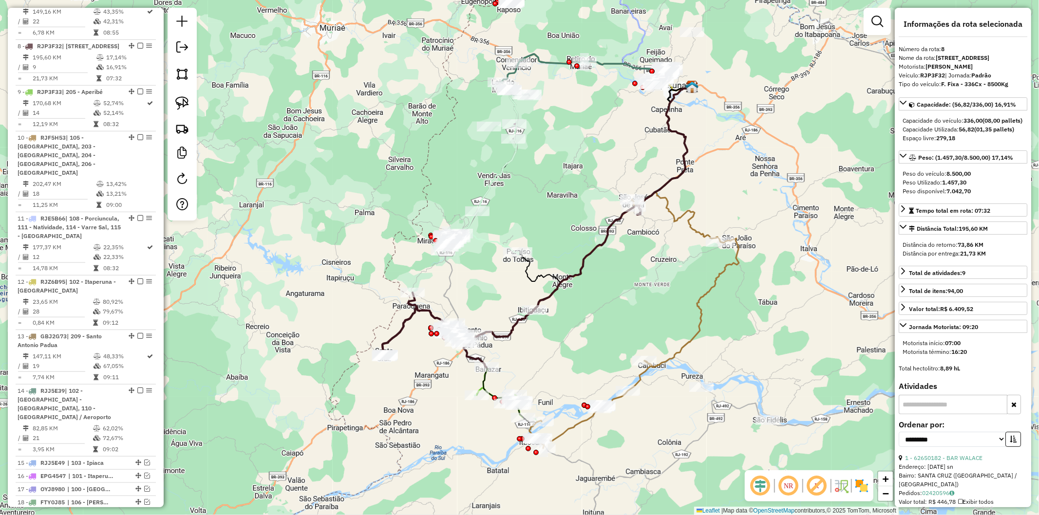
scroll to position [640, 0]
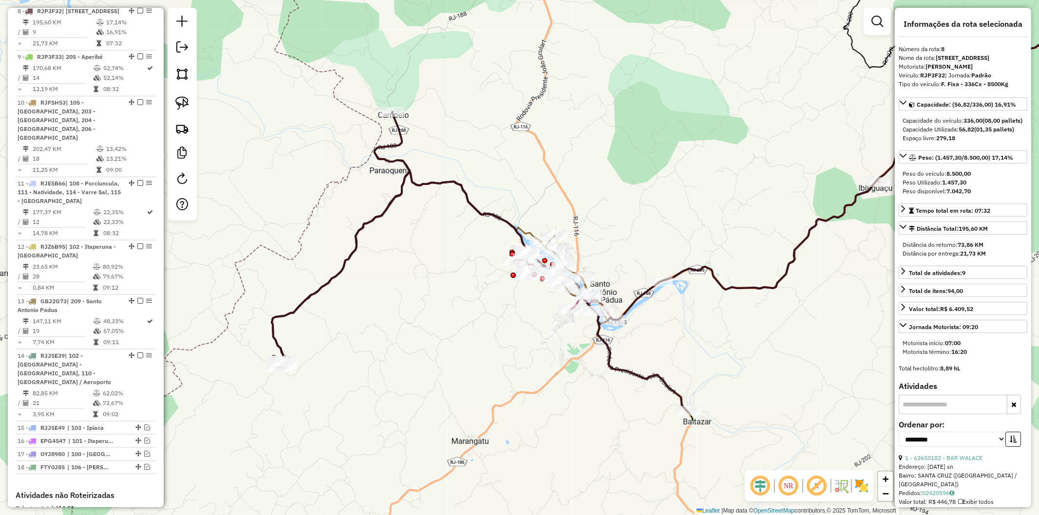
drag, startPoint x: 427, startPoint y: 353, endPoint x: 449, endPoint y: 263, distance: 92.8
click at [449, 263] on div "Janela de atendimento Grade de atendimento Capacidade Transportadoras Veículos …" at bounding box center [519, 257] width 1039 height 515
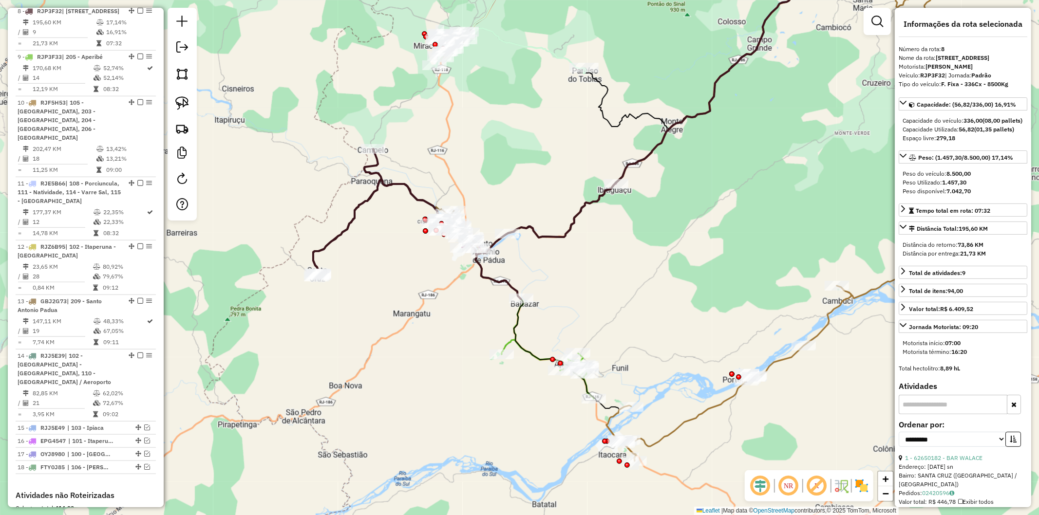
click at [506, 342] on icon at bounding box center [548, 369] width 93 height 59
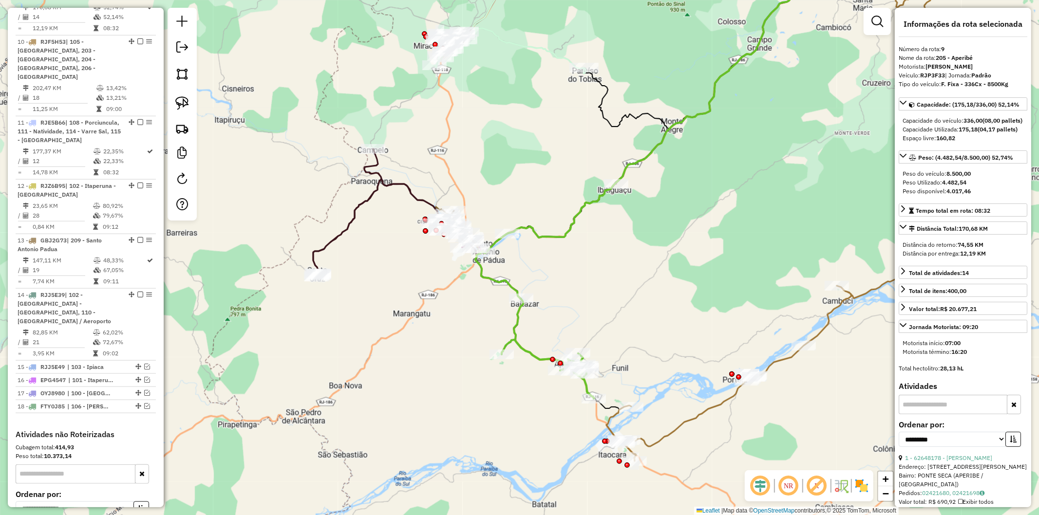
scroll to position [704, 0]
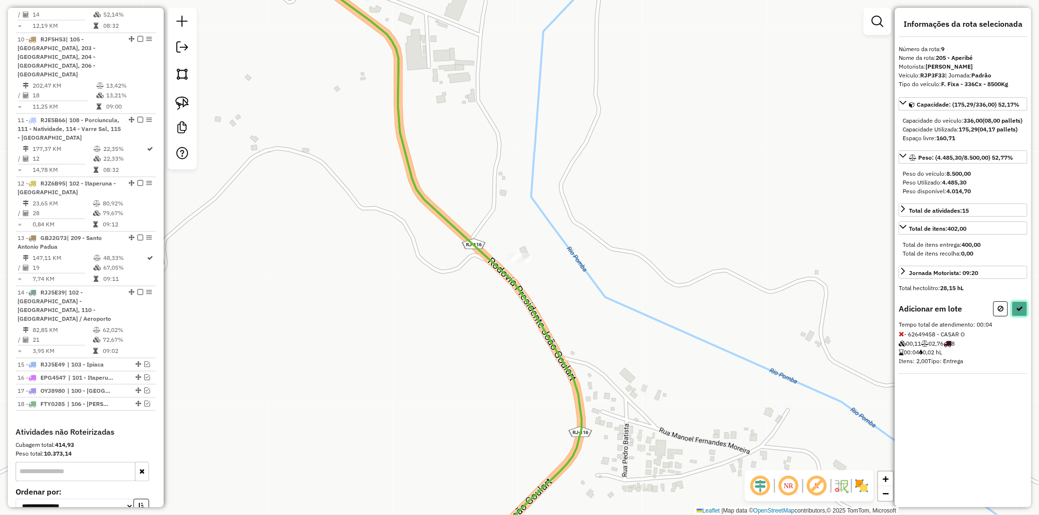
click at [1023, 317] on button at bounding box center [1019, 308] width 16 height 15
select select "**********"
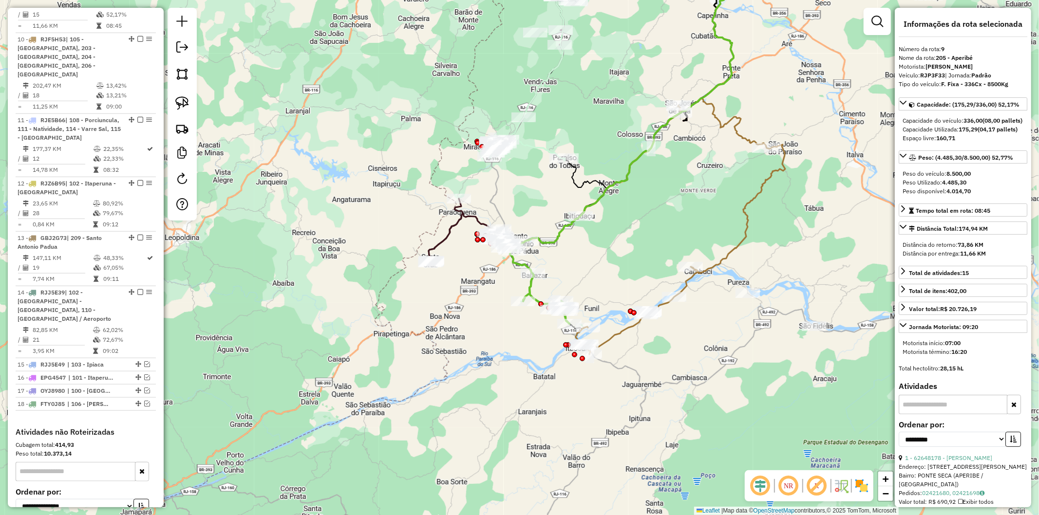
drag, startPoint x: 690, startPoint y: 329, endPoint x: 588, endPoint y: 274, distance: 115.3
click at [588, 274] on div "Janela de atendimento Grade de atendimento Capacidade Transportadoras Veículos …" at bounding box center [519, 257] width 1039 height 515
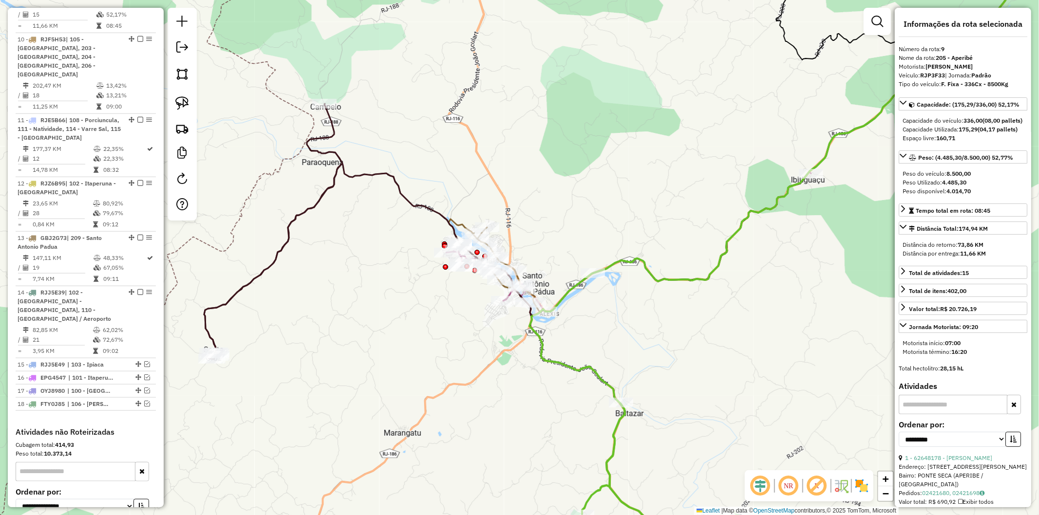
click at [409, 204] on icon at bounding box center [619, 150] width 830 height 405
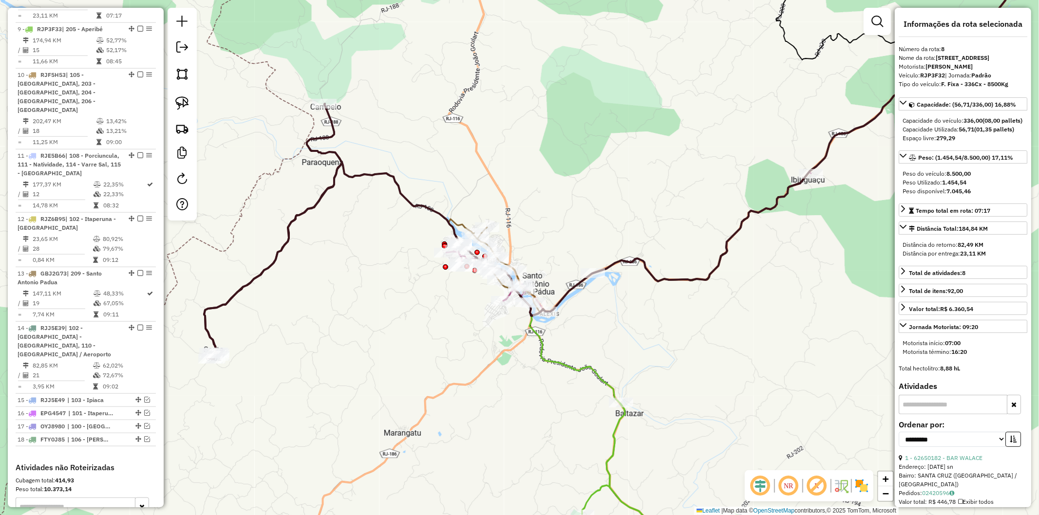
scroll to position [640, 0]
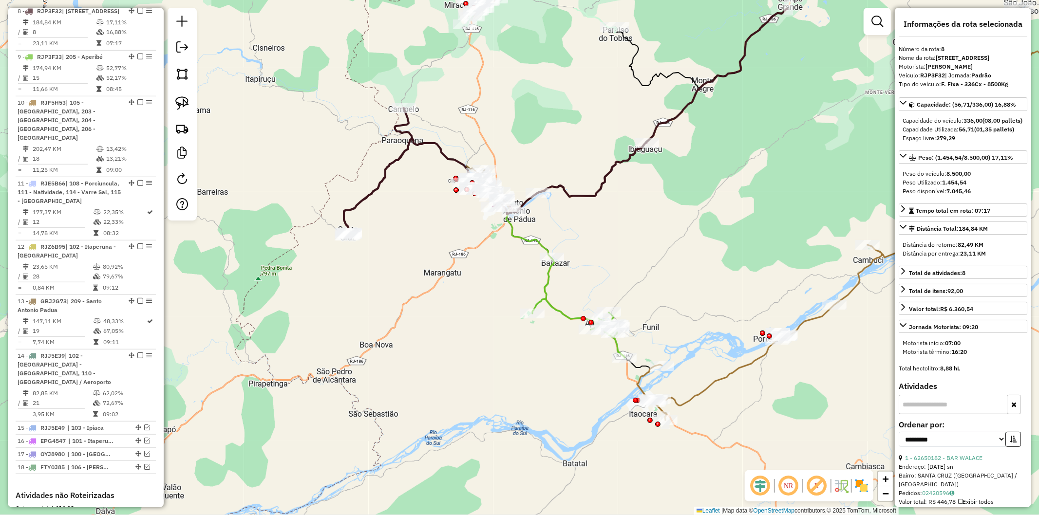
drag, startPoint x: 503, startPoint y: 244, endPoint x: 567, endPoint y: 271, distance: 69.6
click at [567, 271] on div "Janela de atendimento Grade de atendimento Capacidade Transportadoras Veículos …" at bounding box center [519, 257] width 1039 height 515
click at [394, 168] on icon at bounding box center [378, 172] width 68 height 128
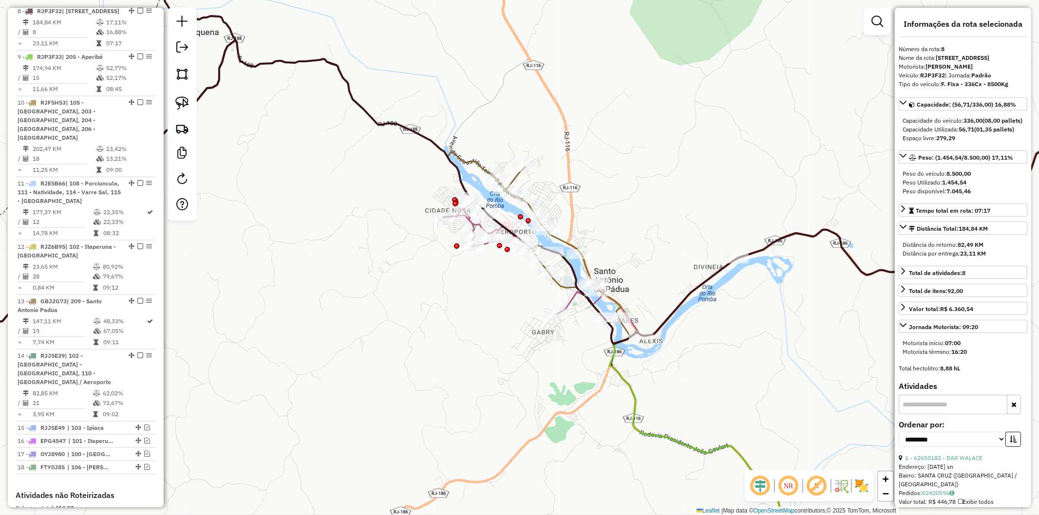
click at [479, 163] on icon at bounding box center [543, 244] width 193 height 186
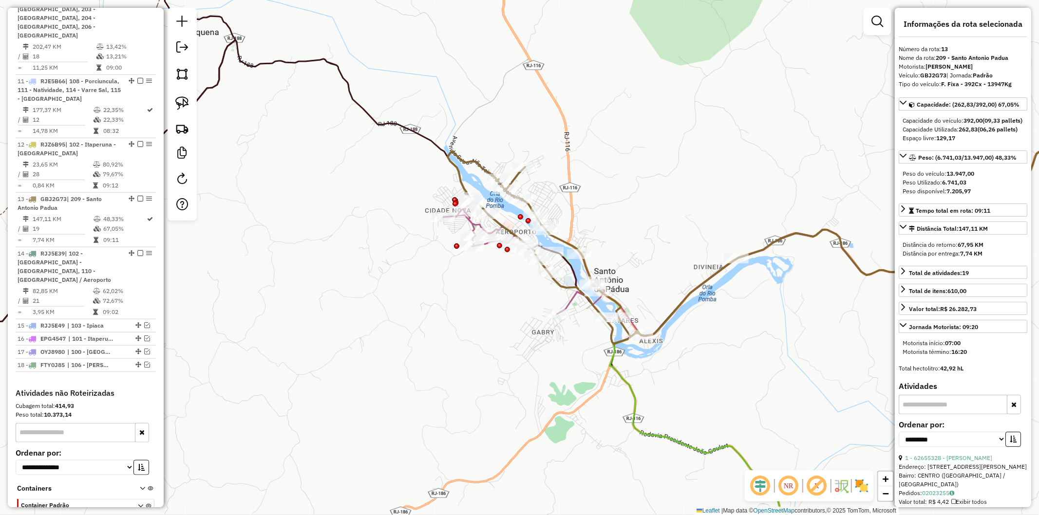
scroll to position [819, 0]
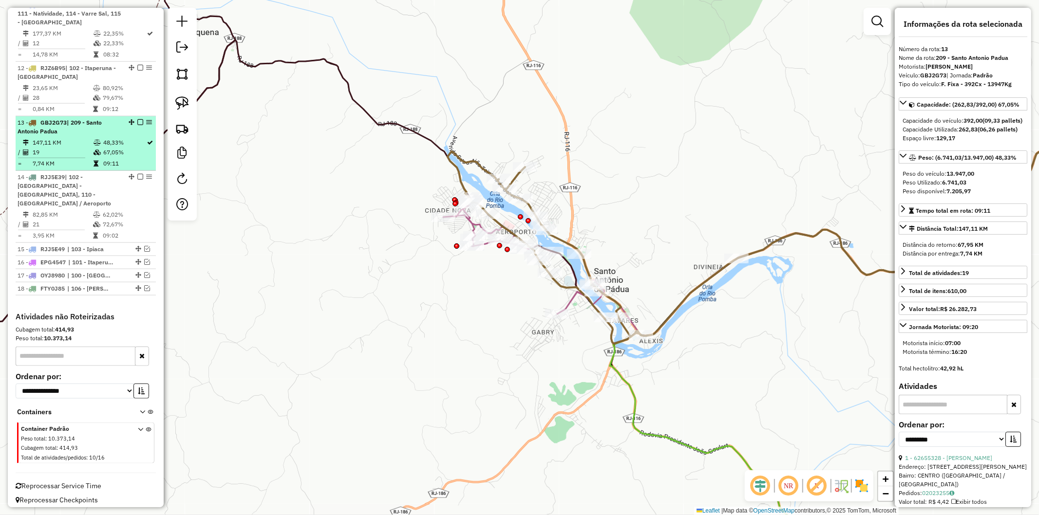
click at [137, 125] on em at bounding box center [140, 122] width 6 height 6
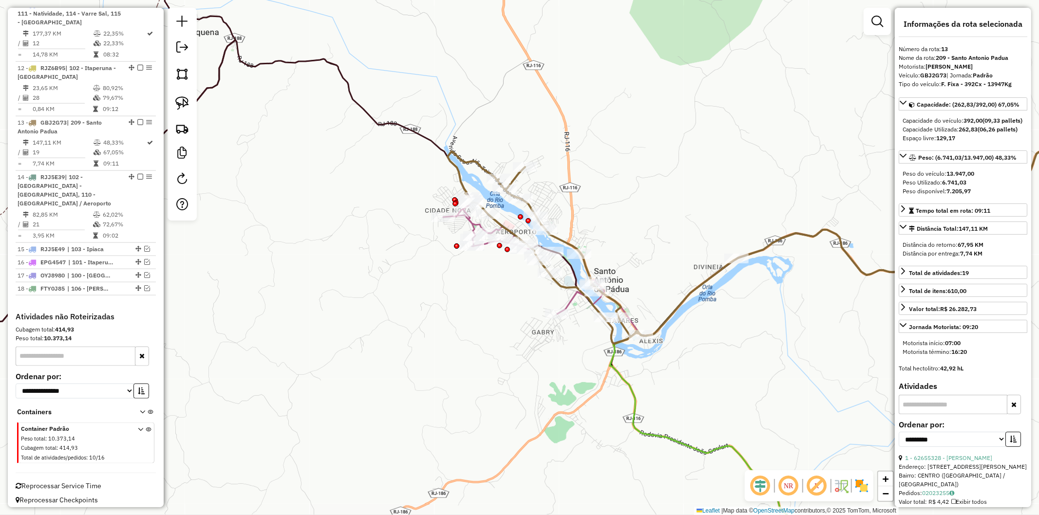
scroll to position [778, 0]
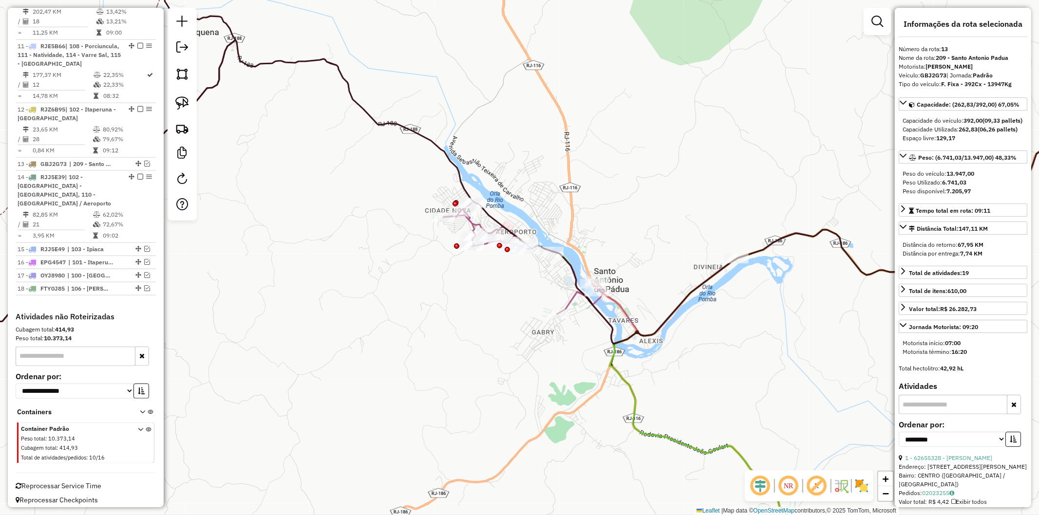
click at [471, 222] on icon at bounding box center [793, 213] width 700 height 262
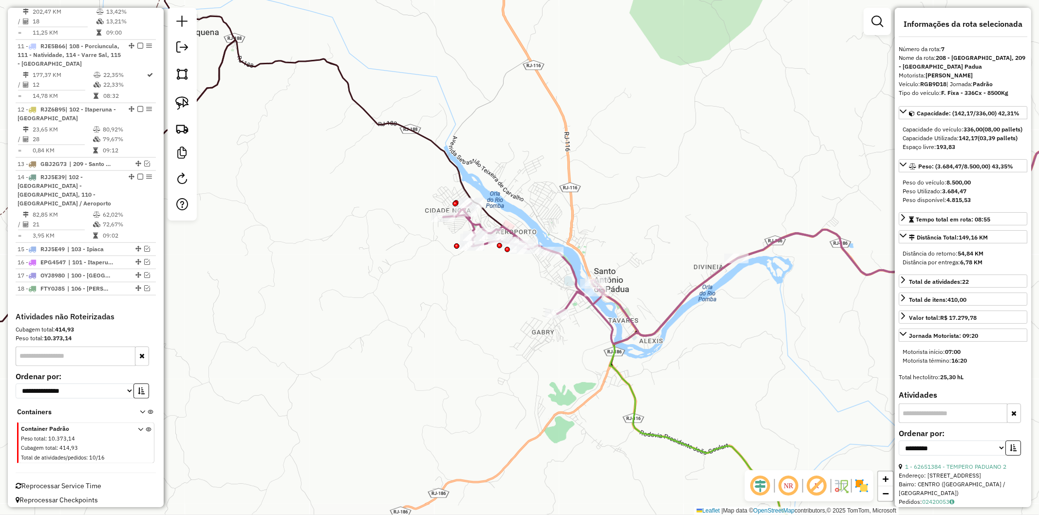
scroll to position [586, 0]
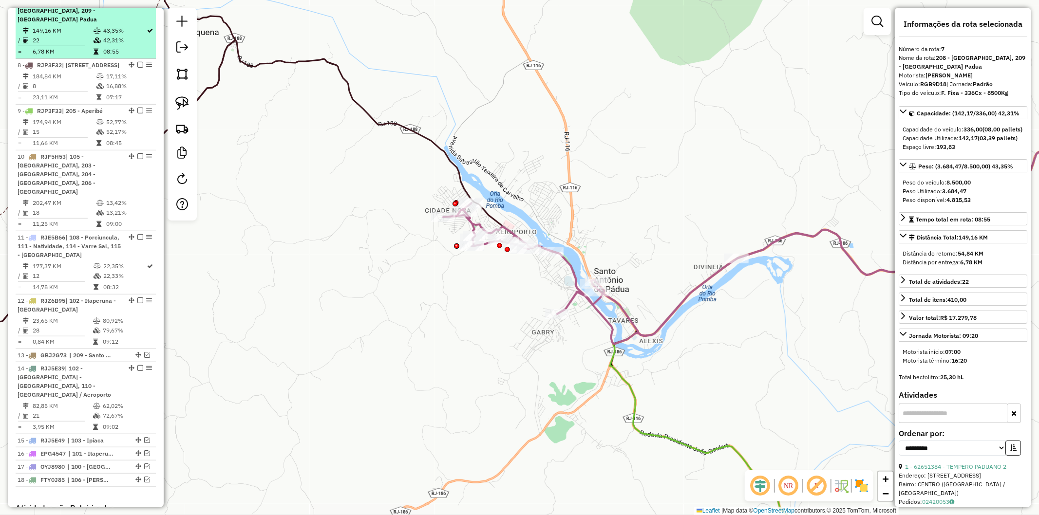
click at [138, 4] on em at bounding box center [140, 2] width 6 height 6
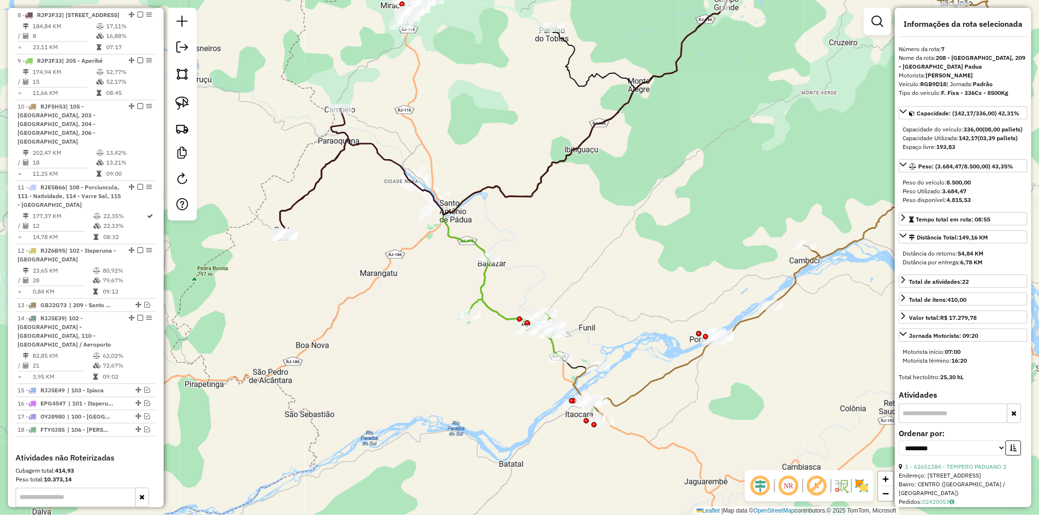
click at [334, 169] on div "Janela de atendimento Grade de atendimento Capacidade Transportadoras Veículos …" at bounding box center [519, 257] width 1039 height 515
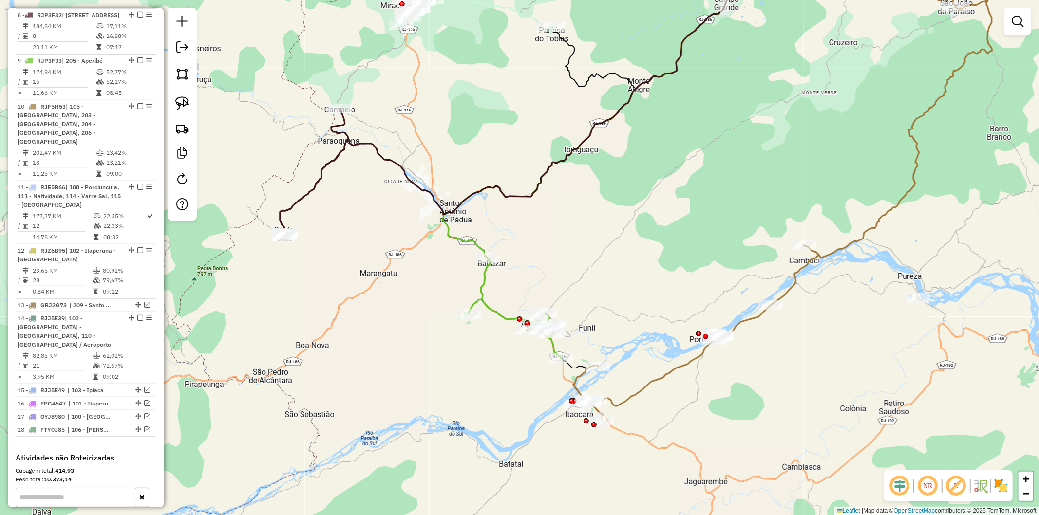
click at [325, 162] on icon at bounding box center [314, 173] width 68 height 128
select select "**********"
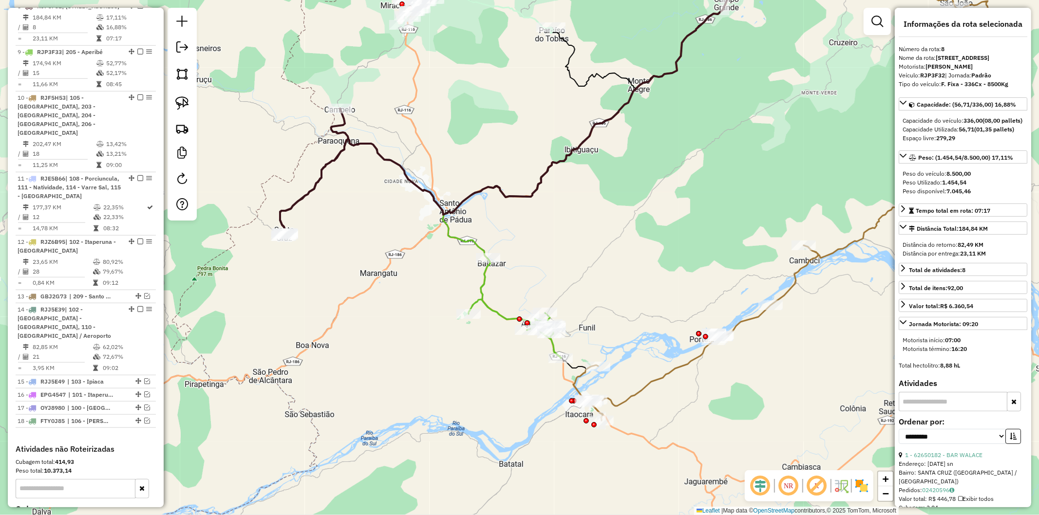
scroll to position [599, 0]
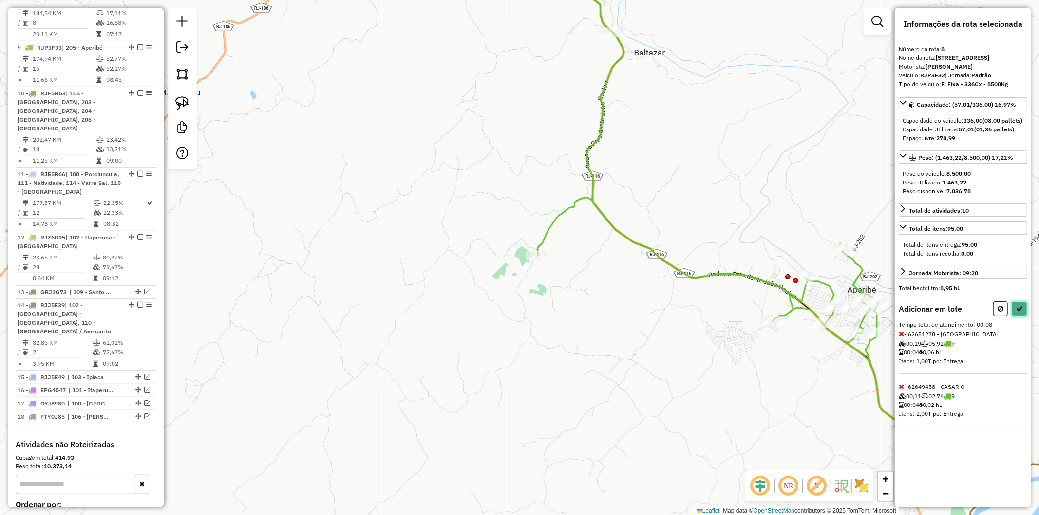
click at [1021, 312] on icon at bounding box center [1019, 308] width 7 height 7
select select "**********"
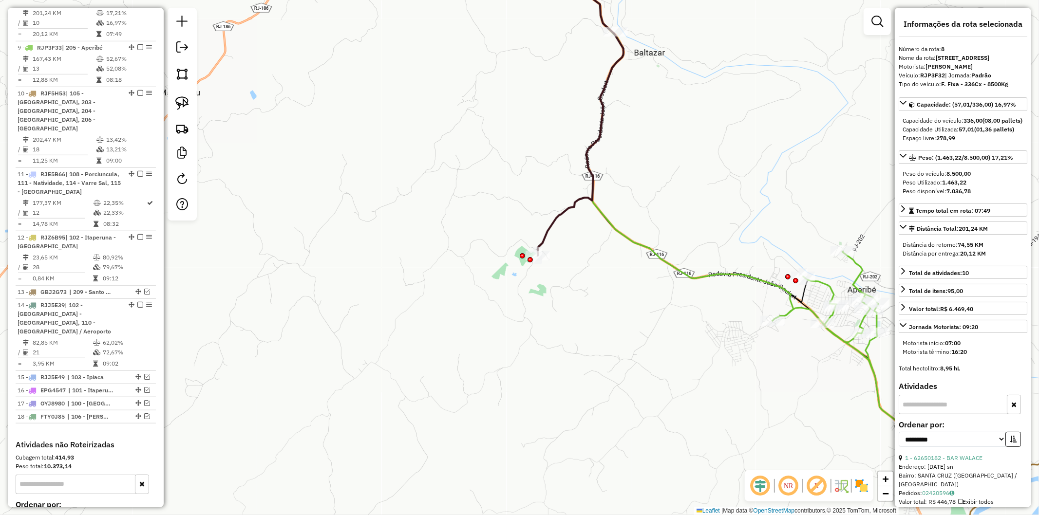
click at [557, 212] on icon at bounding box center [544, 101] width 157 height 307
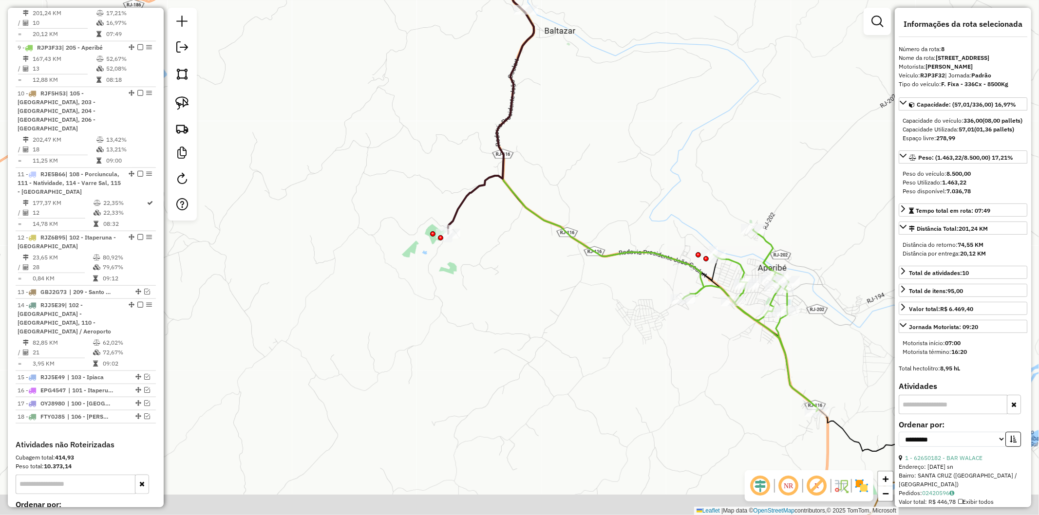
drag, startPoint x: 558, startPoint y: 291, endPoint x: 325, endPoint y: 274, distance: 233.3
click at [325, 274] on div "Janela de atendimento Grade de atendimento Capacidade Transportadoras Veículos …" at bounding box center [519, 257] width 1039 height 515
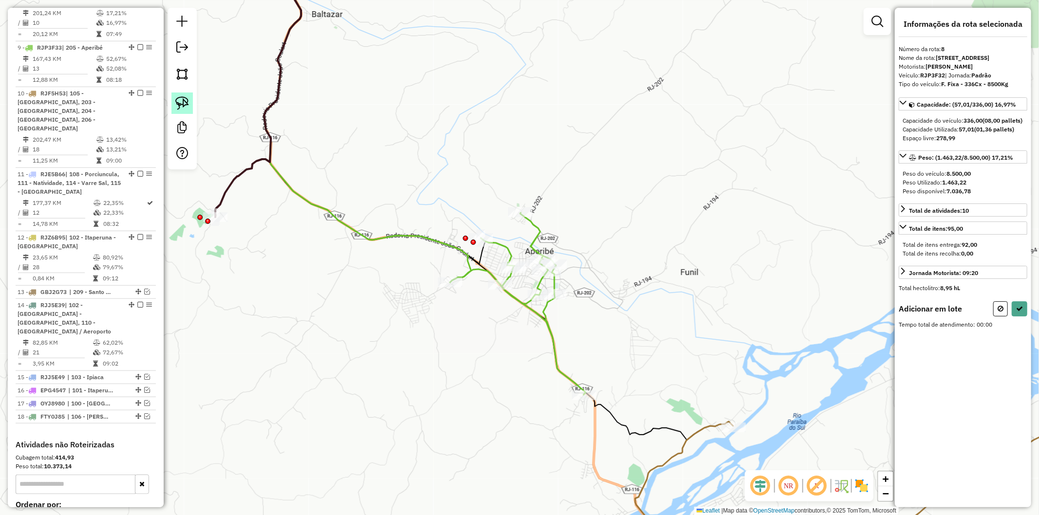
click at [187, 95] on link at bounding box center [181, 103] width 21 height 21
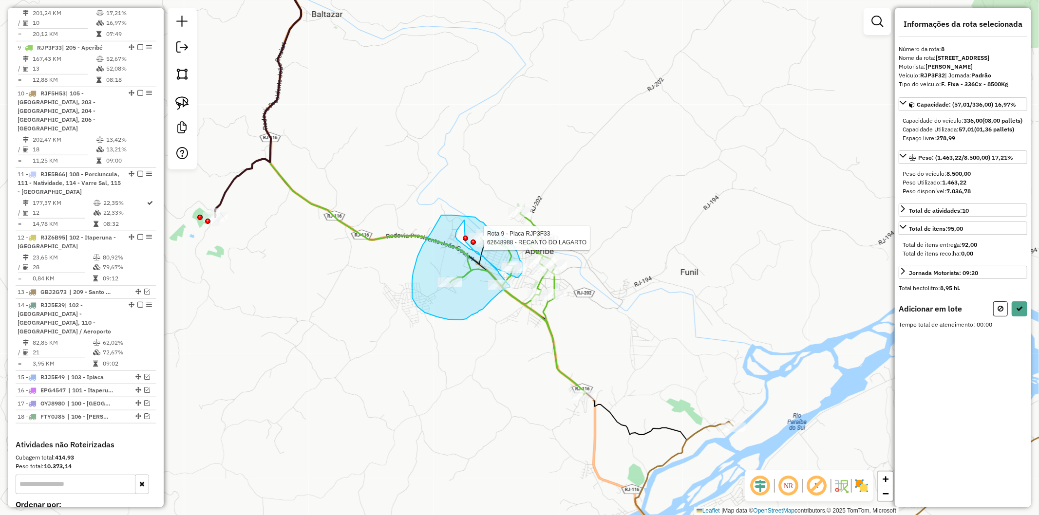
drag, startPoint x: 464, startPoint y: 220, endPoint x: 464, endPoint y: 240, distance: 19.5
click at [464, 240] on div "Rota 9 - Placa RJP3F33 62648988 - RECANTO DO LAGARTO Rota 9 - Placa RJP3F33 626…" at bounding box center [519, 257] width 1039 height 515
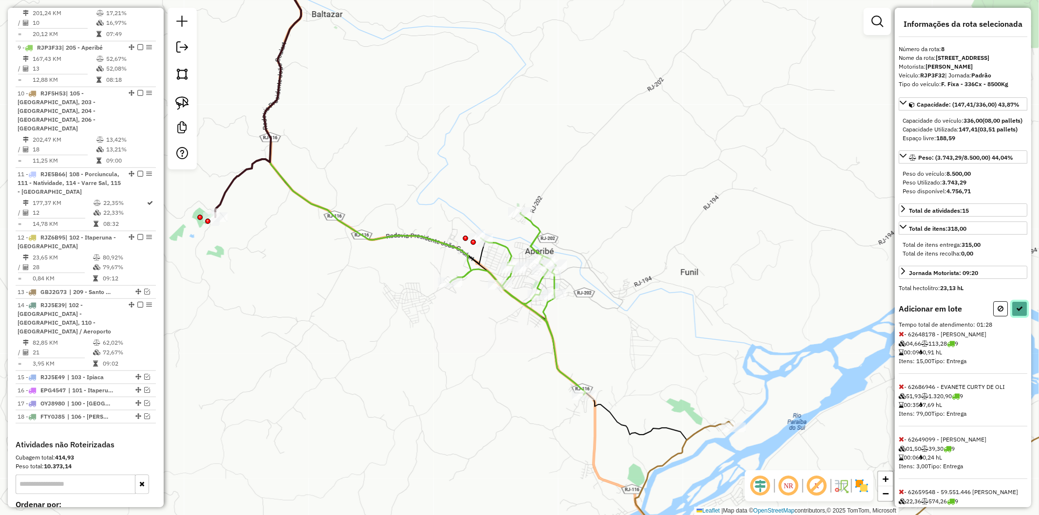
click at [1020, 317] on button at bounding box center [1019, 308] width 16 height 15
select select "**********"
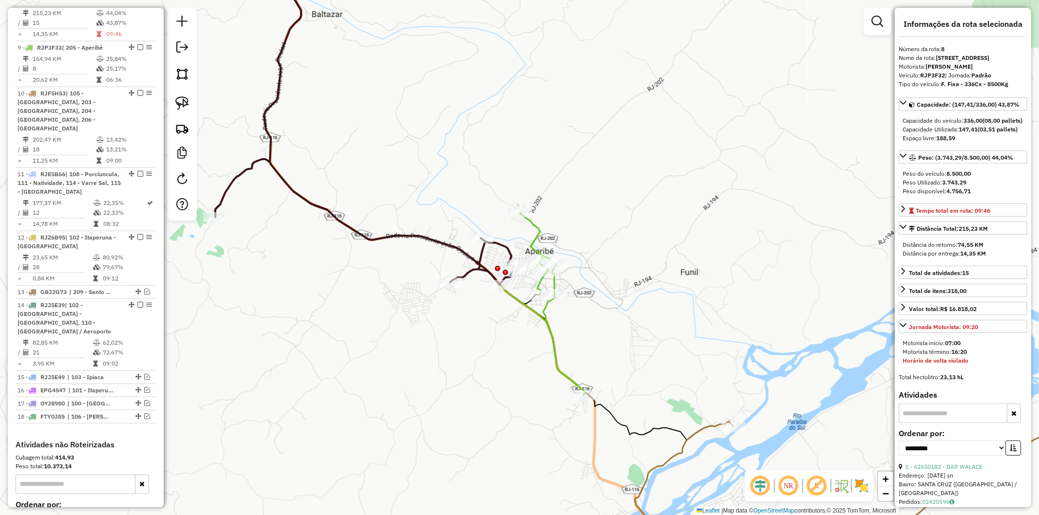
click at [539, 230] on icon at bounding box center [552, 304] width 65 height 182
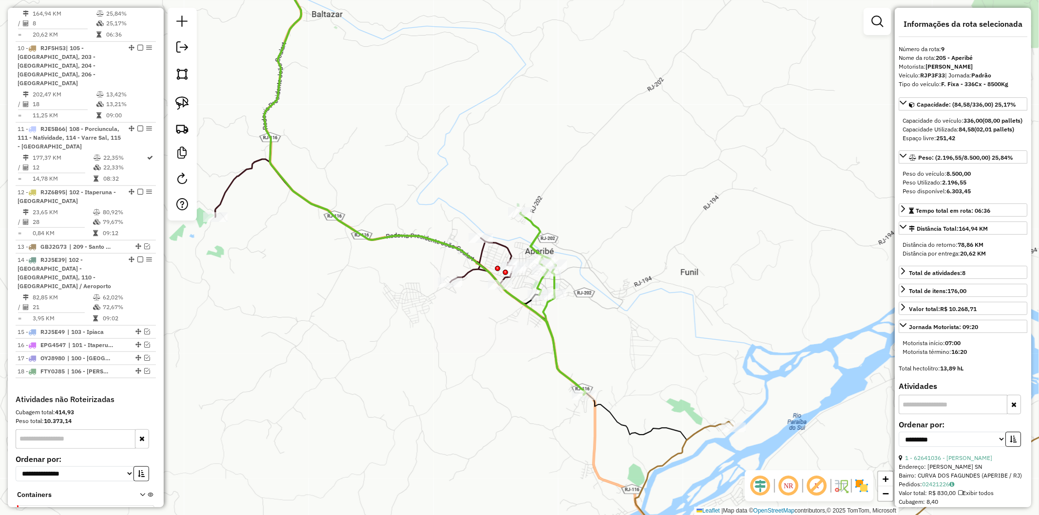
scroll to position [663, 0]
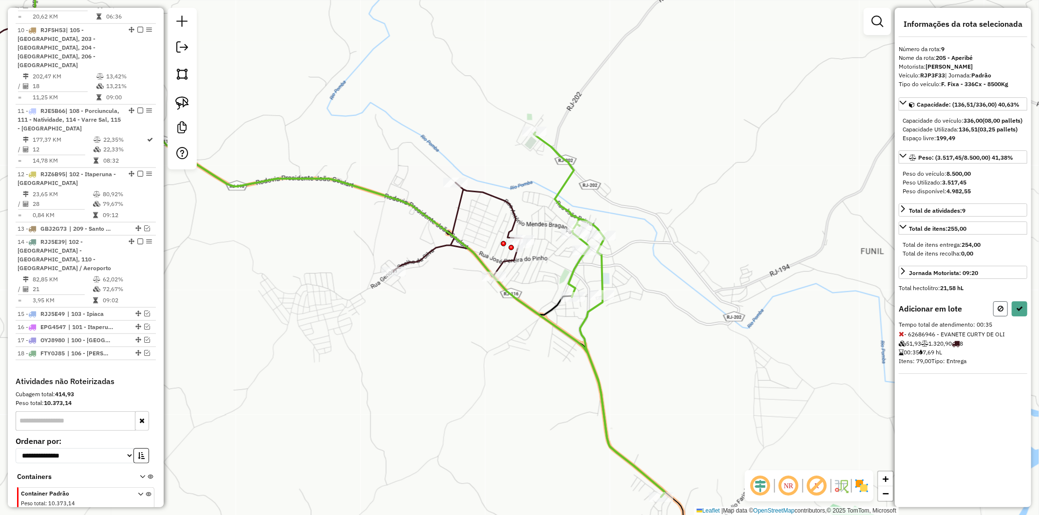
click at [1001, 312] on icon at bounding box center [1000, 308] width 6 height 7
select select "**********"
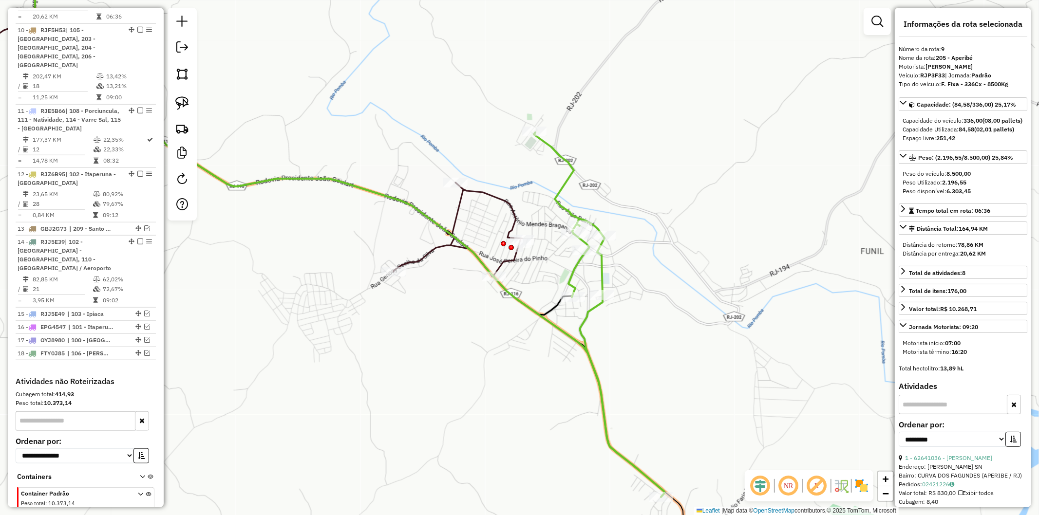
click at [512, 211] on icon at bounding box center [223, 112] width 598 height 328
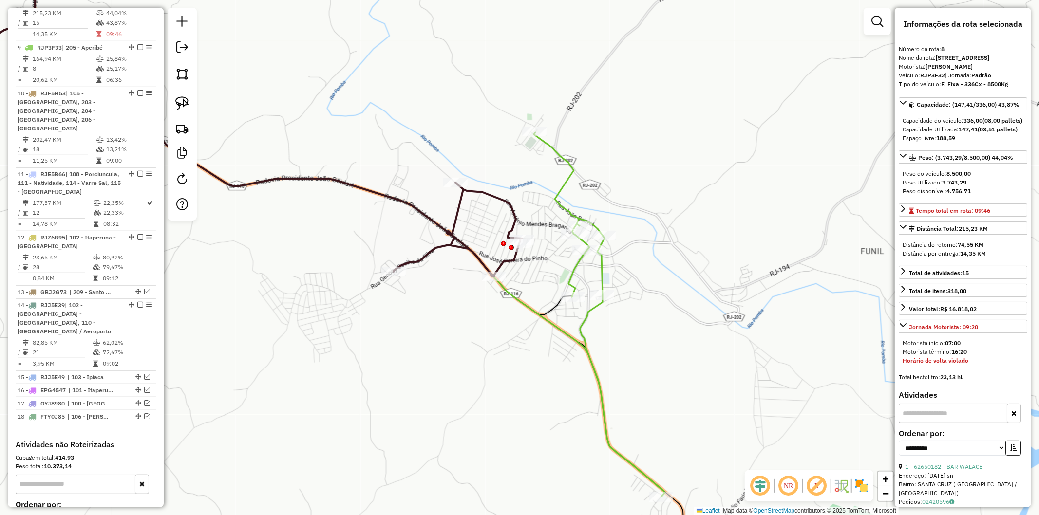
click at [561, 192] on icon at bounding box center [599, 314] width 130 height 365
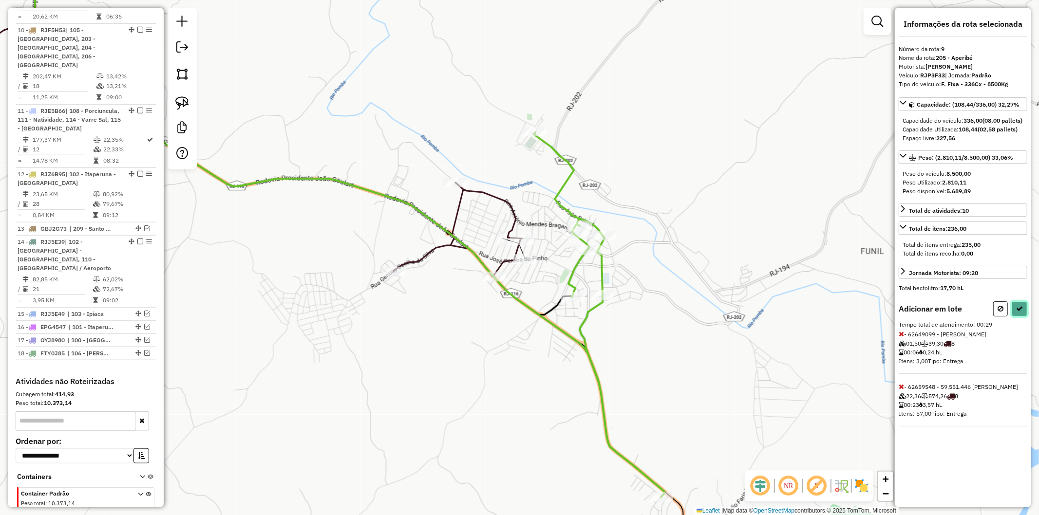
drag, startPoint x: 1014, startPoint y: 317, endPoint x: 1008, endPoint y: 320, distance: 6.3
click at [1015, 317] on button at bounding box center [1019, 308] width 16 height 15
select select "**********"
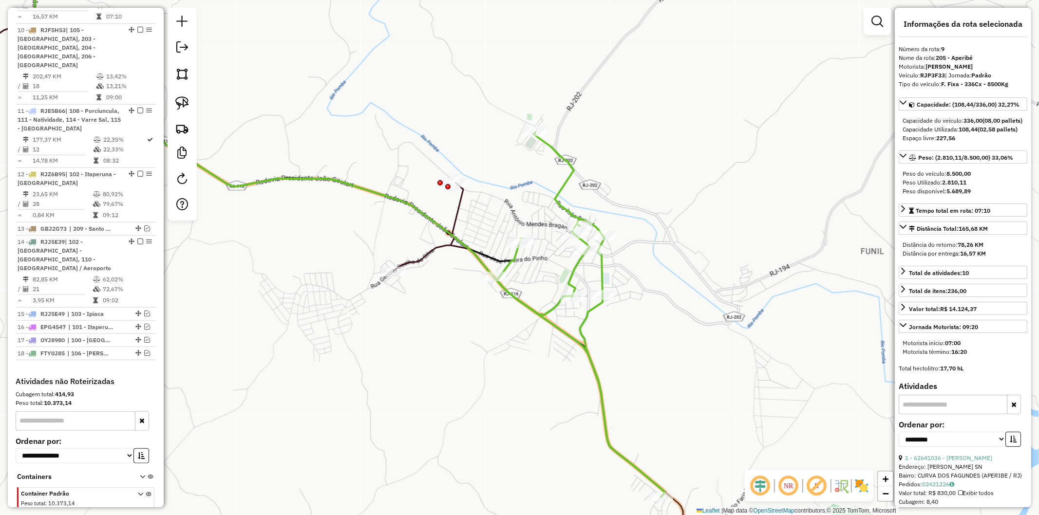
click at [457, 214] on icon at bounding box center [209, 112] width 570 height 328
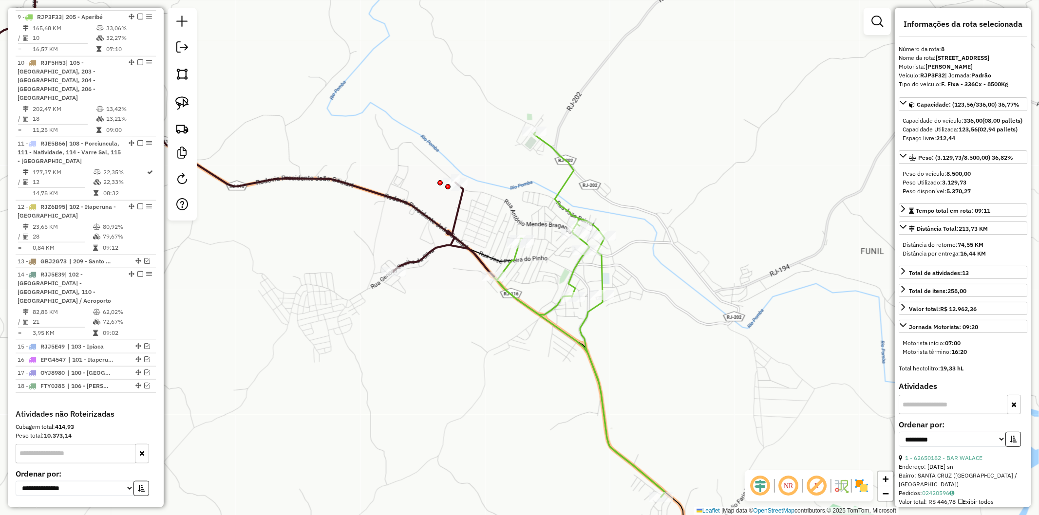
scroll to position [599, 0]
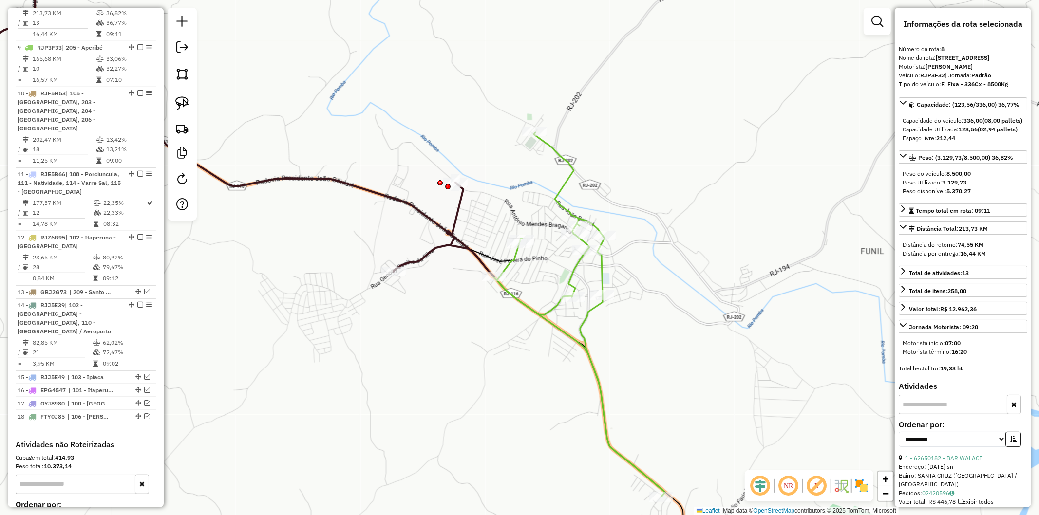
click at [454, 212] on icon at bounding box center [209, 112] width 570 height 328
click at [139, 4] on em at bounding box center [140, 2] width 6 height 6
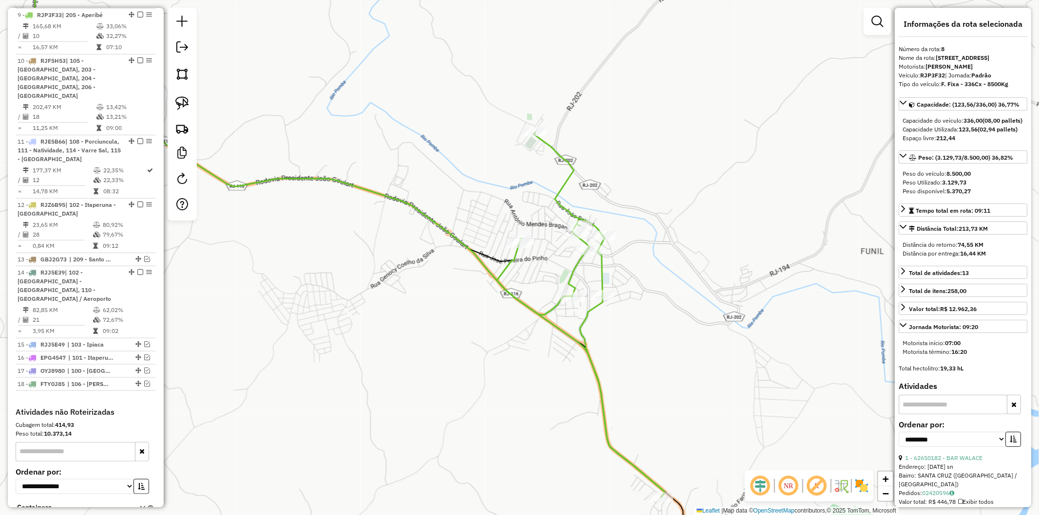
click at [563, 187] on icon at bounding box center [581, 314] width 168 height 365
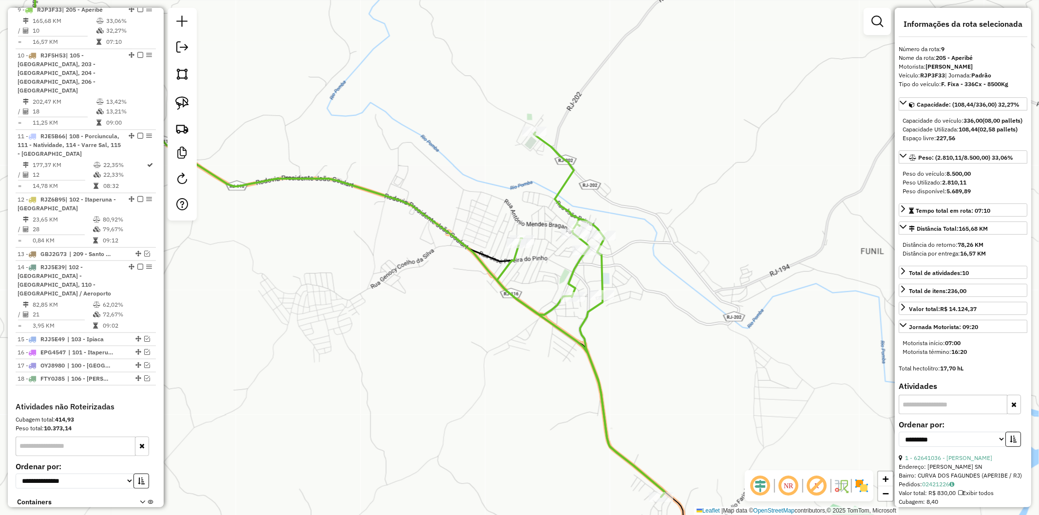
scroll to position [612, 0]
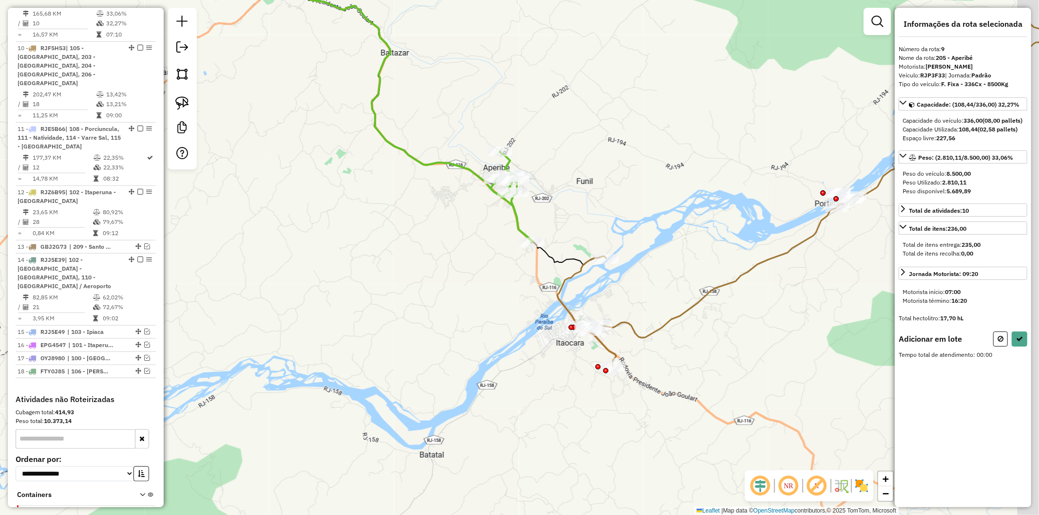
drag, startPoint x: 644, startPoint y: 283, endPoint x: 605, endPoint y: 263, distance: 43.8
click at [605, 263] on div "Janela de atendimento Grade de atendimento Capacidade Transportadoras Veículos …" at bounding box center [519, 257] width 1039 height 515
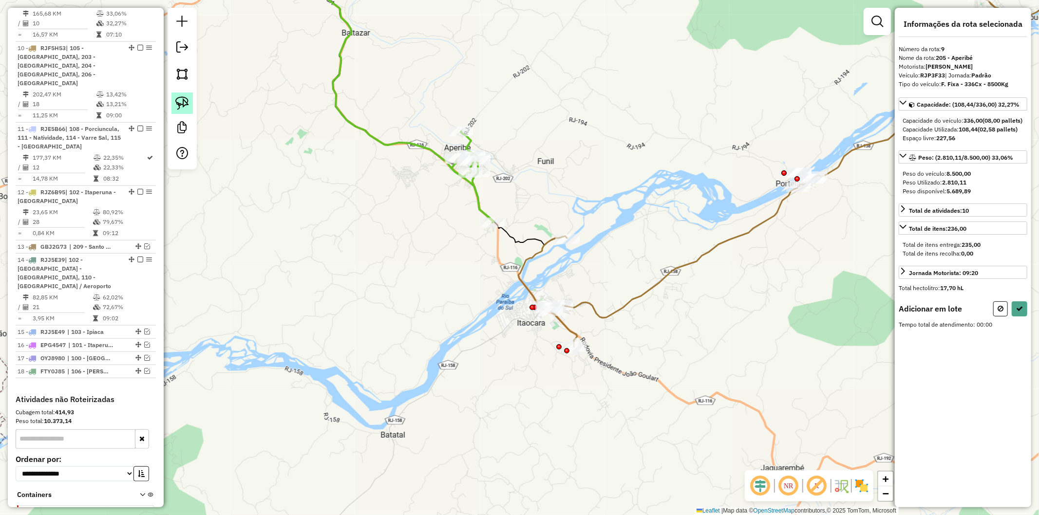
click at [178, 109] on img at bounding box center [182, 103] width 14 height 14
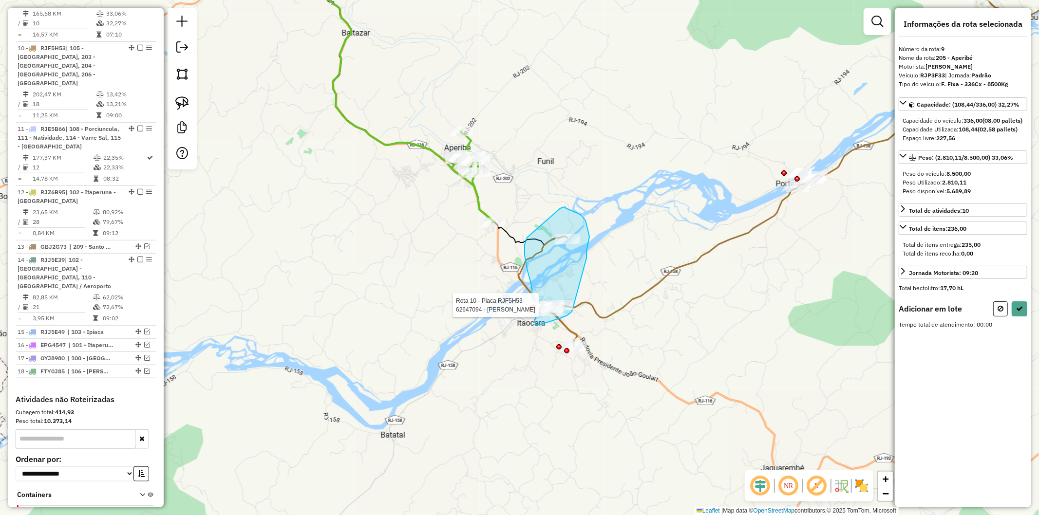
drag, startPoint x: 586, startPoint y: 257, endPoint x: 693, endPoint y: 349, distance: 140.5
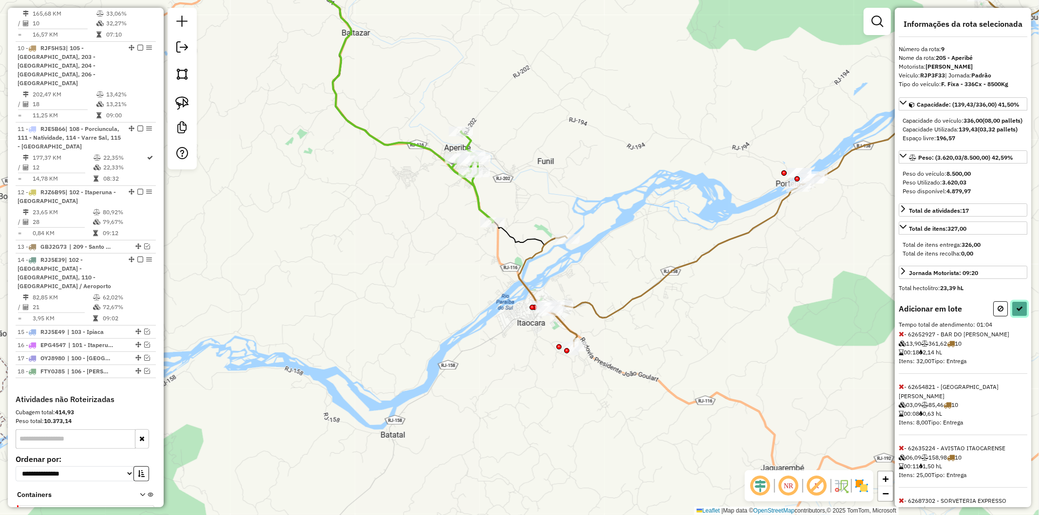
click at [1011, 317] on button at bounding box center [1019, 308] width 16 height 15
select select "**********"
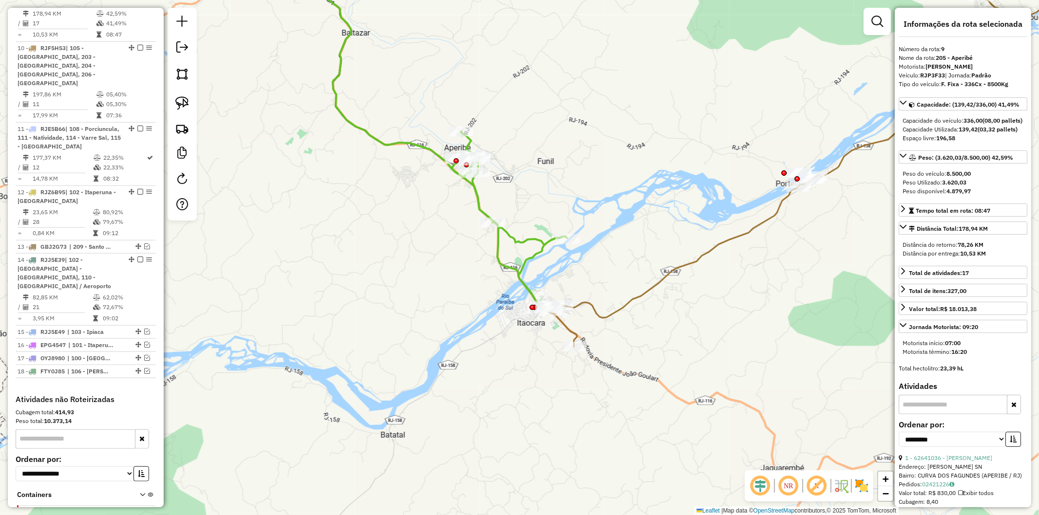
click at [520, 264] on icon at bounding box center [508, 221] width 115 height 180
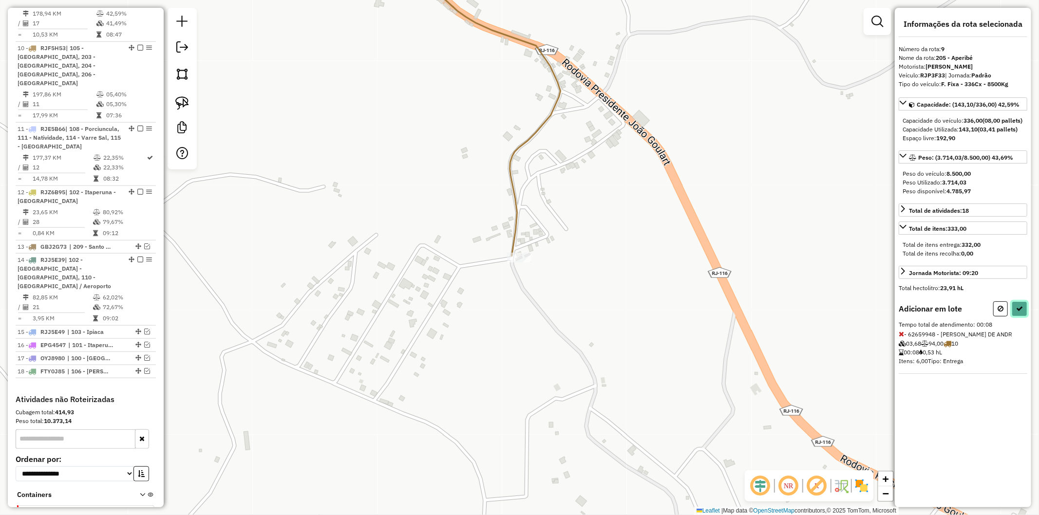
click at [1017, 312] on icon at bounding box center [1019, 308] width 7 height 7
select select "**********"
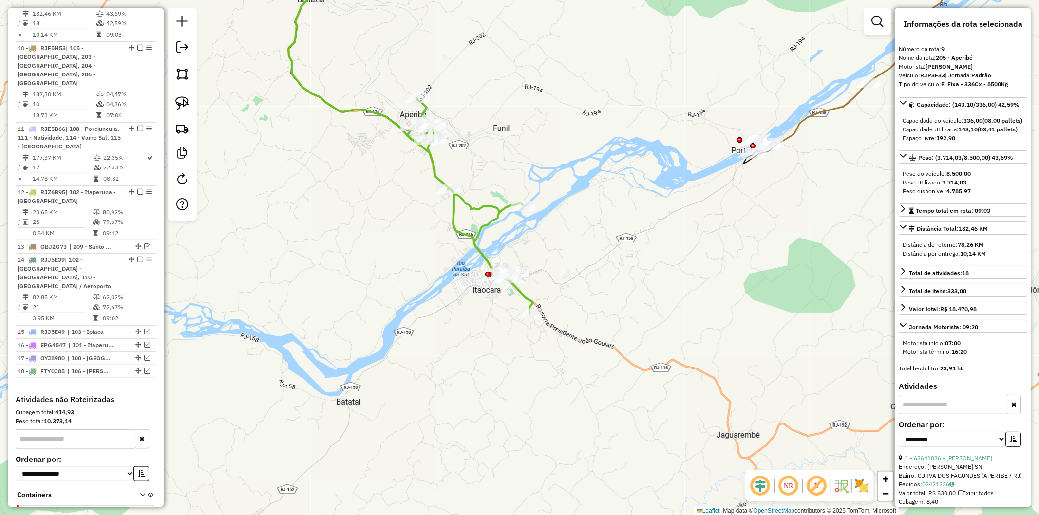
drag, startPoint x: 717, startPoint y: 214, endPoint x: 563, endPoint y: 311, distance: 181.6
click at [483, 366] on div "Janela de atendimento Grade de atendimento Capacidade Transportadoras Veículos …" at bounding box center [519, 257] width 1039 height 515
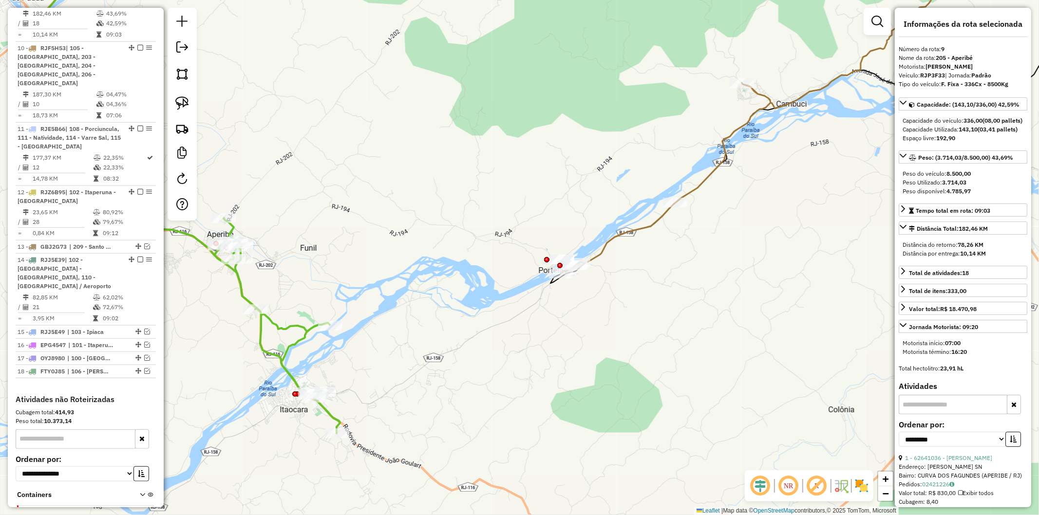
click at [624, 232] on icon at bounding box center [762, 110] width 403 height 325
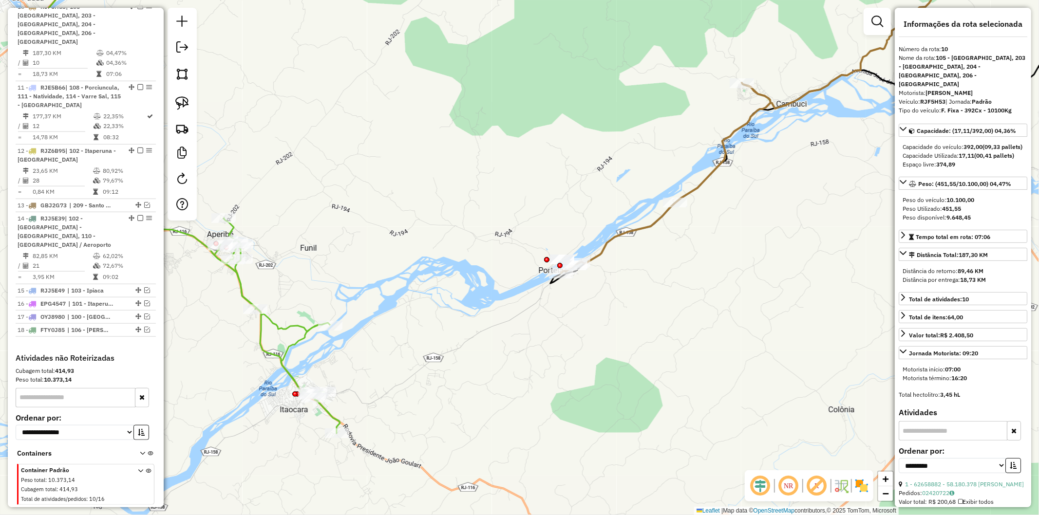
scroll to position [658, 0]
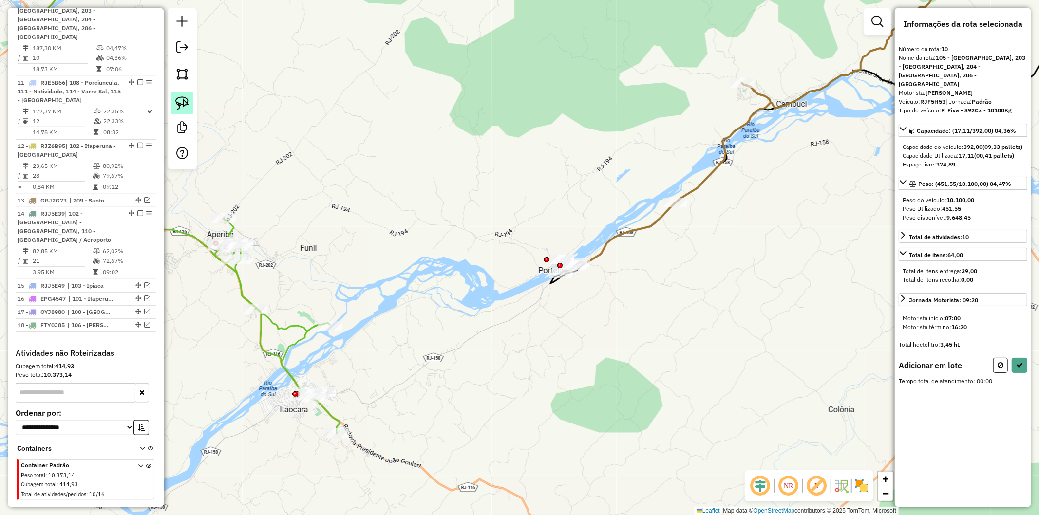
drag, startPoint x: 171, startPoint y: 107, endPoint x: 191, endPoint y: 111, distance: 19.8
click at [172, 106] on link at bounding box center [181, 103] width 21 height 21
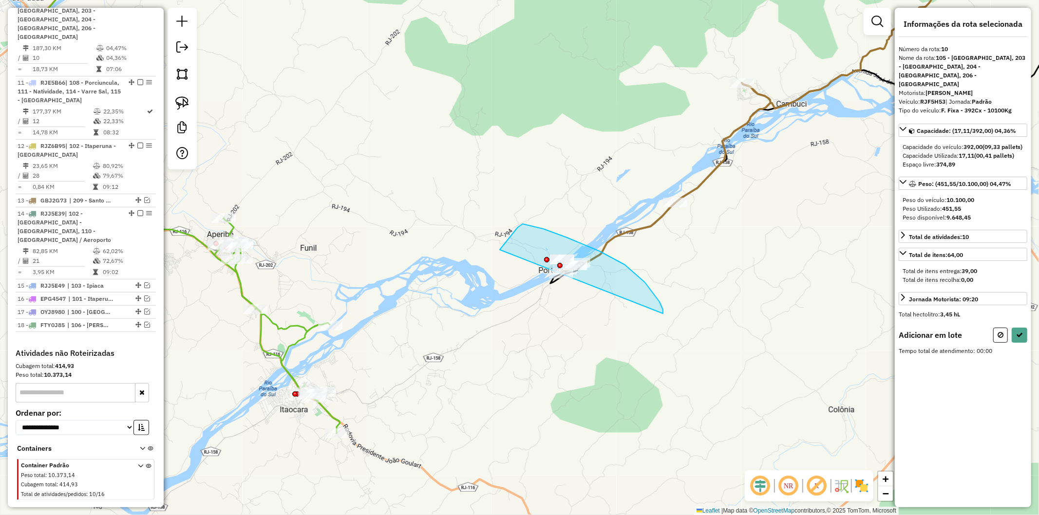
drag, startPoint x: 663, startPoint y: 314, endPoint x: 656, endPoint y: 325, distance: 12.9
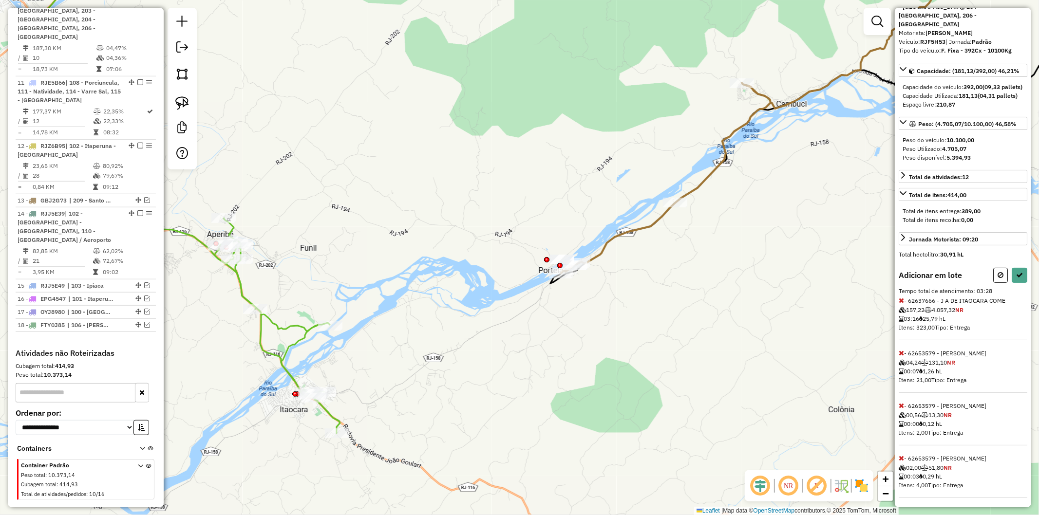
scroll to position [61, 0]
click at [903, 298] on icon at bounding box center [900, 299] width 5 height 7
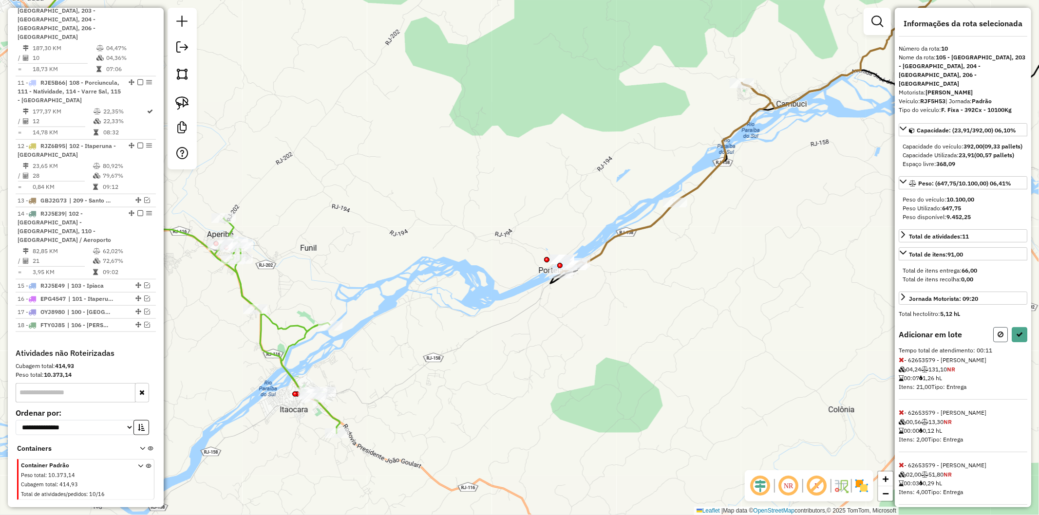
click at [993, 327] on button at bounding box center [1000, 334] width 15 height 15
select select "**********"
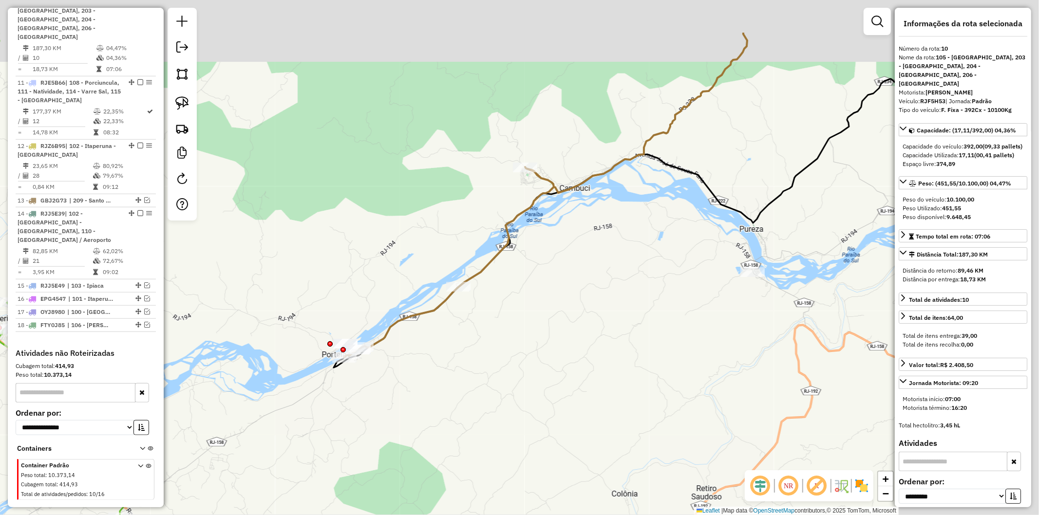
drag, startPoint x: 737, startPoint y: 317, endPoint x: 483, endPoint y: 424, distance: 275.8
click at [483, 424] on div "Janela de atendimento Grade de atendimento Capacidade Transportadoras Veículos …" at bounding box center [519, 257] width 1039 height 515
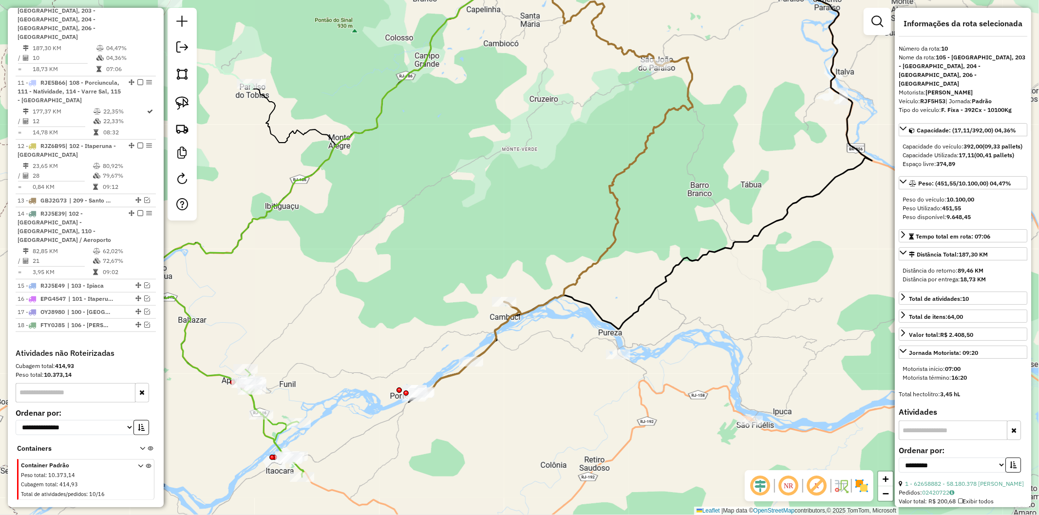
click at [552, 299] on icon at bounding box center [553, 180] width 279 height 432
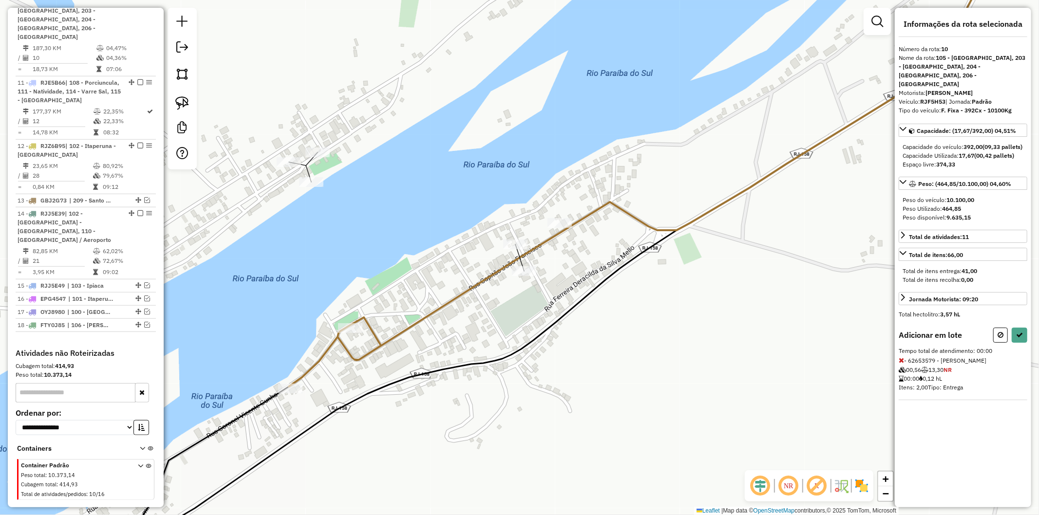
click at [320, 146] on div "Janela de atendimento Grade de atendimento Capacidade Transportadoras Veículos …" at bounding box center [519, 257] width 1039 height 515
click at [997, 328] on button at bounding box center [1000, 335] width 15 height 15
select select "**********"
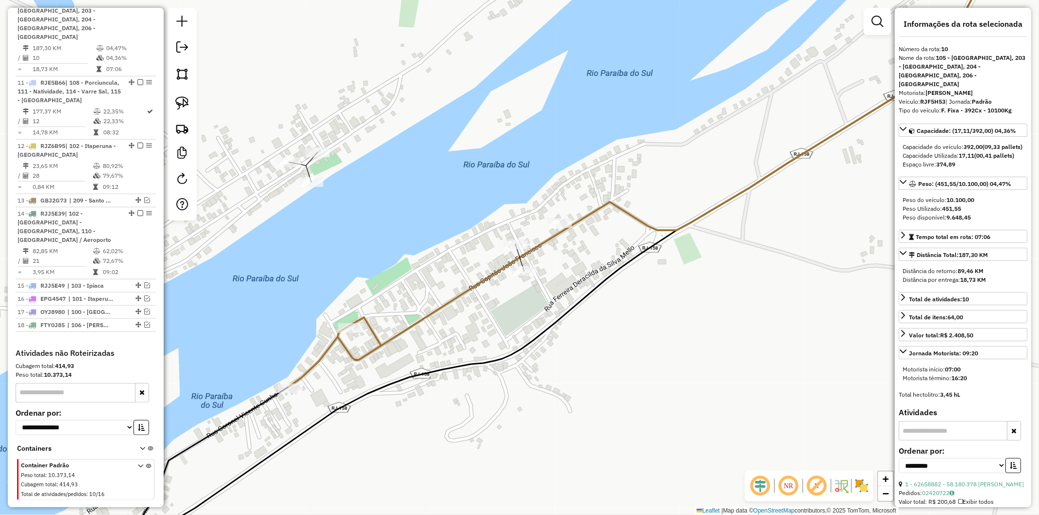
click at [531, 250] on icon at bounding box center [643, 167] width 709 height 438
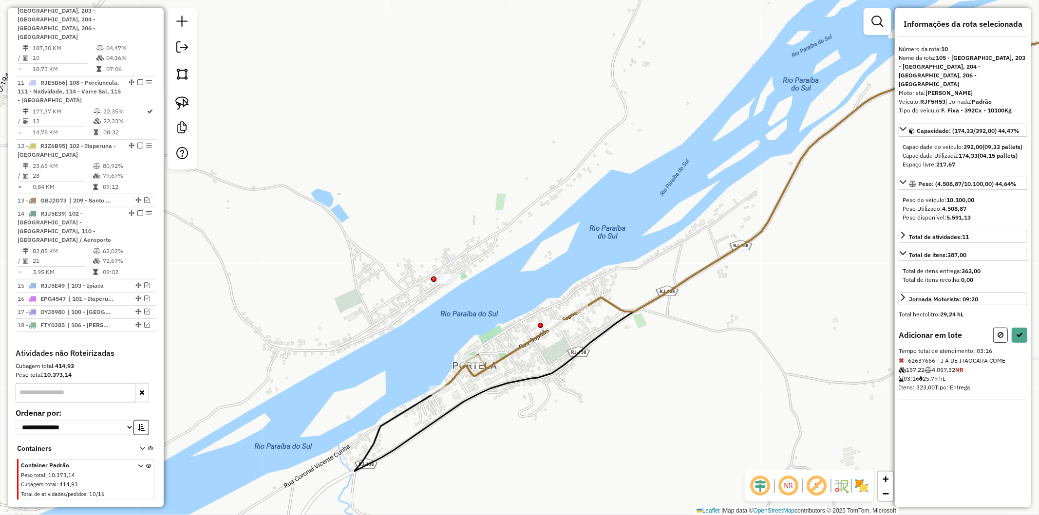
drag, startPoint x: 997, startPoint y: 322, endPoint x: 702, endPoint y: 356, distance: 296.6
click at [999, 328] on button at bounding box center [1000, 335] width 15 height 15
select select "**********"
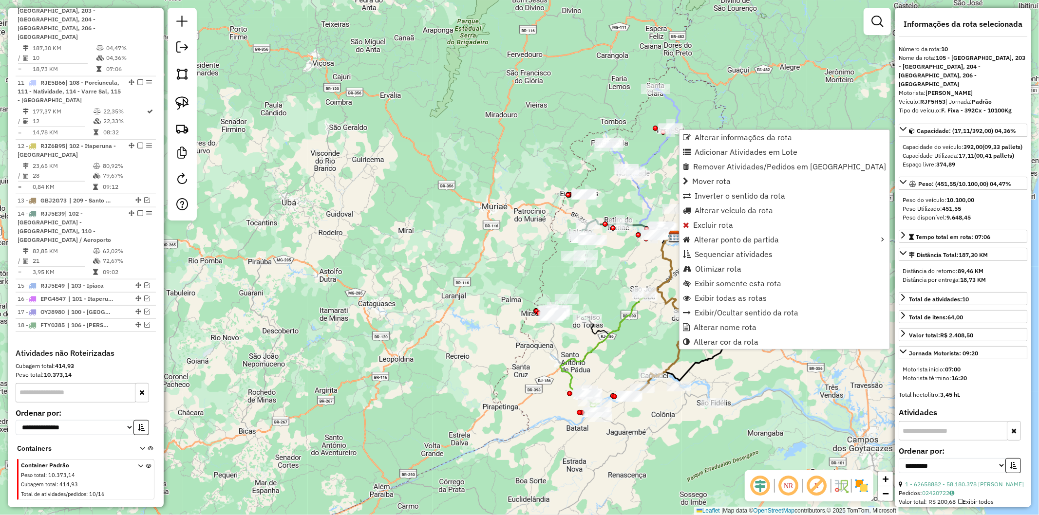
click at [671, 361] on icon at bounding box center [663, 343] width 70 height 108
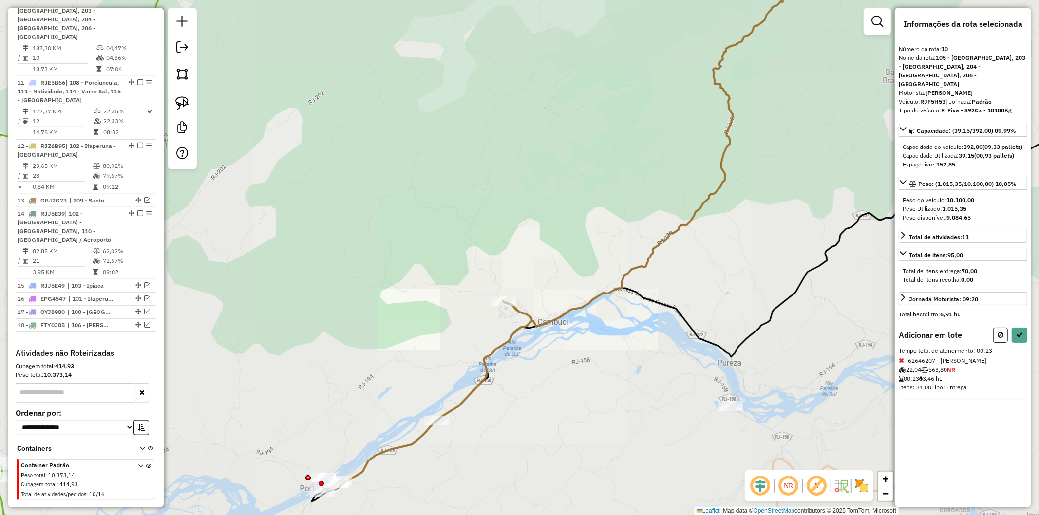
drag, startPoint x: 756, startPoint y: 439, endPoint x: 475, endPoint y: 323, distance: 303.7
click at [474, 323] on div "Janela de atendimento Grade de atendimento Capacidade Transportadoras Veículos …" at bounding box center [519, 257] width 1039 height 515
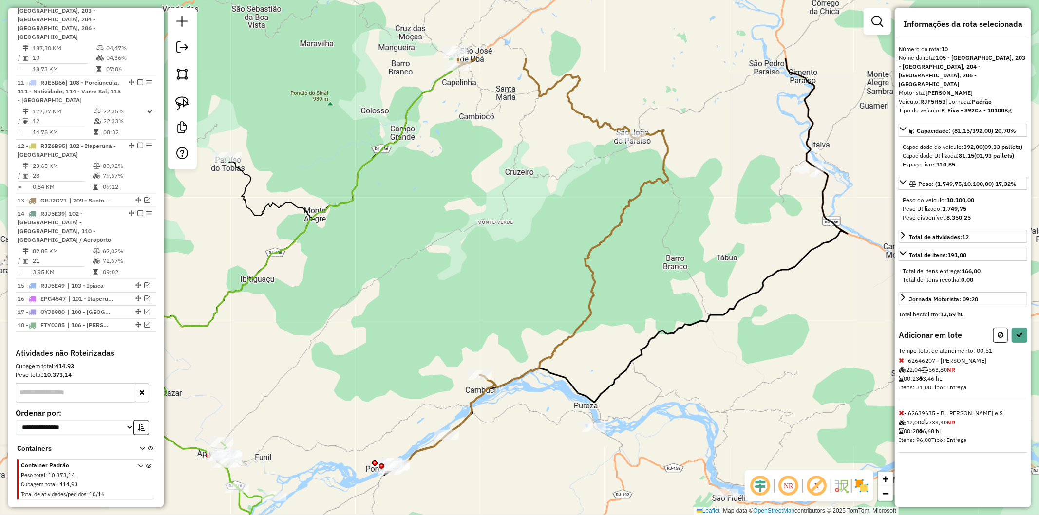
drag, startPoint x: 362, startPoint y: 373, endPoint x: 470, endPoint y: 487, distance: 157.1
click at [470, 487] on div "Janela de atendimento Grade de atendimento Capacidade Transportadoras Veículos …" at bounding box center [519, 257] width 1039 height 515
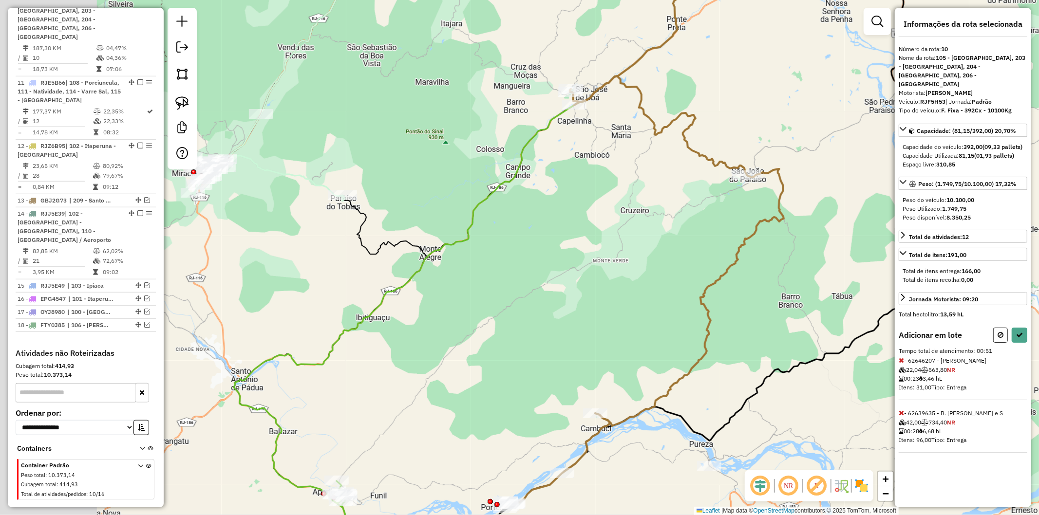
drag, startPoint x: 449, startPoint y: 312, endPoint x: 567, endPoint y: 348, distance: 123.6
click at [567, 348] on div "Janela de atendimento Grade de atendimento Capacidade Transportadoras Veículos …" at bounding box center [519, 257] width 1039 height 515
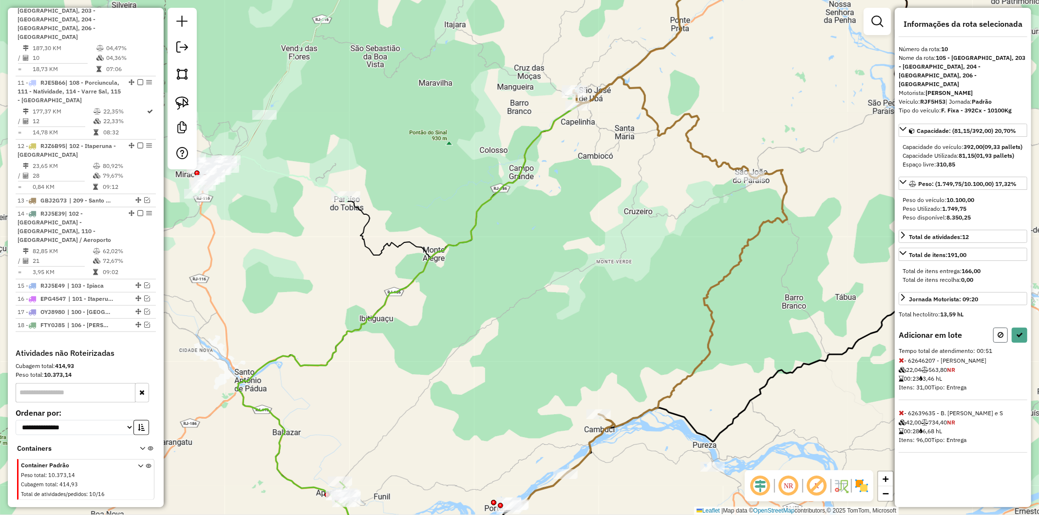
click at [995, 328] on button at bounding box center [1000, 335] width 15 height 15
select select "**********"
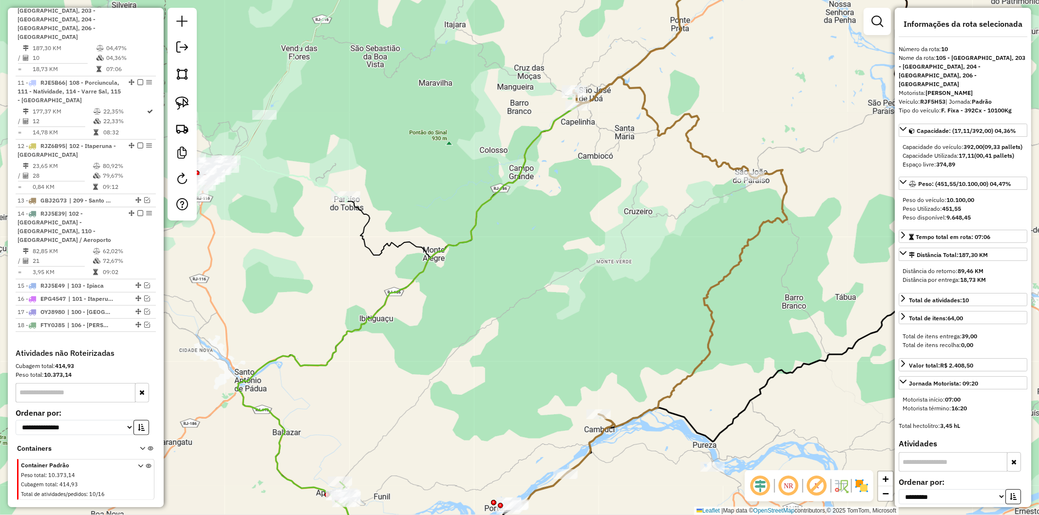
click at [630, 172] on div "Janela de atendimento Grade de atendimento Capacidade Transportadoras Veículos …" at bounding box center [519, 257] width 1039 height 515
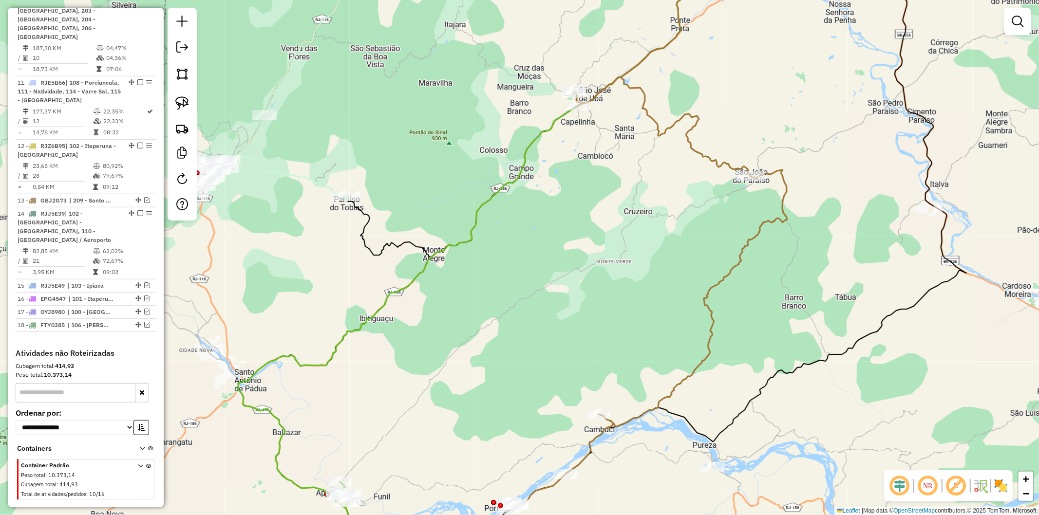
click at [524, 157] on icon at bounding box center [460, 237] width 447 height 579
select select "**********"
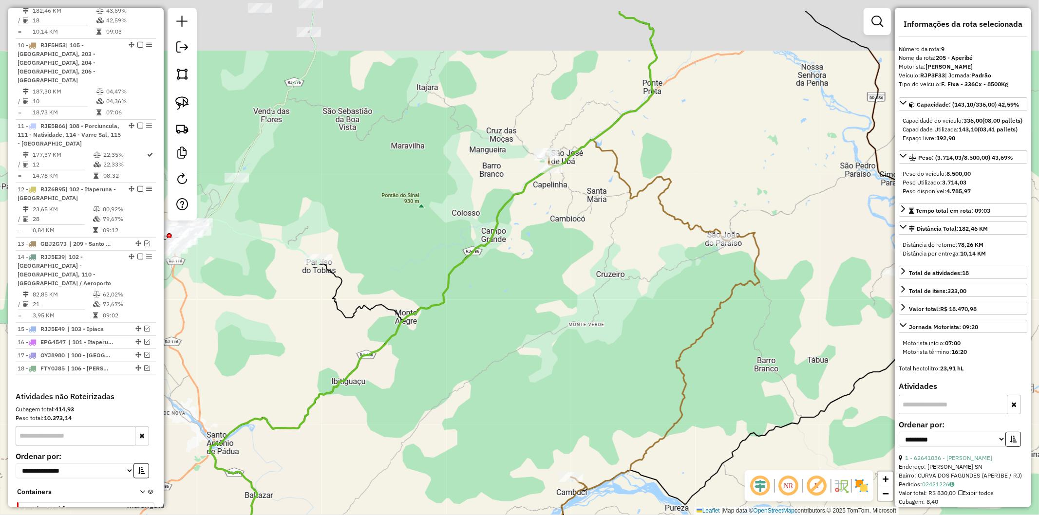
scroll to position [612, 0]
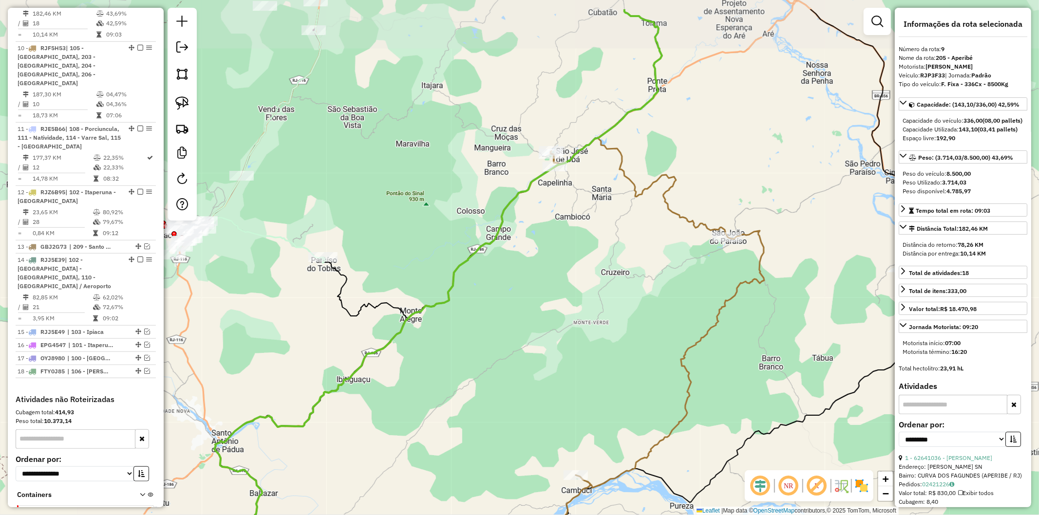
drag, startPoint x: 567, startPoint y: 214, endPoint x: 680, endPoint y: 159, distance: 125.9
click at [680, 159] on div "Janela de atendimento Grade de atendimento Capacidade Transportadoras Veículos …" at bounding box center [519, 257] width 1039 height 515
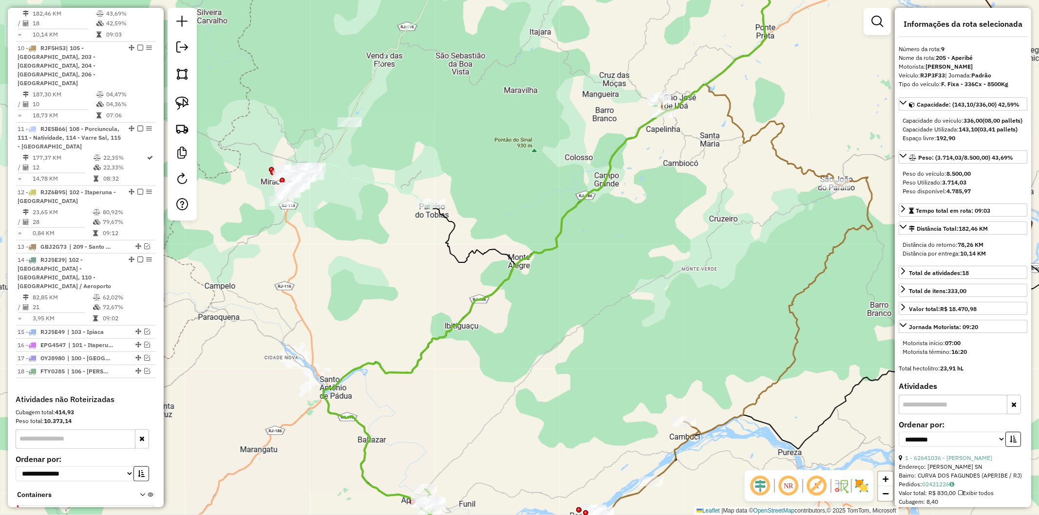
click at [446, 222] on icon at bounding box center [600, 106] width 339 height 317
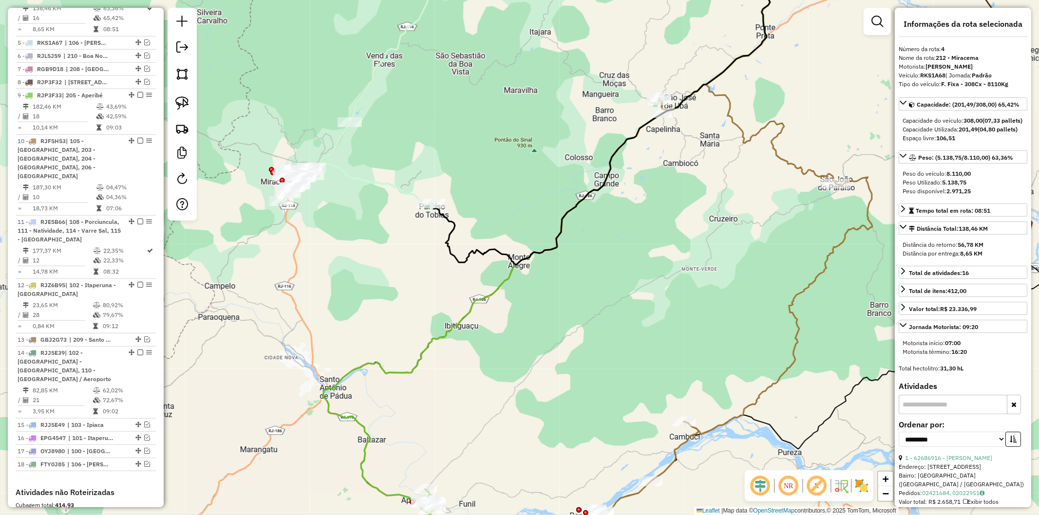
scroll to position [514, 0]
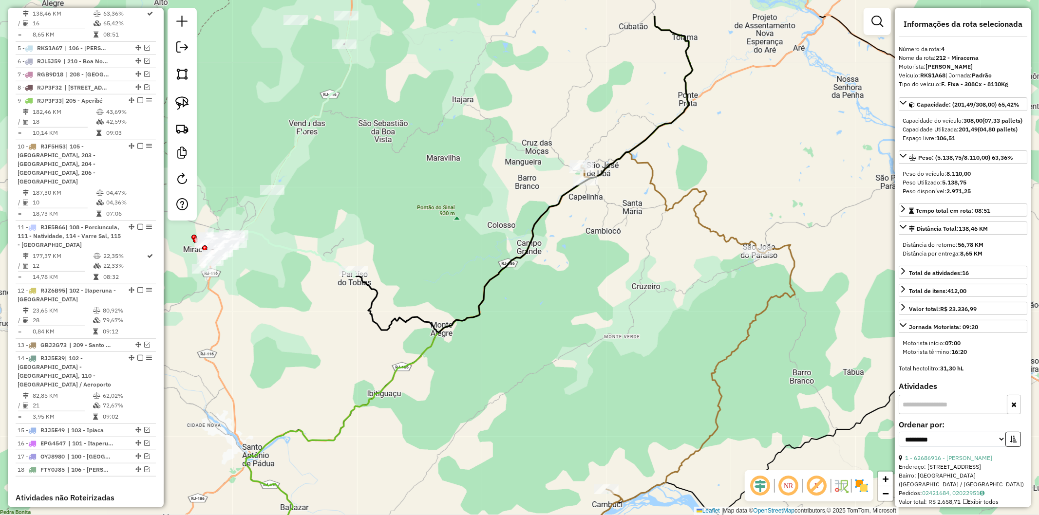
drag, startPoint x: 544, startPoint y: 183, endPoint x: 466, endPoint y: 250, distance: 102.8
click at [466, 250] on div "Janela de atendimento Grade de atendimento Capacidade Transportadoras Veículos …" at bounding box center [519, 257] width 1039 height 515
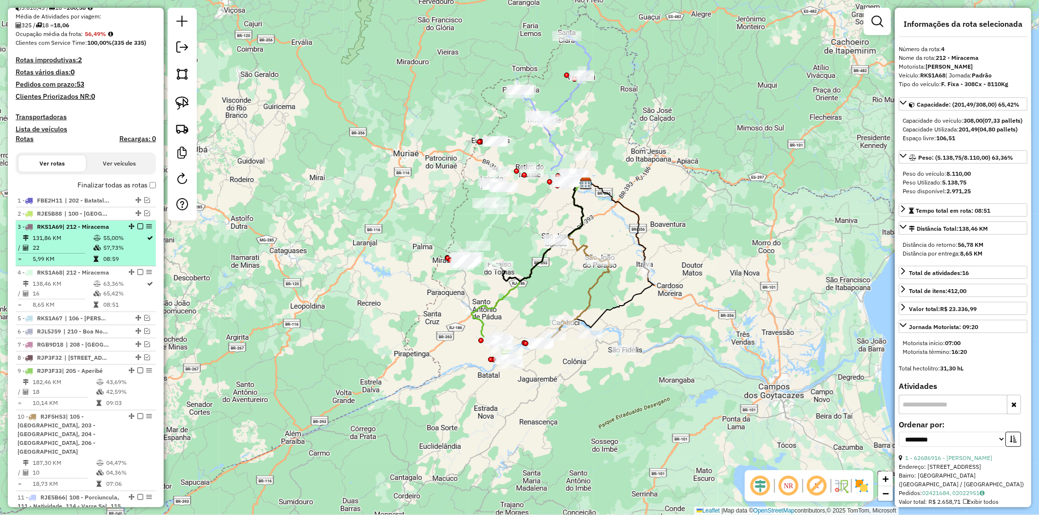
scroll to position [189, 0]
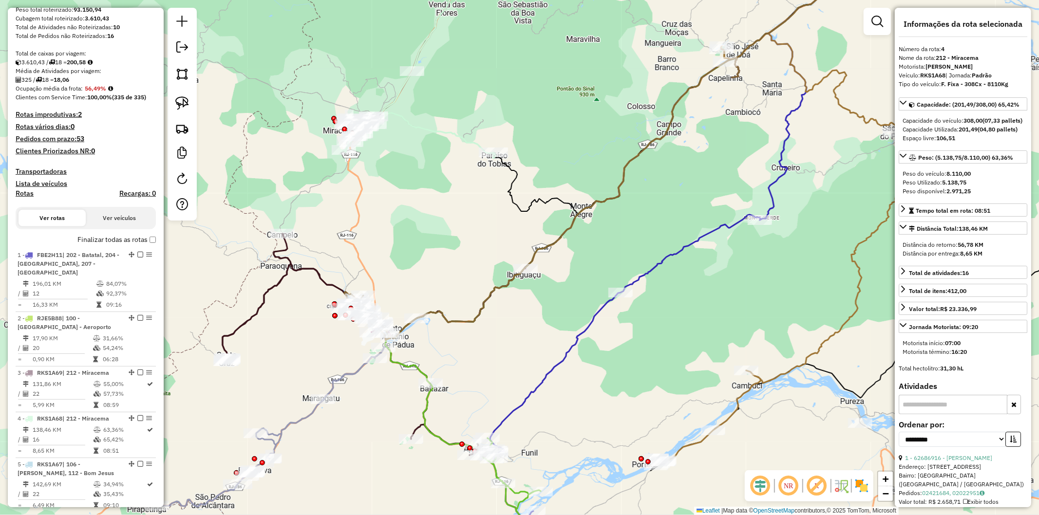
click at [486, 296] on icon at bounding box center [607, 143] width 449 height 391
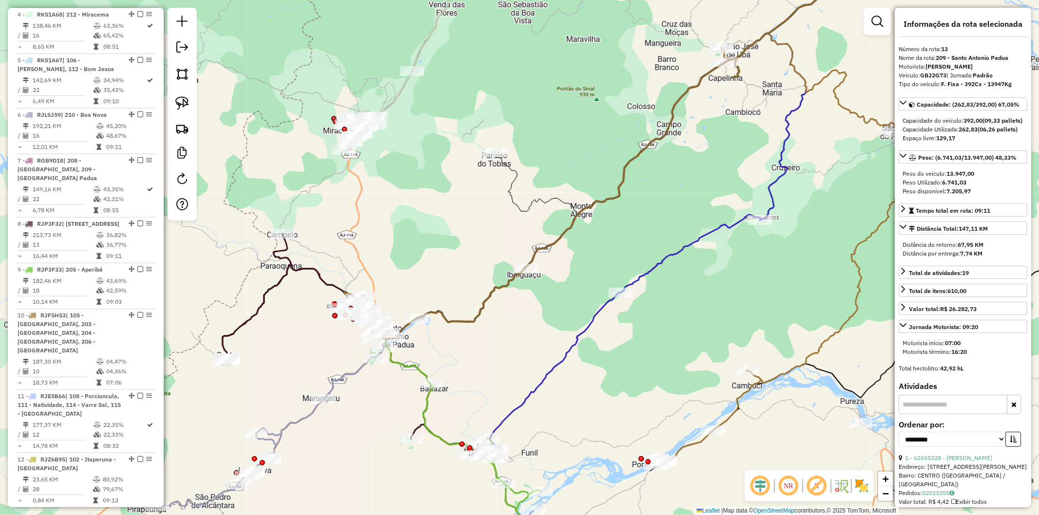
scroll to position [1087, 0]
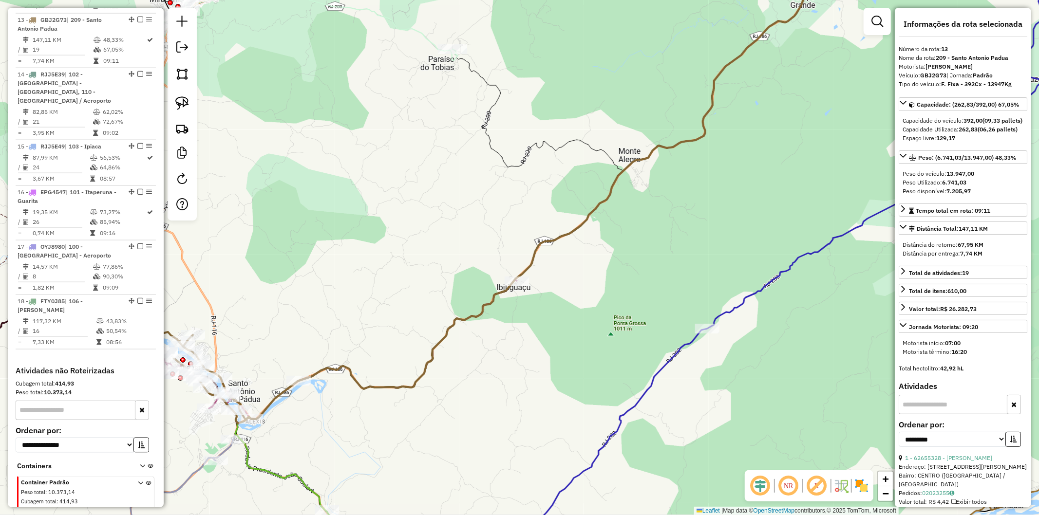
click at [515, 275] on icon at bounding box center [526, 185] width 587 height 475
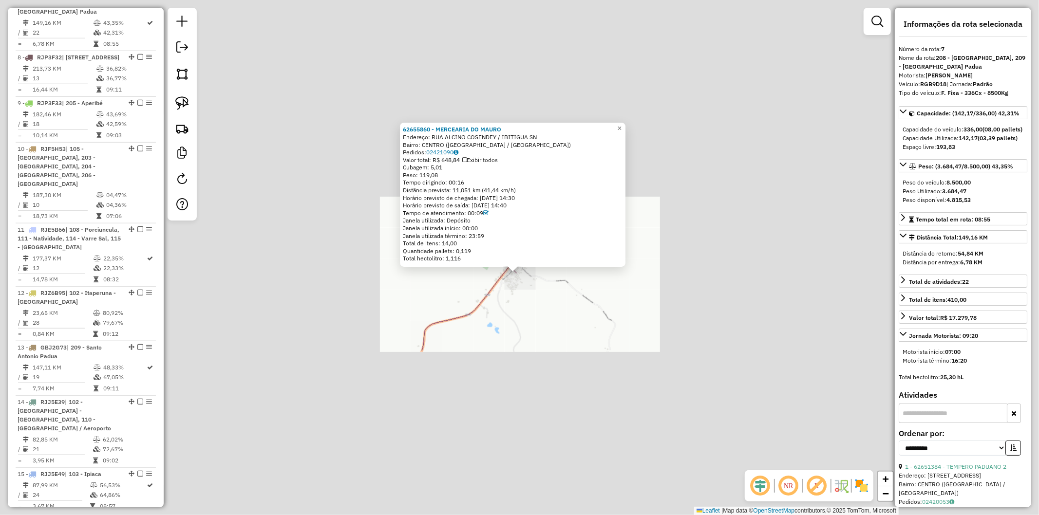
scroll to position [743, 0]
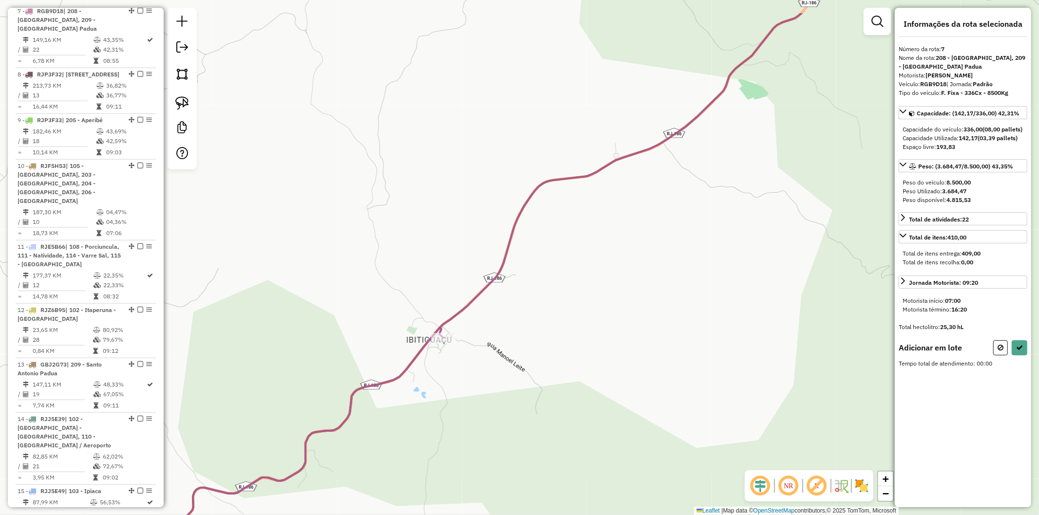
drag, startPoint x: 698, startPoint y: 196, endPoint x: 430, endPoint y: 460, distance: 375.7
click at [430, 460] on div "Janela de atendimento Grade de atendimento Capacidade Transportadoras Veículos …" at bounding box center [519, 257] width 1039 height 515
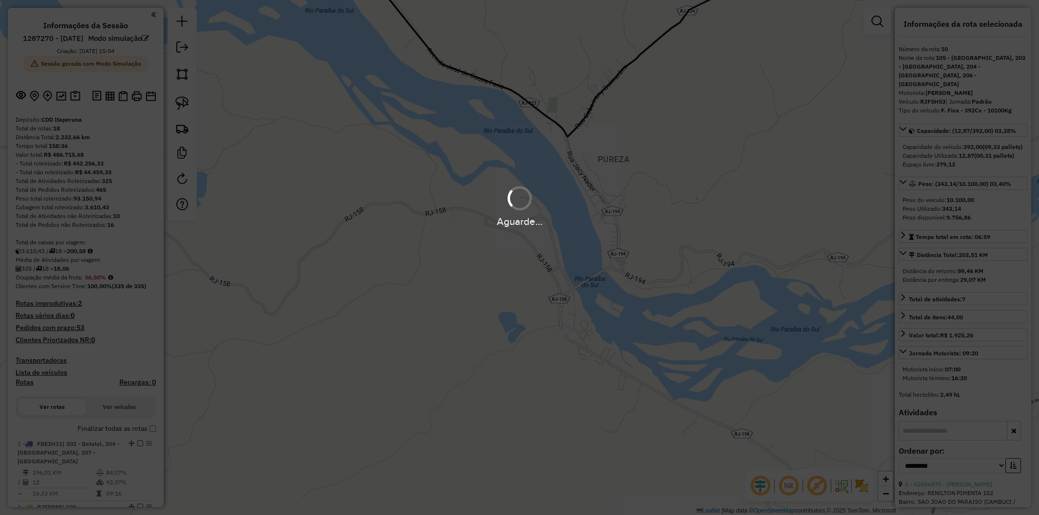
select select "**********"
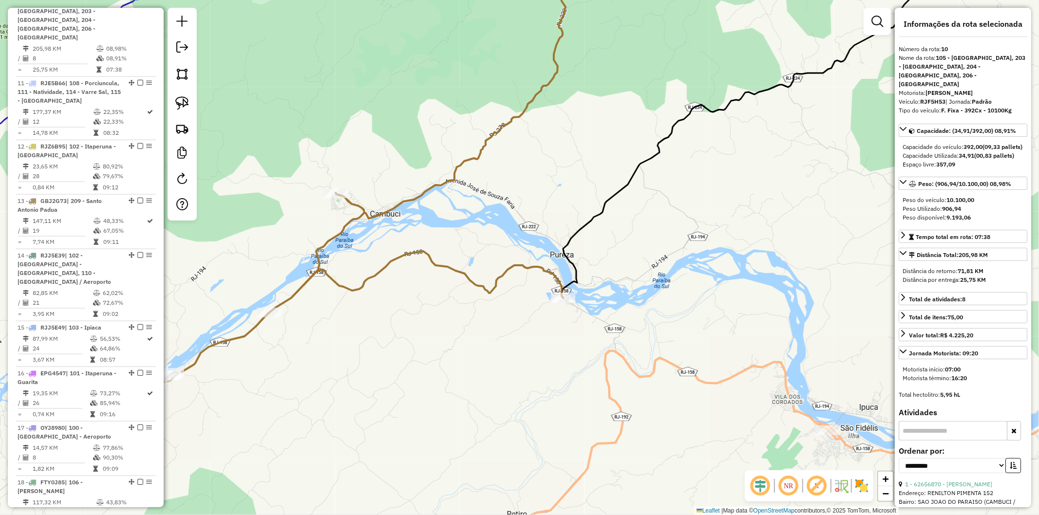
click at [522, 268] on icon at bounding box center [354, 170] width 421 height 445
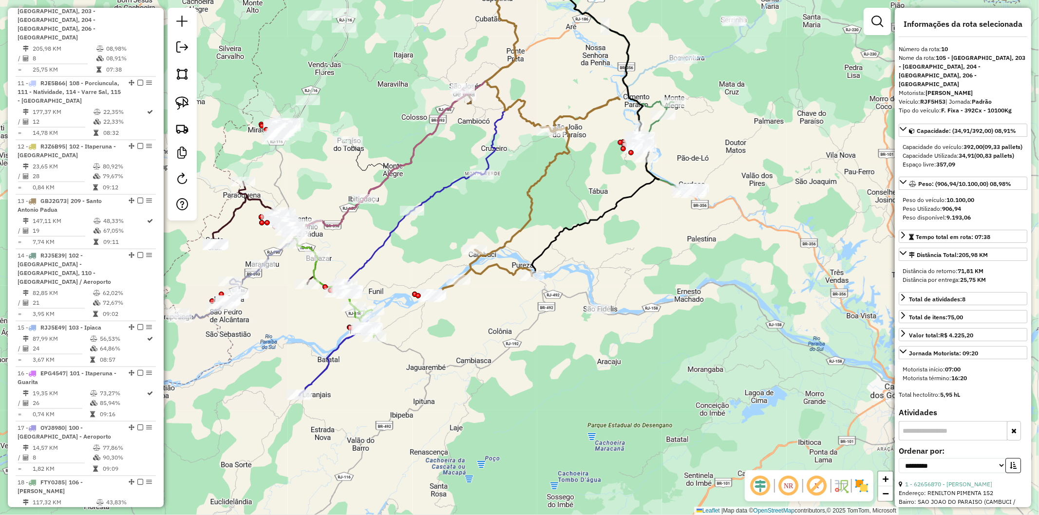
click at [518, 268] on icon at bounding box center [498, 214] width 142 height 172
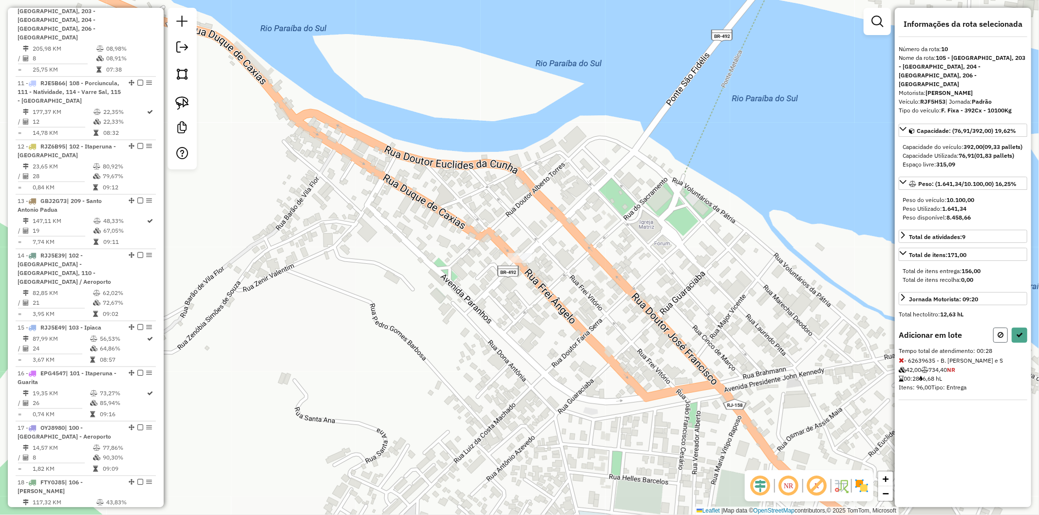
click at [999, 332] on icon at bounding box center [1000, 335] width 6 height 7
select select "**********"
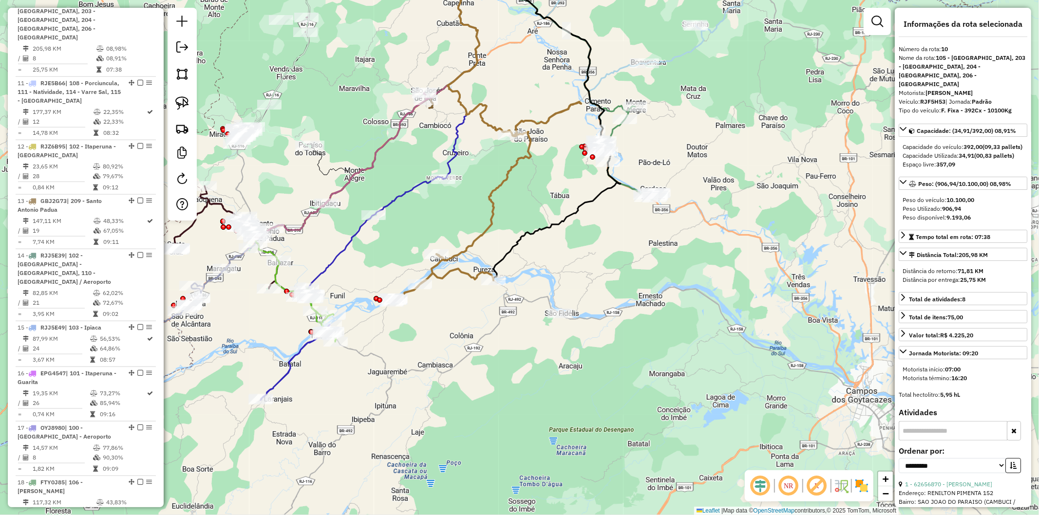
click at [448, 280] on icon at bounding box center [460, 218] width 142 height 172
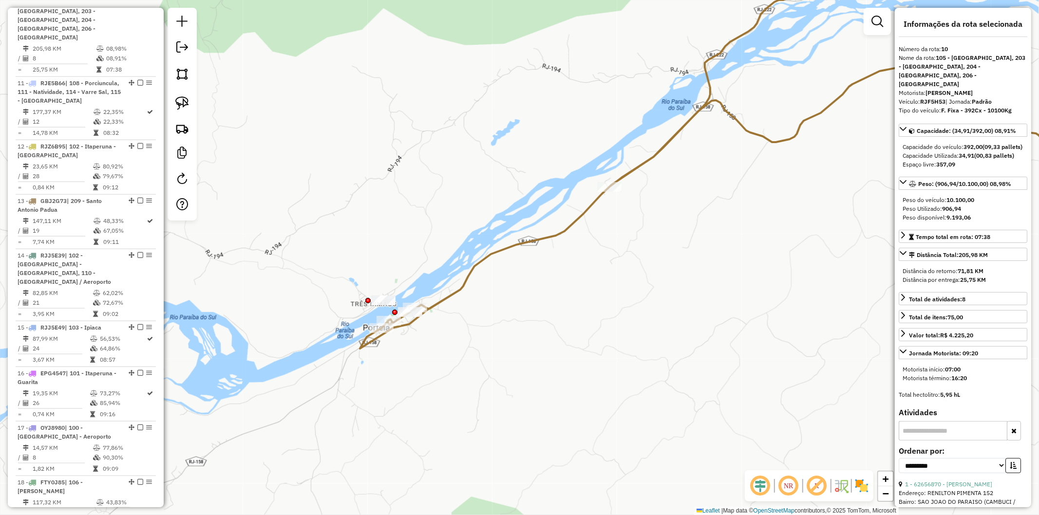
drag, startPoint x: 179, startPoint y: 104, endPoint x: 427, endPoint y: 298, distance: 314.9
click at [179, 104] on img at bounding box center [182, 103] width 14 height 14
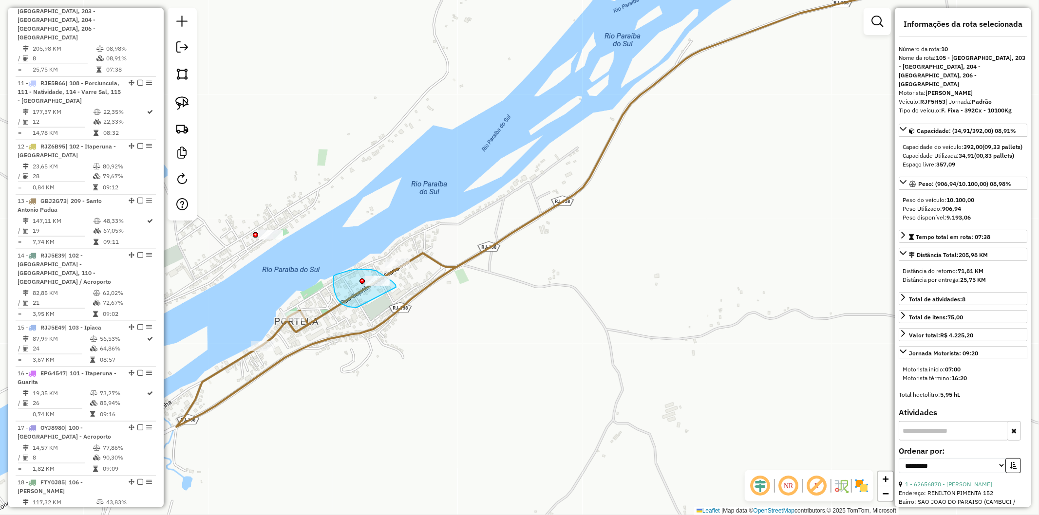
drag, startPoint x: 381, startPoint y: 275, endPoint x: 359, endPoint y: 308, distance: 39.7
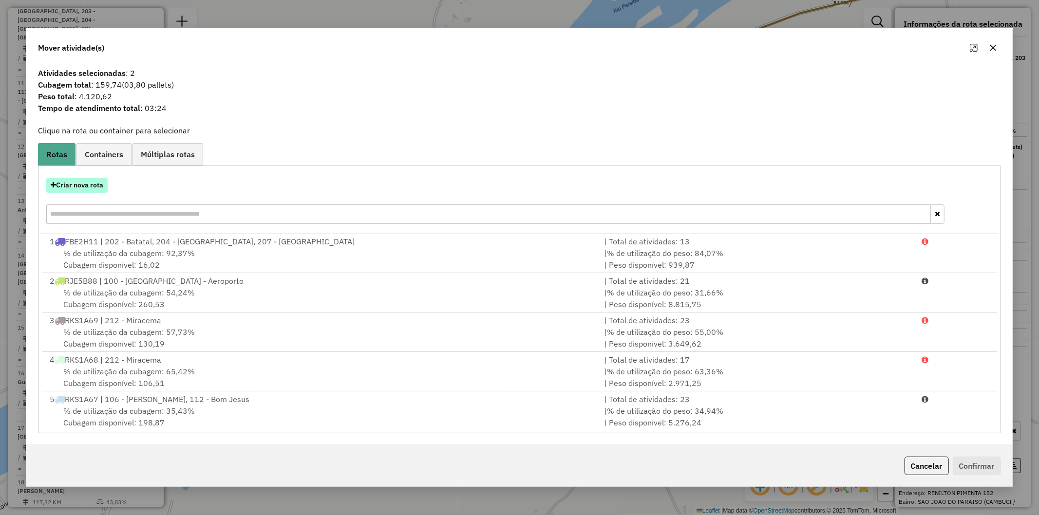
click at [79, 182] on button "Criar nova rota" at bounding box center [76, 185] width 61 height 15
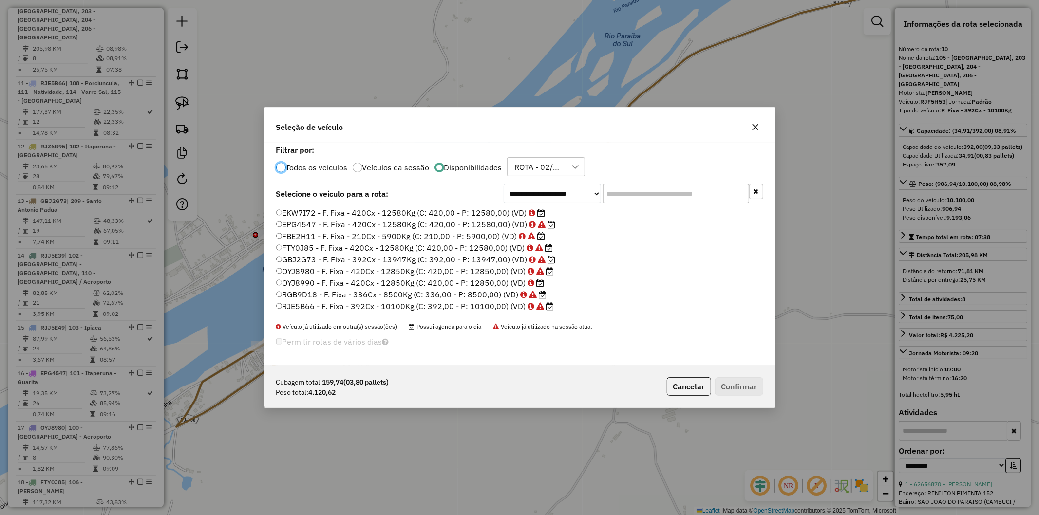
scroll to position [5, 2]
click at [455, 208] on label "EKW7I72 - F. Fixa - 420Cx - 12580Kg (C: 420,00 - P: 12580,00) (VD)" at bounding box center [410, 213] width 269 height 12
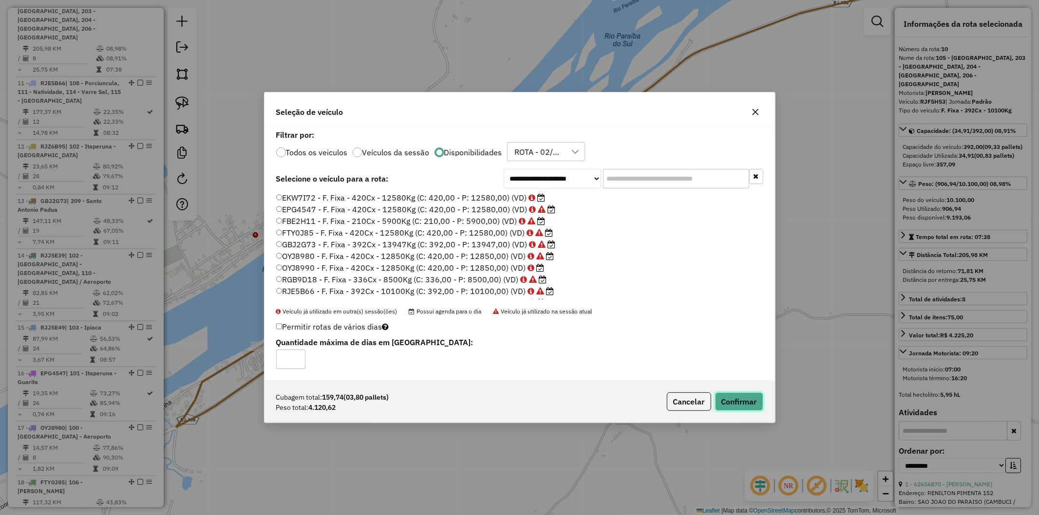
click at [734, 402] on button "Confirmar" at bounding box center [739, 401] width 48 height 19
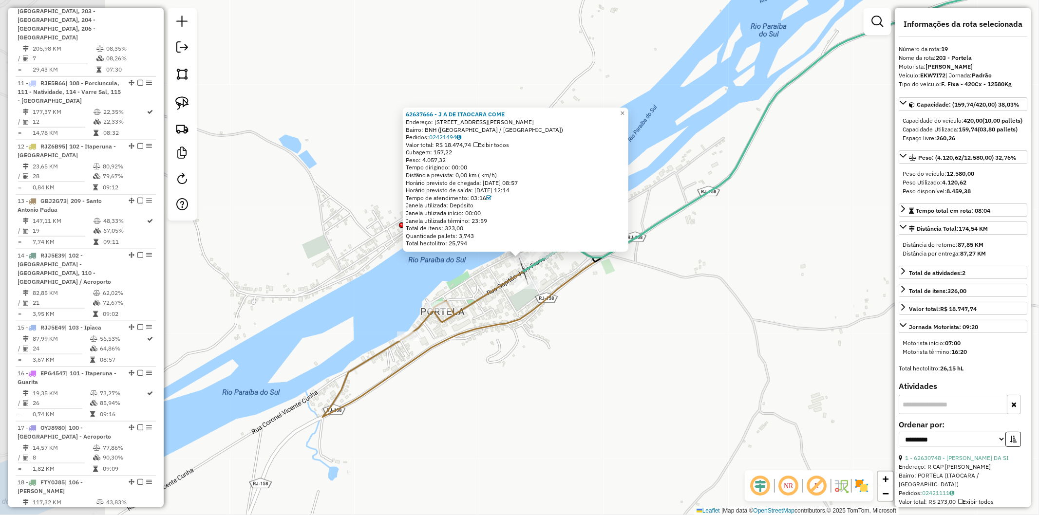
scroll to position [1177, 0]
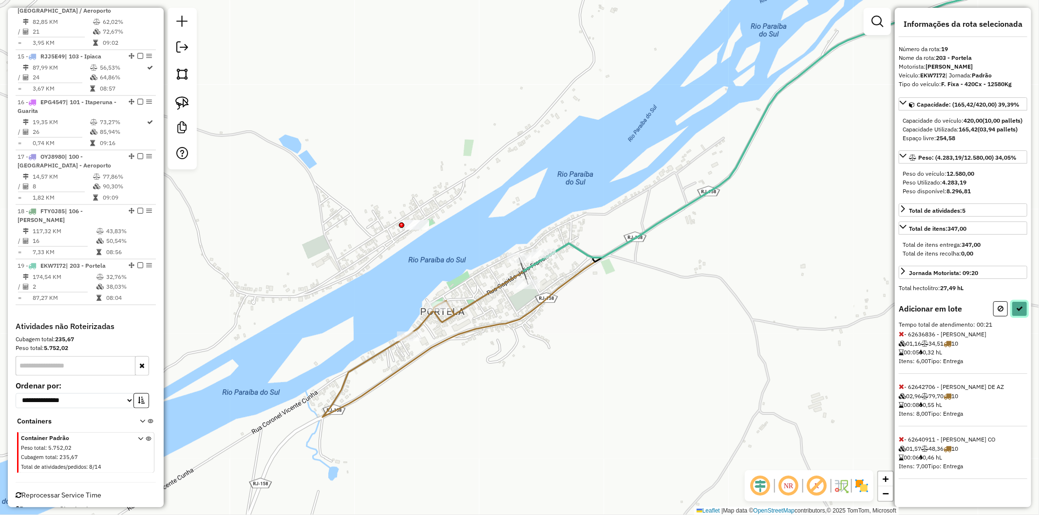
click at [1023, 314] on button at bounding box center [1019, 308] width 16 height 15
select select "**********"
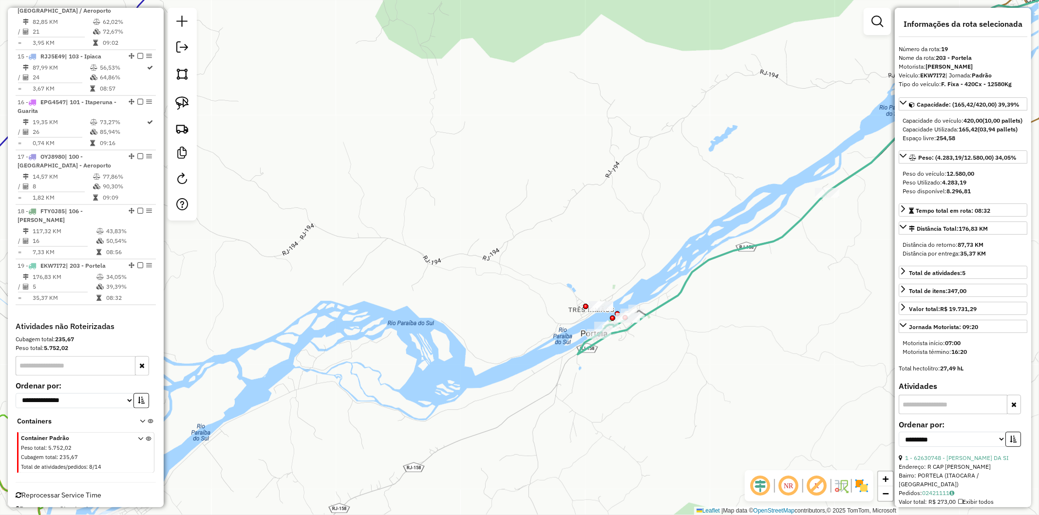
click at [682, 285] on icon at bounding box center [860, 151] width 565 height 406
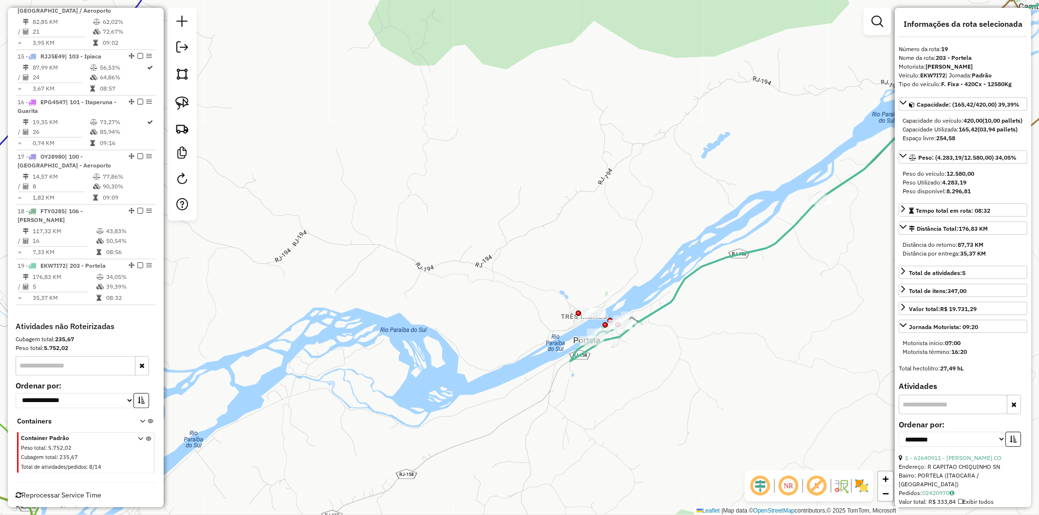
drag, startPoint x: 786, startPoint y: 298, endPoint x: 509, endPoint y: 451, distance: 317.4
click at [507, 455] on div "Janela de atendimento Grade de atendimento Capacidade Transportadoras Veículos …" at bounding box center [519, 257] width 1039 height 515
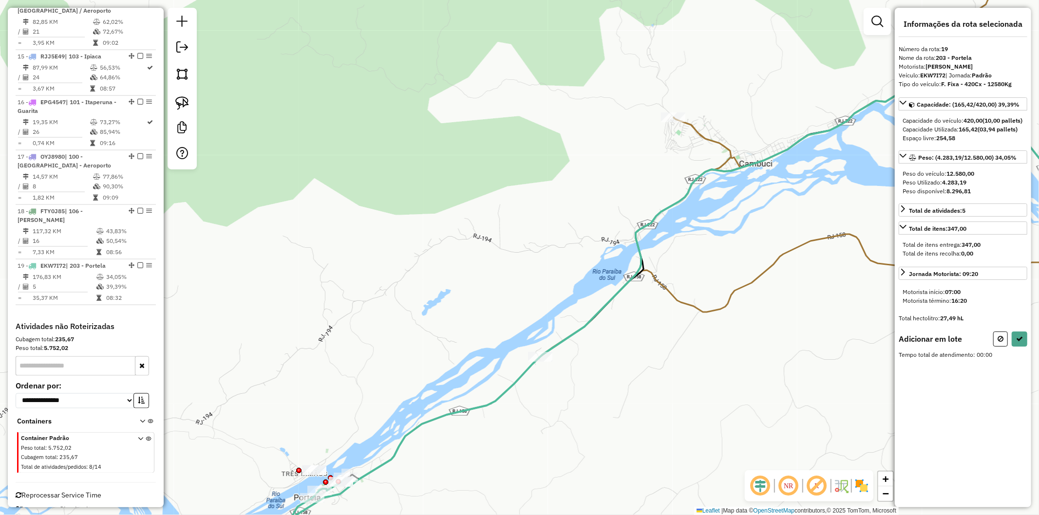
click at [539, 351] on icon at bounding box center [717, 305] width 852 height 427
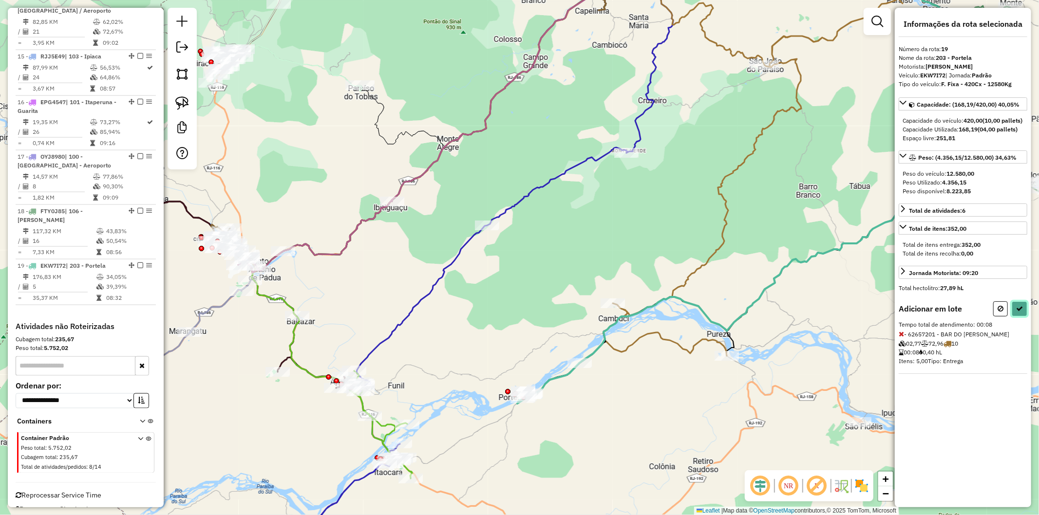
click at [1014, 317] on button at bounding box center [1019, 308] width 16 height 15
select select "**********"
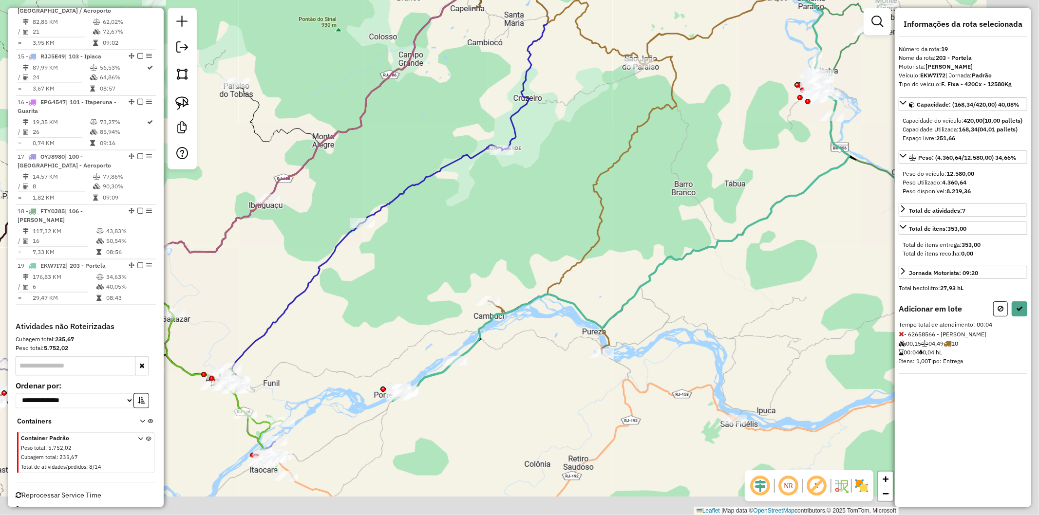
drag, startPoint x: 694, startPoint y: 425, endPoint x: 578, endPoint y: 332, distance: 148.6
click at [539, 317] on div "Janela de atendimento Grade de atendimento Capacidade Transportadoras Veículos …" at bounding box center [519, 257] width 1039 height 515
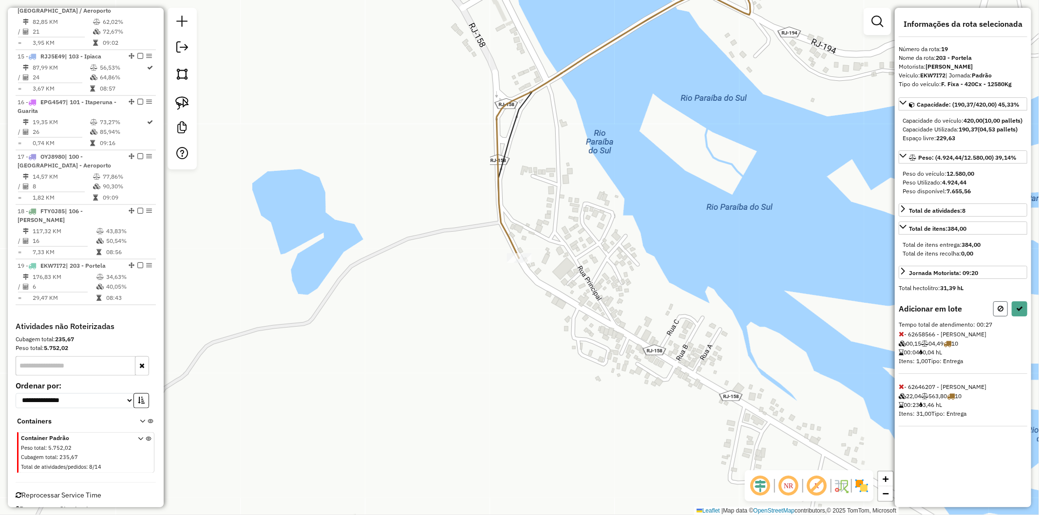
click at [999, 317] on button at bounding box center [1000, 308] width 15 height 15
select select "**********"
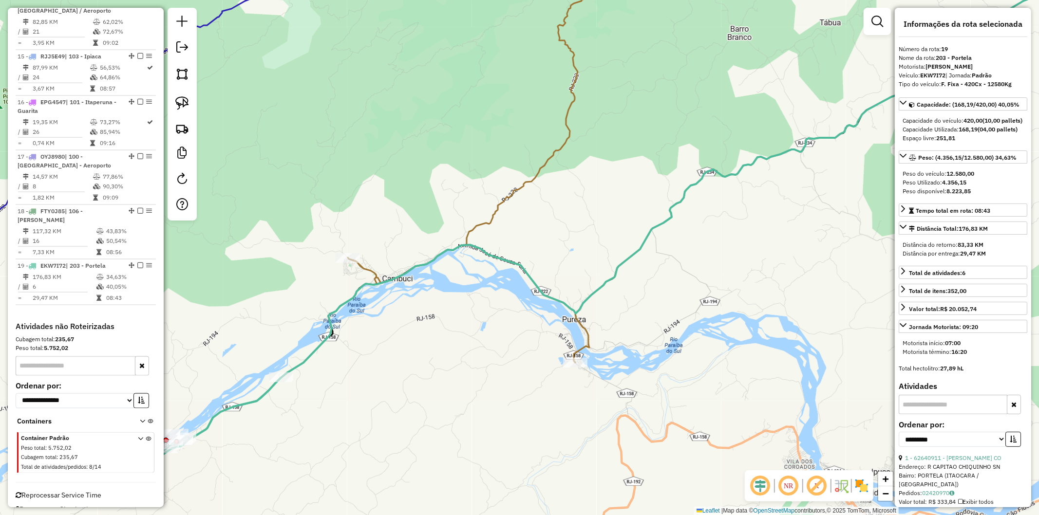
drag, startPoint x: 475, startPoint y: 381, endPoint x: 488, endPoint y: 361, distance: 23.2
click at [495, 375] on div "Janela de atendimento Grade de atendimento Capacidade Transportadoras Veículos …" at bounding box center [519, 257] width 1039 height 515
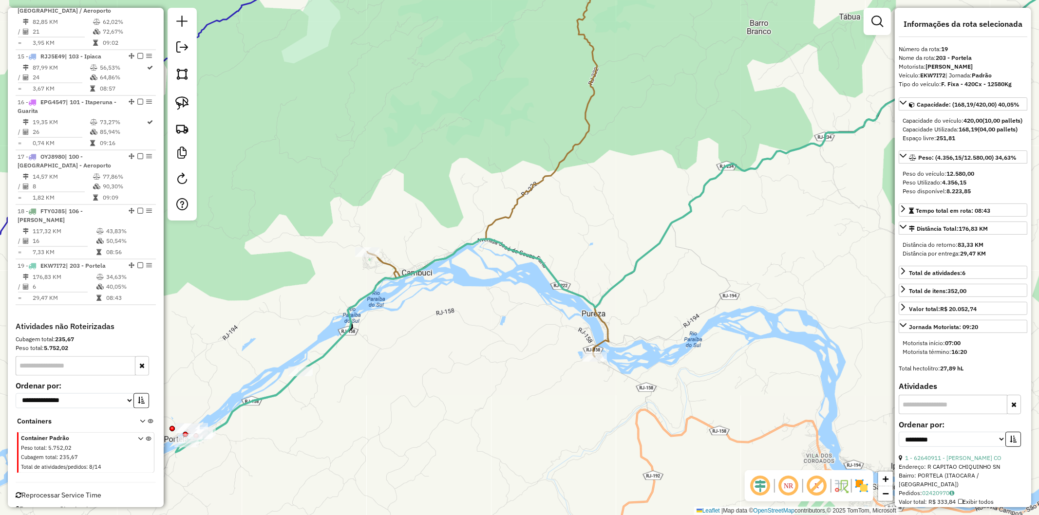
click at [432, 257] on icon at bounding box center [632, 200] width 913 height 504
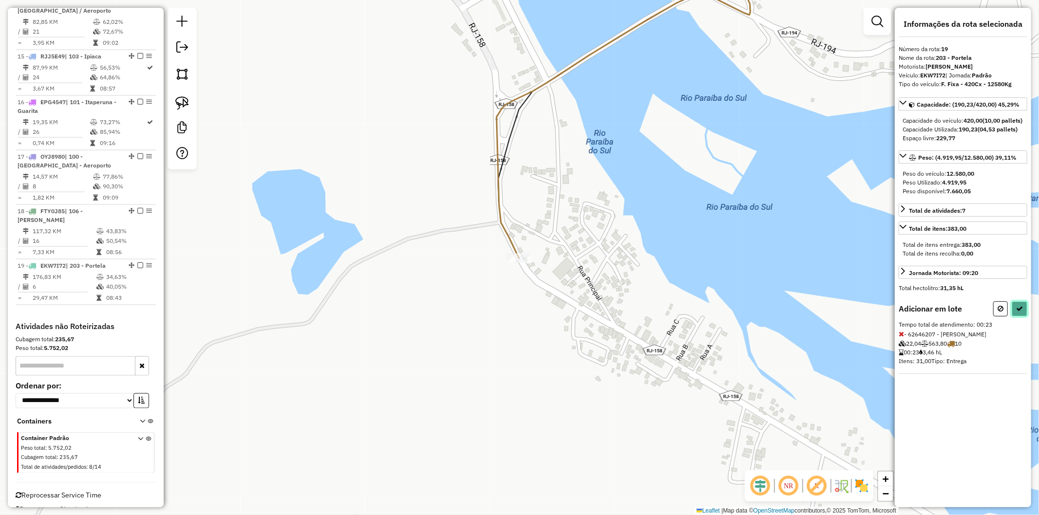
click at [1019, 312] on icon at bounding box center [1019, 308] width 7 height 7
select select "**********"
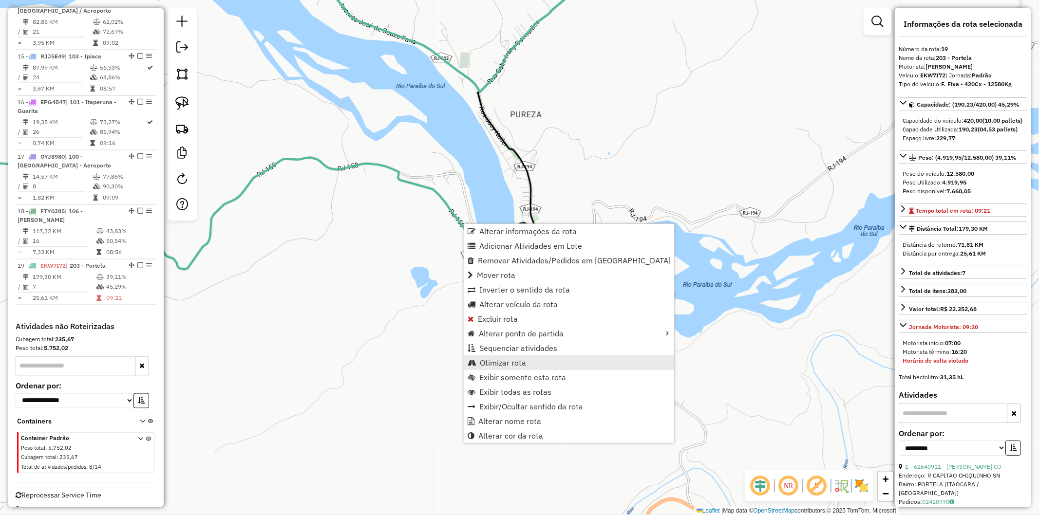
click at [514, 355] on link "Otimizar rota" at bounding box center [569, 362] width 210 height 15
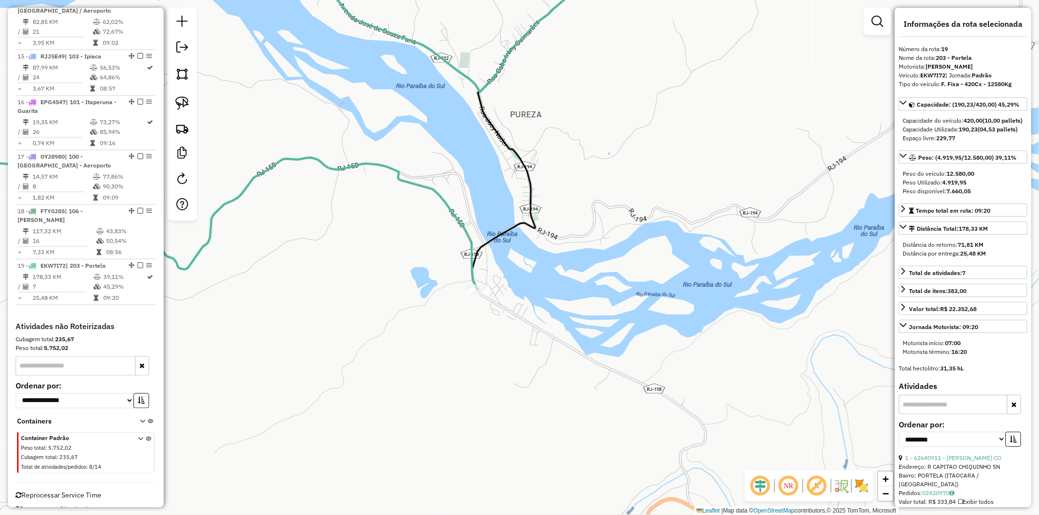
click at [429, 190] on icon at bounding box center [186, 196] width 581 height 186
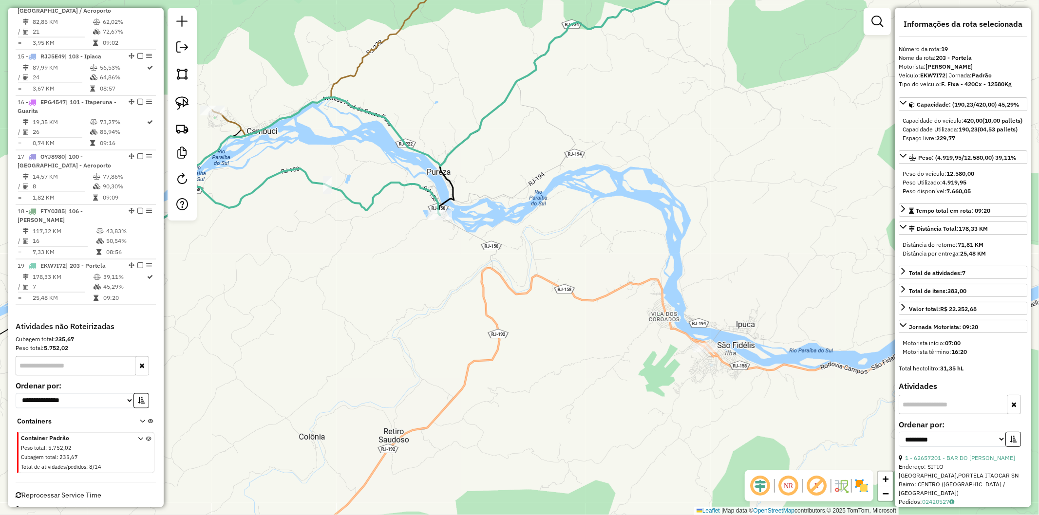
drag, startPoint x: 354, startPoint y: 161, endPoint x: 501, endPoint y: 239, distance: 166.2
click at [501, 239] on div "Janela de atendimento Grade de atendimento Capacidade Transportadoras Veículos …" at bounding box center [519, 257] width 1039 height 515
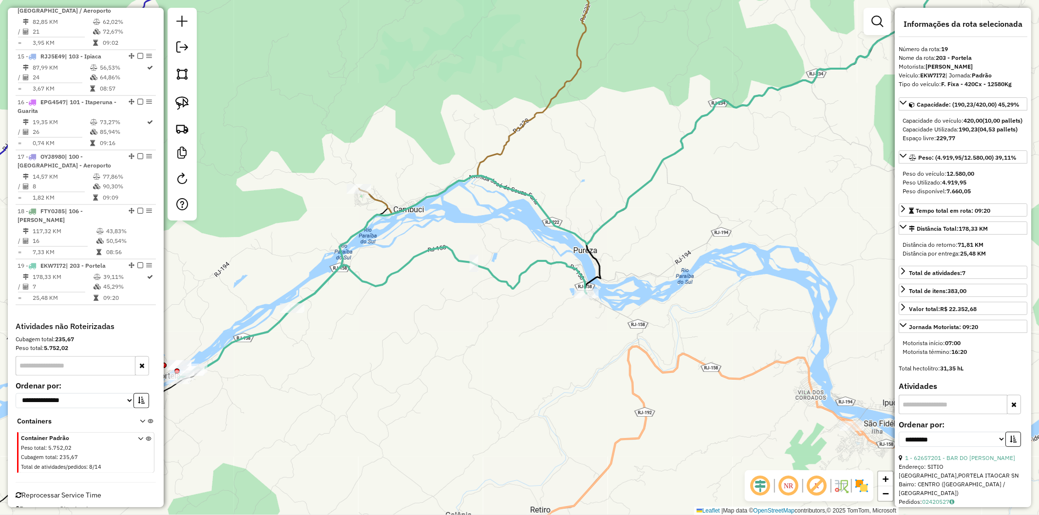
click at [499, 150] on icon at bounding box center [474, 81] width 230 height 266
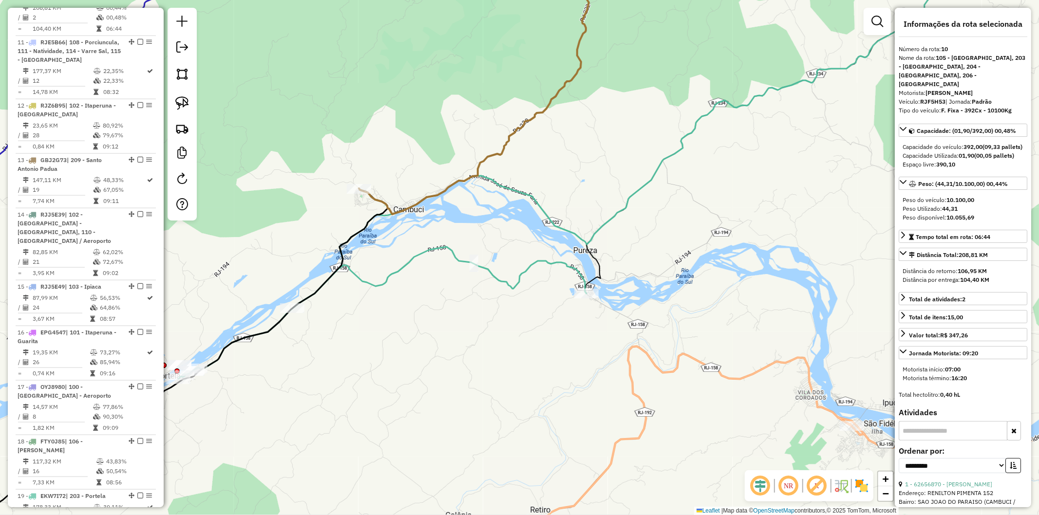
scroll to position [906, 0]
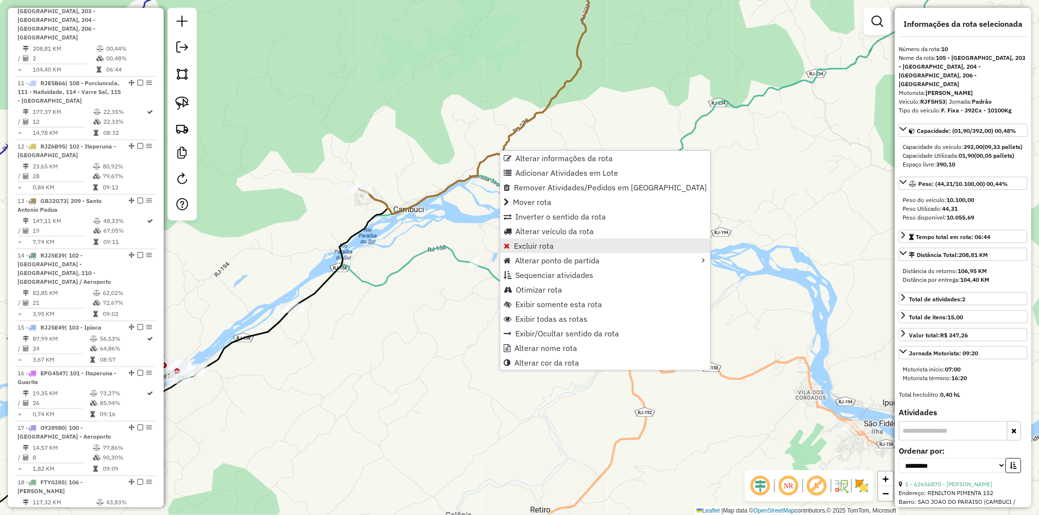
click at [576, 247] on link "Excluir rota" at bounding box center [605, 246] width 210 height 15
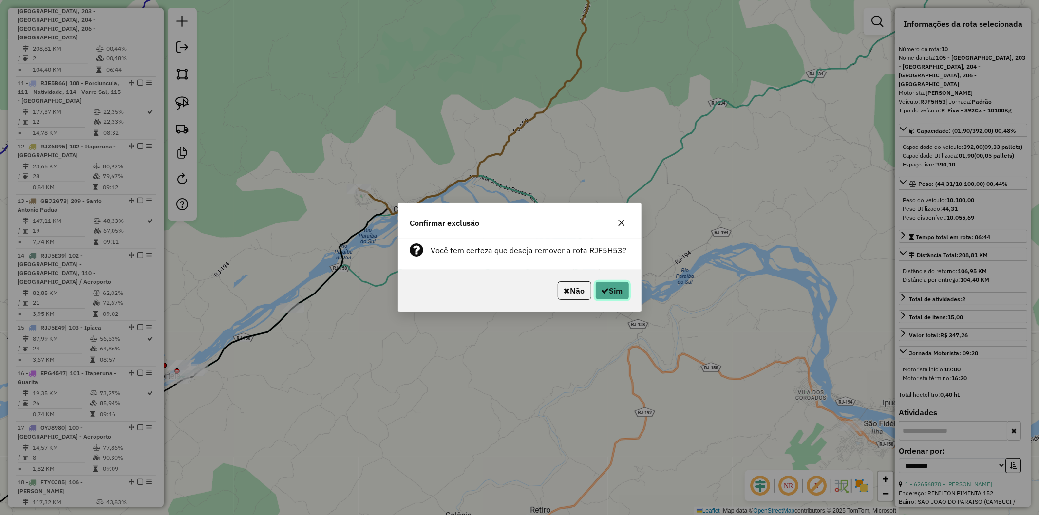
click at [607, 291] on button "Sim" at bounding box center [612, 290] width 34 height 19
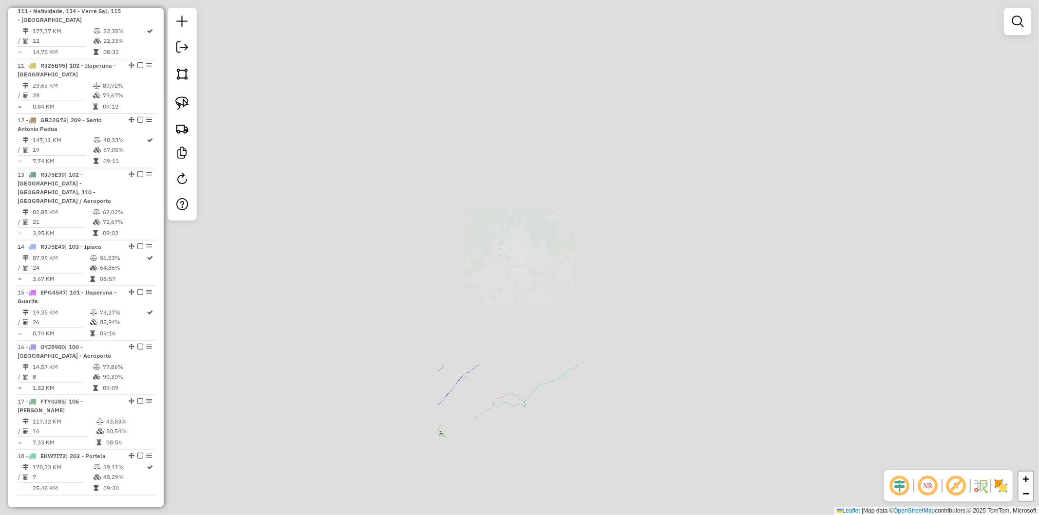
scroll to position [843, 0]
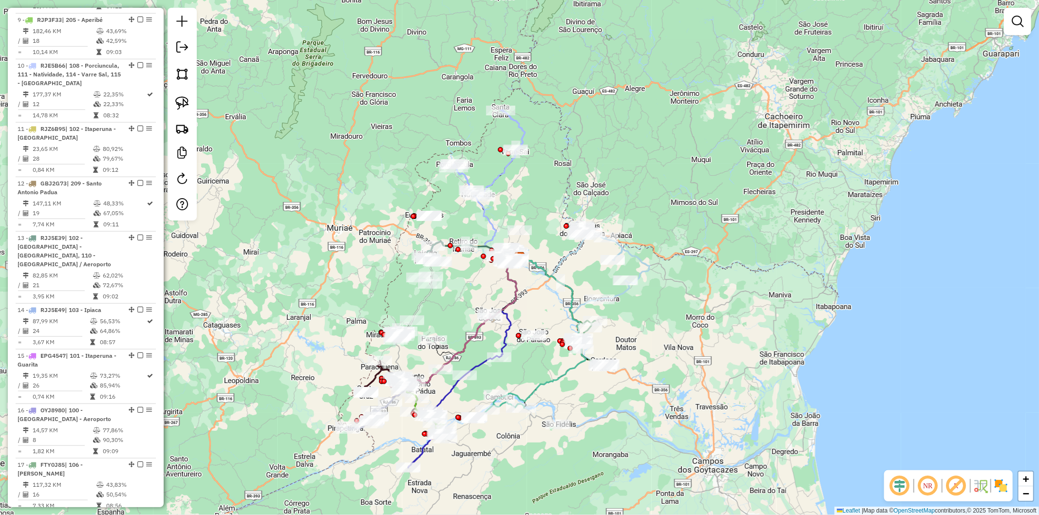
click at [528, 392] on icon at bounding box center [536, 333] width 98 height 153
select select "**********"
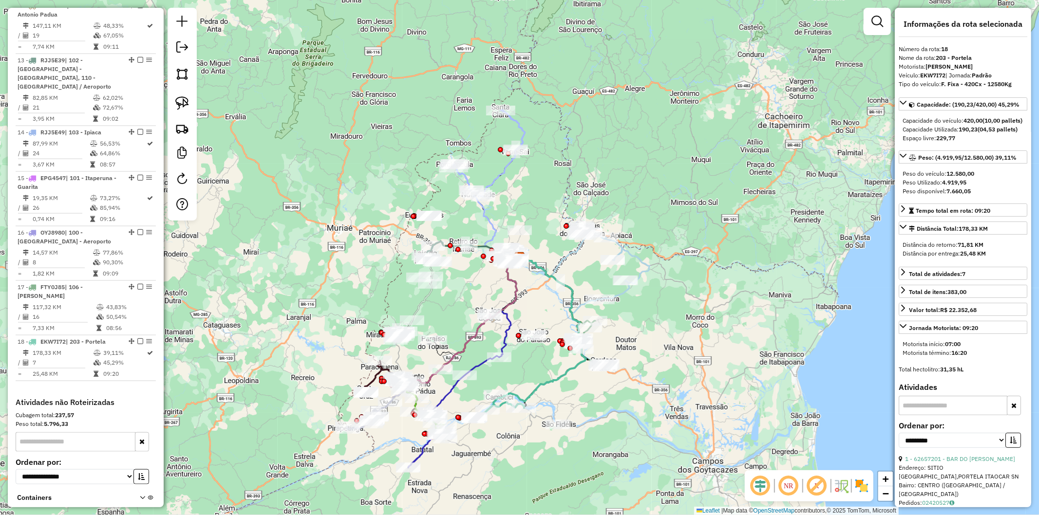
scroll to position [1115, 0]
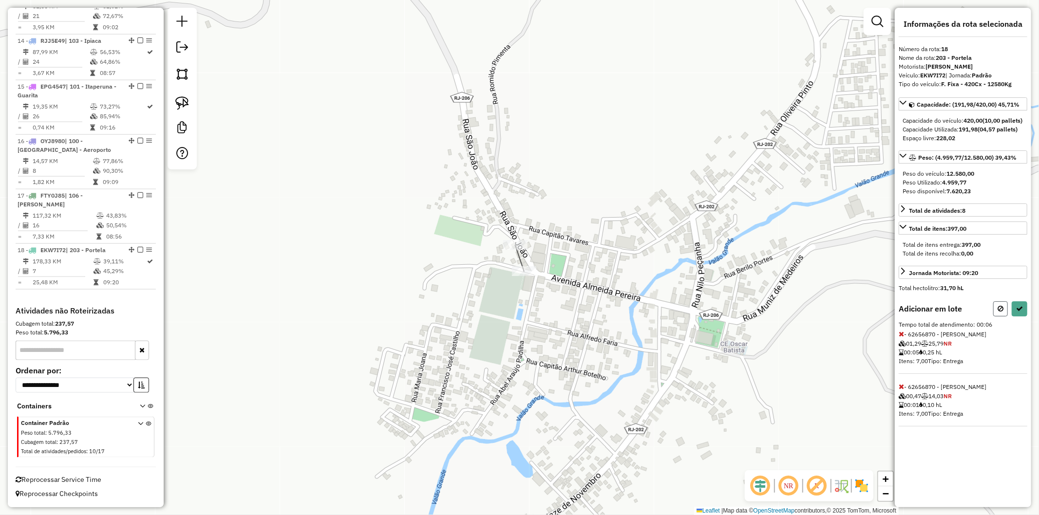
click at [994, 317] on button at bounding box center [1000, 308] width 15 height 15
select select "**********"
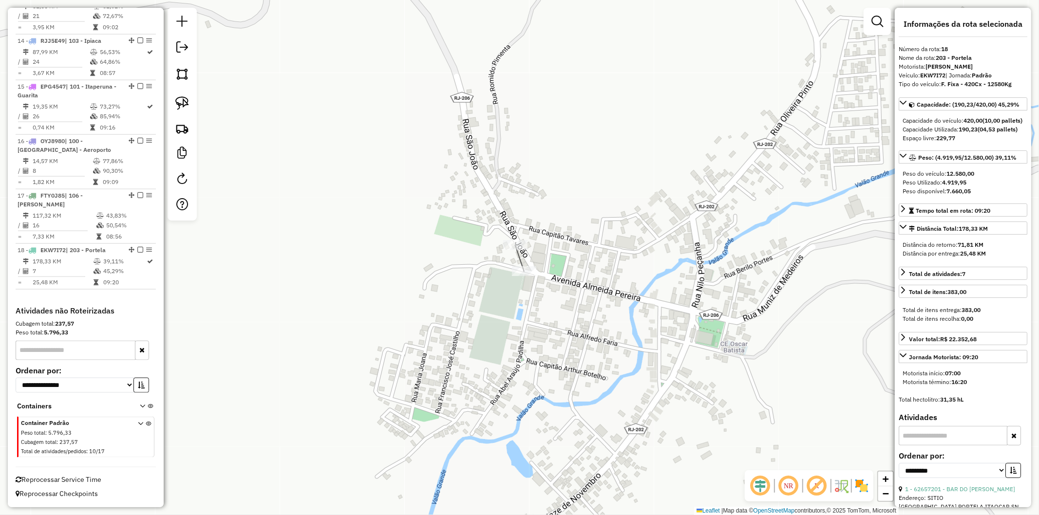
click at [648, 325] on div "Janela de atendimento Grade de atendimento Capacidade Transportadoras Veículos …" at bounding box center [519, 257] width 1039 height 515
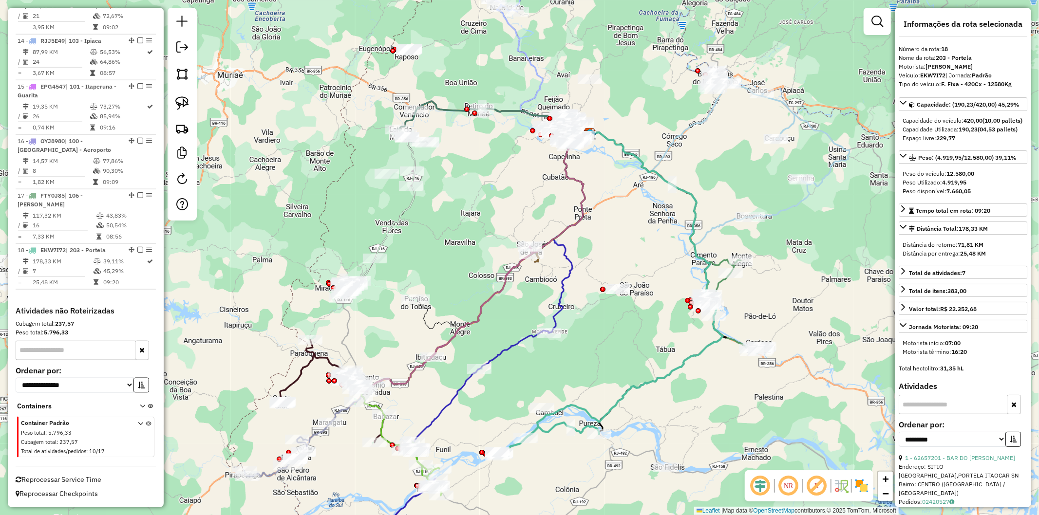
drag, startPoint x: 658, startPoint y: 378, endPoint x: 573, endPoint y: 242, distance: 160.6
click at [573, 242] on div "Janela de atendimento Grade de atendimento Capacidade Transportadoras Veículos …" at bounding box center [519, 257] width 1039 height 515
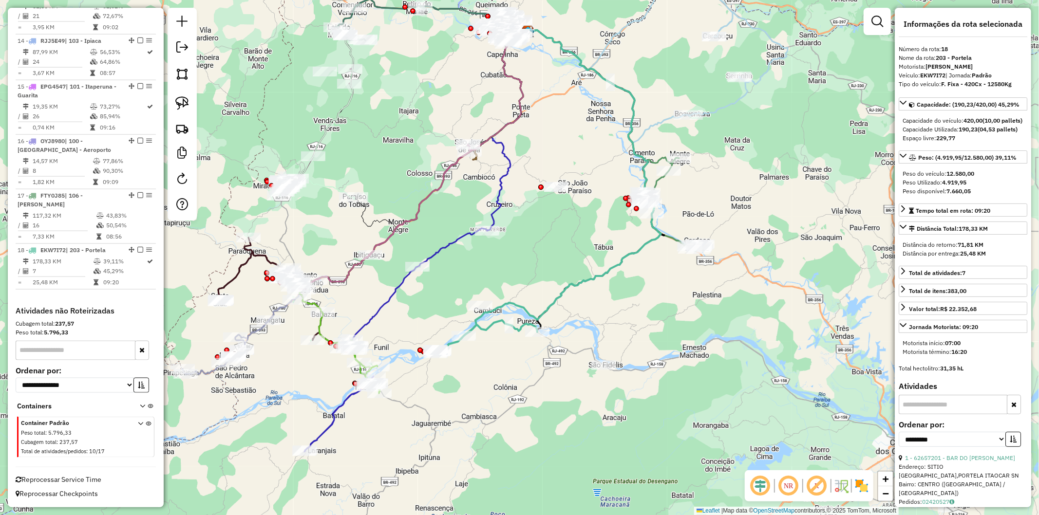
click at [564, 300] on icon at bounding box center [562, 183] width 197 height 306
click at [556, 296] on icon at bounding box center [562, 183] width 197 height 306
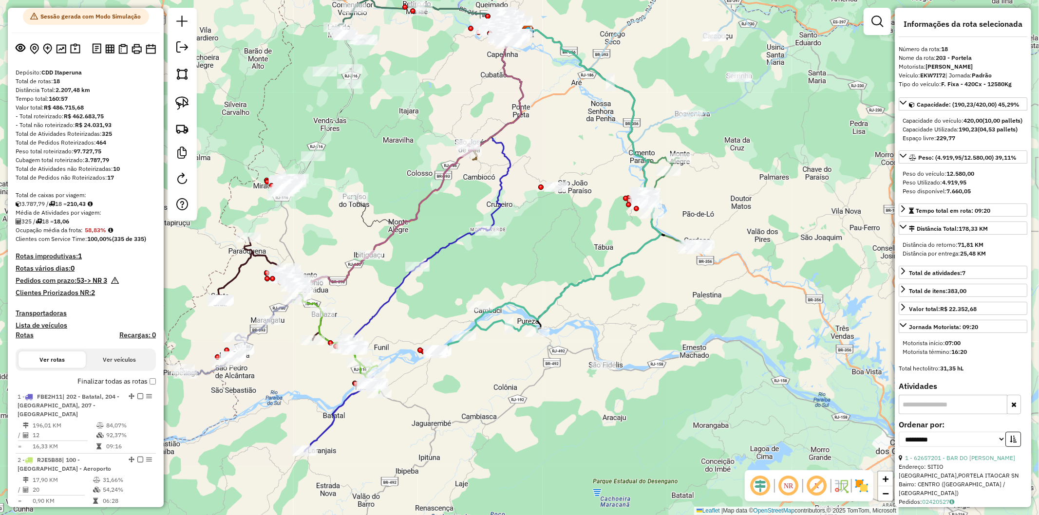
scroll to position [0, 0]
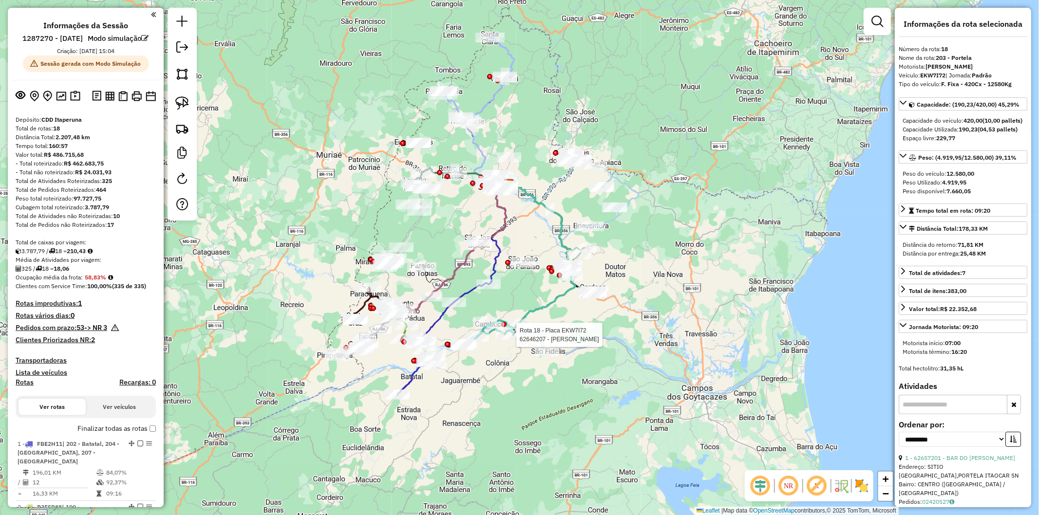
drag, startPoint x: 529, startPoint y: 311, endPoint x: 522, endPoint y: 329, distance: 19.4
click at [519, 319] on div at bounding box center [519, 324] width 24 height 10
click at [102, 332] on strong "-> NR 3" at bounding box center [95, 327] width 23 height 9
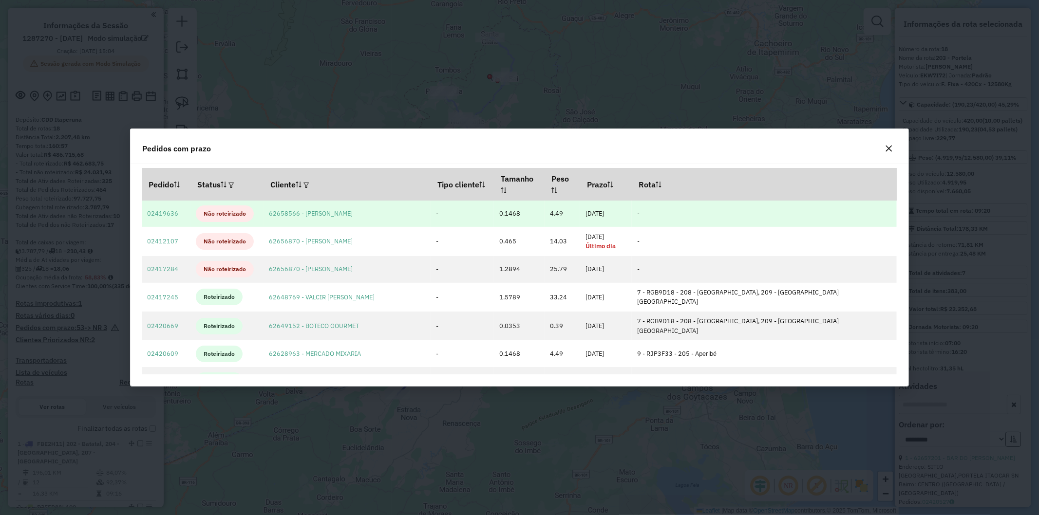
click at [567, 212] on td "4.49" at bounding box center [562, 214] width 36 height 27
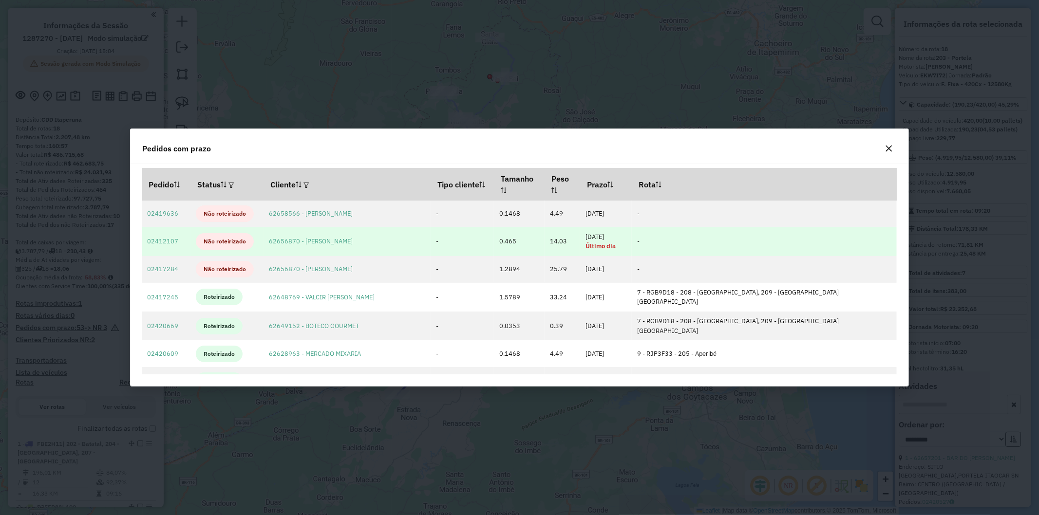
click at [544, 246] on td "0.465" at bounding box center [519, 241] width 51 height 29
click at [153, 244] on link "02412107" at bounding box center [162, 241] width 31 height 8
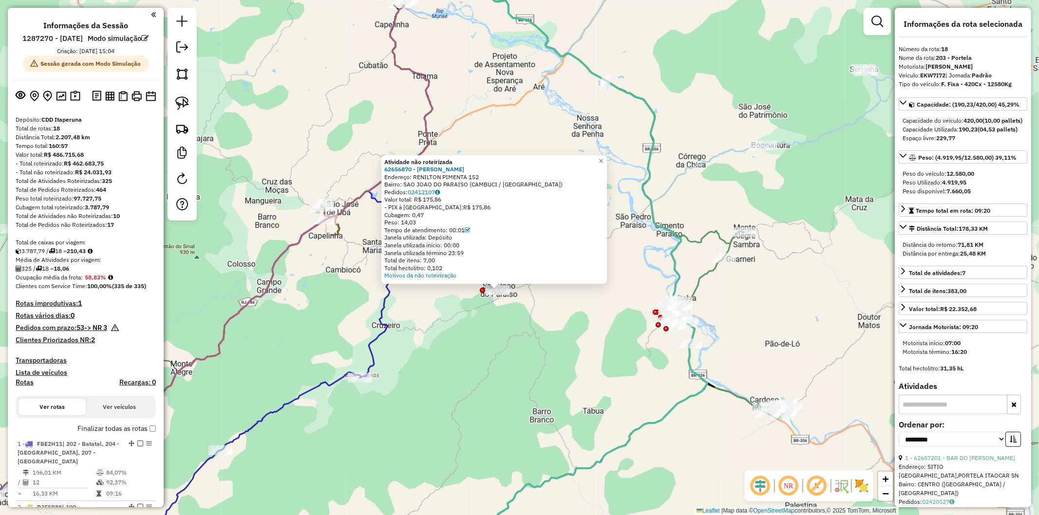
drag, startPoint x: 429, startPoint y: 305, endPoint x: 391, endPoint y: 296, distance: 39.1
click at [429, 305] on div "Atividade não roteirizada 62656870 - FERNANDA BARBOSA DON Endereço: RENILTON PI…" at bounding box center [519, 257] width 1039 height 515
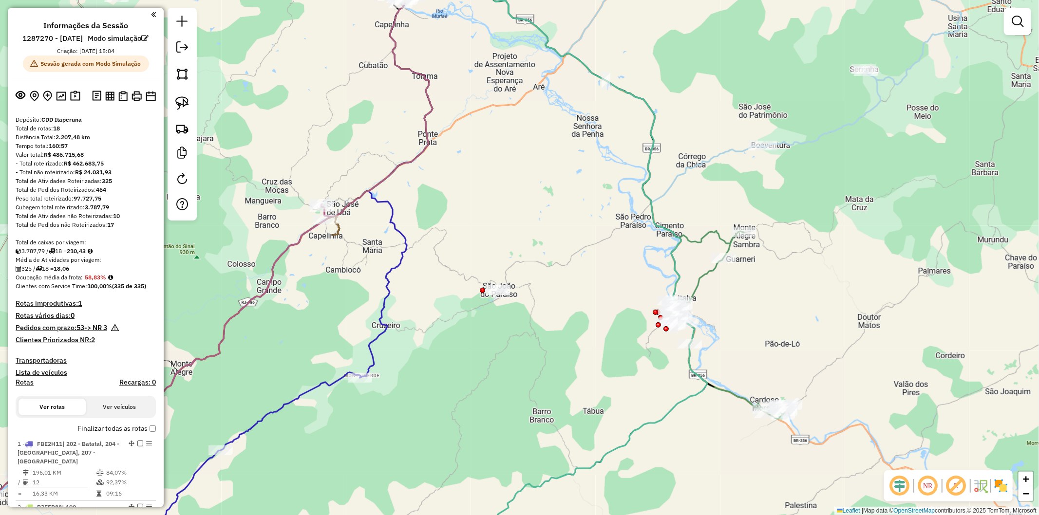
click at [384, 294] on icon at bounding box center [401, 179] width 82 height 398
select select "**********"
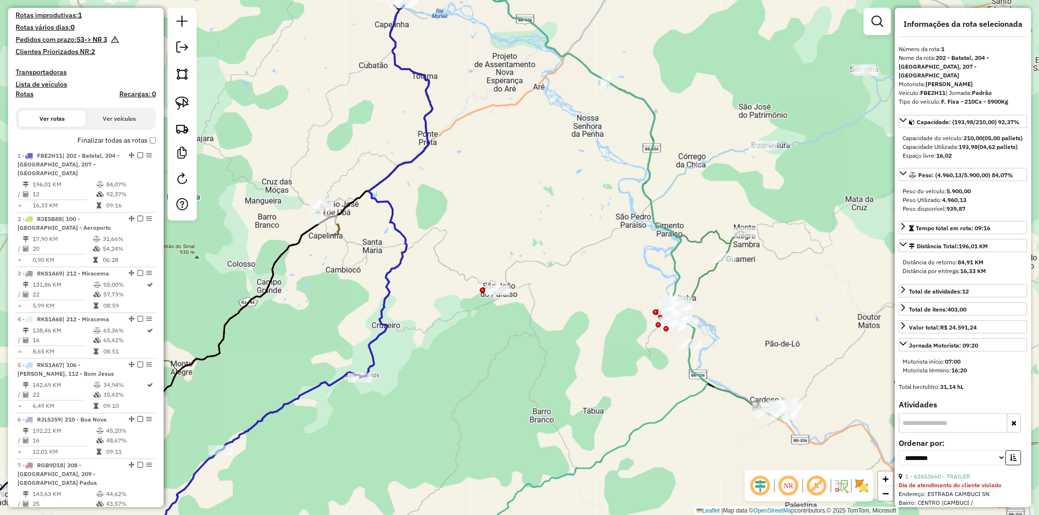
scroll to position [442, 0]
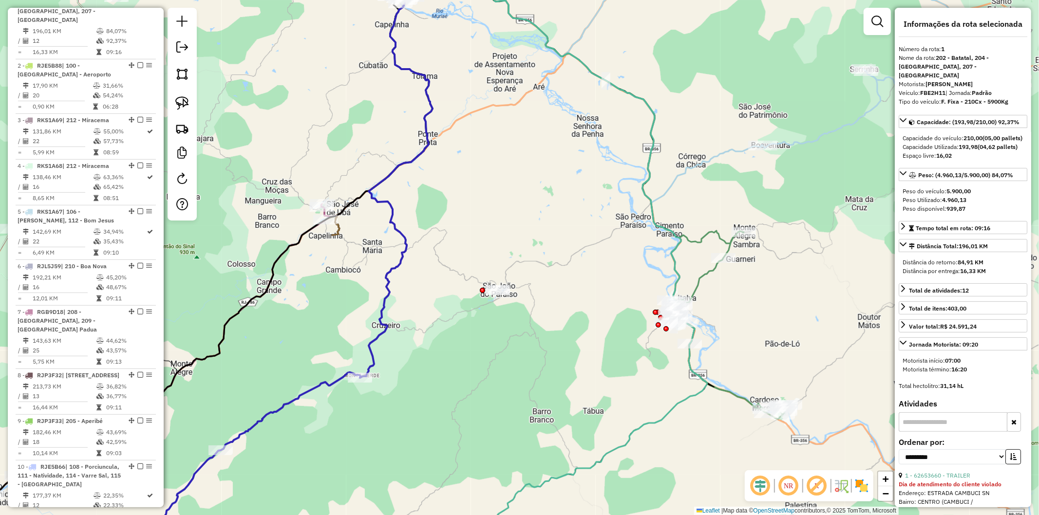
click at [673, 265] on icon at bounding box center [522, 272] width 370 height 591
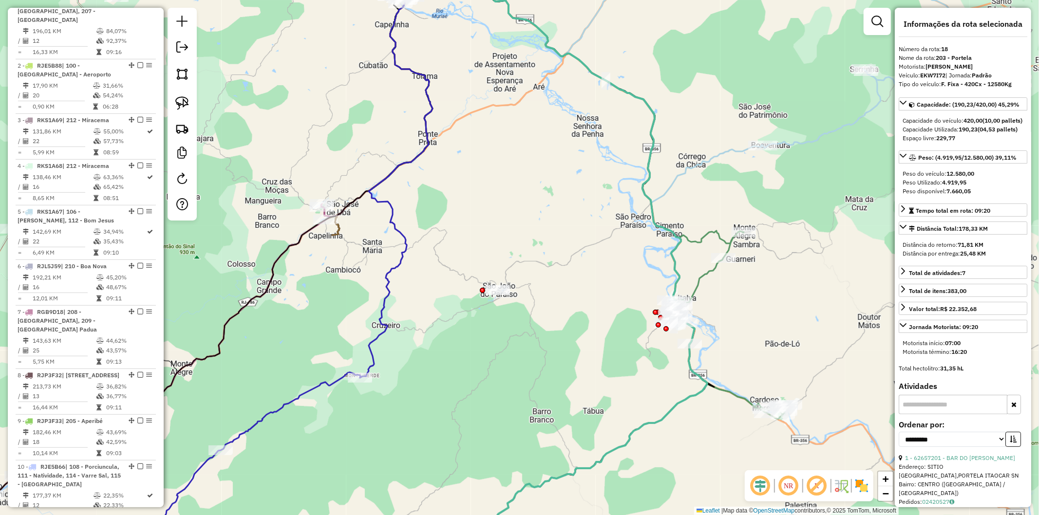
scroll to position [1115, 0]
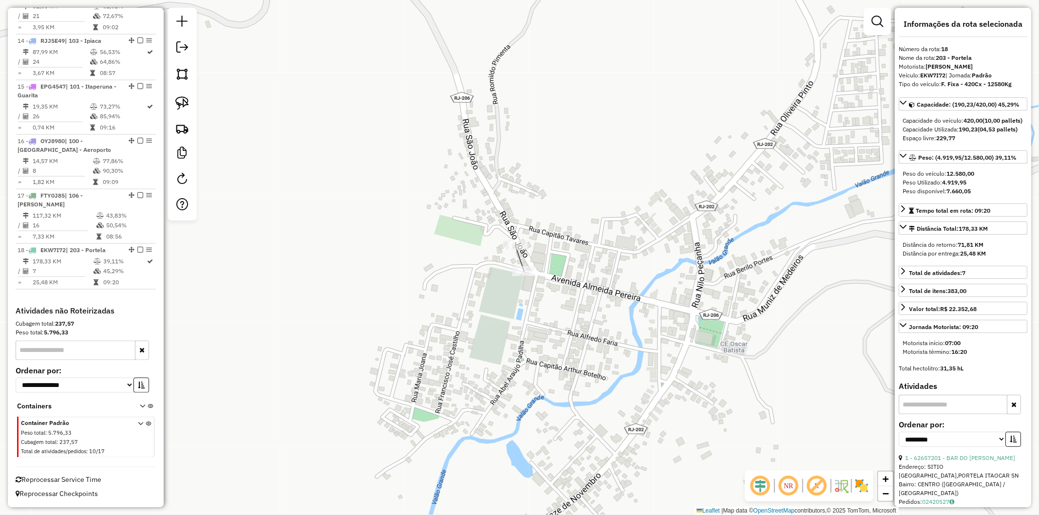
click at [596, 343] on div "Janela de atendimento Grade de atendimento Capacidade Transportadoras Veículos …" at bounding box center [519, 257] width 1039 height 515
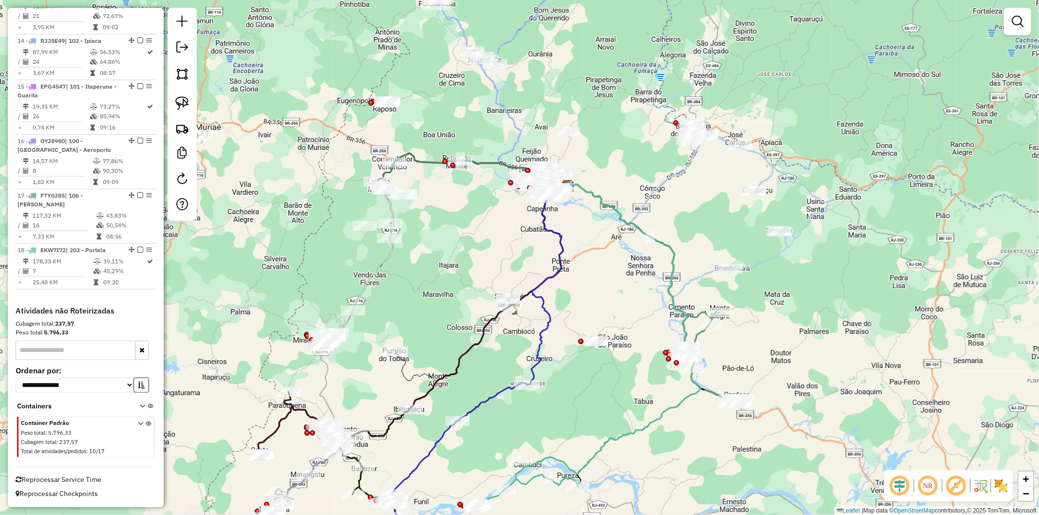
click at [692, 390] on icon at bounding box center [601, 338] width 197 height 306
select select "**********"
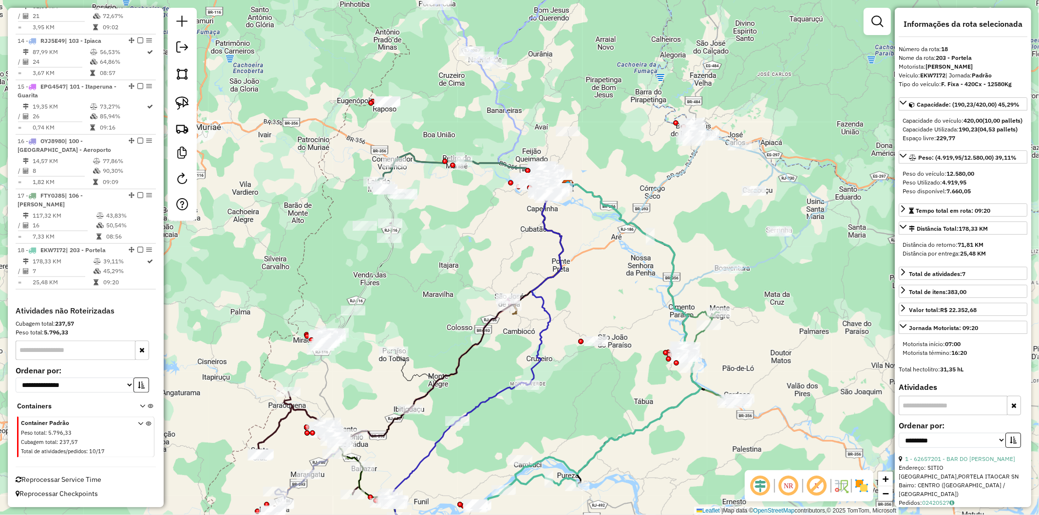
click at [692, 434] on div "Janela de atendimento Grade de atendimento Capacidade Transportadoras Veículos …" at bounding box center [519, 257] width 1039 height 515
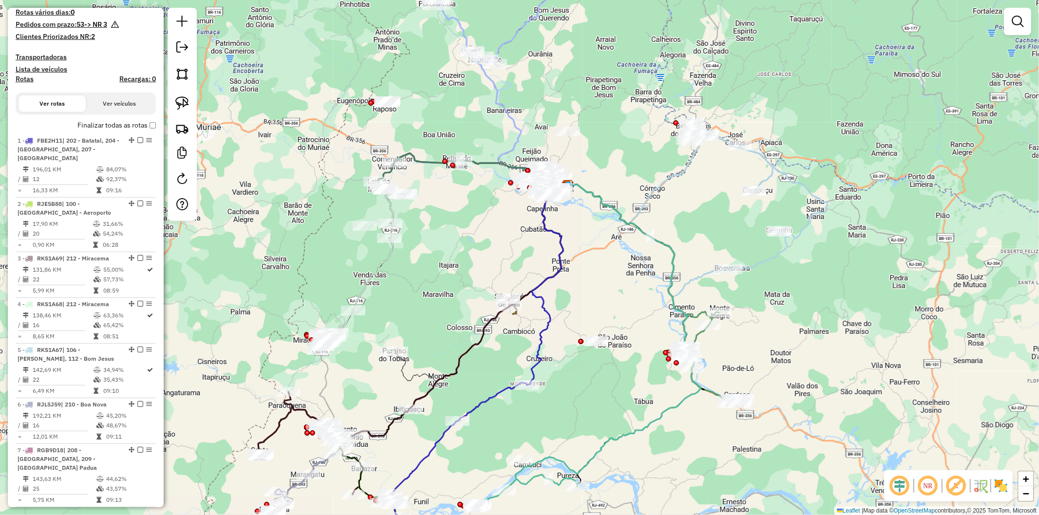
scroll to position [0, 0]
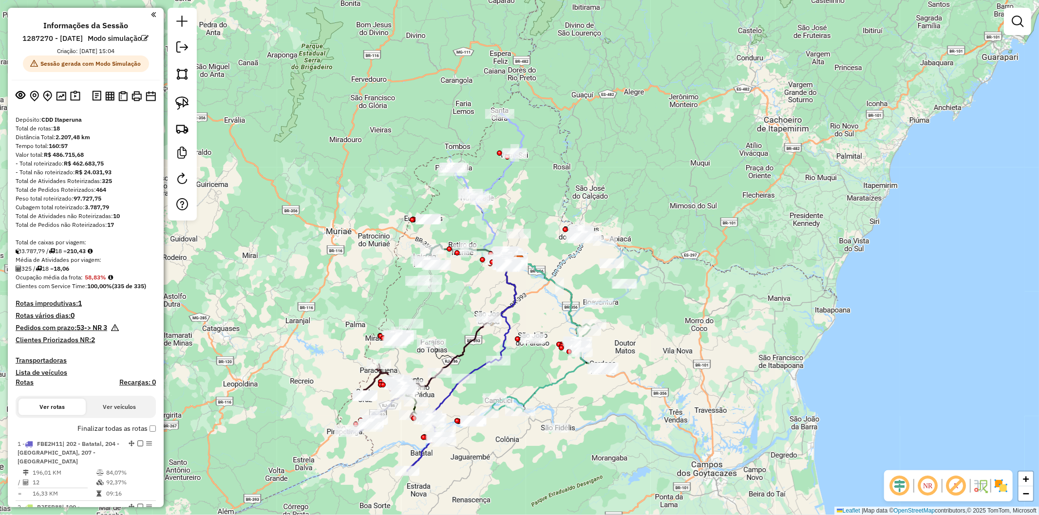
drag, startPoint x: 431, startPoint y: 300, endPoint x: 450, endPoint y: 314, distance: 23.4
click at [450, 314] on div "Janela de atendimento Grade de atendimento Capacidade Transportadoras Veículos …" at bounding box center [519, 257] width 1039 height 515
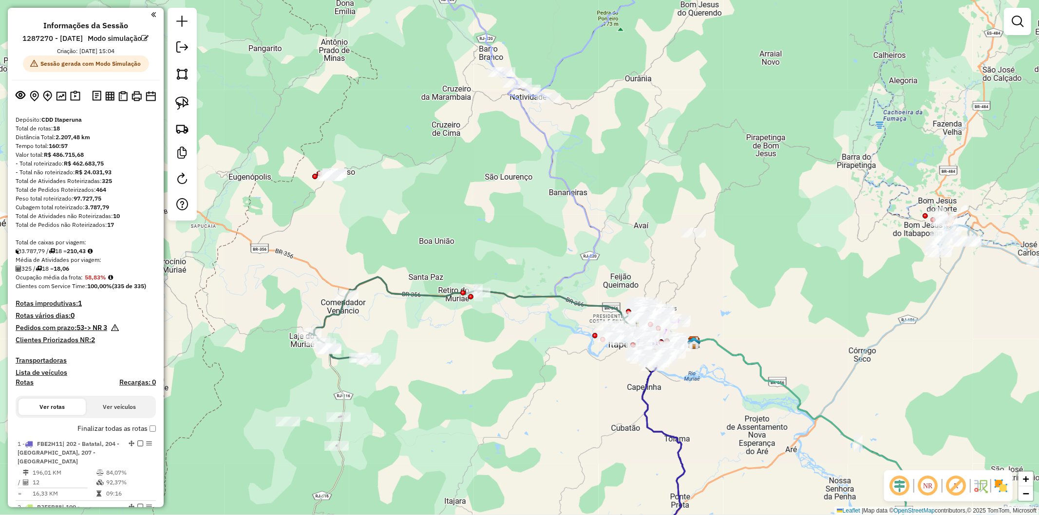
click at [391, 284] on icon at bounding box center [477, 318] width 336 height 83
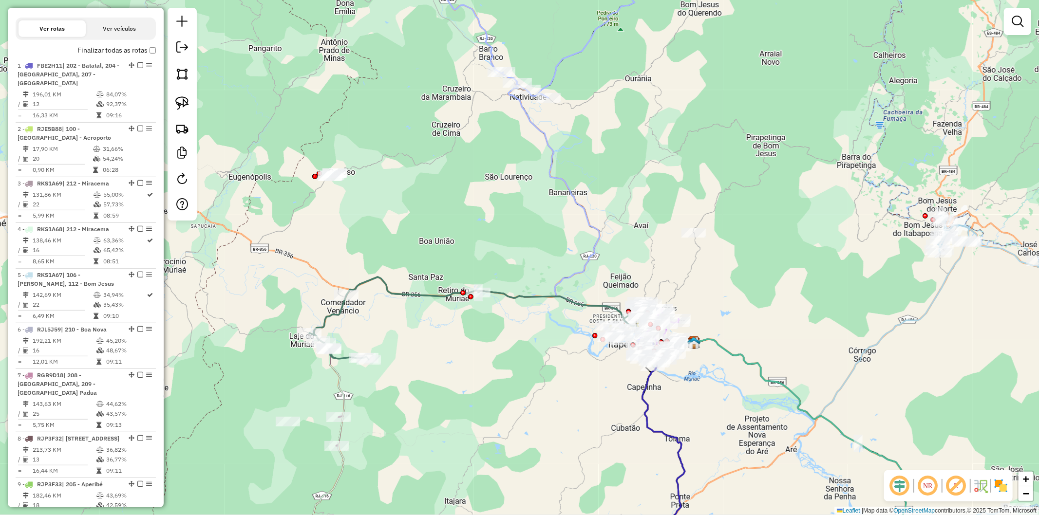
select select "**********"
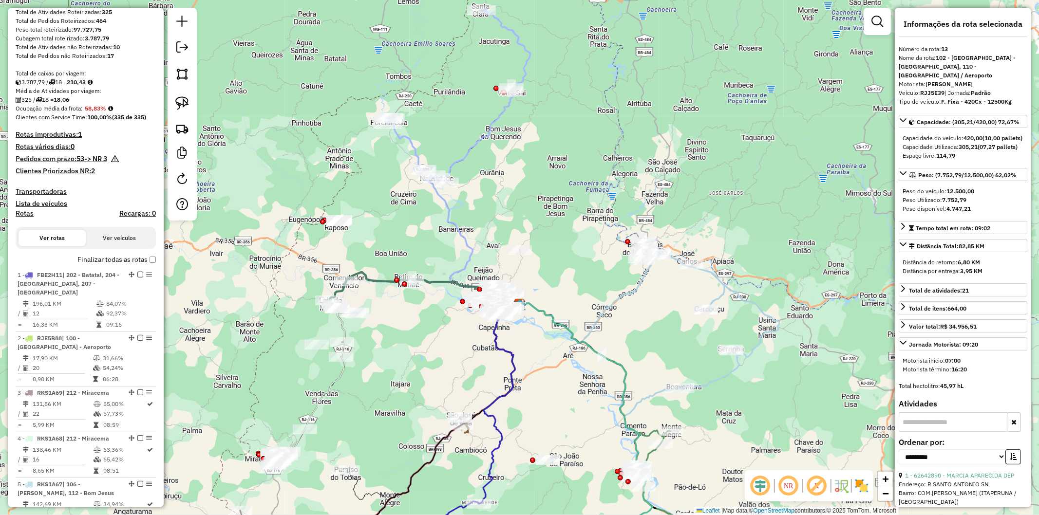
scroll to position [54, 0]
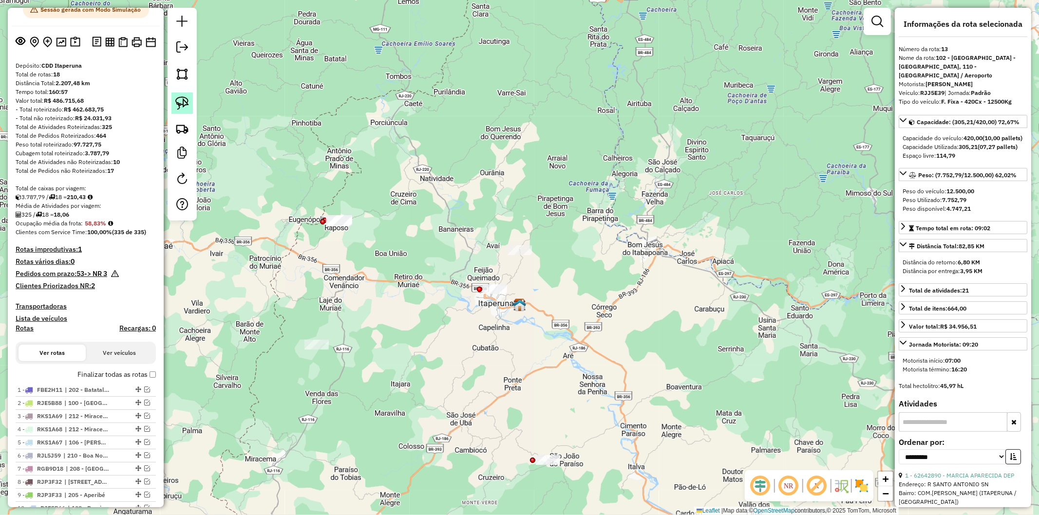
click at [183, 105] on img at bounding box center [182, 103] width 14 height 14
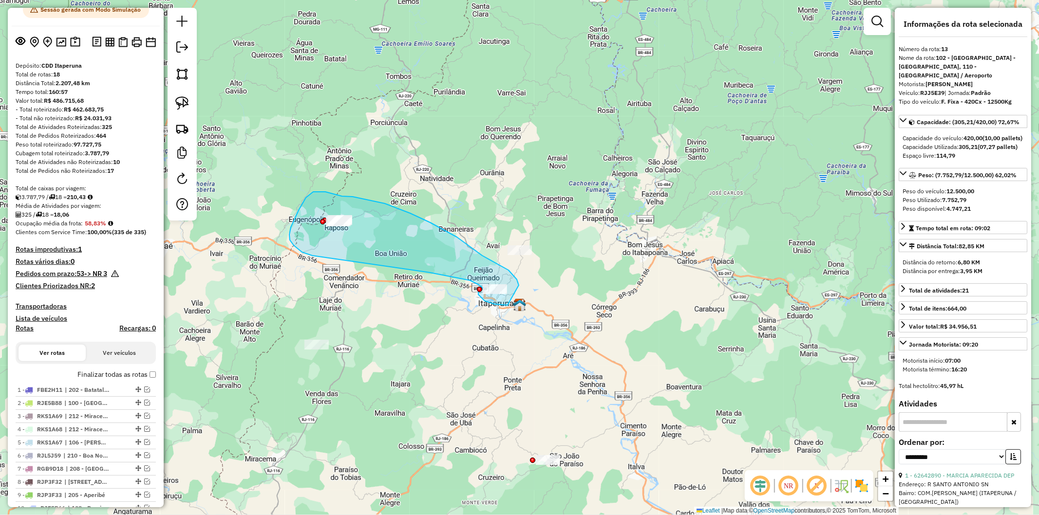
drag, startPoint x: 519, startPoint y: 284, endPoint x: 507, endPoint y: 305, distance: 24.2
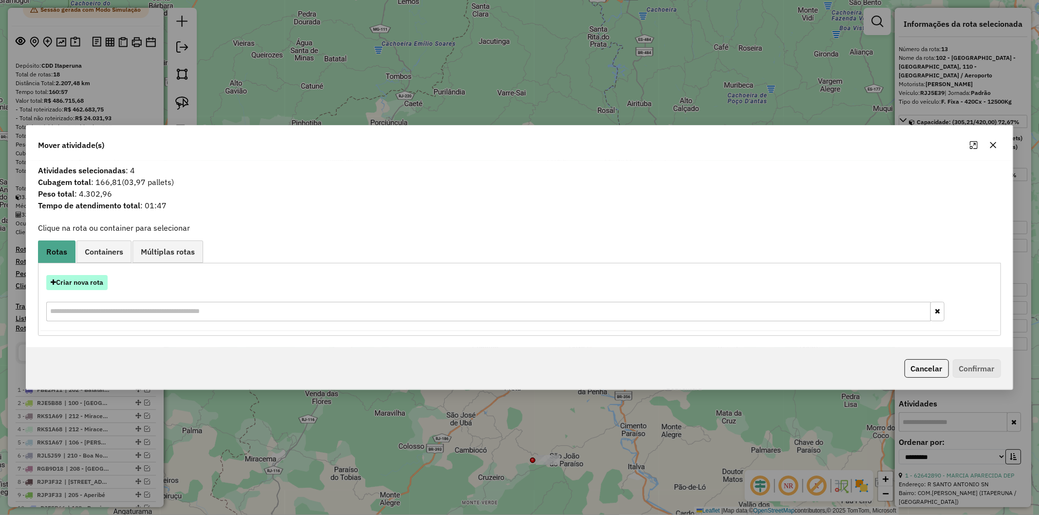
click at [94, 280] on button "Criar nova rota" at bounding box center [76, 282] width 61 height 15
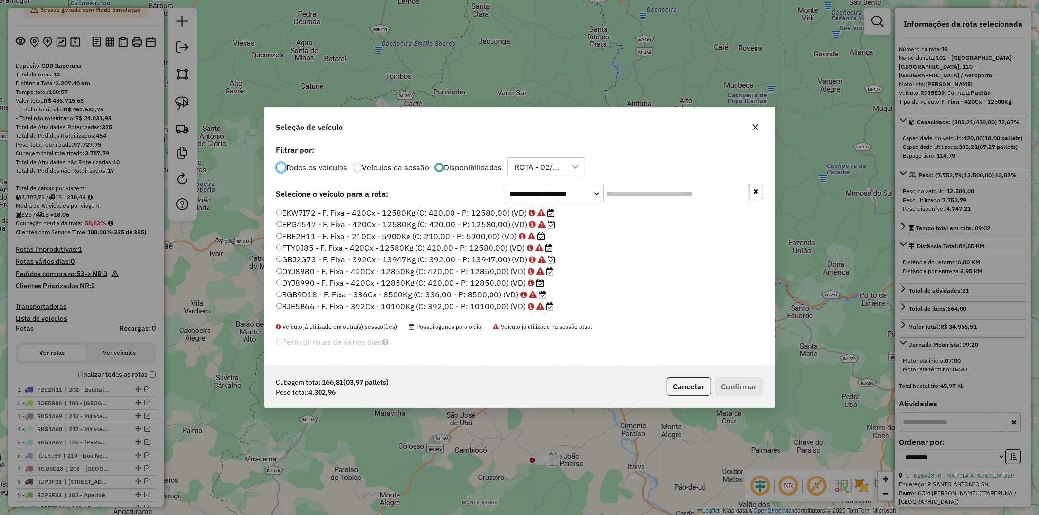
scroll to position [5, 2]
click at [480, 284] on label "OYJ8990 - F. Fixa - 420Cx - 12850Kg (C: 420,00 - P: 12850,00) (VD)" at bounding box center [410, 283] width 268 height 12
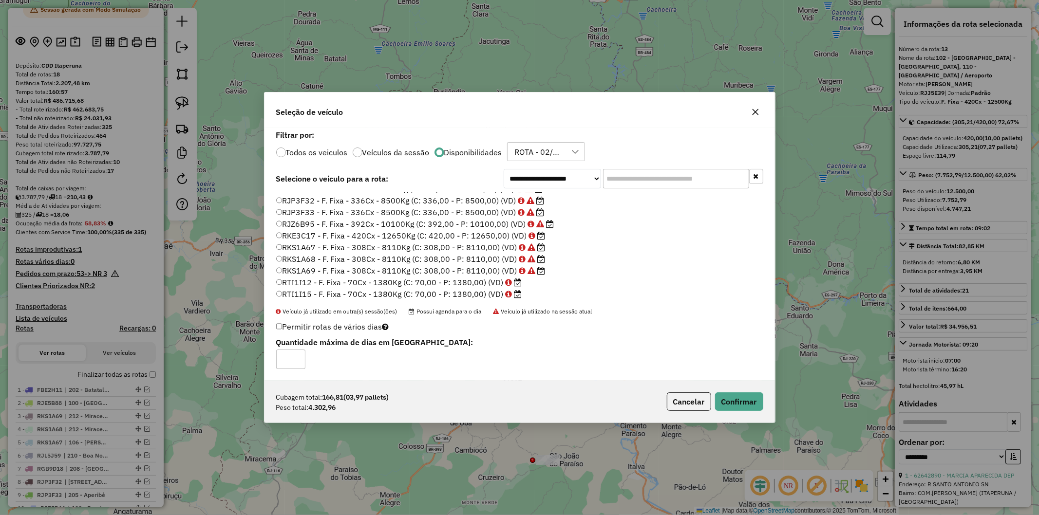
scroll to position [162, 0]
click at [736, 397] on button "Confirmar" at bounding box center [739, 401] width 48 height 19
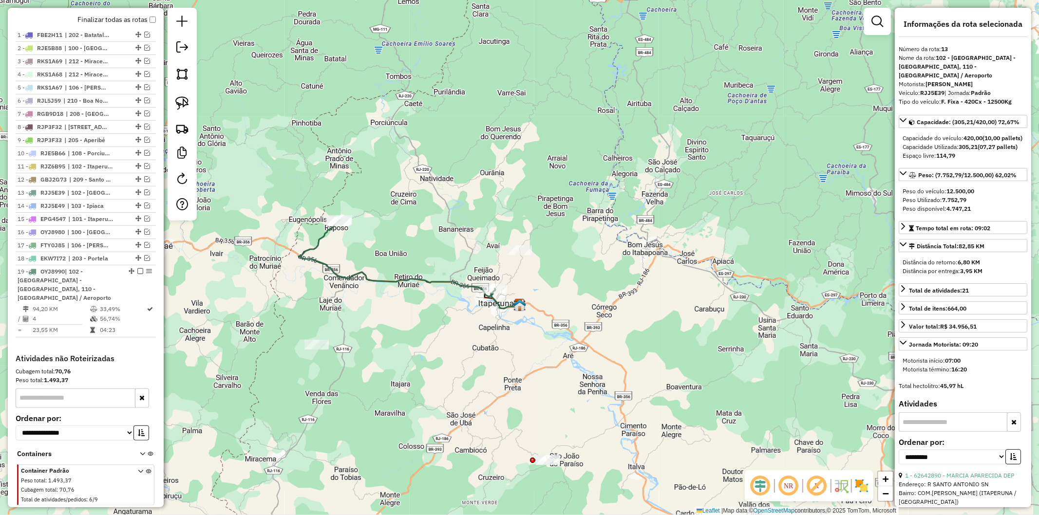
scroll to position [461, 0]
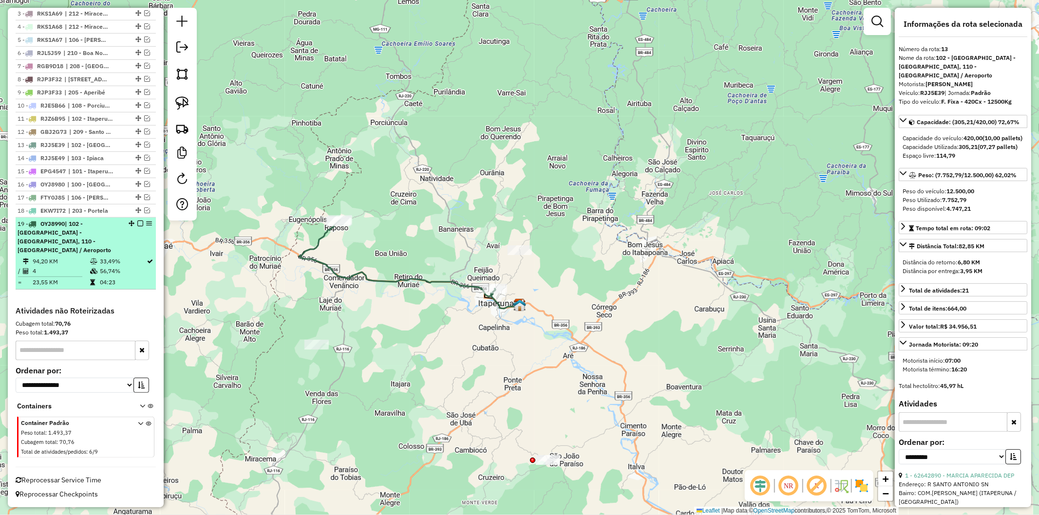
click at [120, 268] on td "56,74%" at bounding box center [122, 271] width 47 height 10
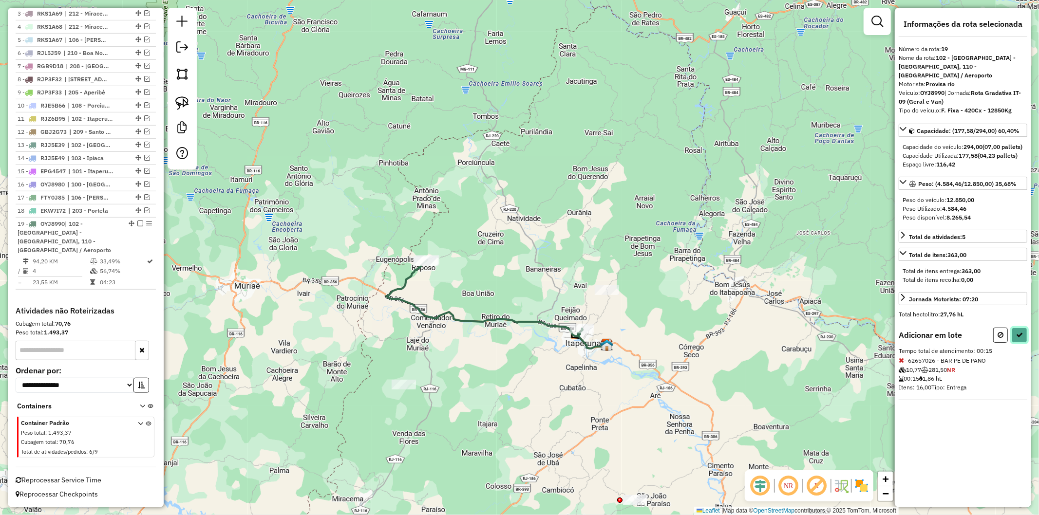
click at [1023, 337] on icon at bounding box center [1019, 335] width 7 height 7
select select "**********"
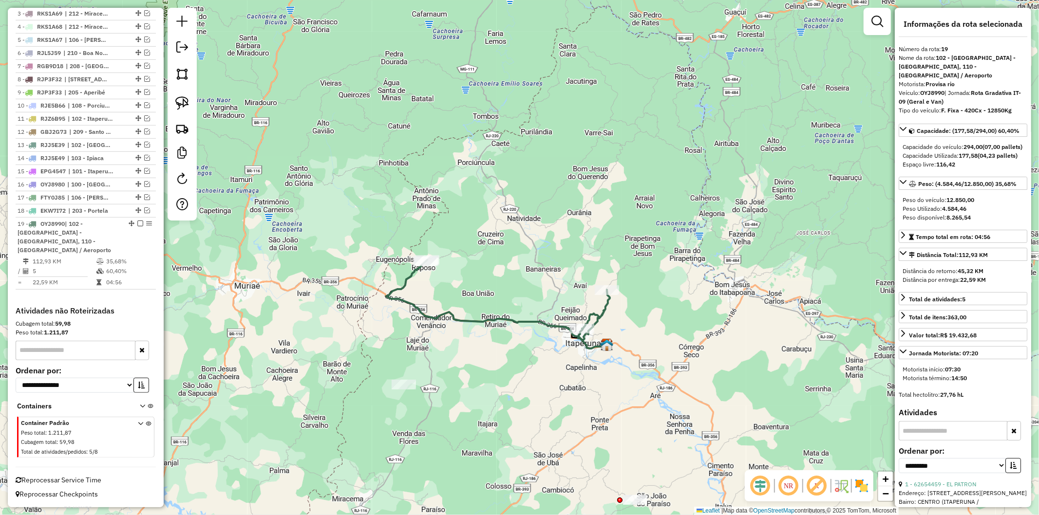
click at [491, 318] on icon at bounding box center [498, 300] width 224 height 80
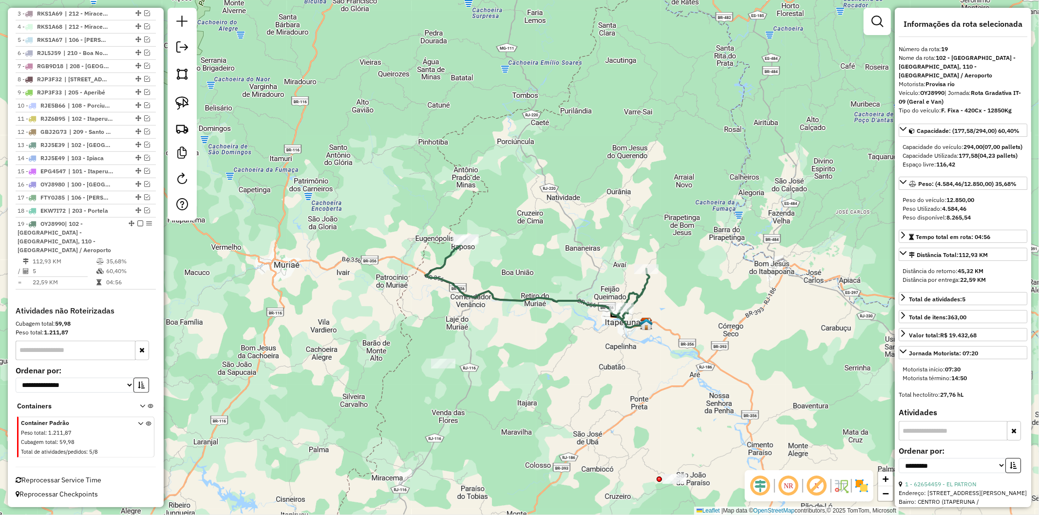
click at [511, 296] on icon at bounding box center [538, 279] width 224 height 80
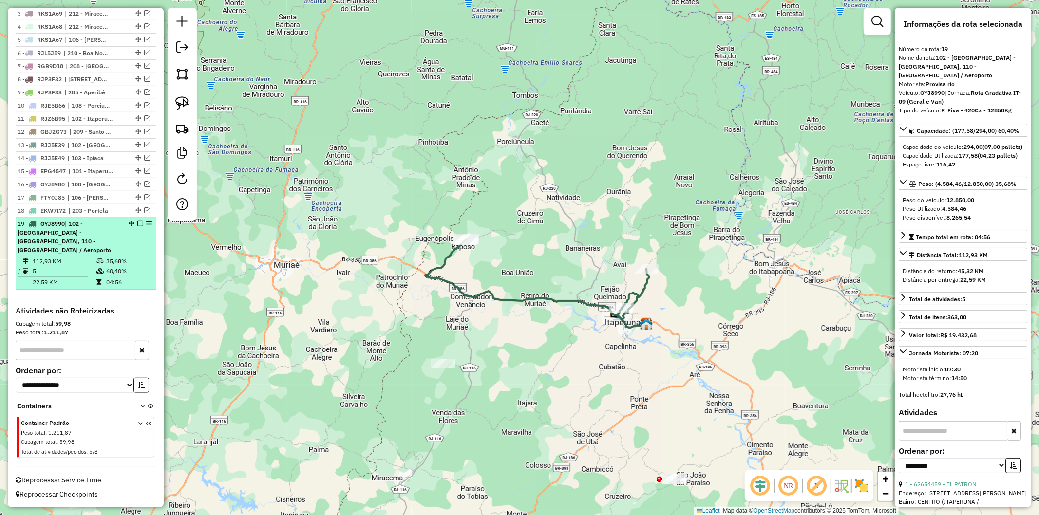
click at [140, 226] on div at bounding box center [137, 224] width 29 height 6
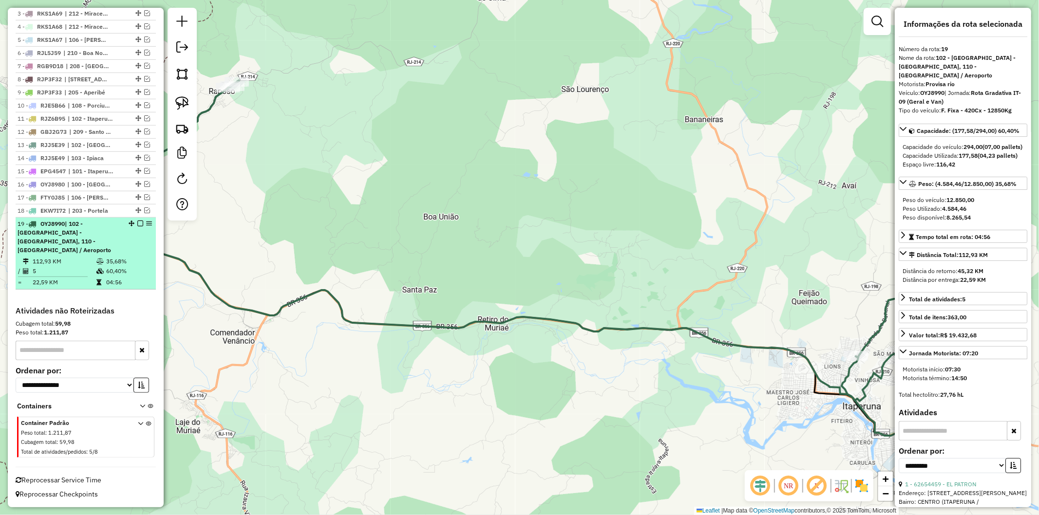
click at [137, 226] on em at bounding box center [140, 224] width 6 height 6
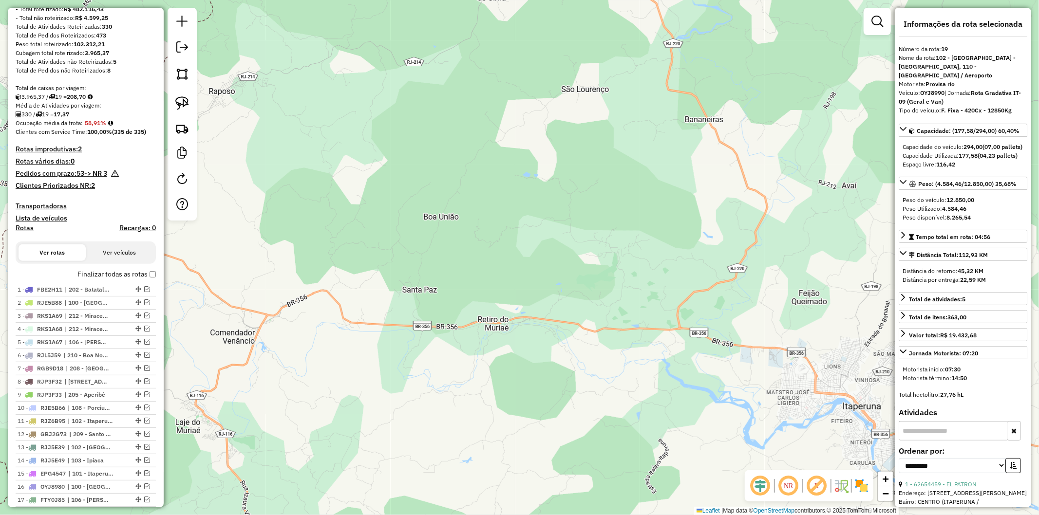
scroll to position [86, 0]
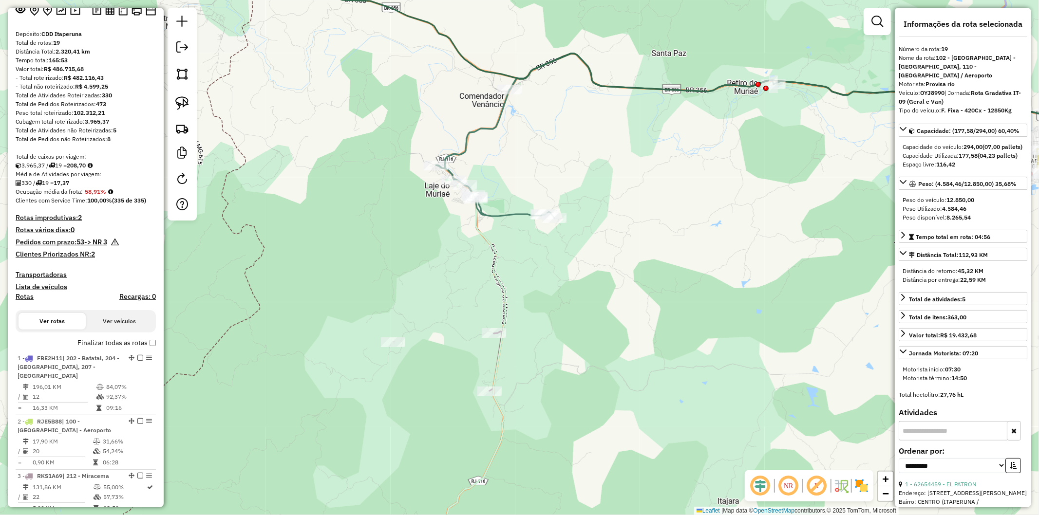
click at [505, 215] on icon at bounding box center [771, 136] width 671 height 165
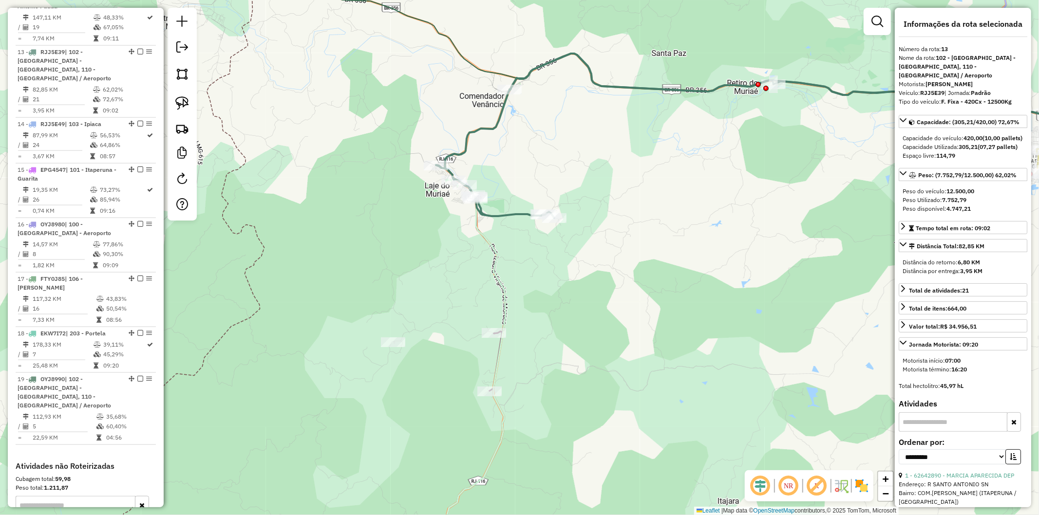
scroll to position [1079, 0]
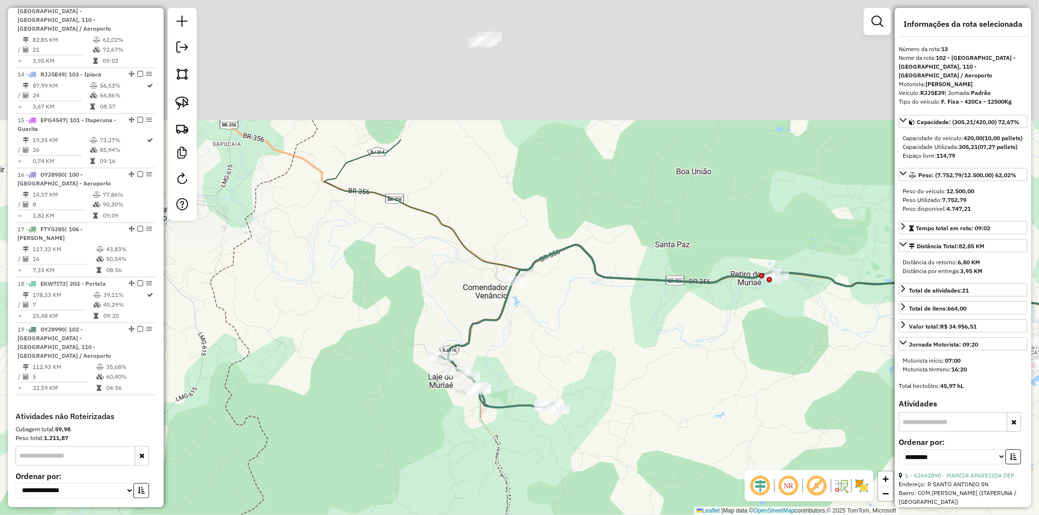
click at [526, 351] on div "Janela de atendimento Grade de atendimento Capacidade Transportadoras Veículos …" at bounding box center [519, 257] width 1039 height 515
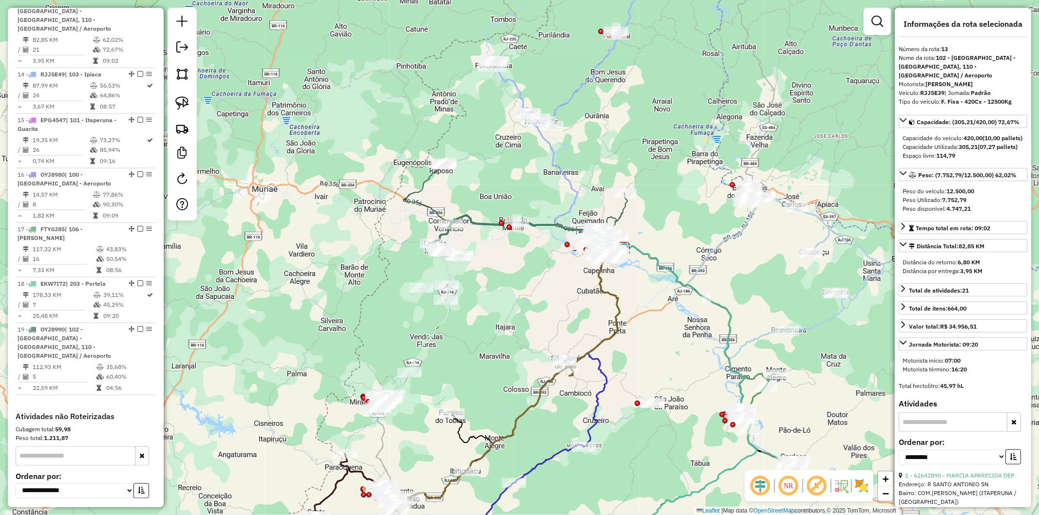
click at [420, 186] on icon at bounding box center [516, 203] width 224 height 80
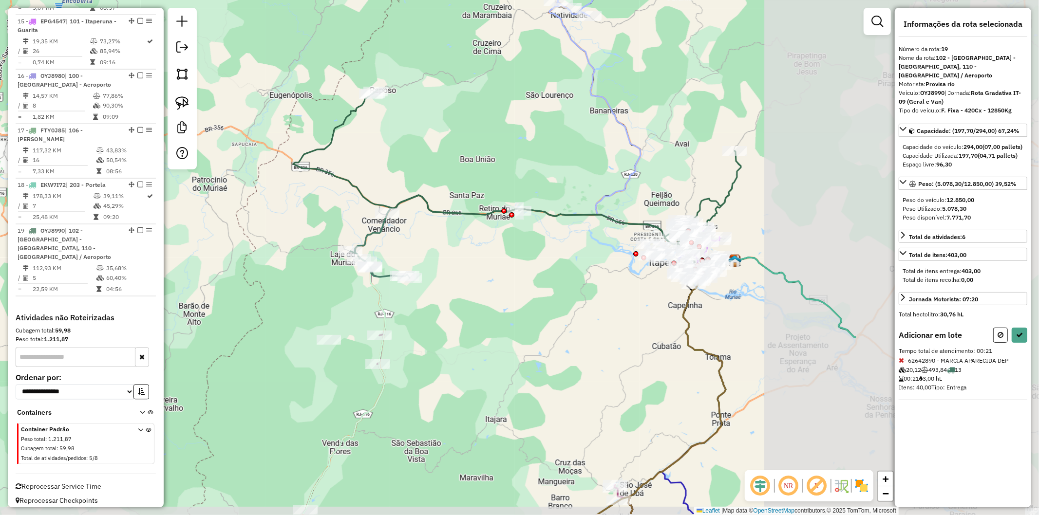
drag, startPoint x: 748, startPoint y: 319, endPoint x: 469, endPoint y: 267, distance: 283.5
click at [469, 267] on div "Janela de atendimento Grade de atendimento Capacidade Transportadoras Veículos …" at bounding box center [519, 257] width 1039 height 515
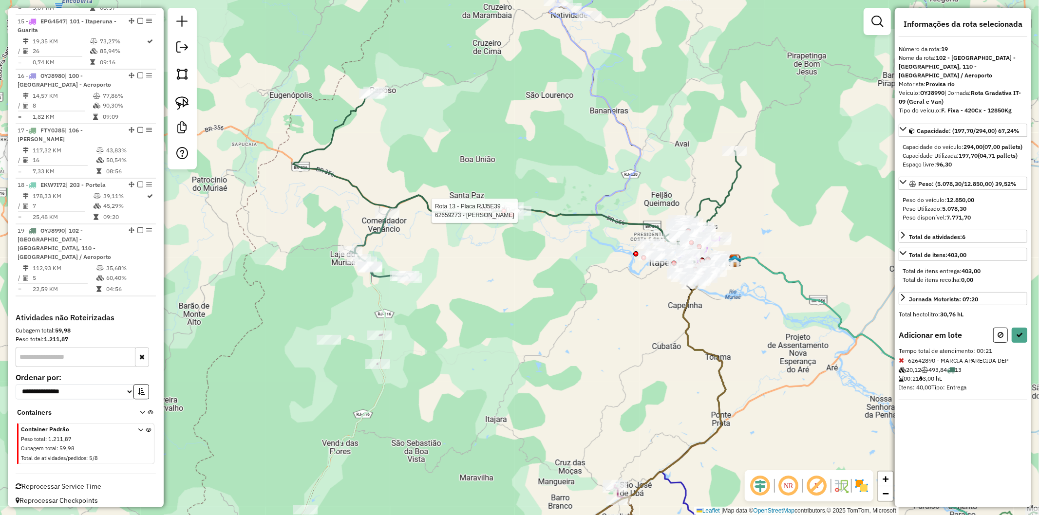
click at [512, 212] on div at bounding box center [511, 214] width 5 height 5
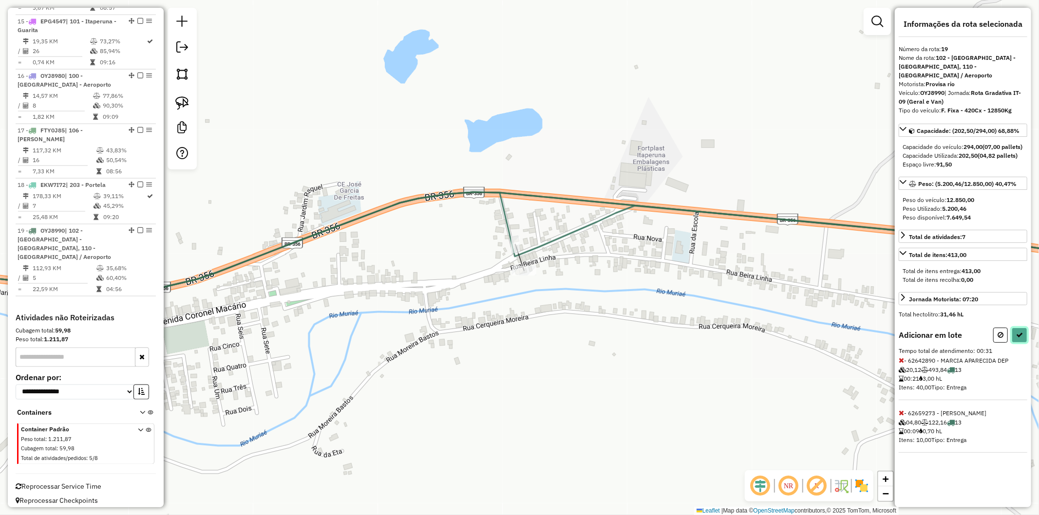
click at [1020, 336] on icon at bounding box center [1019, 335] width 7 height 7
select select "**********"
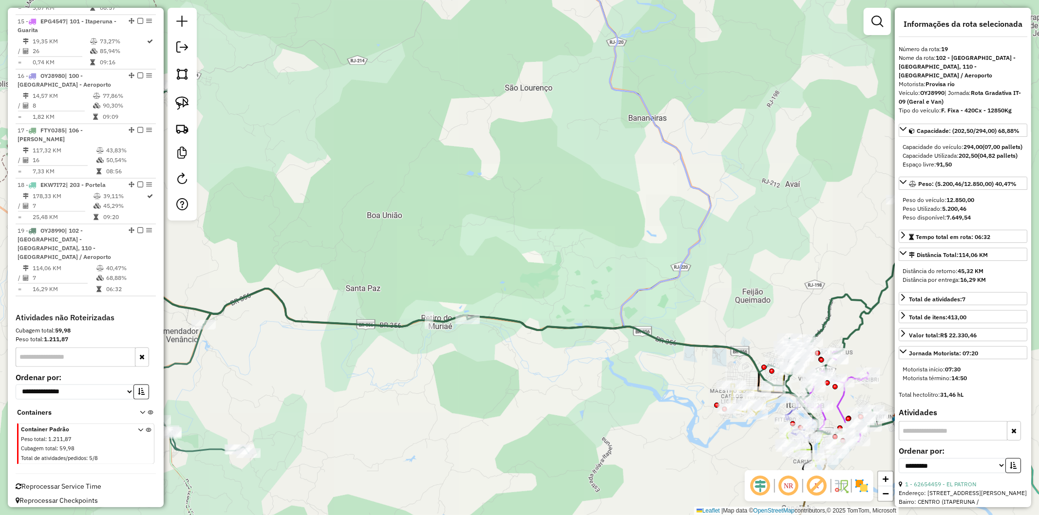
drag, startPoint x: 437, startPoint y: 372, endPoint x: 644, endPoint y: 223, distance: 255.0
click at [644, 223] on div "Janela de atendimento Grade de atendimento Capacidade Transportadoras Veículos …" at bounding box center [519, 257] width 1039 height 515
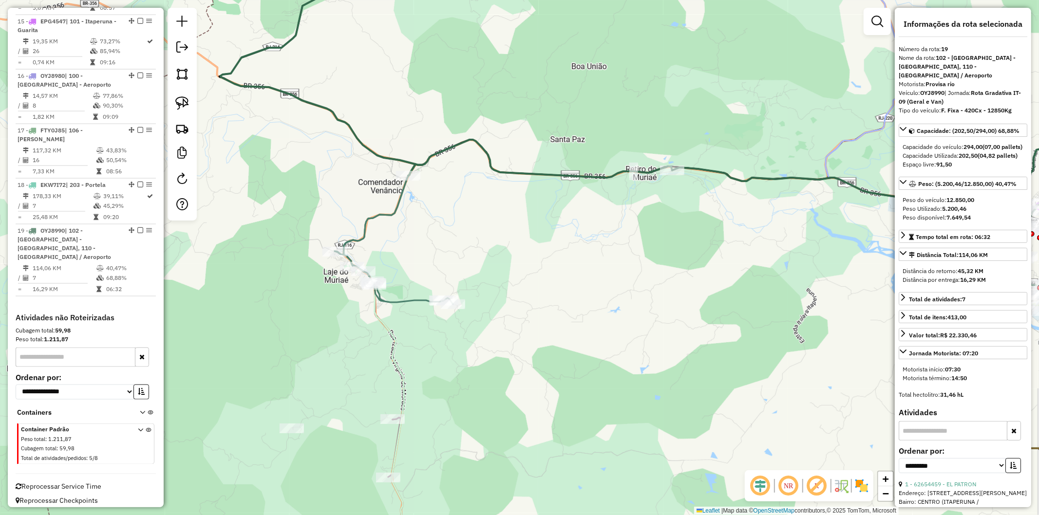
click at [380, 219] on icon at bounding box center [670, 222] width 671 height 165
click at [371, 212] on icon at bounding box center [669, 222] width 671 height 165
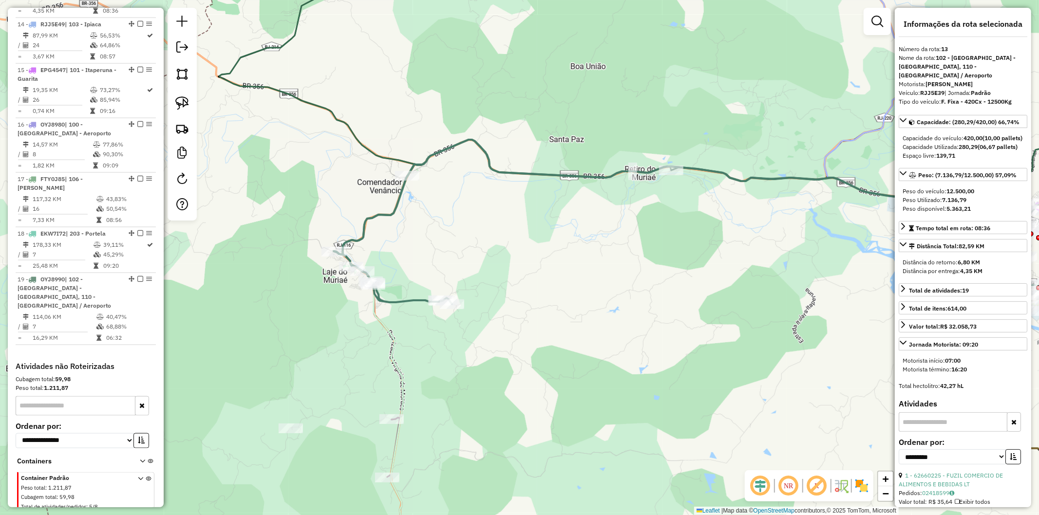
scroll to position [1079, 0]
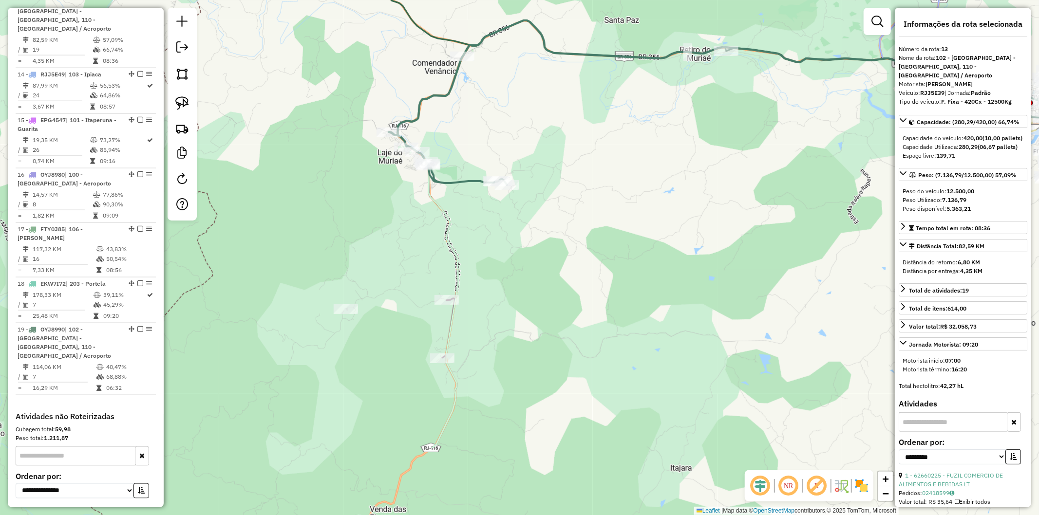
drag, startPoint x: 461, startPoint y: 369, endPoint x: 503, endPoint y: 268, distance: 109.3
click at [503, 268] on div "Janela de atendimento Grade de atendimento Capacidade Transportadoras Veículos …" at bounding box center [519, 257] width 1039 height 515
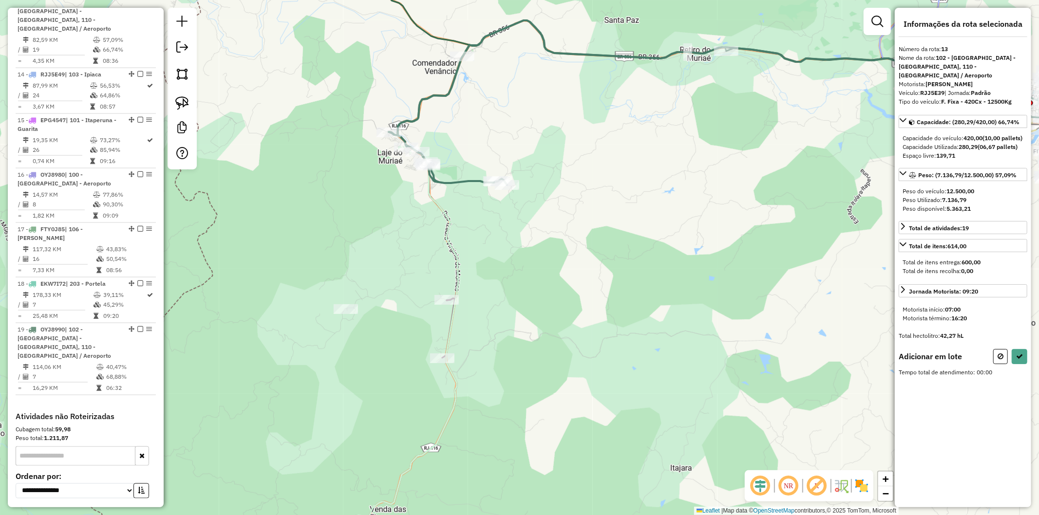
click at [342, 314] on div at bounding box center [346, 309] width 24 height 10
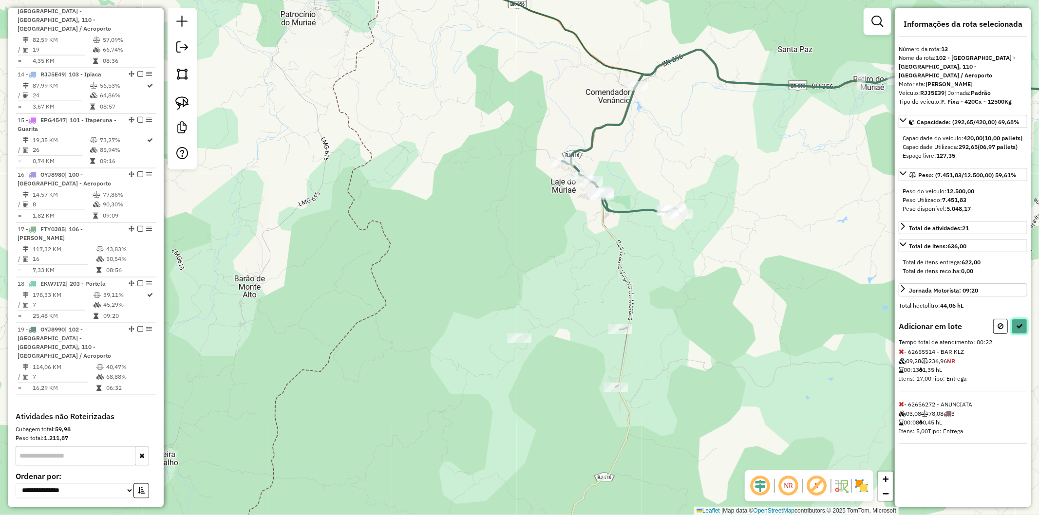
click at [1025, 329] on button at bounding box center [1019, 326] width 16 height 15
select select "**********"
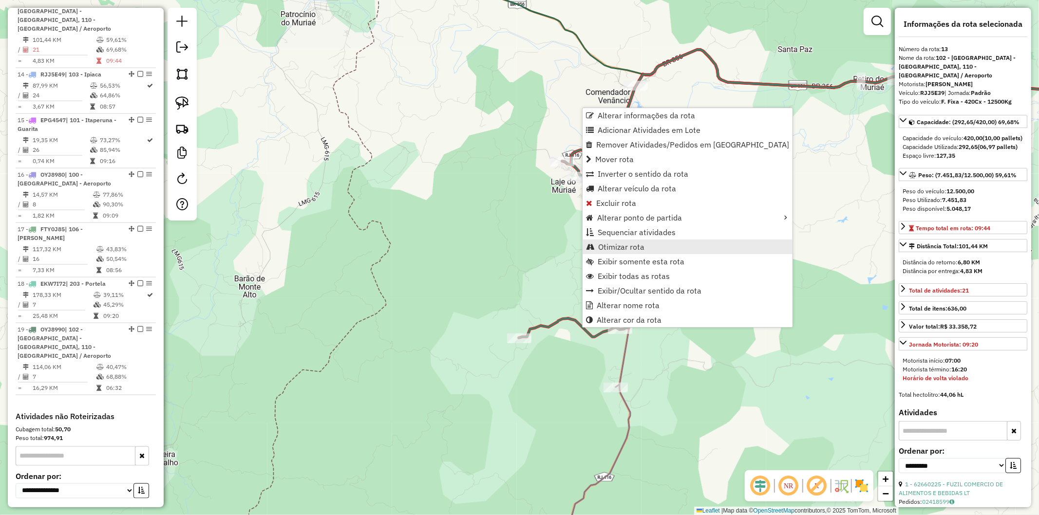
click at [643, 249] on span "Otimizar rota" at bounding box center [621, 247] width 46 height 8
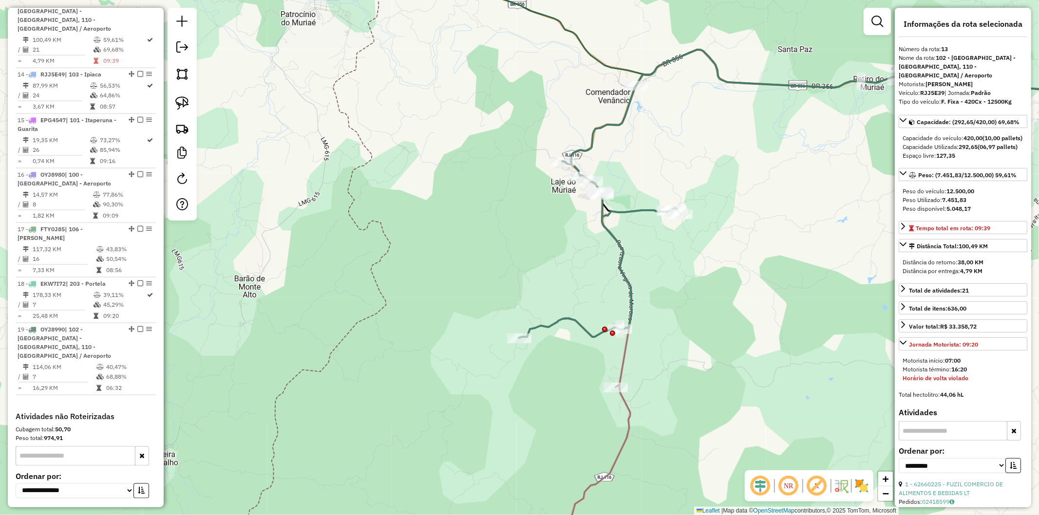
drag, startPoint x: 719, startPoint y: 154, endPoint x: 631, endPoint y: 297, distance: 168.4
click at [638, 313] on div "Janela de atendimento Grade de atendimento Capacidade Transportadoras Veículos …" at bounding box center [519, 257] width 1039 height 515
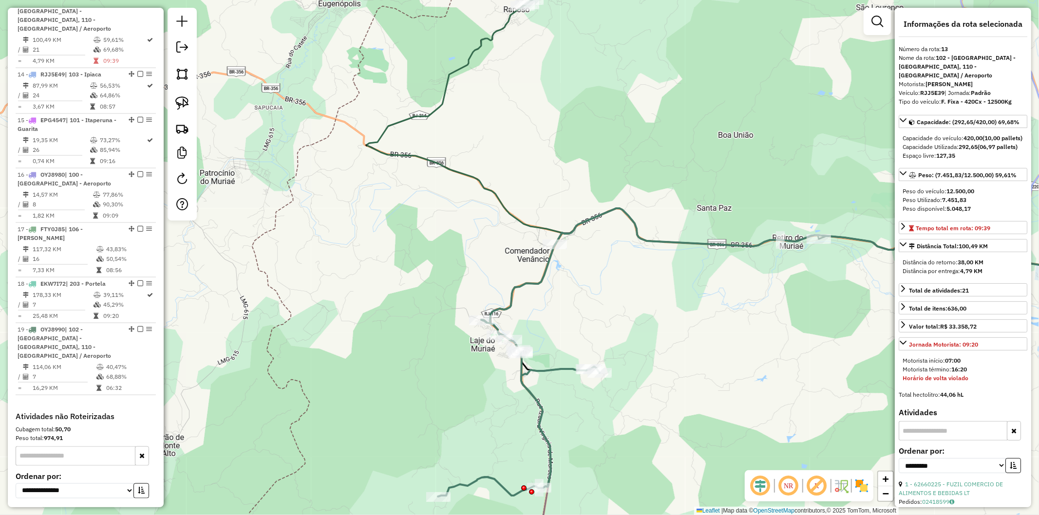
click at [518, 215] on icon at bounding box center [755, 156] width 776 height 315
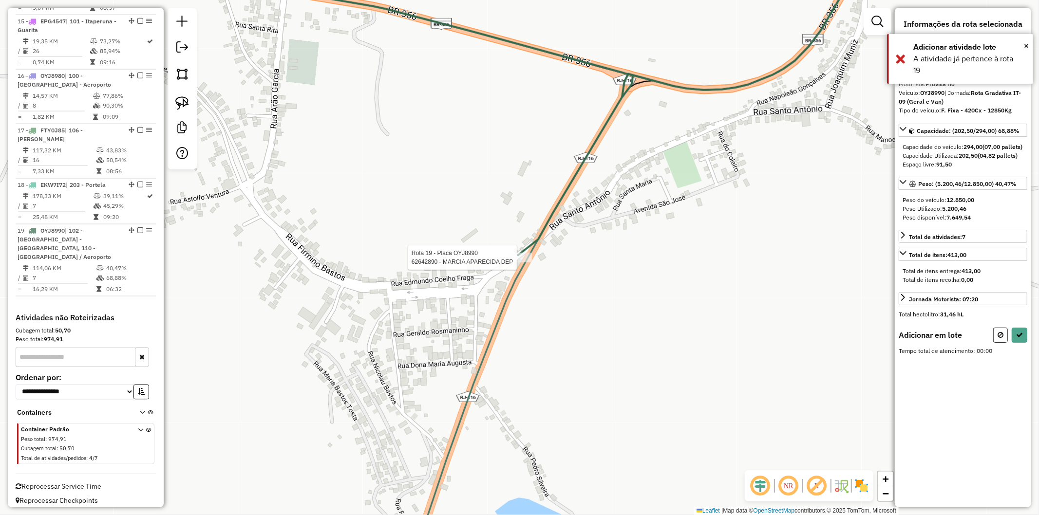
click at [510, 251] on div "Rota 19 - Placa OYJ8990 62642890 - MARCIA APARECIDA DEP Janela de atendimento G…" at bounding box center [519, 257] width 1039 height 515
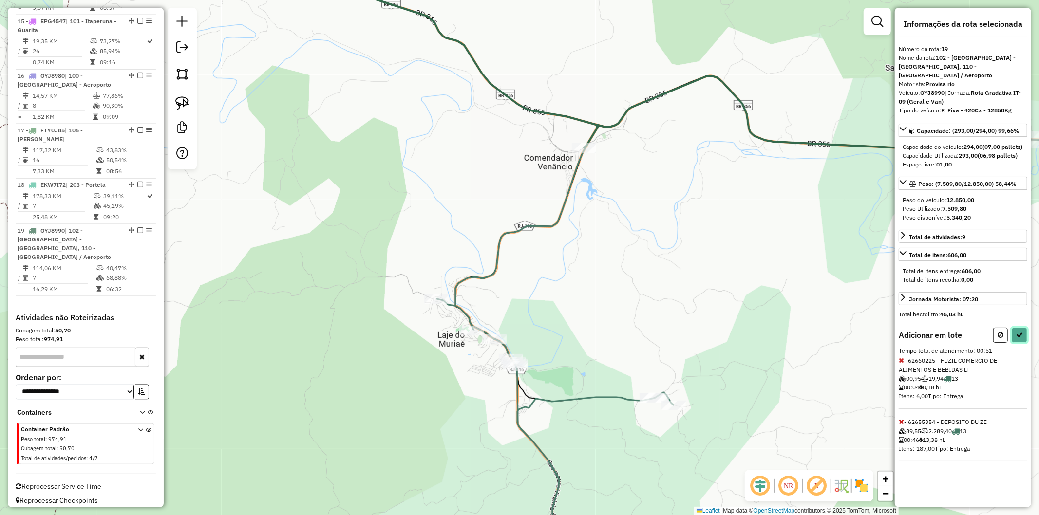
drag, startPoint x: 1023, startPoint y: 330, endPoint x: 916, endPoint y: 375, distance: 115.7
click at [968, 366] on div "Adicionar em lote Tempo total de atendimento: 00:51 - 62660225 - FUZIL COMERCIO…" at bounding box center [962, 395] width 129 height 134
click at [902, 363] on icon at bounding box center [900, 360] width 5 height 7
click at [1025, 337] on button at bounding box center [1019, 335] width 16 height 15
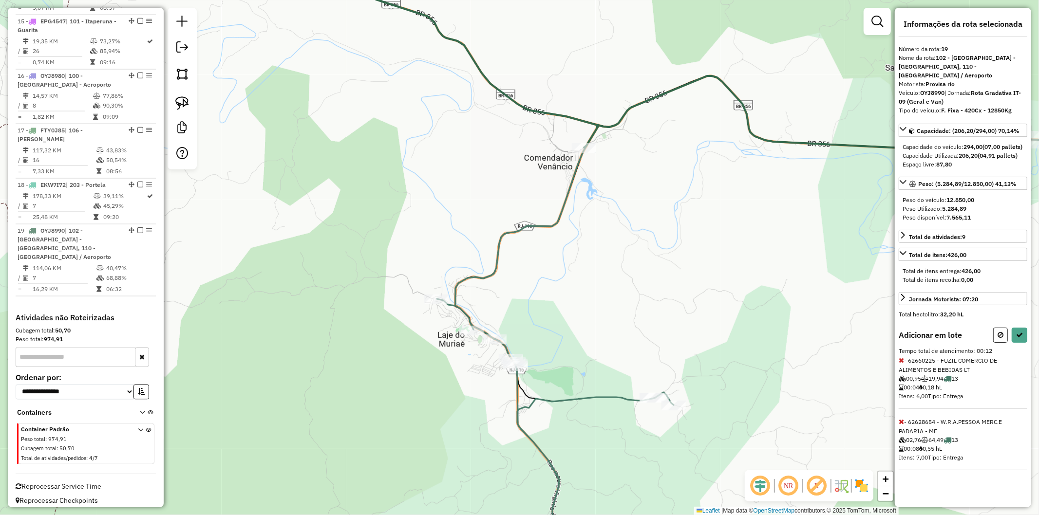
select select "**********"
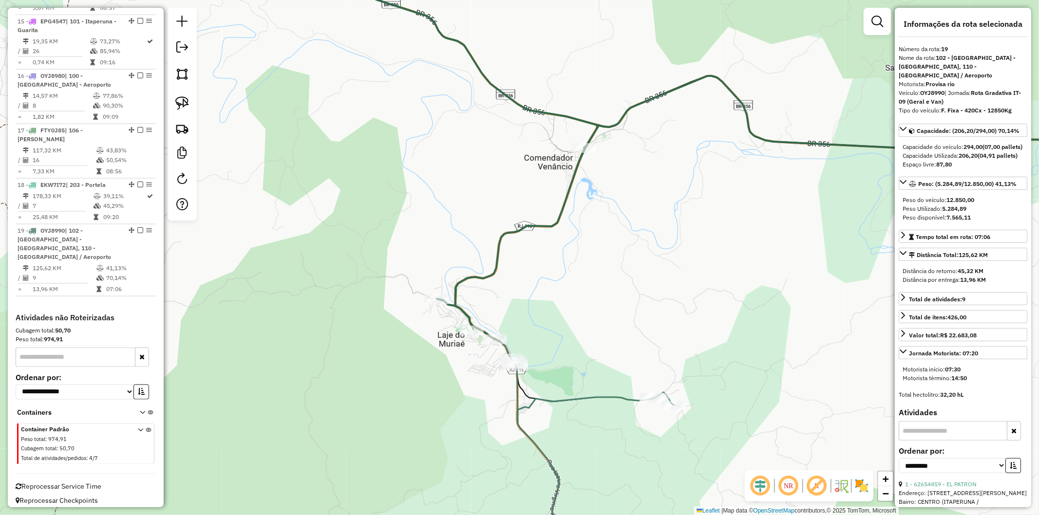
click at [456, 288] on icon at bounding box center [675, 143] width 934 height 391
click at [561, 398] on icon at bounding box center [799, 321] width 688 height 491
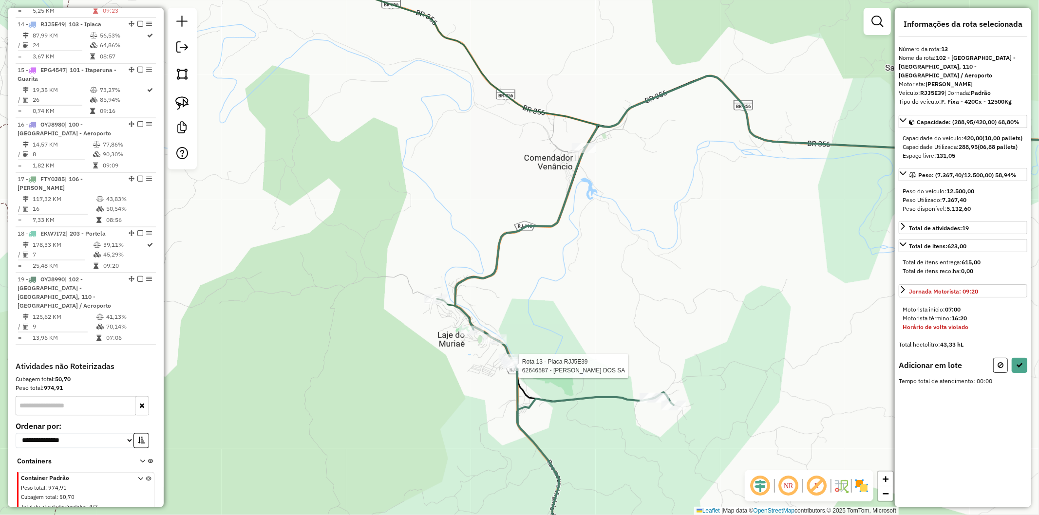
scroll to position [1079, 0]
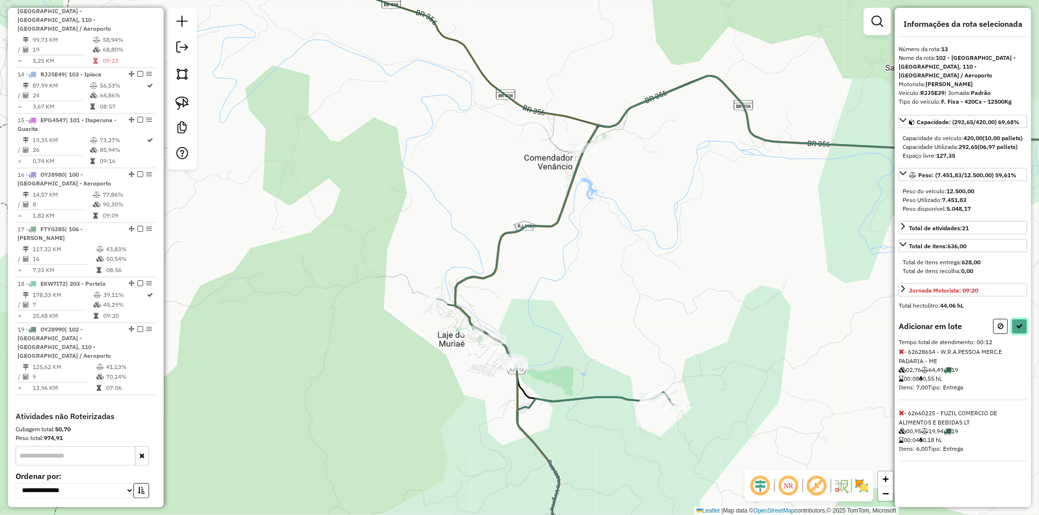
click at [1023, 327] on icon at bounding box center [1019, 326] width 7 height 7
select select "**********"
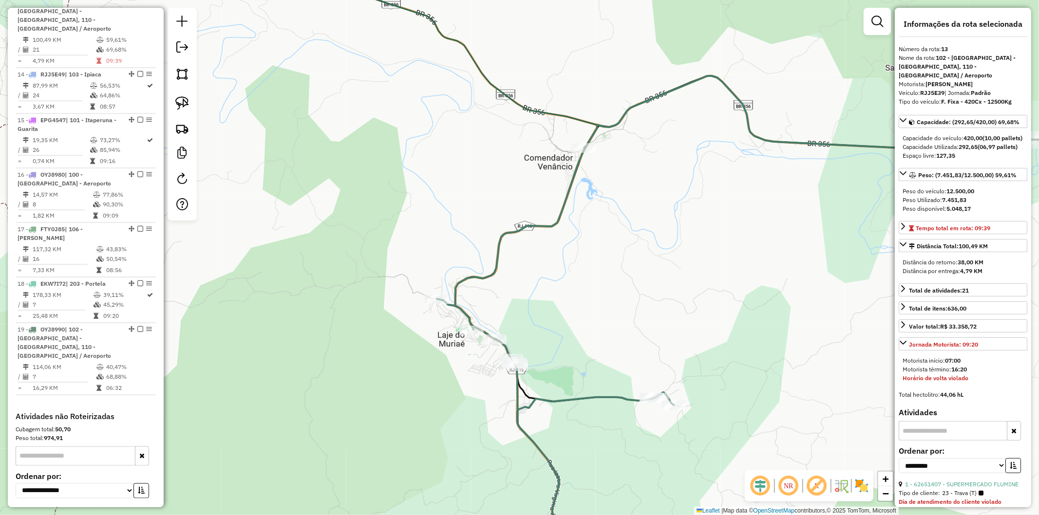
click at [554, 117] on icon at bounding box center [675, 50] width 934 height 204
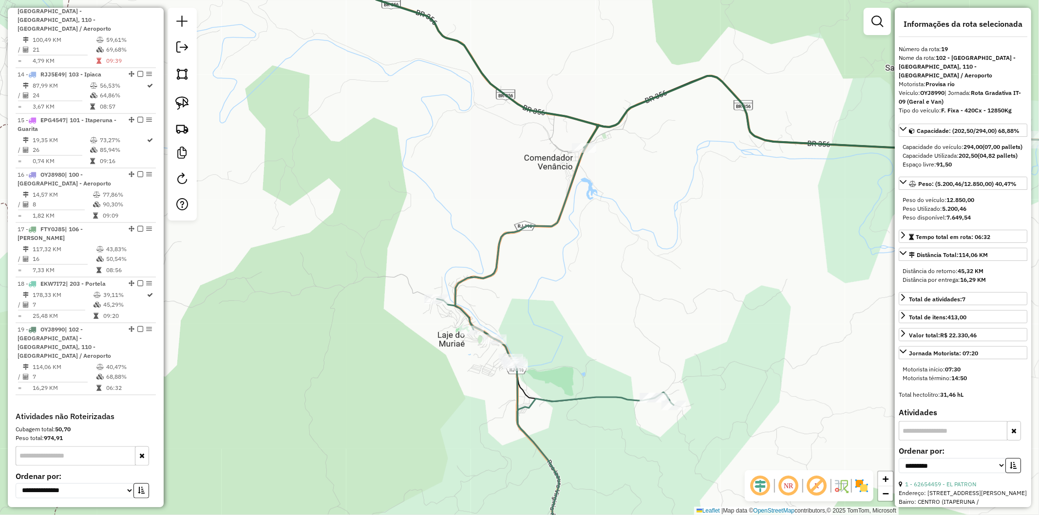
scroll to position [1177, 0]
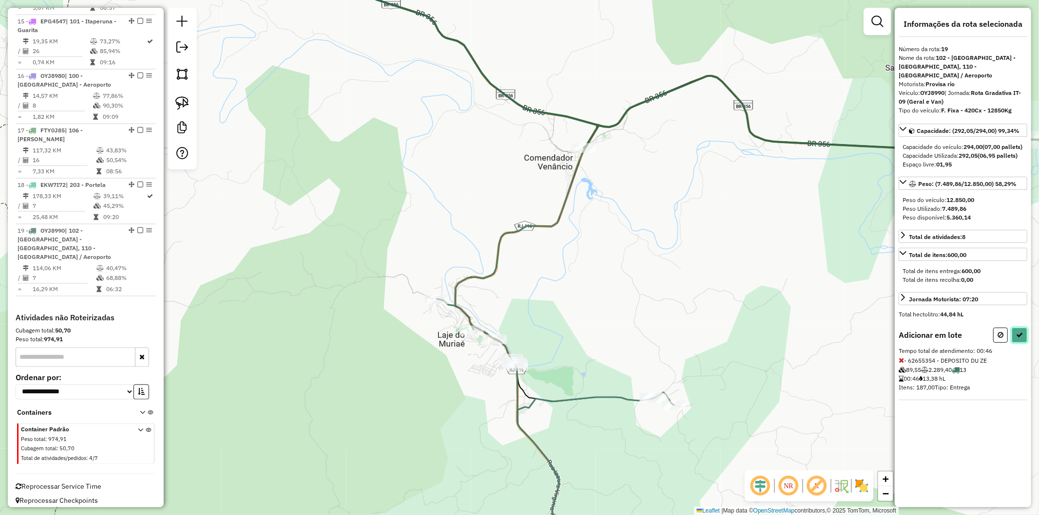
click at [1020, 334] on icon at bounding box center [1019, 335] width 7 height 7
select select "**********"
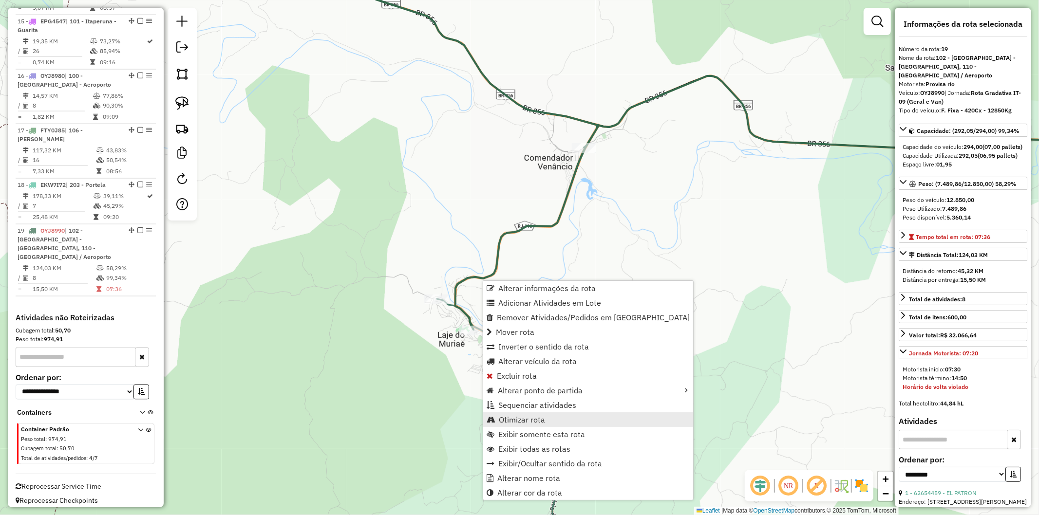
click at [528, 421] on span "Otimizar rota" at bounding box center [522, 420] width 46 height 8
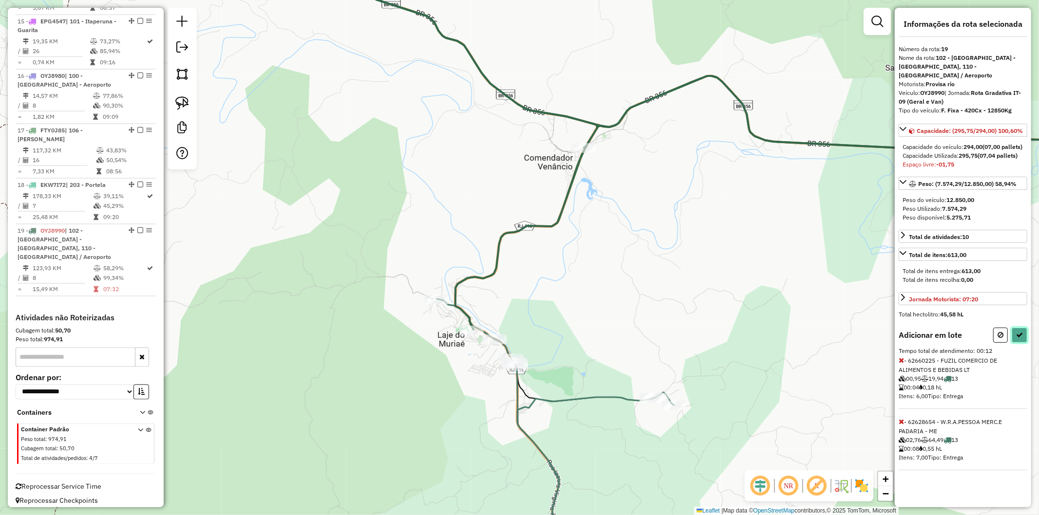
click at [1020, 336] on icon at bounding box center [1019, 335] width 7 height 7
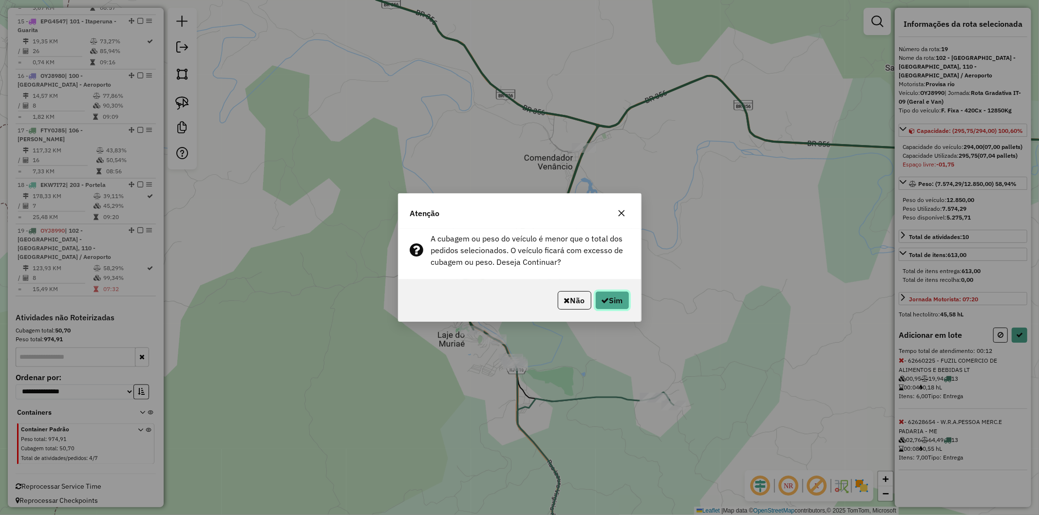
click at [605, 302] on icon "button" at bounding box center [605, 301] width 8 height 8
select select "**********"
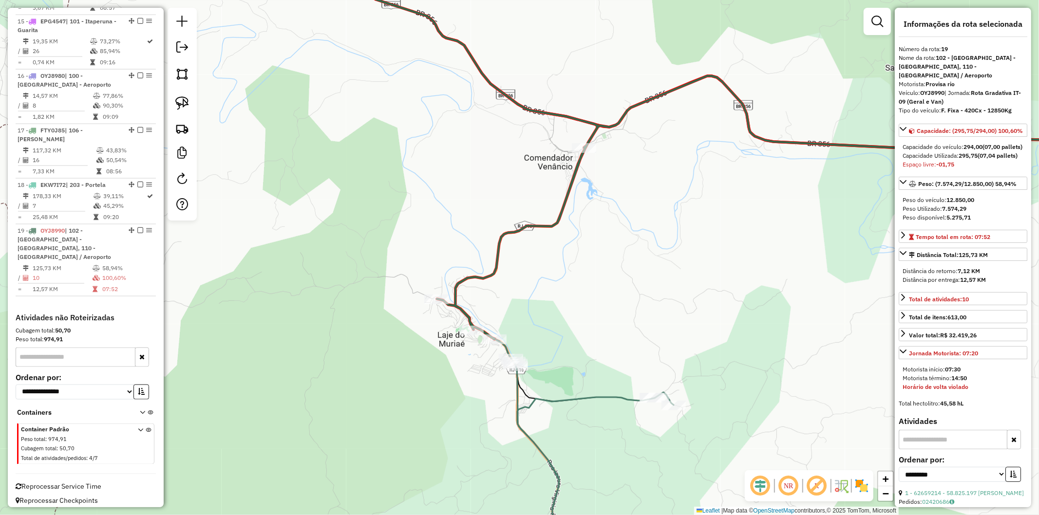
click at [543, 403] on icon at bounding box center [799, 321] width 688 height 491
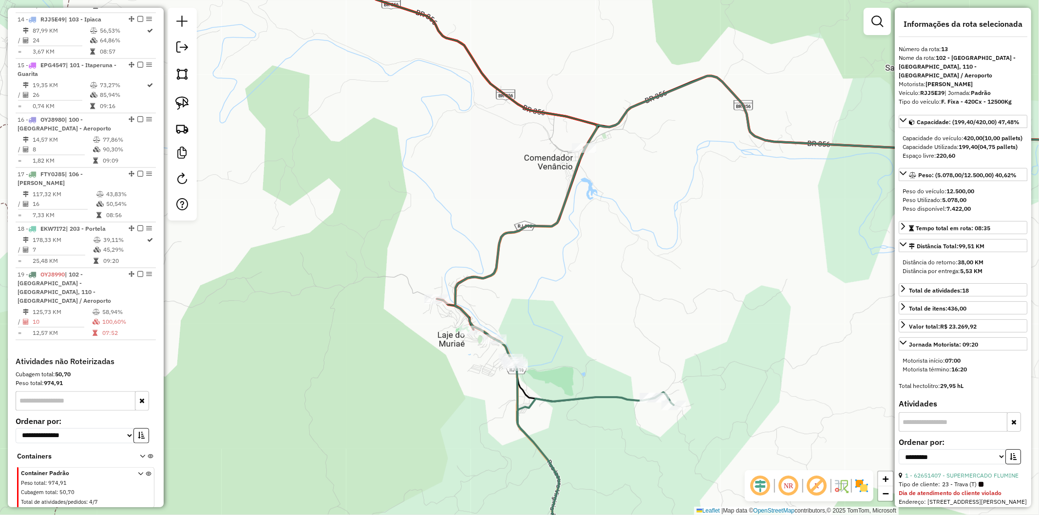
scroll to position [1079, 0]
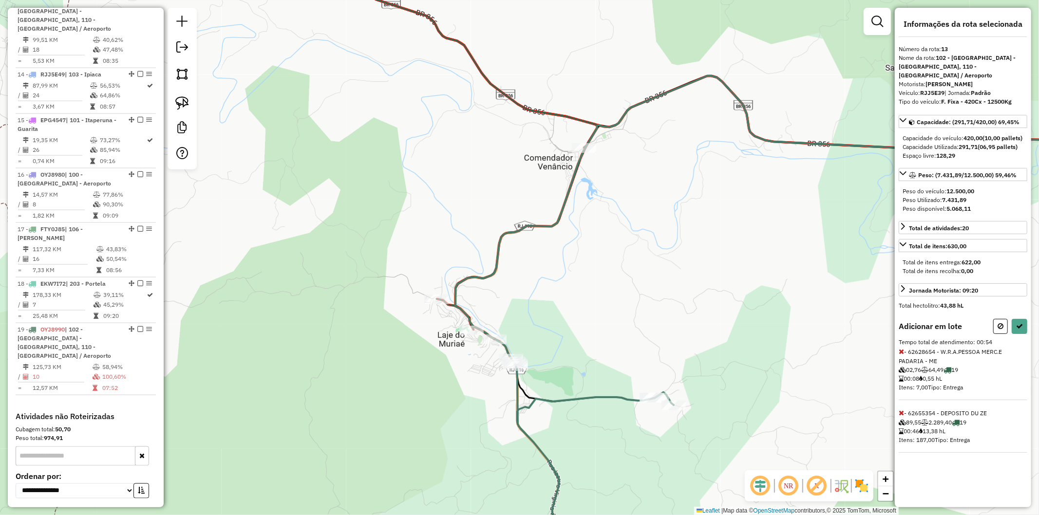
click at [904, 353] on span "- 62628654 - W.R.A.PESSOA MERC.E PADARIA - ME 02,76 64,49 19 00:08 0,55 hL Iten…" at bounding box center [962, 374] width 129 height 52
click at [902, 353] on icon at bounding box center [900, 351] width 5 height 7
click at [1023, 324] on icon at bounding box center [1019, 326] width 7 height 7
select select "**********"
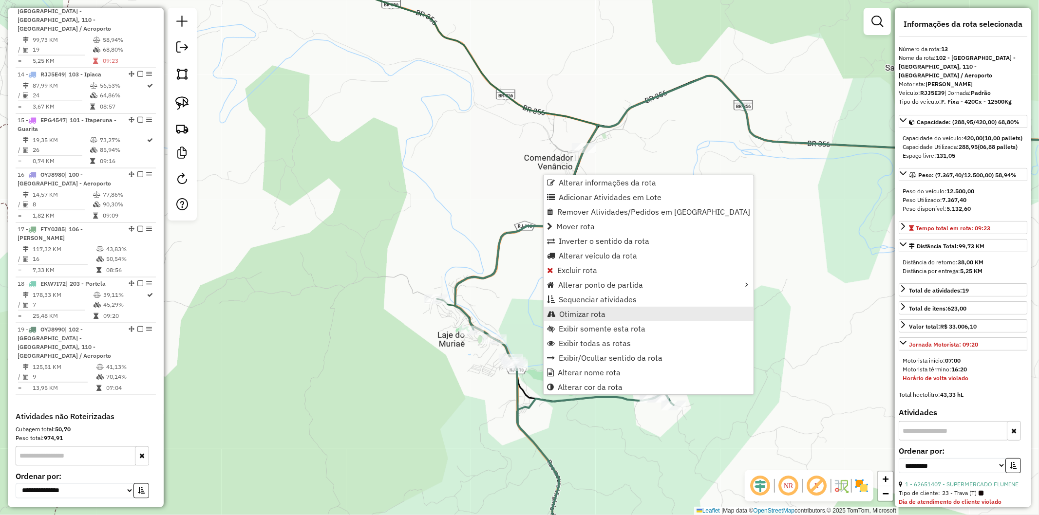
click at [585, 312] on span "Otimizar rota" at bounding box center [582, 314] width 46 height 8
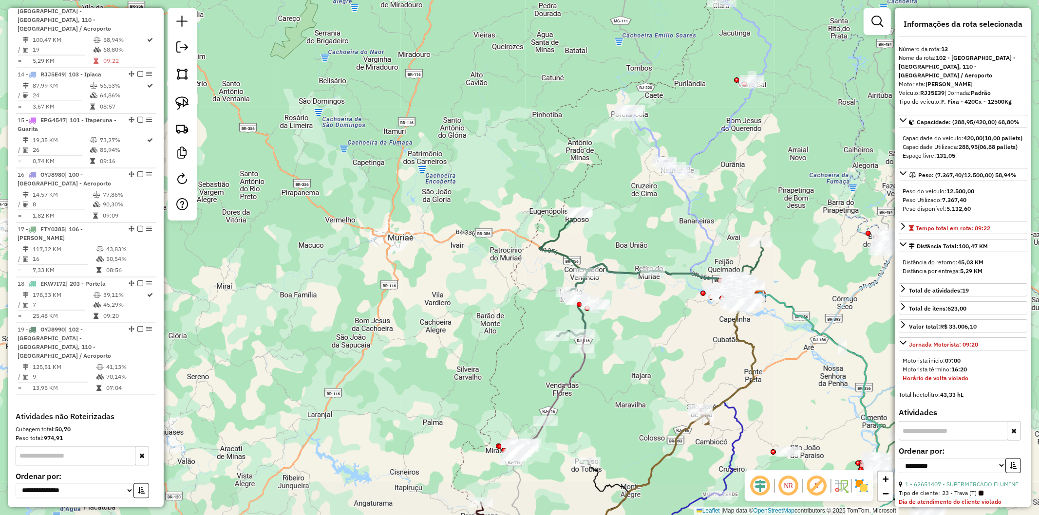
drag, startPoint x: 635, startPoint y: 411, endPoint x: 640, endPoint y: 382, distance: 30.2
click at [640, 382] on div "Janela de atendimento Grade de atendimento Capacidade Transportadoras Veículos …" at bounding box center [519, 257] width 1039 height 515
click at [577, 373] on icon at bounding box center [548, 401] width 73 height 106
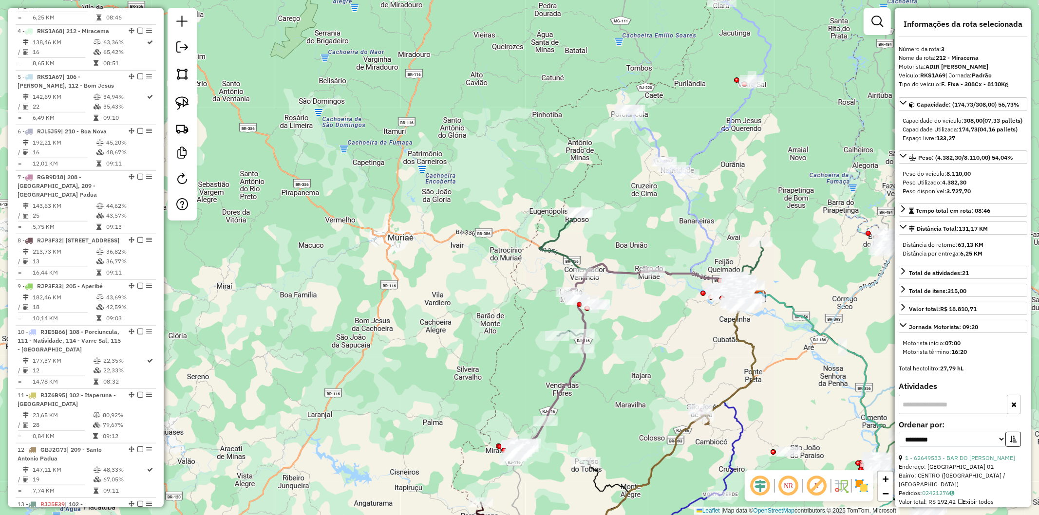
scroll to position [551, 0]
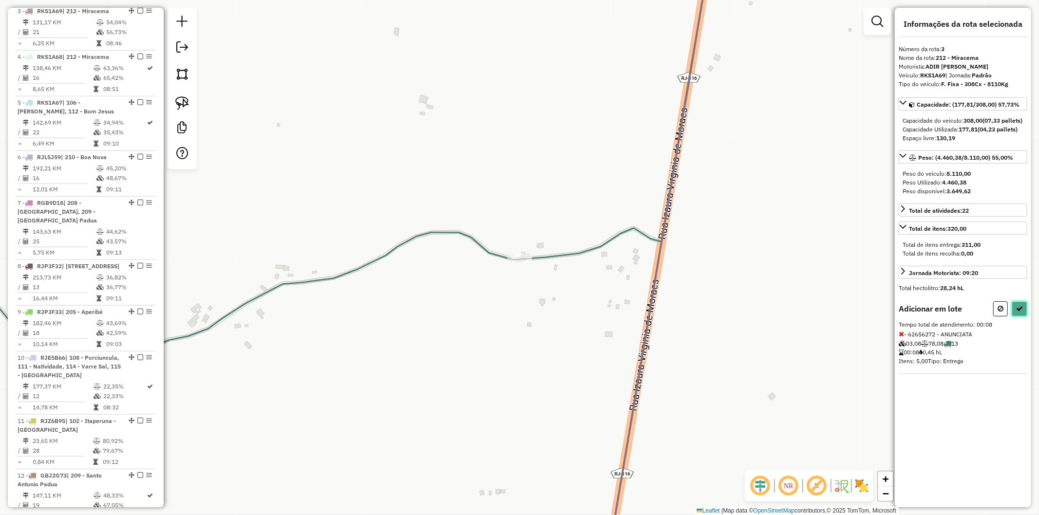
click at [1023, 317] on button at bounding box center [1019, 308] width 16 height 15
select select "**********"
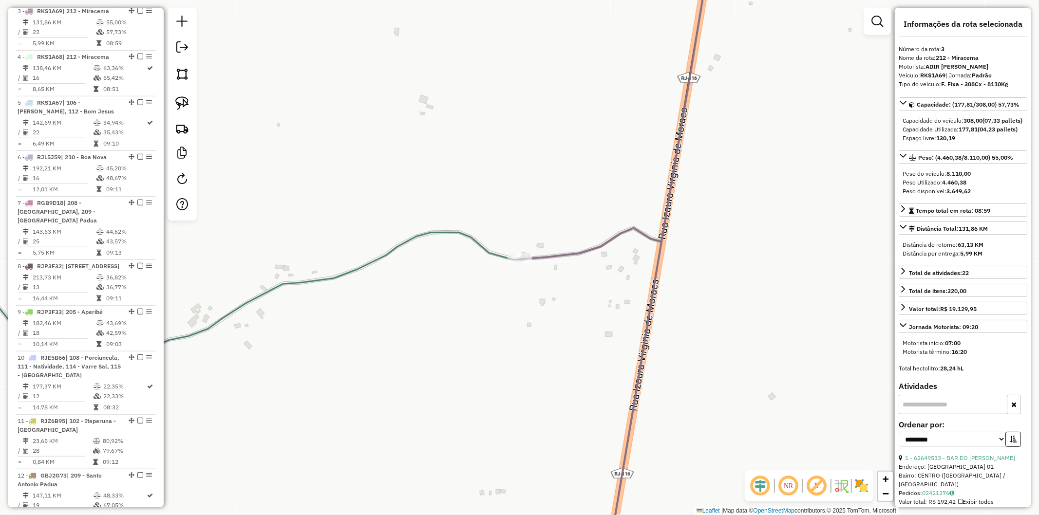
click at [463, 239] on icon at bounding box center [300, 164] width 808 height 432
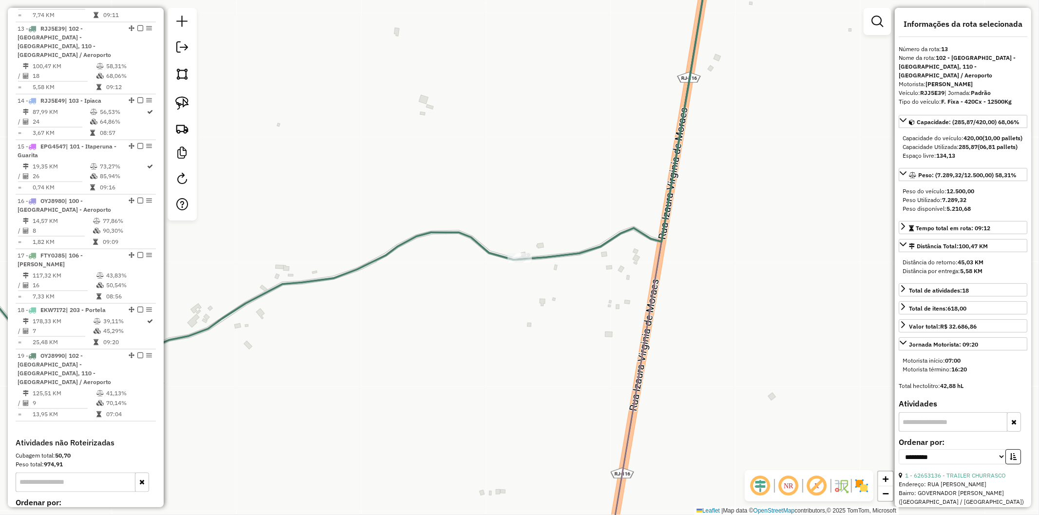
scroll to position [1079, 0]
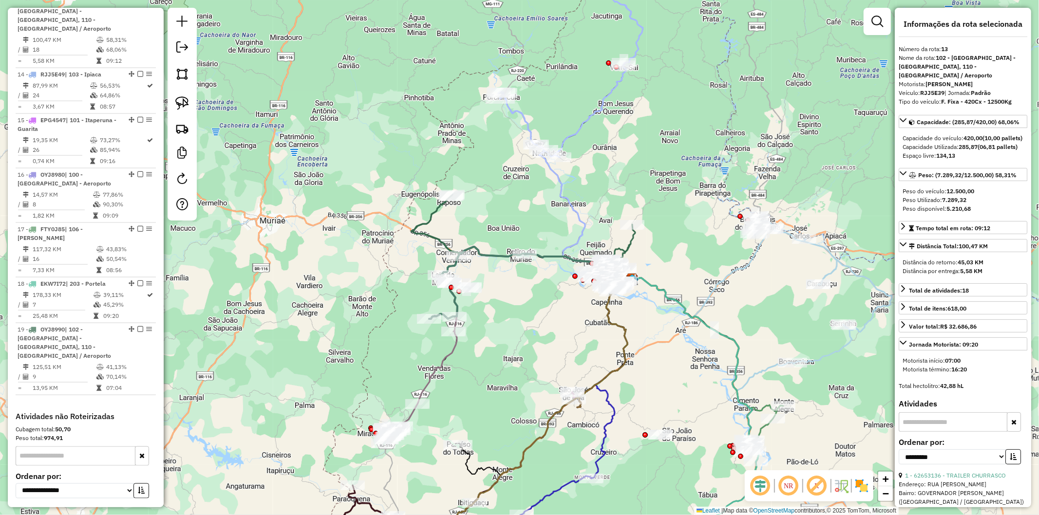
click at [536, 338] on div "Janela de atendimento Grade de atendimento Capacidade Transportadoras Veículos …" at bounding box center [519, 257] width 1039 height 515
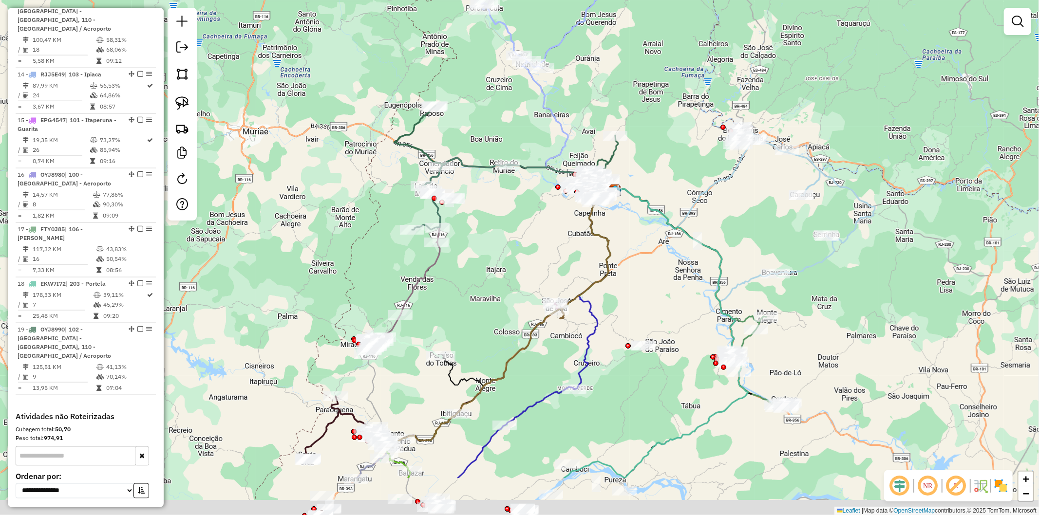
drag, startPoint x: 514, startPoint y: 343, endPoint x: 499, endPoint y: 256, distance: 88.9
click at [499, 256] on div "Janela de atendimento Grade de atendimento Capacidade Transportadoras Veículos …" at bounding box center [519, 257] width 1039 height 515
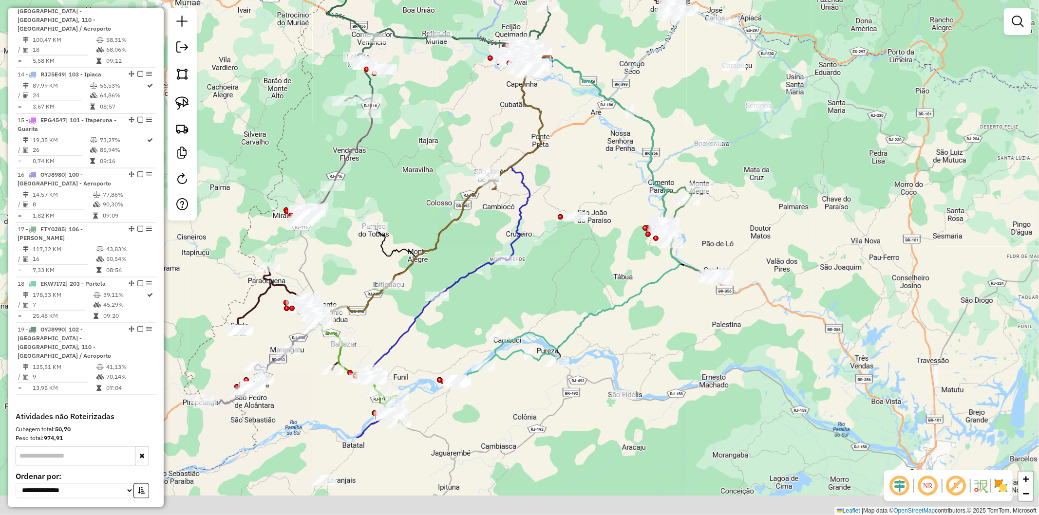
drag, startPoint x: 604, startPoint y: 376, endPoint x: 543, endPoint y: 264, distance: 126.8
click at [543, 264] on div "Janela de atendimento Grade de atendimento Capacidade Transportadoras Veículos …" at bounding box center [519, 257] width 1039 height 515
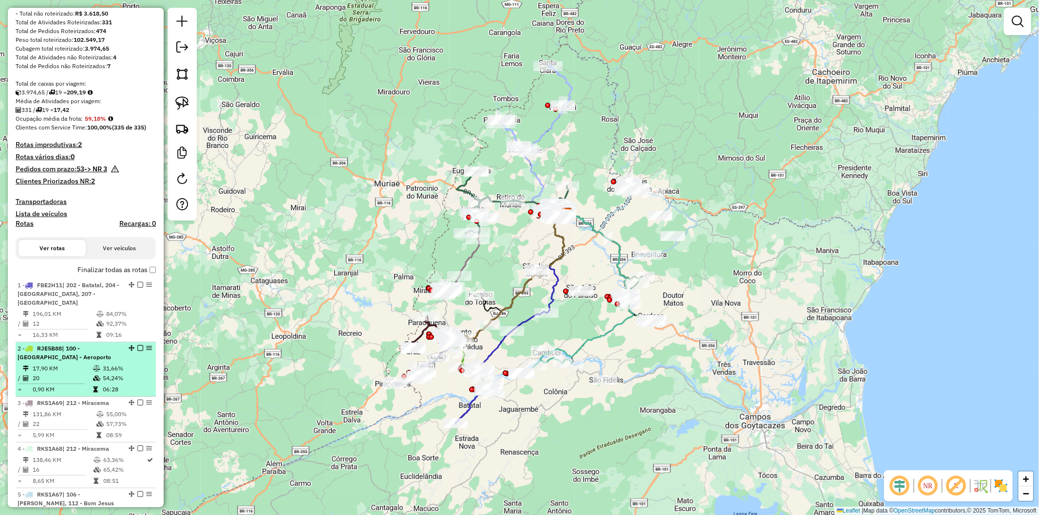
scroll to position [51, 0]
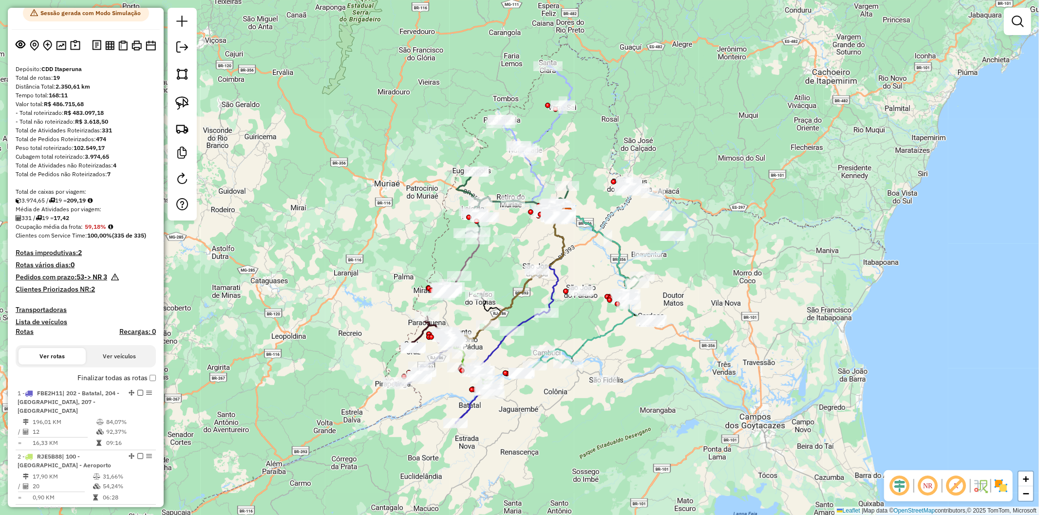
click at [145, 285] on div "Pedidos com prazo: 53 -> NR 3" at bounding box center [86, 279] width 140 height 12
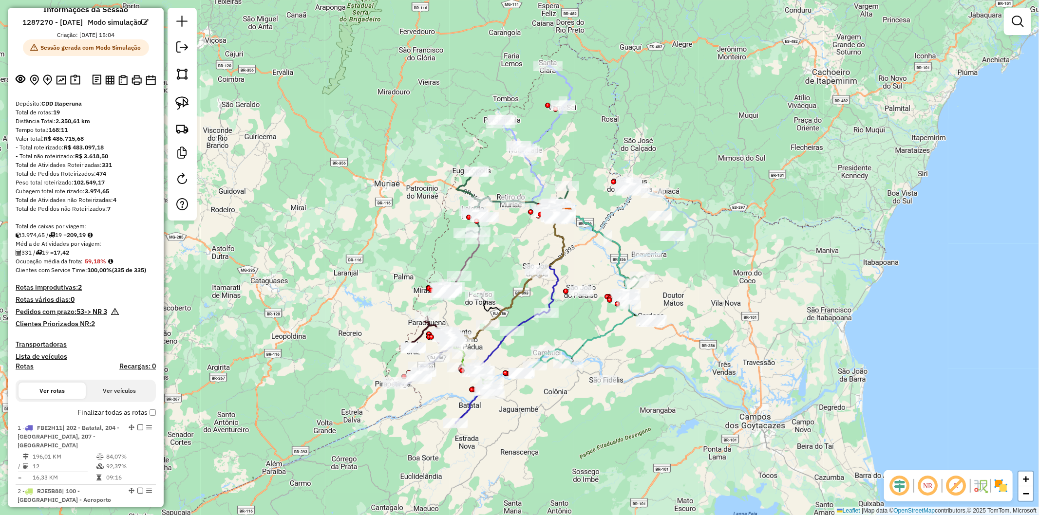
scroll to position [0, 0]
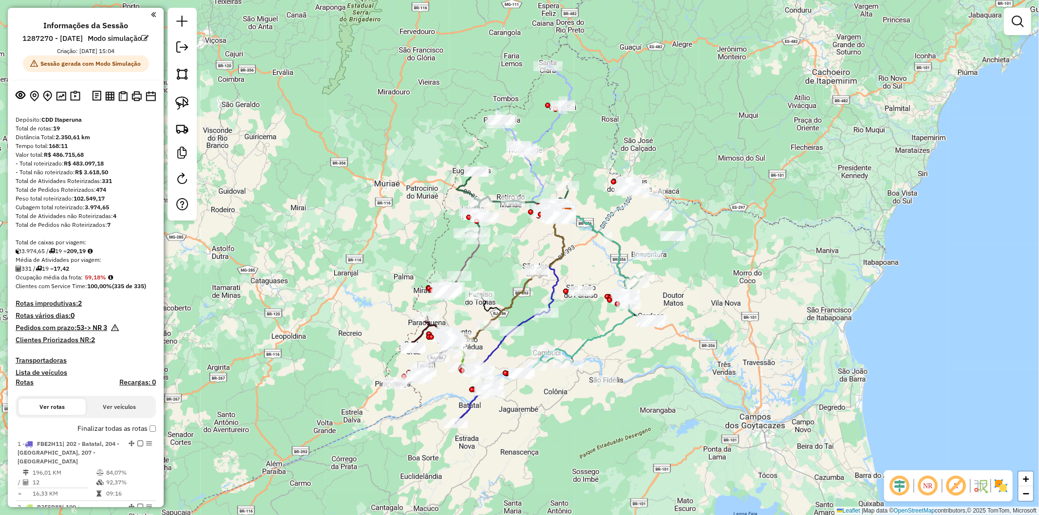
click at [82, 344] on h4 "Clientes Priorizados NR: 2" at bounding box center [86, 340] width 140 height 8
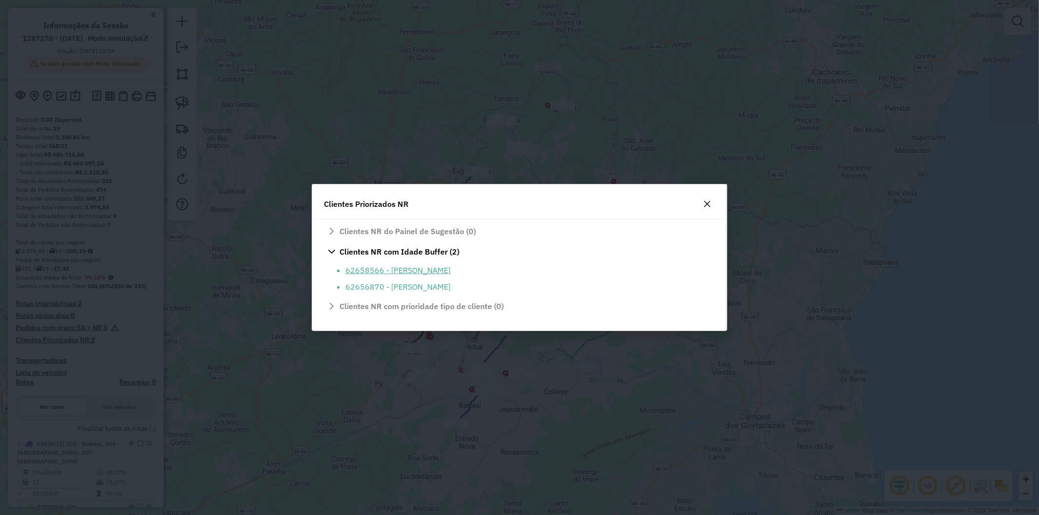
click at [365, 274] on li "62658566 - [PERSON_NAME]" at bounding box center [527, 270] width 364 height 12
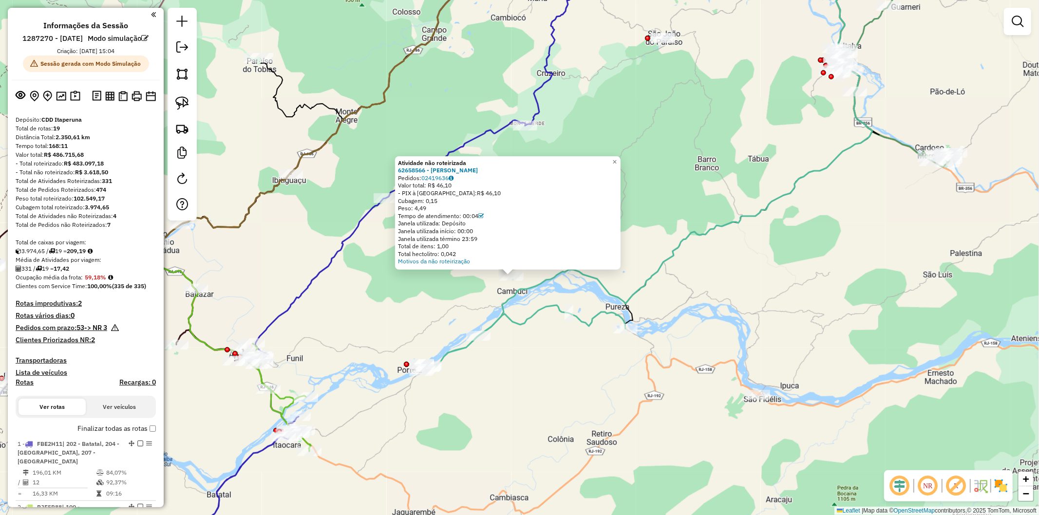
click at [532, 292] on icon at bounding box center [675, 142] width 394 height 388
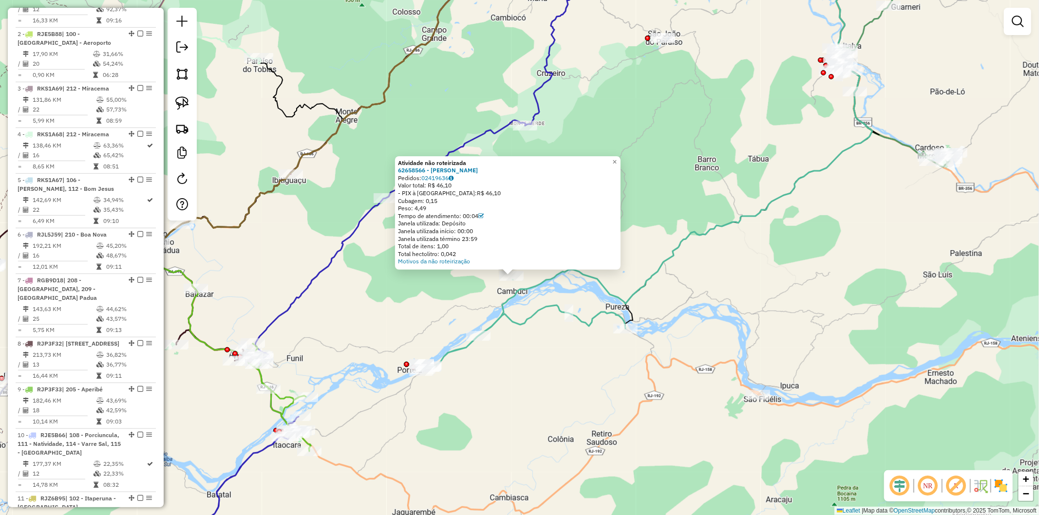
select select "**********"
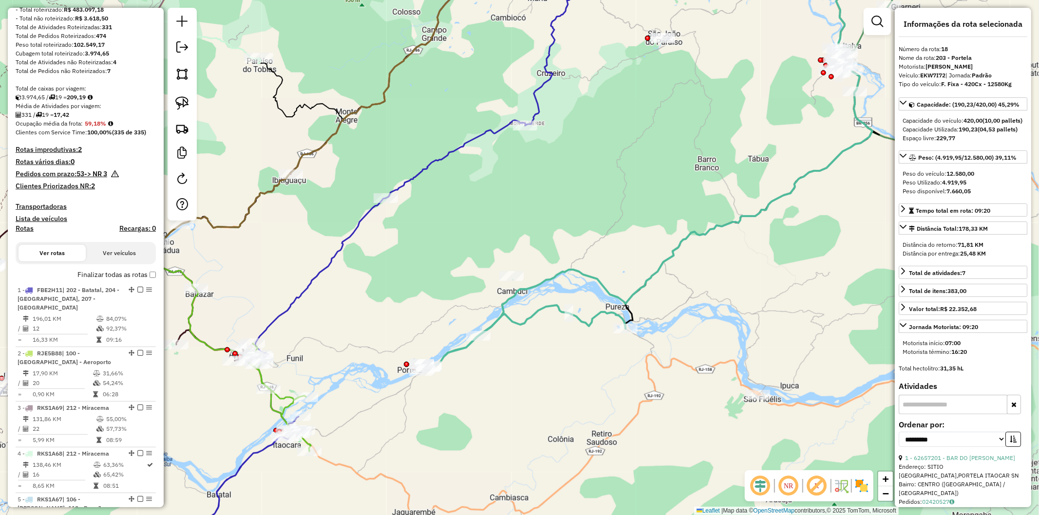
scroll to position [41, 0]
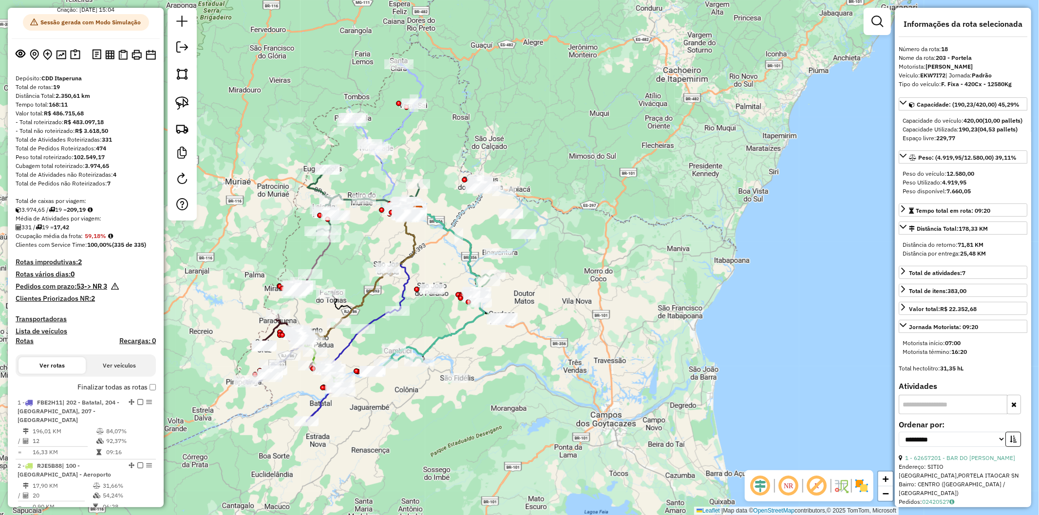
drag, startPoint x: 288, startPoint y: 213, endPoint x: 270, endPoint y: 229, distance: 23.8
click at [270, 229] on div "Janela de atendimento Grade de atendimento Capacidade Transportadoras Veículos …" at bounding box center [519, 257] width 1039 height 515
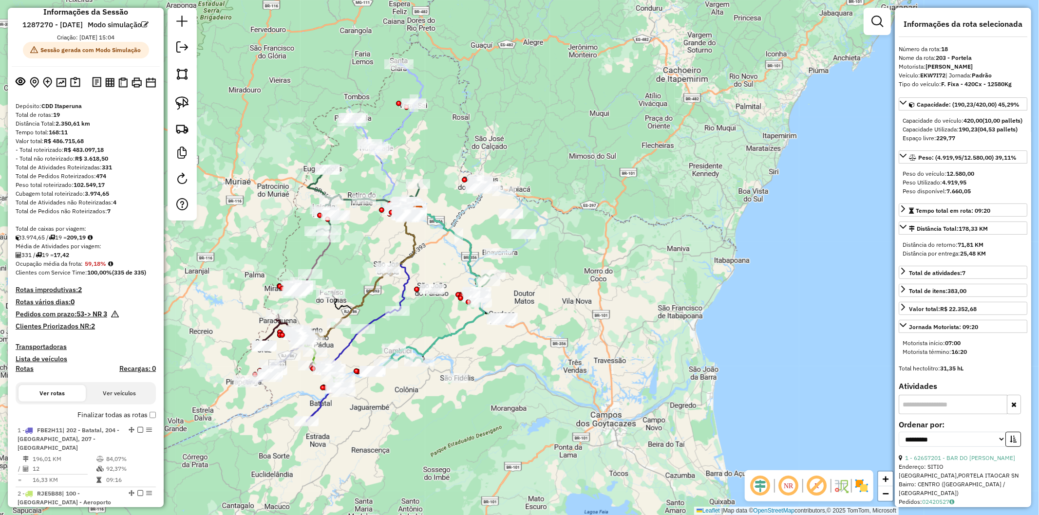
scroll to position [0, 0]
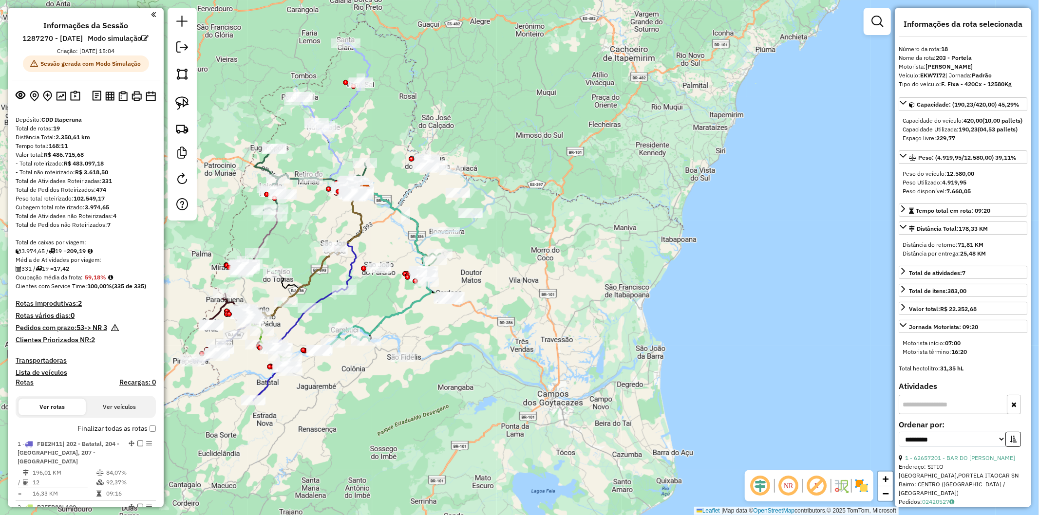
drag, startPoint x: 274, startPoint y: 237, endPoint x: 221, endPoint y: 216, distance: 57.1
click at [221, 216] on div "Janela de atendimento Grade de atendimento Capacidade Transportadoras Veículos …" at bounding box center [519, 257] width 1039 height 515
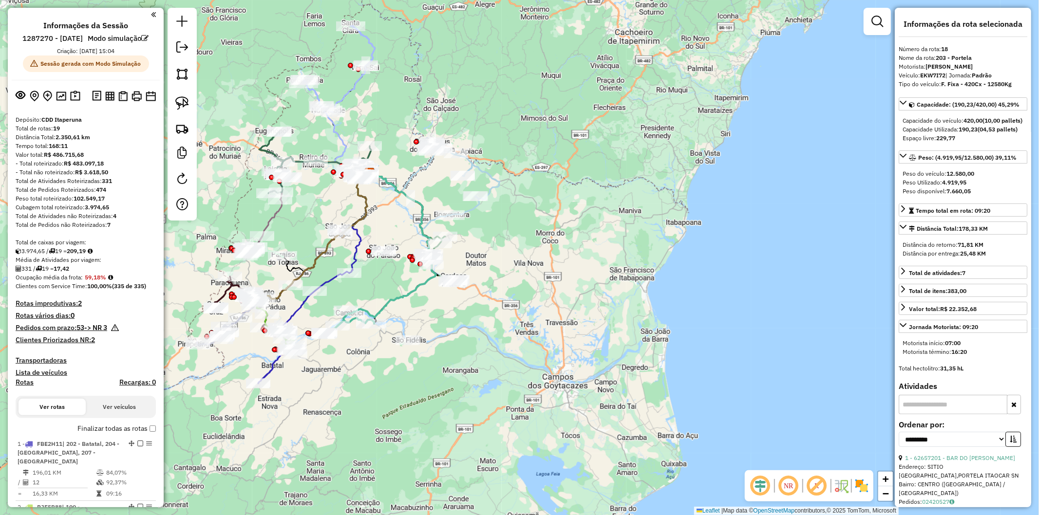
drag, startPoint x: 217, startPoint y: 404, endPoint x: 218, endPoint y: 392, distance: 11.8
click at [218, 392] on div "Janela de atendimento Grade de atendimento Capacidade Transportadoras Veículos …" at bounding box center [519, 257] width 1039 height 515
click at [77, 101] on button at bounding box center [75, 96] width 14 height 15
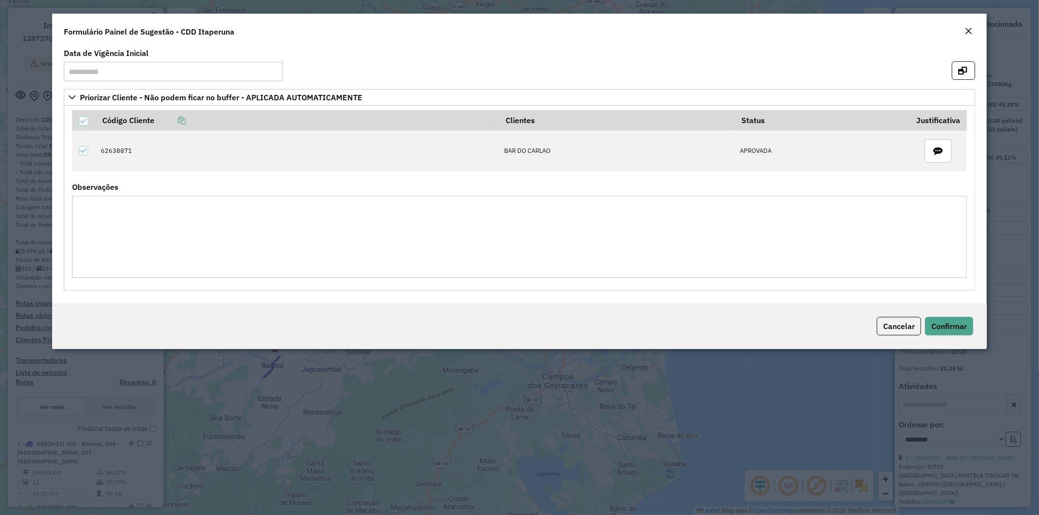
click at [967, 31] on em "Close" at bounding box center [968, 31] width 8 height 8
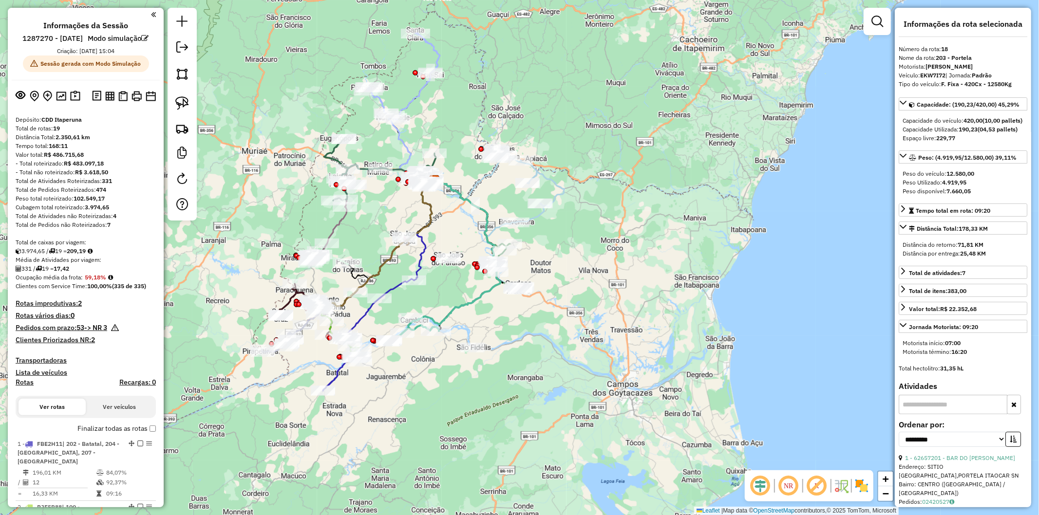
drag, startPoint x: 553, startPoint y: 240, endPoint x: 598, endPoint y: 252, distance: 46.3
click at [598, 252] on div "Janela de atendimento Grade de atendimento Capacidade Transportadoras Veículos …" at bounding box center [519, 257] width 1039 height 515
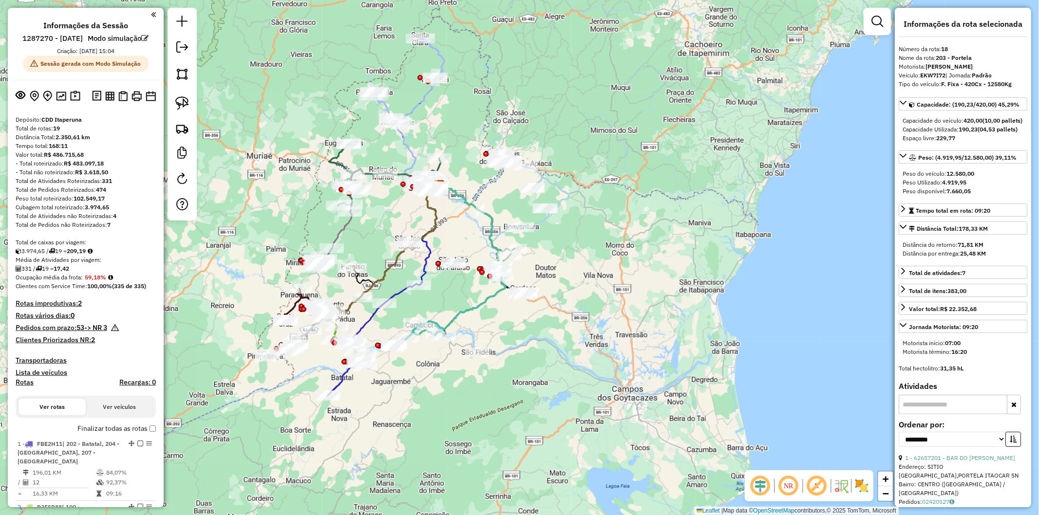
click at [494, 184] on icon at bounding box center [501, 191] width 135 height 74
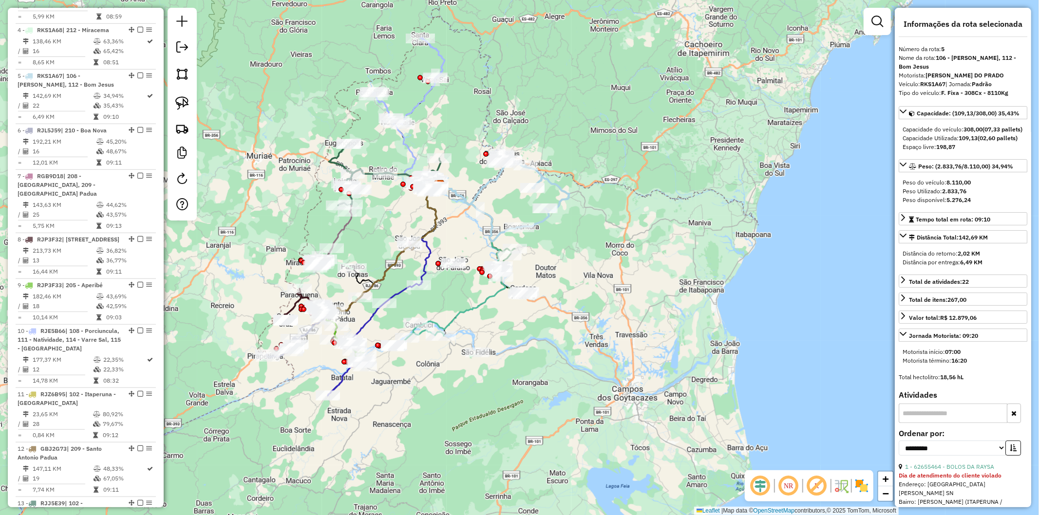
scroll to position [642, 0]
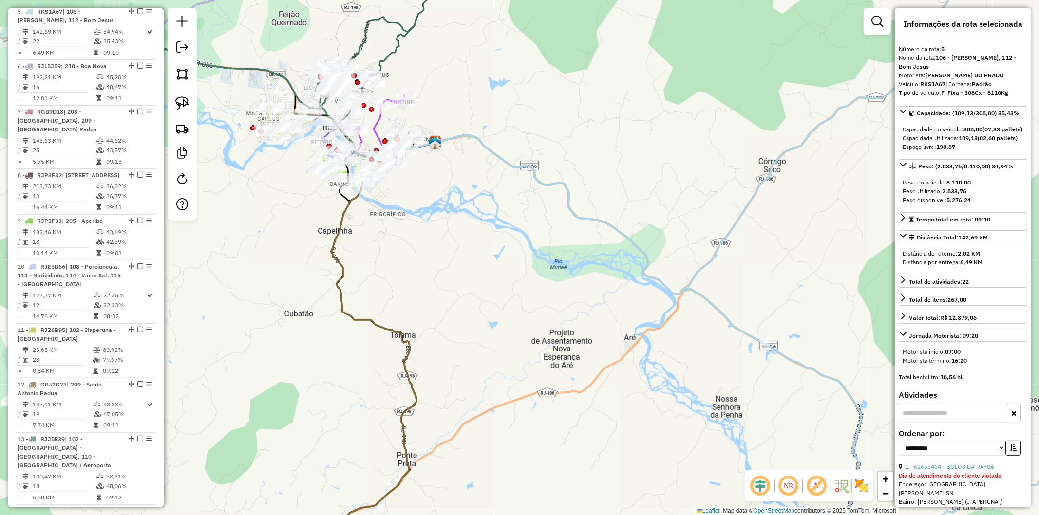
drag, startPoint x: 385, startPoint y: 172, endPoint x: 447, endPoint y: 191, distance: 65.0
click at [447, 191] on div "Janela de atendimento Grade de atendimento Capacidade Transportadoras Veículos …" at bounding box center [519, 257] width 1039 height 515
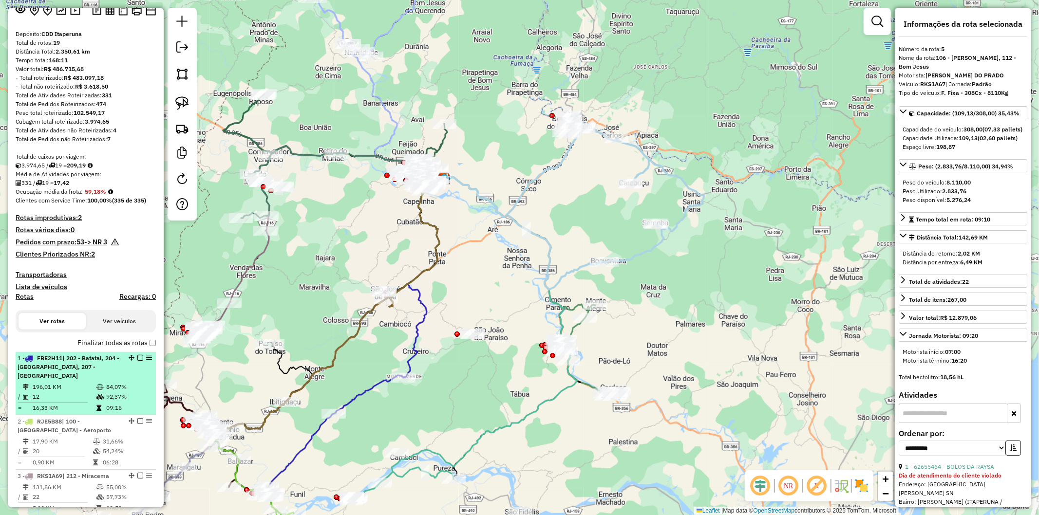
scroll to position [0, 0]
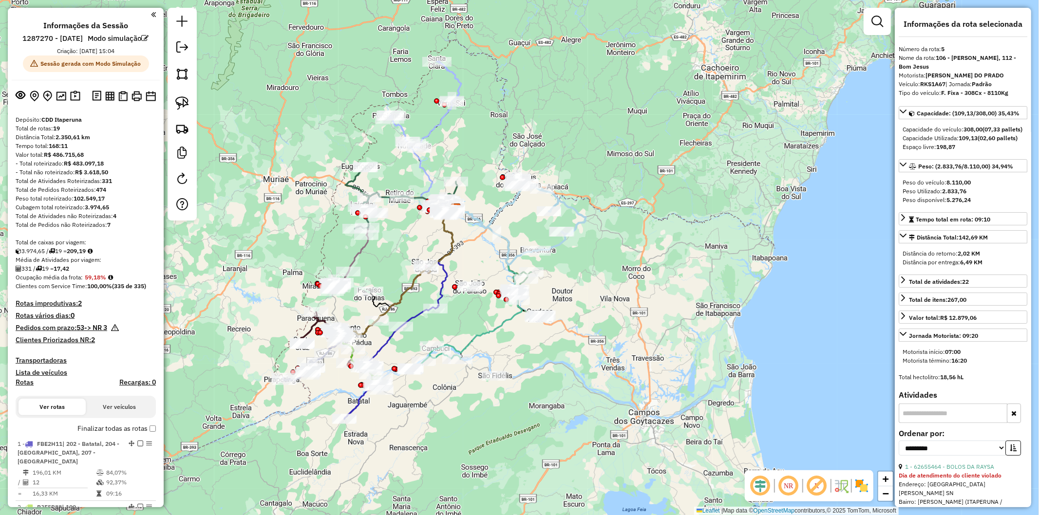
drag, startPoint x: 444, startPoint y: 366, endPoint x: 465, endPoint y: 319, distance: 50.8
click at [465, 319] on div "Janela de atendimento Grade de atendimento Capacidade Transportadoras Veículos …" at bounding box center [519, 257] width 1039 height 515
click at [416, 314] on icon at bounding box center [389, 363] width 91 height 112
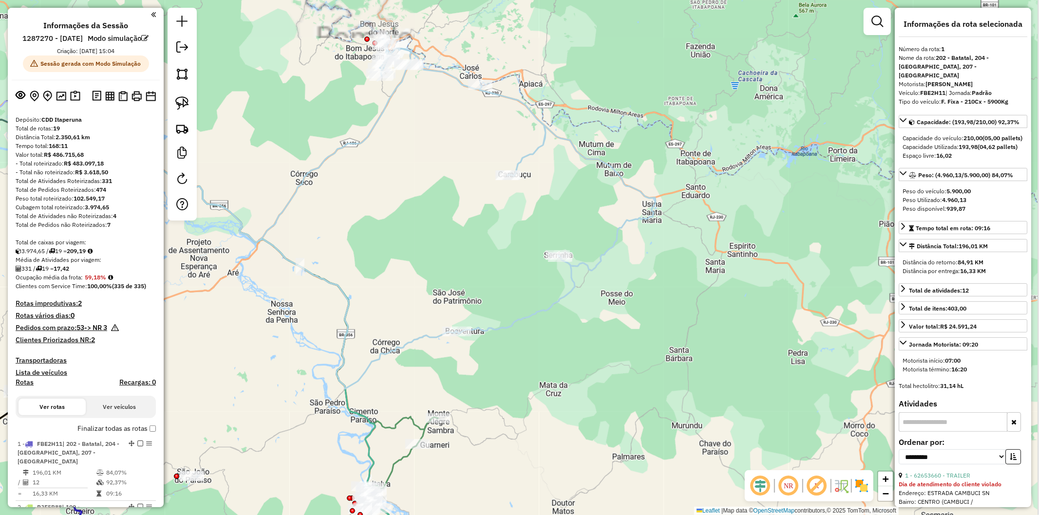
drag, startPoint x: 467, startPoint y: 134, endPoint x: 453, endPoint y: 239, distance: 105.6
click at [448, 169] on div "Janela de atendimento Grade de atendimento Capacidade Transportadoras Veículos …" at bounding box center [519, 257] width 1039 height 515
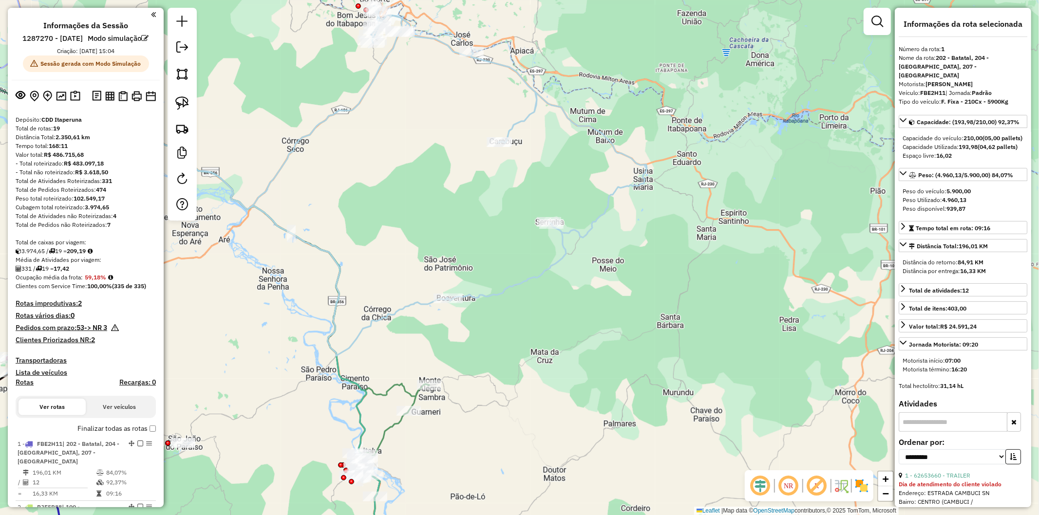
click at [481, 296] on icon at bounding box center [377, 153] width 540 height 295
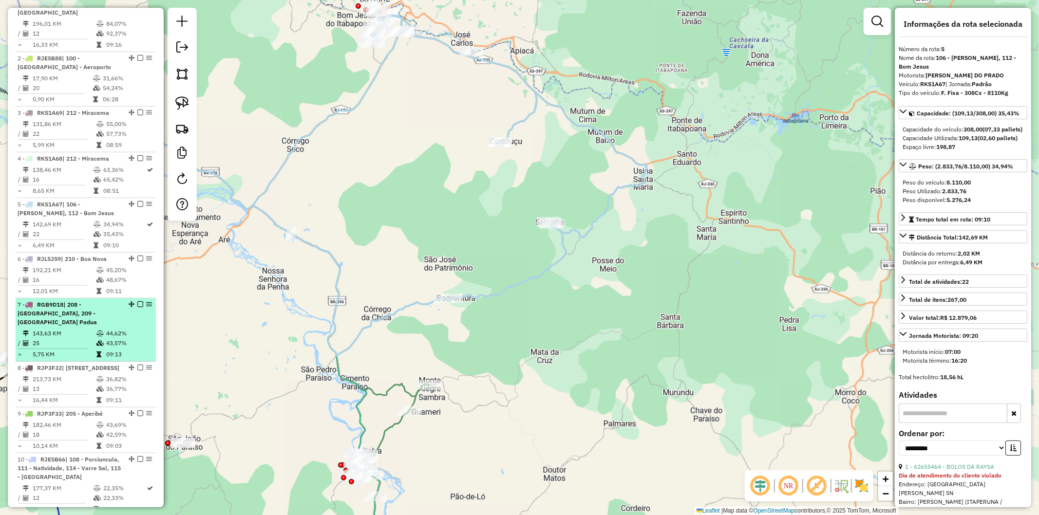
scroll to position [642, 0]
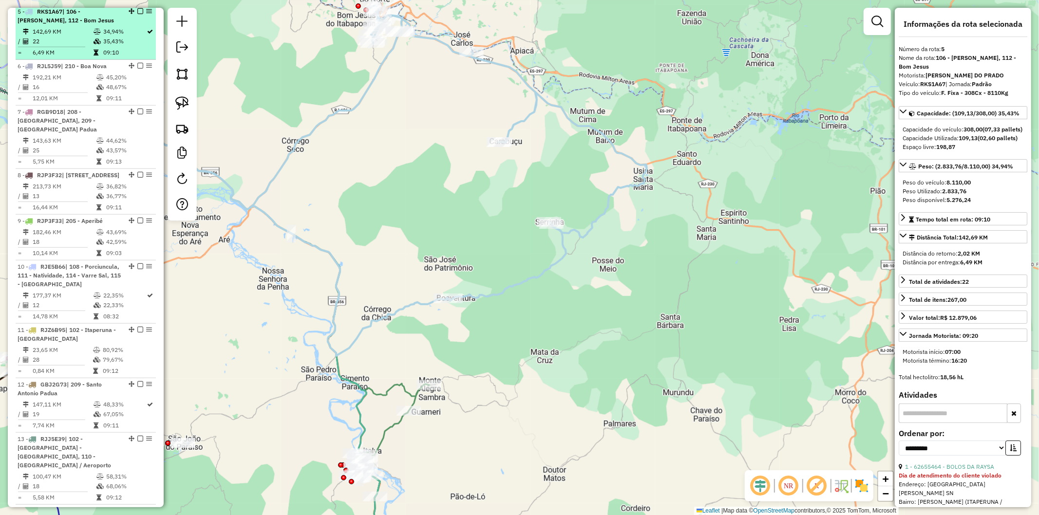
click at [139, 13] on em at bounding box center [140, 11] width 6 height 6
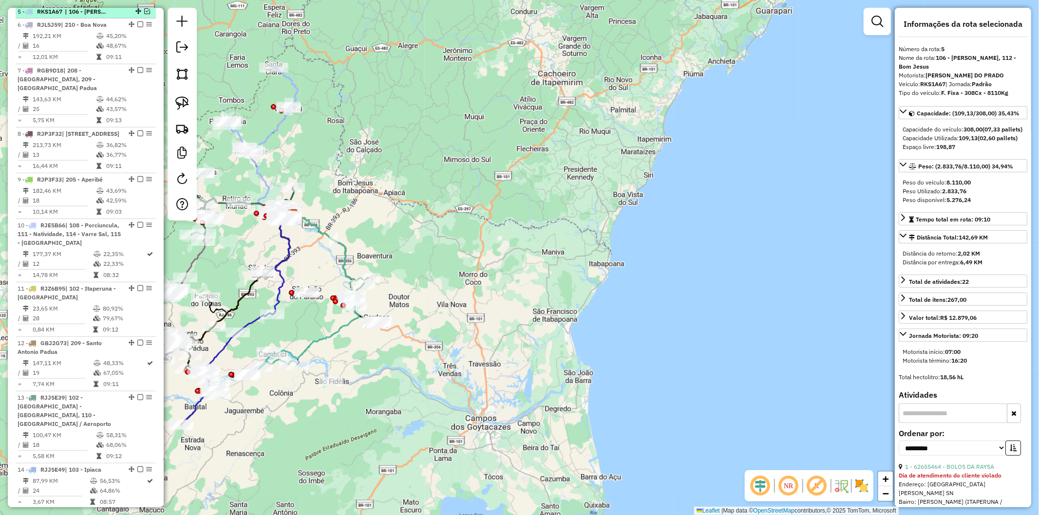
click at [145, 12] on em at bounding box center [147, 11] width 6 height 6
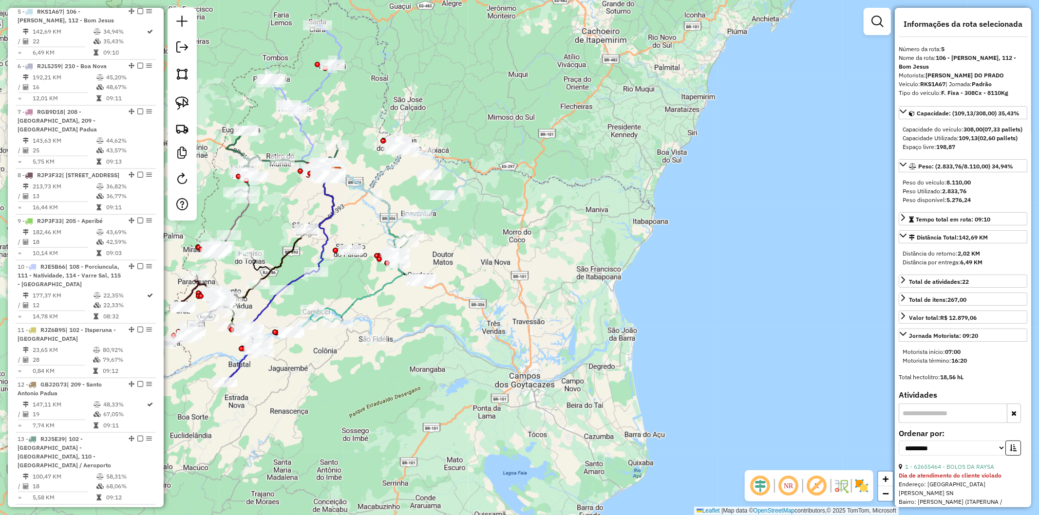
click at [442, 353] on div "Janela de atendimento Grade de atendimento Capacidade Transportadoras Veículos …" at bounding box center [519, 257] width 1039 height 515
click at [361, 305] on div "Janela de atendimento Grade de atendimento Capacidade Transportadoras Veículos …" at bounding box center [519, 257] width 1039 height 515
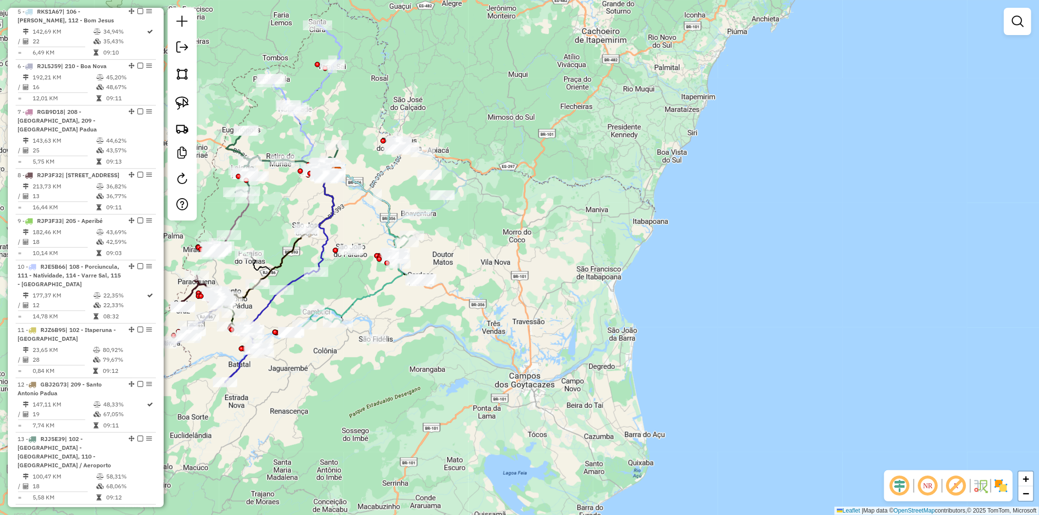
click at [356, 296] on icon at bounding box center [353, 248] width 98 height 153
select select "**********"
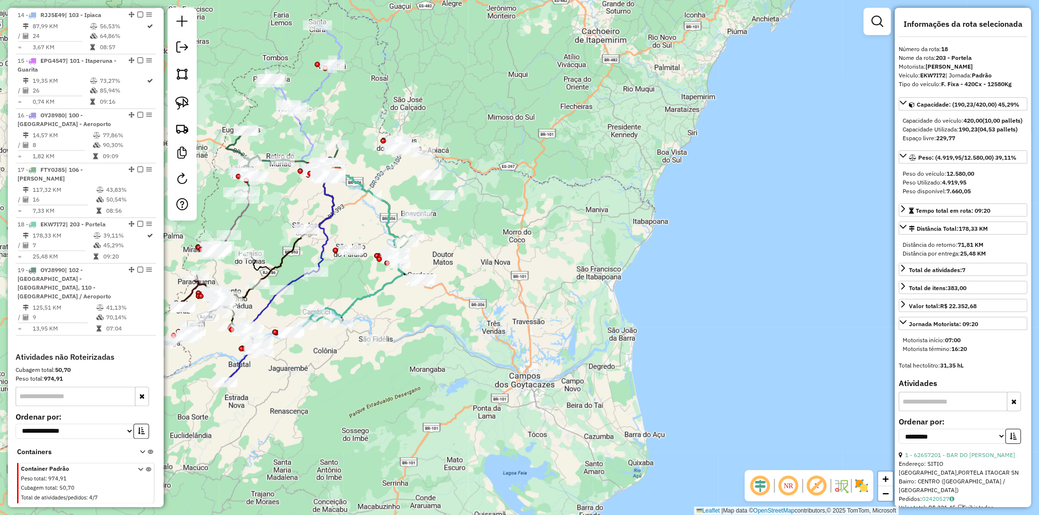
scroll to position [1177, 0]
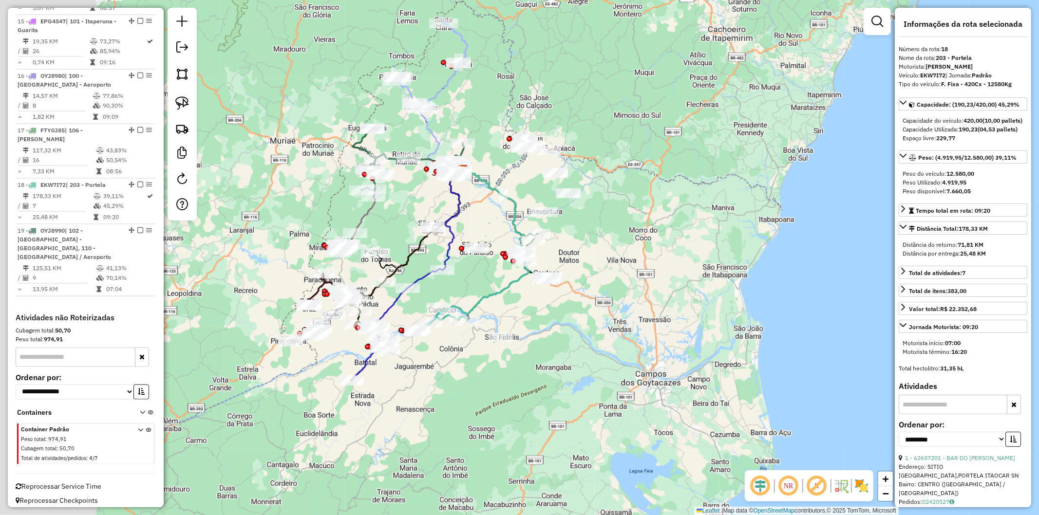
drag, startPoint x: 441, startPoint y: 319, endPoint x: 567, endPoint y: 317, distance: 126.1
click at [567, 317] on div "Janela de atendimento Grade de atendimento Capacidade Transportadoras Veículos …" at bounding box center [519, 257] width 1039 height 515
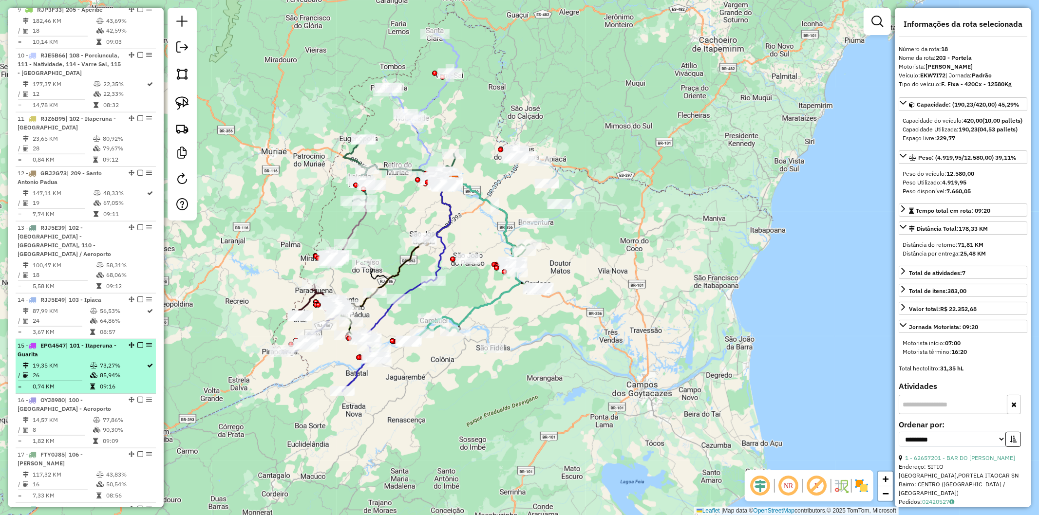
scroll to position [1123, 0]
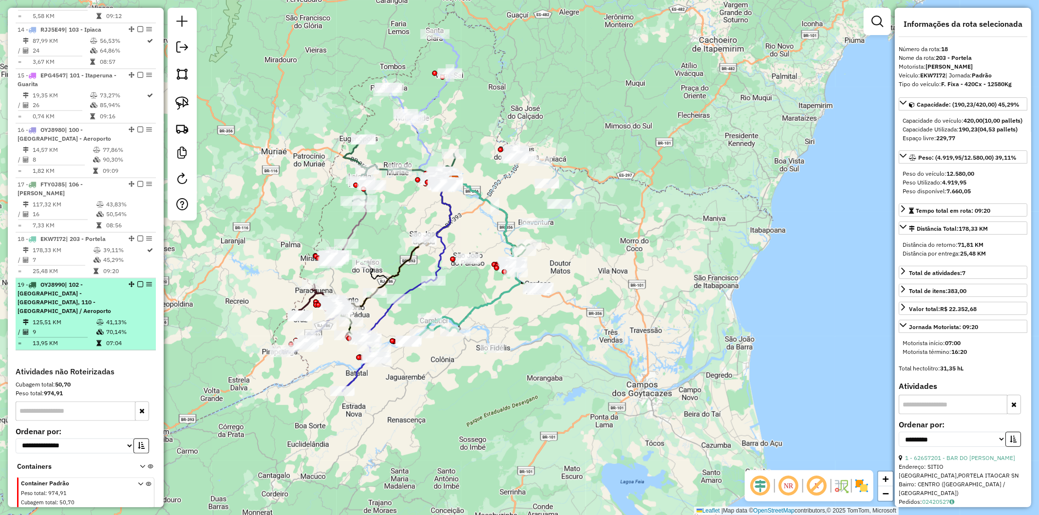
click at [79, 304] on div "19 - OYJ8990 | 102 - Itaperuna - Cidade Nova, 110 - Itaperuna / Aeroporto" at bounding box center [69, 297] width 103 height 35
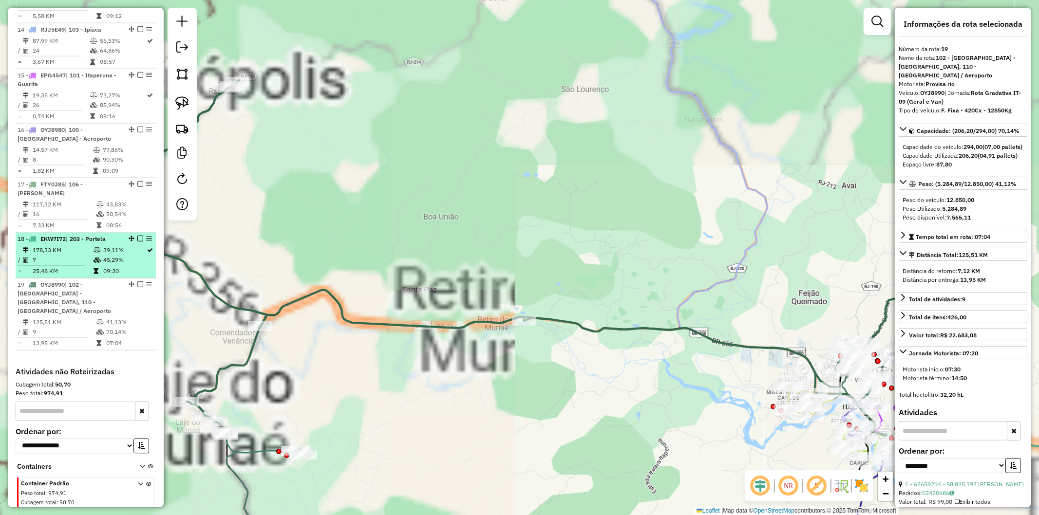
click at [81, 261] on td "7" at bounding box center [62, 260] width 61 height 10
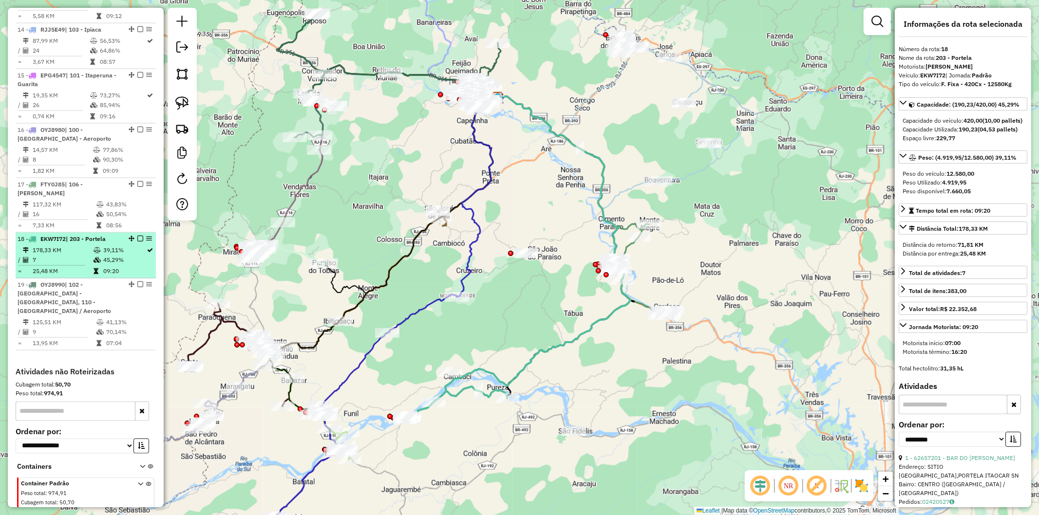
click at [81, 261] on td "7" at bounding box center [62, 260] width 61 height 10
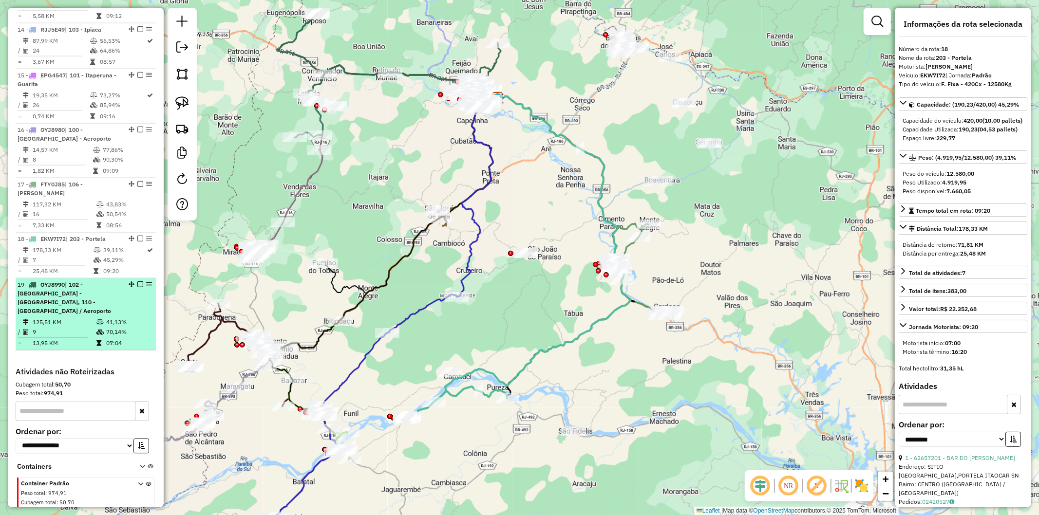
click at [79, 318] on td "125,51 KM" at bounding box center [64, 322] width 64 height 10
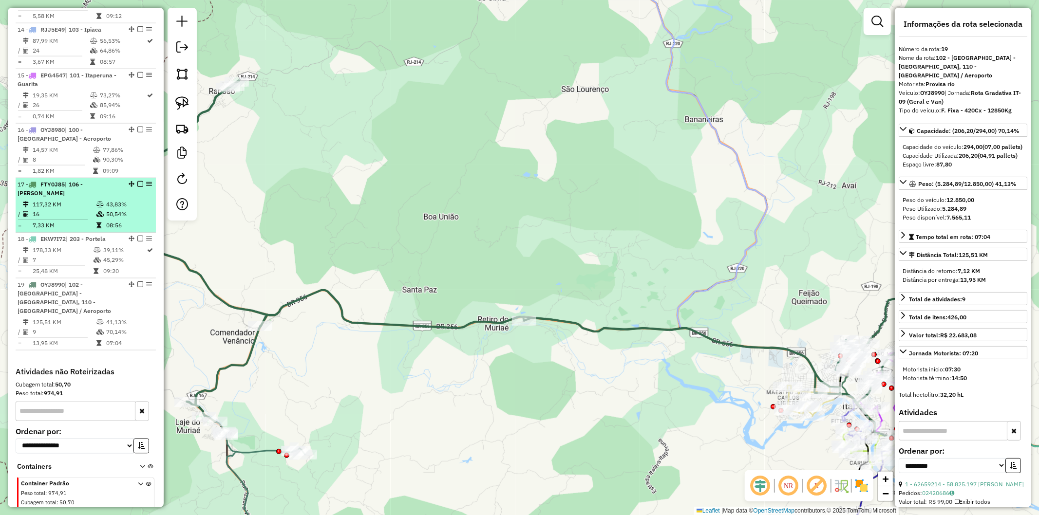
click at [79, 209] on td "117,32 KM" at bounding box center [64, 205] width 64 height 10
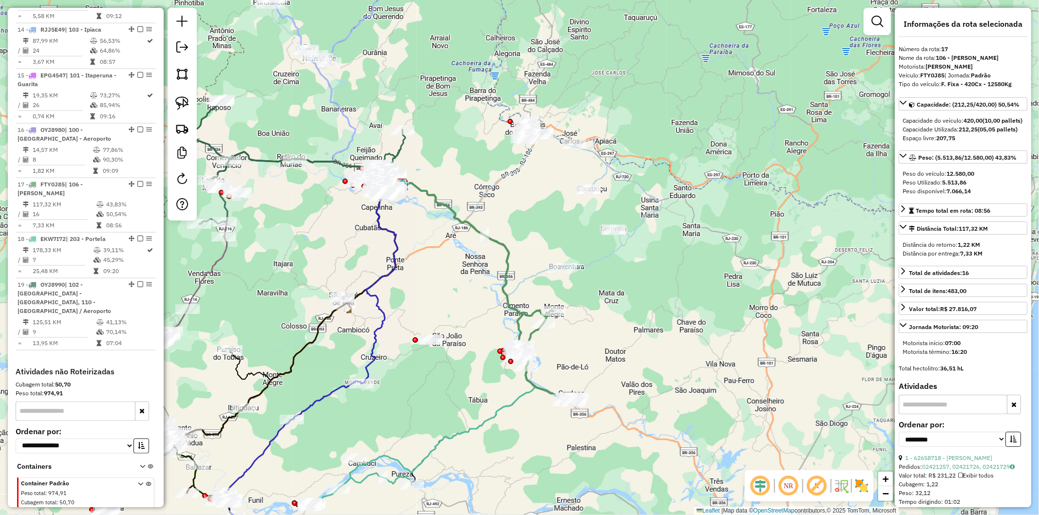
click at [440, 393] on div "Janela de atendimento Grade de atendimento Capacidade Transportadoras Veículos …" at bounding box center [519, 257] width 1039 height 515
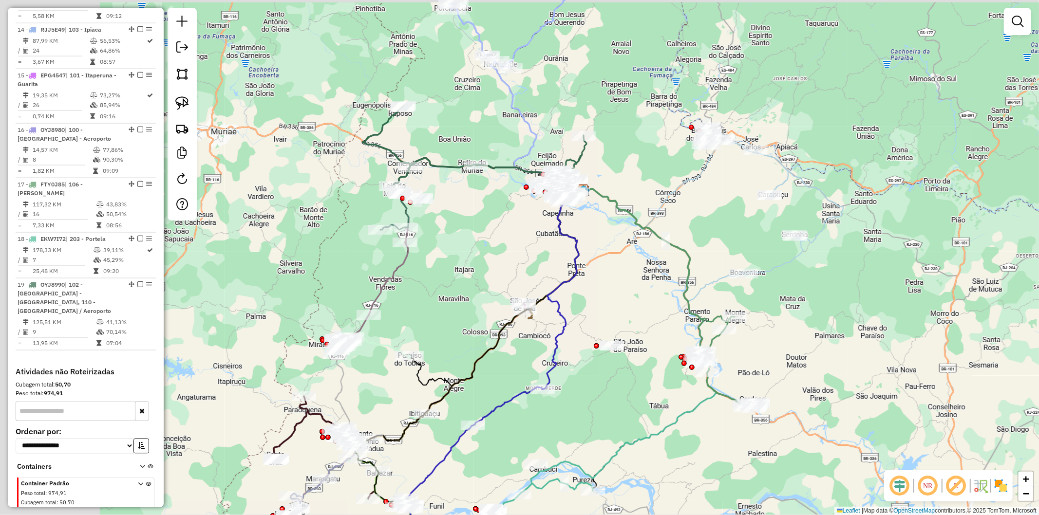
drag, startPoint x: 298, startPoint y: 275, endPoint x: 479, endPoint y: 281, distance: 181.7
click at [479, 281] on div "Janela de atendimento Grade de atendimento Capacidade Transportadoras Veículos …" at bounding box center [519, 257] width 1039 height 515
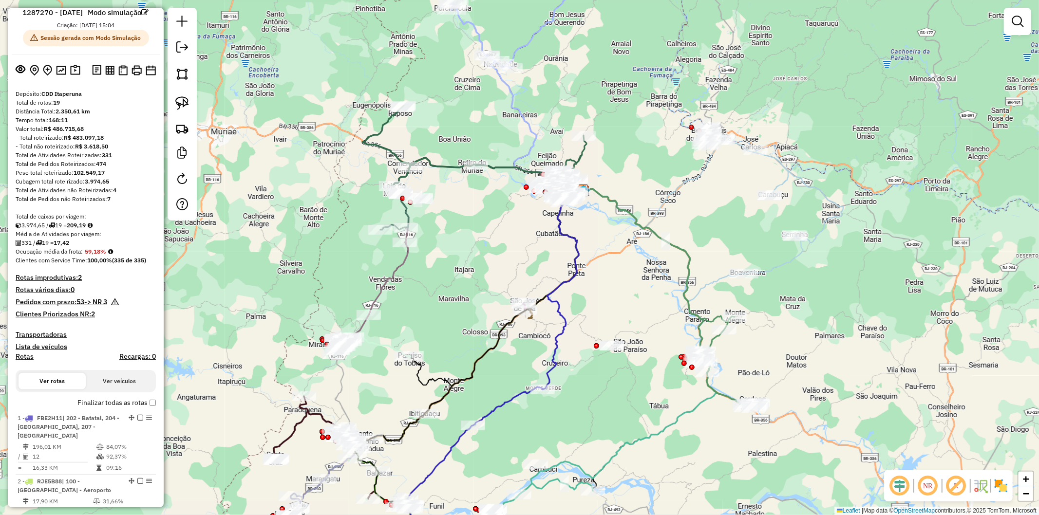
scroll to position [0, 0]
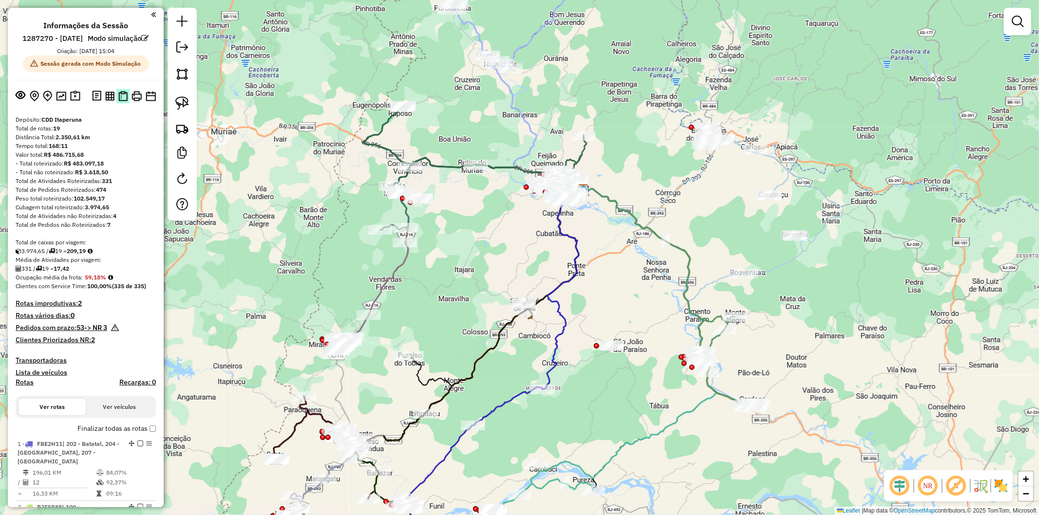
click at [124, 101] on img at bounding box center [122, 96] width 9 height 10
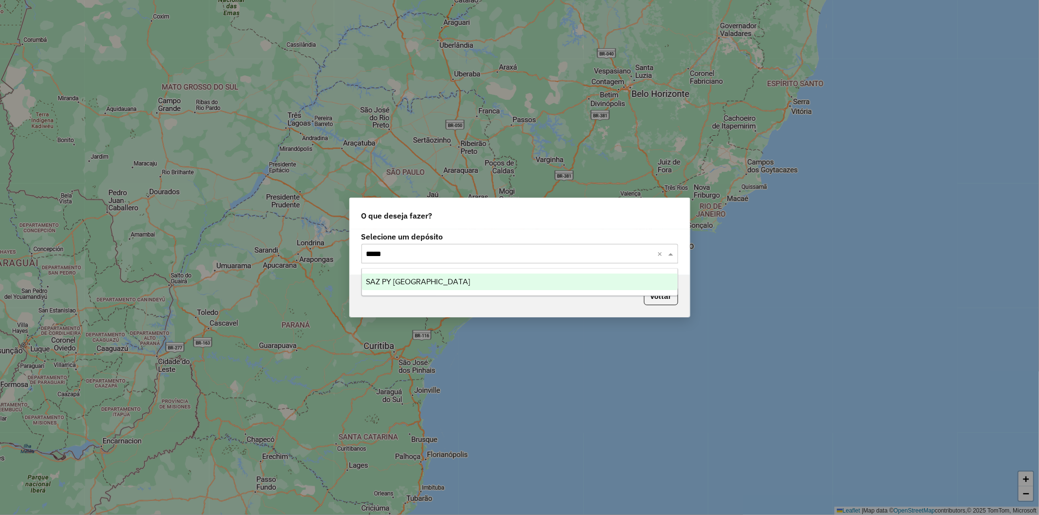
type input "******"
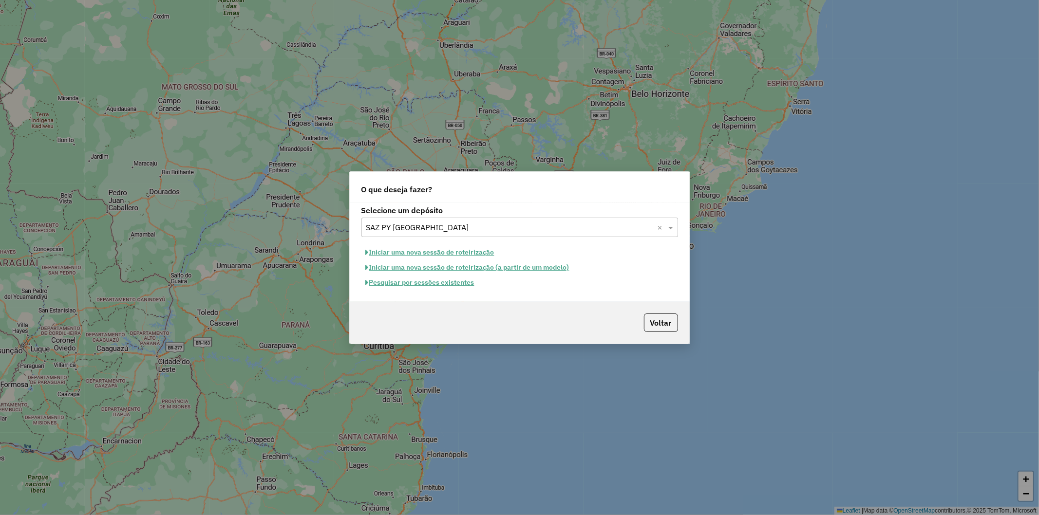
click at [424, 285] on button "Pesquisar por sessões existentes" at bounding box center [419, 282] width 117 height 15
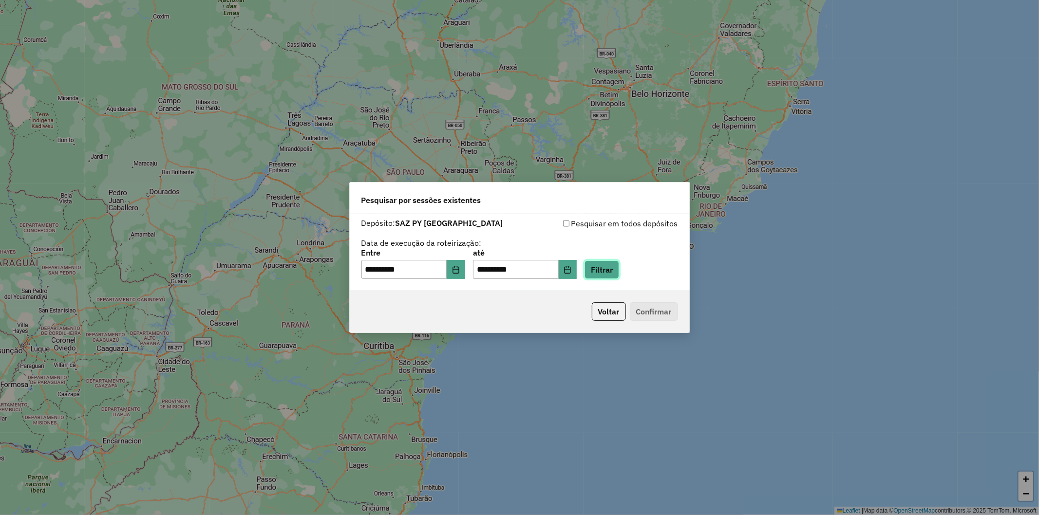
click at [604, 265] on button "Filtrar" at bounding box center [601, 270] width 35 height 19
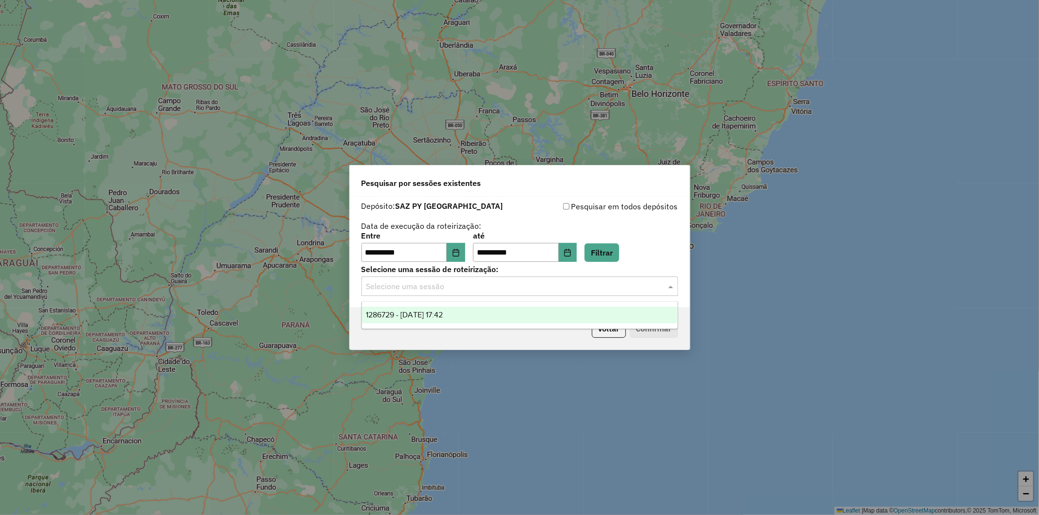
click at [485, 282] on input "text" at bounding box center [509, 287] width 287 height 12
click at [479, 322] on div "1286729 - [DATE] 17:42" at bounding box center [520, 315] width 316 height 17
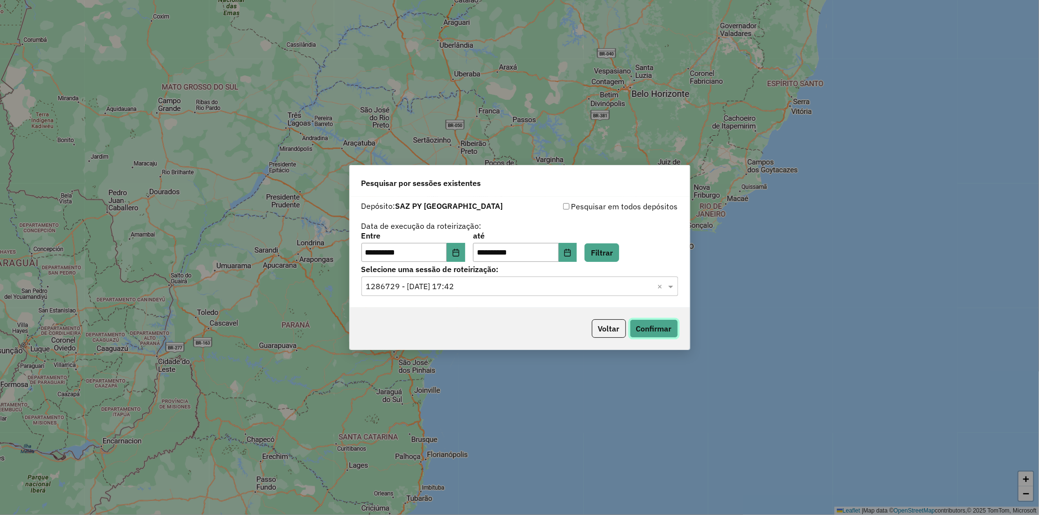
click at [670, 334] on button "Confirmar" at bounding box center [654, 328] width 48 height 19
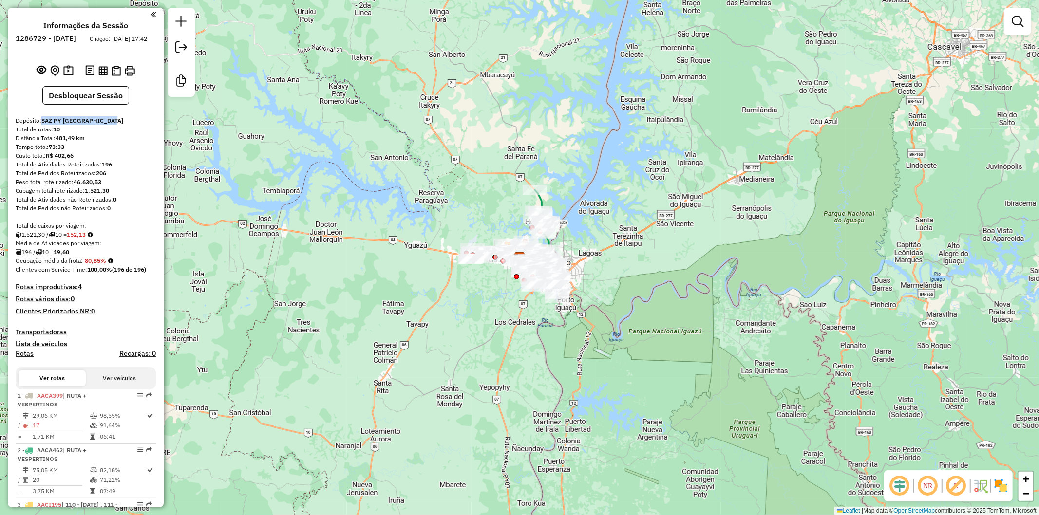
drag, startPoint x: 109, startPoint y: 130, endPoint x: 43, endPoint y: 130, distance: 65.7
click at [43, 125] on div "Depósito: SAZ PY [GEOGRAPHIC_DATA]" at bounding box center [86, 120] width 140 height 9
copy strong "SAZ PY [GEOGRAPHIC_DATA]"
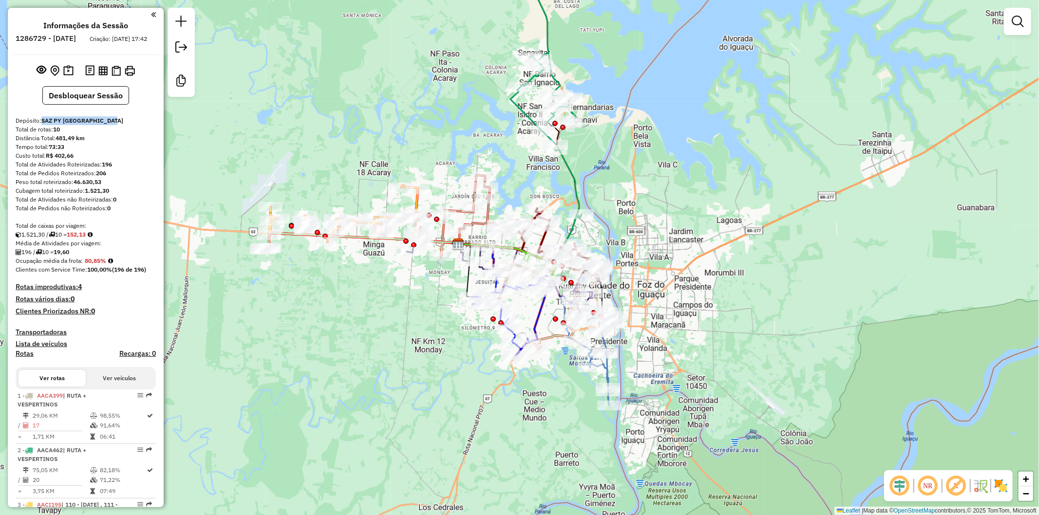
drag, startPoint x: 697, startPoint y: 358, endPoint x: 684, endPoint y: 328, distance: 32.9
click at [684, 328] on div "Janela de atendimento Grade de atendimento Capacidade Transportadoras Veículos …" at bounding box center [519, 257] width 1039 height 515
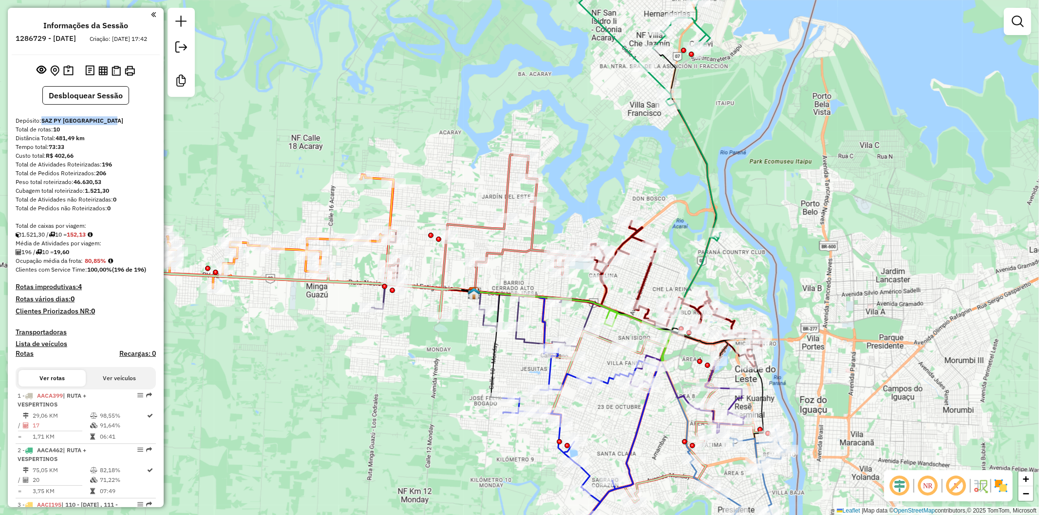
click at [388, 207] on icon at bounding box center [239, 240] width 313 height 130
select select "**********"
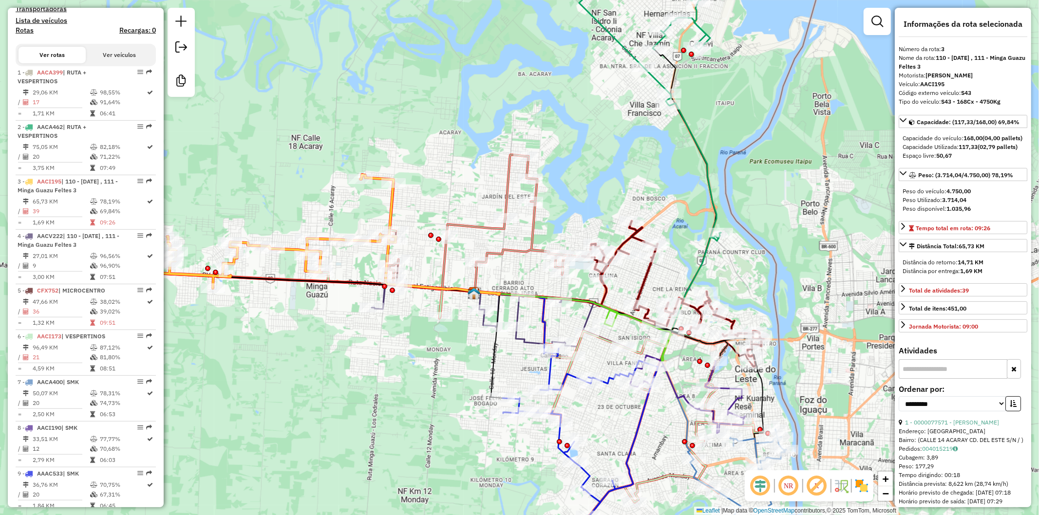
scroll to position [399, 0]
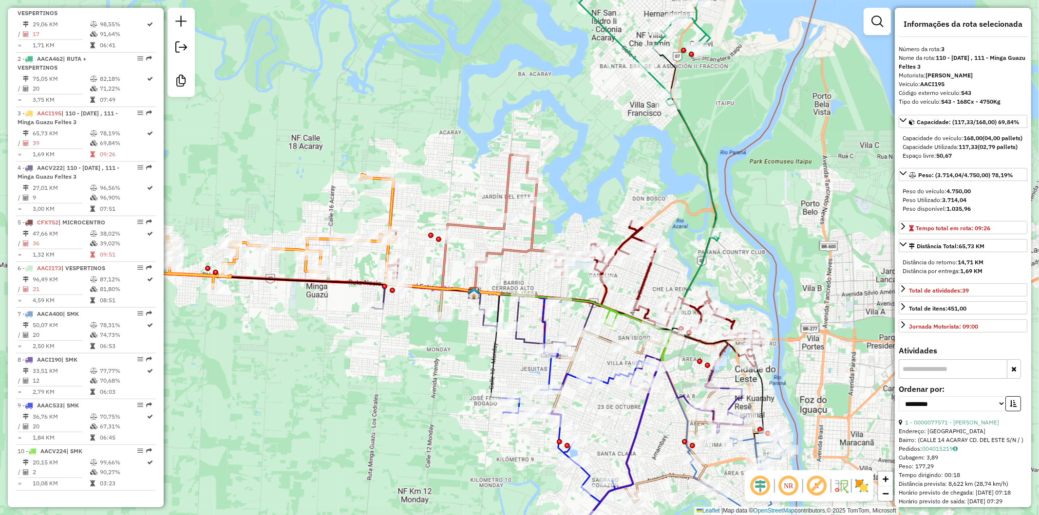
click at [531, 228] on icon at bounding box center [484, 221] width 189 height 133
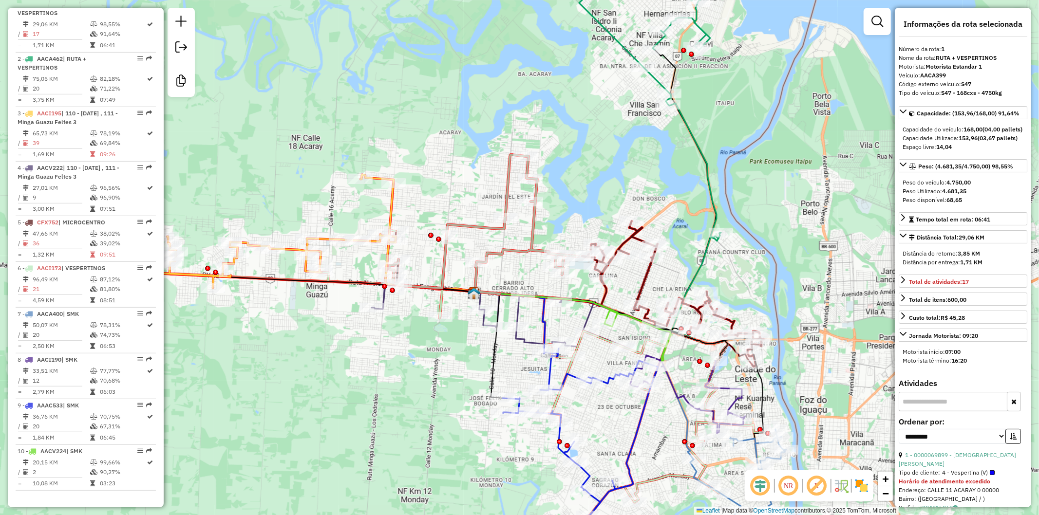
scroll to position [390, 0]
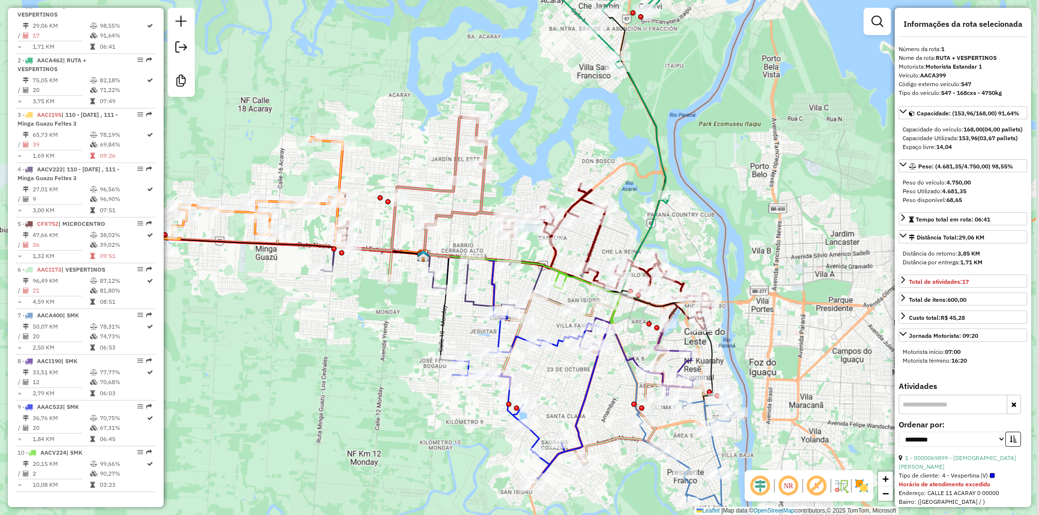
click at [604, 157] on div "Janela de atendimento Grade de atendimento Capacidade Transportadoras Veículos …" at bounding box center [519, 257] width 1039 height 515
click at [658, 141] on icon at bounding box center [599, 74] width 142 height 253
click at [596, 242] on icon at bounding box center [622, 257] width 182 height 146
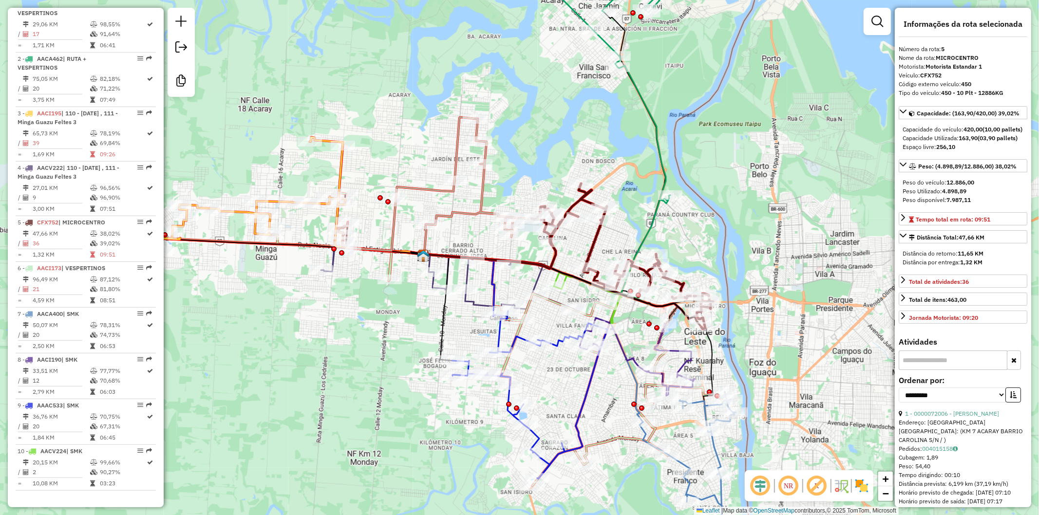
click at [489, 285] on icon at bounding box center [459, 285] width 71 height 61
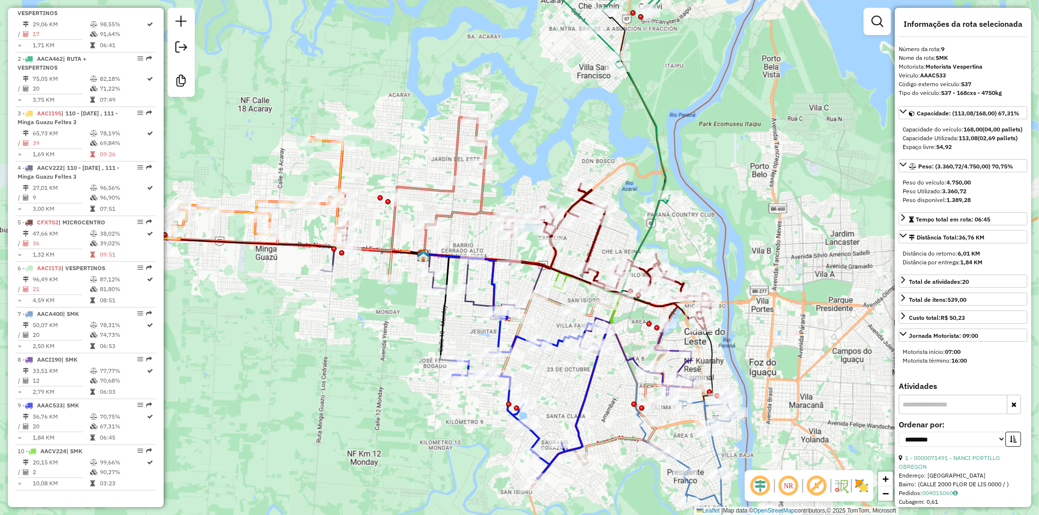
click at [467, 275] on icon at bounding box center [447, 277] width 253 height 63
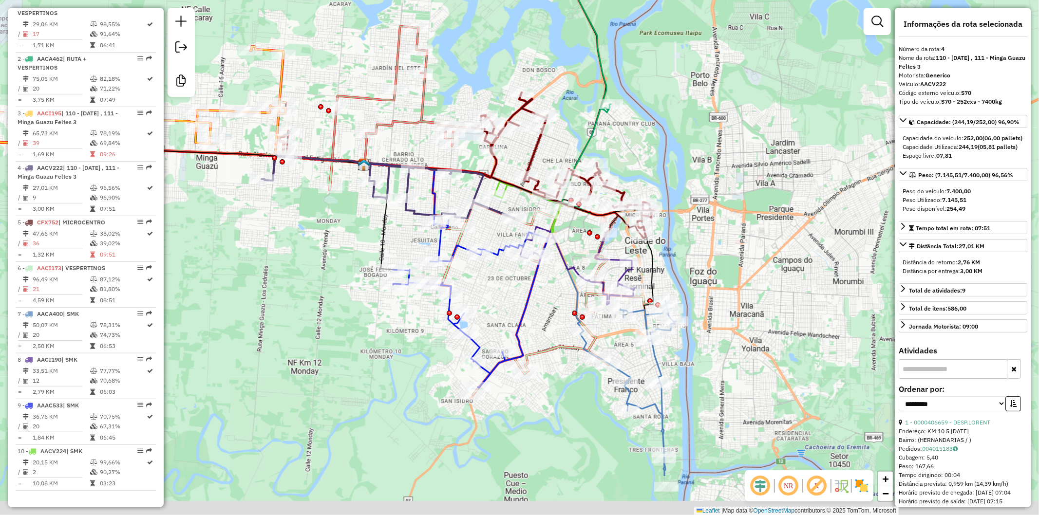
drag, startPoint x: 398, startPoint y: 469, endPoint x: 338, endPoint y: 378, distance: 108.7
click at [338, 378] on div "Janela de atendimento Grade de atendimento Capacidade Transportadoras Veículos …" at bounding box center [519, 257] width 1039 height 515
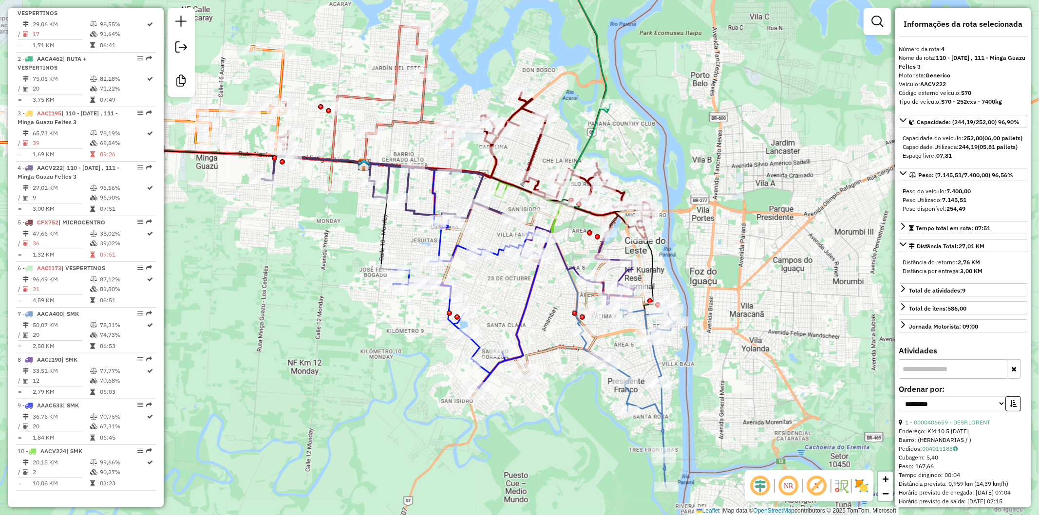
click at [659, 357] on icon at bounding box center [628, 394] width 96 height 186
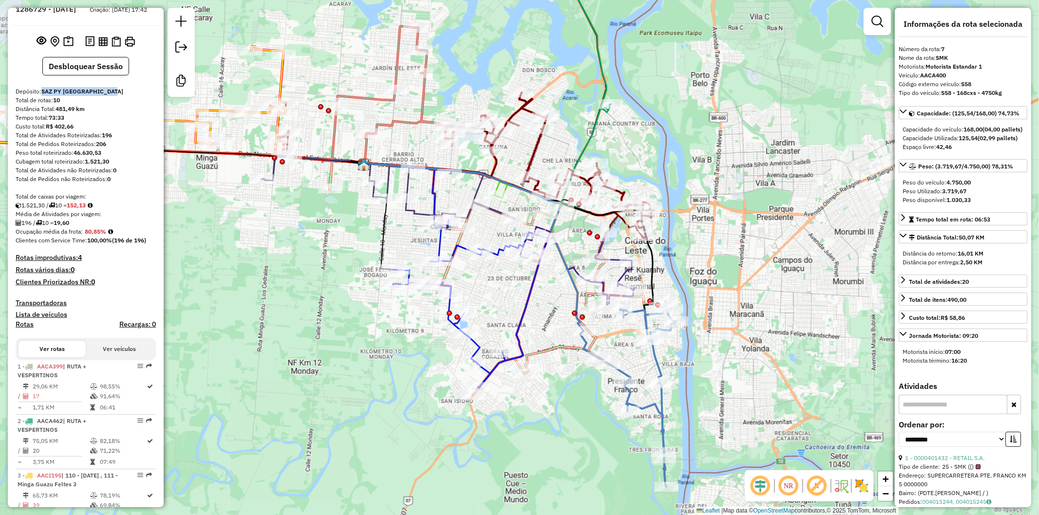
scroll to position [0, 0]
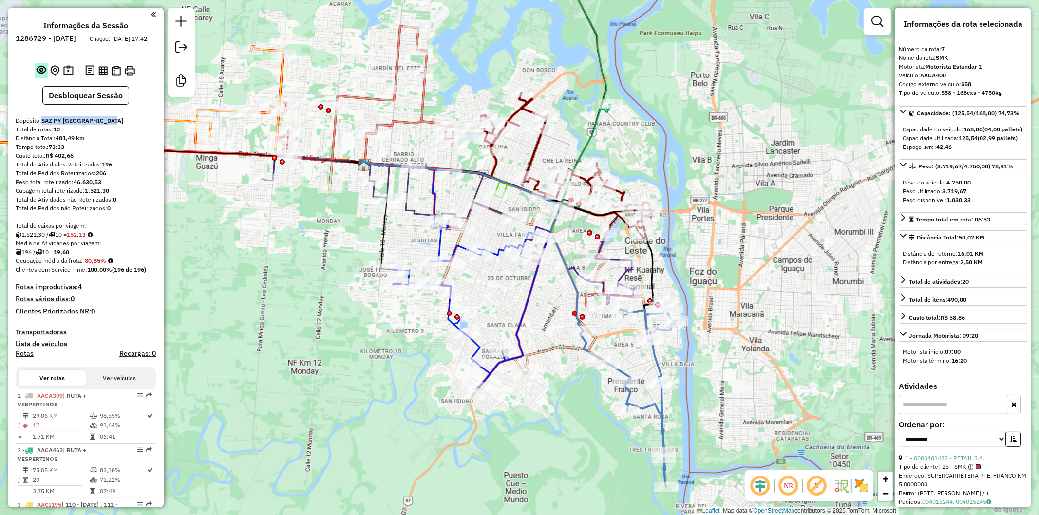
click at [35, 74] on button at bounding box center [42, 71] width 14 height 16
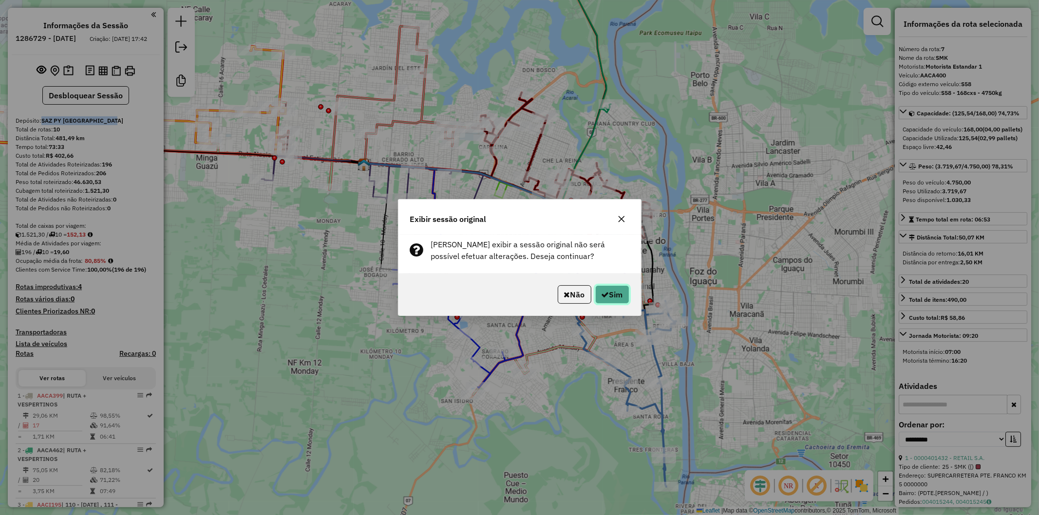
click at [612, 285] on button "Sim" at bounding box center [612, 294] width 34 height 19
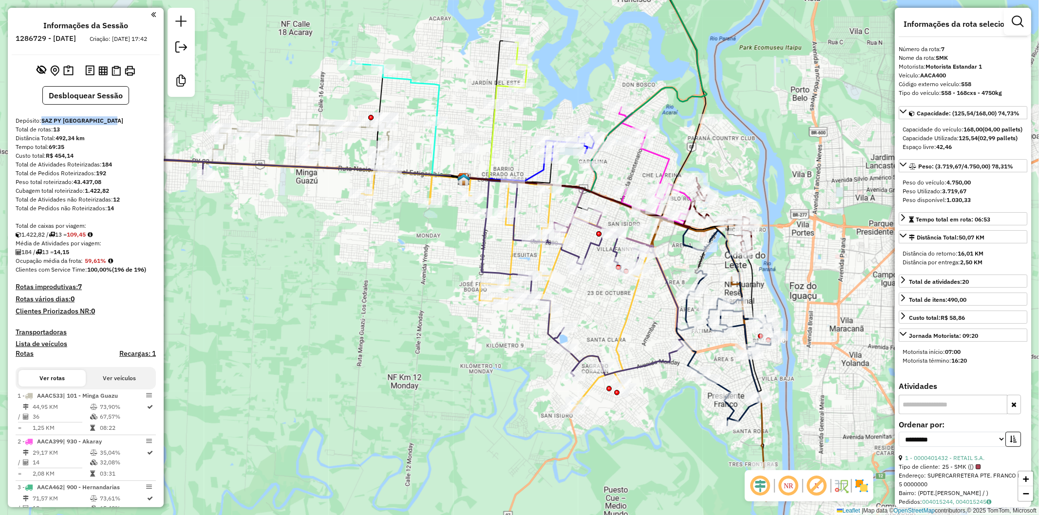
drag, startPoint x: 322, startPoint y: 299, endPoint x: 424, endPoint y: 313, distance: 103.2
click at [423, 314] on div "Janela de atendimento Grade de atendimento Capacidade Transportadoras Veículos …" at bounding box center [519, 257] width 1039 height 515
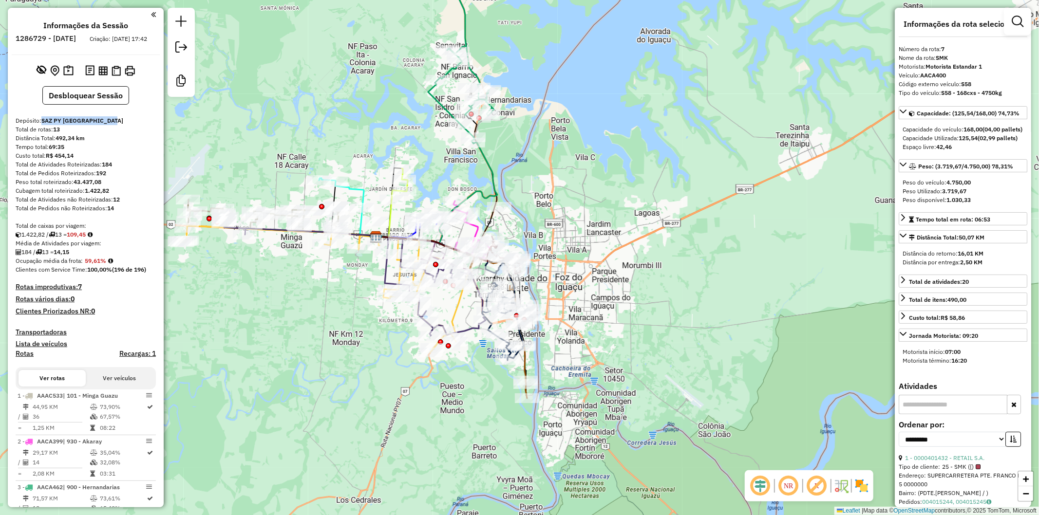
click at [127, 239] on div "1.422,82 / 13 = 109,45" at bounding box center [86, 234] width 140 height 9
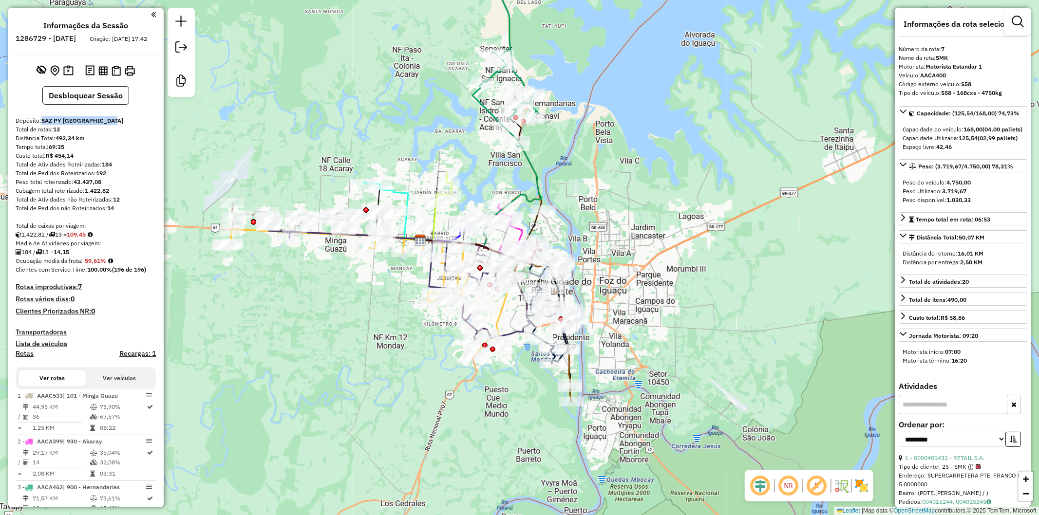
drag, startPoint x: 286, startPoint y: 294, endPoint x: 330, endPoint y: 298, distance: 44.4
click at [330, 298] on div "Janela de atendimento Grade de atendimento Capacidade Transportadoras Veículos …" at bounding box center [519, 257] width 1039 height 515
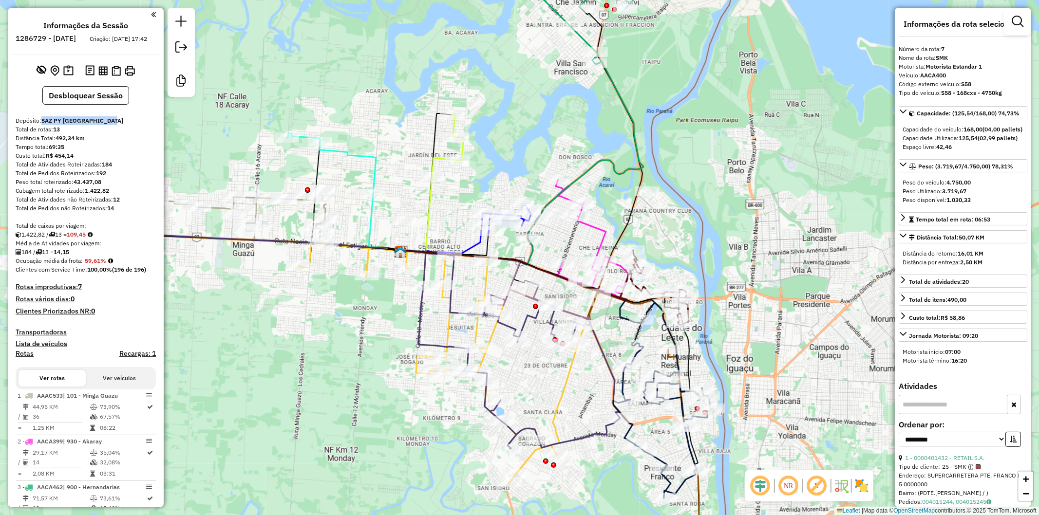
click at [509, 93] on div "Janela de atendimento Grade de atendimento Capacidade Transportadoras Veículos …" at bounding box center [519, 257] width 1039 height 515
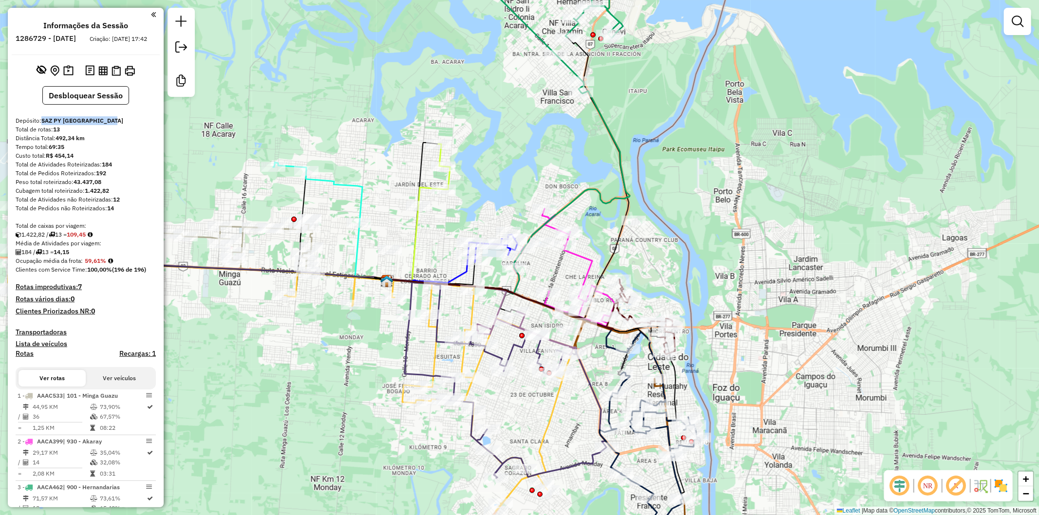
drag, startPoint x: 519, startPoint y: 67, endPoint x: 494, endPoint y: 161, distance: 97.6
click at [494, 161] on div "Janela de atendimento Grade de atendimento Capacidade Transportadoras Veículos …" at bounding box center [519, 257] width 1039 height 515
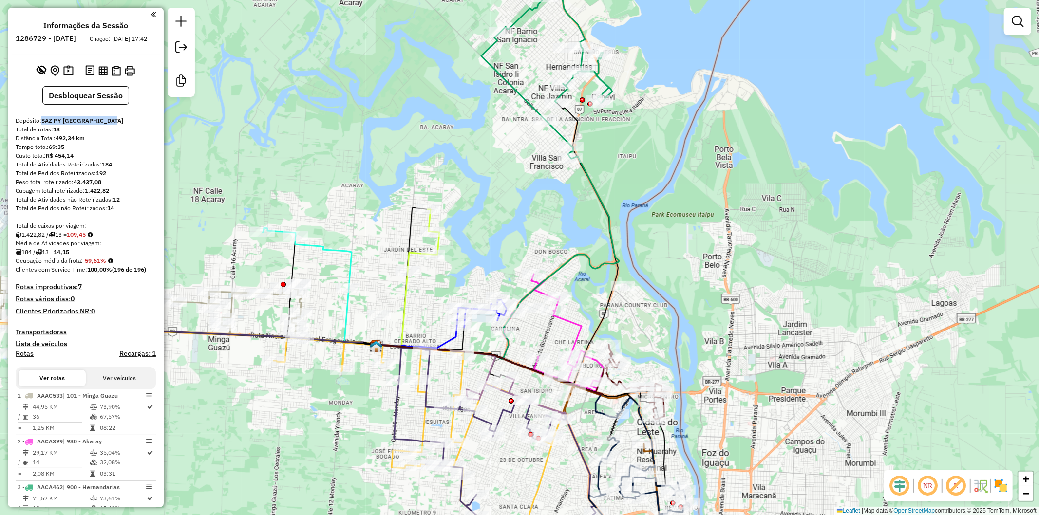
click at [511, 86] on icon at bounding box center [546, 52] width 131 height 209
select select "**********"
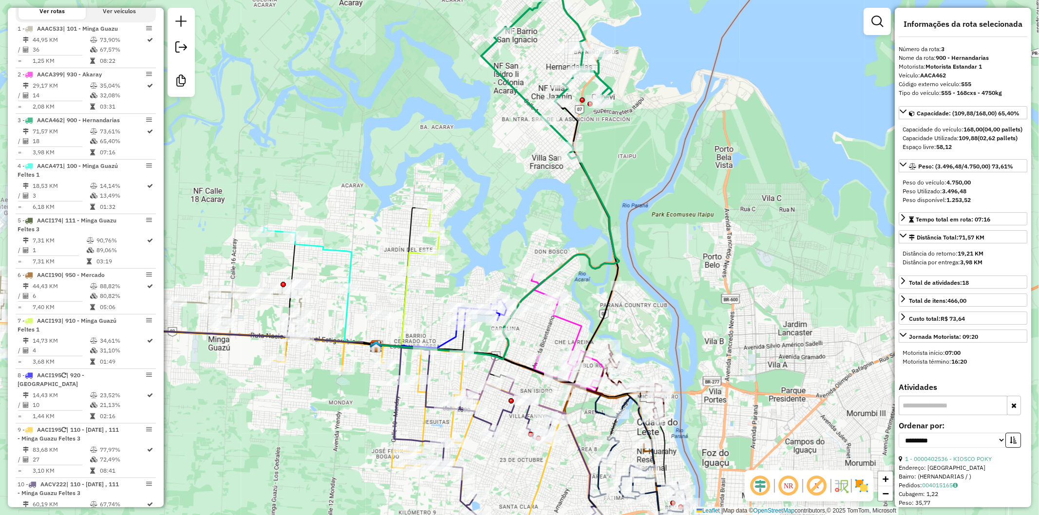
scroll to position [490, 0]
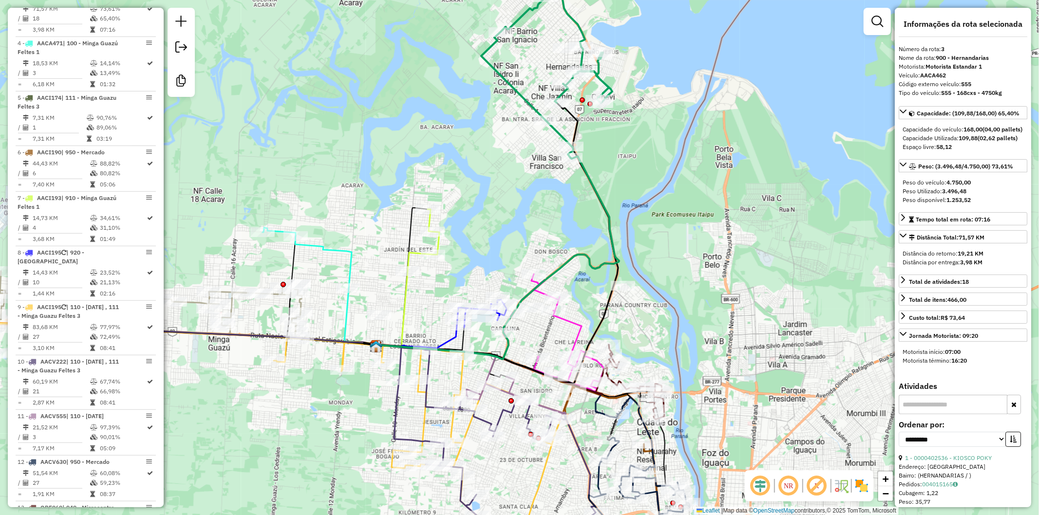
click at [497, 164] on div "Janela de atendimento Grade de atendimento Capacidade Transportadoras Veículos …" at bounding box center [519, 257] width 1039 height 515
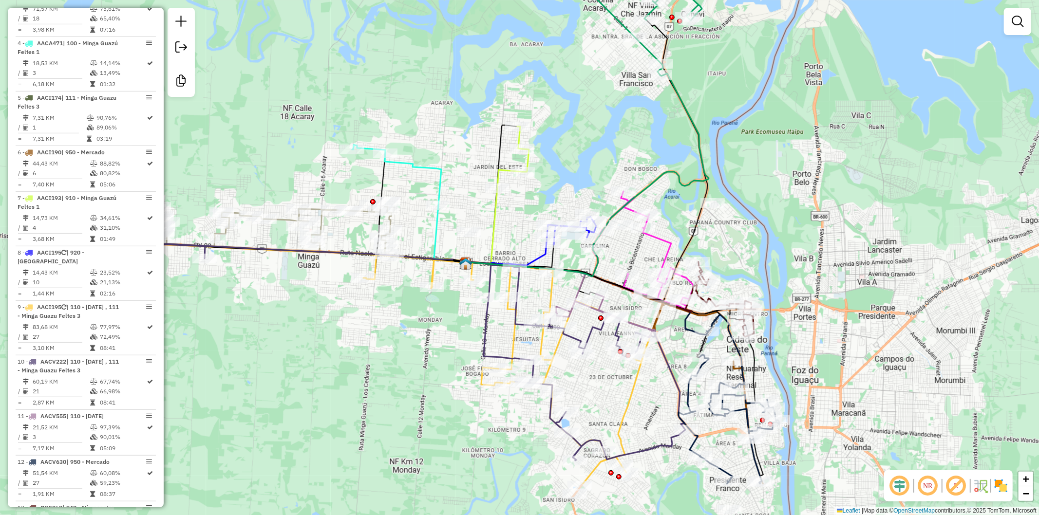
drag, startPoint x: 490, startPoint y: 221, endPoint x: 579, endPoint y: 138, distance: 122.0
click at [579, 138] on div "Janela de atendimento Grade de atendimento Capacidade Transportadoras Veículos …" at bounding box center [519, 257] width 1039 height 515
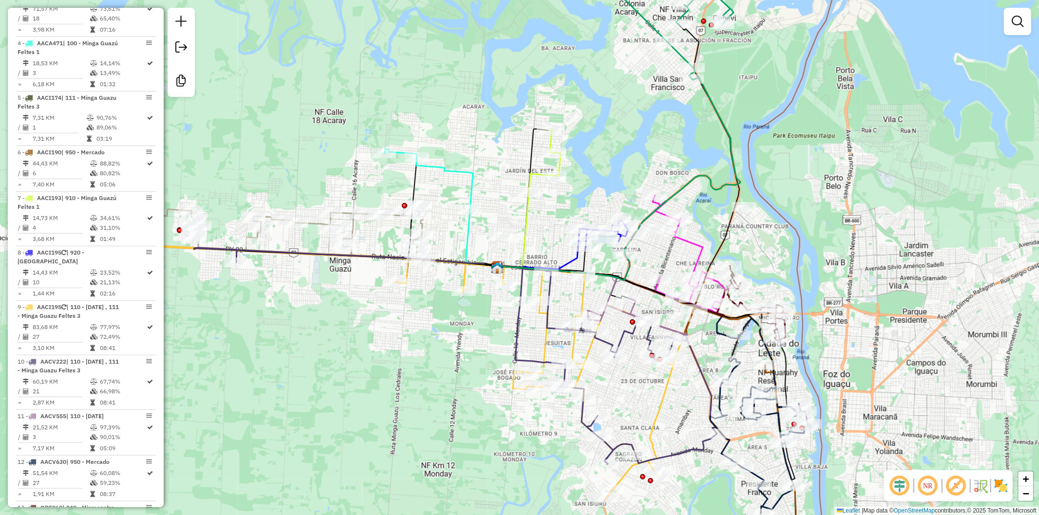
drag, startPoint x: 436, startPoint y: 130, endPoint x: 468, endPoint y: 133, distance: 31.9
click at [468, 133] on div "Janela de atendimento Grade de atendimento Capacidade Transportadoras Veículos …" at bounding box center [519, 257] width 1039 height 515
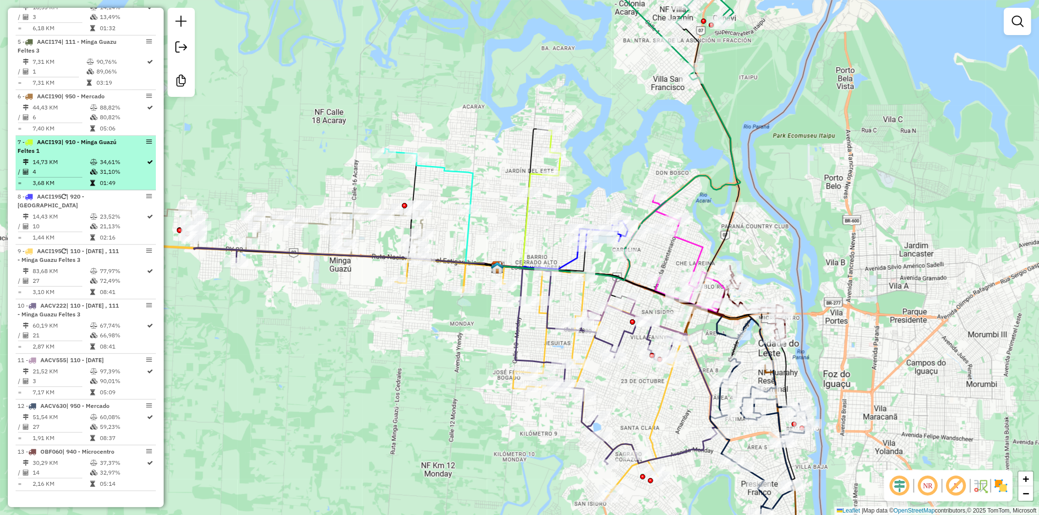
scroll to position [598, 0]
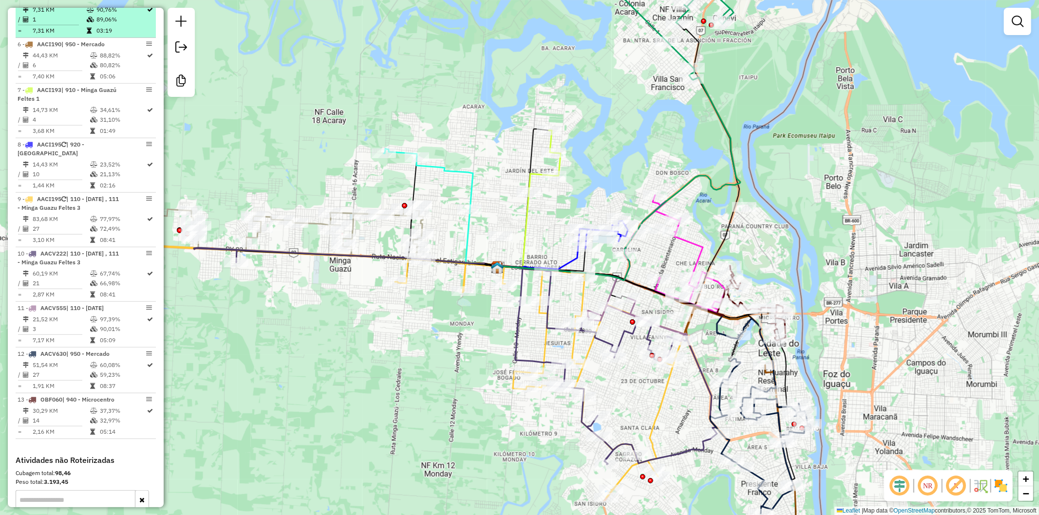
click at [83, 24] on td "1" at bounding box center [59, 20] width 54 height 10
select select "**********"
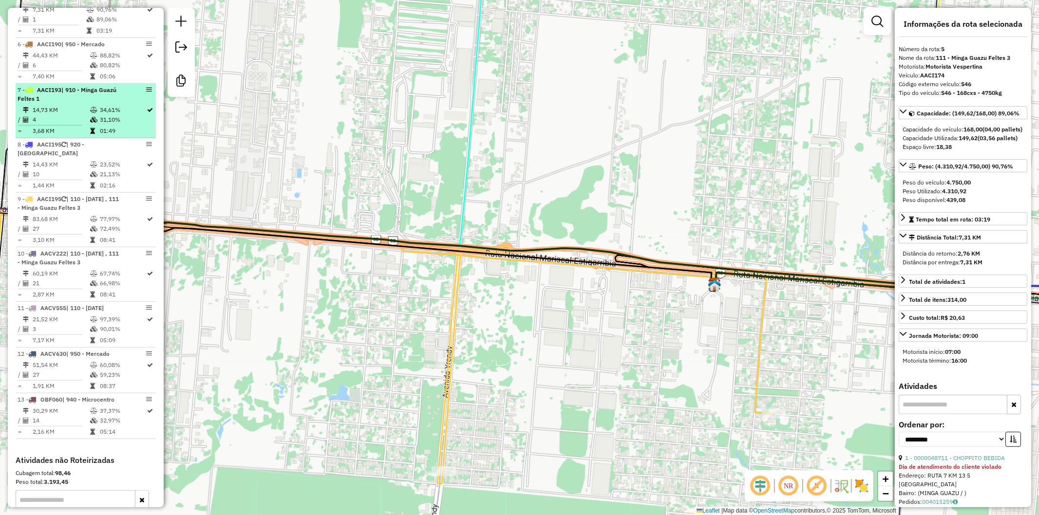
click at [79, 111] on li "7 - AACI193 | 910 - [GEOGRAPHIC_DATA] Feltes 1 14,73 KM 34,61% / 4 31,10% = 3,6…" at bounding box center [86, 111] width 140 height 55
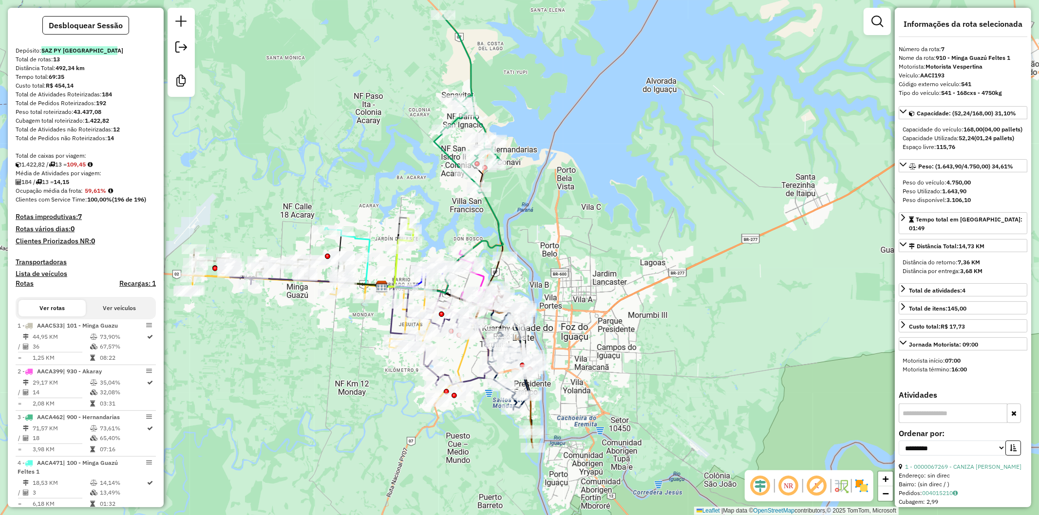
scroll to position [0, 0]
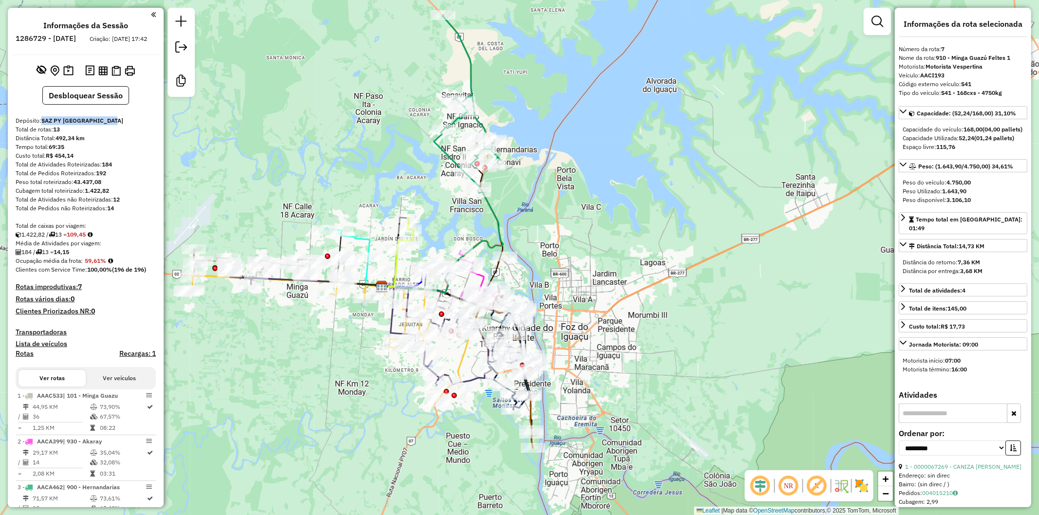
click at [312, 334] on div "Rota 10 - Placa AACV222 0000075781 - [PERSON_NAME], [PERSON_NAME] de atendiment…" at bounding box center [519, 257] width 1039 height 515
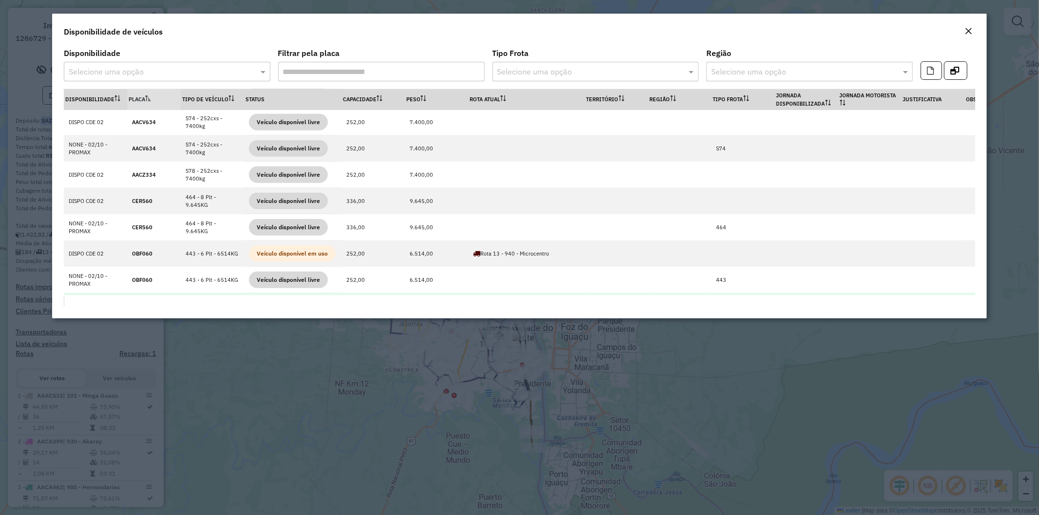
scroll to position [869, 0]
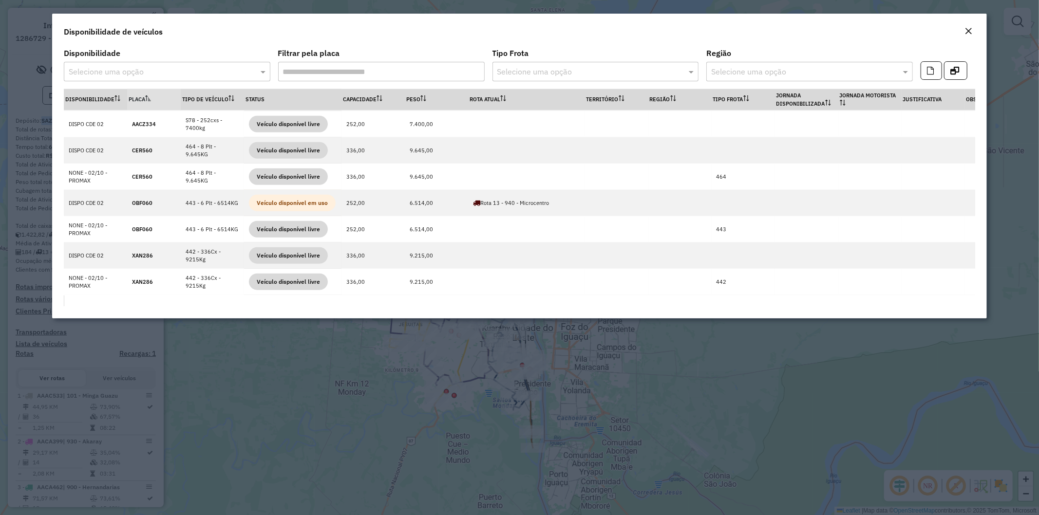
click at [195, 74] on input "text" at bounding box center [157, 72] width 177 height 12
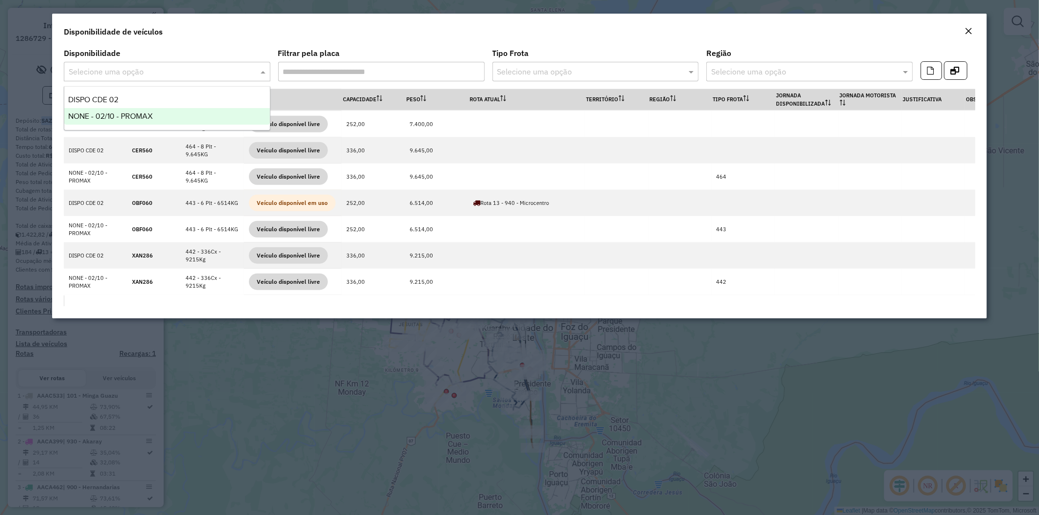
click at [145, 113] on span "NONE - 02/10 - PROMAX" at bounding box center [110, 116] width 84 height 8
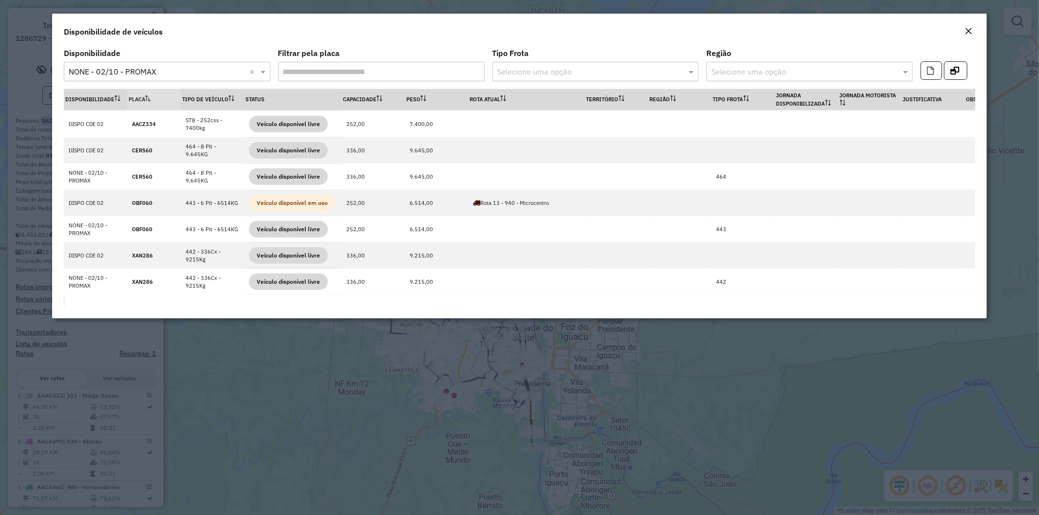
scroll to position [0, 0]
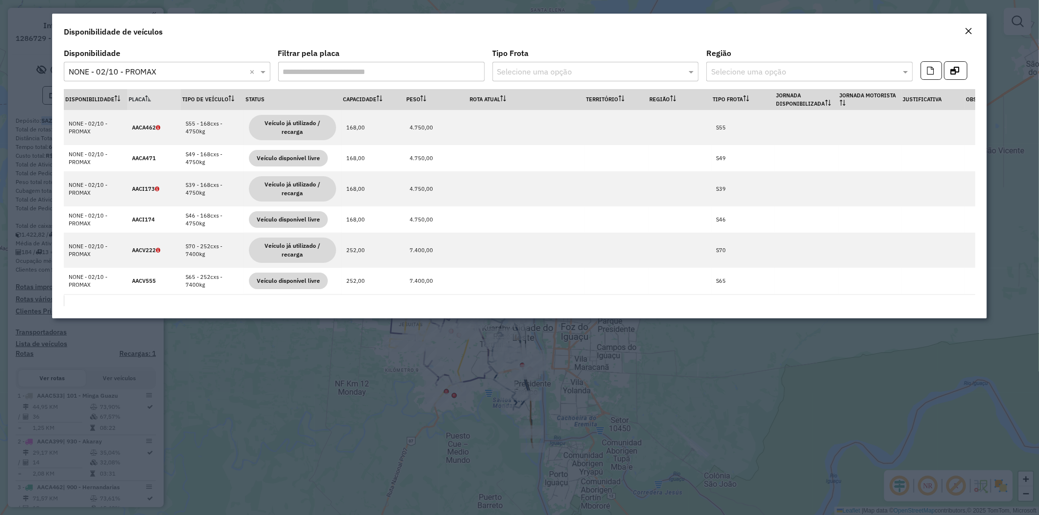
click at [145, 67] on input "text" at bounding box center [157, 72] width 177 height 12
click at [128, 99] on div "DISPO CDE 02" at bounding box center [166, 100] width 205 height 17
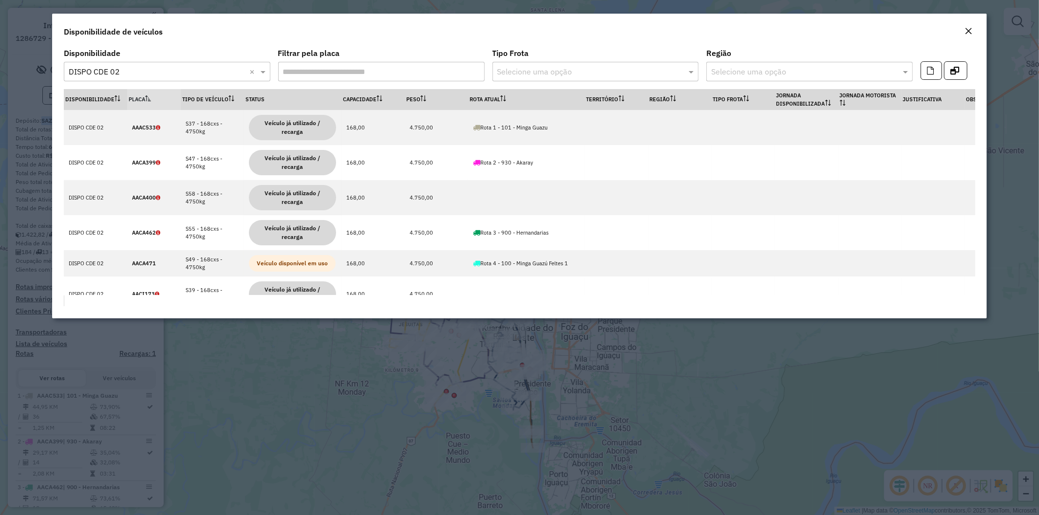
click at [187, 75] on input "text" at bounding box center [157, 72] width 177 height 12
click at [147, 104] on div "NONE - 02/10 - PROMAX" at bounding box center [166, 100] width 205 height 17
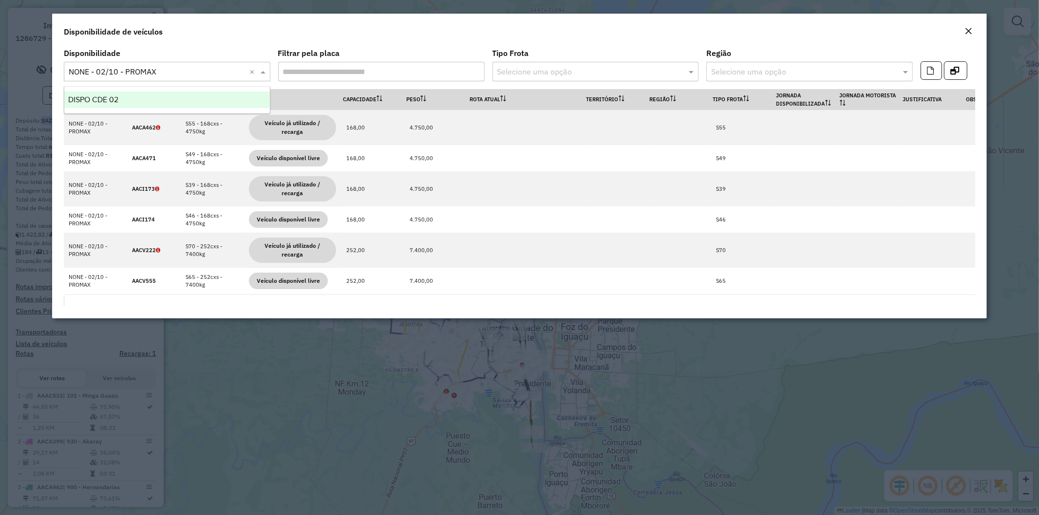
click at [176, 67] on input "text" at bounding box center [157, 72] width 177 height 12
click at [153, 98] on div "DISPO CDE 02" at bounding box center [166, 100] width 205 height 17
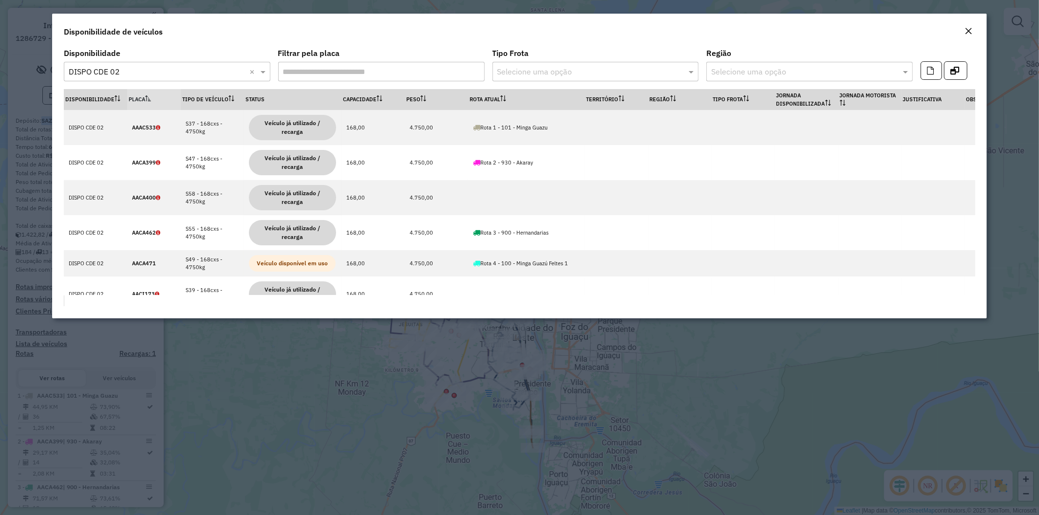
click at [164, 79] on div "Selecione uma opção × DISPO CDE 02 ×" at bounding box center [167, 71] width 206 height 19
click at [153, 104] on div "NONE - 02/10 - PROMAX" at bounding box center [166, 100] width 205 height 17
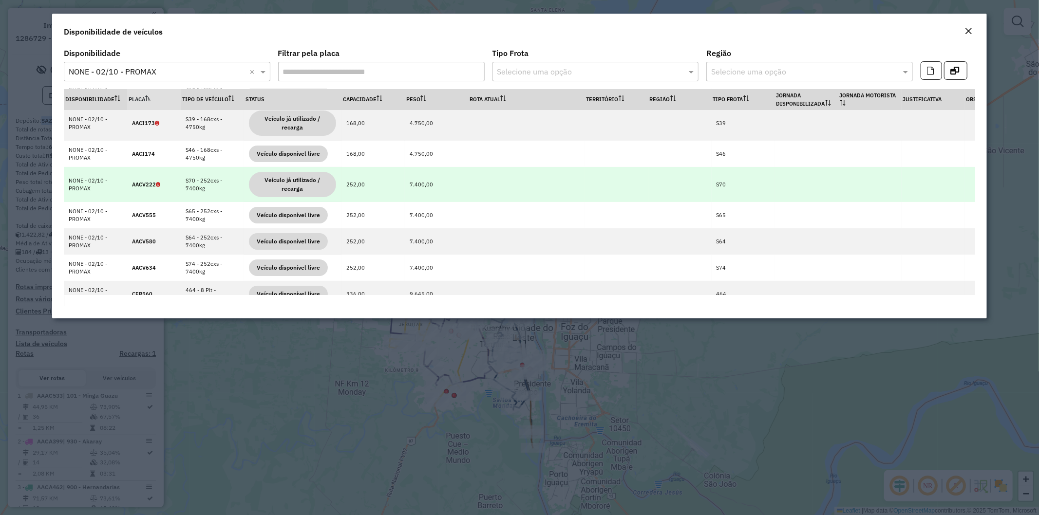
scroll to position [133, 0]
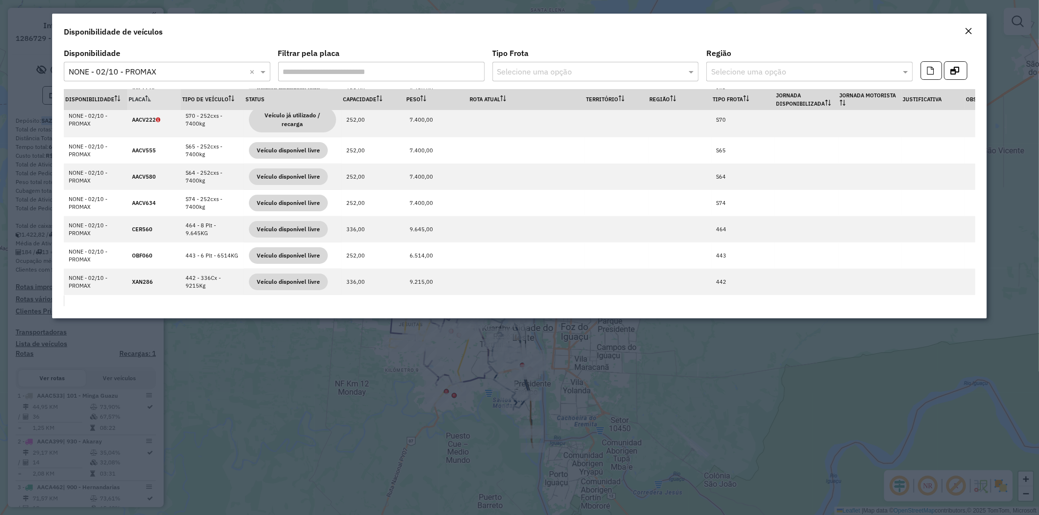
click at [181, 57] on div "Disponibilidade Selecione uma opção × NONE - 02/10 - PROMAX ×" at bounding box center [167, 66] width 206 height 32
click at [180, 68] on input "text" at bounding box center [157, 72] width 177 height 12
click at [154, 98] on div "DISPO CDE 02" at bounding box center [166, 100] width 205 height 17
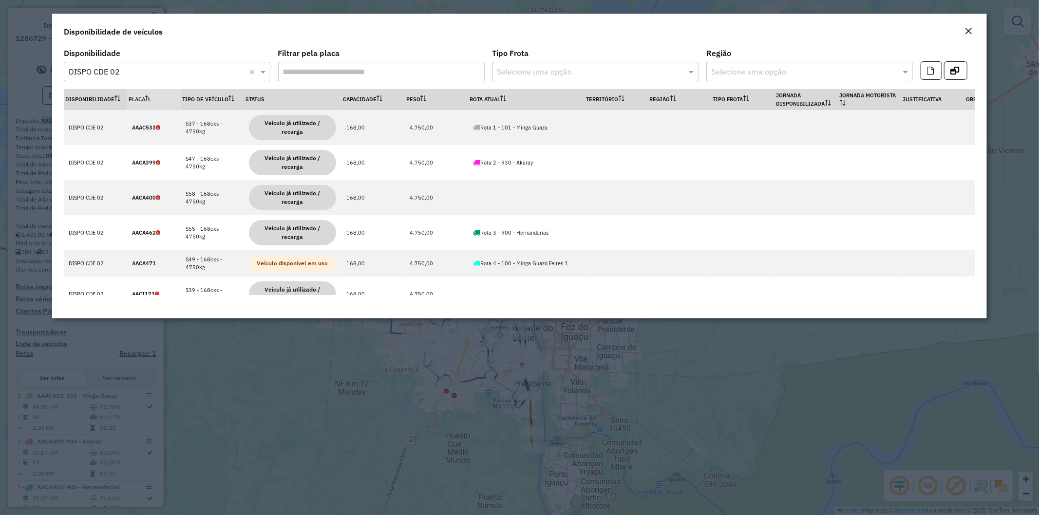
click at [964, 31] on em "Close" at bounding box center [968, 31] width 8 height 8
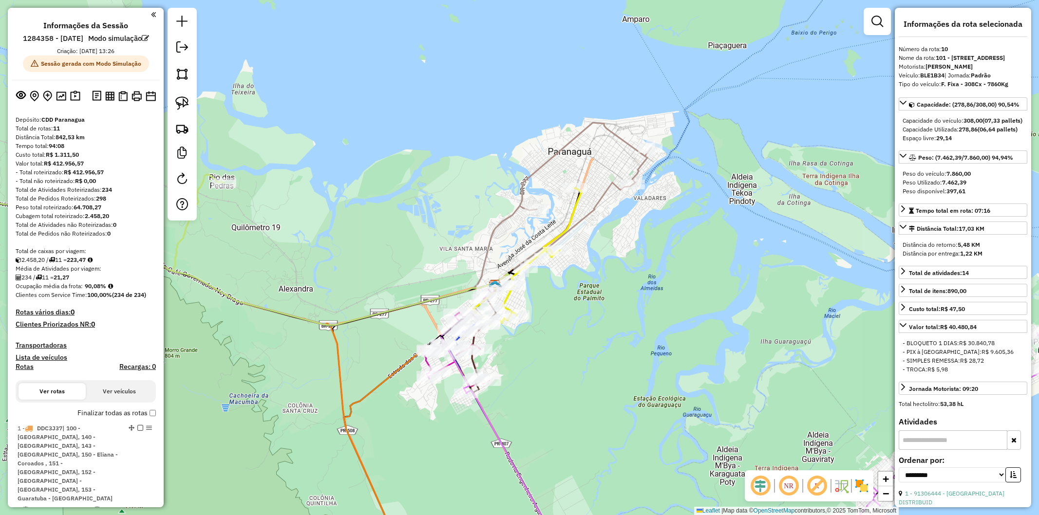
select select "**********"
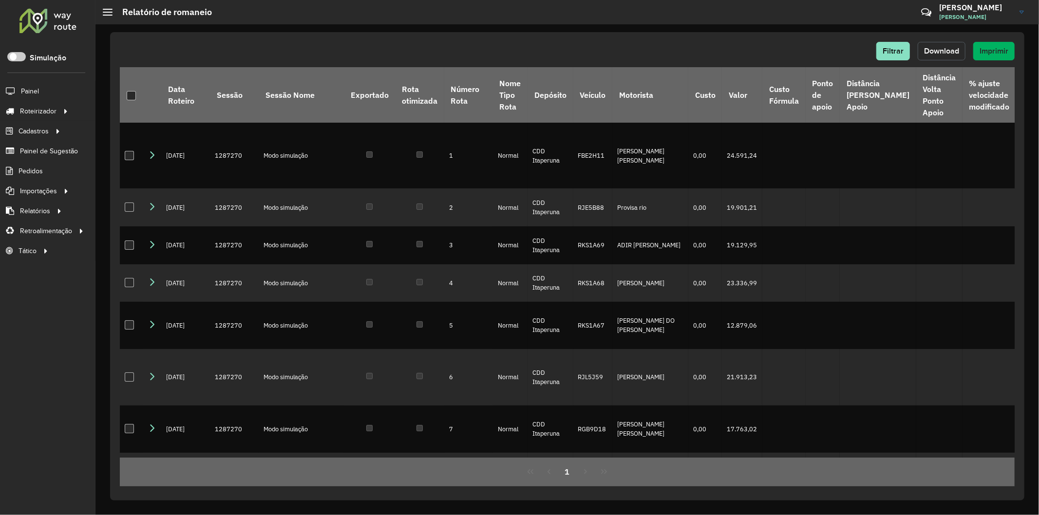
click at [933, 48] on span "Download" at bounding box center [941, 51] width 35 height 8
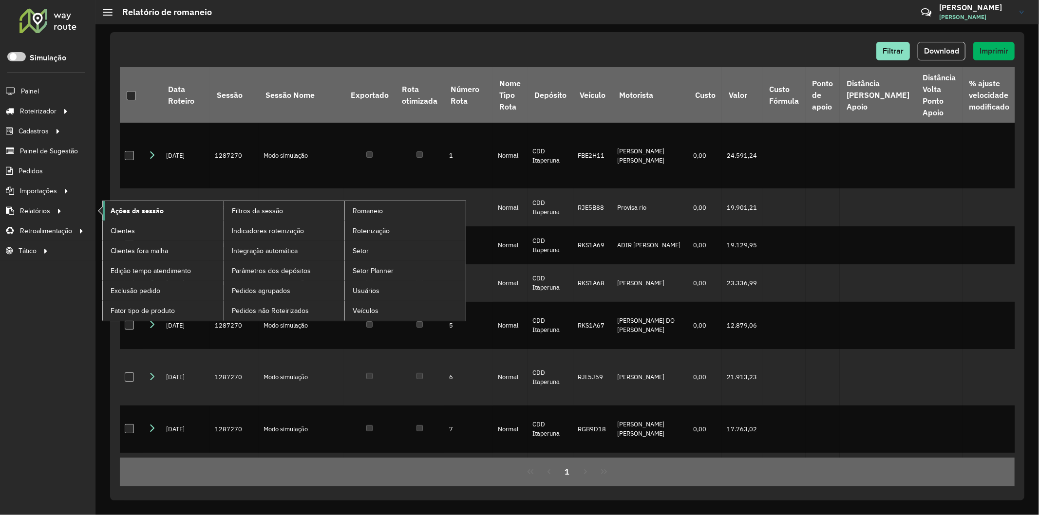
click at [181, 207] on link "Ações da sessão" at bounding box center [163, 210] width 121 height 19
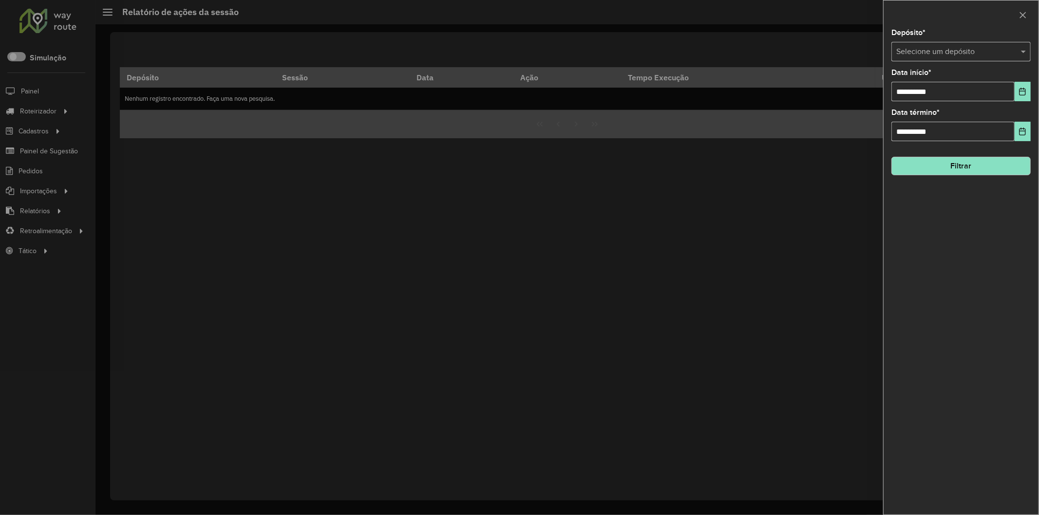
click at [968, 47] on hb-app "Aguarde... Pop-up bloqueado! Seu navegador bloqueou automáticamente a abertura …" at bounding box center [519, 257] width 1039 height 515
click at [968, 47] on input "text" at bounding box center [951, 52] width 110 height 12
type input "*"
type input "*****"
click at [1019, 90] on icon "Choose Date" at bounding box center [1022, 92] width 8 height 8
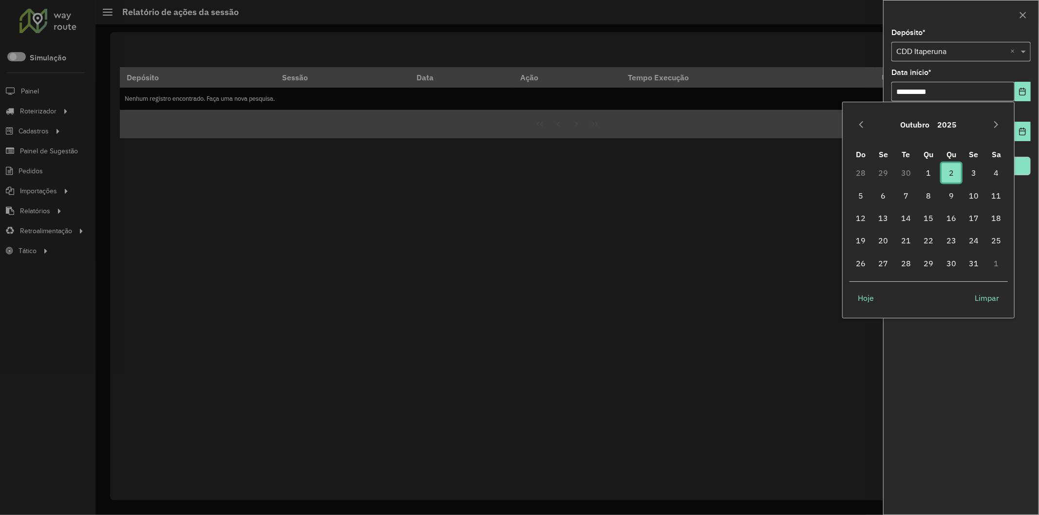
click at [958, 173] on span "2" at bounding box center [950, 172] width 19 height 19
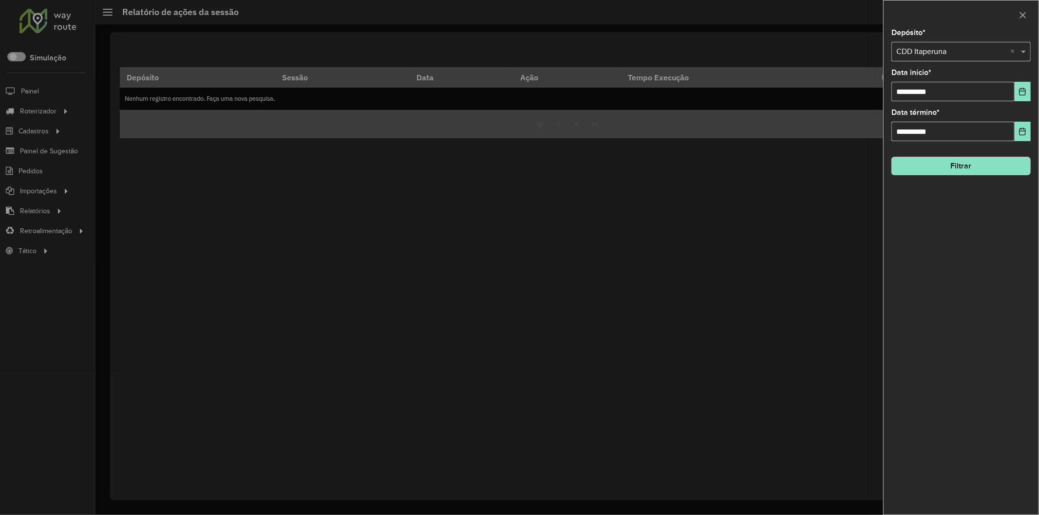
click at [962, 169] on button "Filtrar" at bounding box center [960, 166] width 139 height 19
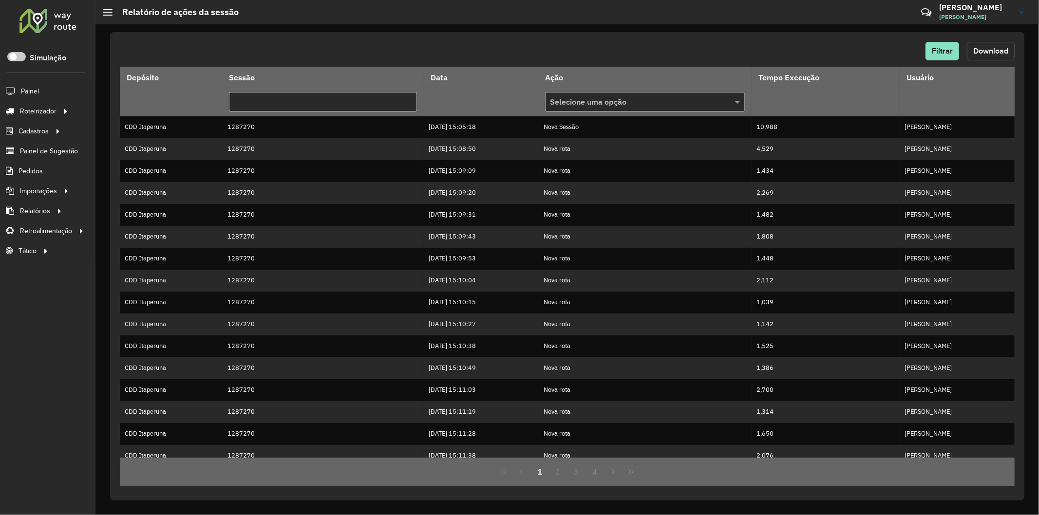
click at [1000, 52] on span "Download" at bounding box center [990, 51] width 35 height 8
click at [947, 37] on div "Filtrar Download Depósito Sessão Data Ação Tempo Execução Usuário Selecione uma…" at bounding box center [567, 266] width 914 height 468
click at [946, 45] on button "Filtrar" at bounding box center [942, 51] width 34 height 19
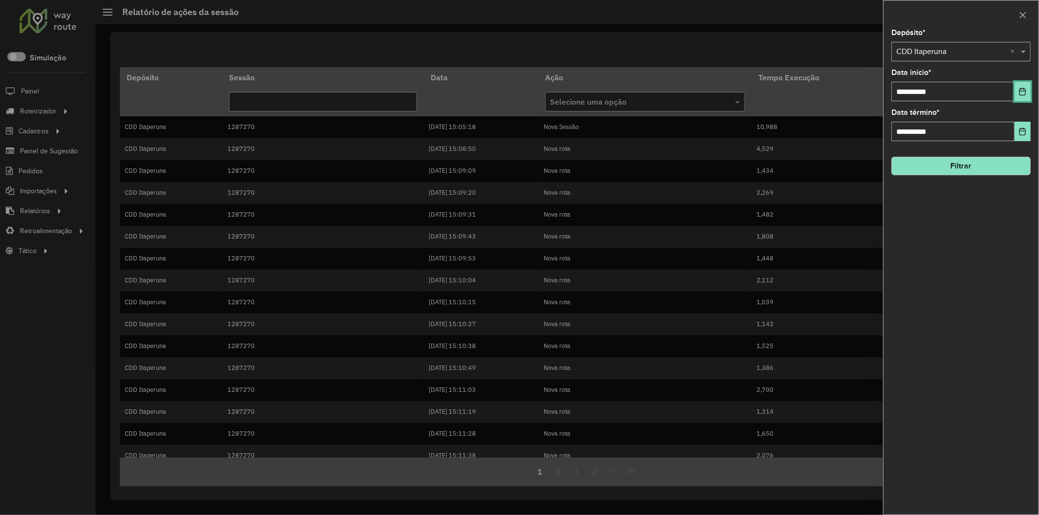
click at [1014, 91] on button "Choose Date" at bounding box center [1022, 91] width 16 height 19
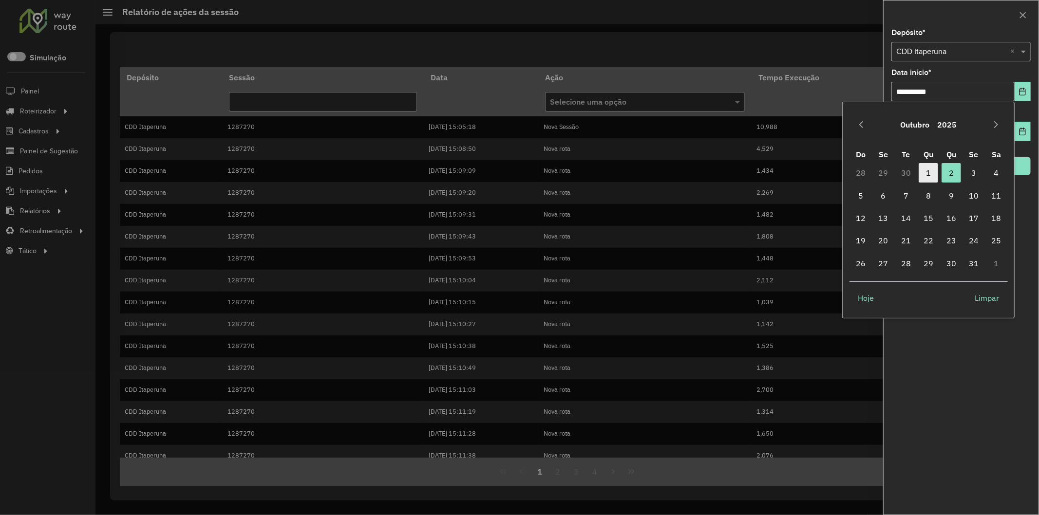
click at [931, 167] on span "1" at bounding box center [927, 172] width 19 height 19
type input "**********"
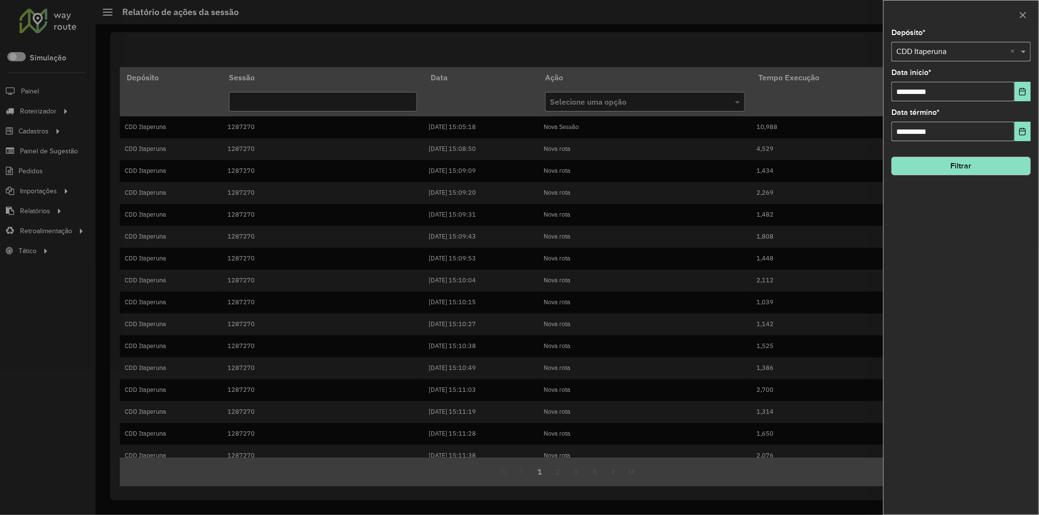
click at [987, 166] on button "Filtrar" at bounding box center [960, 166] width 139 height 19
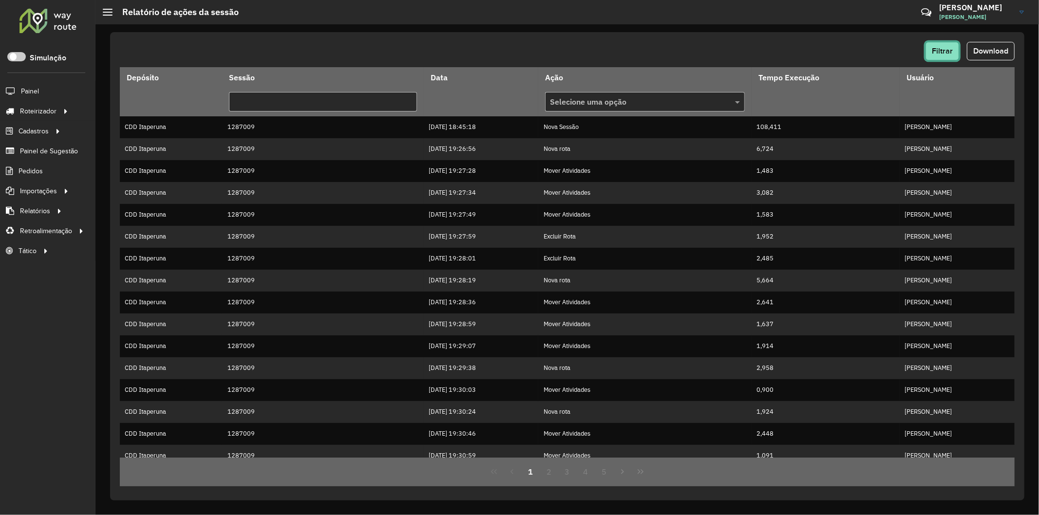
click at [953, 49] on button "Filtrar" at bounding box center [942, 51] width 34 height 19
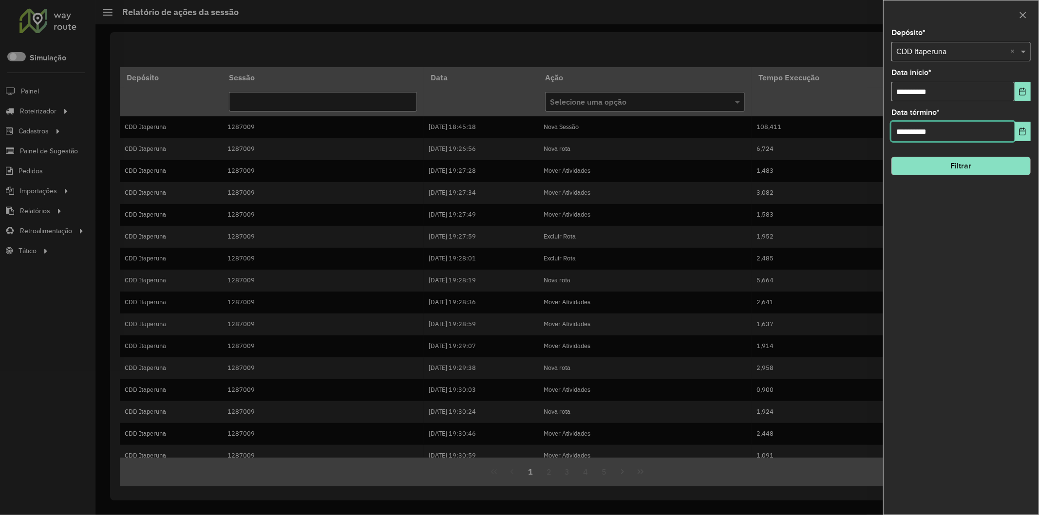
click at [980, 141] on input "**********" at bounding box center [952, 131] width 123 height 19
click at [1020, 128] on button "Choose Date" at bounding box center [1022, 131] width 16 height 19
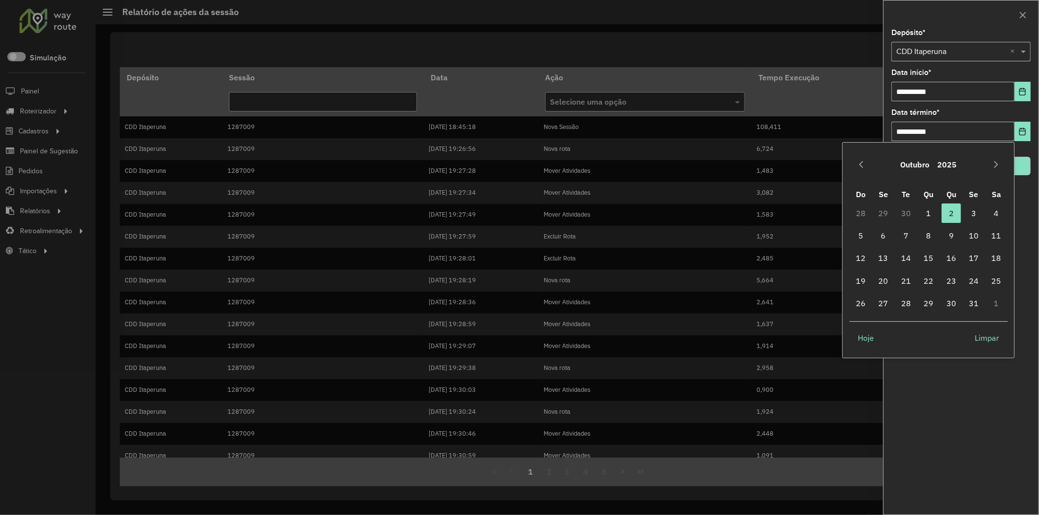
drag, startPoint x: 934, startPoint y: 213, endPoint x: 965, endPoint y: 181, distance: 44.4
click at [935, 213] on span "1" at bounding box center [927, 213] width 19 height 19
type input "**********"
click at [964, 157] on hb-field-button "Filtrar" at bounding box center [960, 162] width 139 height 26
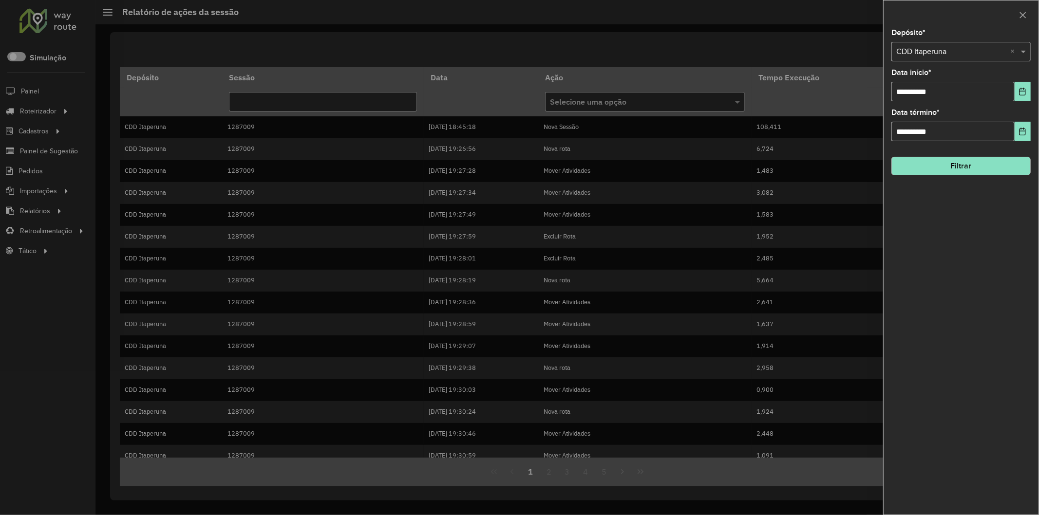
click at [958, 182] on div "**********" at bounding box center [960, 271] width 155 height 485
click at [953, 168] on button "Filtrar" at bounding box center [960, 166] width 139 height 19
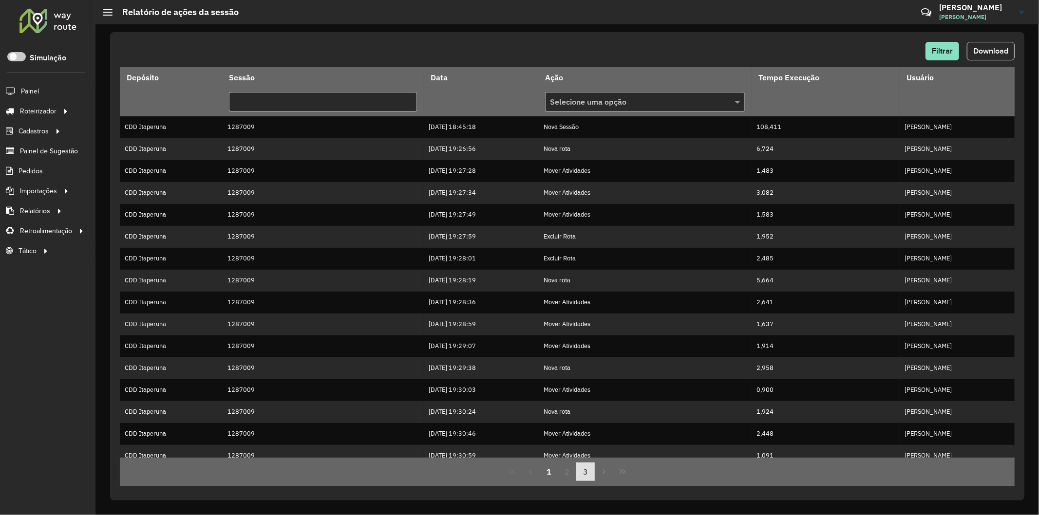
click at [588, 477] on button "3" at bounding box center [585, 472] width 19 height 19
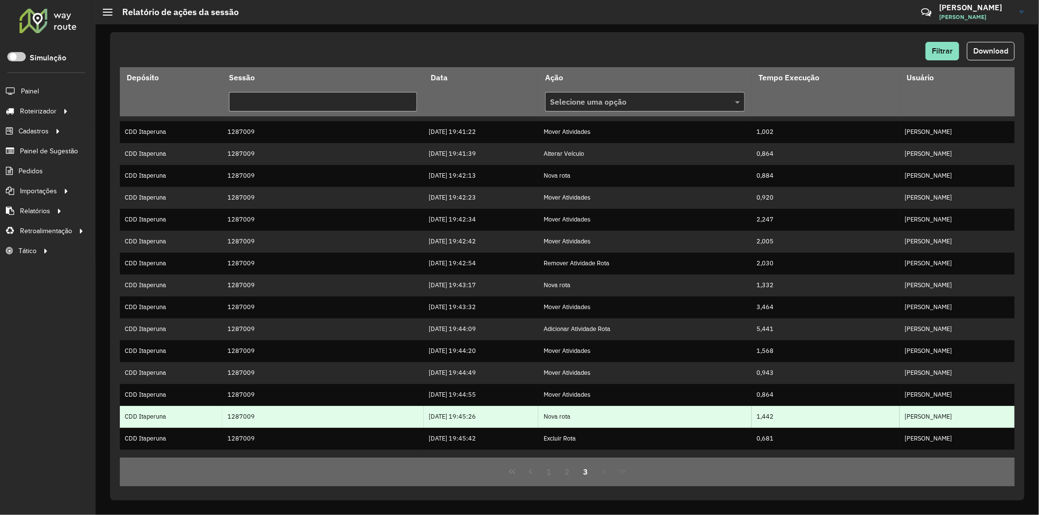
scroll to position [74, 0]
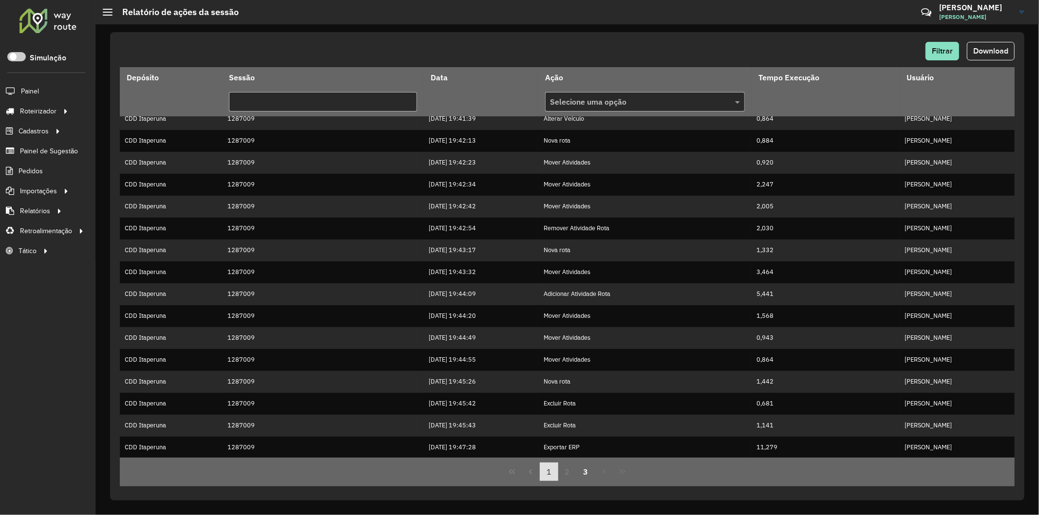
click at [546, 471] on button "1" at bounding box center [549, 472] width 19 height 19
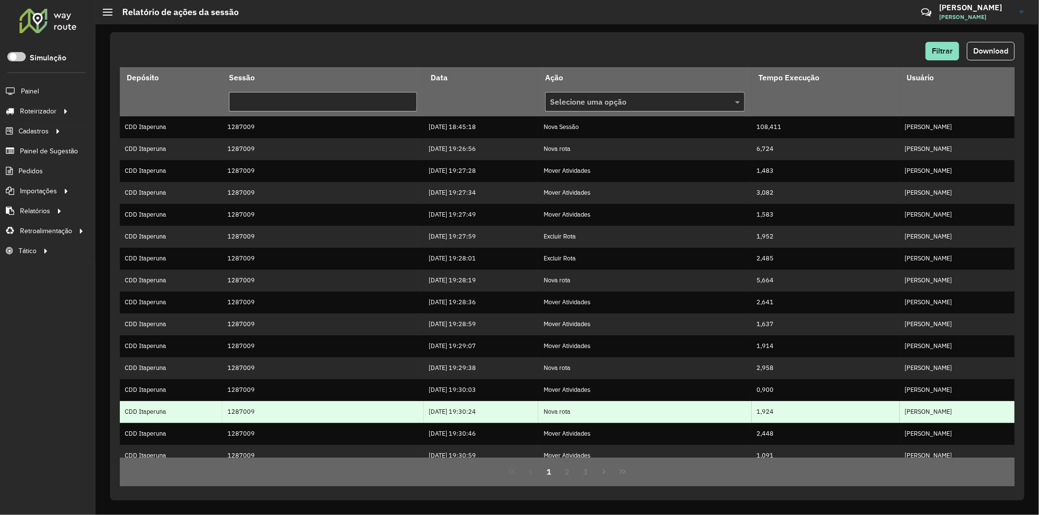
scroll to position [96, 0]
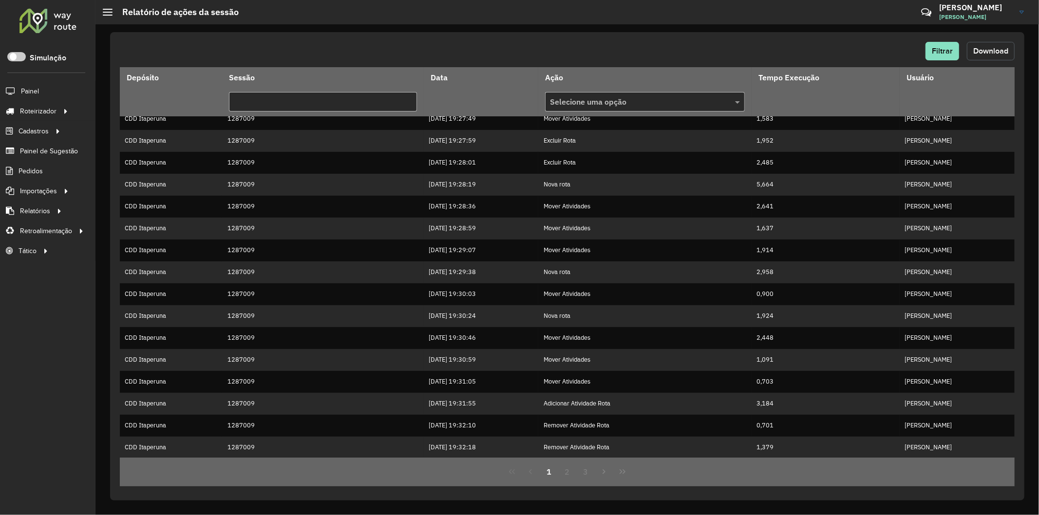
click at [988, 56] on button "Download" at bounding box center [991, 51] width 48 height 19
